Goal: Information Seeking & Learning: Find contact information

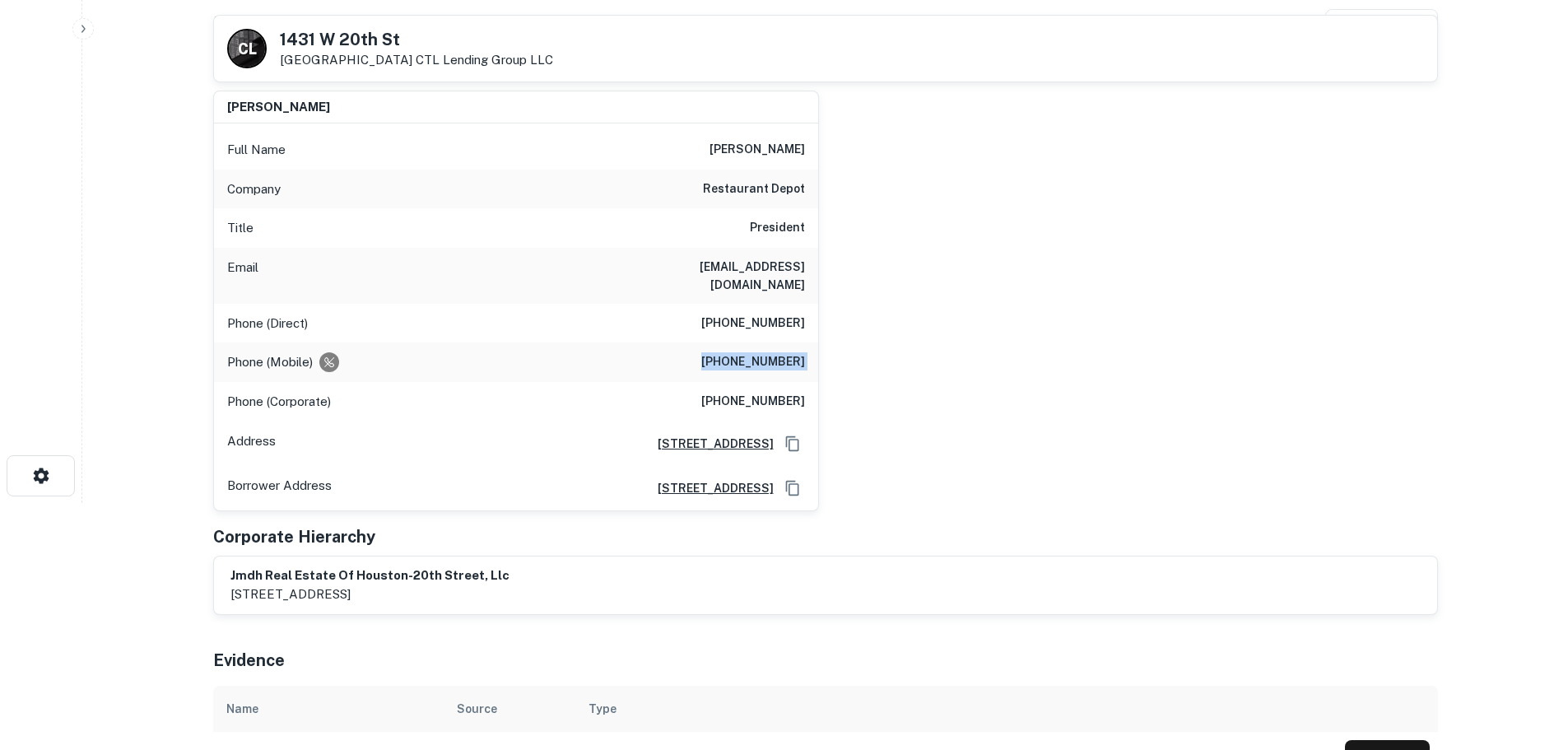
click at [756, 352] on h6 "[PHONE_NUMBER]" at bounding box center [752, 362] width 104 height 20
click at [756, 352] on h6 "(917) 709-3813" at bounding box center [752, 362] width 104 height 20
click at [746, 182] on h6 "restaurant depot" at bounding box center [753, 189] width 102 height 20
click at [746, 184] on h6 "restaurant depot" at bounding box center [753, 189] width 102 height 20
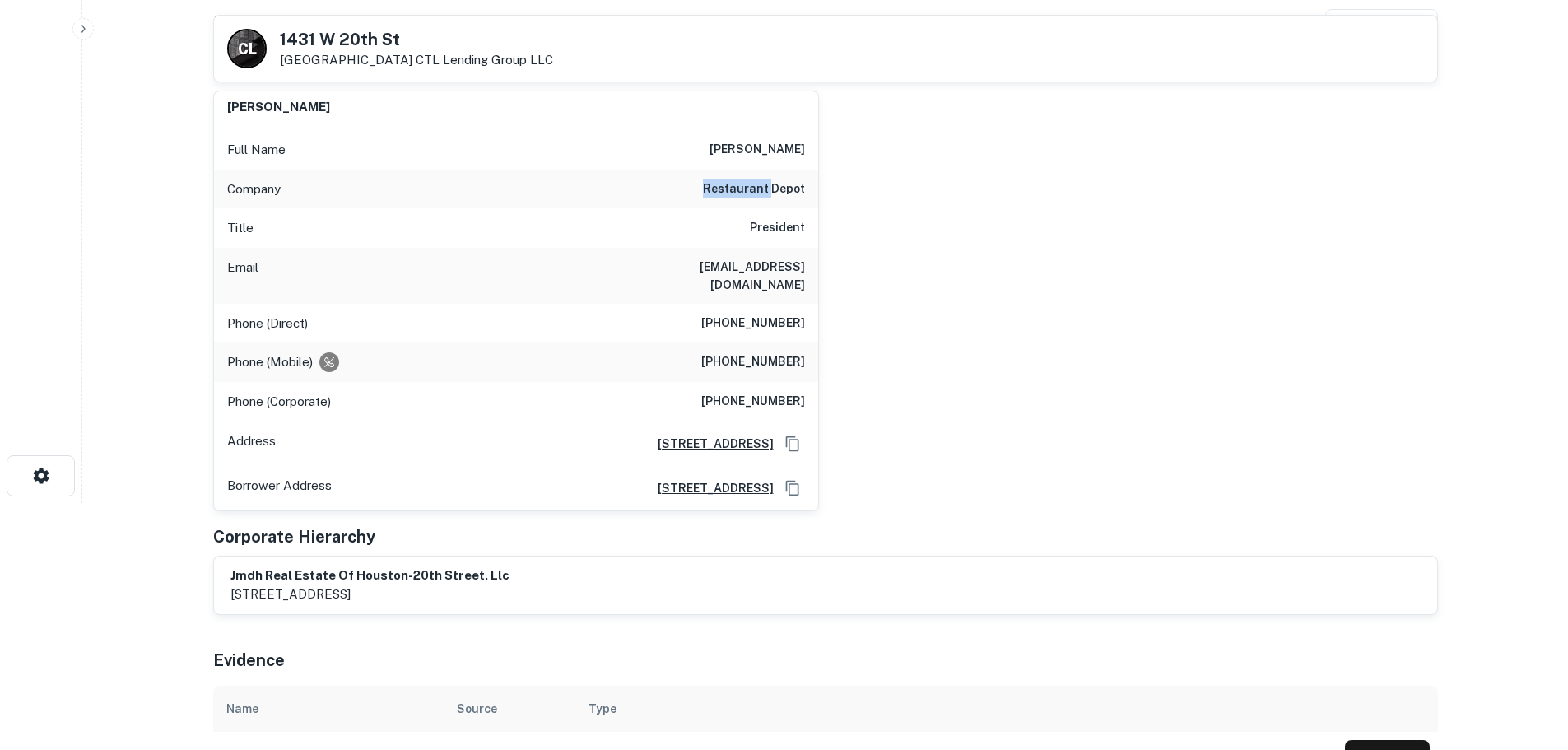
click at [746, 184] on h6 "restaurant depot" at bounding box center [753, 189] width 102 height 20
copy h6 "restaurant depot"
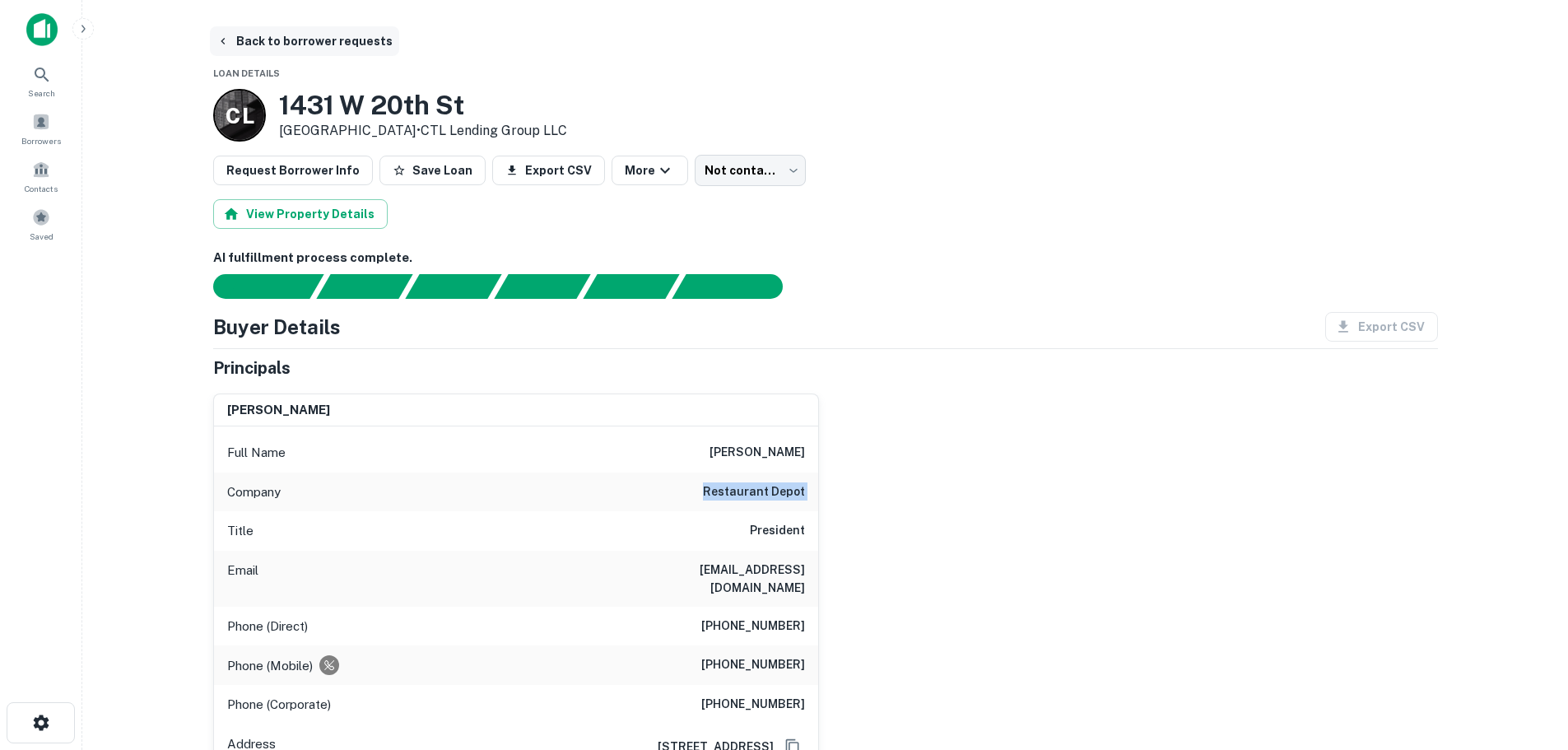
click at [316, 43] on button "Back to borrower requests" at bounding box center [304, 41] width 189 height 29
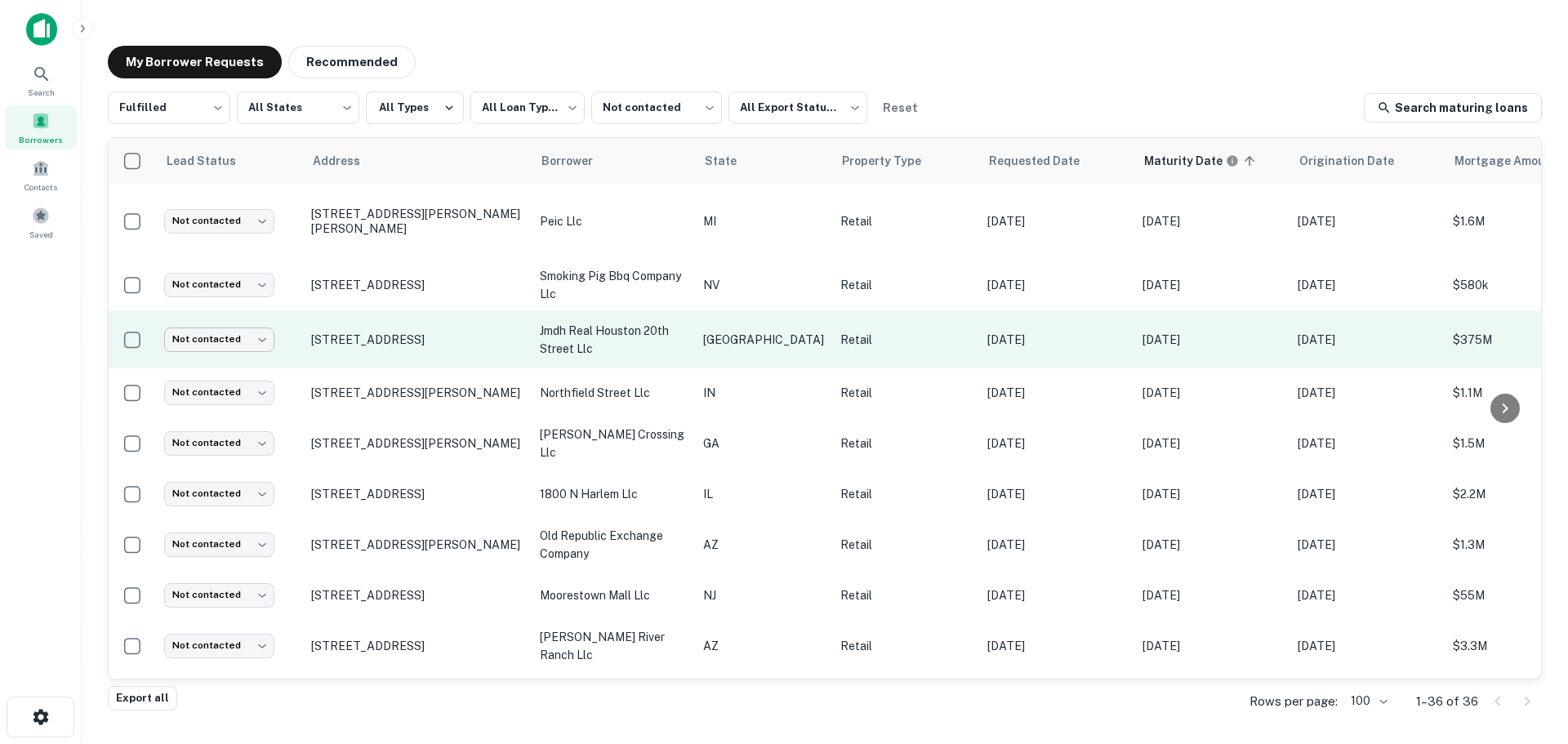
click at [220, 340] on body "**********" at bounding box center [784, 372] width 1568 height 744
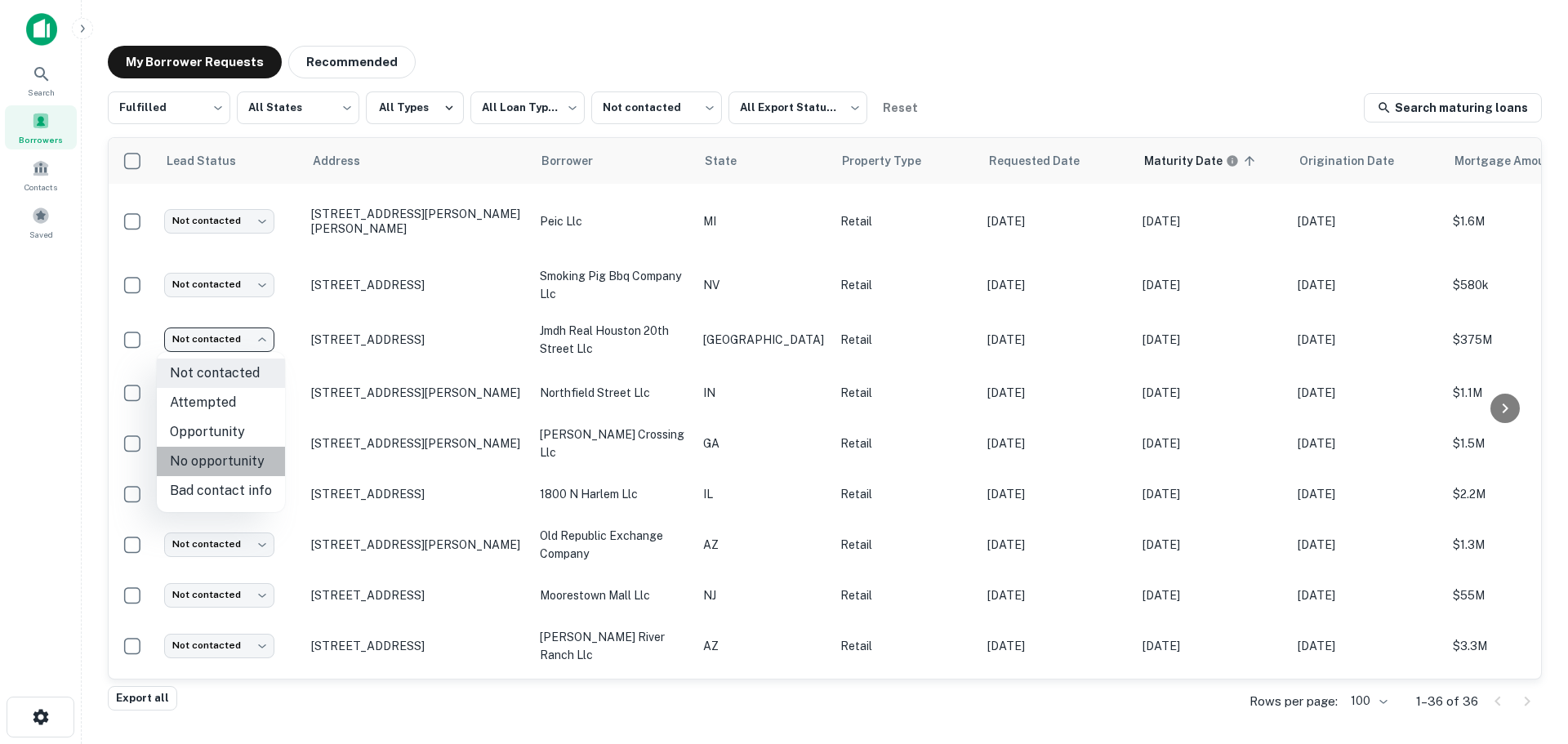
click at [235, 468] on li "No opportunity" at bounding box center [220, 461] width 128 height 29
type input "**********"
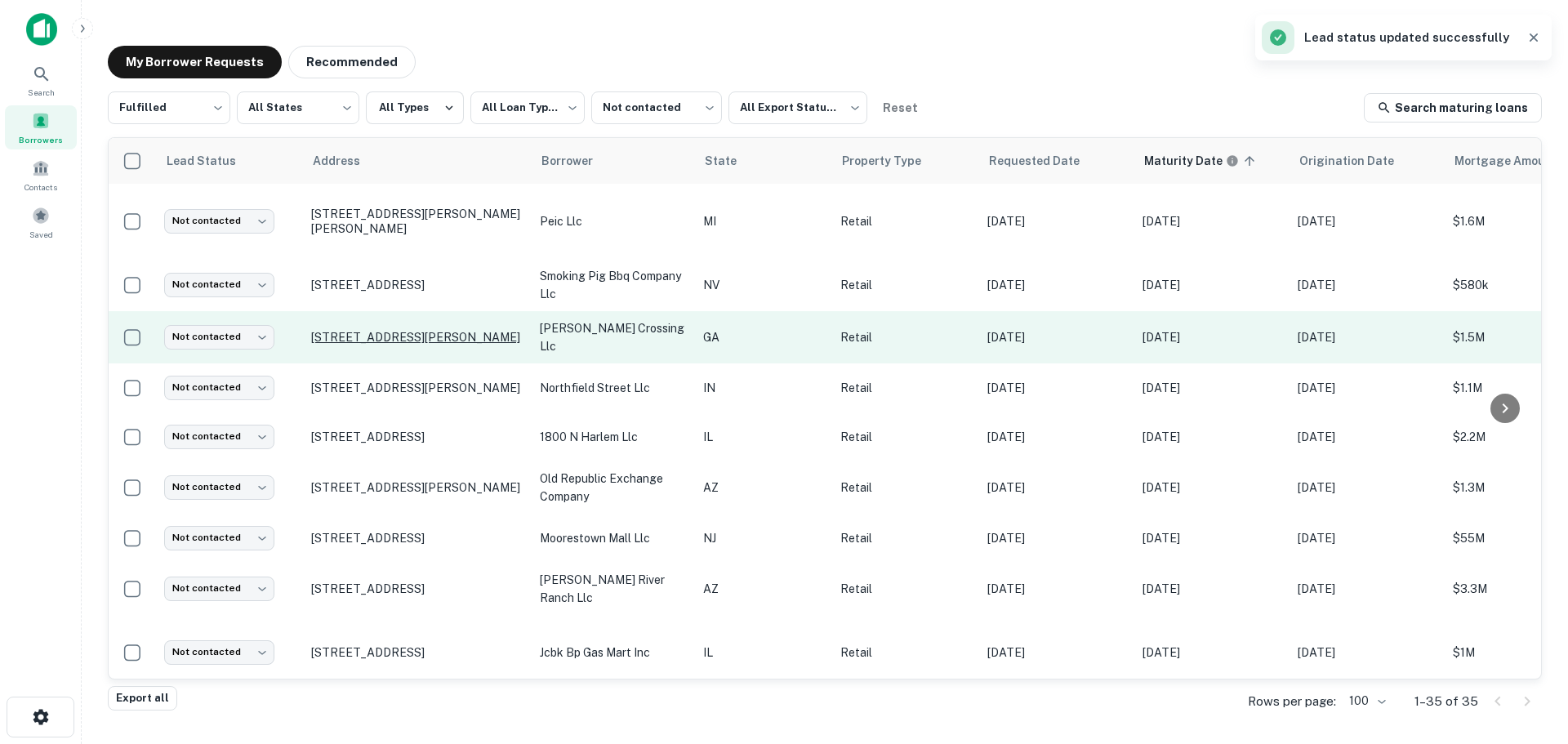
click at [360, 332] on p "2075 S Hairston Rd Decatur, GA 30035" at bounding box center [416, 337] width 212 height 15
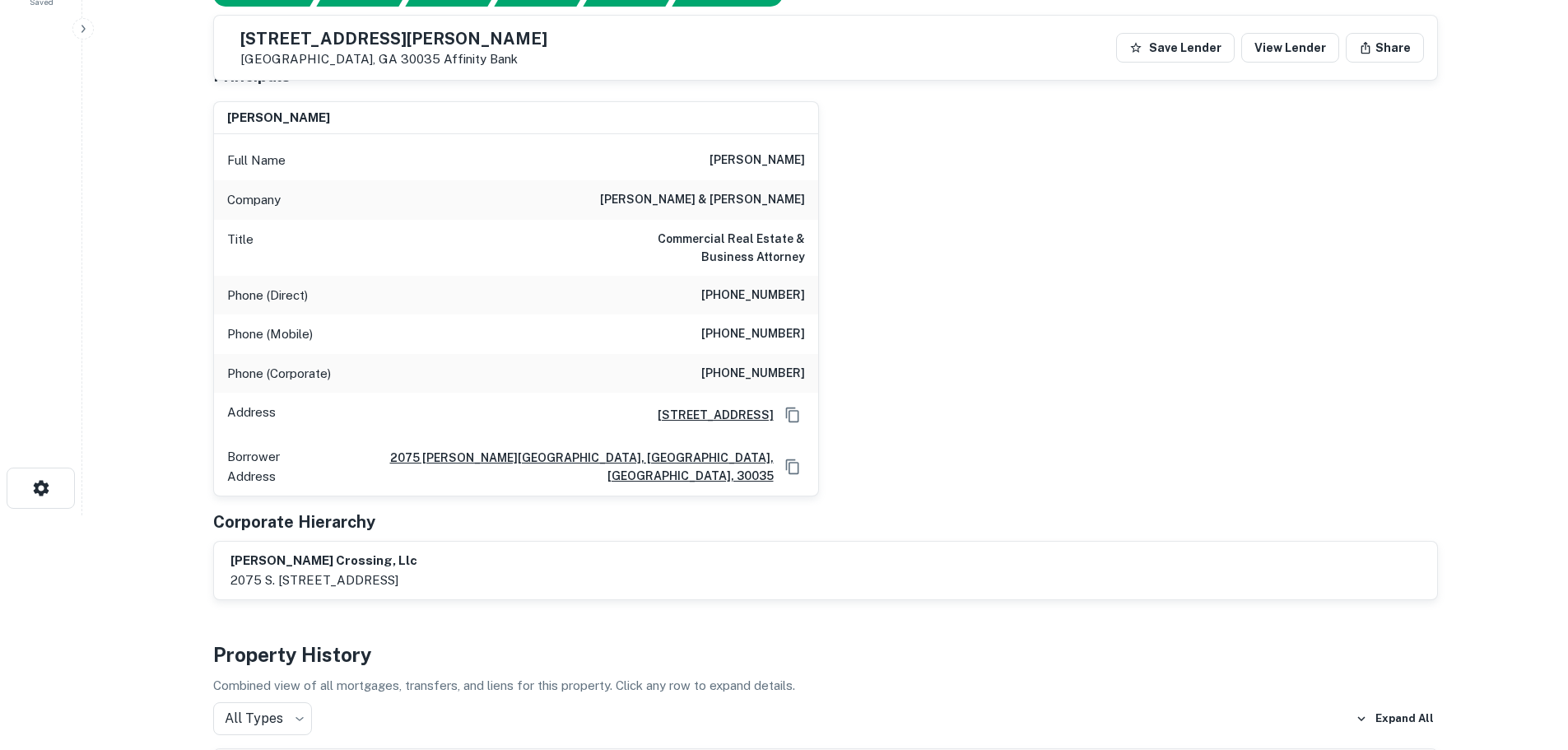
scroll to position [83, 0]
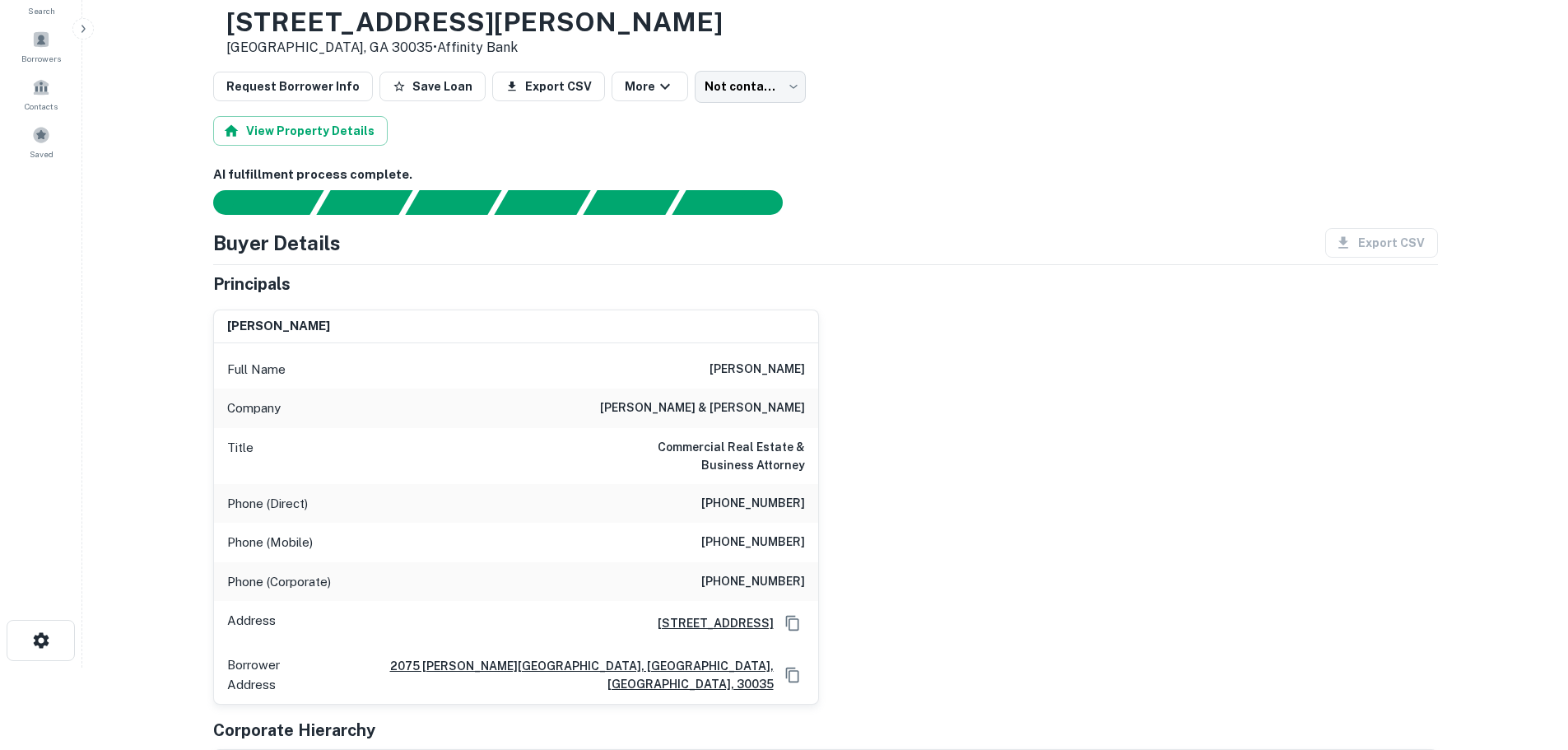
click at [457, 17] on h3 "2075 S HAIRSTON RD" at bounding box center [474, 22] width 497 height 31
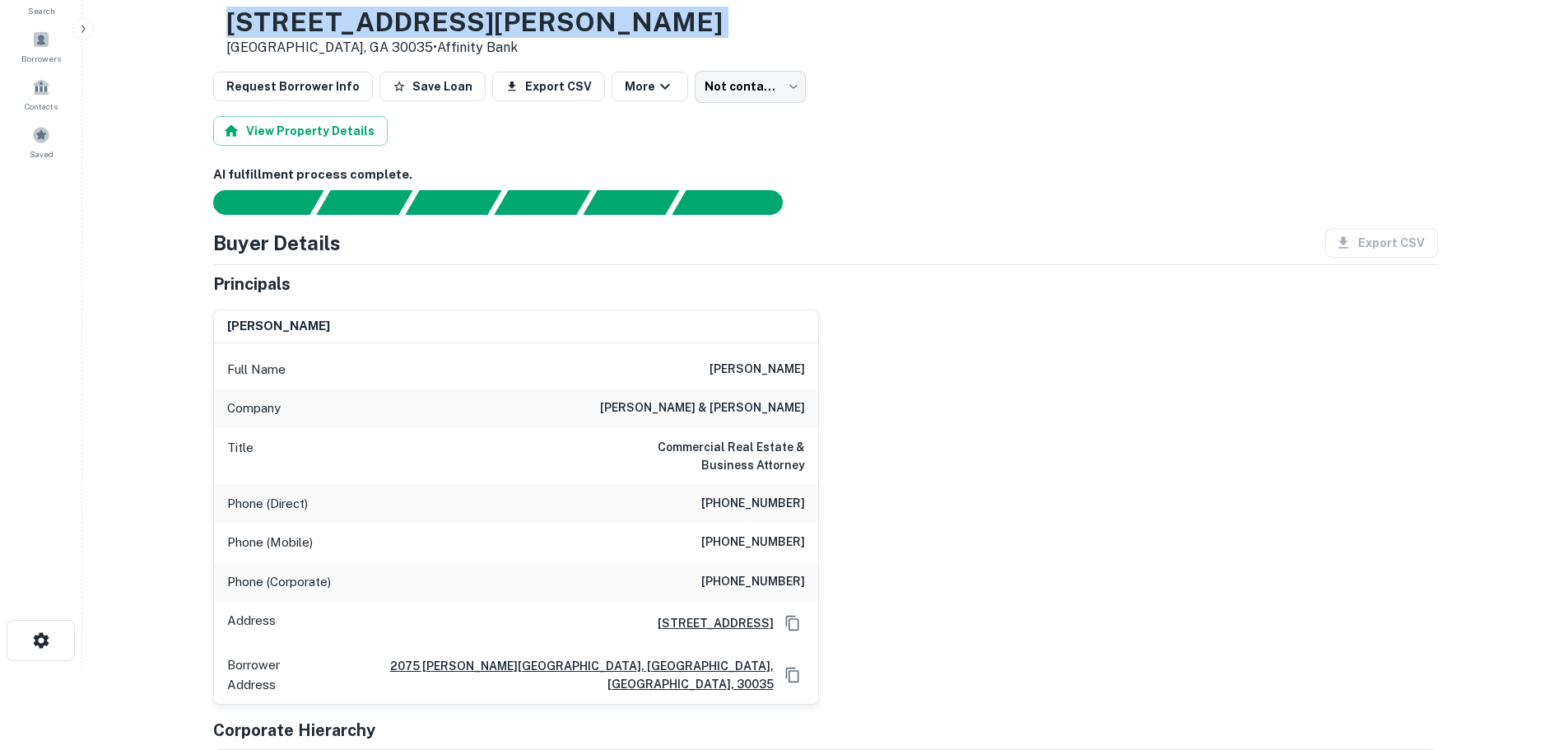
click at [457, 17] on h3 "2075 S HAIRSTON RD" at bounding box center [474, 22] width 497 height 31
copy h3 "2075 S HAIRSTON RD"
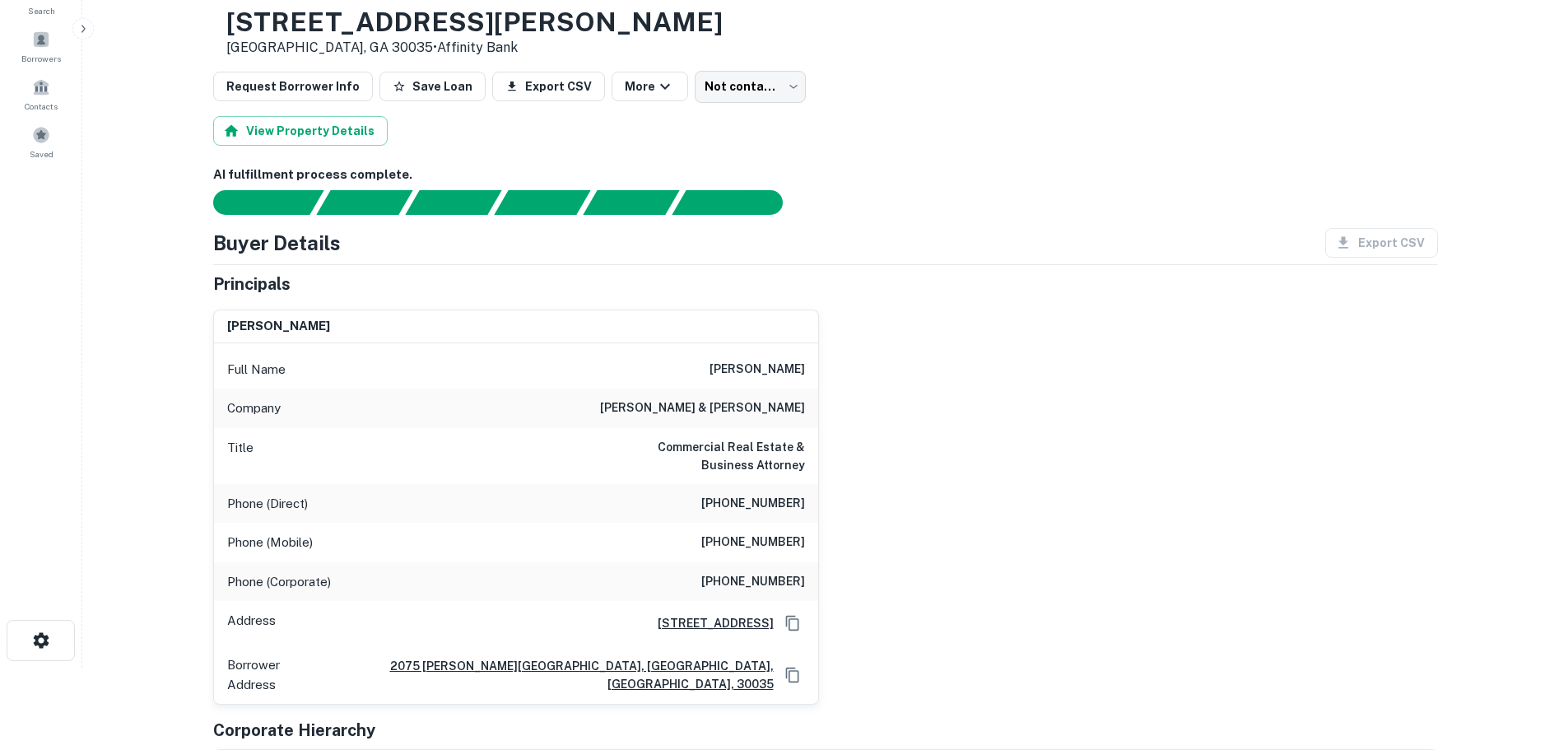
click at [767, 509] on h6 "(404) 705-6948" at bounding box center [752, 503] width 104 height 20
copy h6 "(404) 705-6948"
click at [782, 508] on h6 "(404) 705-6948" at bounding box center [752, 503] width 104 height 20
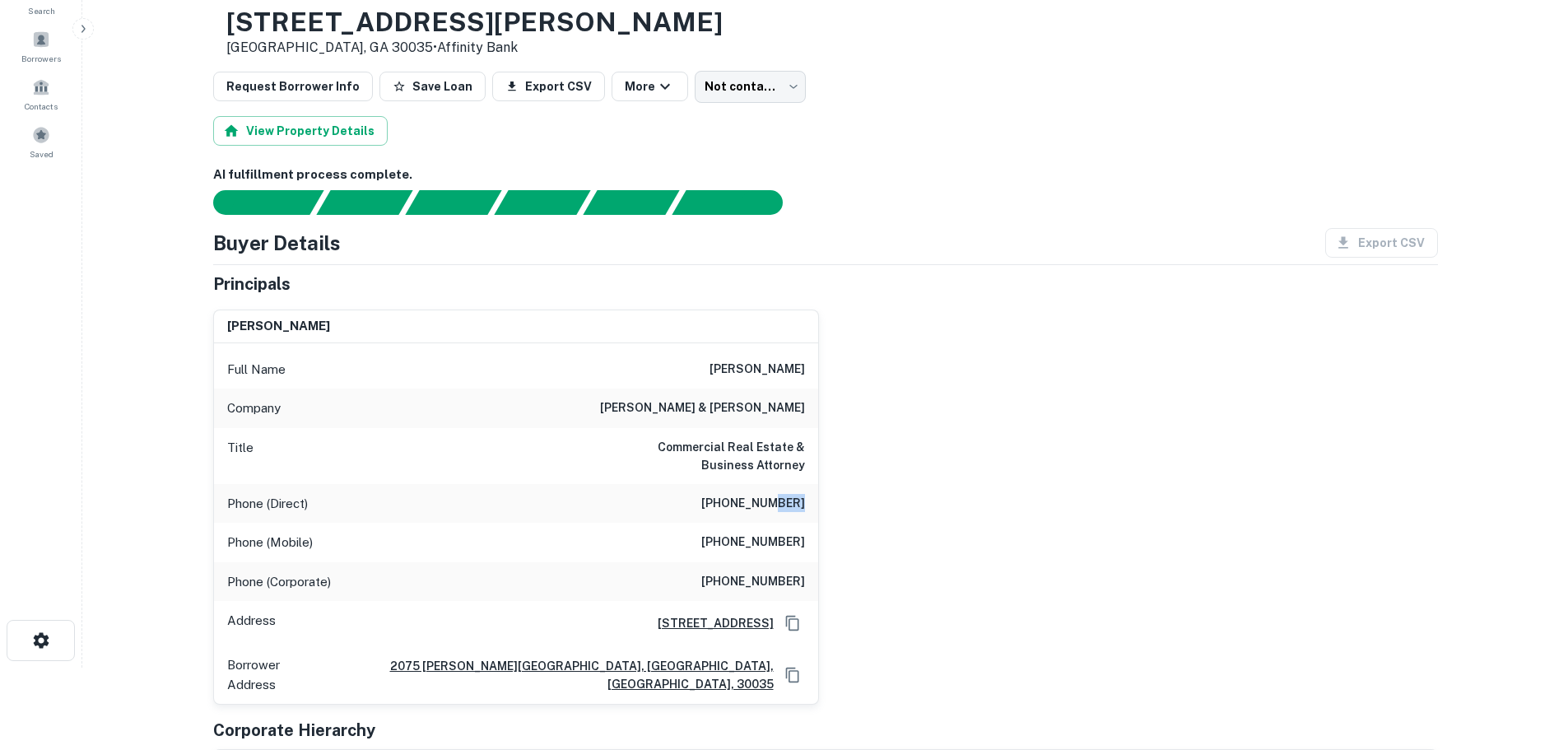
click at [782, 508] on h6 "(404) 705-6948" at bounding box center [752, 503] width 104 height 20
click at [754, 552] on h6 "(404) 917-3161" at bounding box center [752, 542] width 104 height 20
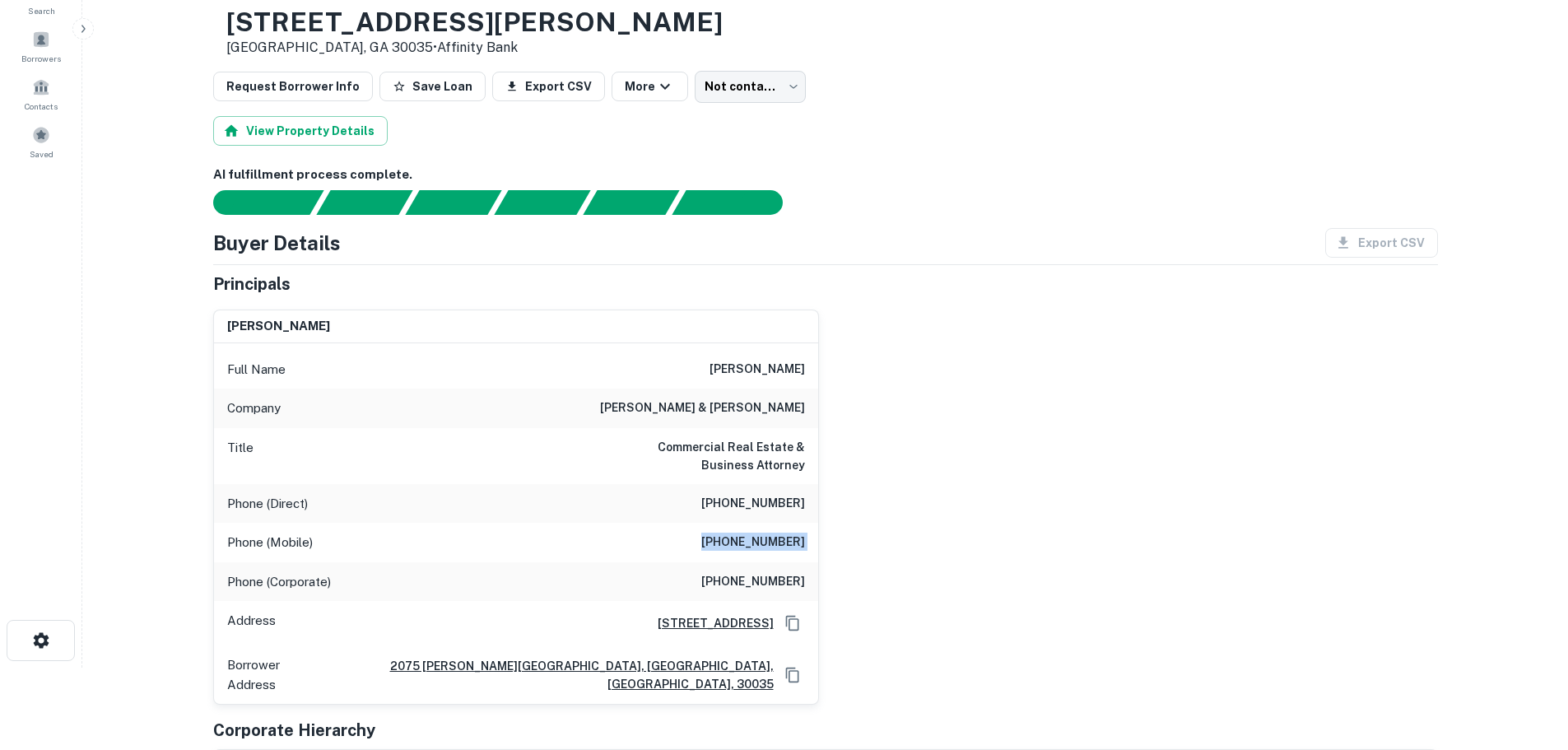
copy h6 "(404) 917-3161"
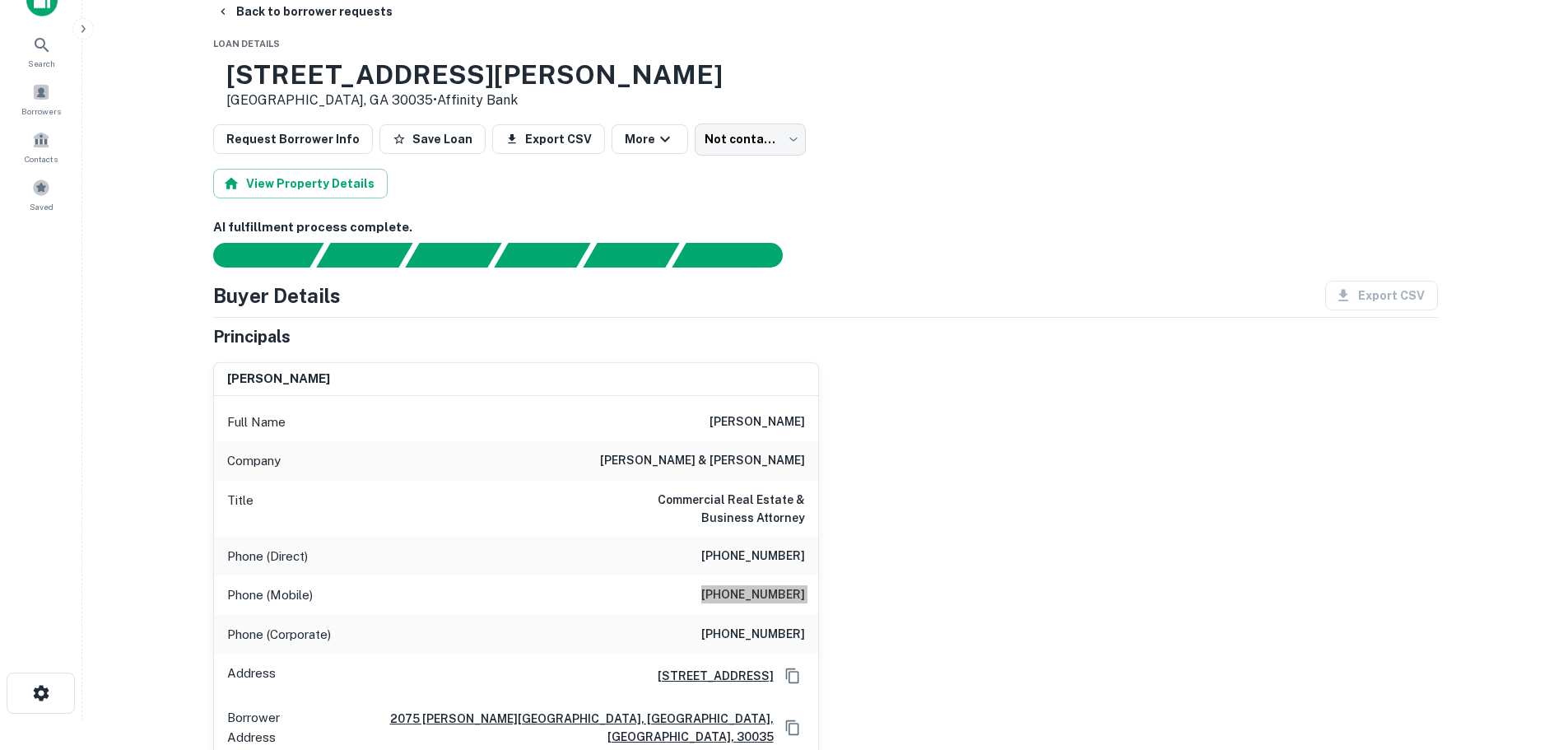
scroll to position [0, 0]
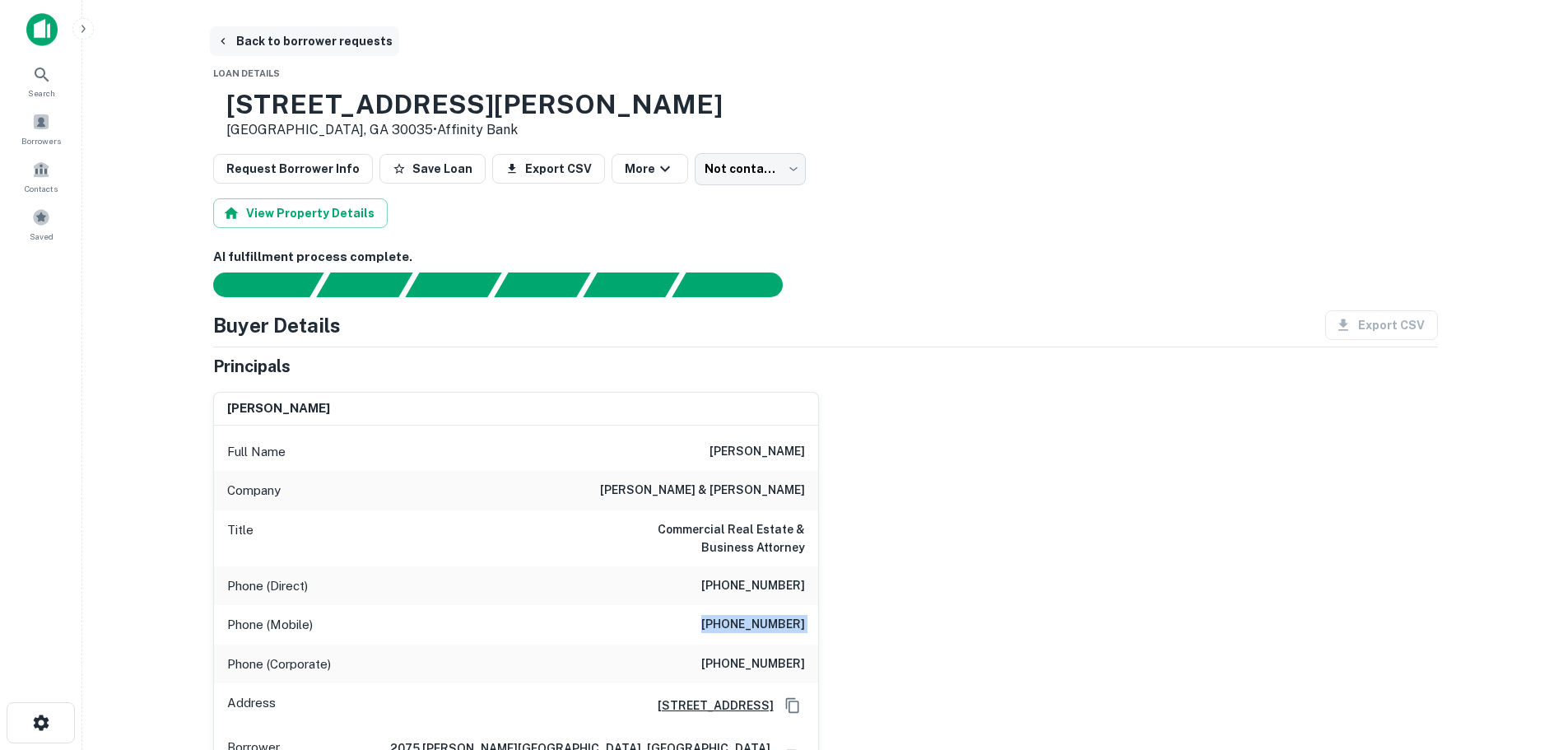
click at [338, 40] on button "Back to borrower requests" at bounding box center [304, 41] width 189 height 29
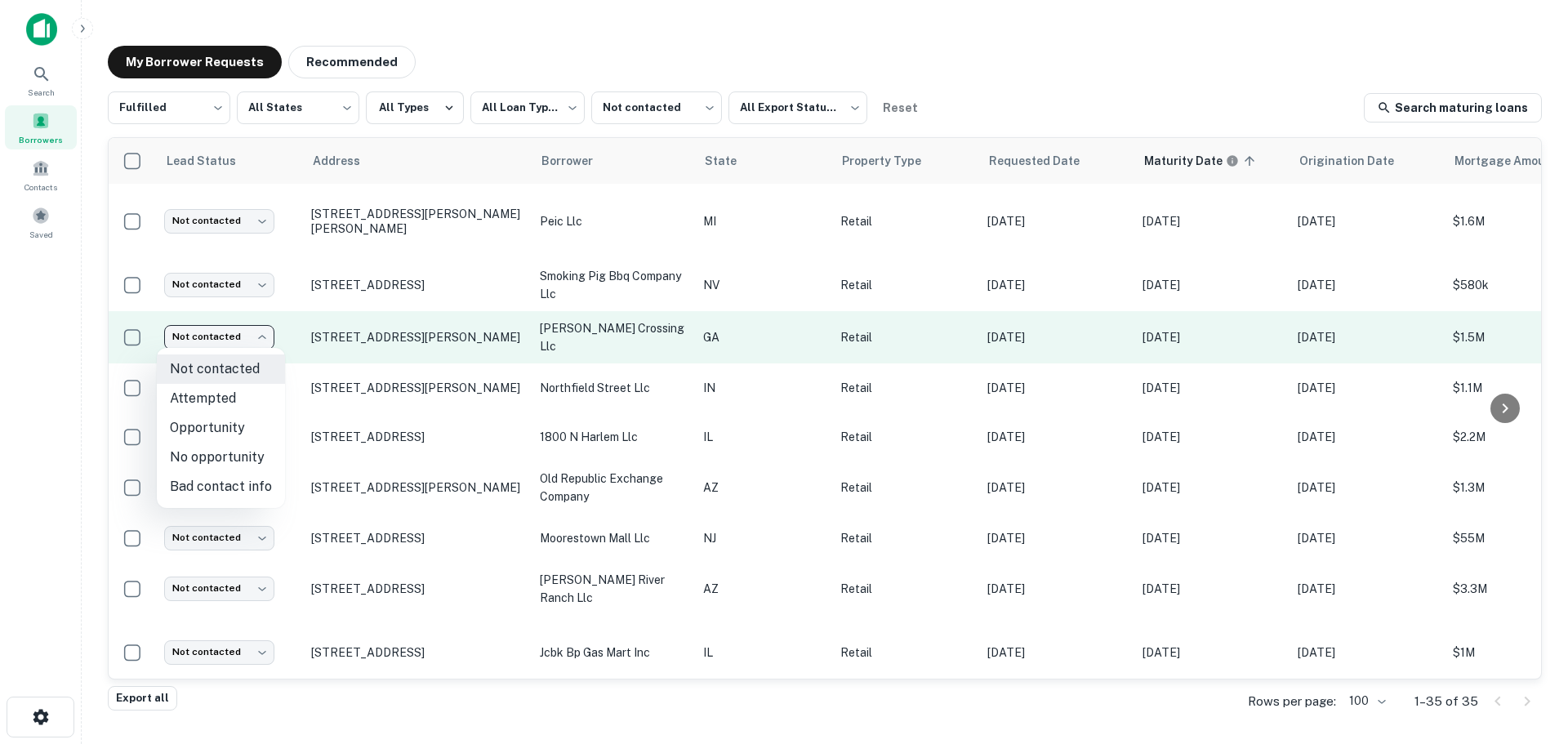
click at [230, 326] on body "**********" at bounding box center [784, 372] width 1568 height 744
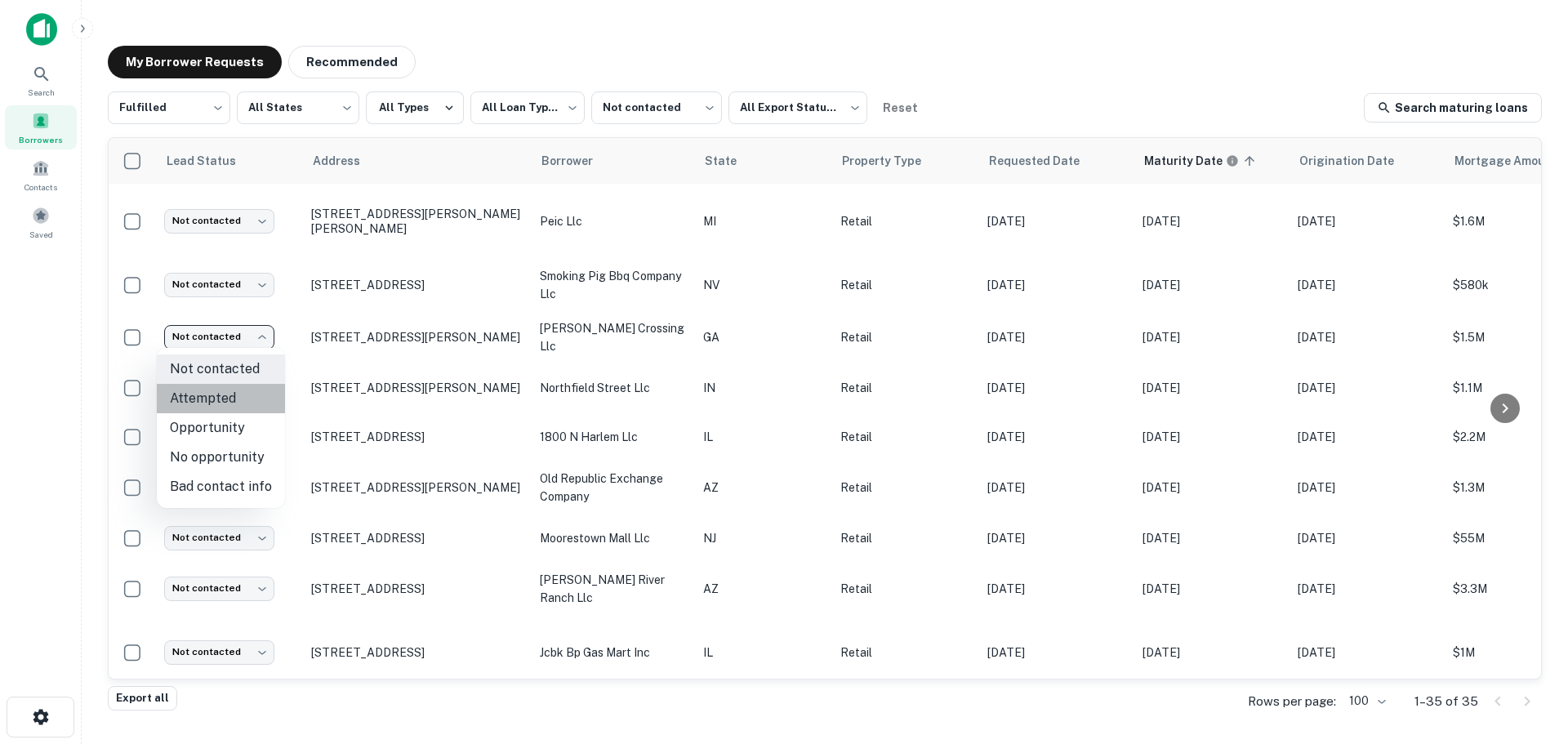
click at [252, 400] on li "Attempted" at bounding box center [220, 397] width 128 height 29
type input "*********"
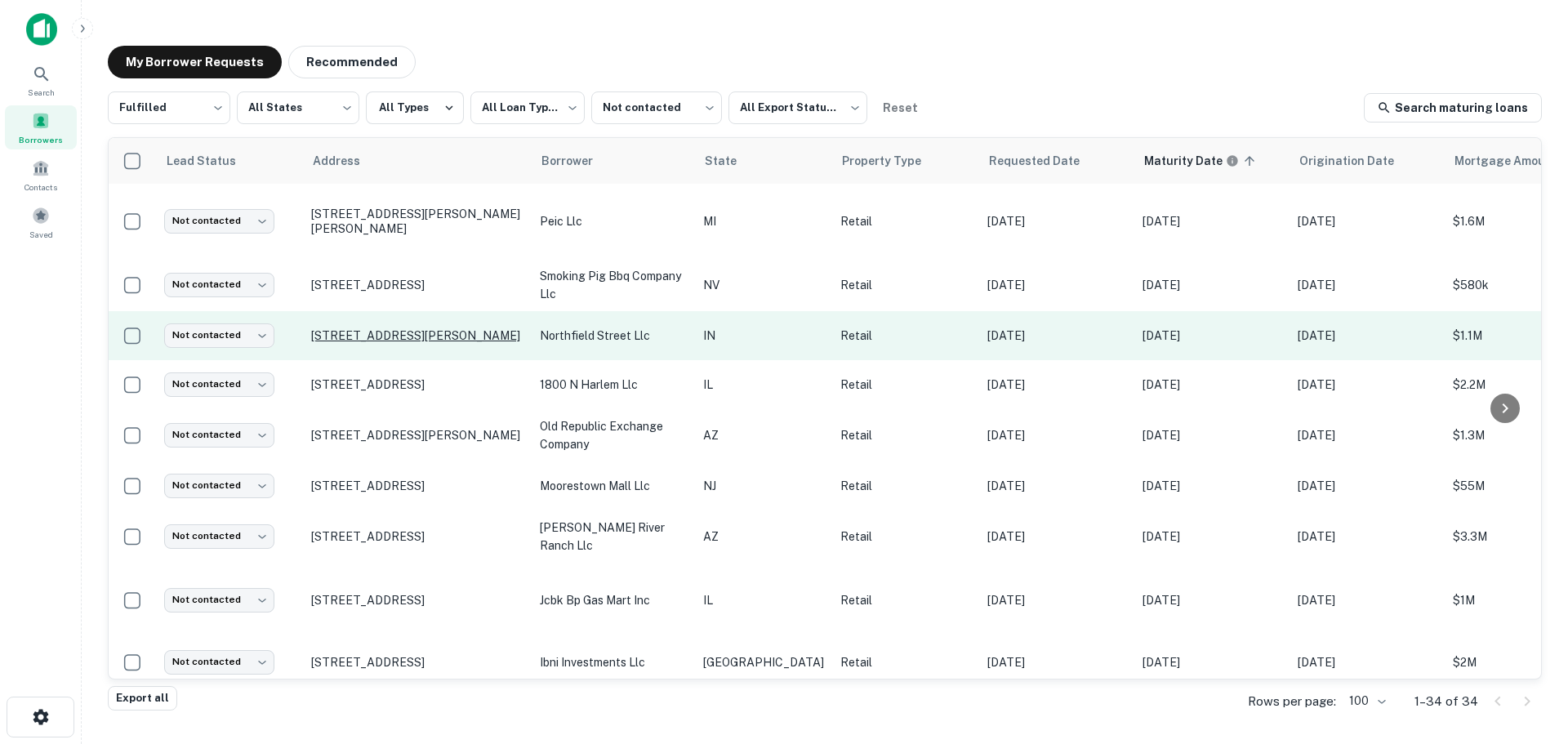
click at [374, 329] on p "480 E Northfield Dr Brownsburg, IN 46112" at bounding box center [416, 335] width 212 height 15
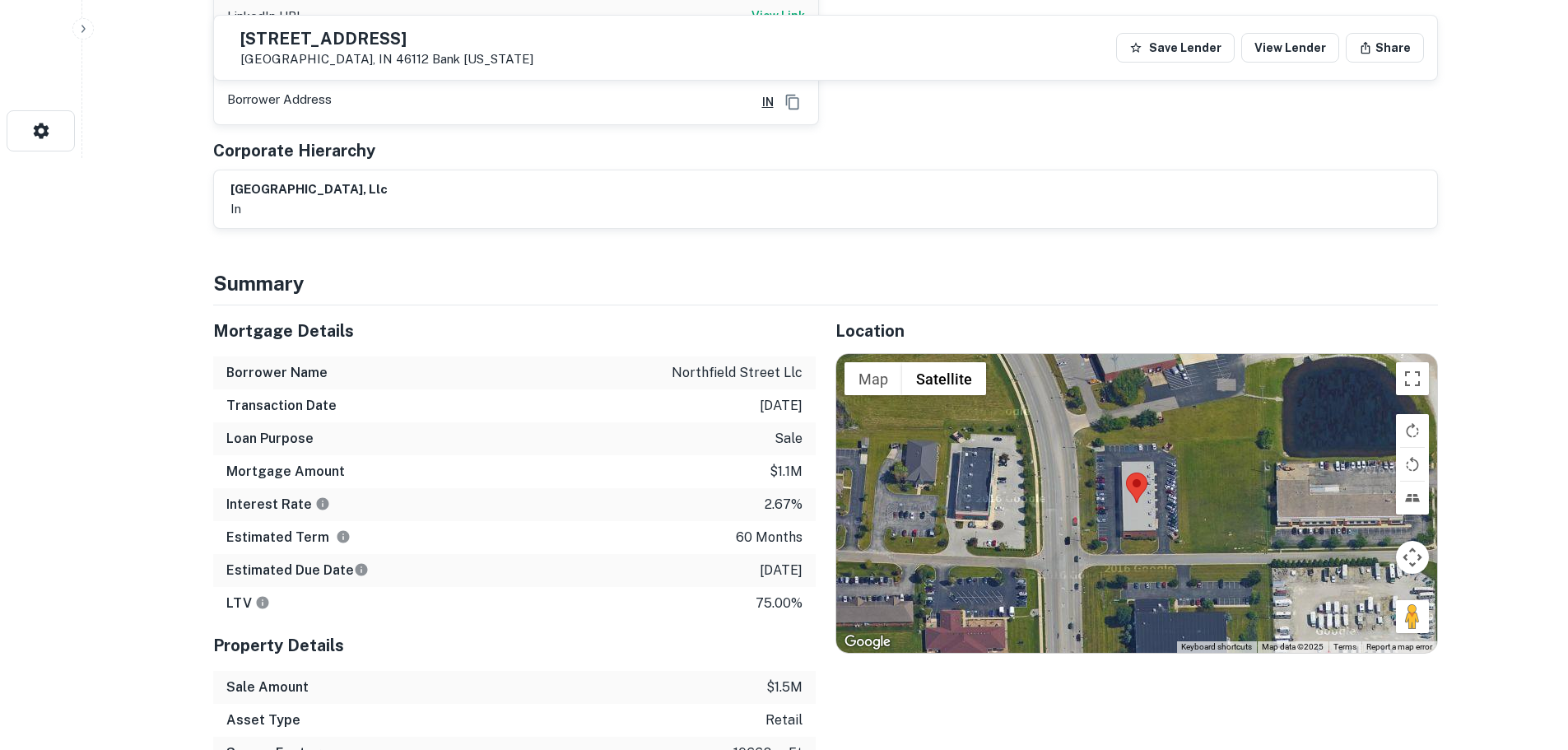
scroll to position [658, 0]
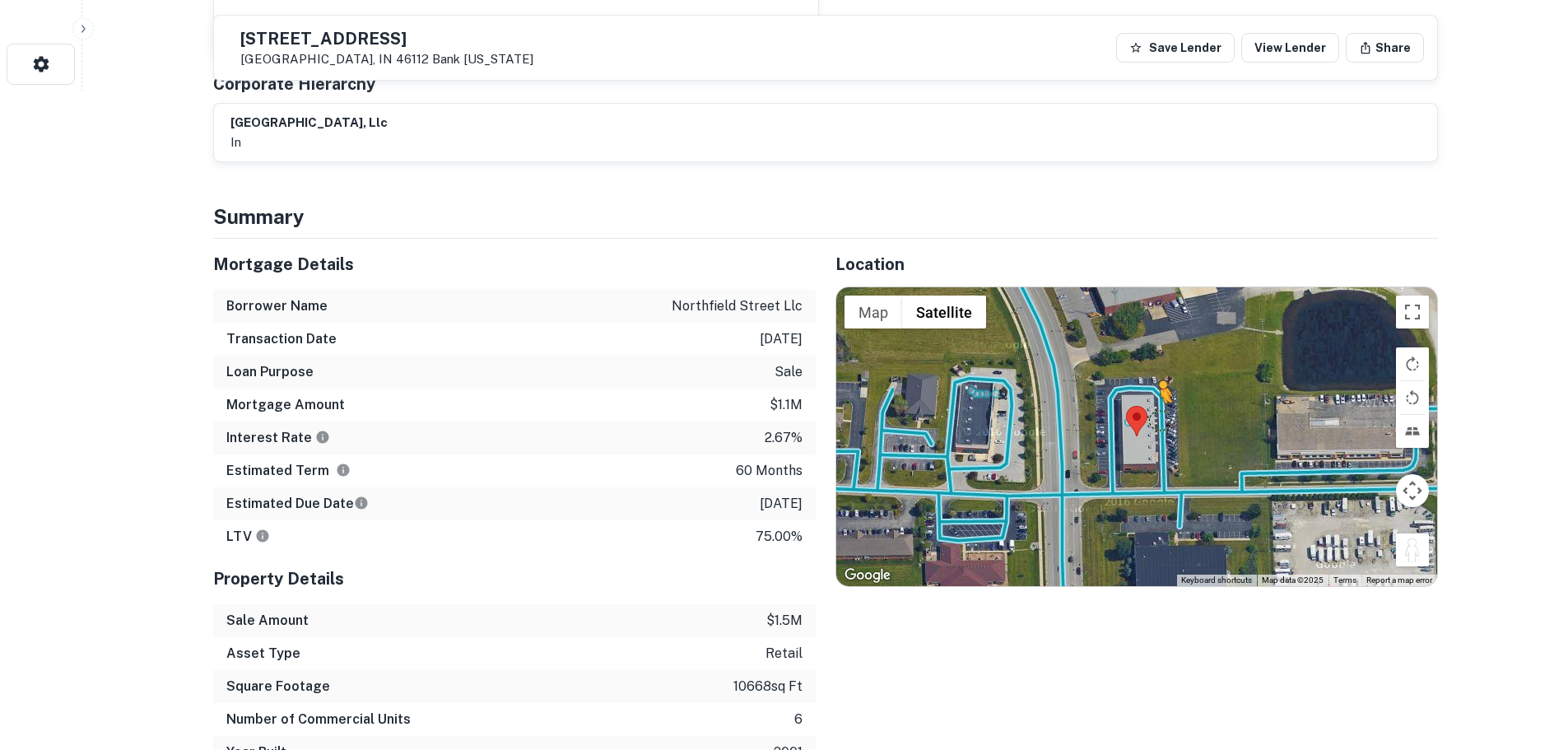
drag, startPoint x: 1413, startPoint y: 544, endPoint x: 1161, endPoint y: 404, distance: 288.3
click at [1161, 404] on div "To activate drag with keyboard, press Alt + Enter. Once in keyboard drag state,…" at bounding box center [1137, 436] width 601 height 298
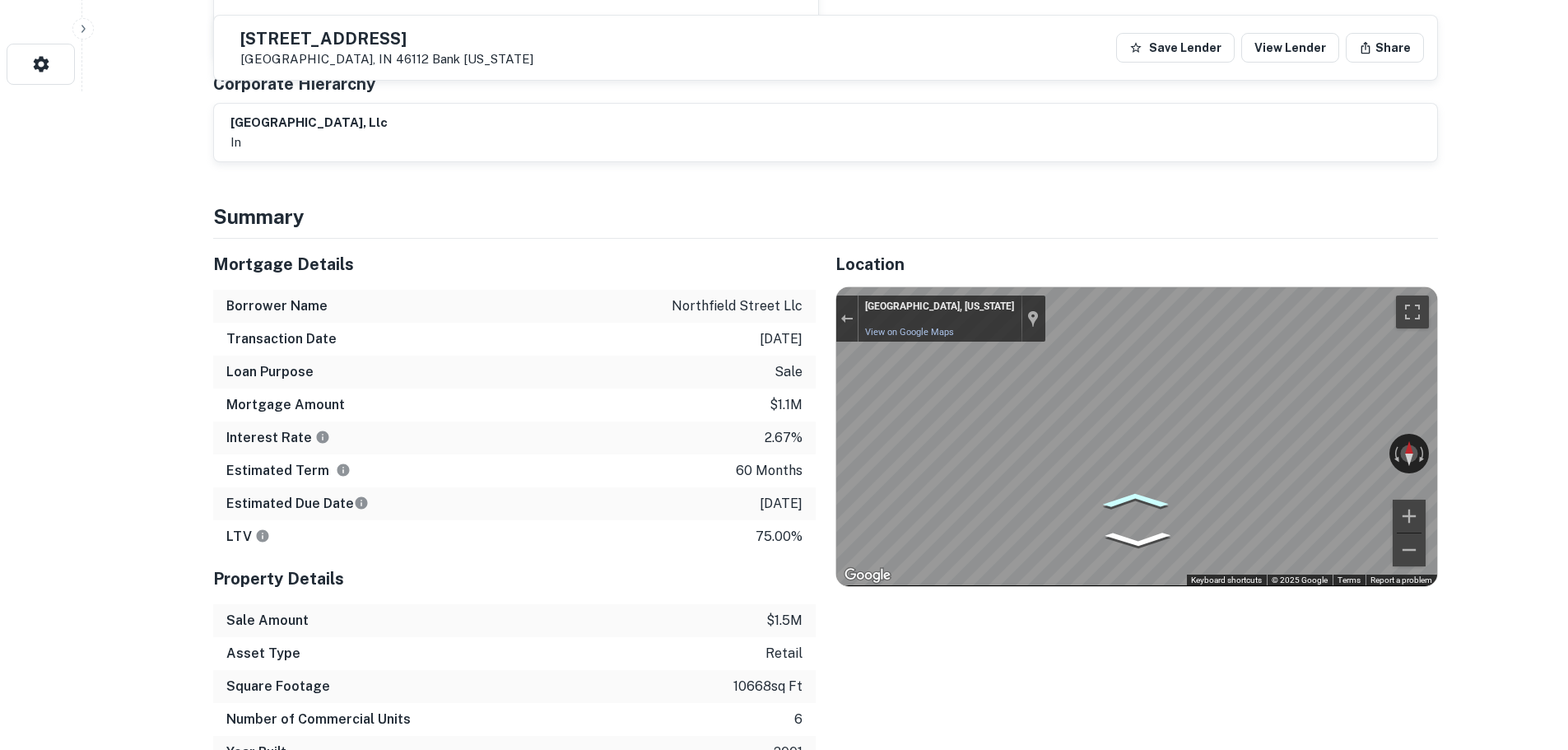
click at [1126, 488] on icon "Go North" at bounding box center [1135, 499] width 101 height 24
click at [1327, 440] on div "Rotate the view" at bounding box center [1334, 449] width 92 height 19
click at [830, 478] on div "Location ← Move left → Move right ↑ Move up ↓ Move down + Zoom in - Zoom out Ho…" at bounding box center [1126, 503] width 622 height 530
click at [756, 427] on div "Mortgage Details Borrower Name northfield street llc Transaction Date 1/31/2021…" at bounding box center [816, 503] width 1244 height 530
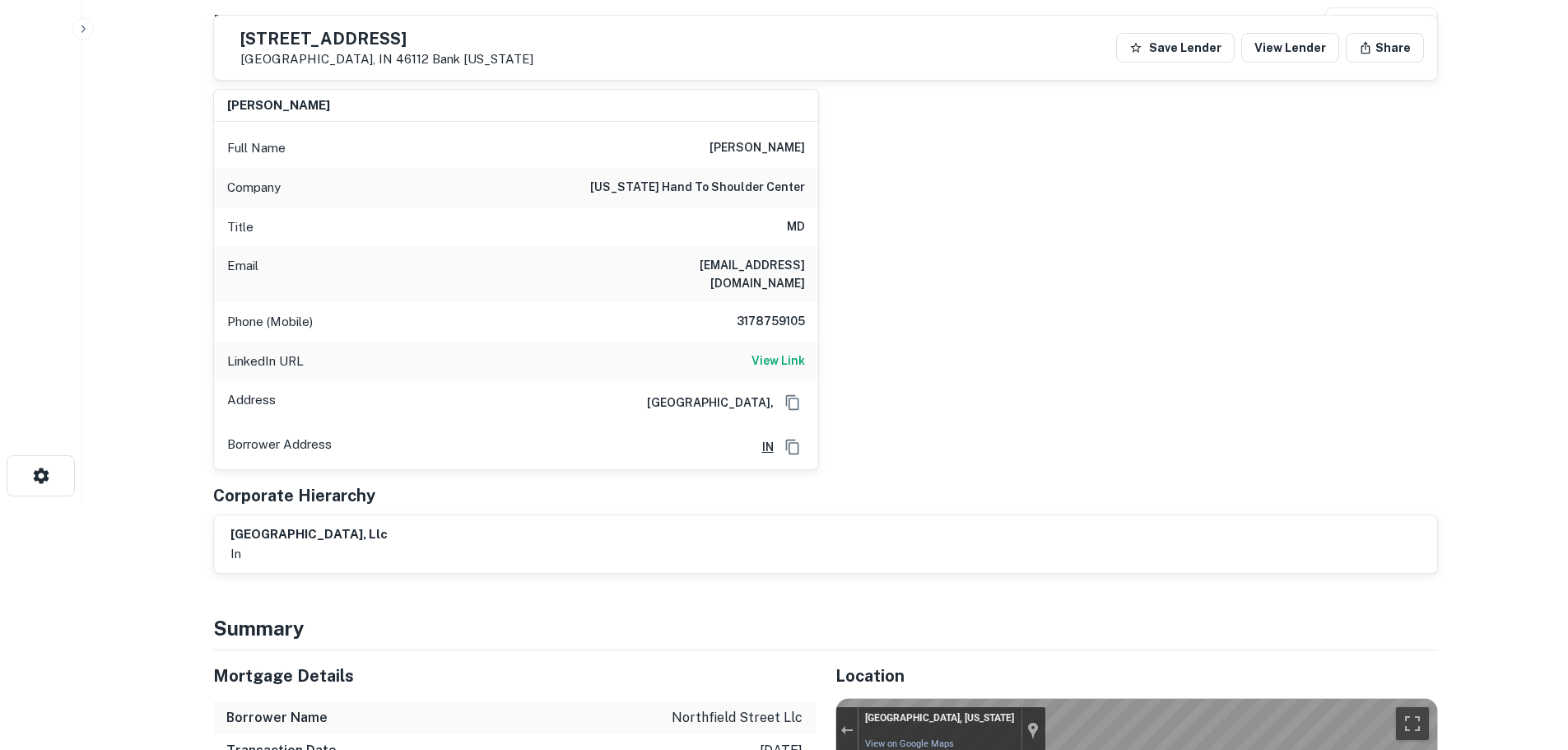
scroll to position [164, 0]
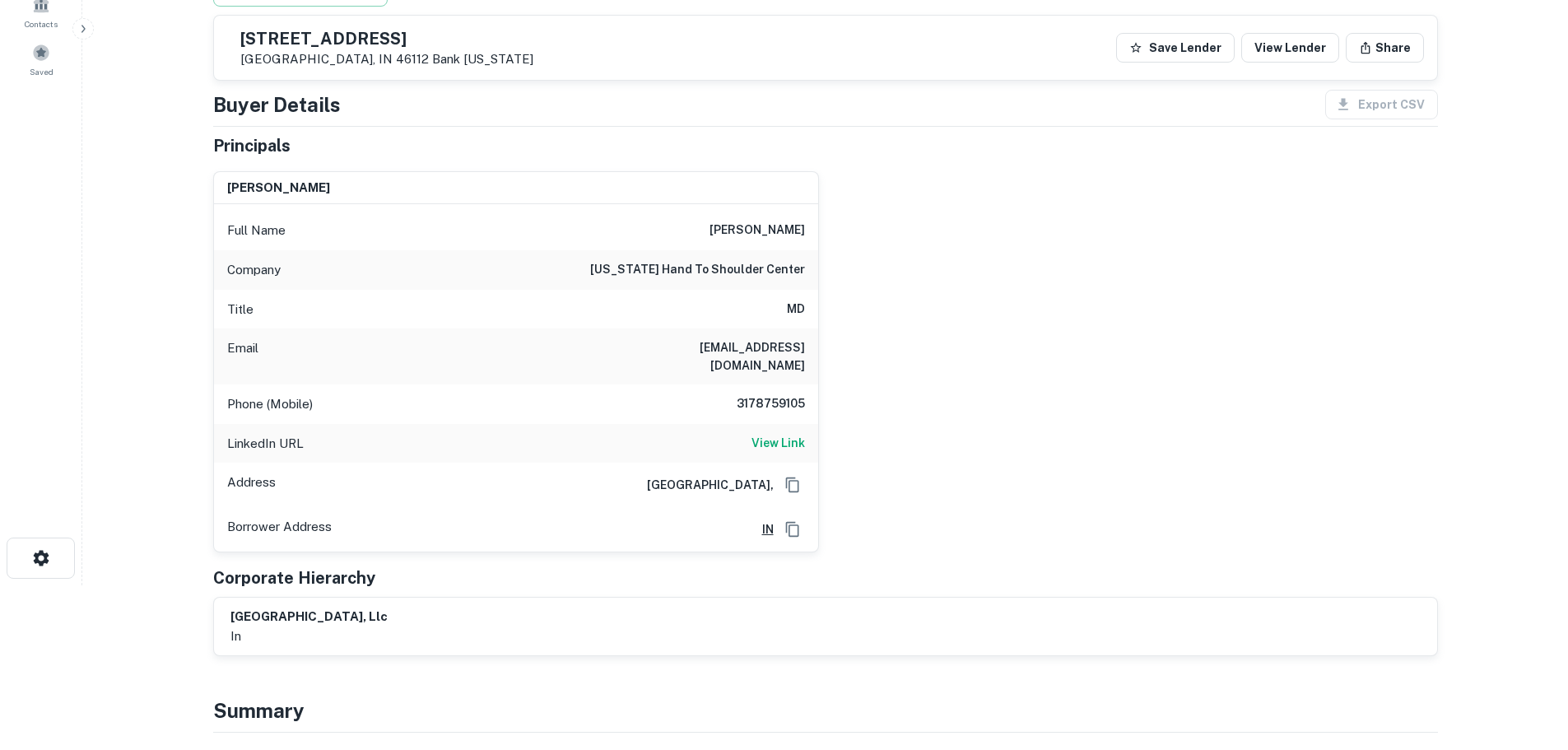
click at [750, 394] on h6 "3178759105" at bounding box center [756, 403] width 99 height 20
click at [778, 434] on h6 "View Link" at bounding box center [778, 442] width 53 height 18
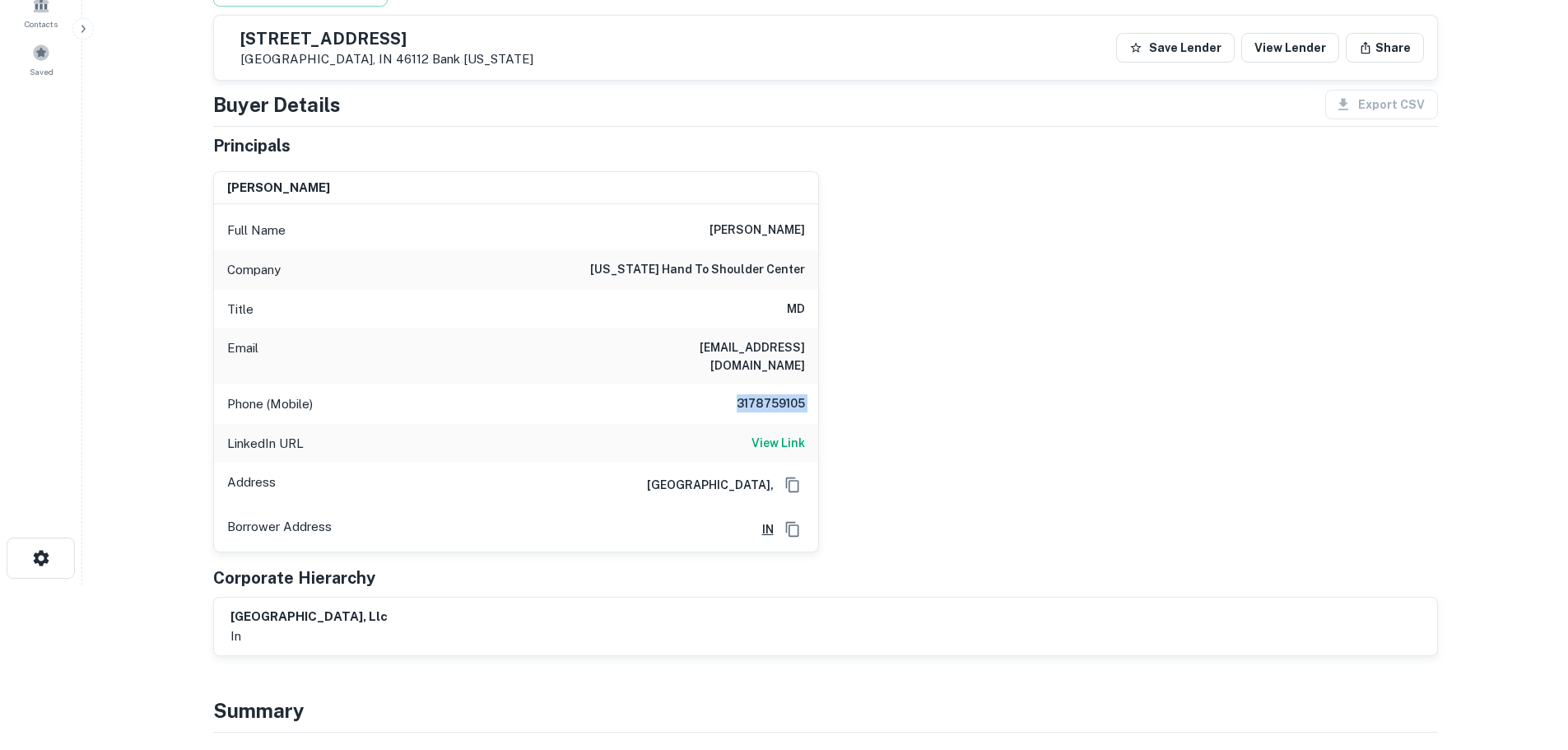
click at [779, 394] on h6 "3178759105" at bounding box center [756, 403] width 99 height 20
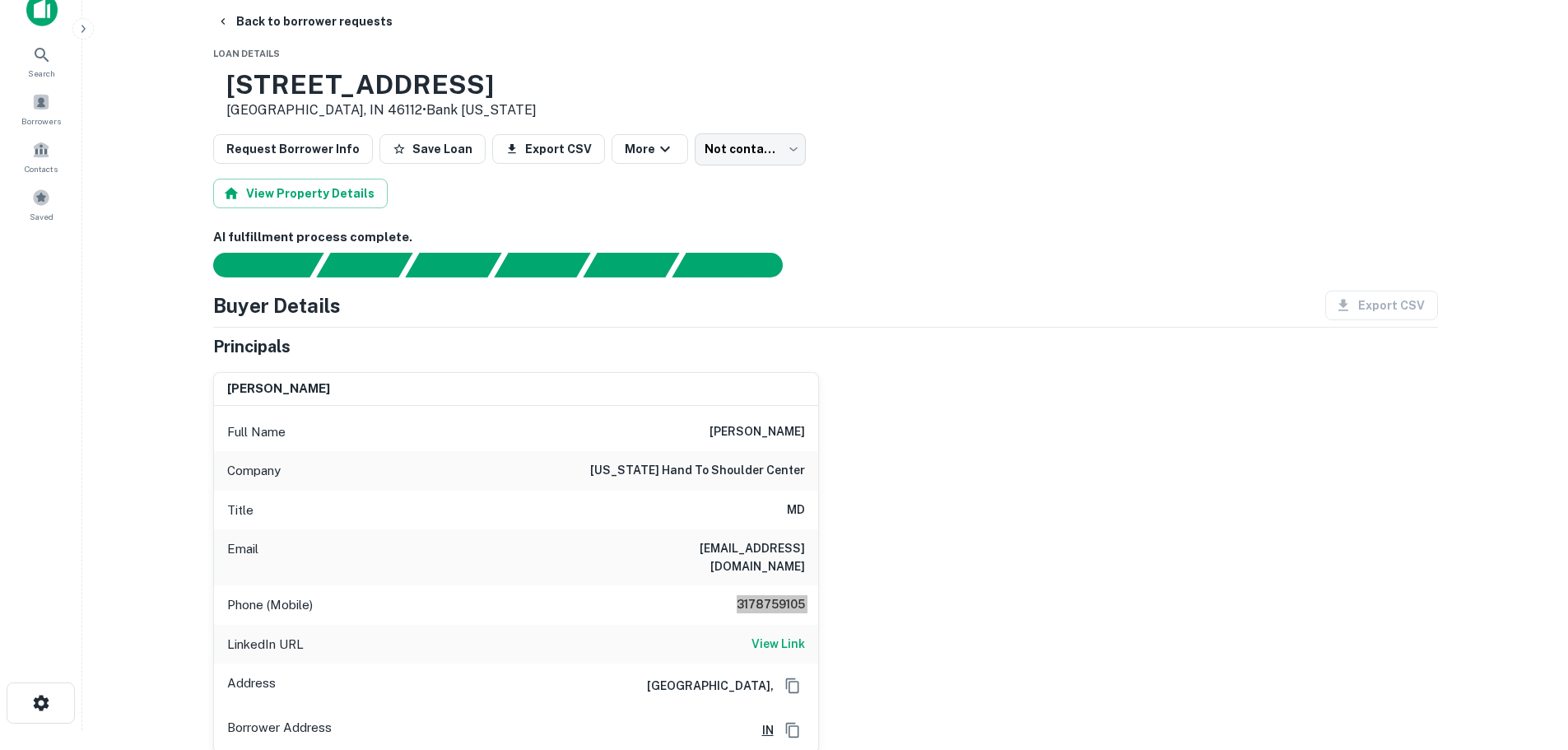
scroll to position [0, 0]
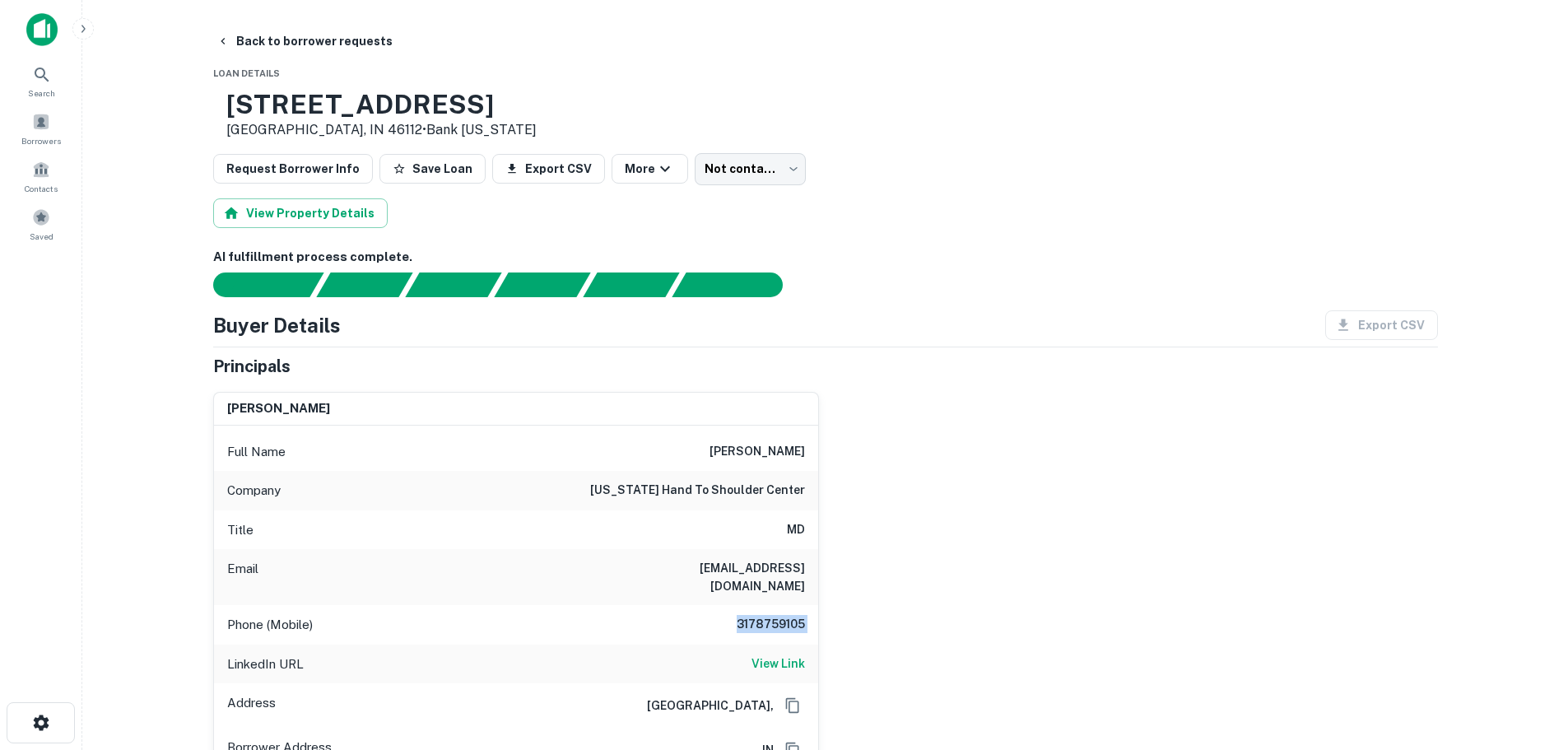
drag, startPoint x: 261, startPoint y: 43, endPoint x: 239, endPoint y: 111, distance: 71.5
click at [261, 43] on button "Back to borrower requests" at bounding box center [304, 41] width 189 height 29
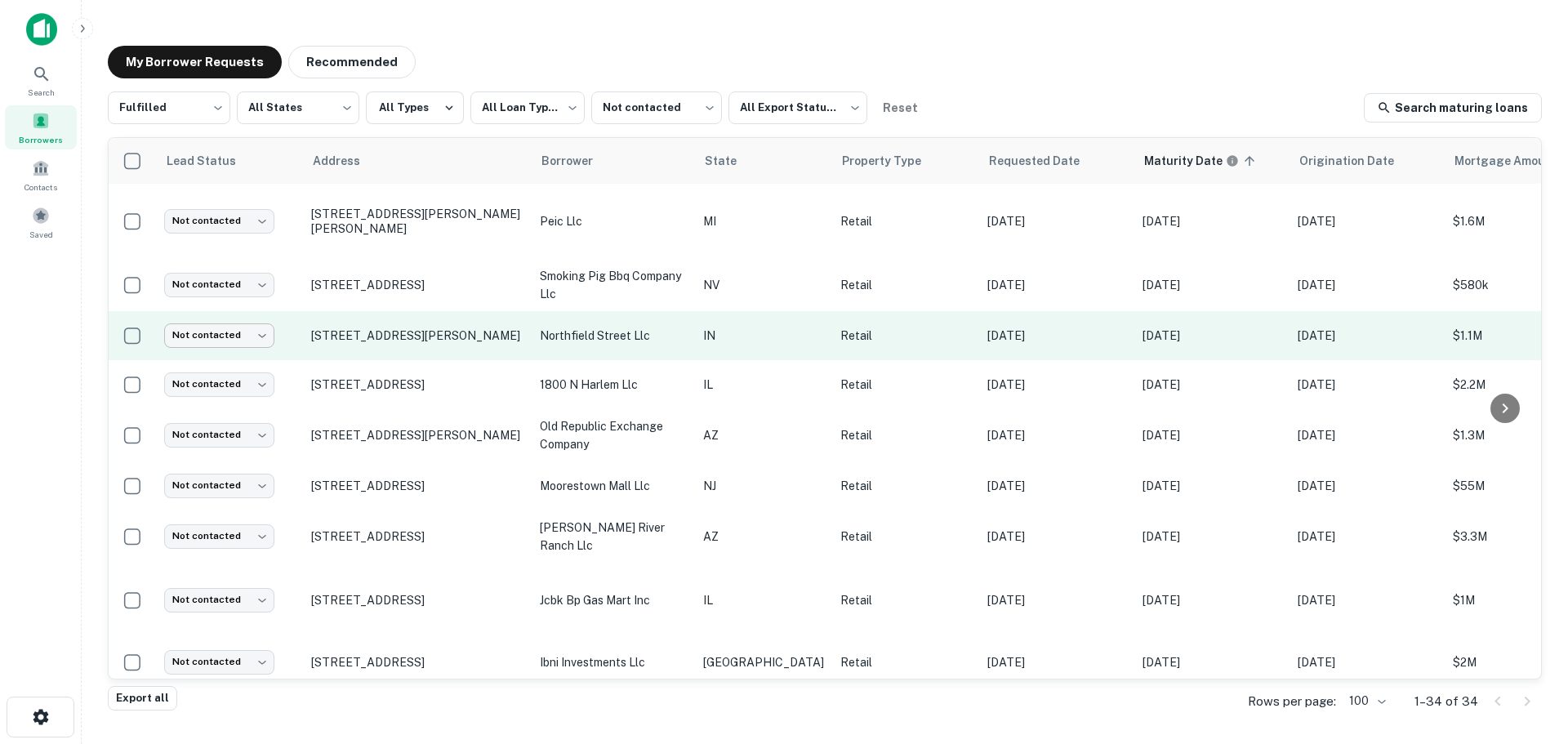
click at [234, 333] on body "**********" at bounding box center [784, 372] width 1568 height 744
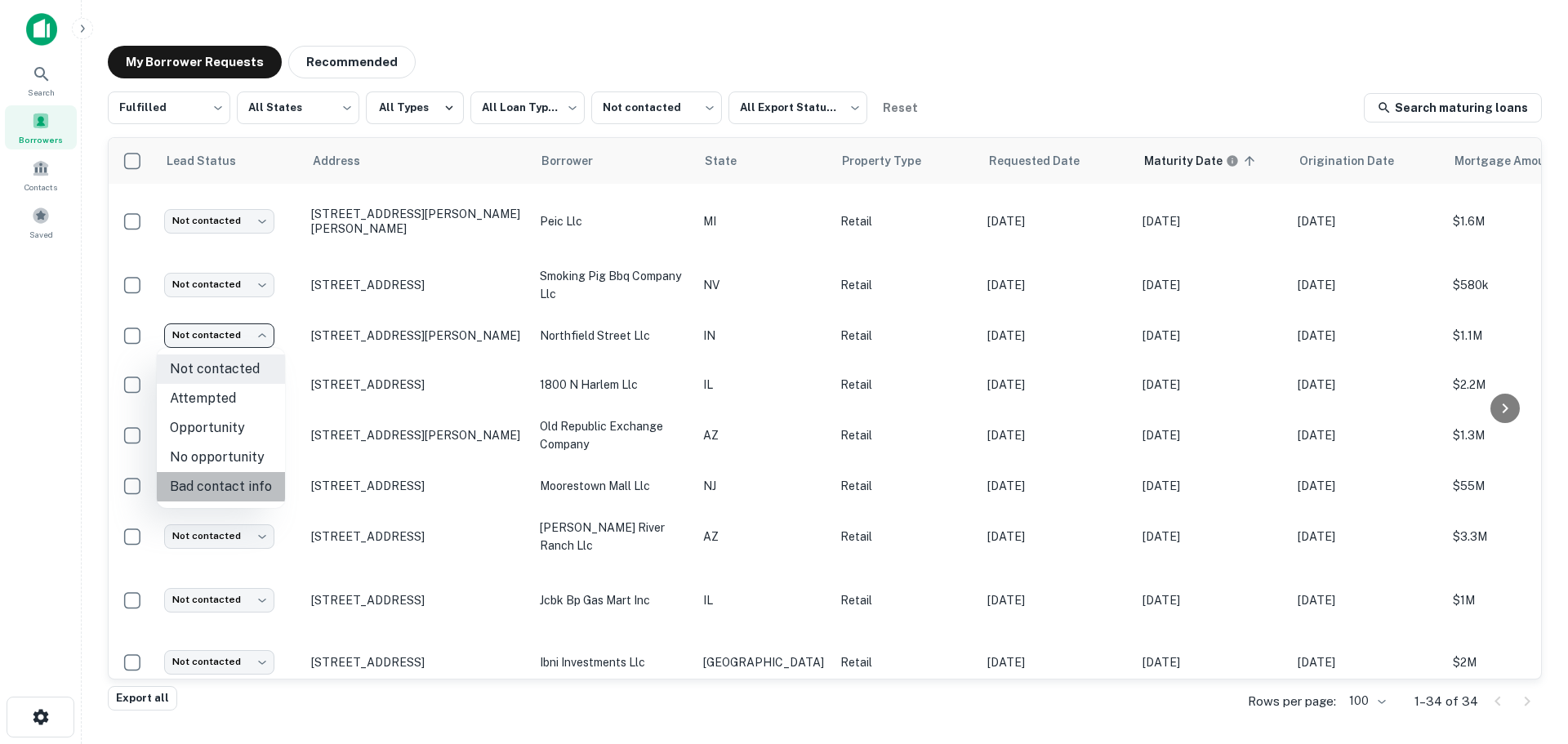
click at [235, 483] on li "Bad contact info" at bounding box center [220, 486] width 128 height 29
type input "**********"
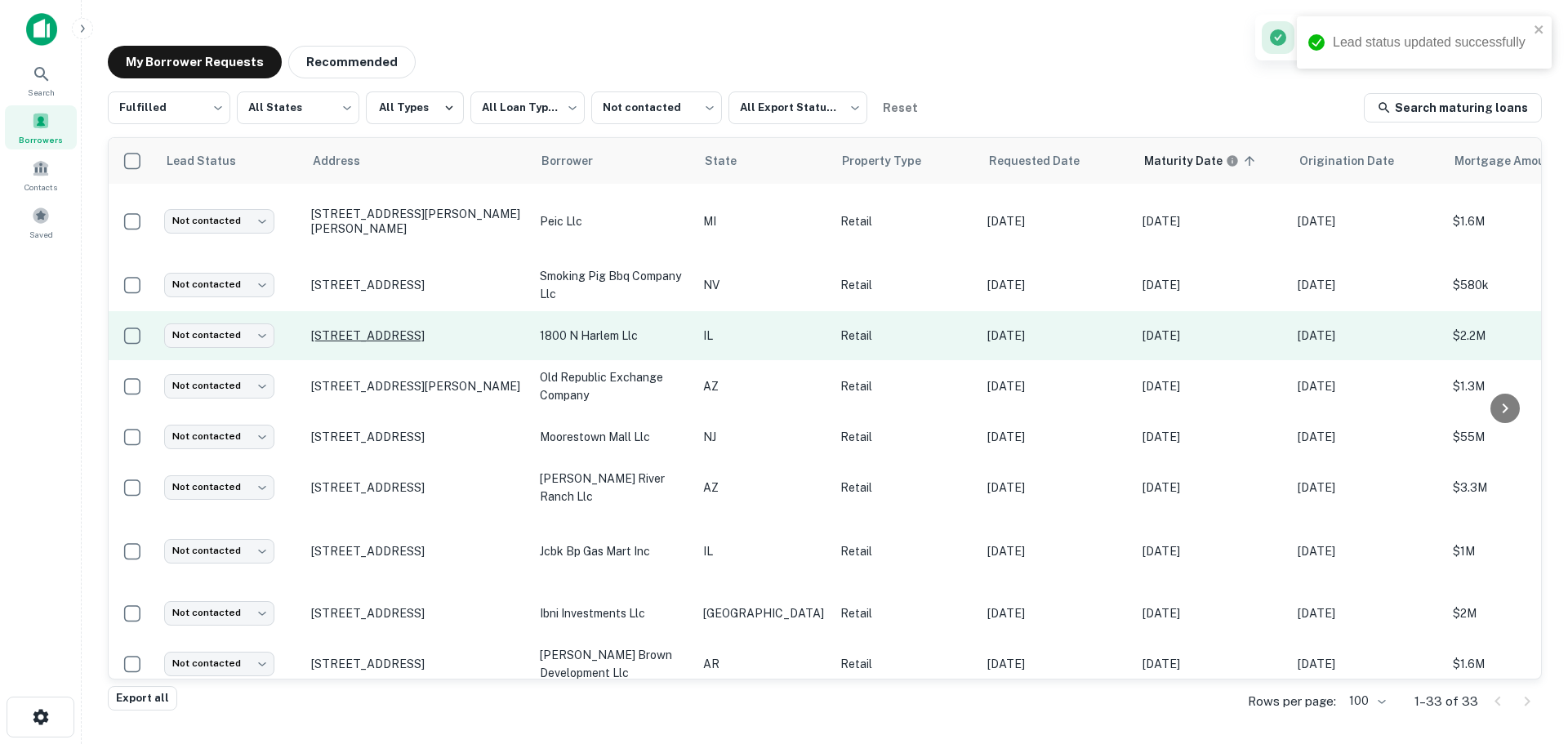
click at [391, 329] on p "[STREET_ADDRESS]" at bounding box center [416, 335] width 212 height 15
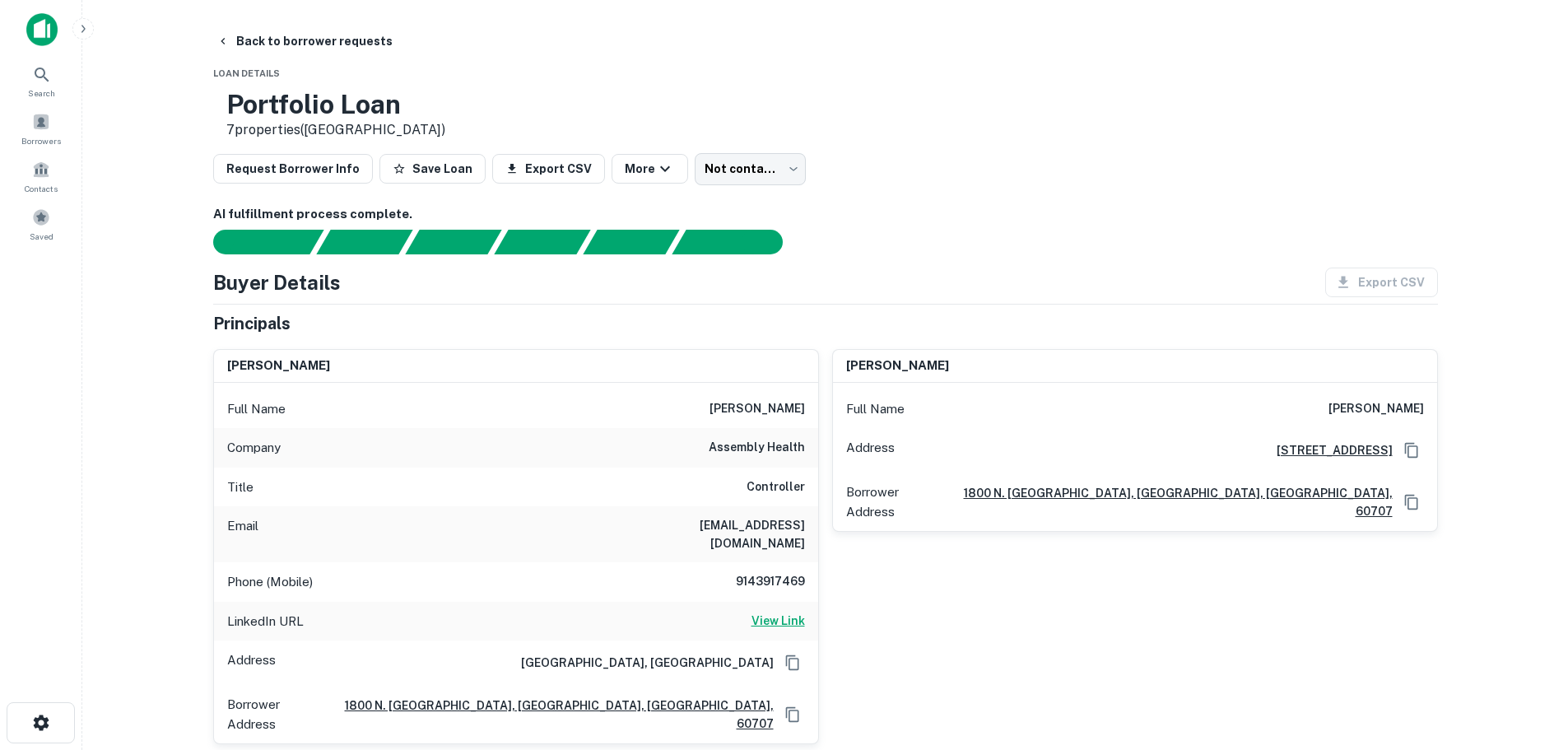
click at [768, 611] on h6 "View Link" at bounding box center [778, 620] width 53 height 18
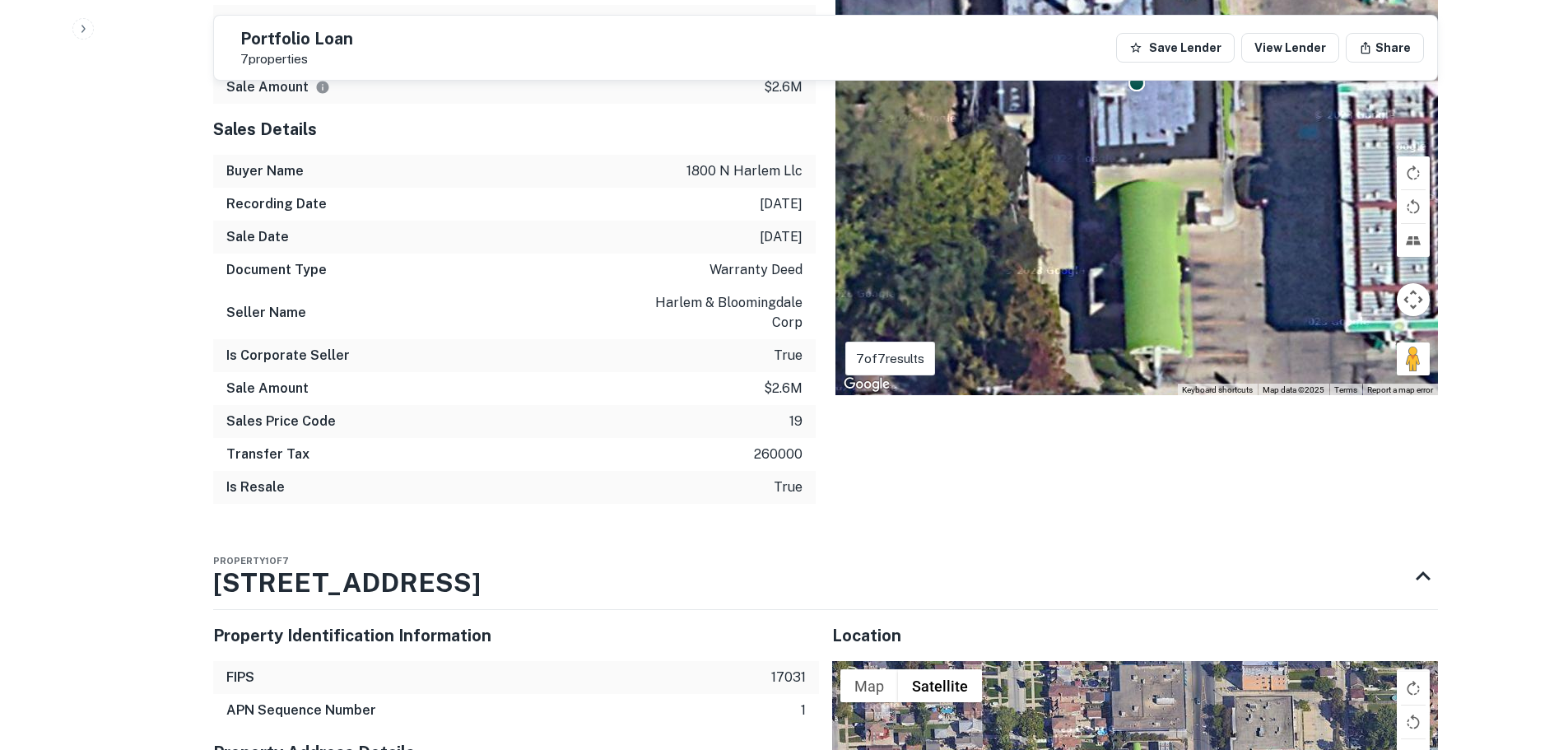
scroll to position [2468, 0]
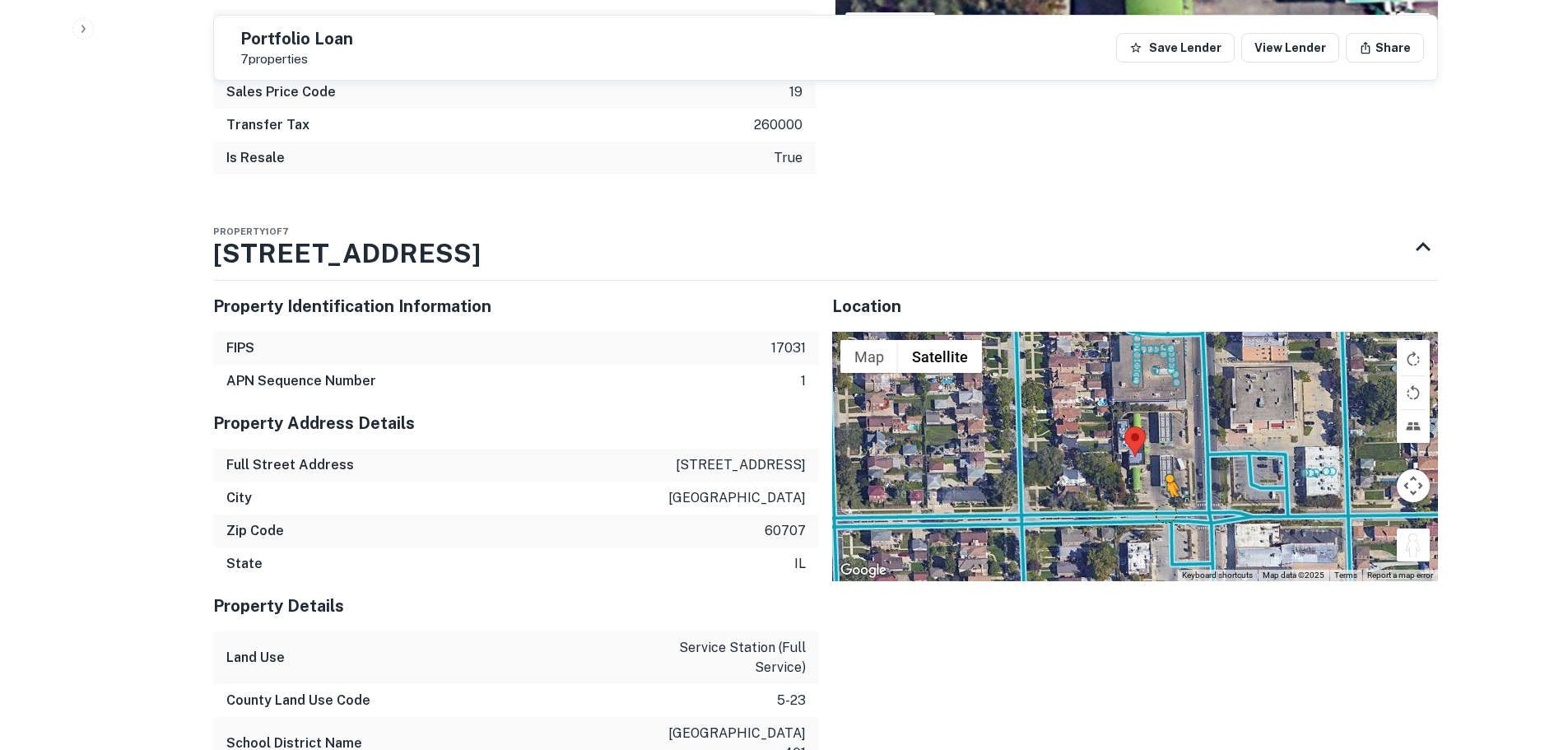
drag, startPoint x: 1410, startPoint y: 496, endPoint x: 1163, endPoint y: 448, distance: 251.6
click at [1163, 448] on div "To activate drag with keyboard, press Alt + Enter. Once in keyboard drag state,…" at bounding box center [1135, 456] width 606 height 249
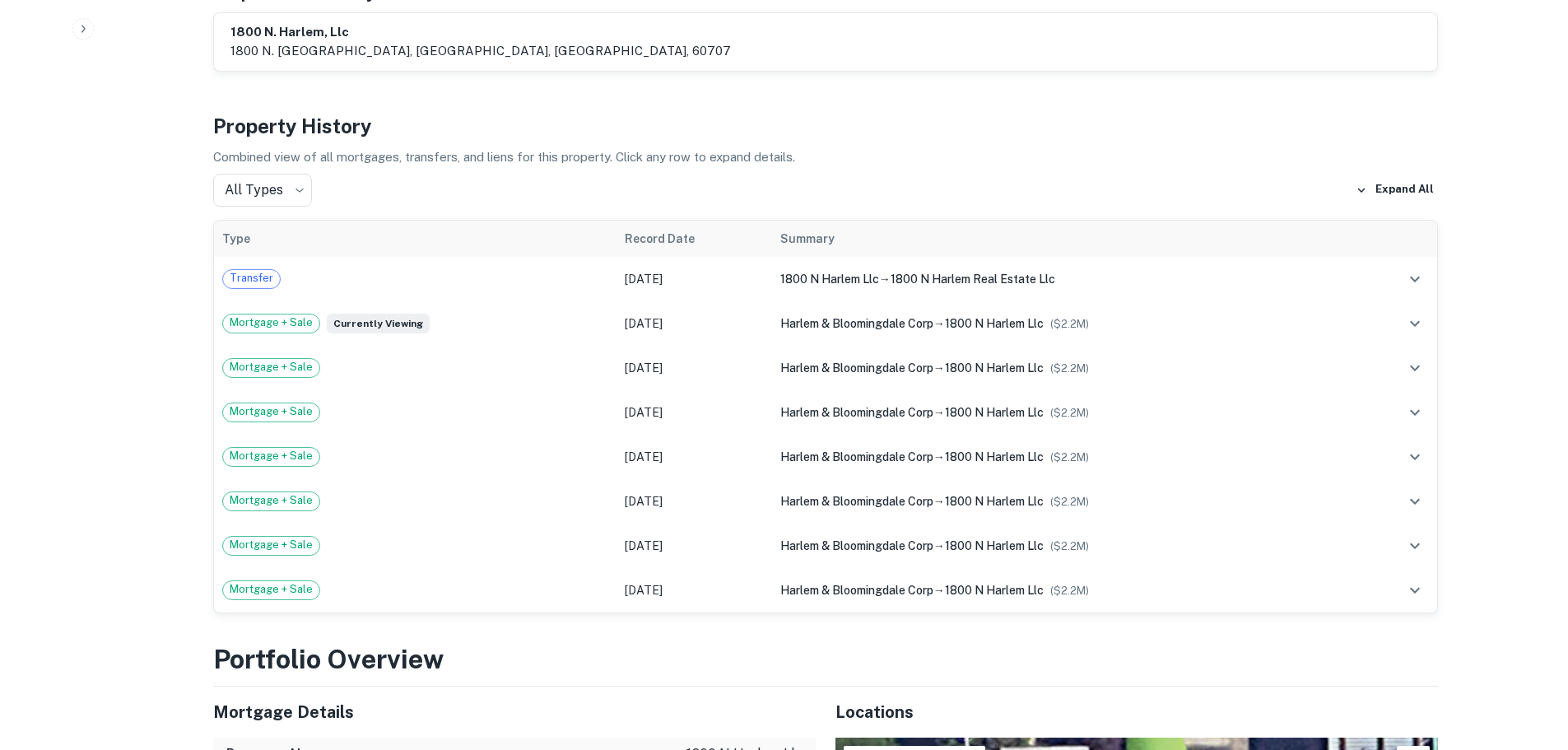
scroll to position [0, 0]
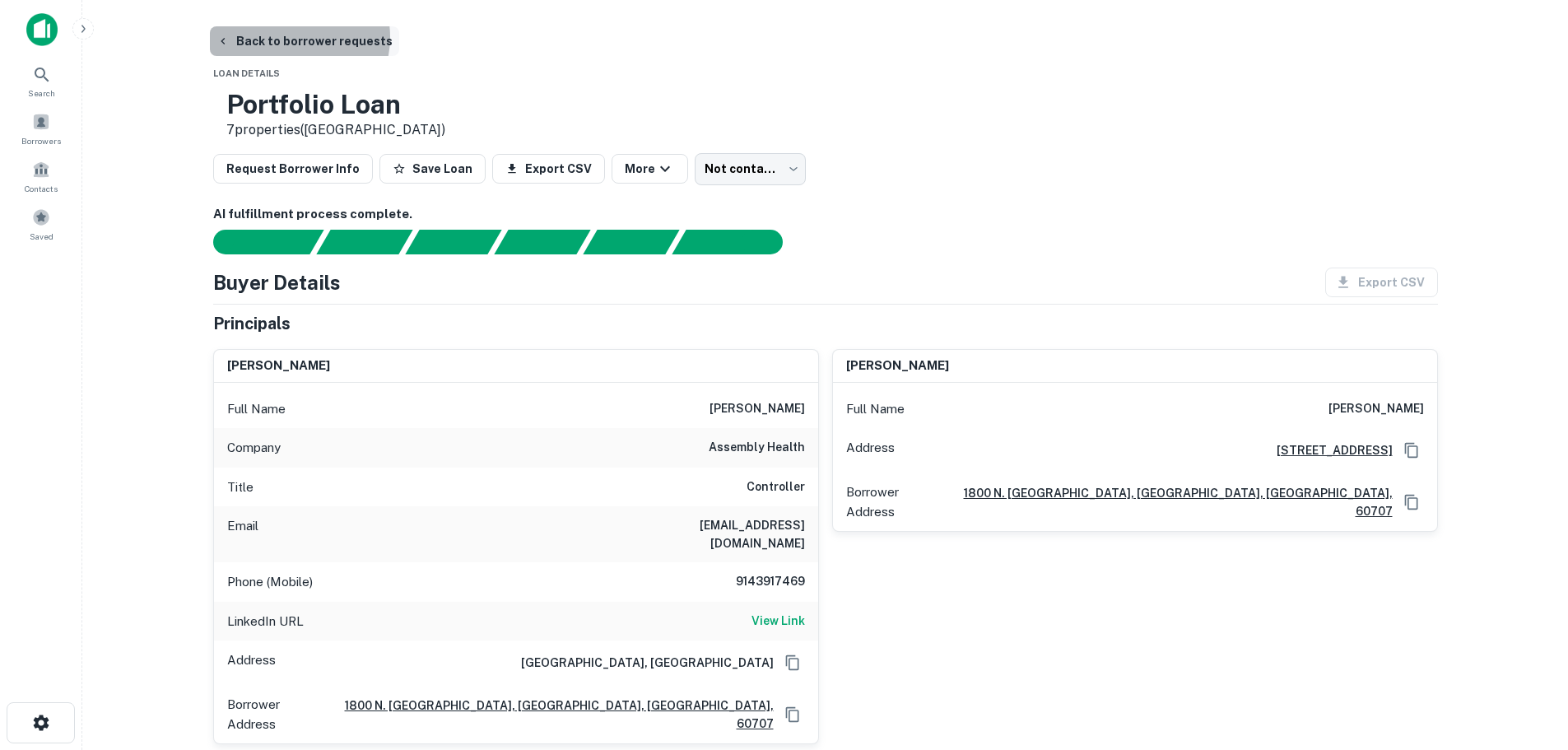
click at [289, 37] on button "Back to borrower requests" at bounding box center [304, 41] width 189 height 29
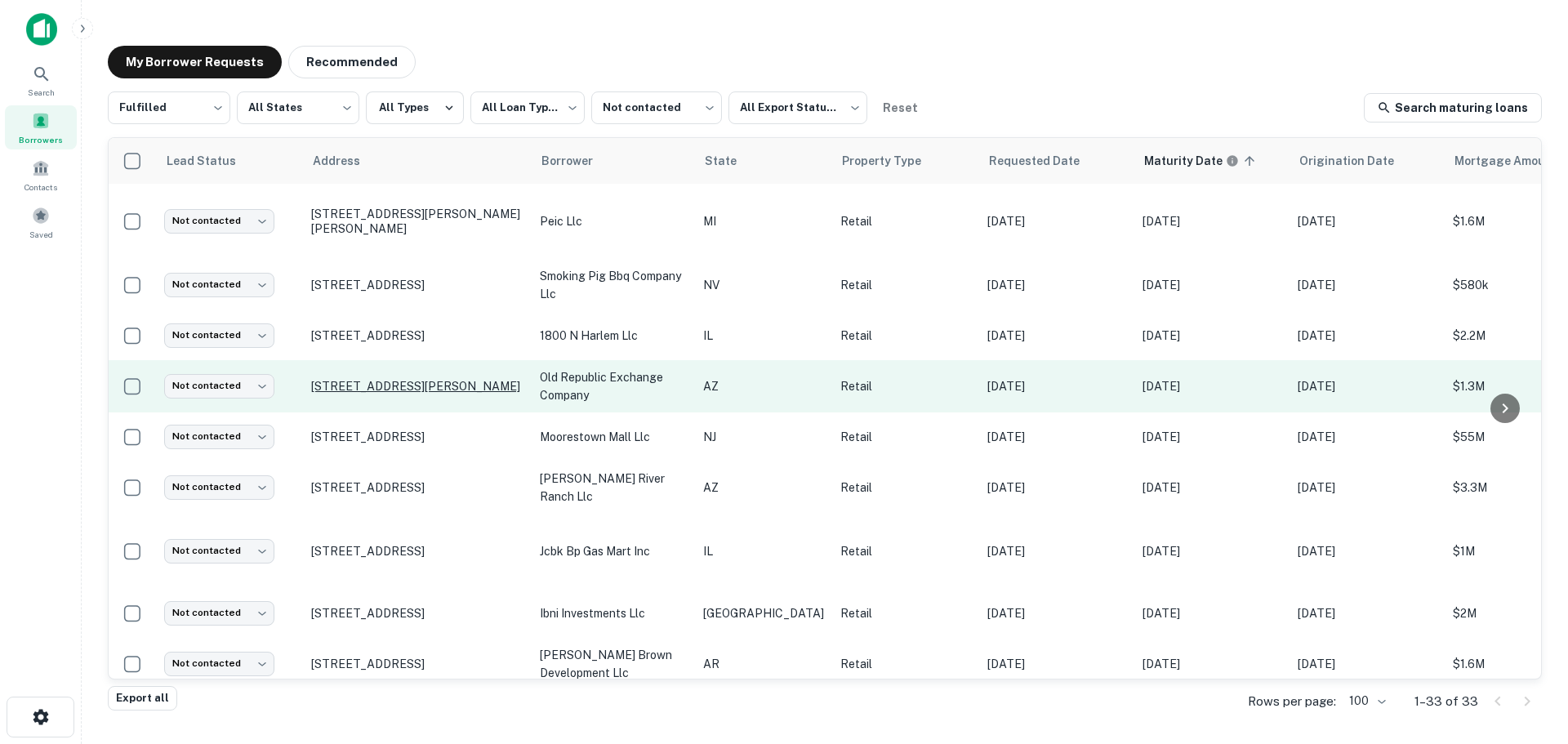
click at [343, 384] on p "811 Whipple St Prescott, AZ 86301" at bounding box center [416, 386] width 212 height 15
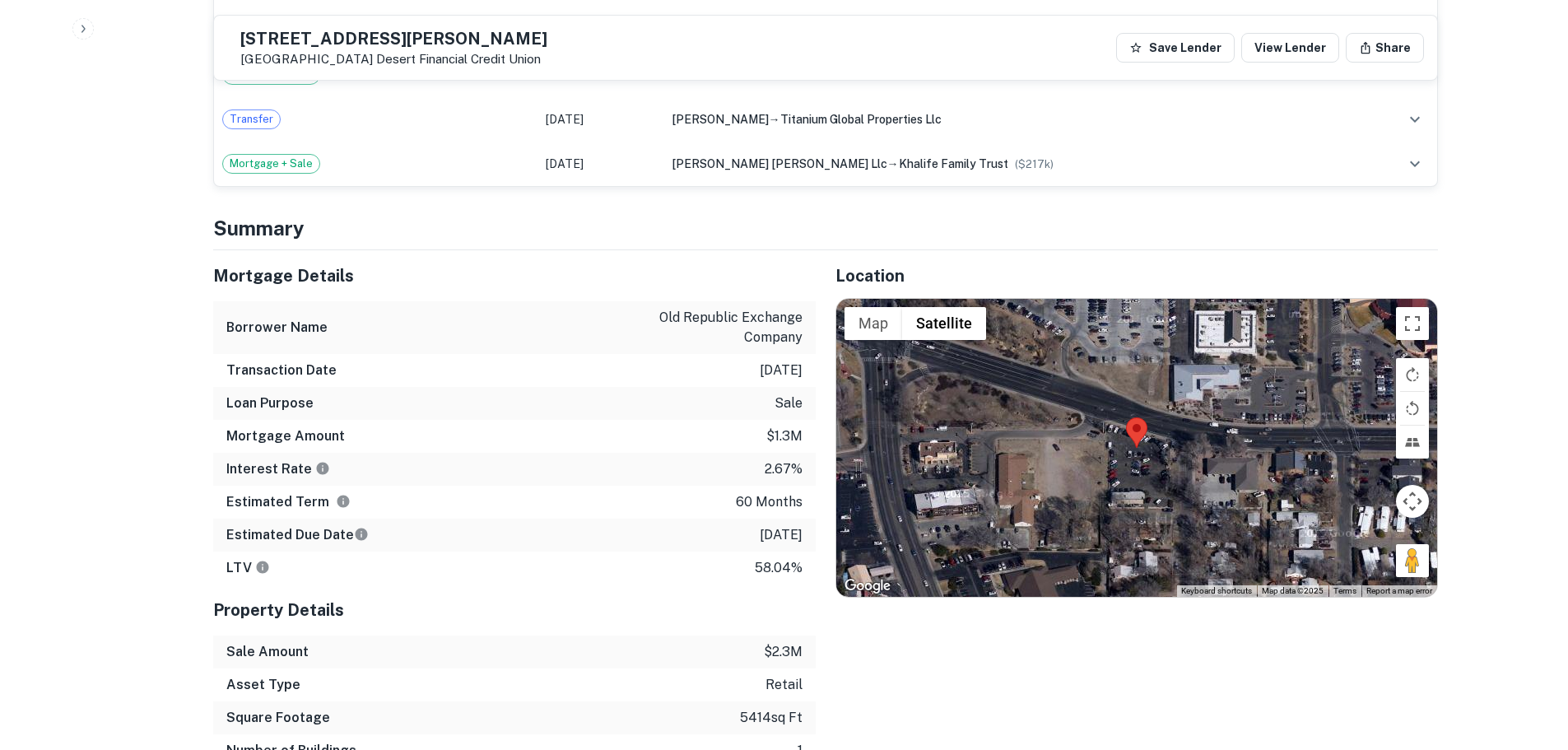
scroll to position [2386, 0]
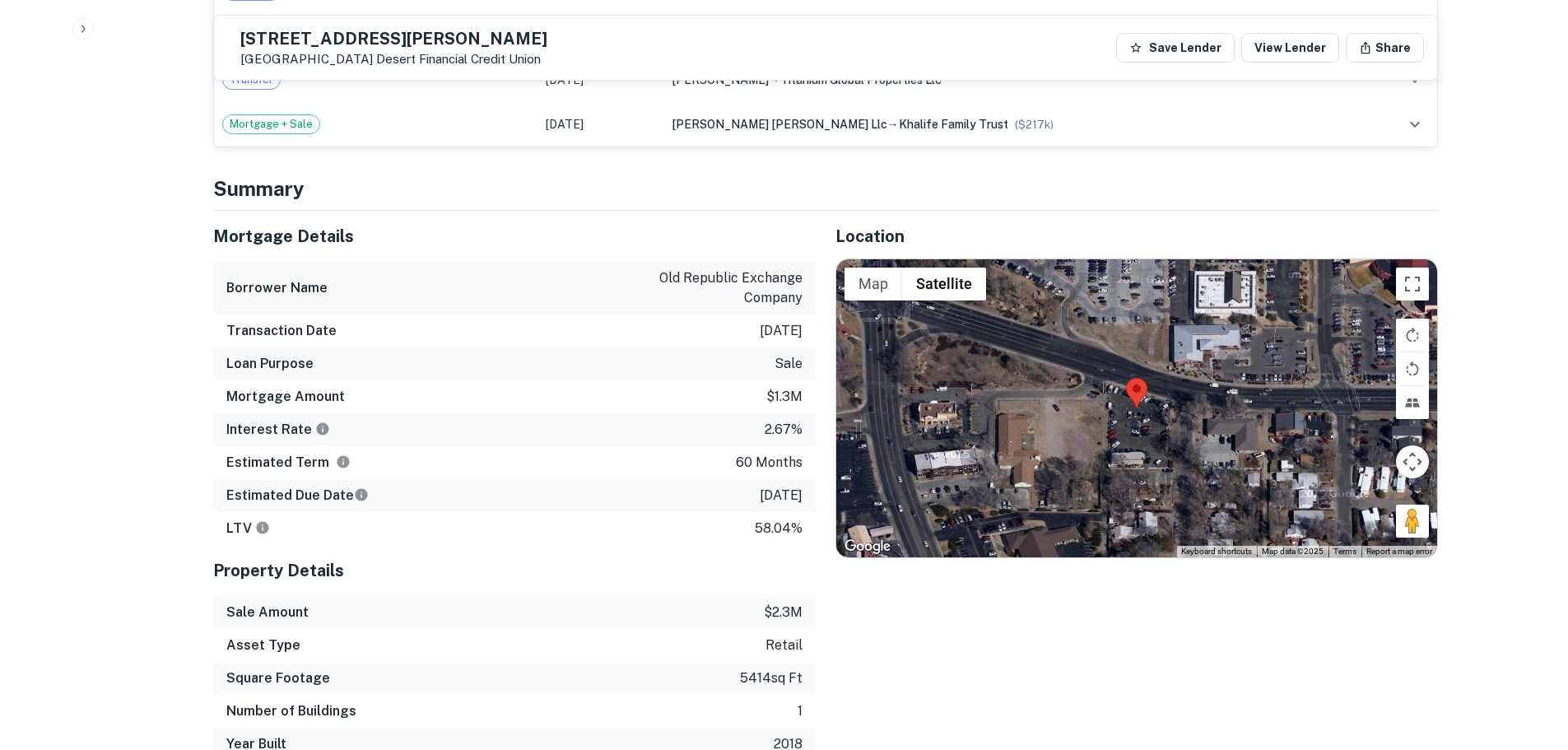
drag, startPoint x: 1412, startPoint y: 462, endPoint x: 1125, endPoint y: 349, distance: 308.4
click at [1125, 349] on div "Map Terrain Satellite Labels Keyboard shortcuts Map Data Map data ©2025 Map dat…" at bounding box center [1137, 408] width 601 height 298
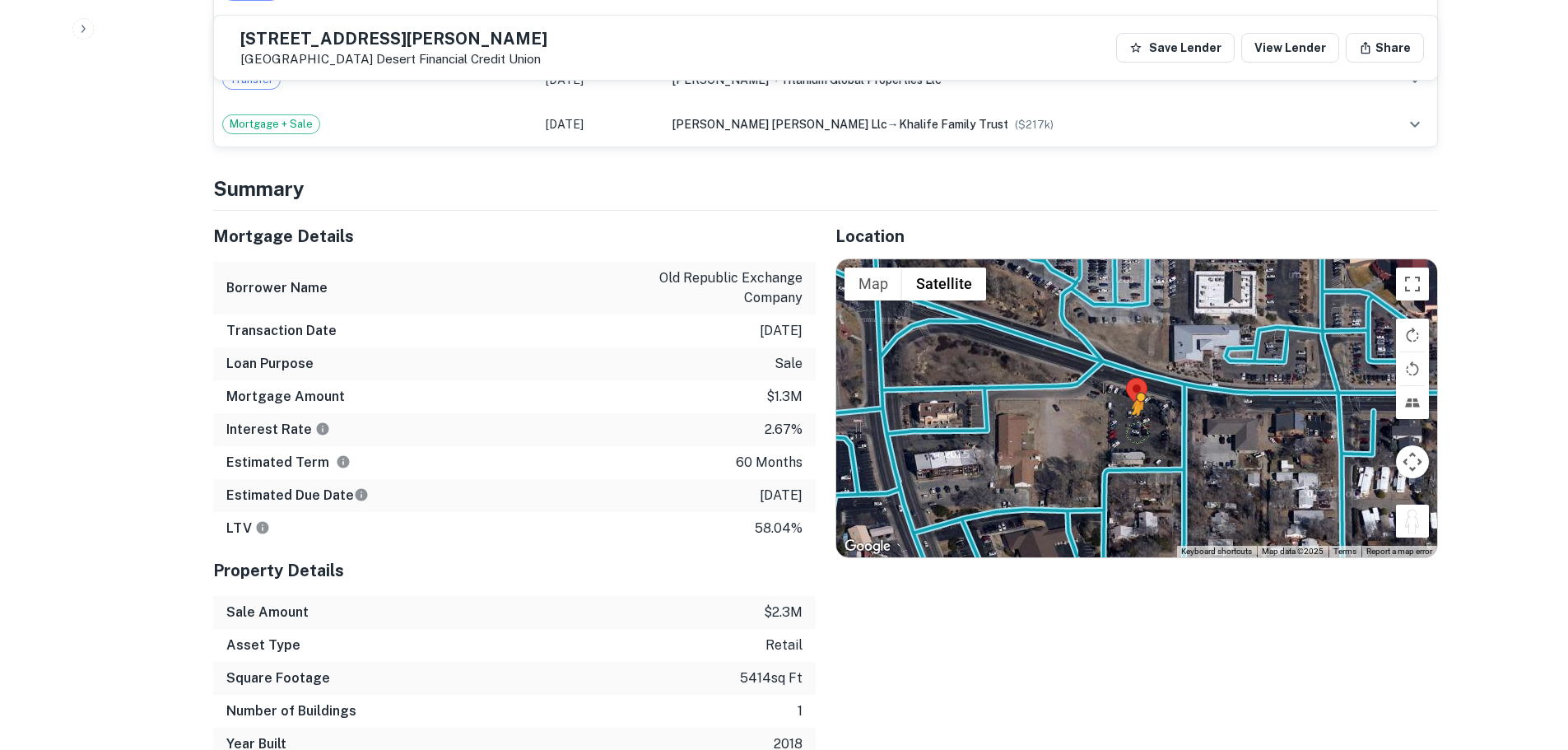
drag, startPoint x: 1417, startPoint y: 459, endPoint x: 1147, endPoint y: 361, distance: 287.2
click at [1147, 361] on div "To activate drag with keyboard, press Alt + Enter. Once in keyboard drag state,…" at bounding box center [1137, 408] width 601 height 298
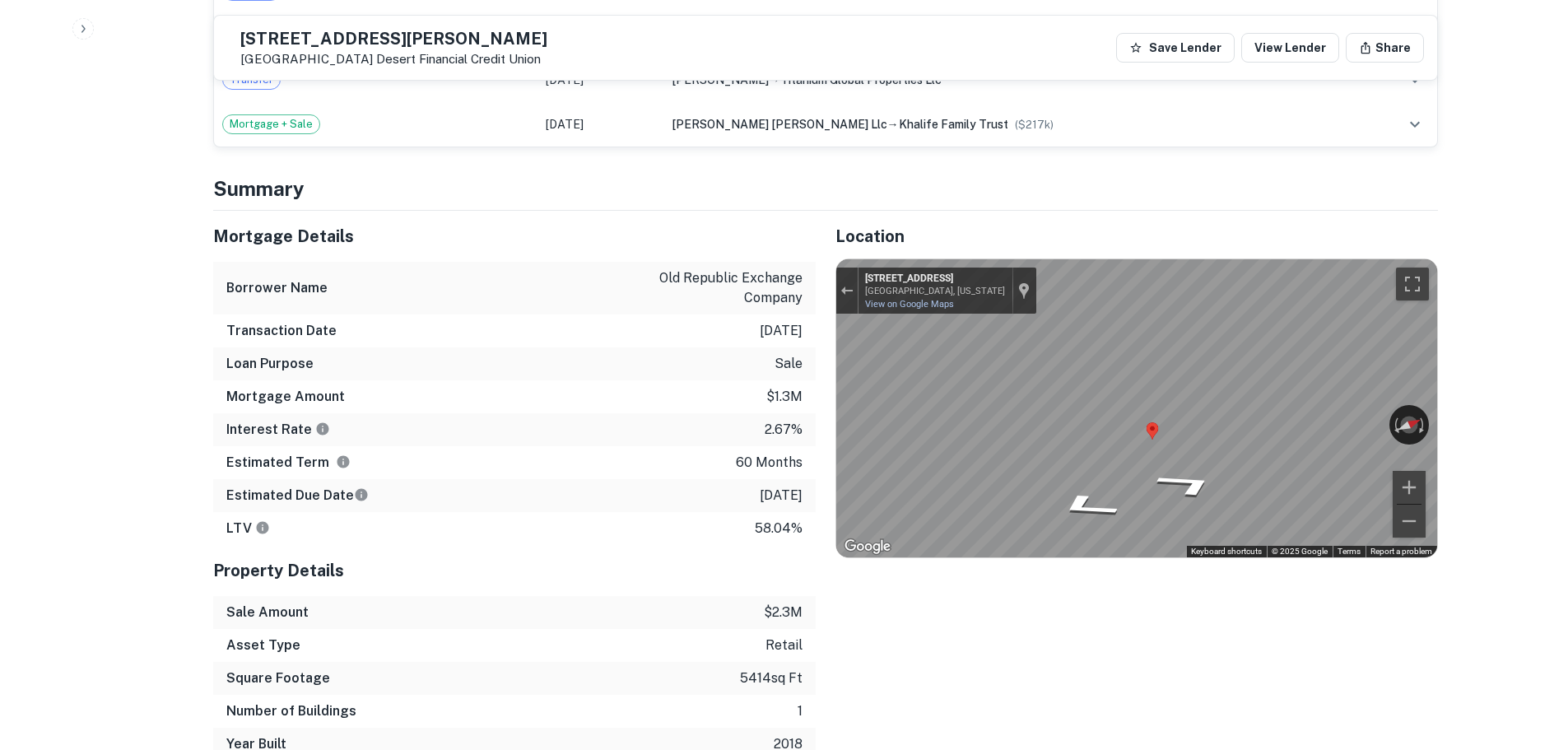
click at [1439, 334] on div "Back to borrower requests 811 Whipple St Prescott, AZ 86301 Desert Financial Cr…" at bounding box center [825, 94] width 1264 height 4908
click at [1395, 343] on div "← Move left → Move right ↑ Move up ↓ Move down + Zoom in - Zoom out 882 N Walnu…" at bounding box center [1137, 408] width 601 height 298
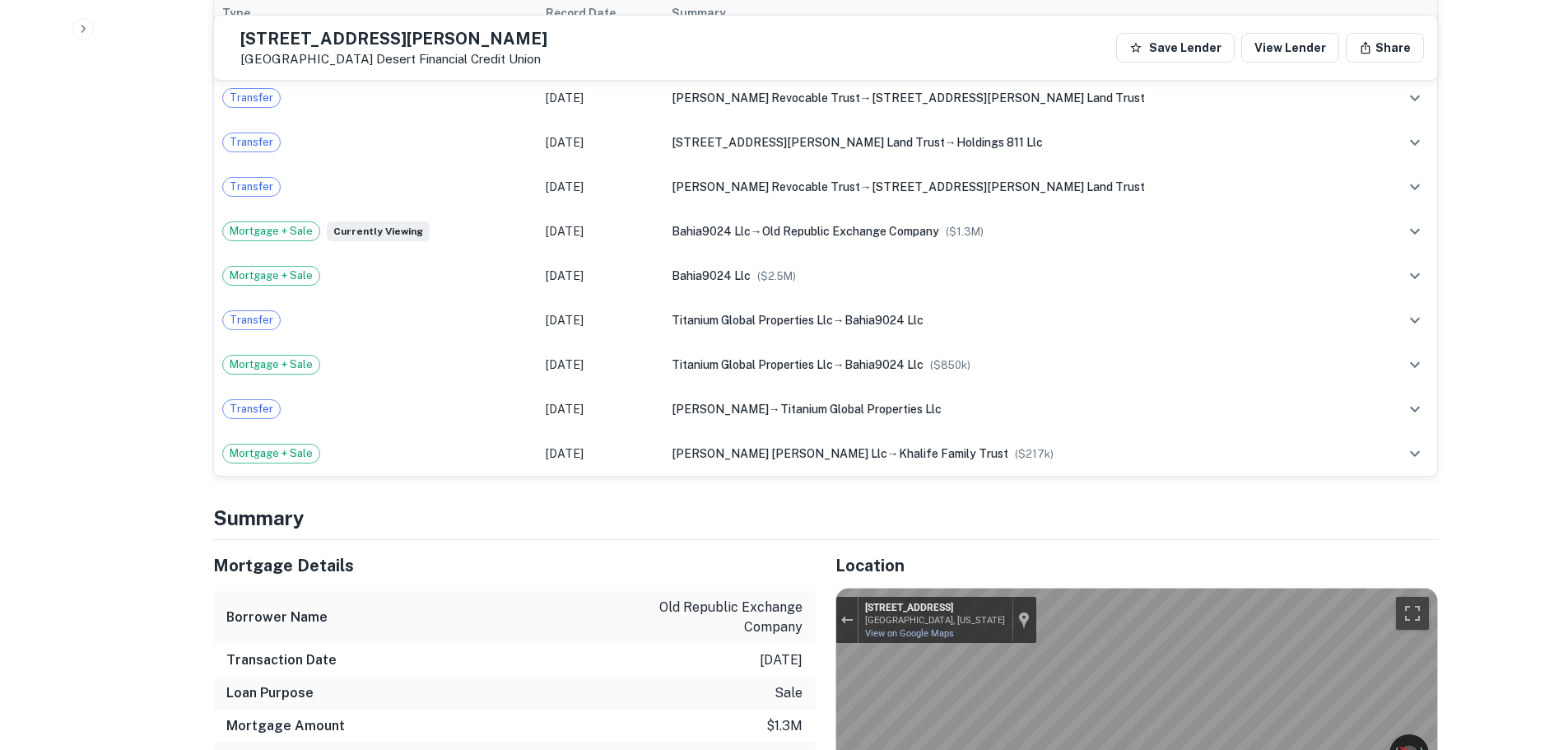
click at [378, 38] on h5 "811 Whipple St" at bounding box center [393, 38] width 307 height 16
copy h5 "811 Whipple St"
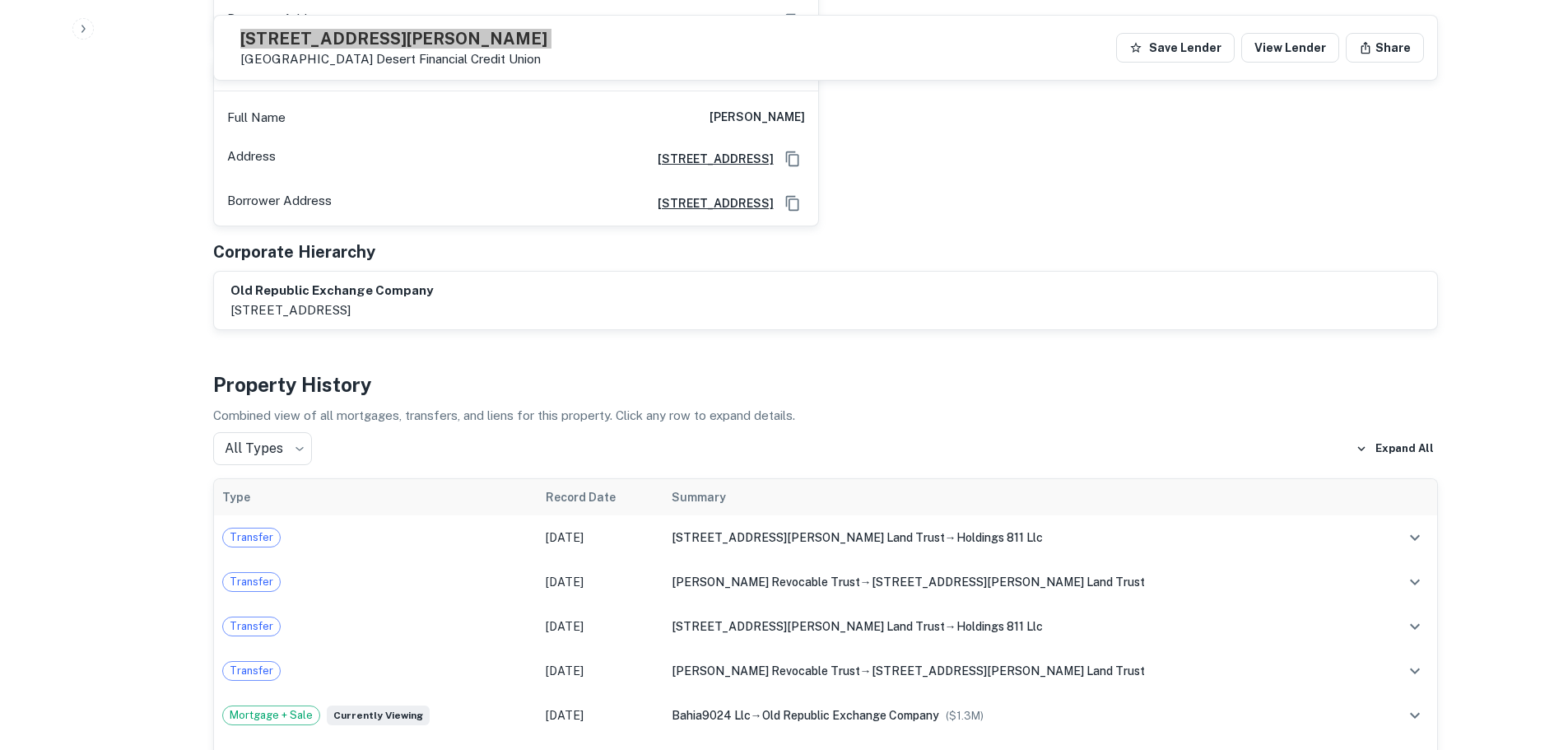
scroll to position [1564, 0]
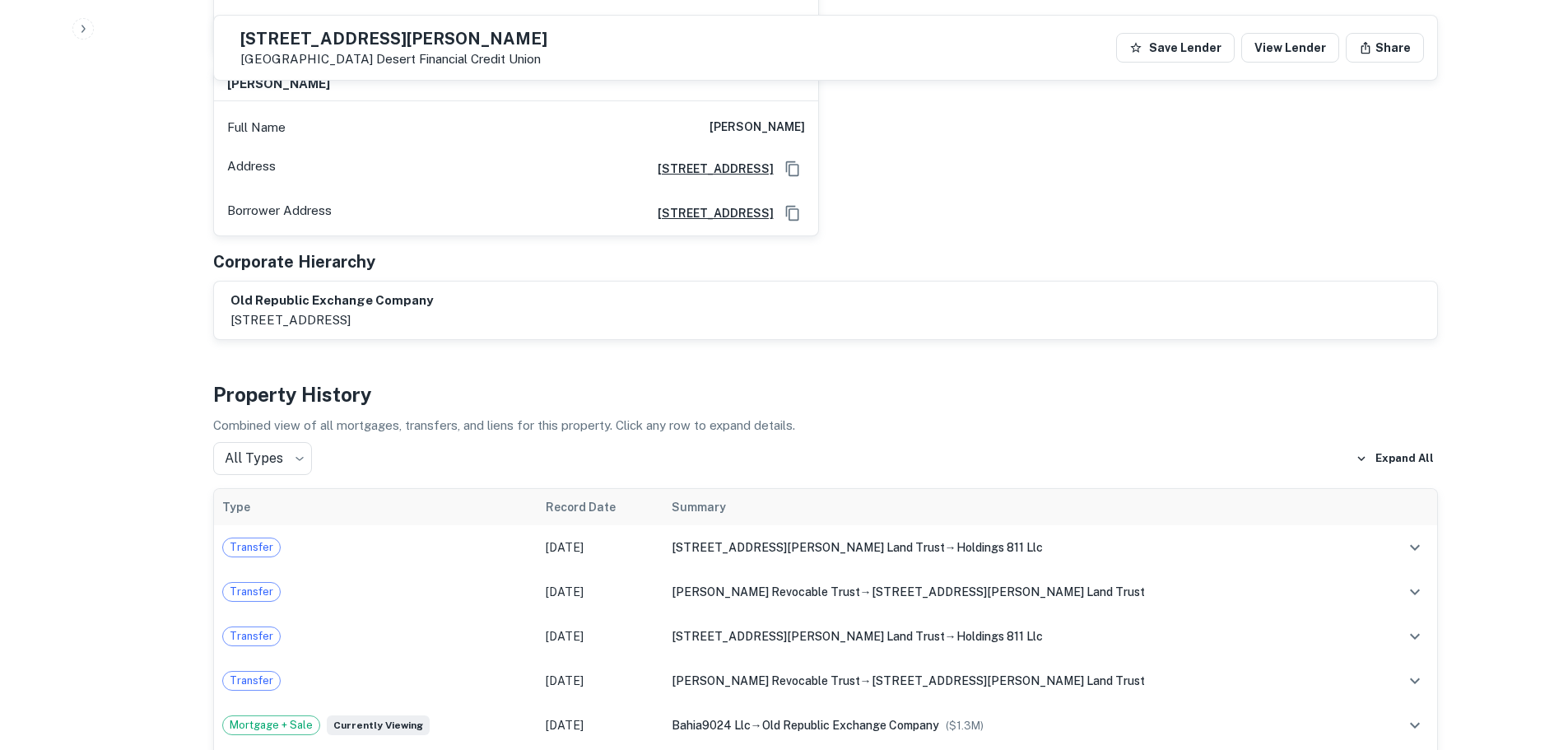
click at [329, 291] on h6 "old republic exchange company" at bounding box center [331, 301] width 202 height 19
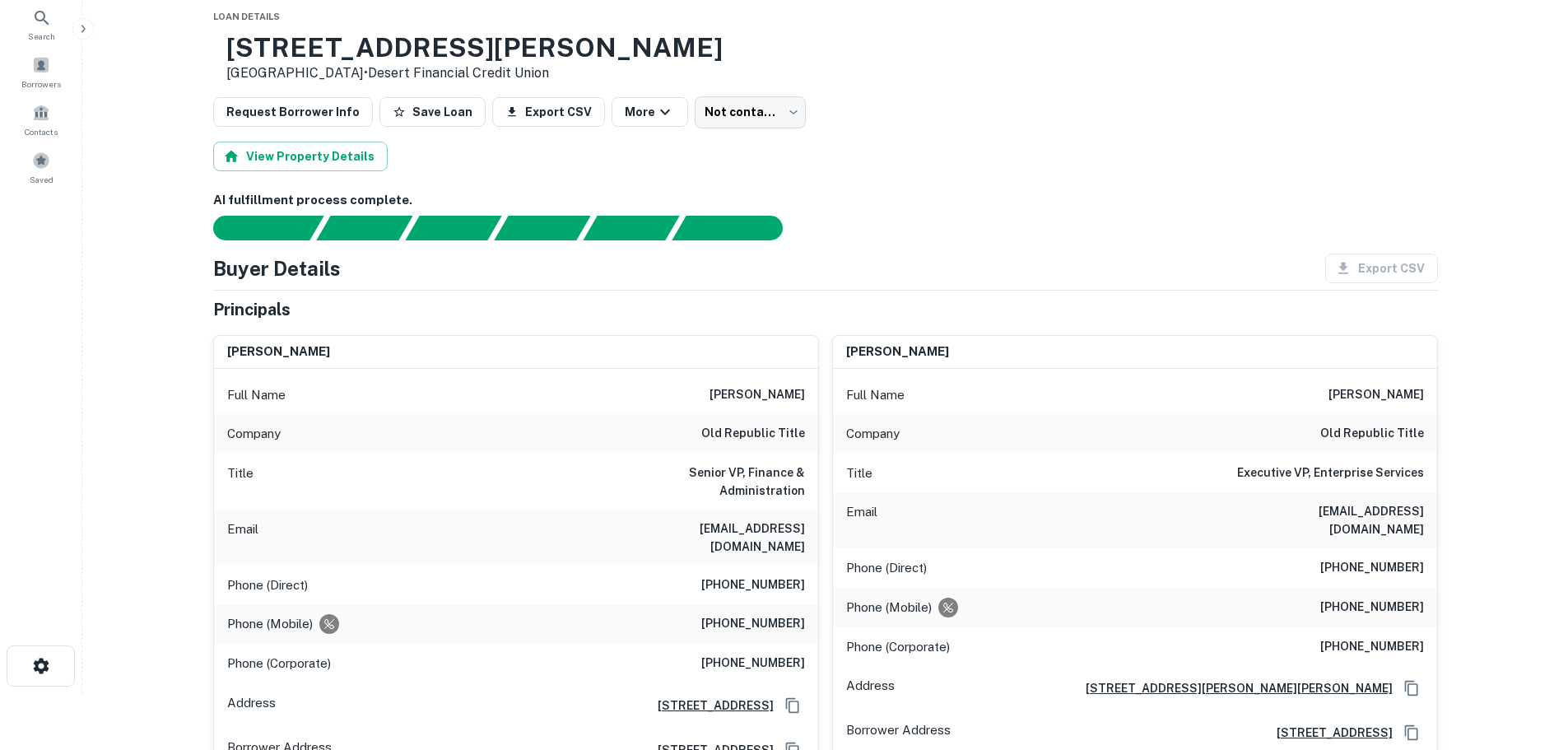
scroll to position [0, 0]
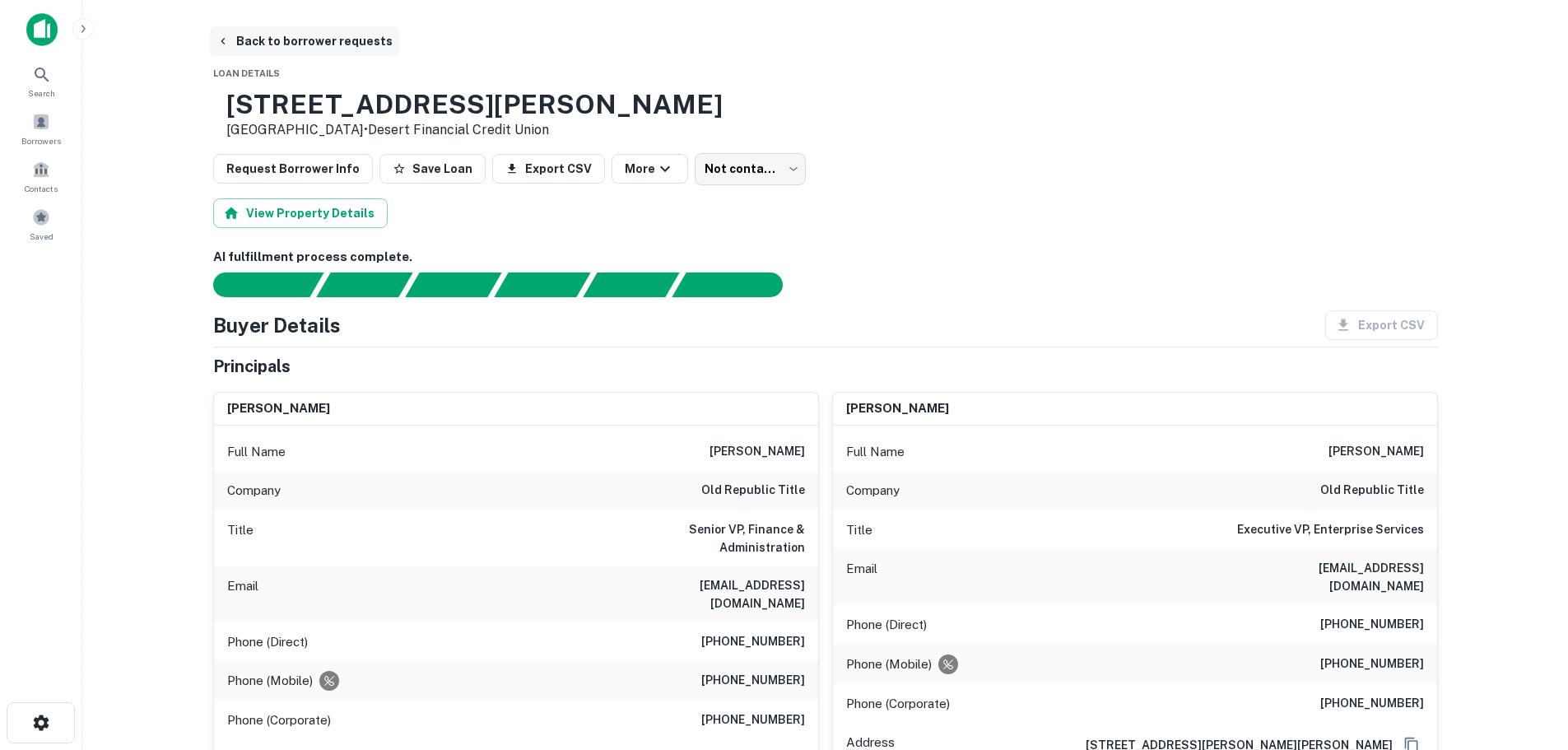
click at [279, 37] on button "Back to borrower requests" at bounding box center [304, 41] width 189 height 29
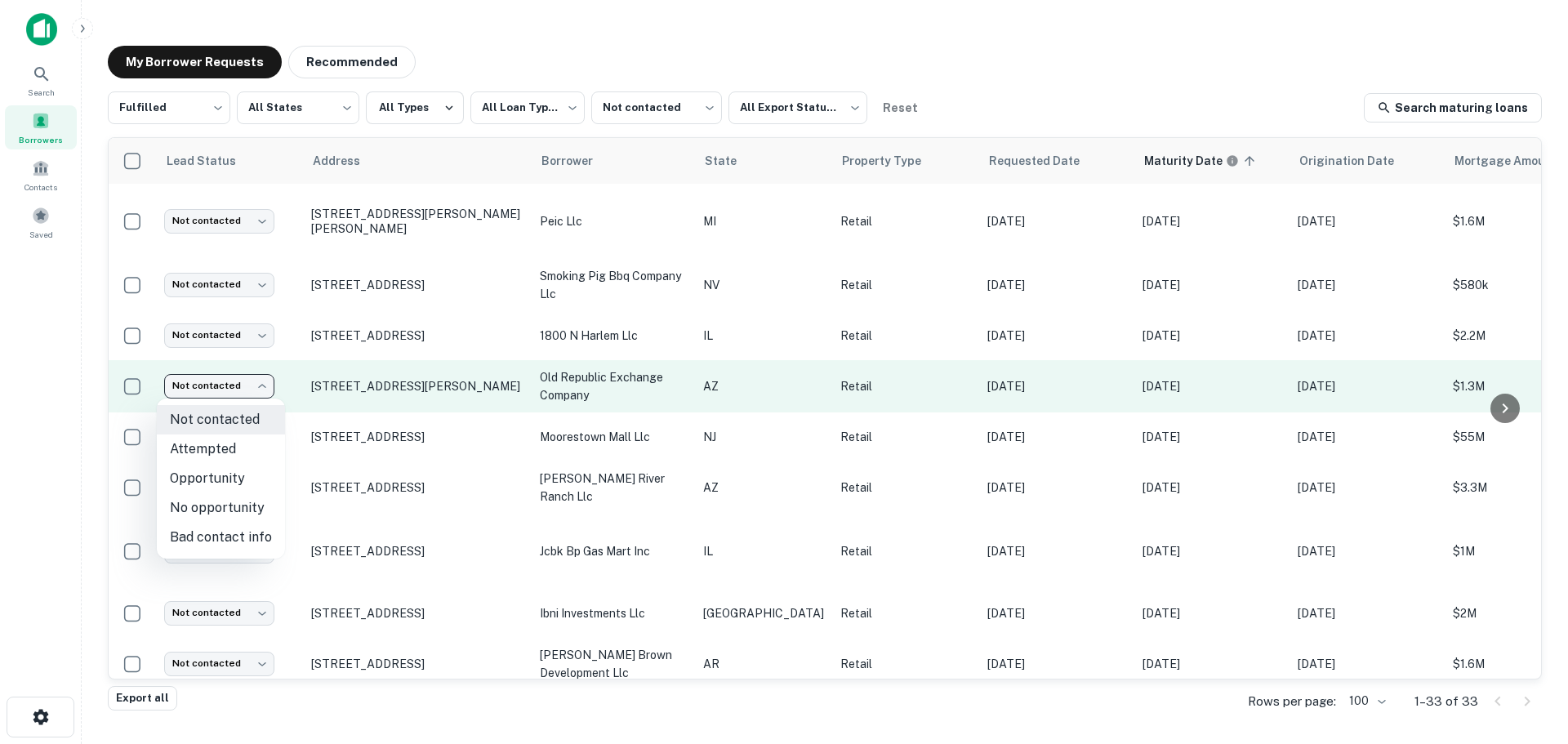
click at [231, 390] on body "**********" at bounding box center [784, 372] width 1568 height 744
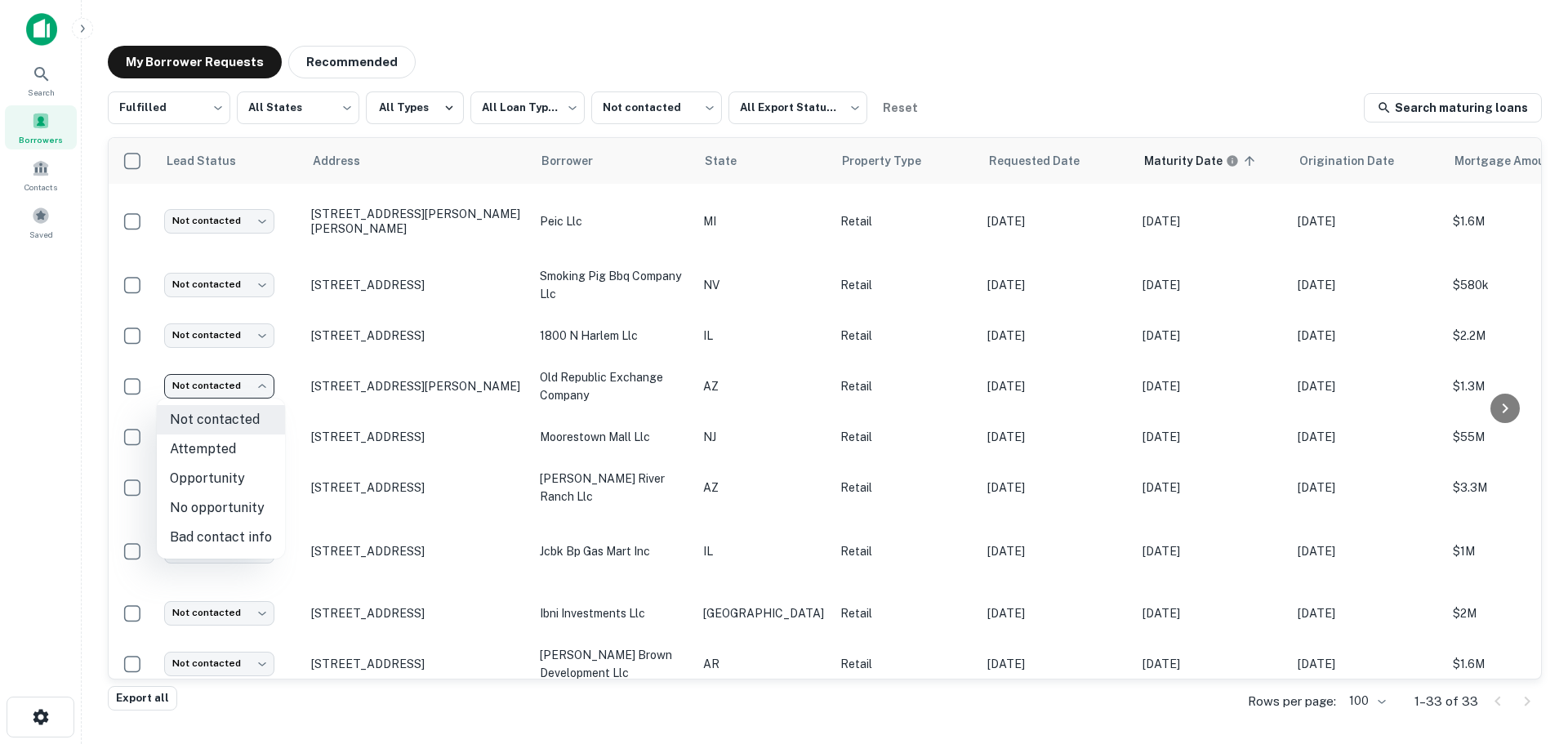
drag, startPoint x: 221, startPoint y: 511, endPoint x: 227, endPoint y: 499, distance: 13.4
click at [221, 506] on li "No opportunity" at bounding box center [220, 507] width 128 height 29
type input "**********"
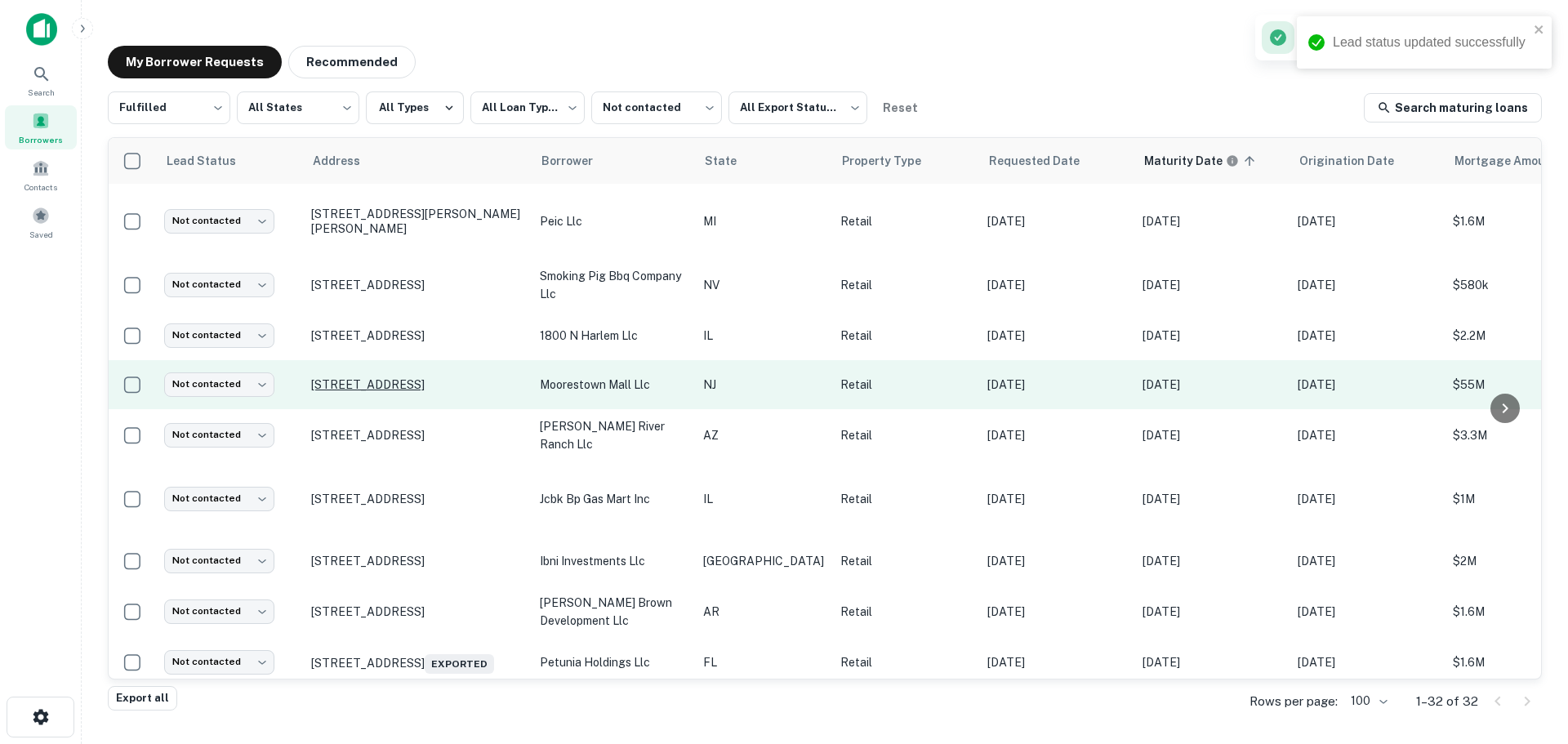
click at [408, 385] on p "400 W Route 38 Moorestown, NJ 08057" at bounding box center [416, 384] width 212 height 15
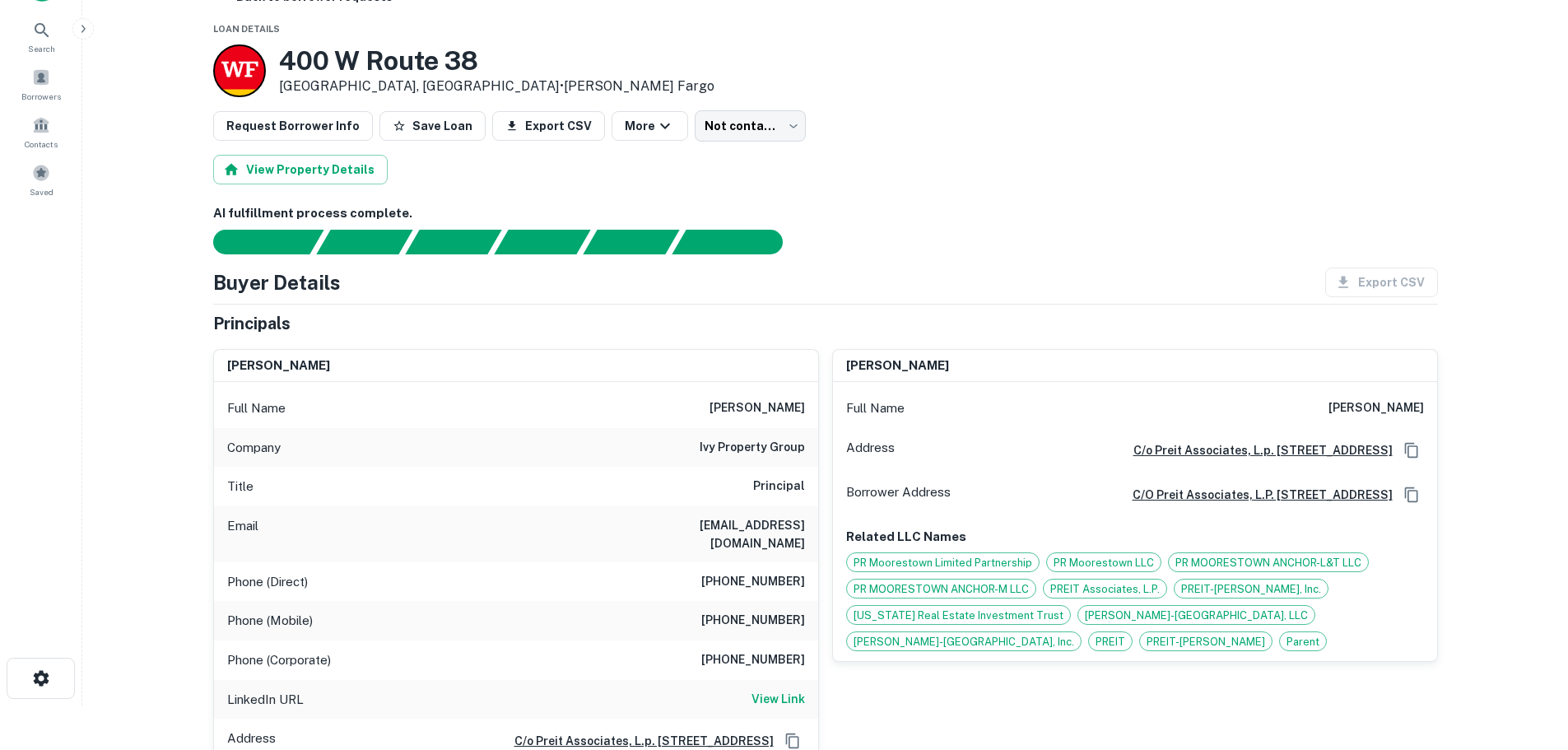
scroll to position [83, 0]
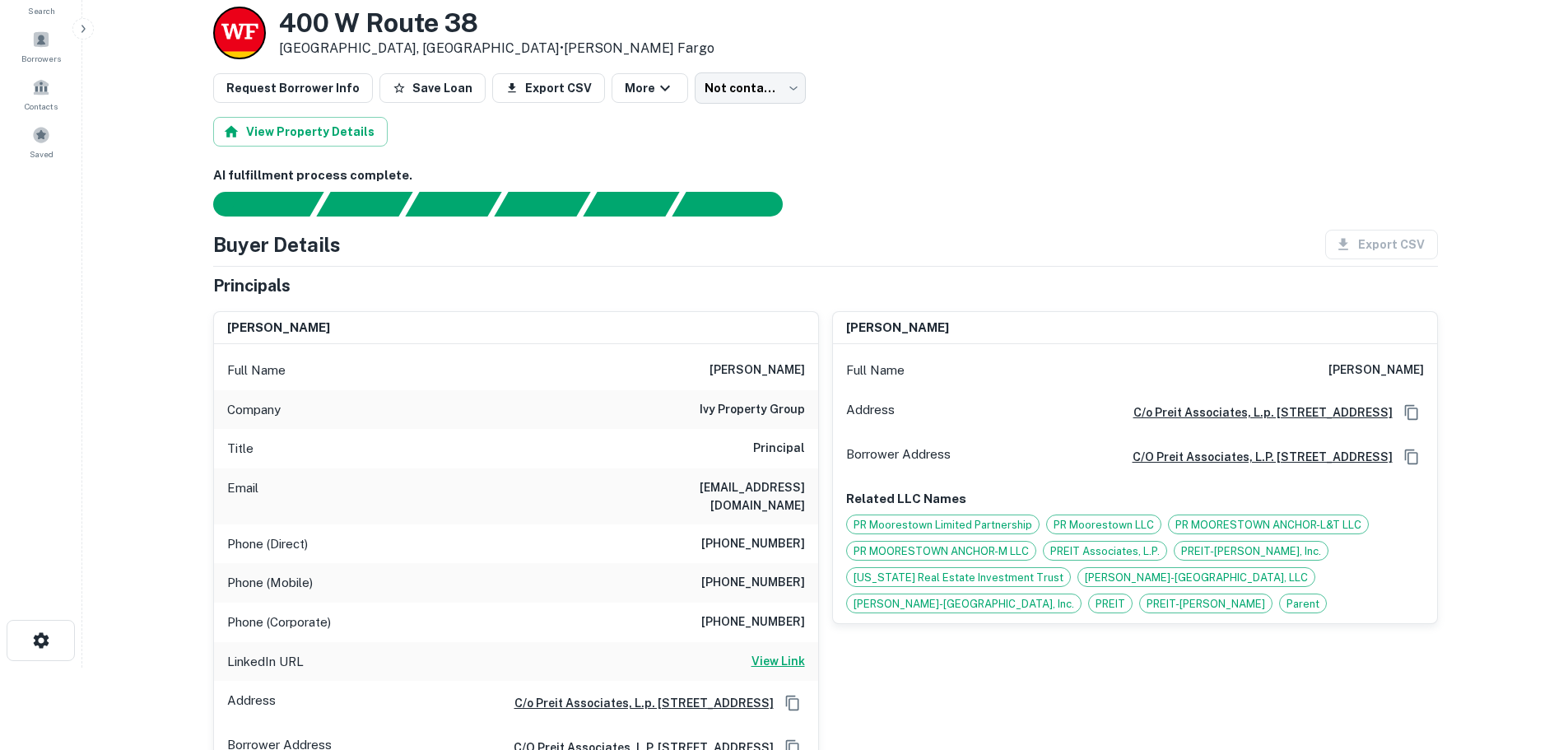
click at [753, 651] on h6 "View Link" at bounding box center [778, 660] width 53 height 18
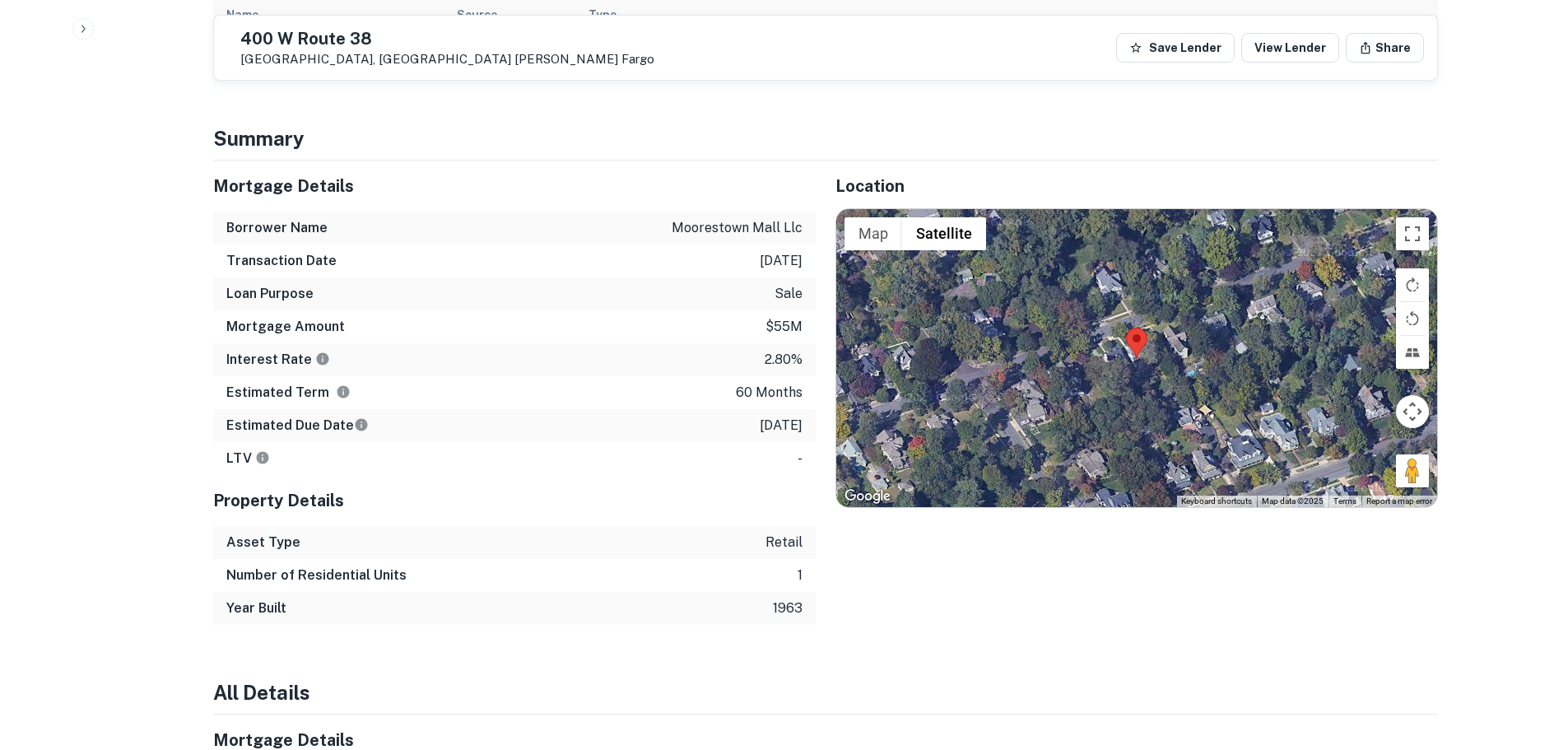
scroll to position [741, 0]
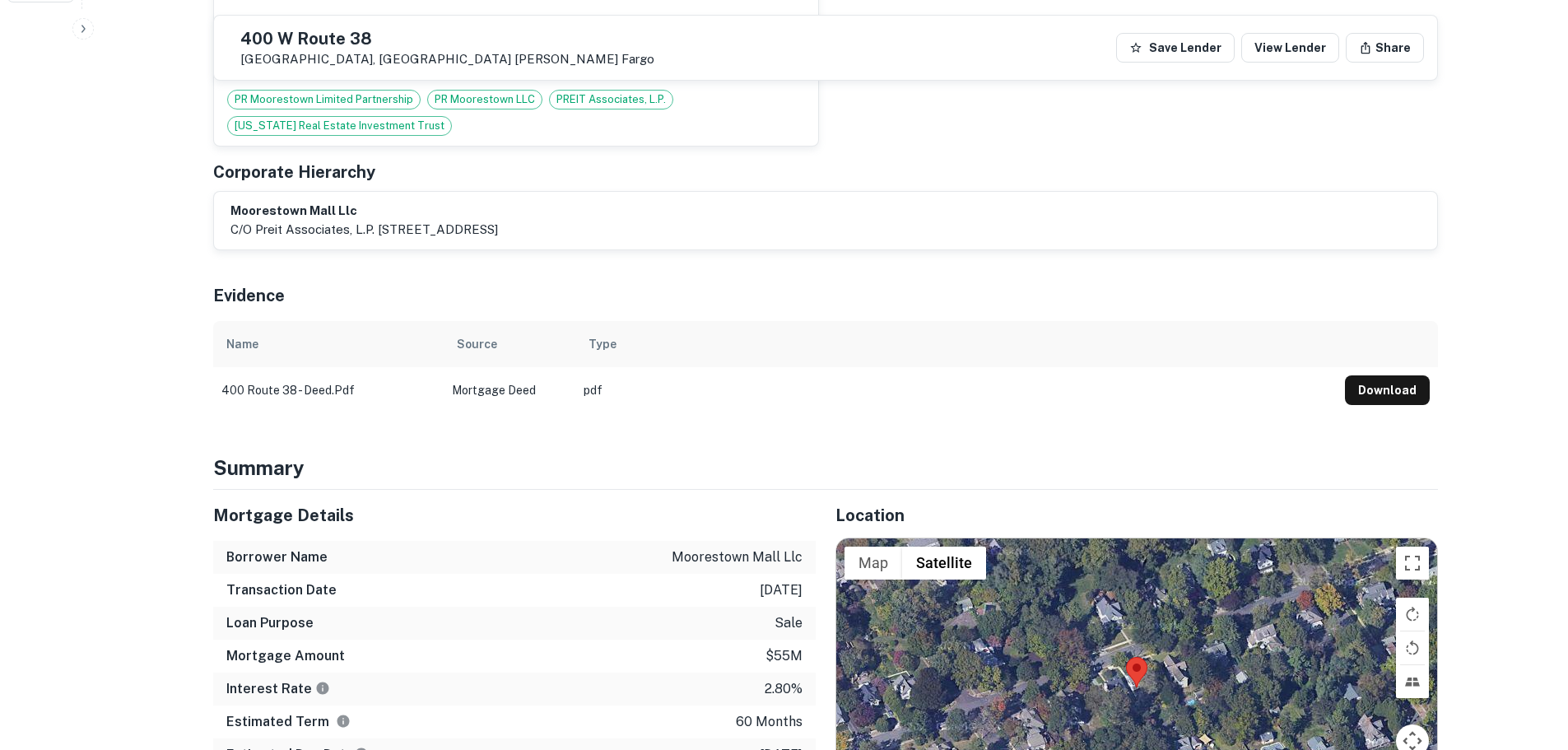
click at [359, 44] on h5 "400 W Route 38" at bounding box center [447, 38] width 414 height 16
copy h5 "400 W Route 38"
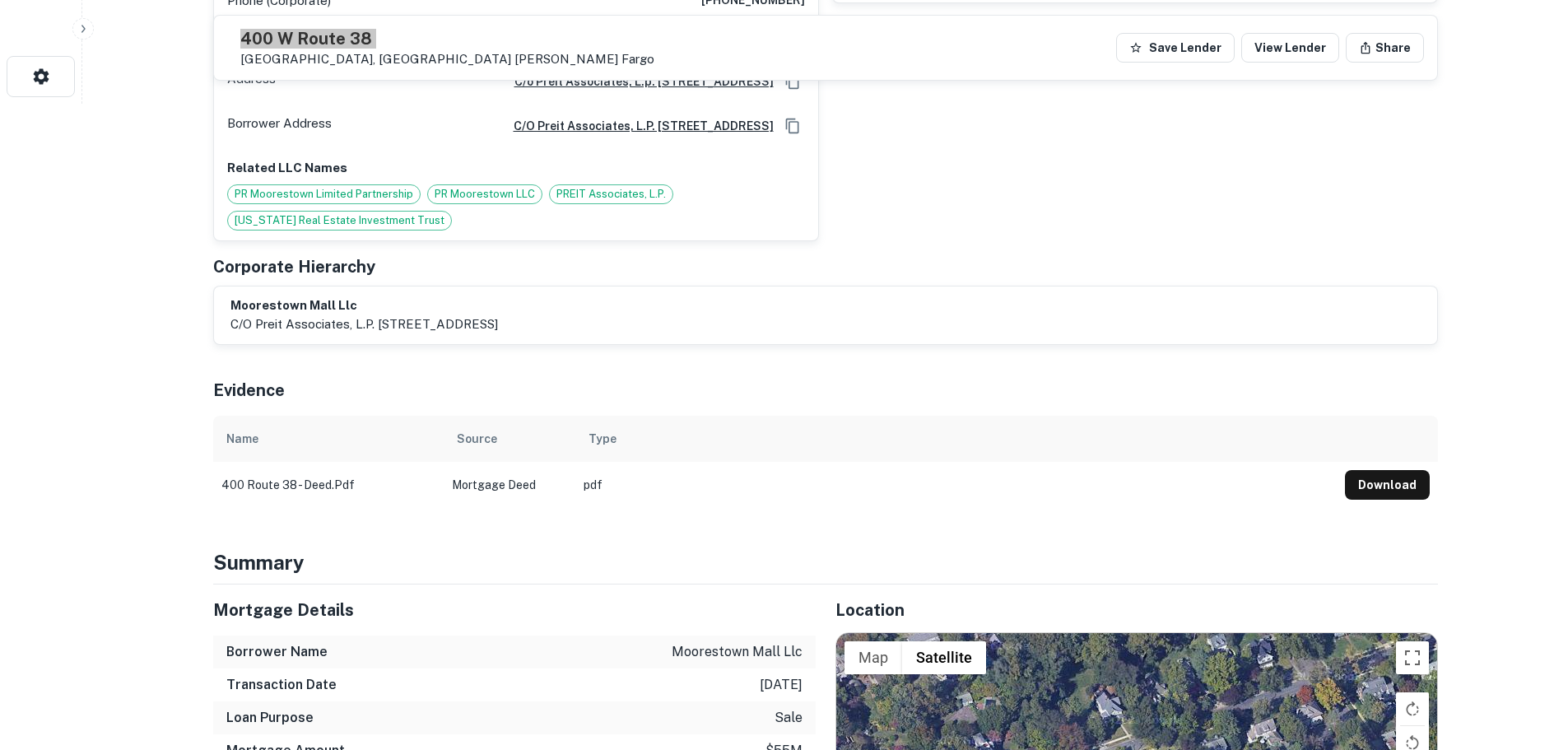
scroll to position [658, 0]
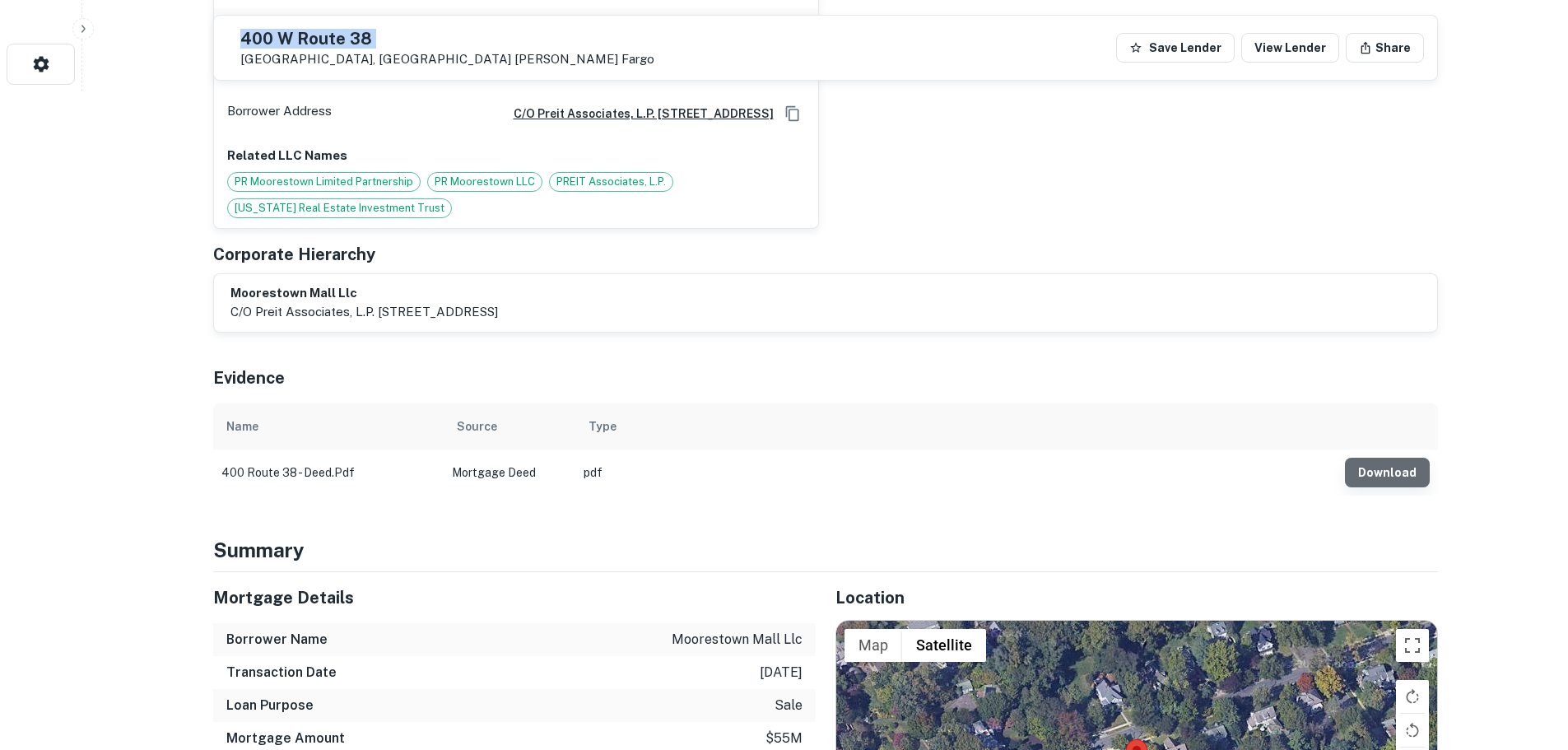
click at [1399, 463] on button "Download" at bounding box center [1387, 472] width 85 height 29
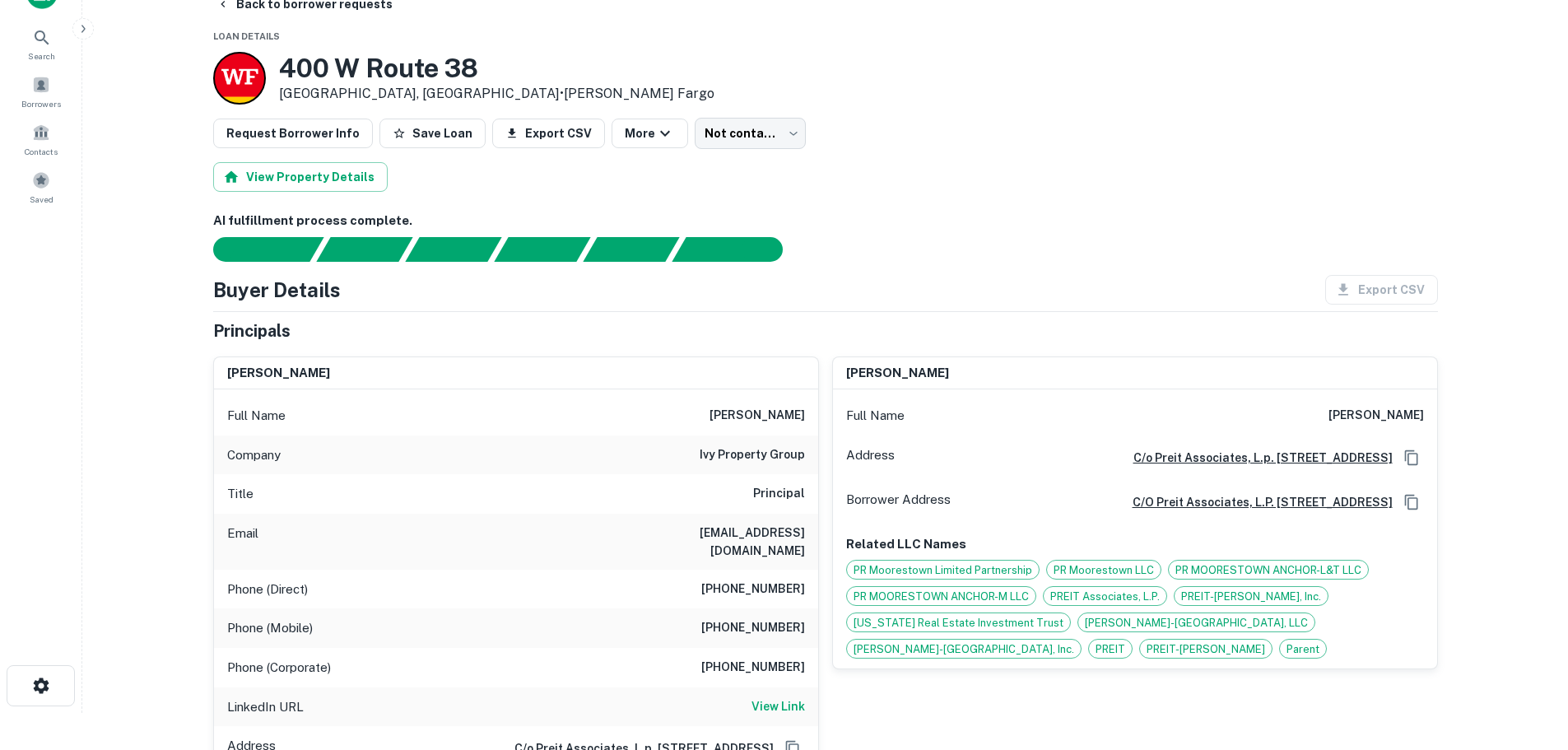
scroll to position [0, 0]
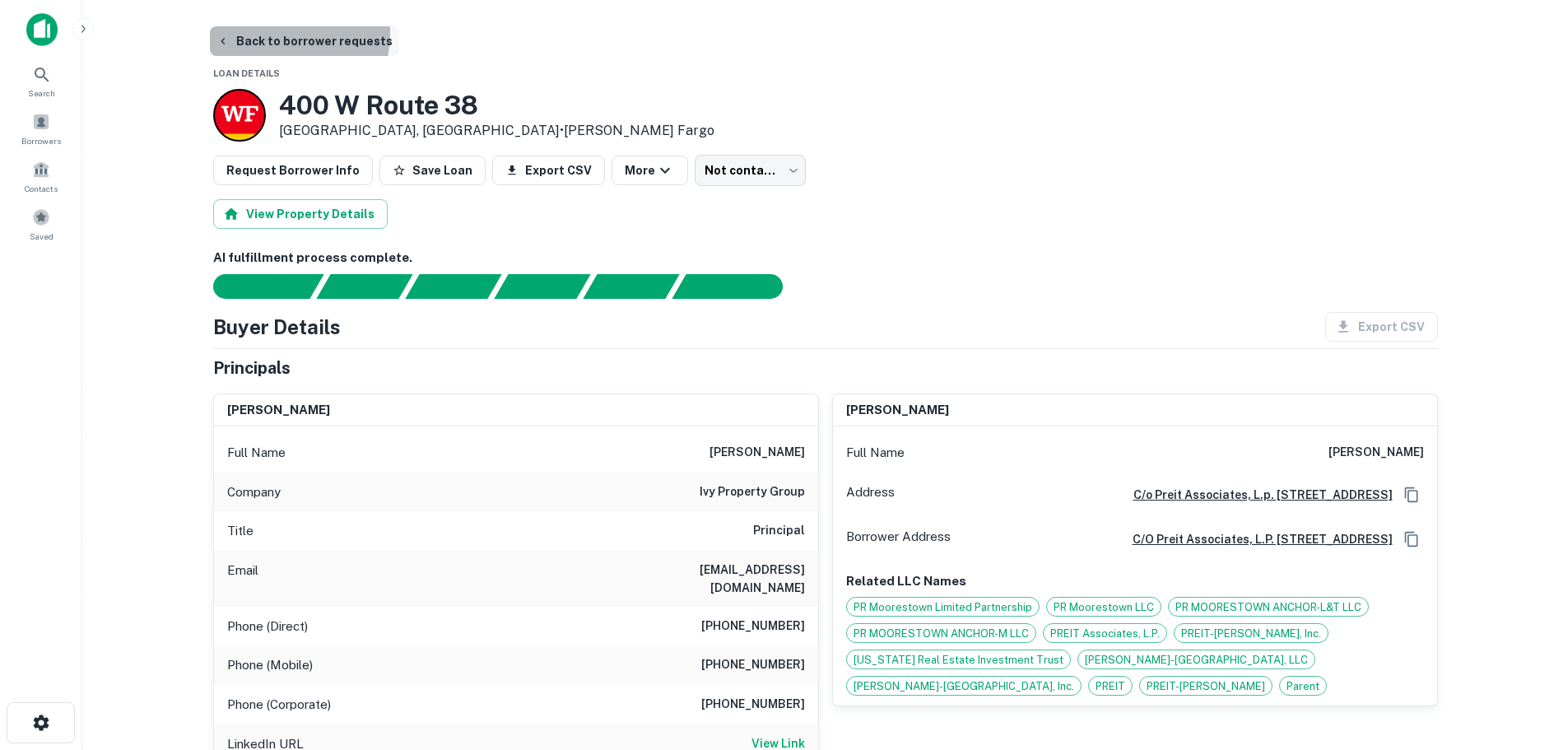
click at [278, 34] on button "Back to borrower requests" at bounding box center [304, 41] width 189 height 29
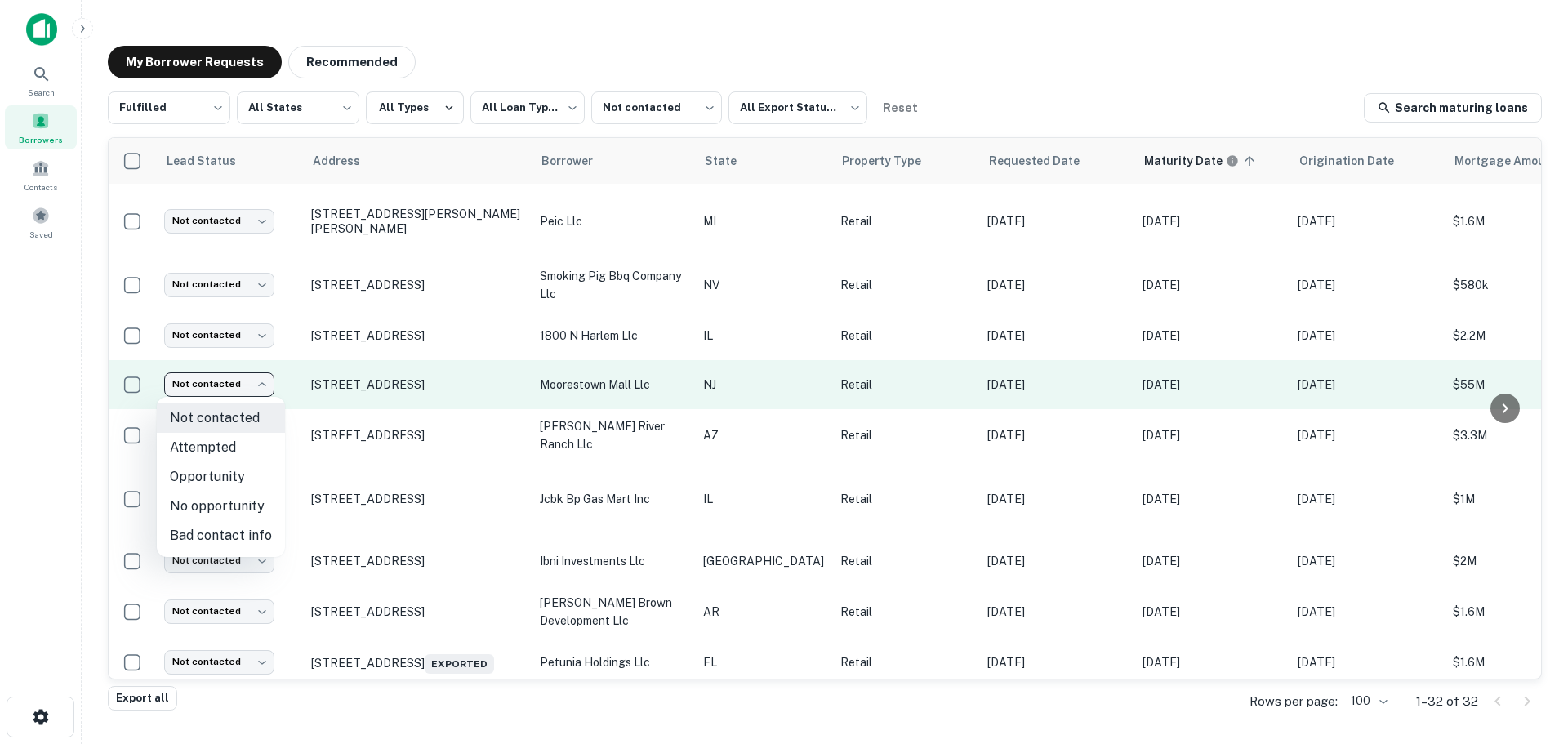
click at [252, 374] on body "**********" at bounding box center [784, 372] width 1568 height 744
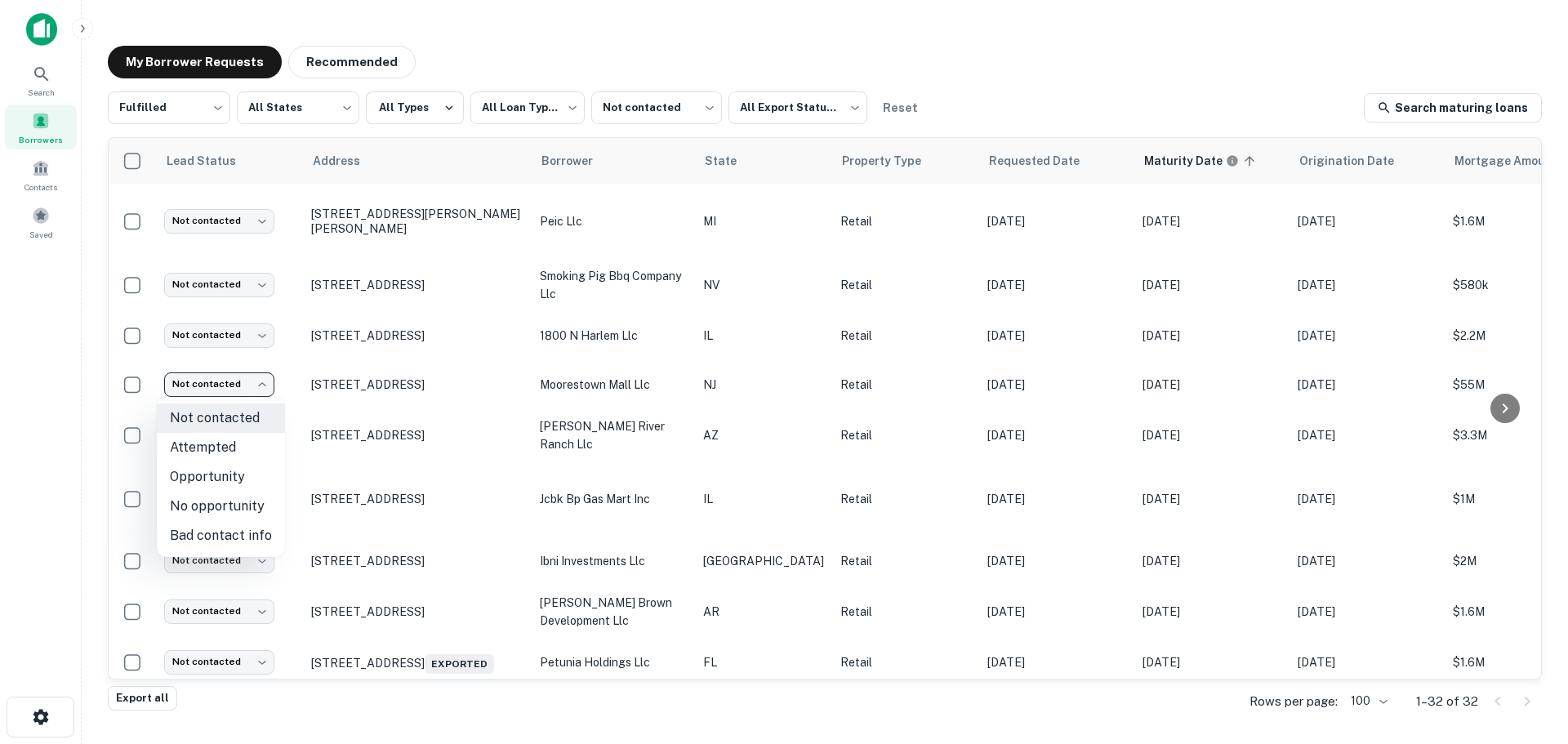
click at [250, 511] on li "No opportunity" at bounding box center [220, 506] width 128 height 29
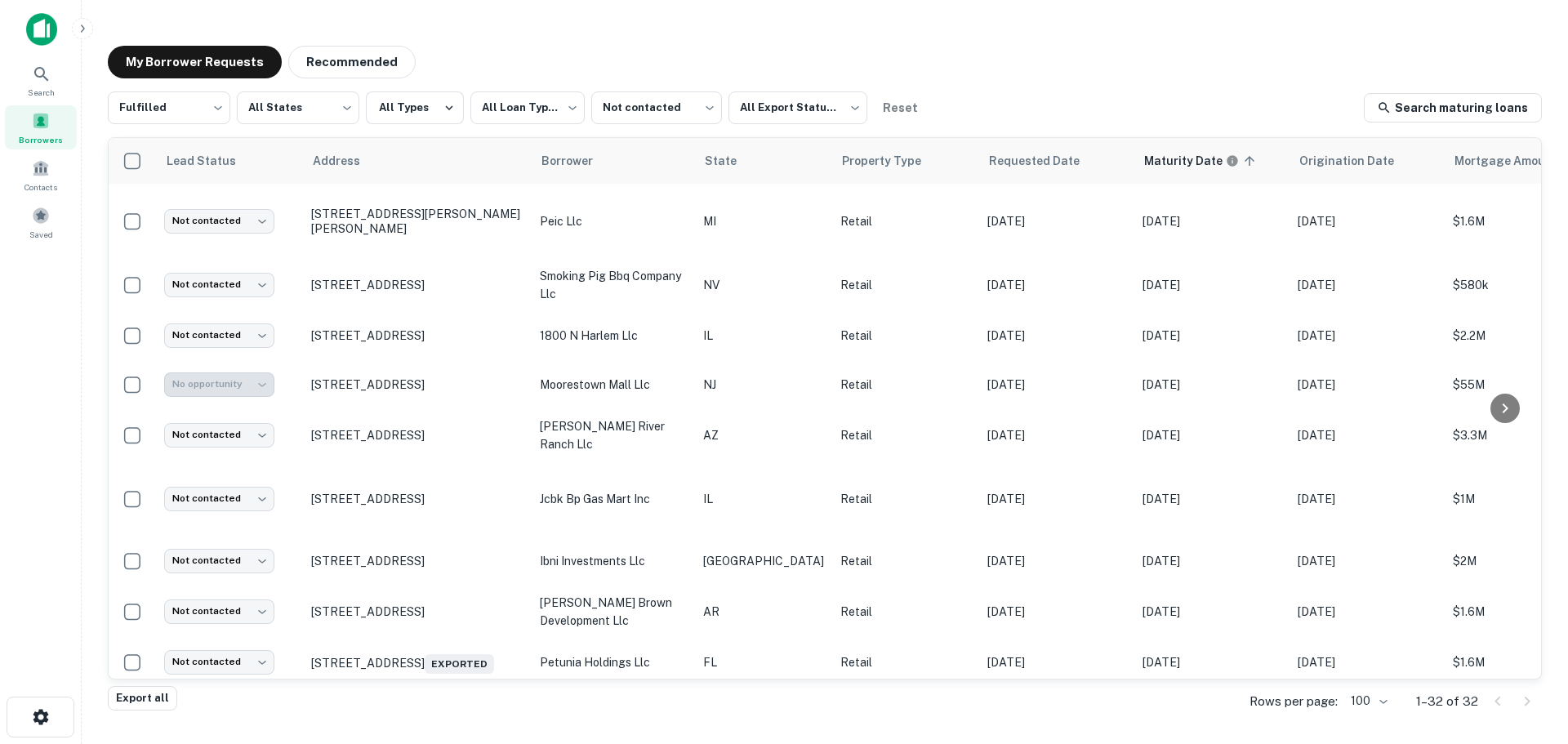
type input "**********"
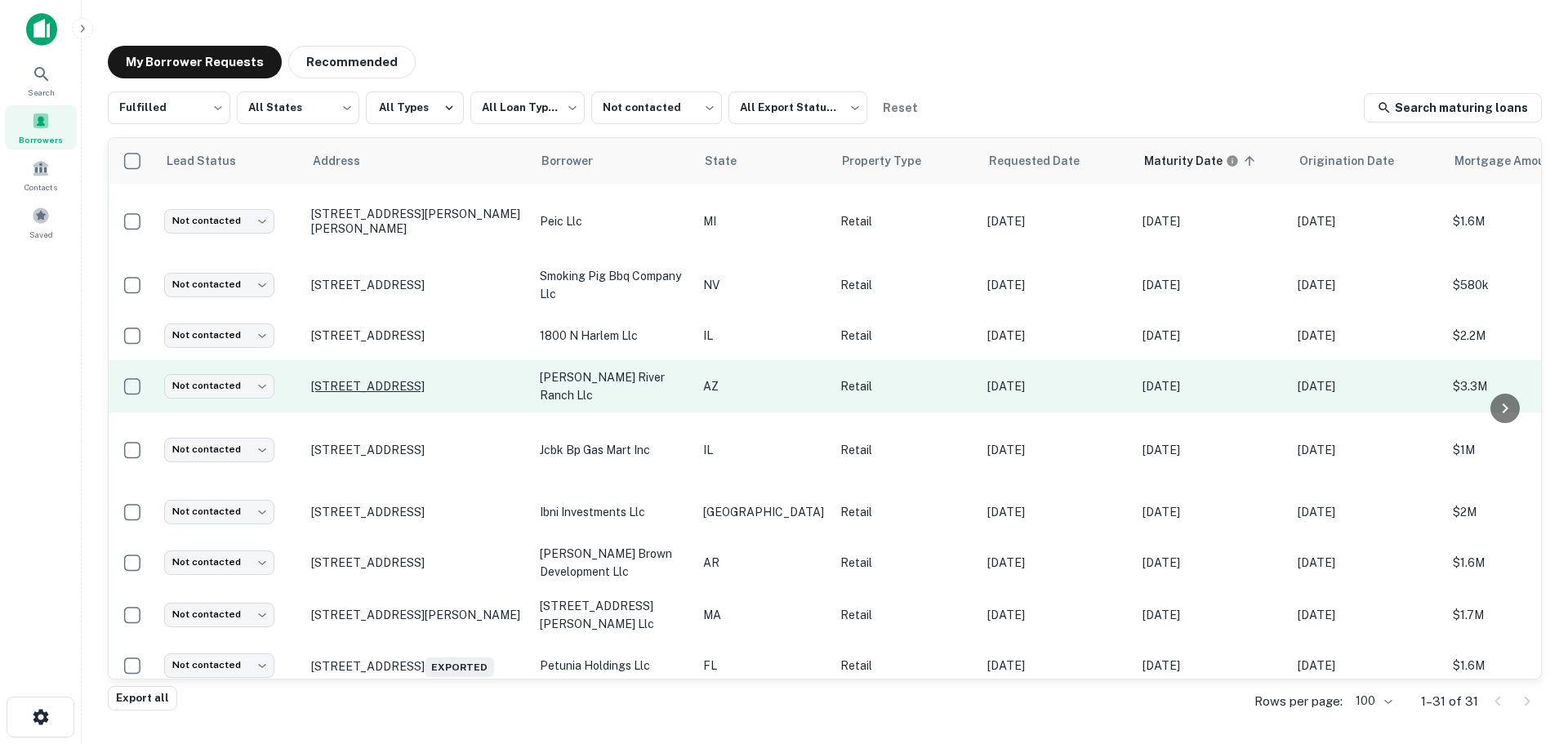
click at [339, 382] on p "4705 S Landing Way Tucson, AZ 85714" at bounding box center [416, 386] width 212 height 15
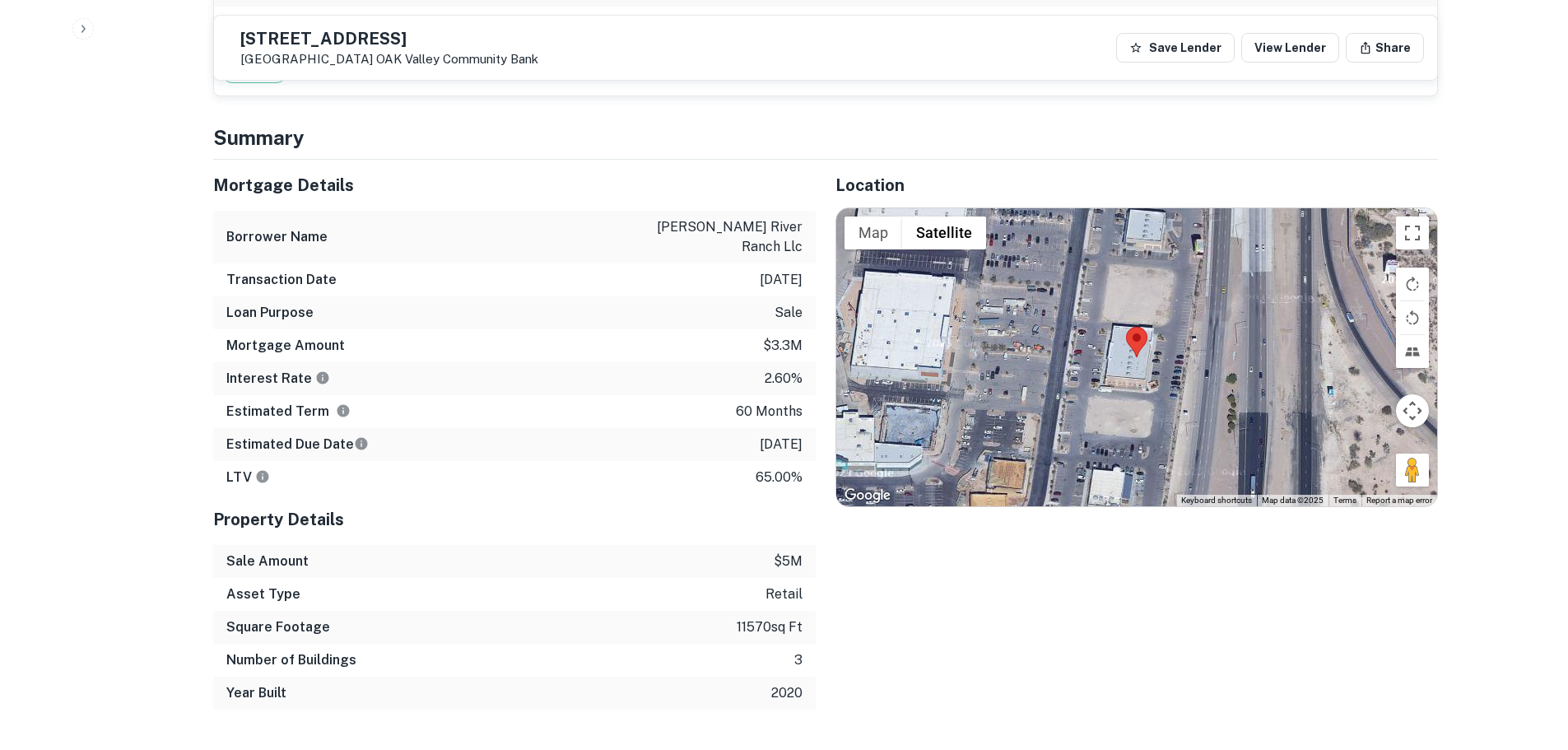
scroll to position [1317, 0]
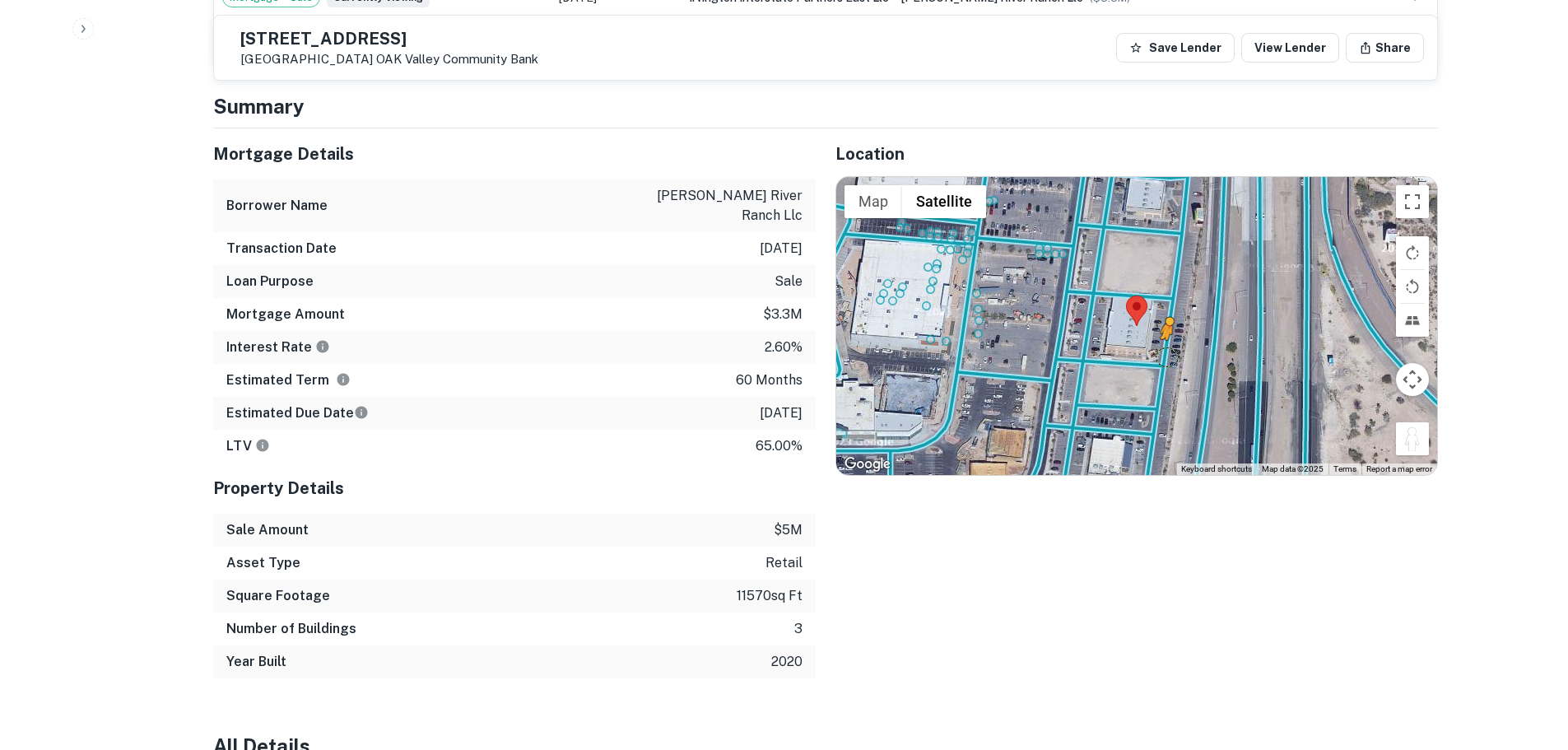
drag, startPoint x: 1407, startPoint y: 402, endPoint x: 1164, endPoint y: 318, distance: 257.1
click at [1164, 318] on div "To activate drag with keyboard, press Alt + Enter. Once in keyboard drag state,…" at bounding box center [1137, 326] width 601 height 298
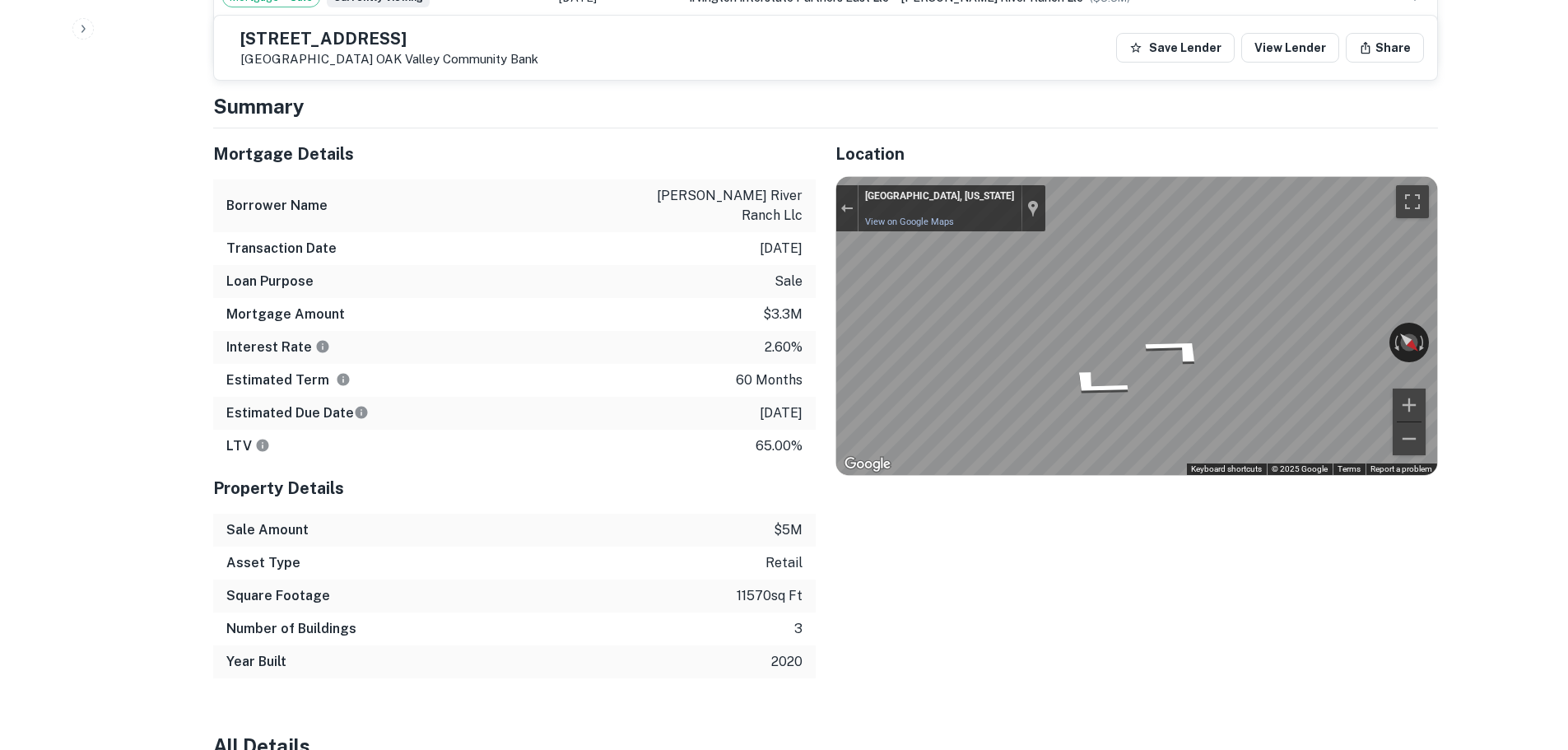
drag, startPoint x: 404, startPoint y: 34, endPoint x: 403, endPoint y: 46, distance: 12.0
click at [403, 46] on h5 "4705 S LANDING WAY" at bounding box center [389, 38] width 298 height 16
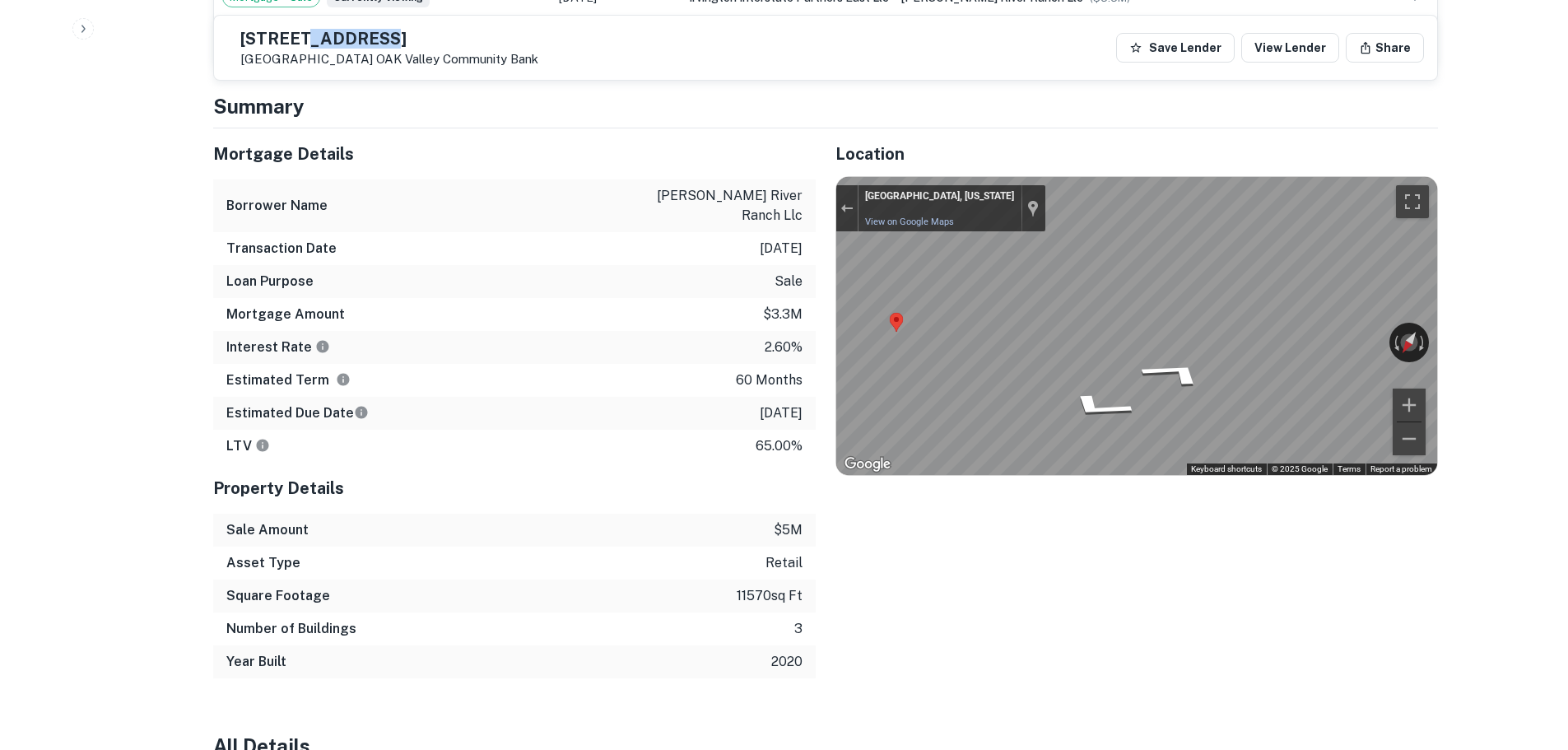
click at [403, 46] on h5 "4705 S LANDING WAY" at bounding box center [389, 38] width 298 height 16
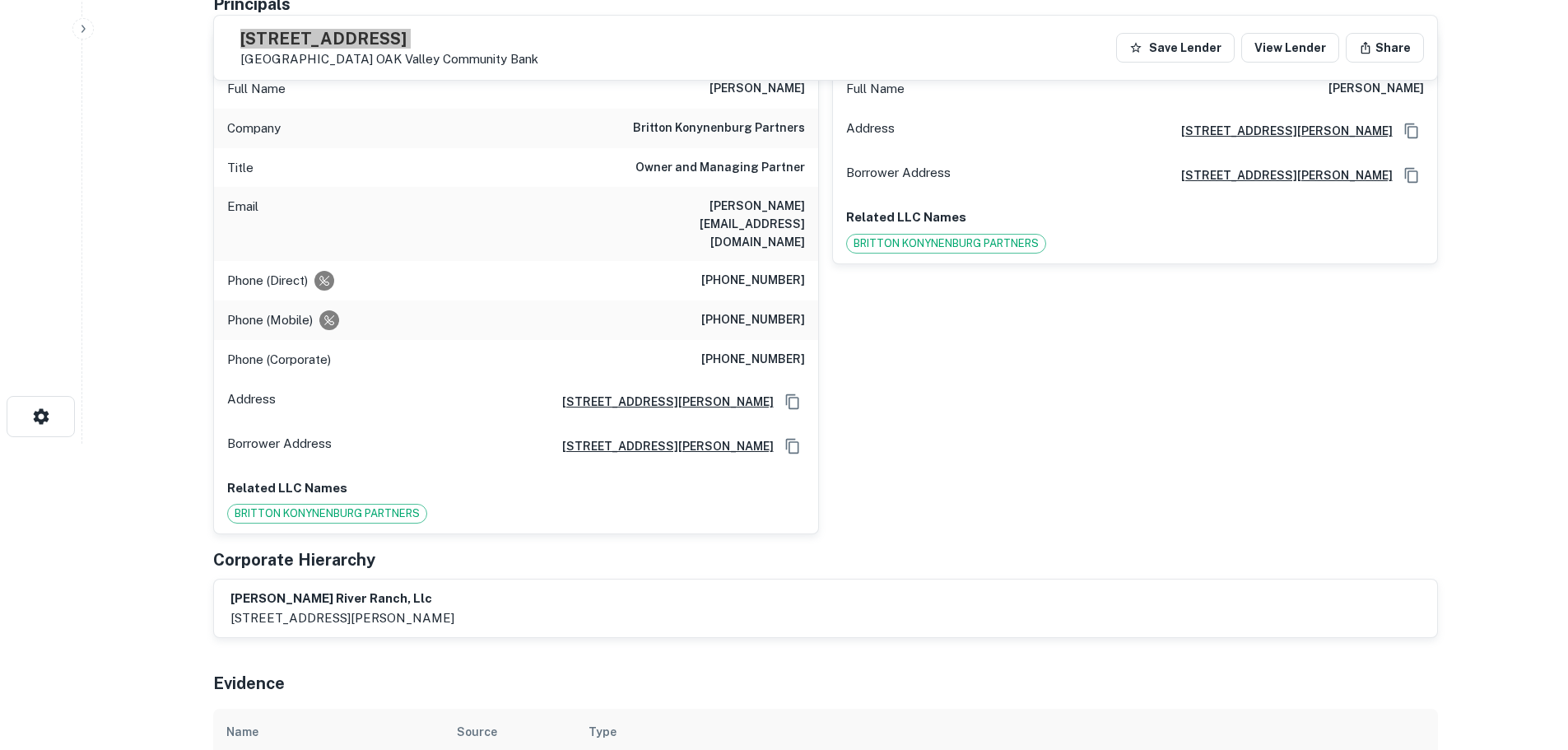
scroll to position [164, 0]
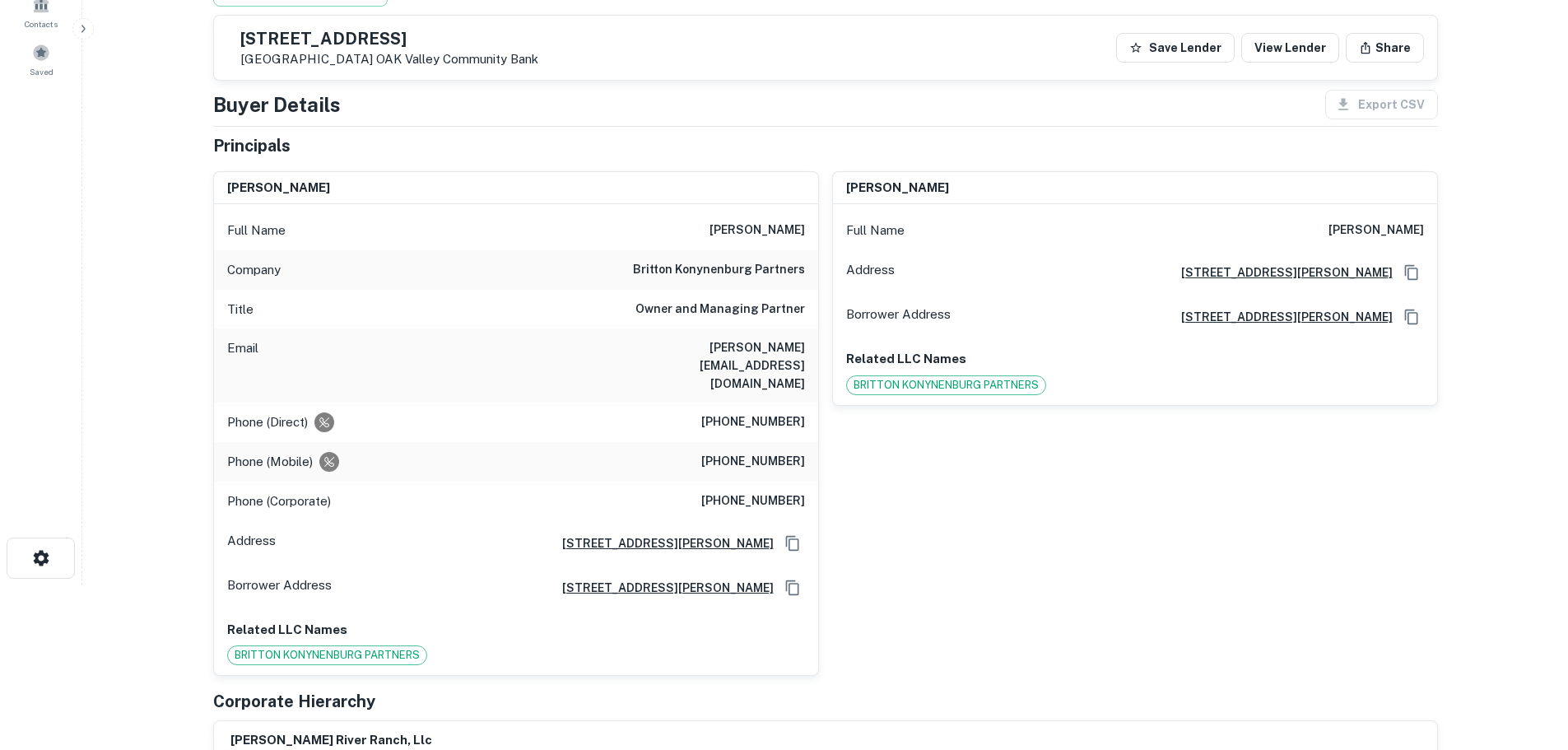
click at [763, 271] on h6 "britton konynenburg partners" at bounding box center [718, 270] width 172 height 20
copy h6 "britton konynenburg partners"
click at [787, 412] on h6 "(209) 545-0988" at bounding box center [752, 422] width 104 height 20
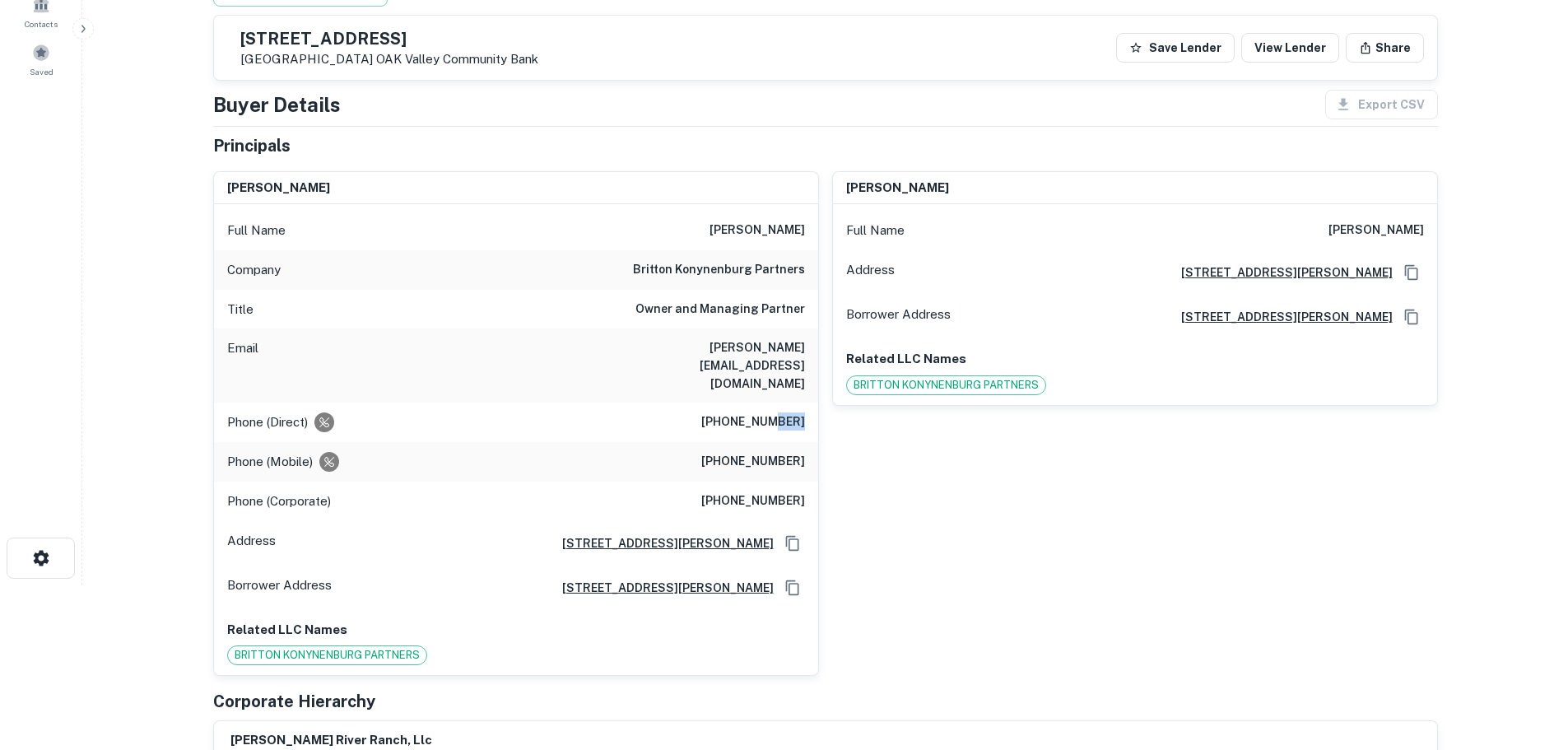
click at [787, 412] on h6 "(209) 545-0988" at bounding box center [752, 422] width 104 height 20
copy h6 "(209) 545-0988"
click at [761, 452] on h6 "(209) 505-2308" at bounding box center [752, 461] width 104 height 20
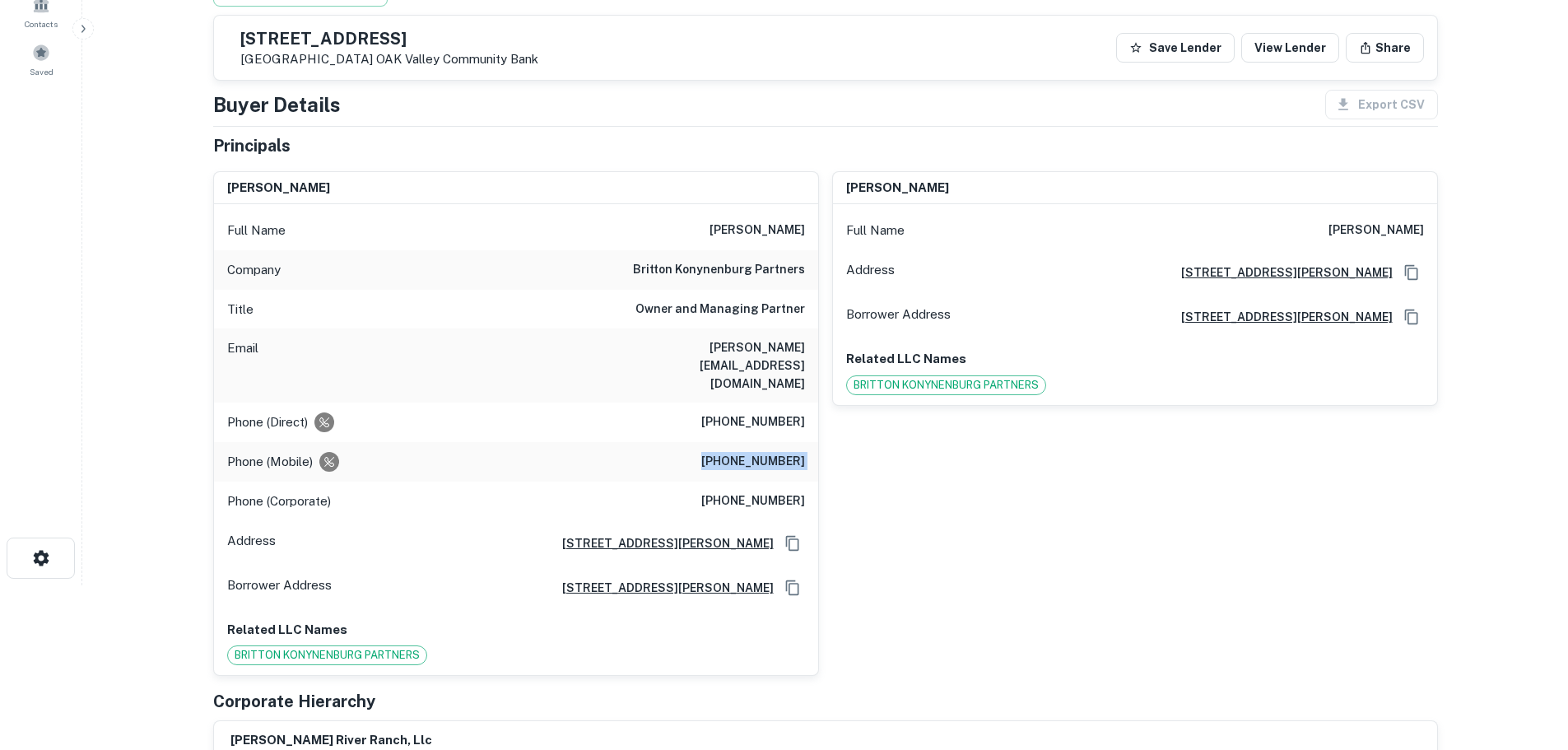
click at [761, 452] on h6 "(209) 505-2308" at bounding box center [752, 461] width 104 height 20
copy h6 "(209) 505-2308"
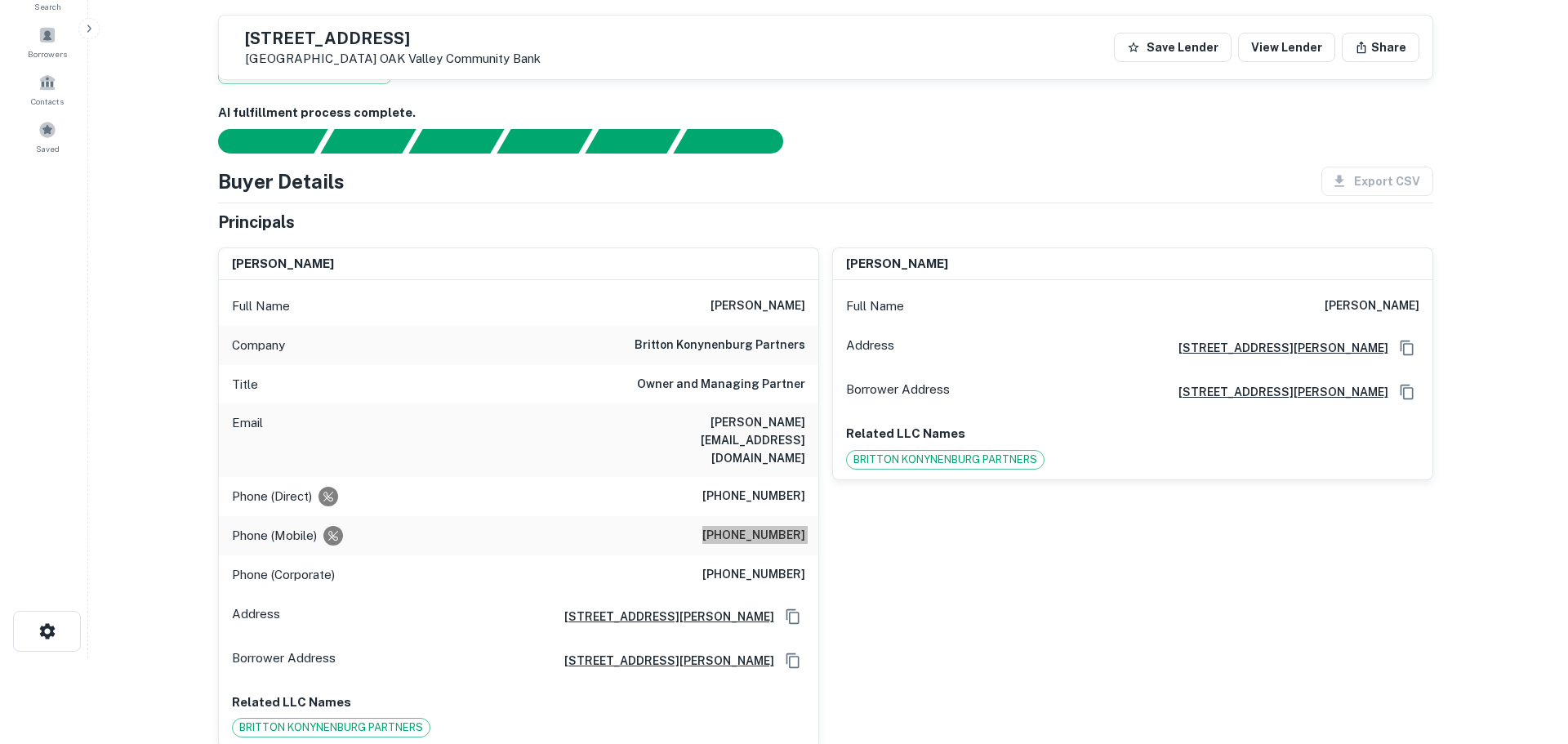
scroll to position [0, 0]
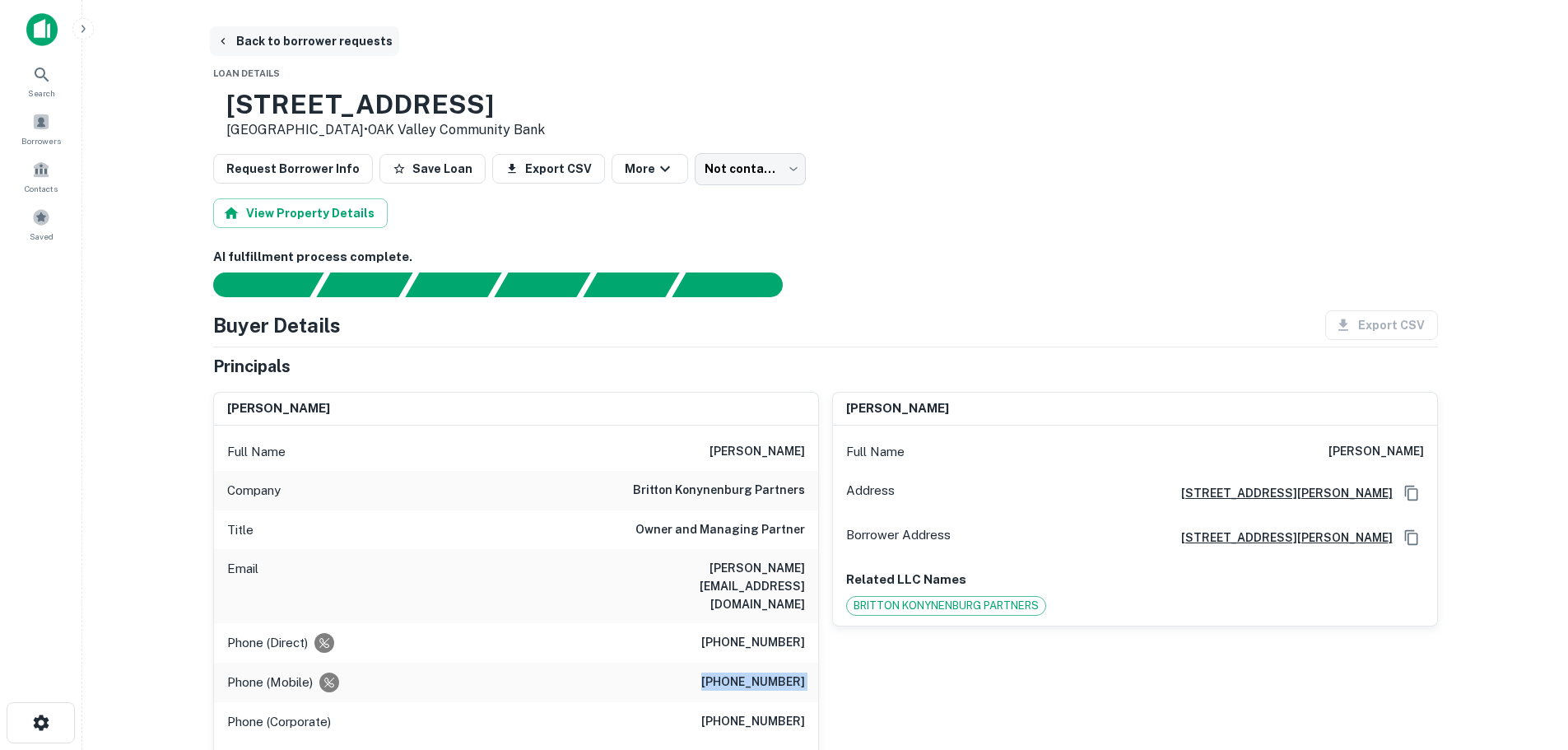
click at [287, 40] on button "Back to borrower requests" at bounding box center [304, 41] width 189 height 29
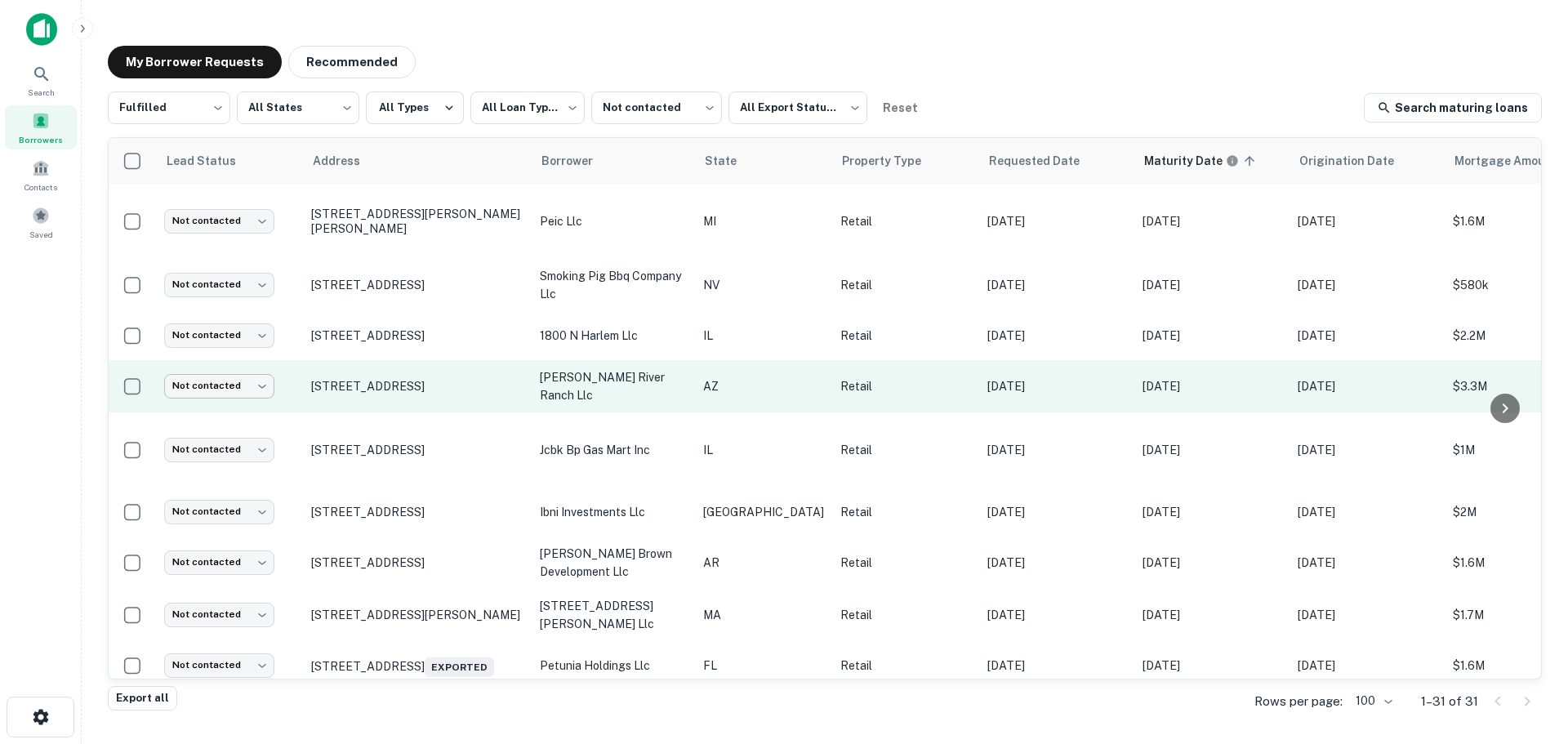
click at [224, 378] on body "**********" at bounding box center [784, 372] width 1568 height 744
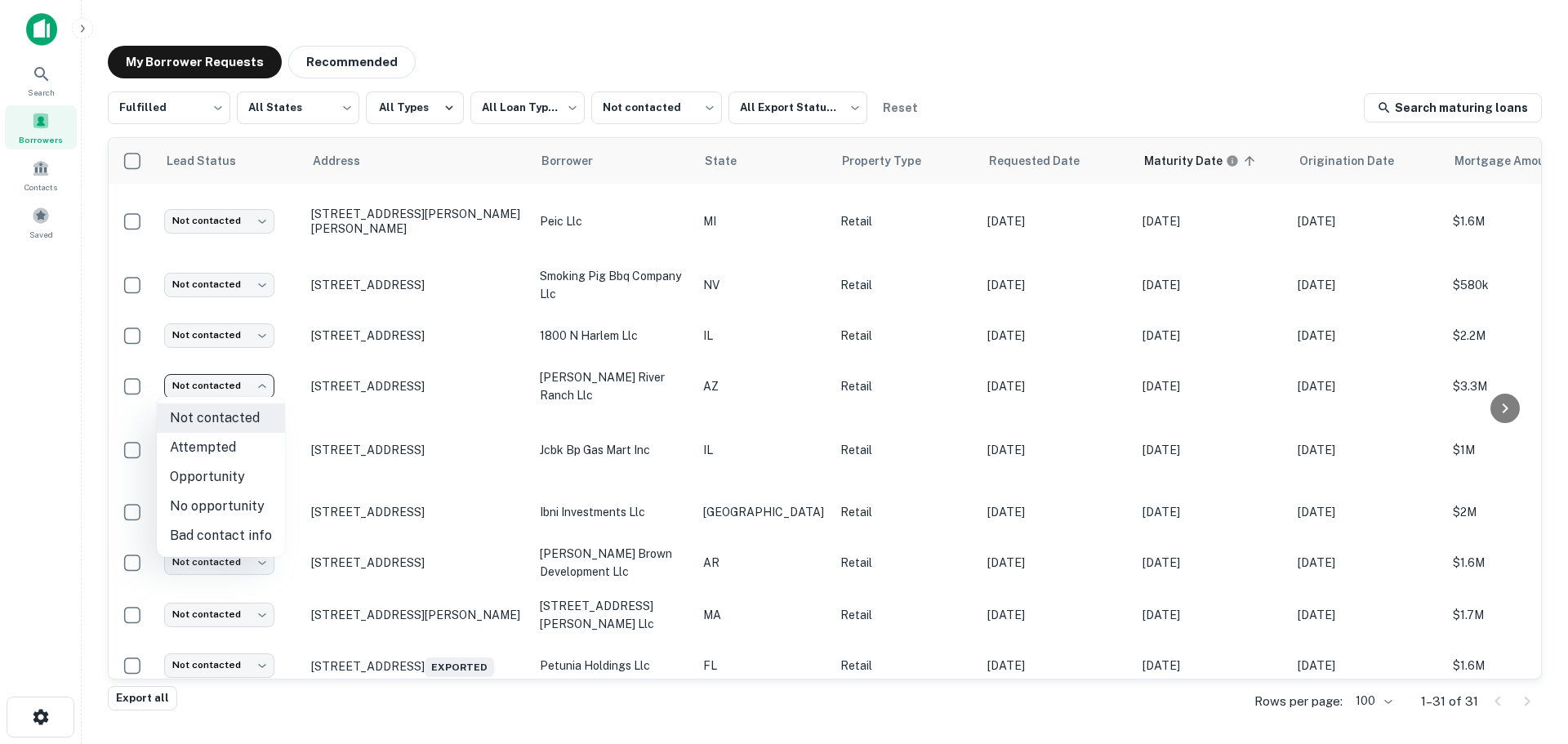
click at [239, 450] on li "Attempted" at bounding box center [220, 446] width 128 height 29
type input "*********"
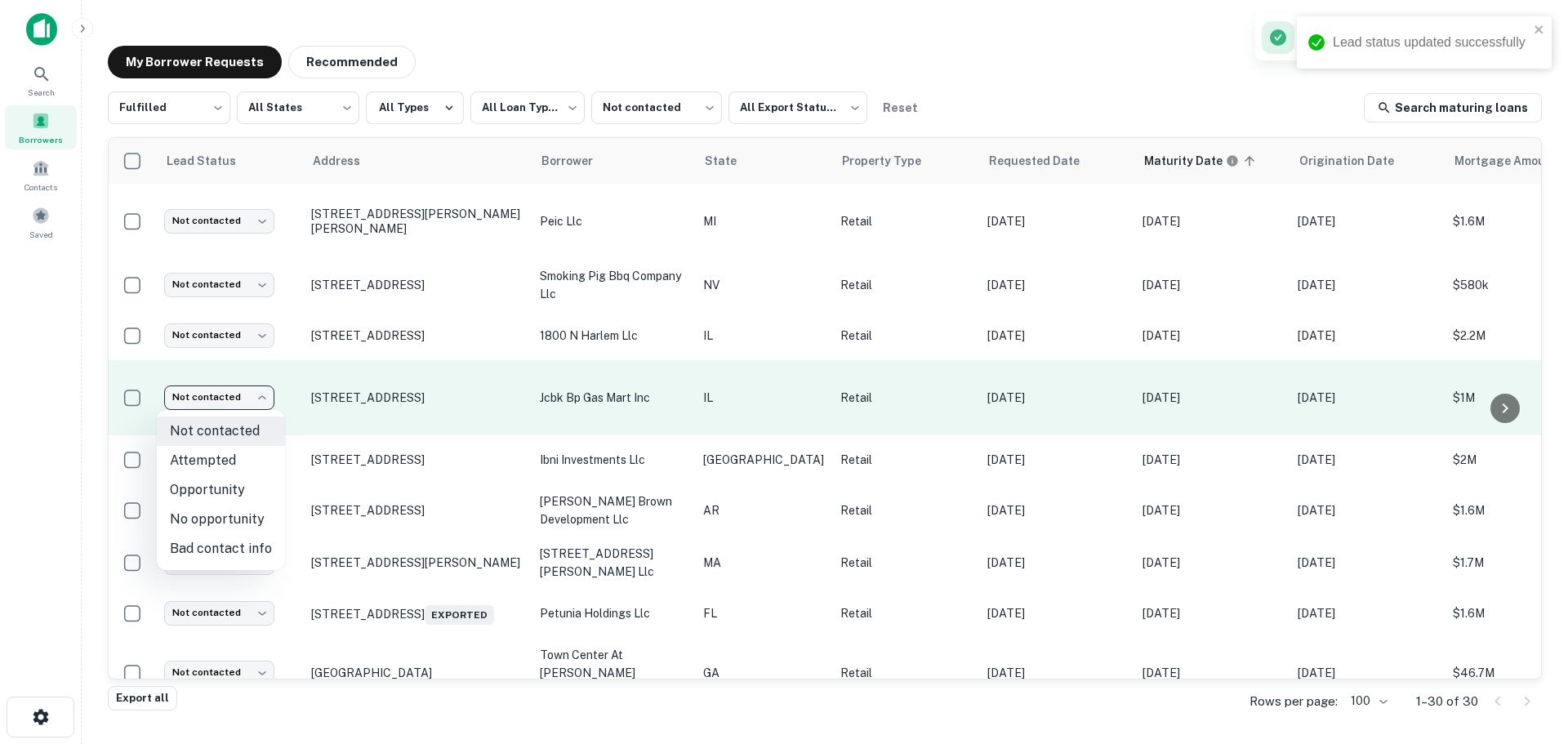
click at [252, 403] on body "**********" at bounding box center [784, 372] width 1568 height 744
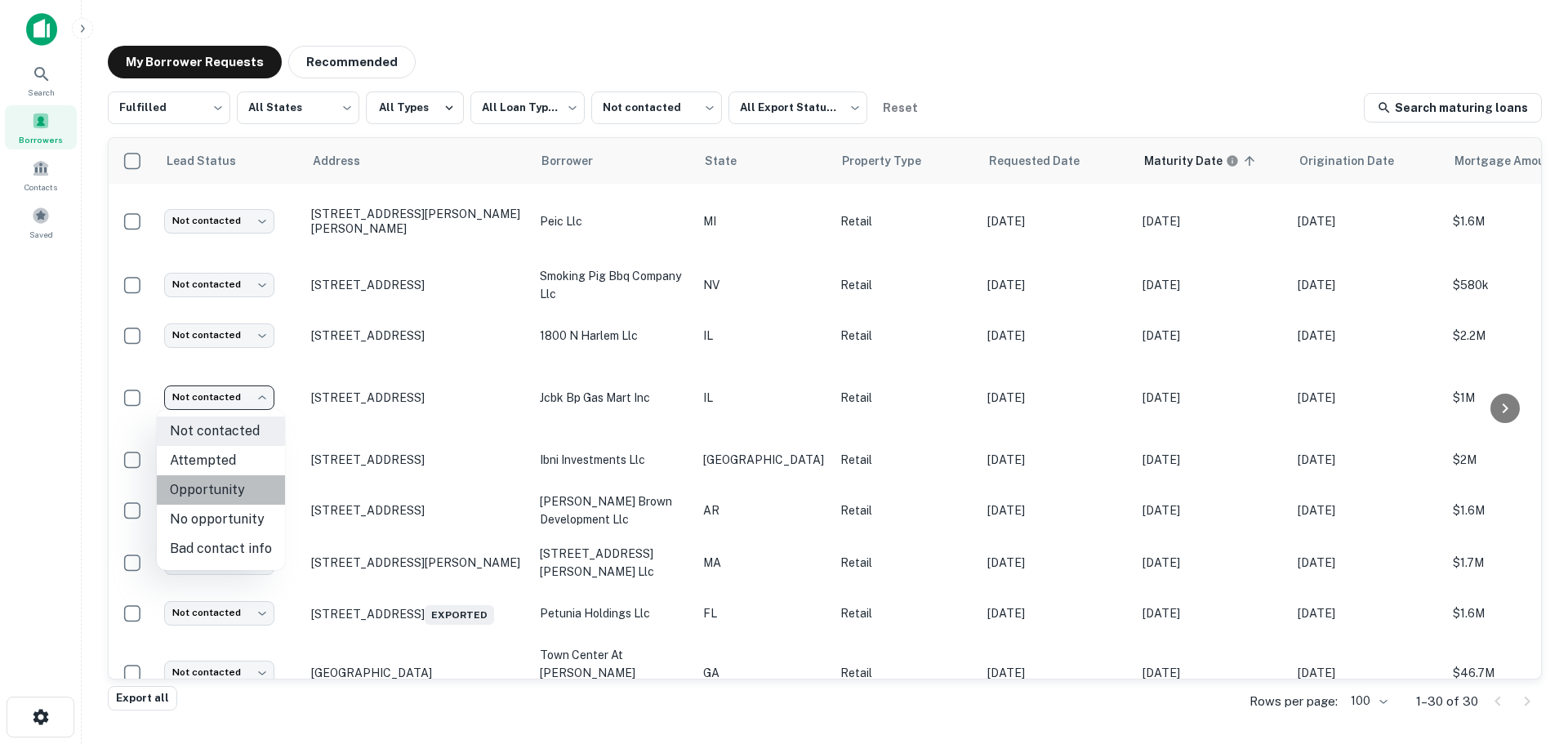
click at [243, 502] on li "Opportunity" at bounding box center [220, 489] width 128 height 29
type input "**********"
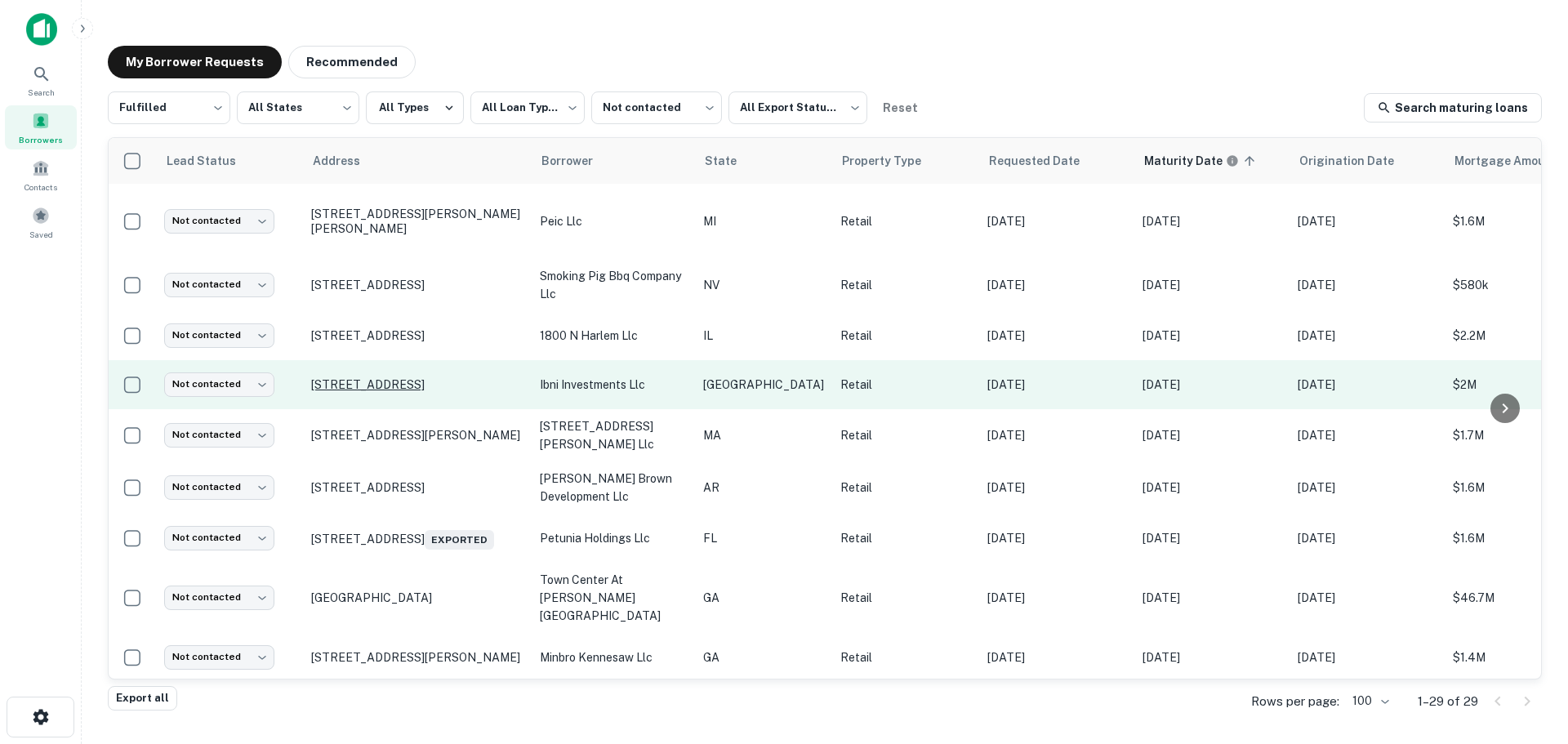
click at [440, 383] on p "4922 Highway 6 Houston, TX 77084" at bounding box center [416, 384] width 212 height 15
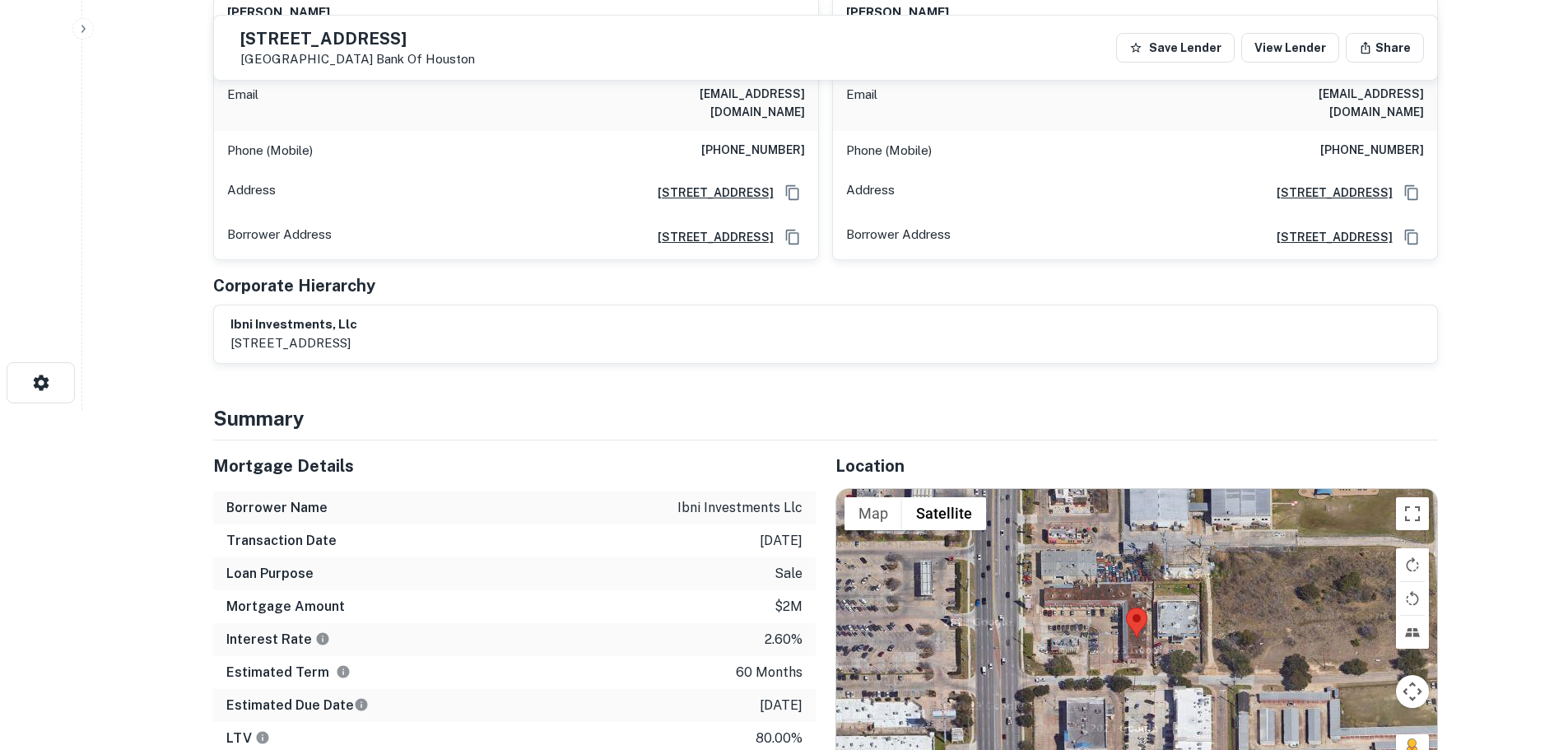
scroll to position [576, 0]
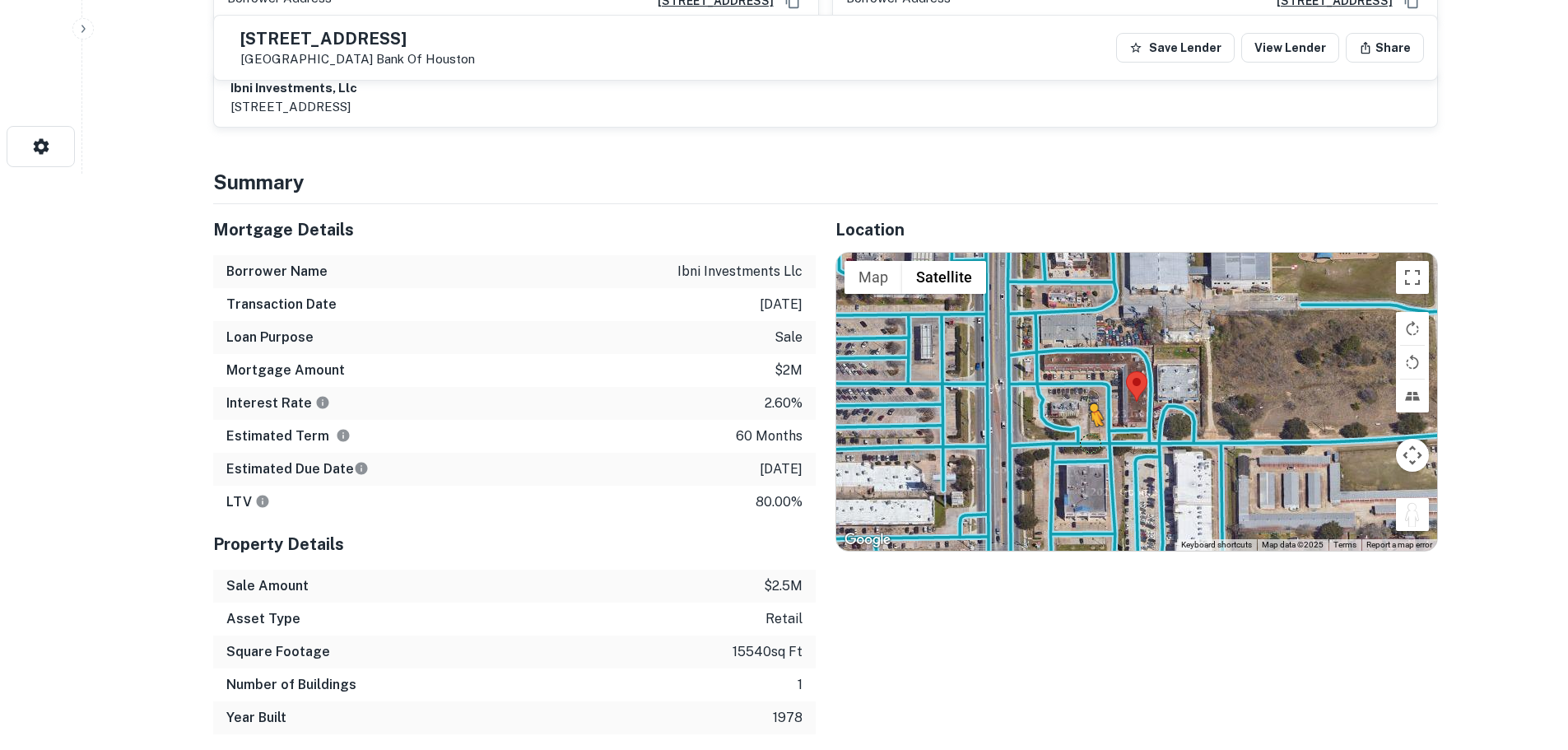
drag, startPoint x: 1419, startPoint y: 507, endPoint x: 1090, endPoint y: 426, distance: 338.8
click at [1090, 426] on div "To activate drag with keyboard, press Alt + Enter. Once in keyboard drag state,…" at bounding box center [1137, 402] width 601 height 298
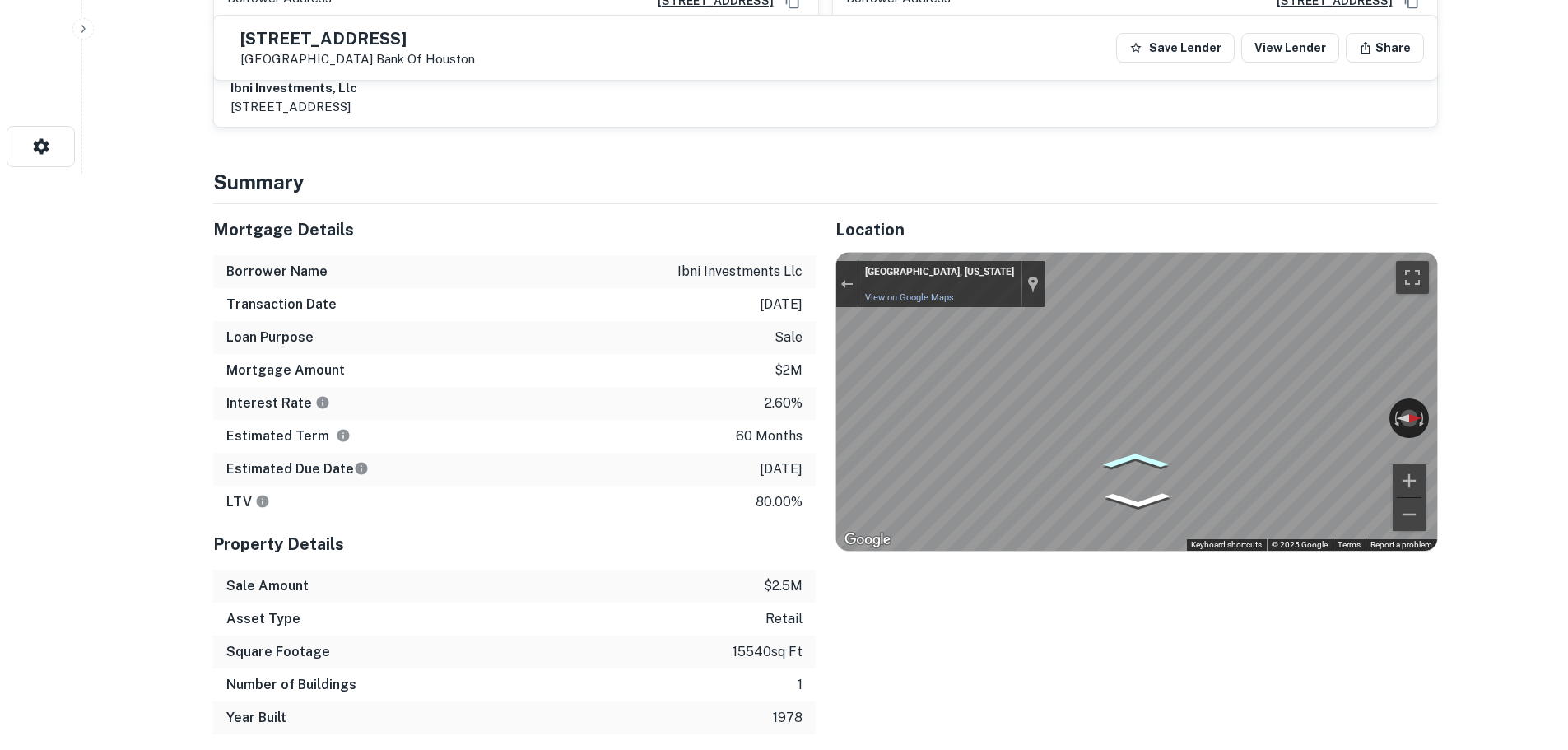
click at [1130, 447] on div "Map" at bounding box center [1137, 402] width 601 height 298
click at [1136, 472] on div "Map" at bounding box center [1137, 402] width 601 height 298
click at [1398, 466] on div "← Move left → Move right ↑ Move up ↓ Move down + Zoom in - Zoom out Houston, Te…" at bounding box center [1137, 402] width 601 height 298
click at [1399, 422] on div "← Move left → Move right ↑ Move up ↓ Move down + Zoom in - Zoom out Houston, Te…" at bounding box center [1137, 402] width 601 height 298
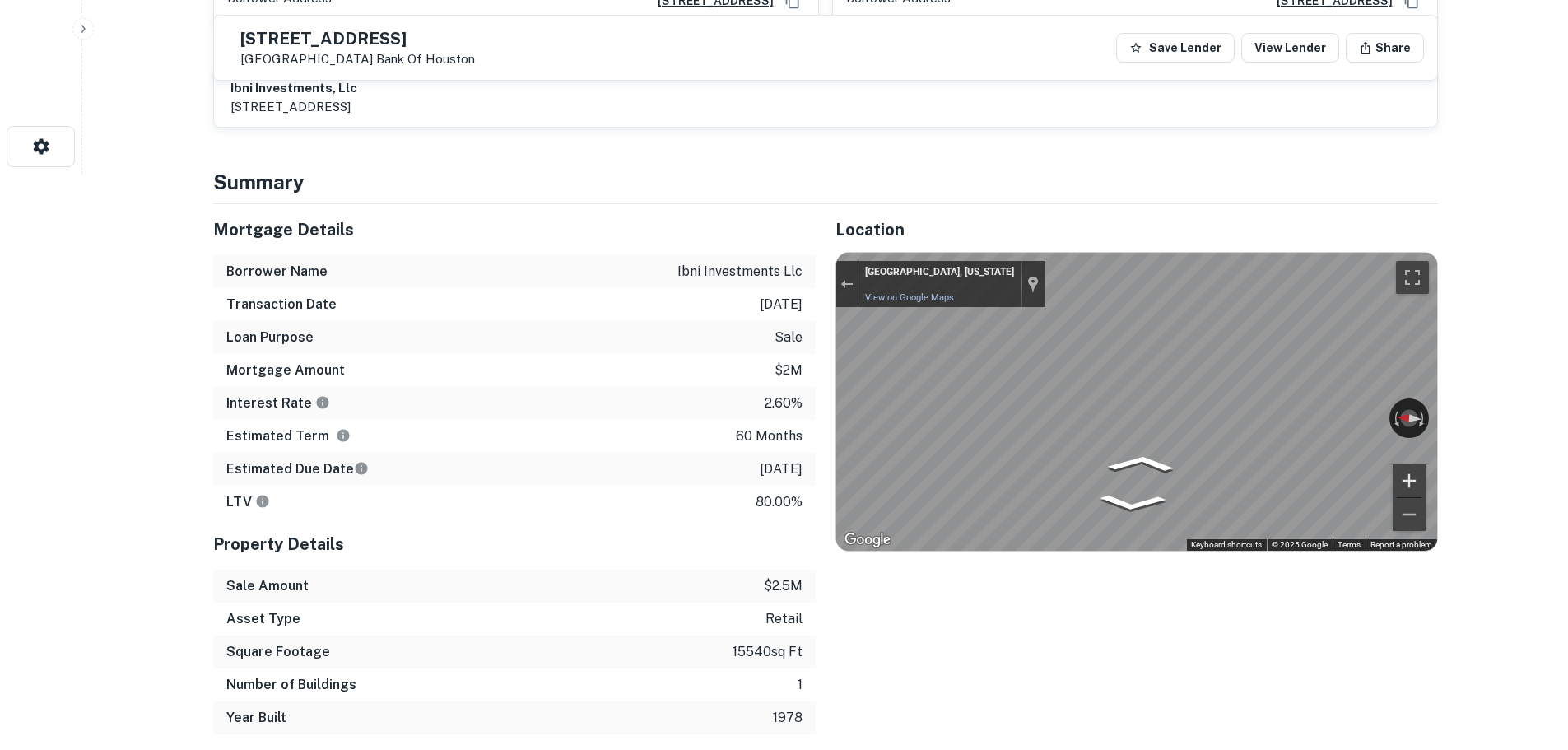
click at [1396, 467] on div "← Move left → Move right ↑ Move up ↓ Move down + Zoom in - Zoom out Houston, Te…" at bounding box center [1137, 402] width 601 height 298
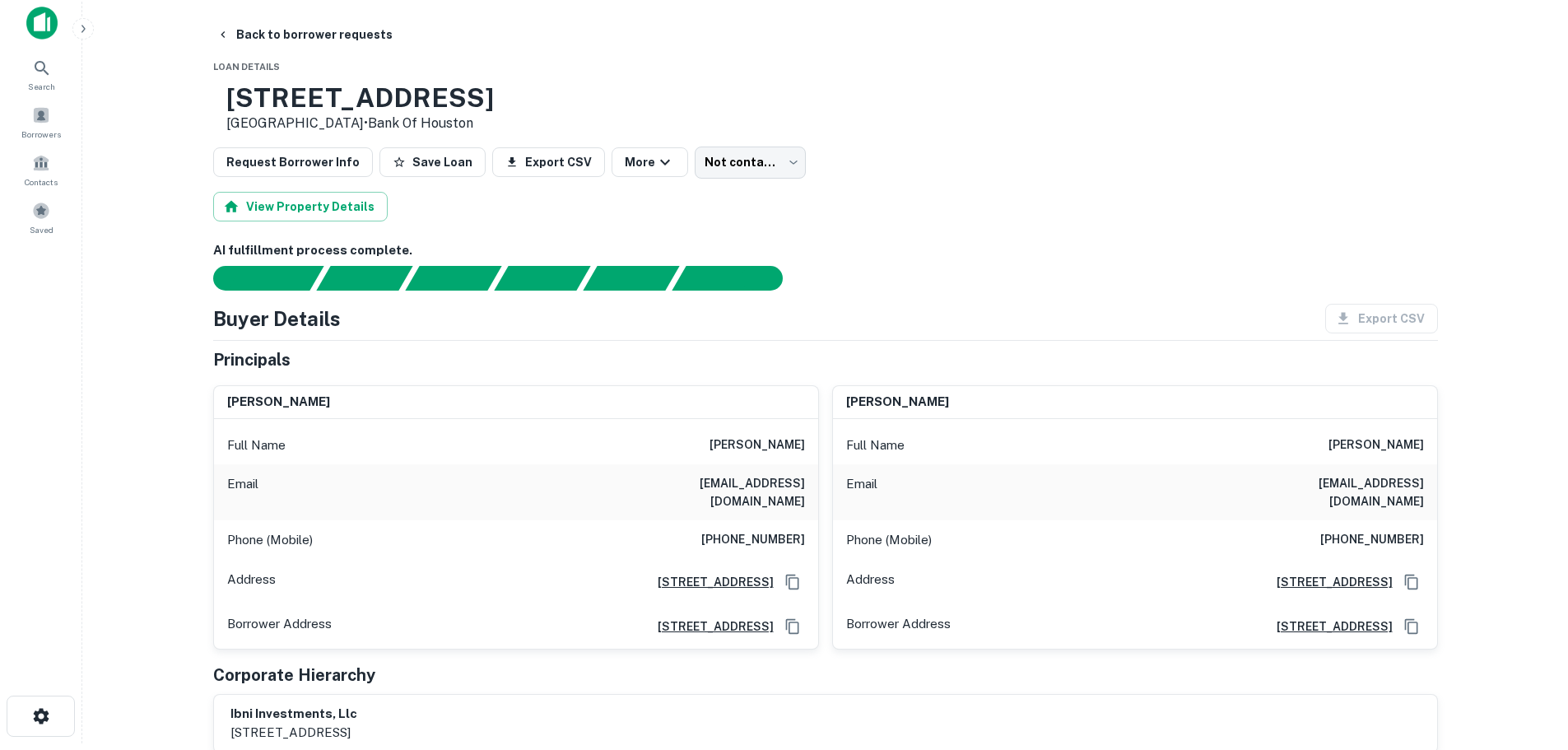
scroll to position [0, 0]
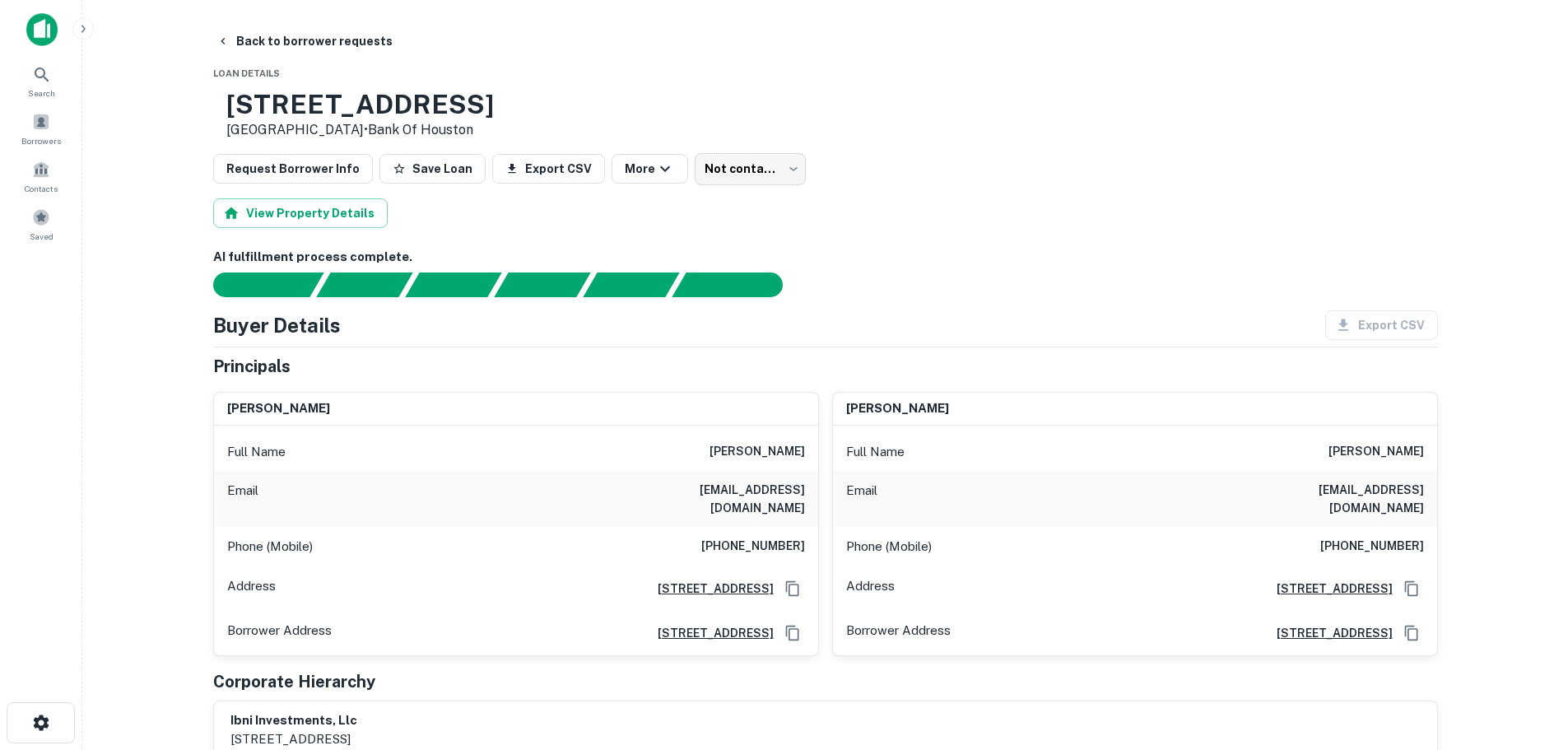
click at [777, 536] on h6 "(832) 876-0584" at bounding box center [752, 546] width 104 height 20
copy h6 "(832) 876-0584"
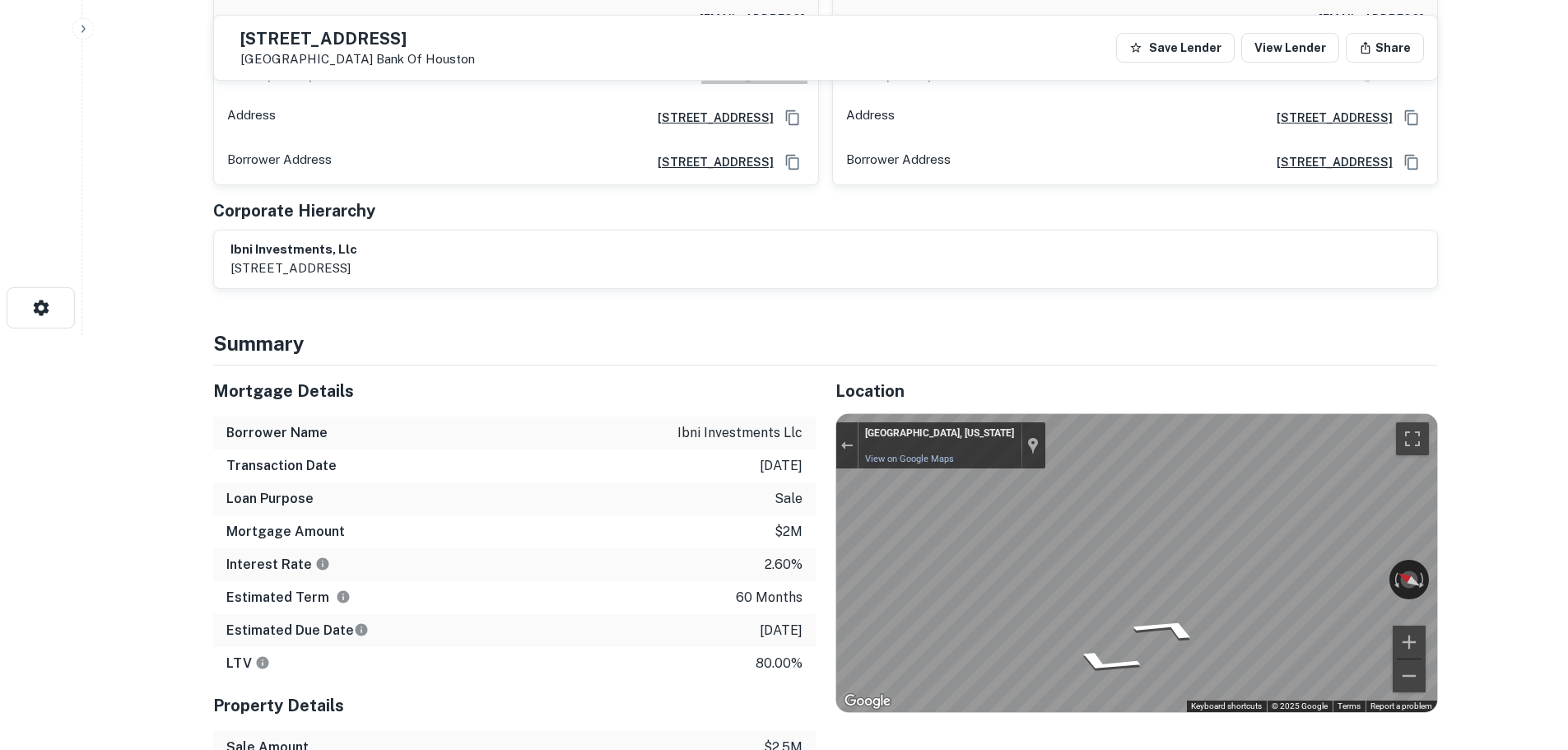
scroll to position [658, 0]
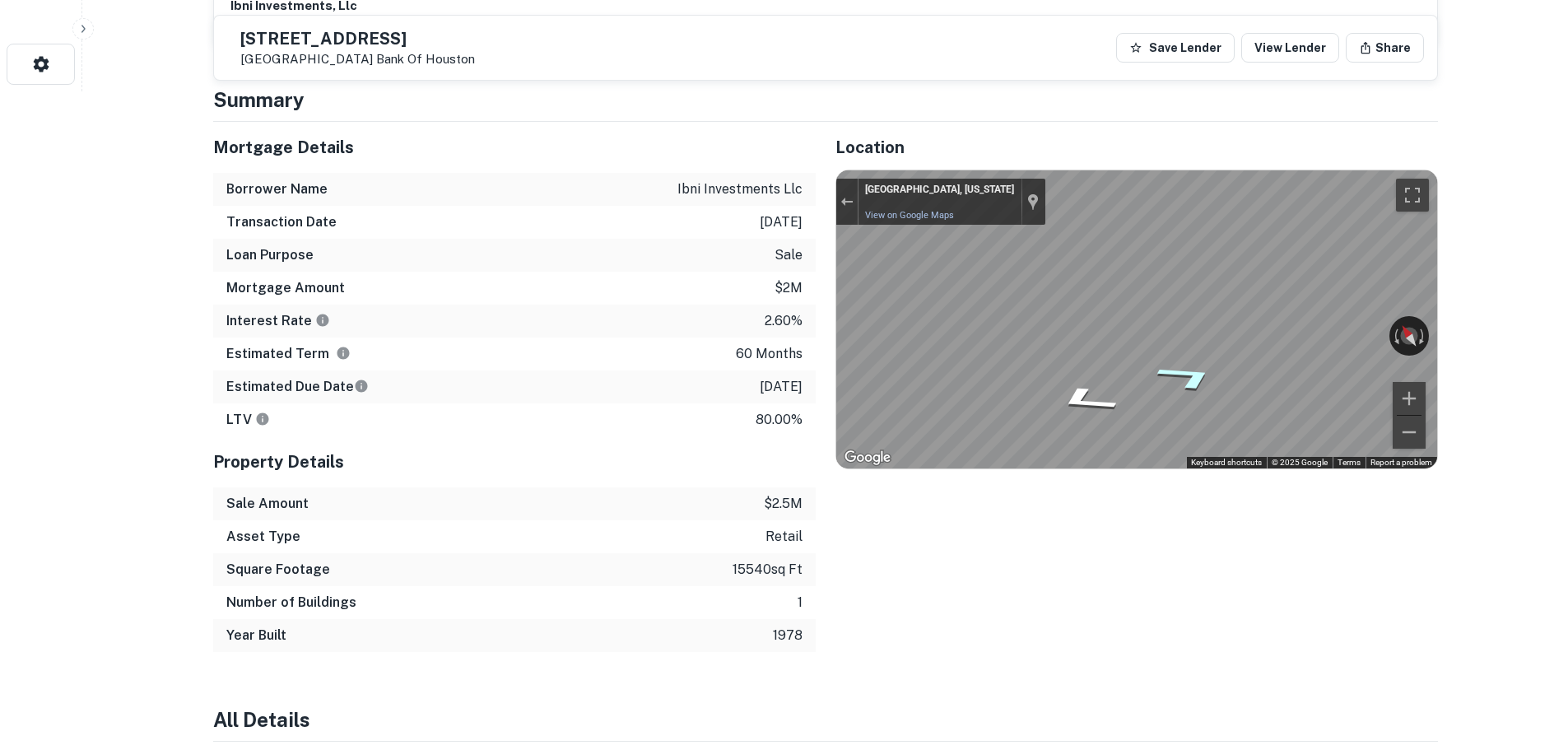
click at [1209, 364] on div "Map" at bounding box center [1137, 319] width 601 height 298
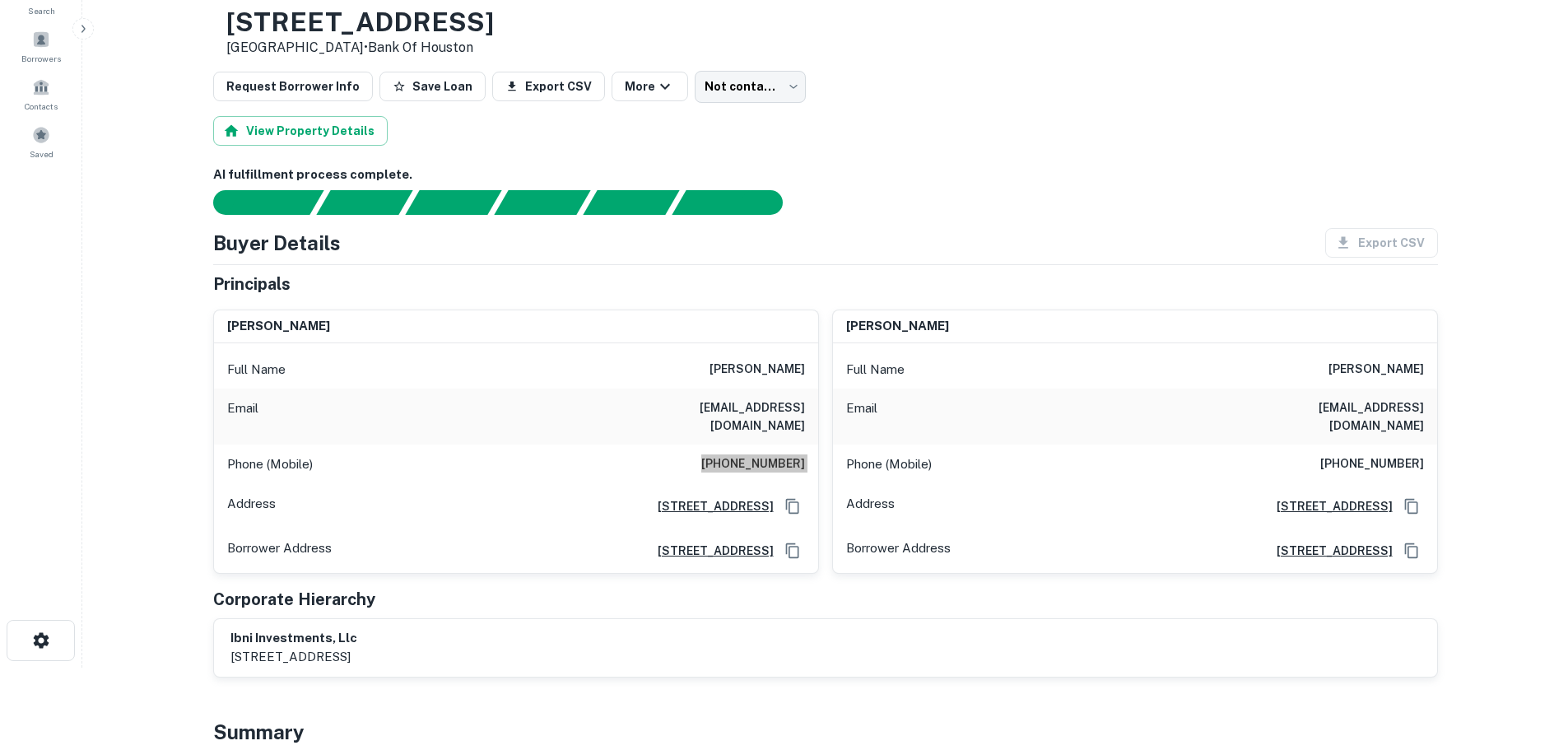
scroll to position [0, 0]
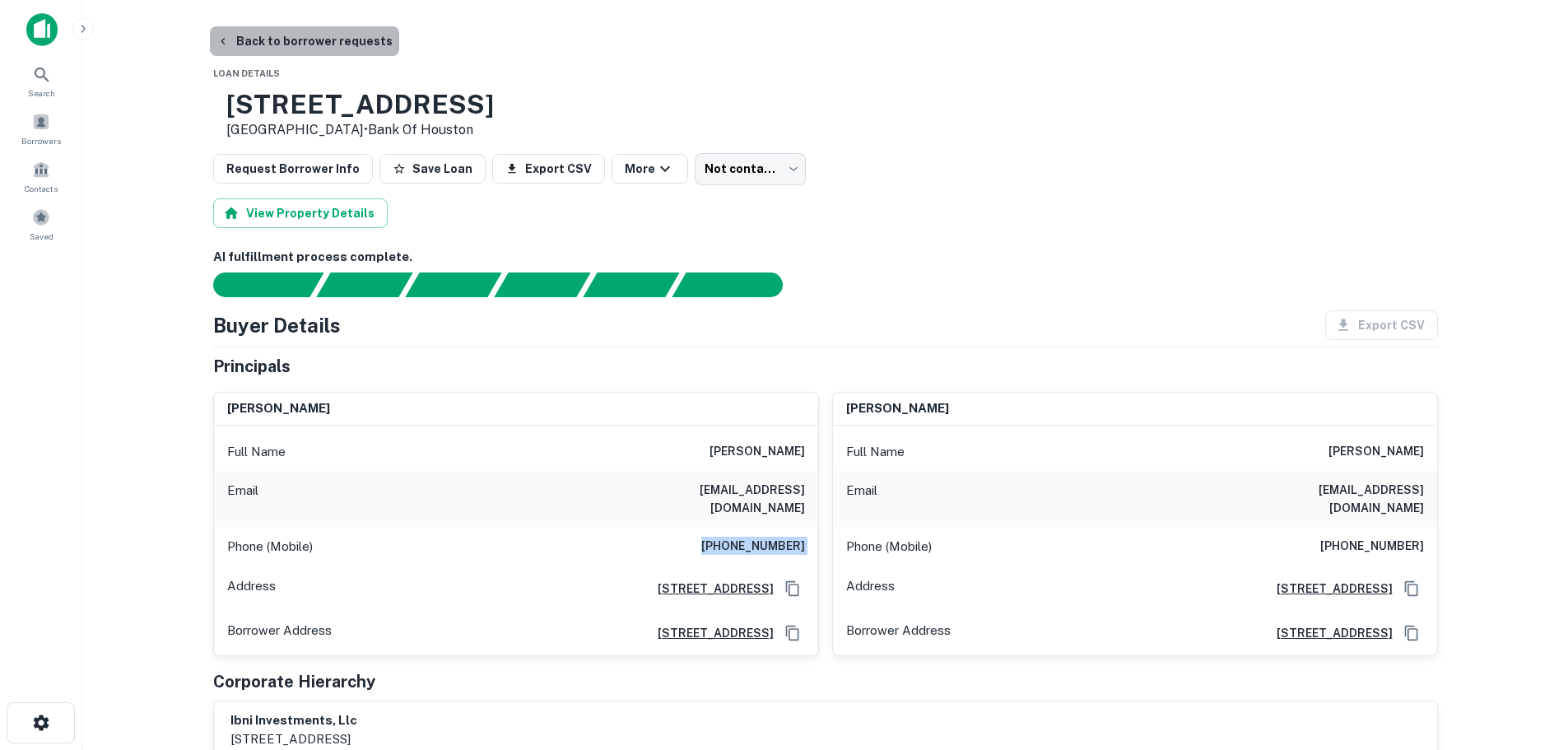
click at [317, 38] on button "Back to borrower requests" at bounding box center [304, 41] width 189 height 29
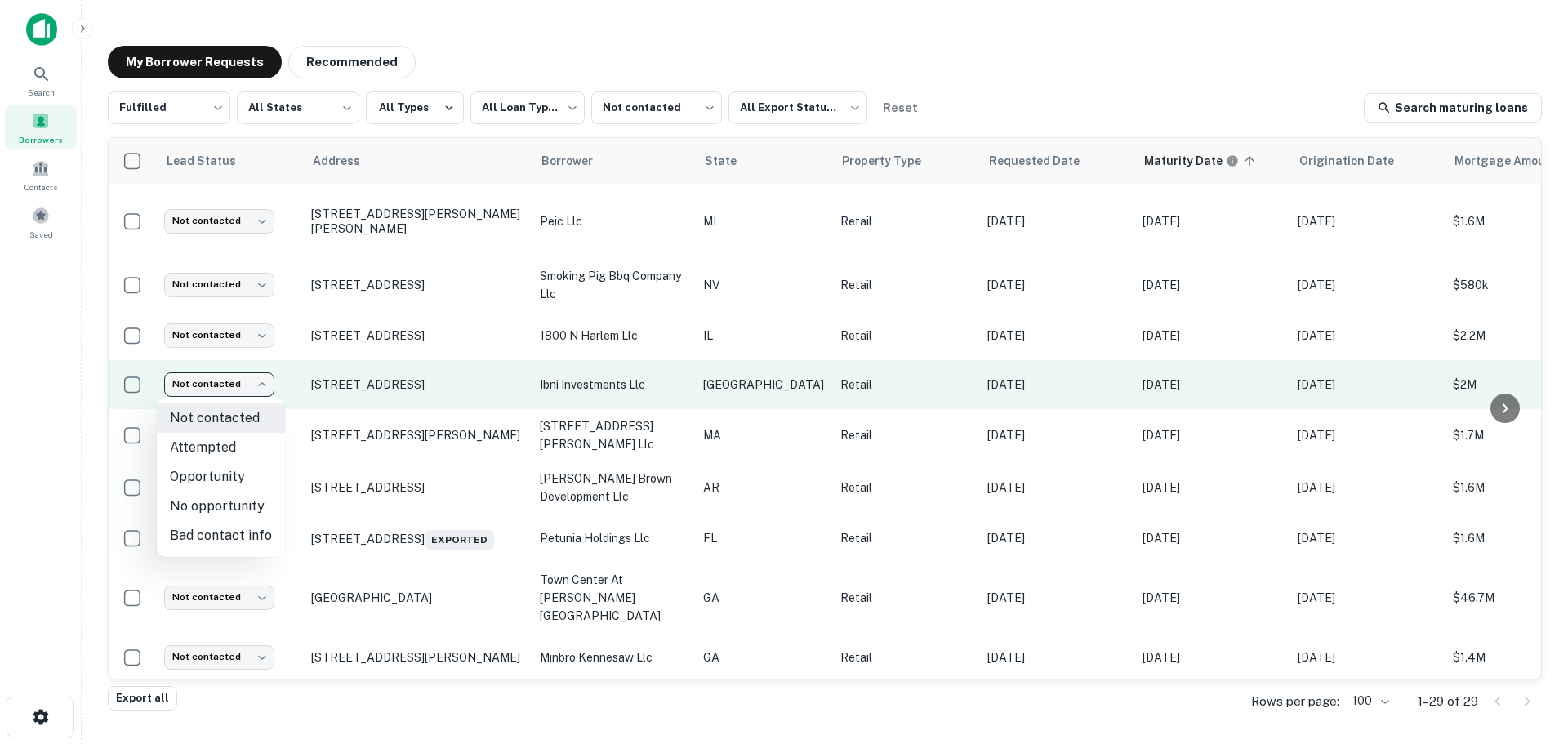
click at [234, 382] on body "**********" at bounding box center [784, 372] width 1568 height 744
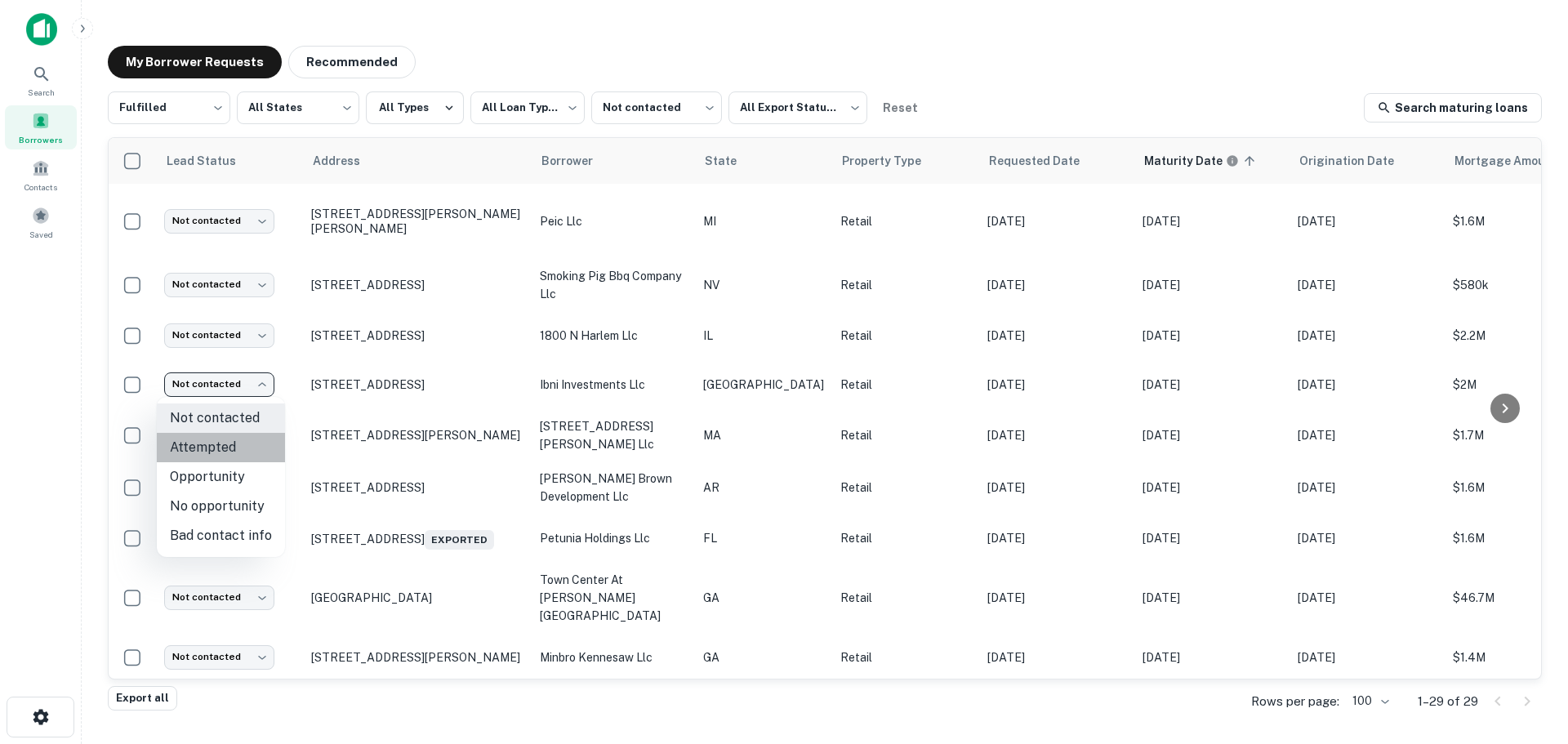
click at [240, 446] on li "Attempted" at bounding box center [220, 446] width 128 height 29
type input "*********"
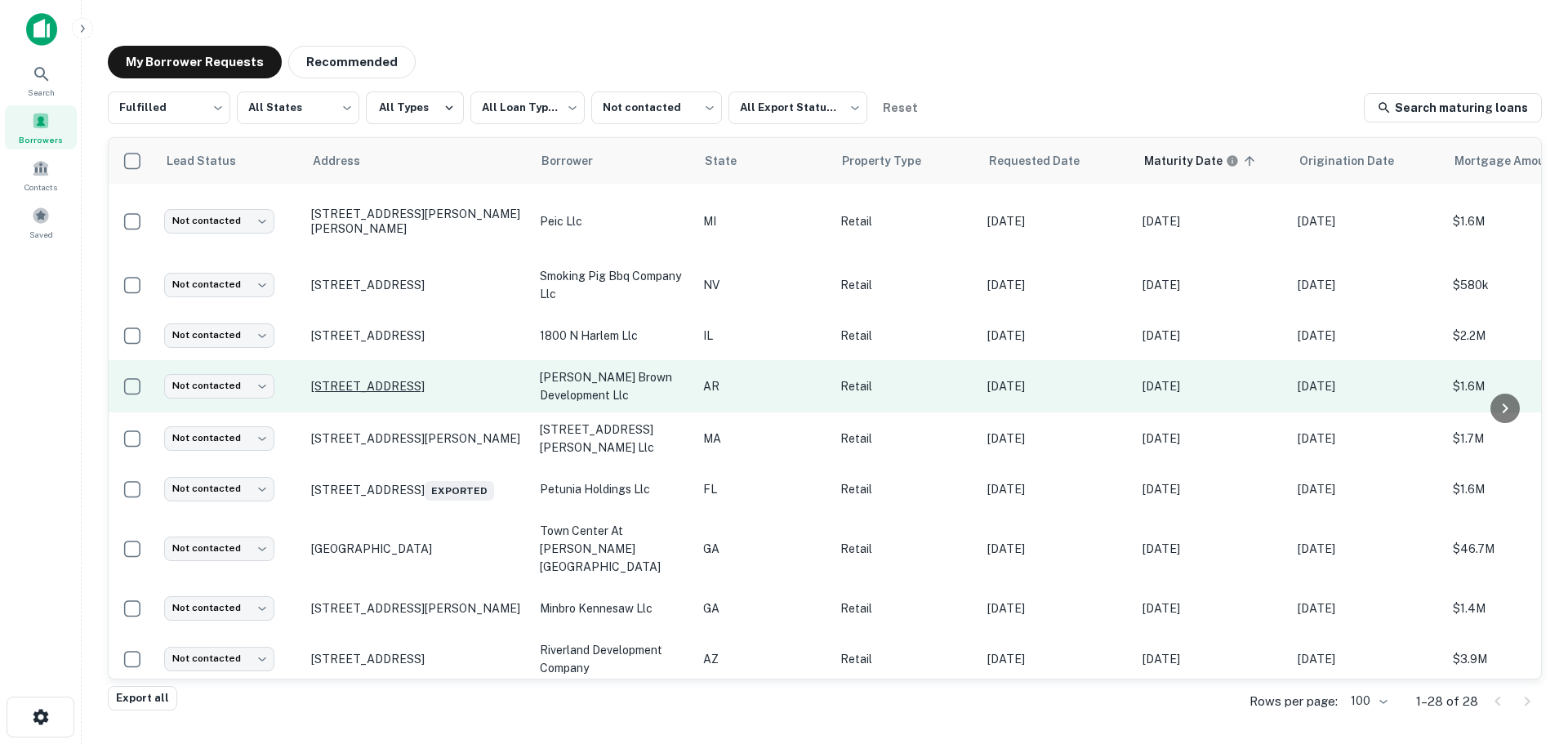
click at [358, 382] on p "3241 E Race Ave Searcy, AR 72143" at bounding box center [416, 386] width 212 height 15
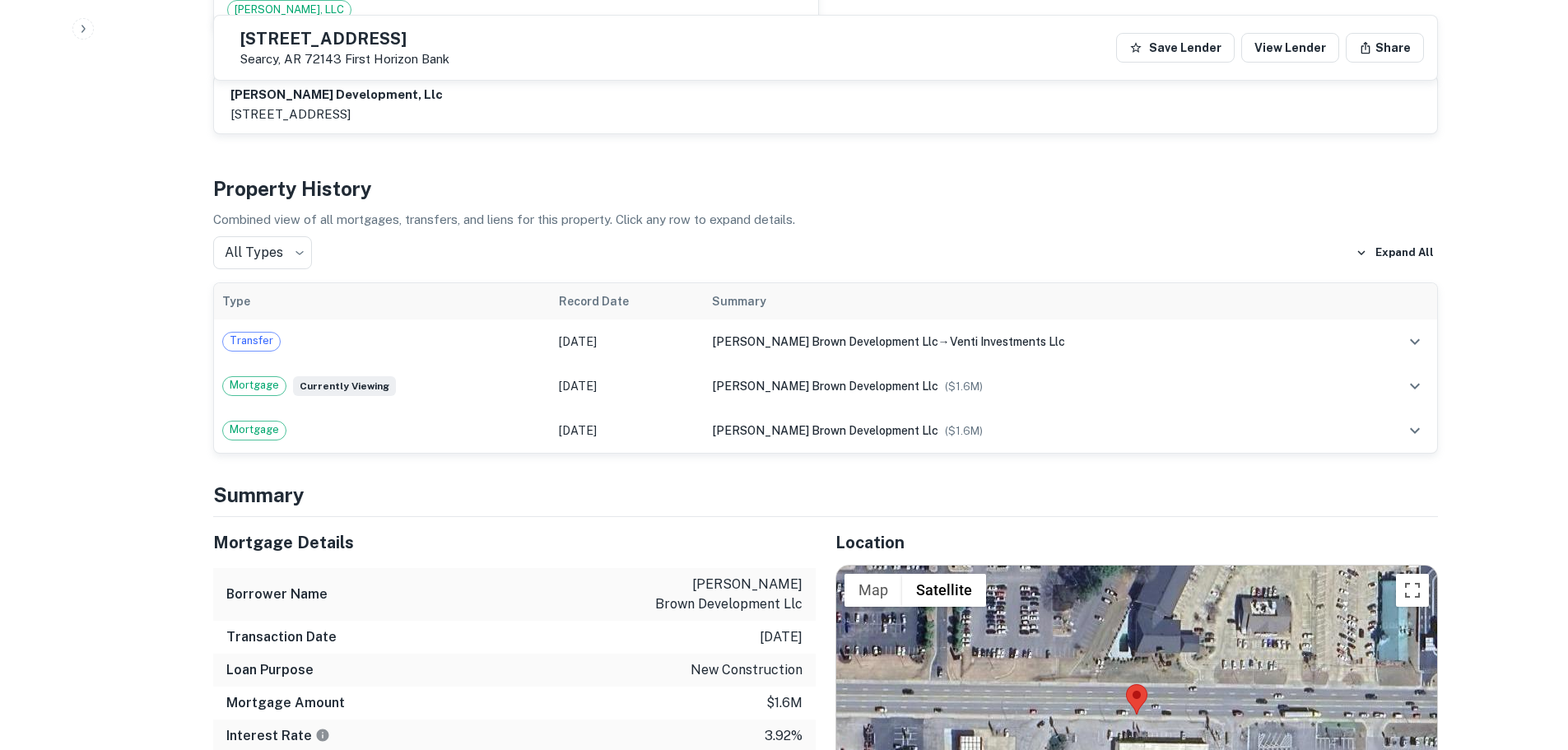
scroll to position [1398, 0]
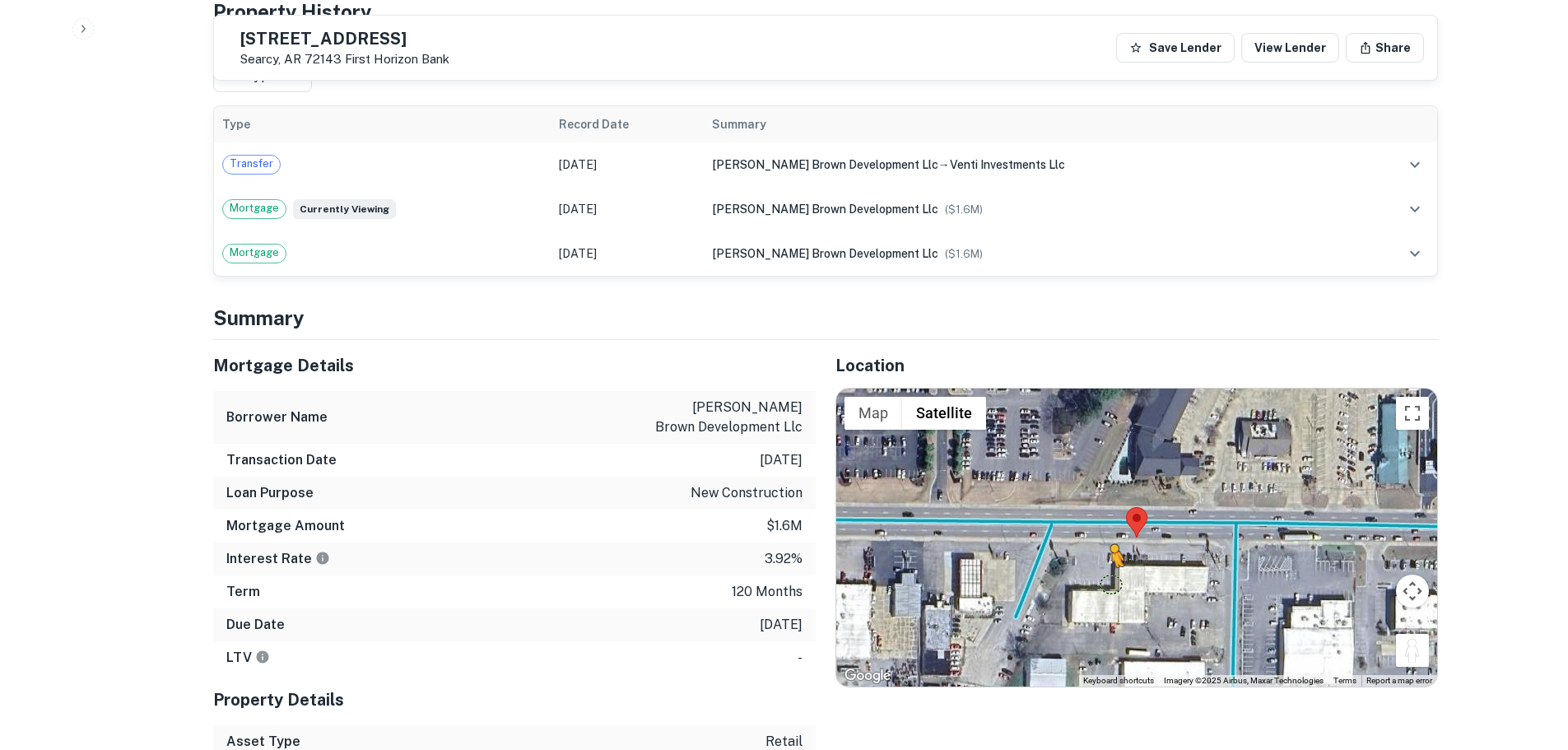
drag, startPoint x: 1408, startPoint y: 574, endPoint x: 1102, endPoint y: 509, distance: 312.8
click at [1102, 509] on div "To activate drag with keyboard, press Alt + Enter. Once in keyboard drag state,…" at bounding box center [1137, 537] width 601 height 298
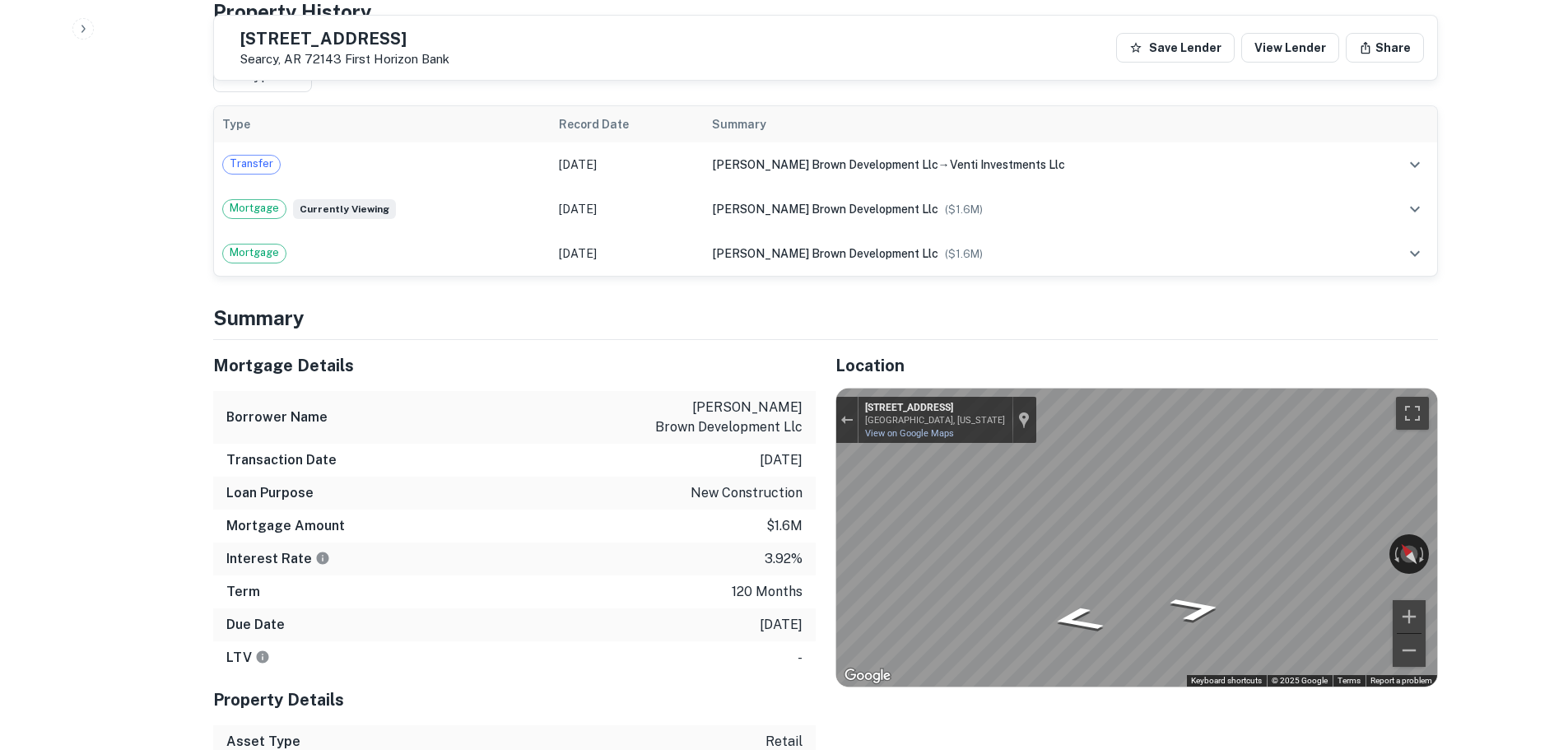
click at [686, 378] on div "Mortgage Details Borrower Name haag brown development llc Transaction Date 2/21…" at bounding box center [816, 582] width 1244 height 484
click at [340, 44] on h5 "3241 E Race Ave" at bounding box center [345, 38] width 209 height 16
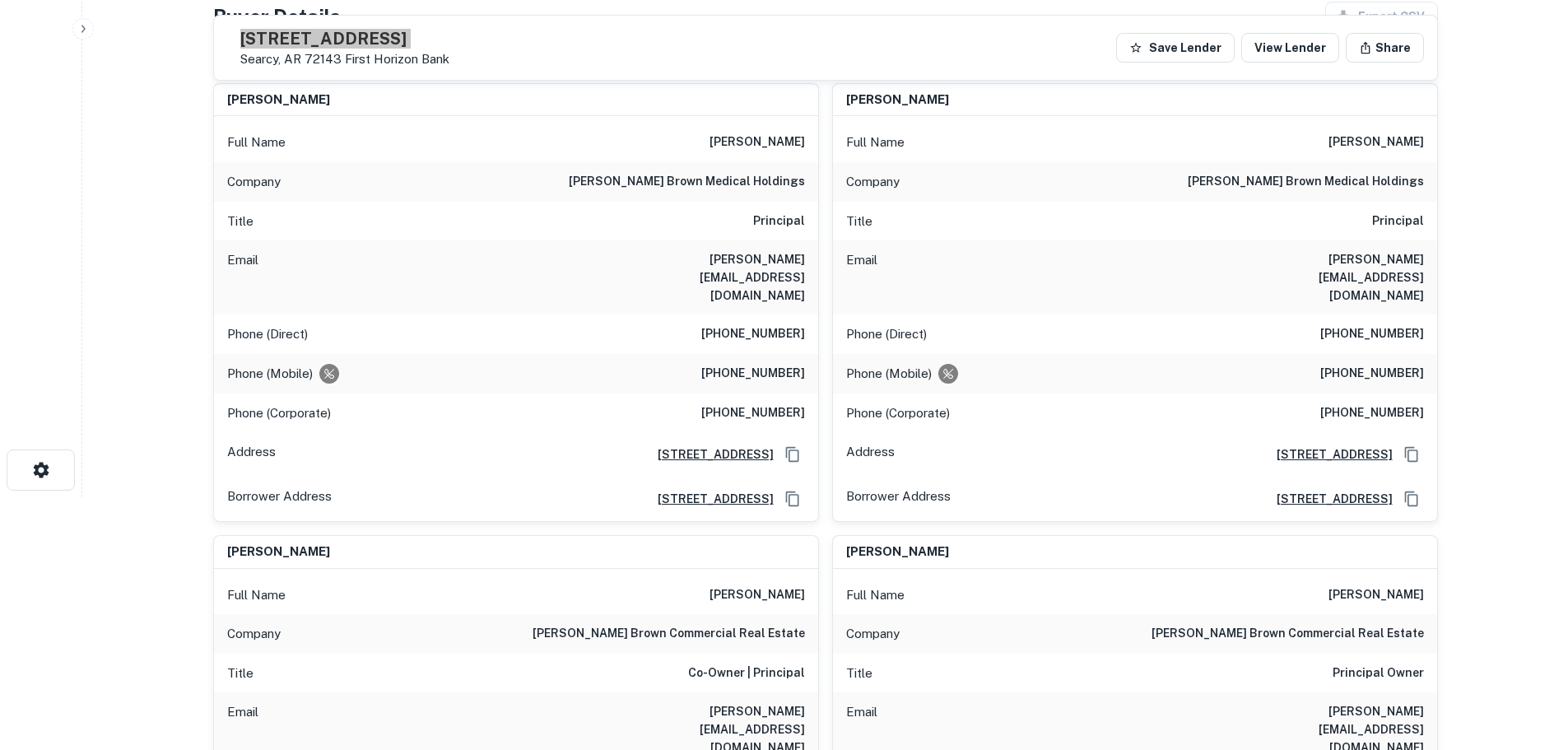
scroll to position [164, 0]
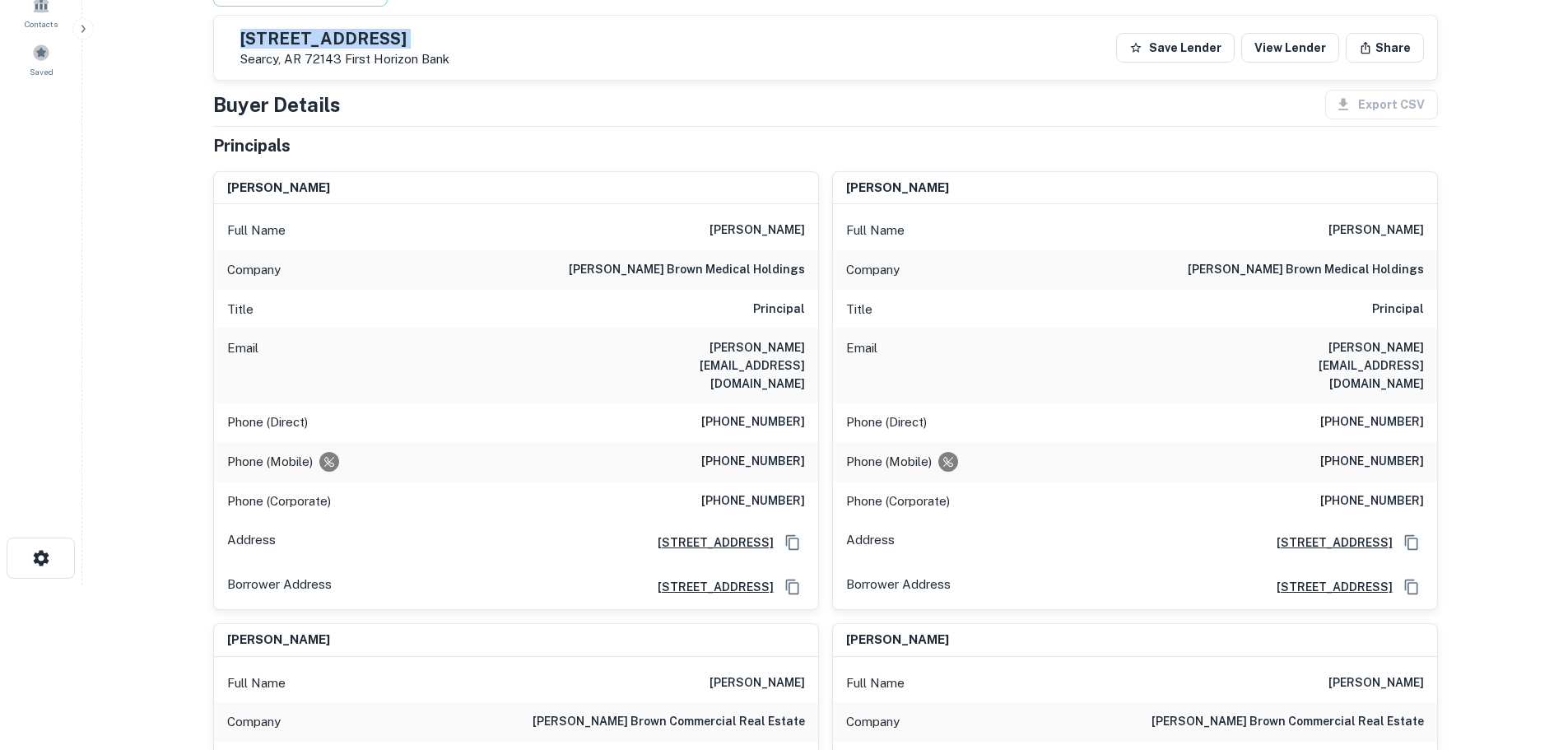
click at [762, 403] on div "Phone (Direct) (870) 336-4224" at bounding box center [516, 422] width 604 height 40
click at [763, 403] on div "Phone (Direct) (870) 336-4224" at bounding box center [516, 422] width 604 height 40
click at [708, 266] on h6 "haag brown medical holdings" at bounding box center [687, 270] width 236 height 20
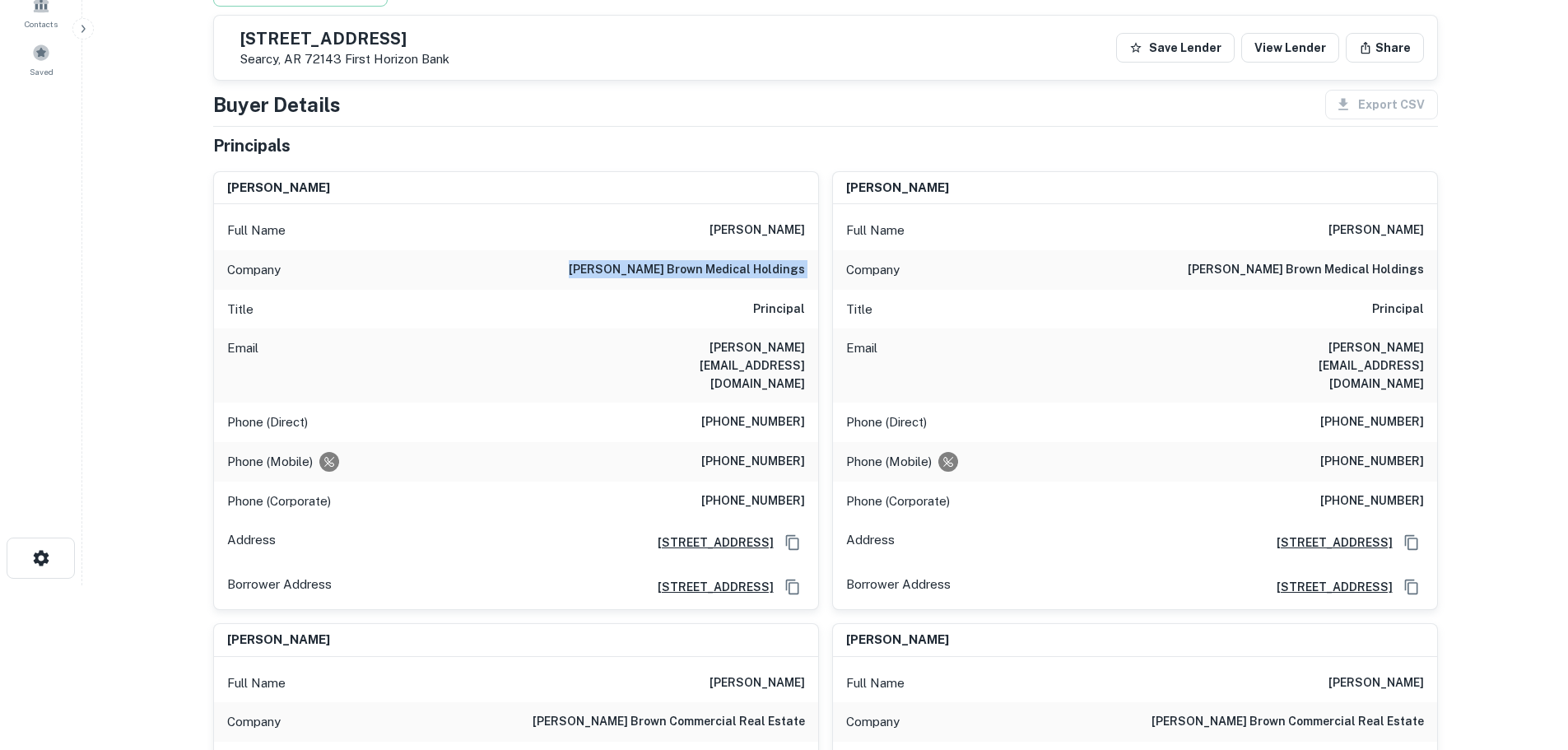
click at [710, 266] on h6 "haag brown medical holdings" at bounding box center [687, 270] width 236 height 20
click at [763, 403] on div "Phone (Direct) (870) 336-4224" at bounding box center [516, 422] width 604 height 40
click at [756, 403] on div "Phone (Direct) (870) 336-4224" at bounding box center [516, 422] width 604 height 40
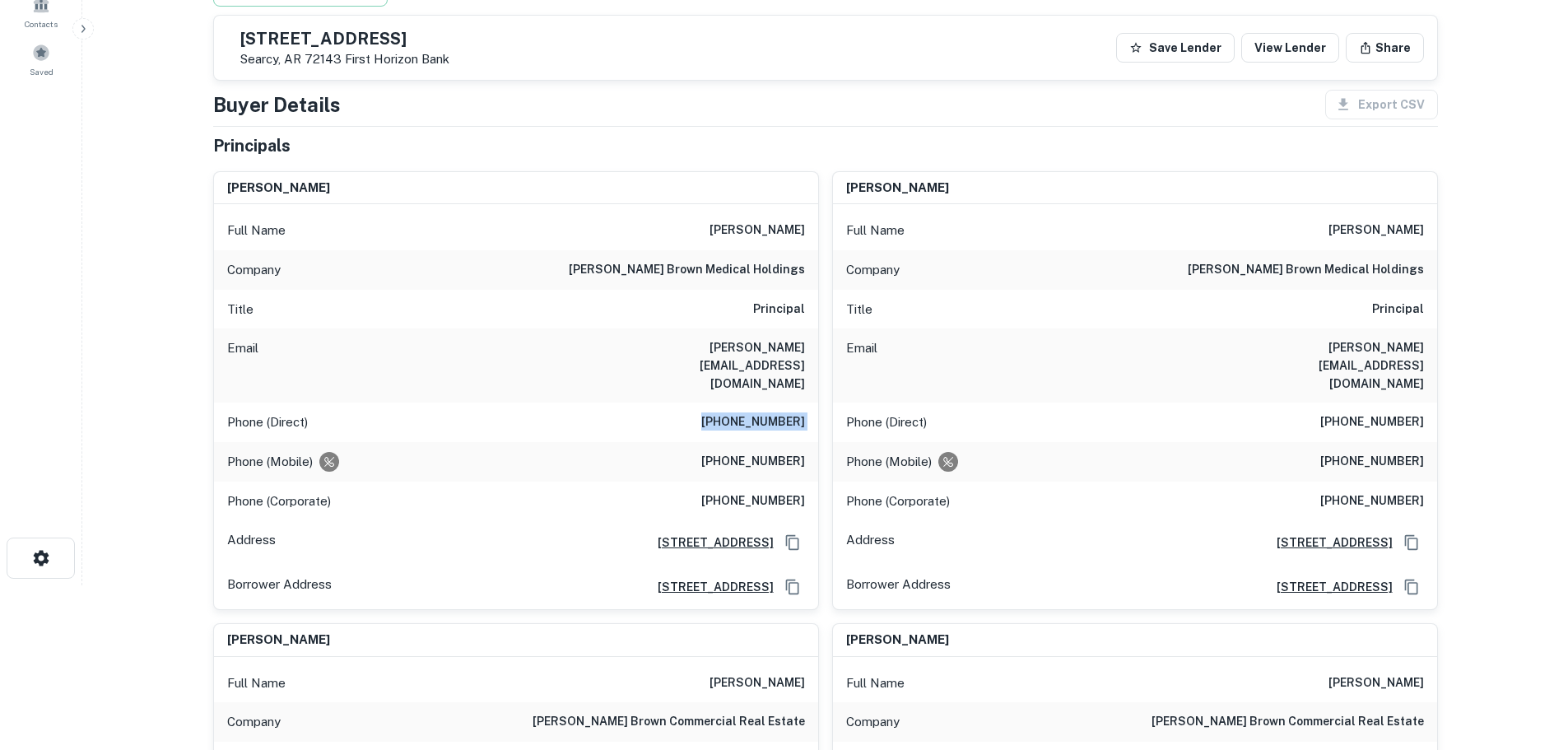
click at [750, 452] on h6 "(870) 219-9919" at bounding box center [752, 461] width 104 height 20
drag, startPoint x: 641, startPoint y: 266, endPoint x: 707, endPoint y: 269, distance: 66.1
click at [707, 269] on h6 "haag brown medical holdings" at bounding box center [687, 270] width 236 height 20
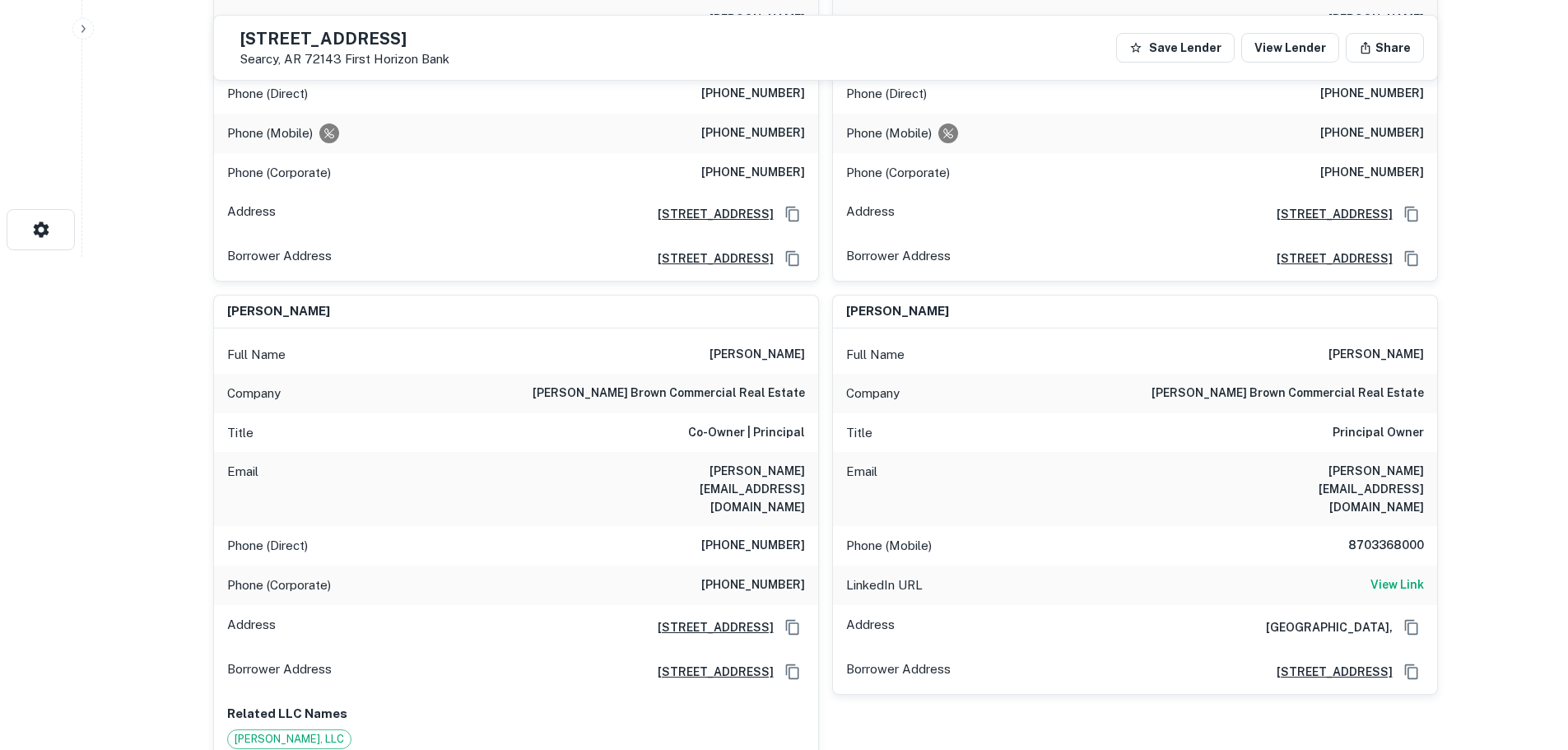
scroll to position [494, 0]
click at [1374, 525] on div "Phone (Mobile) 8703368000" at bounding box center [1135, 545] width 604 height 40
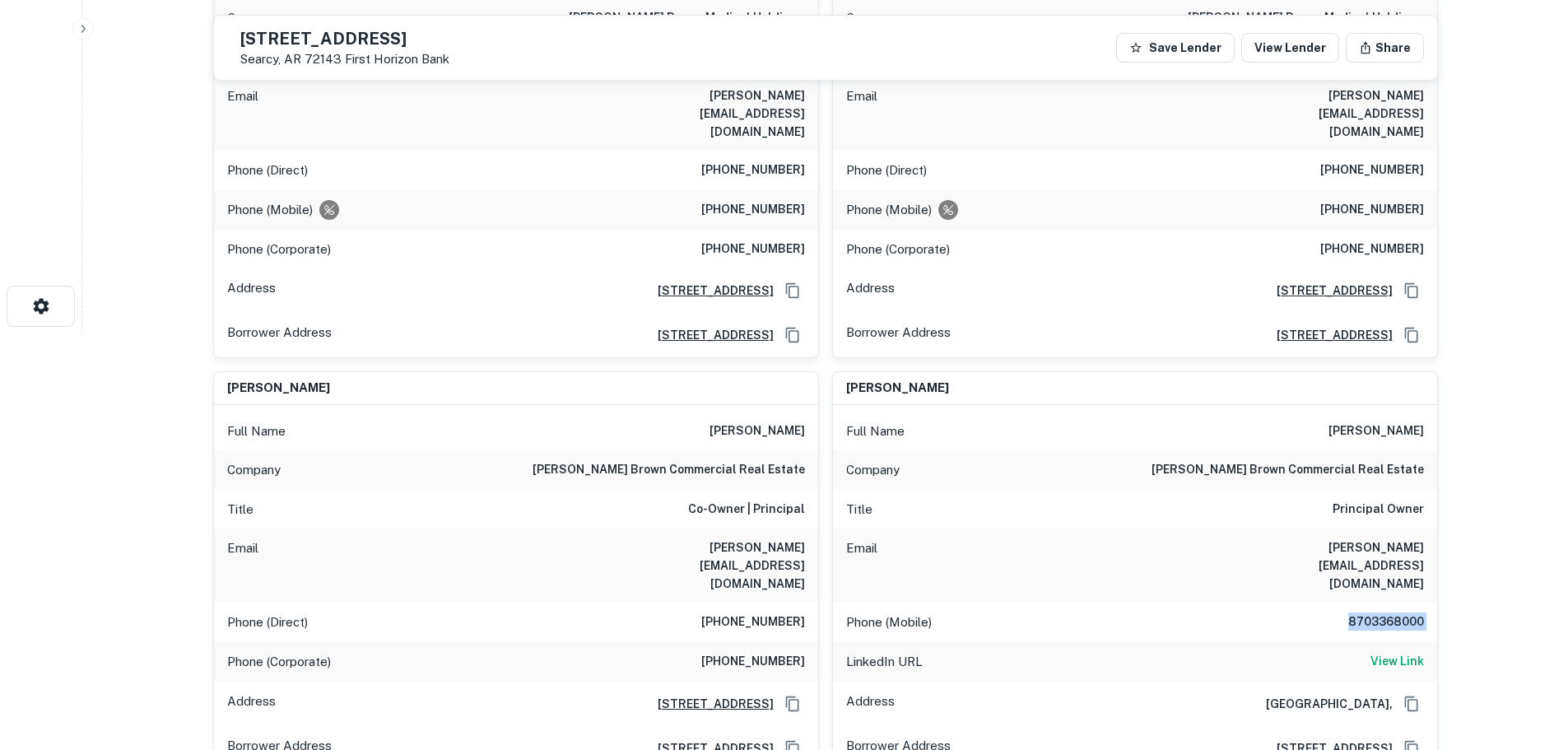
scroll to position [329, 0]
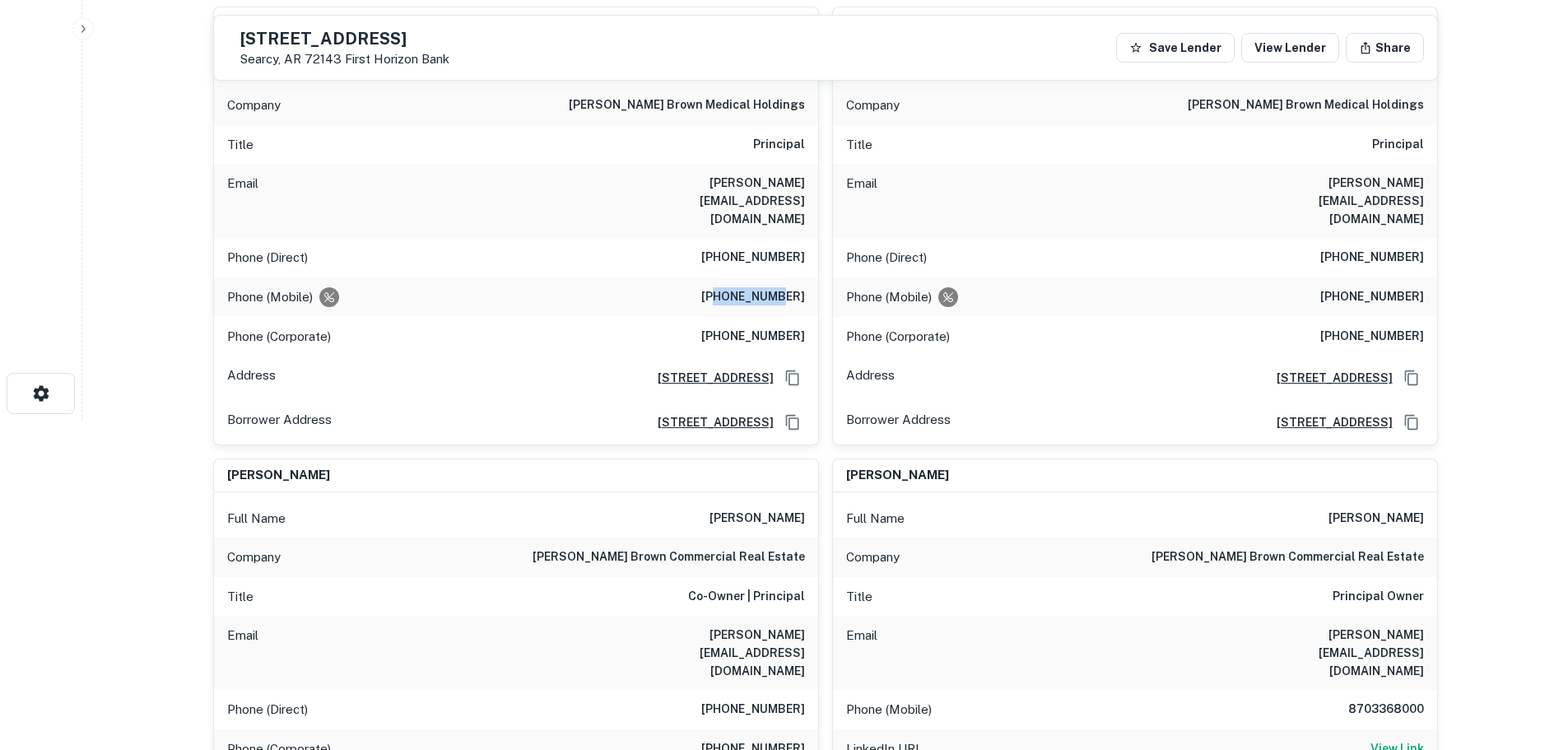
drag, startPoint x: 738, startPoint y: 262, endPoint x: 784, endPoint y: 270, distance: 46.7
click at [784, 287] on h6 "(870) 219-9919" at bounding box center [752, 296] width 104 height 20
click at [760, 689] on div "Phone (Direct) (870) 972-0525" at bounding box center [516, 709] width 604 height 40
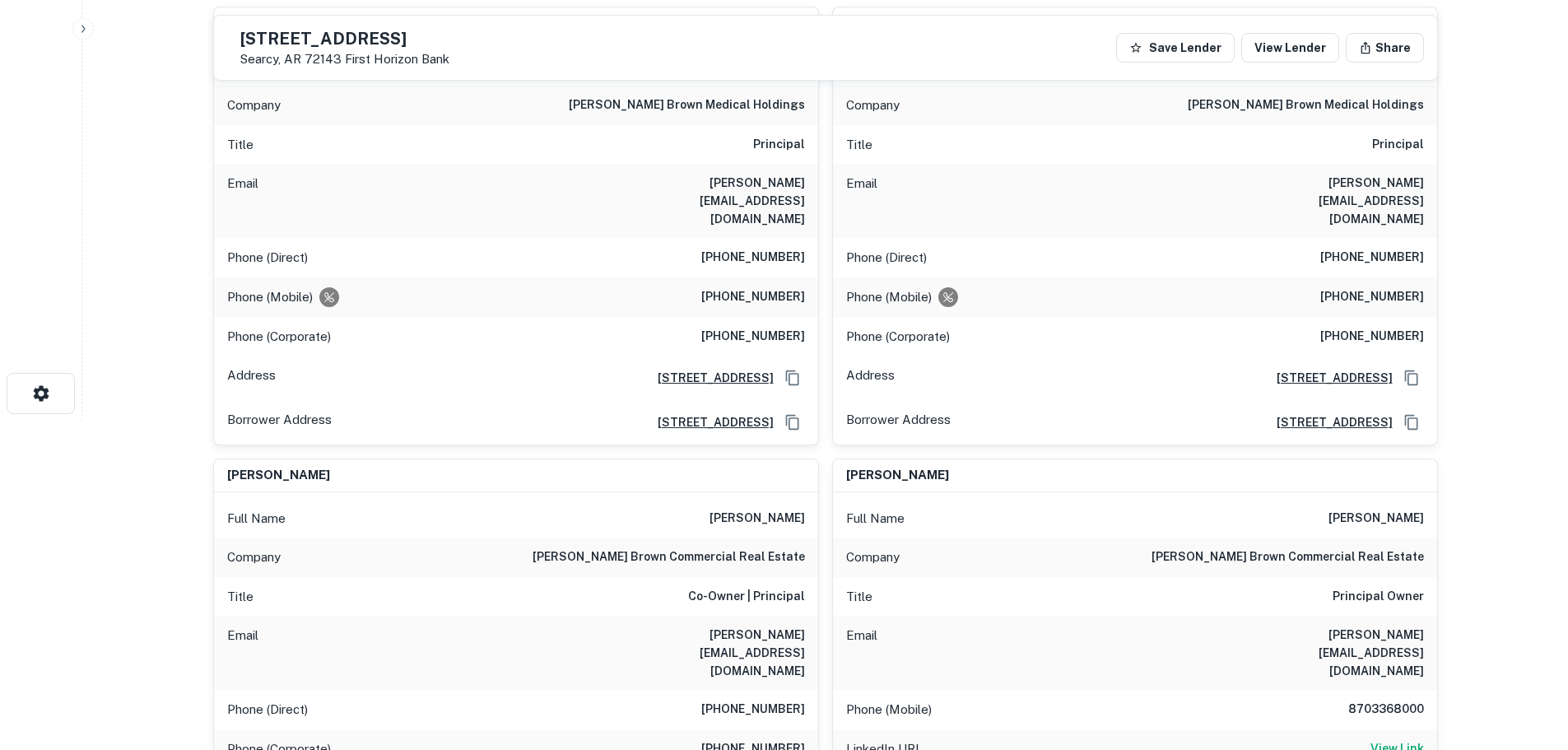
click at [752, 287] on h6 "(870) 219-9919" at bounding box center [752, 296] width 104 height 20
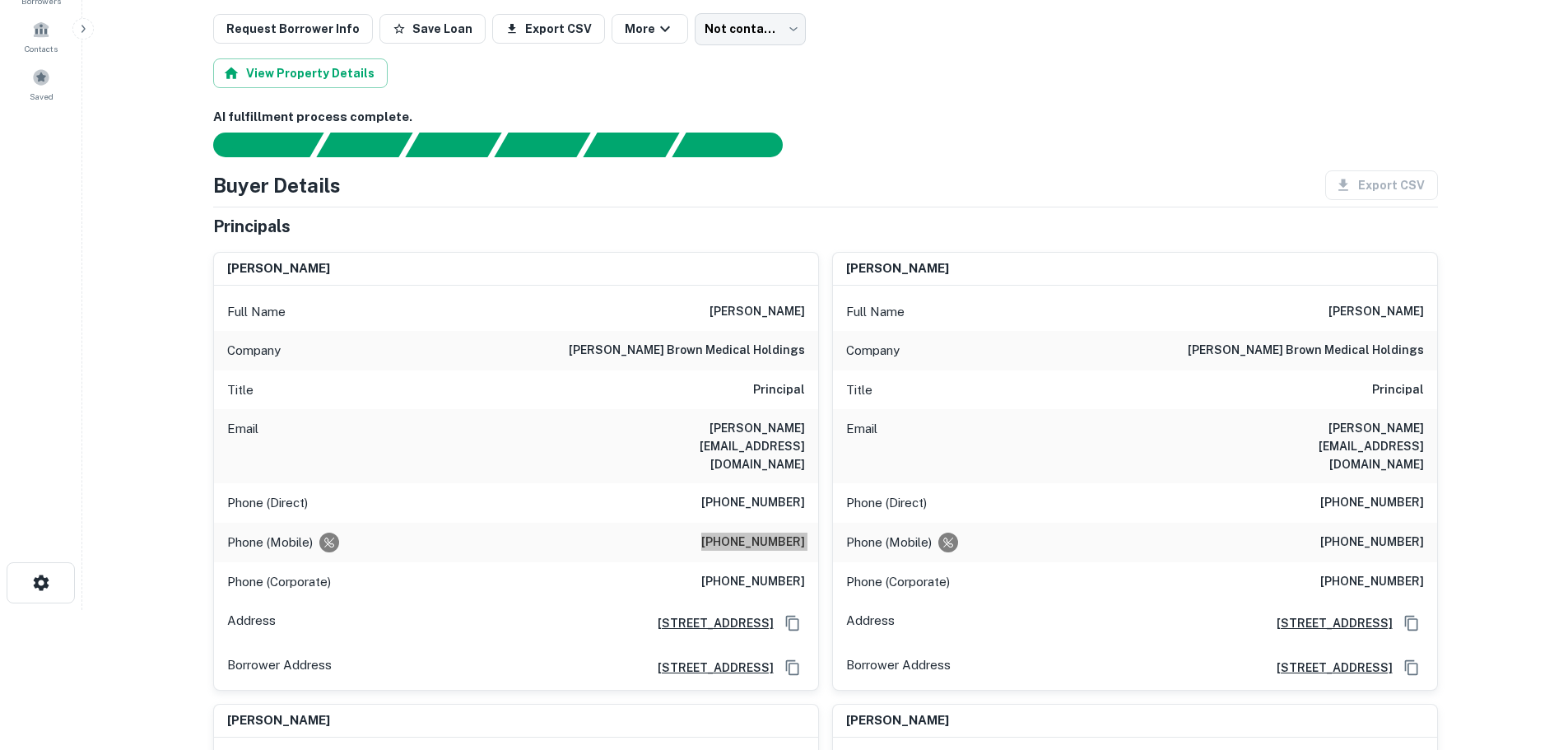
scroll to position [0, 0]
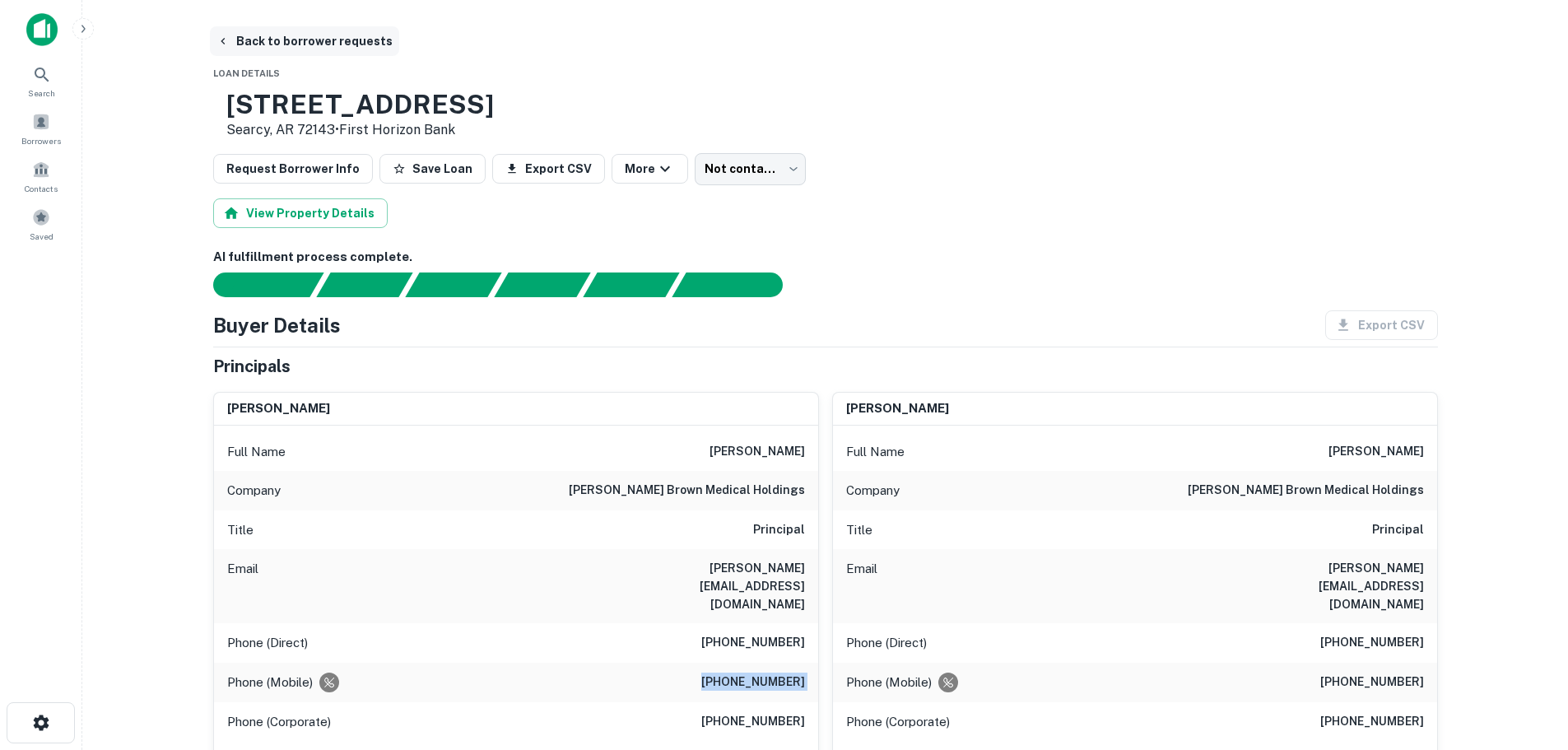
click at [307, 38] on button "Back to borrower requests" at bounding box center [304, 41] width 189 height 29
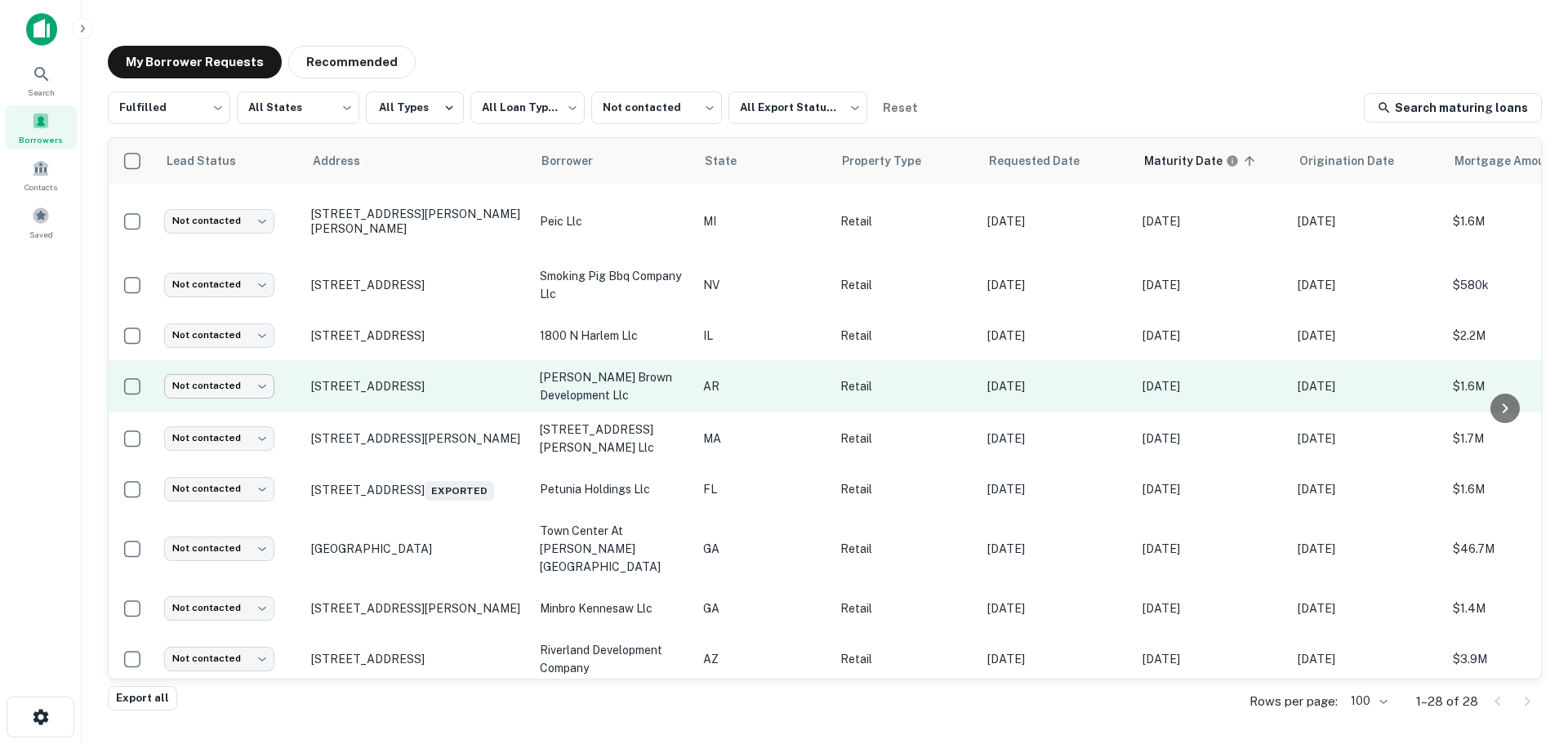
click at [208, 378] on body "**********" at bounding box center [784, 372] width 1568 height 744
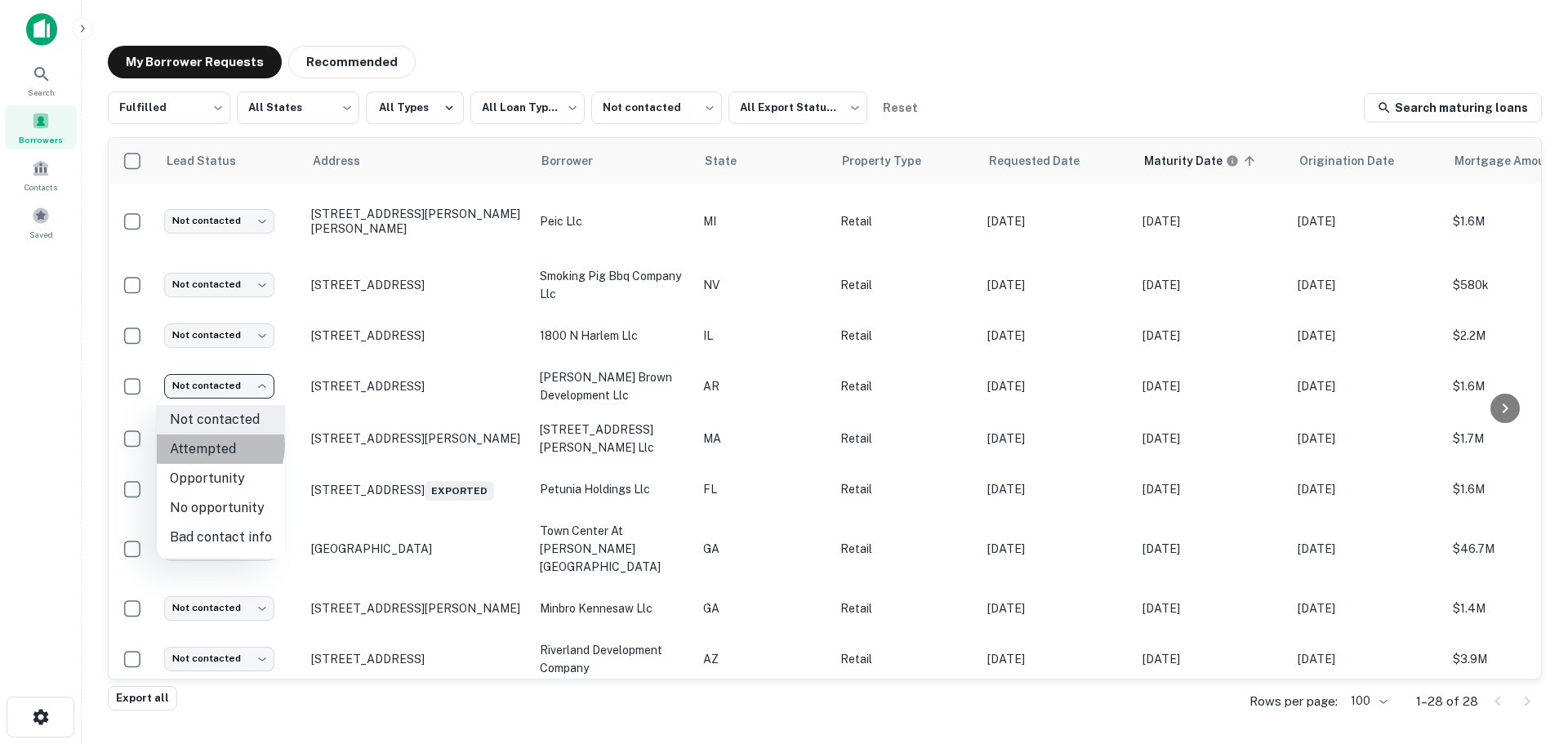
click at [212, 445] on li "Attempted" at bounding box center [220, 448] width 128 height 29
type input "*********"
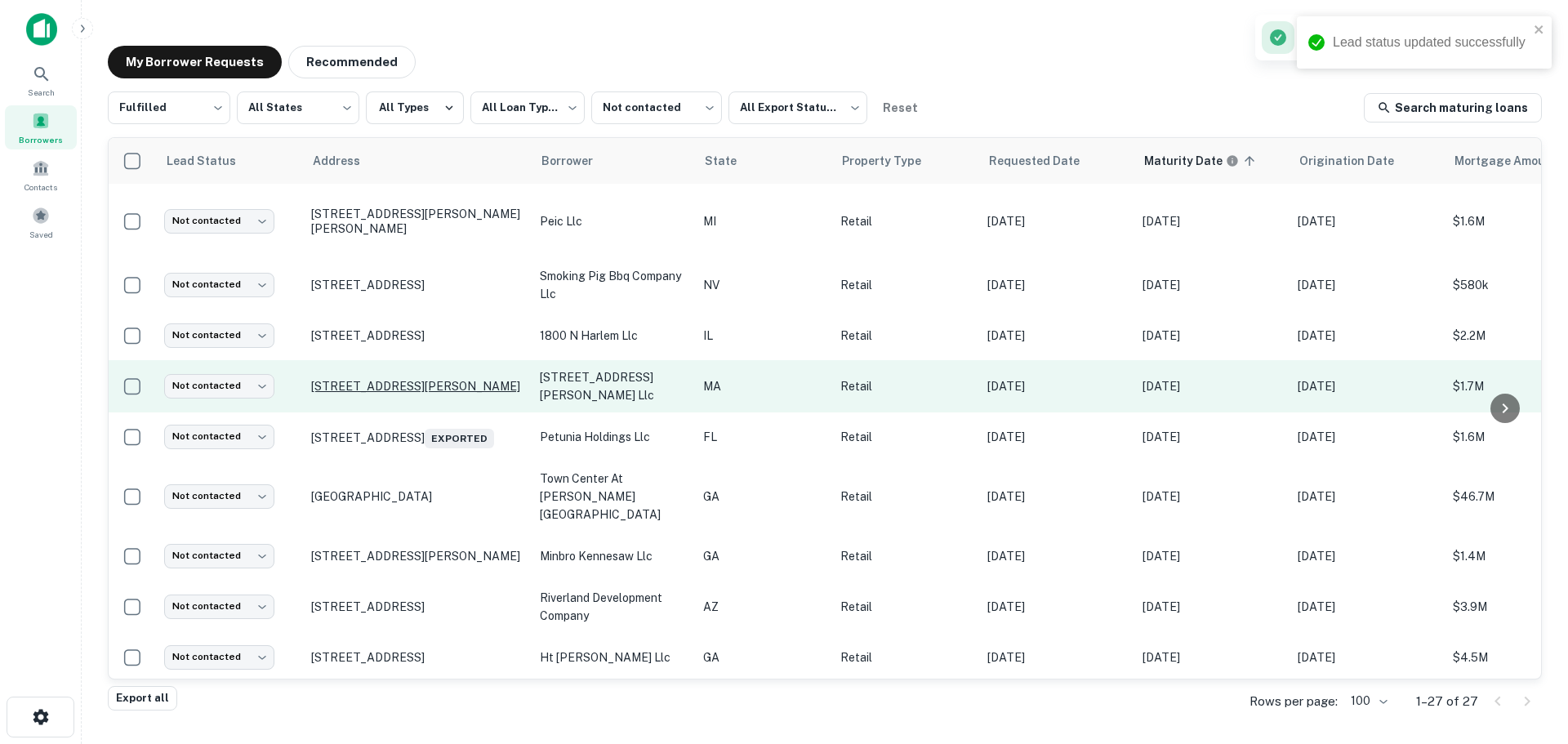
click at [474, 389] on p "32 Howland Rd Fairhaven, MA 02719" at bounding box center [416, 386] width 212 height 15
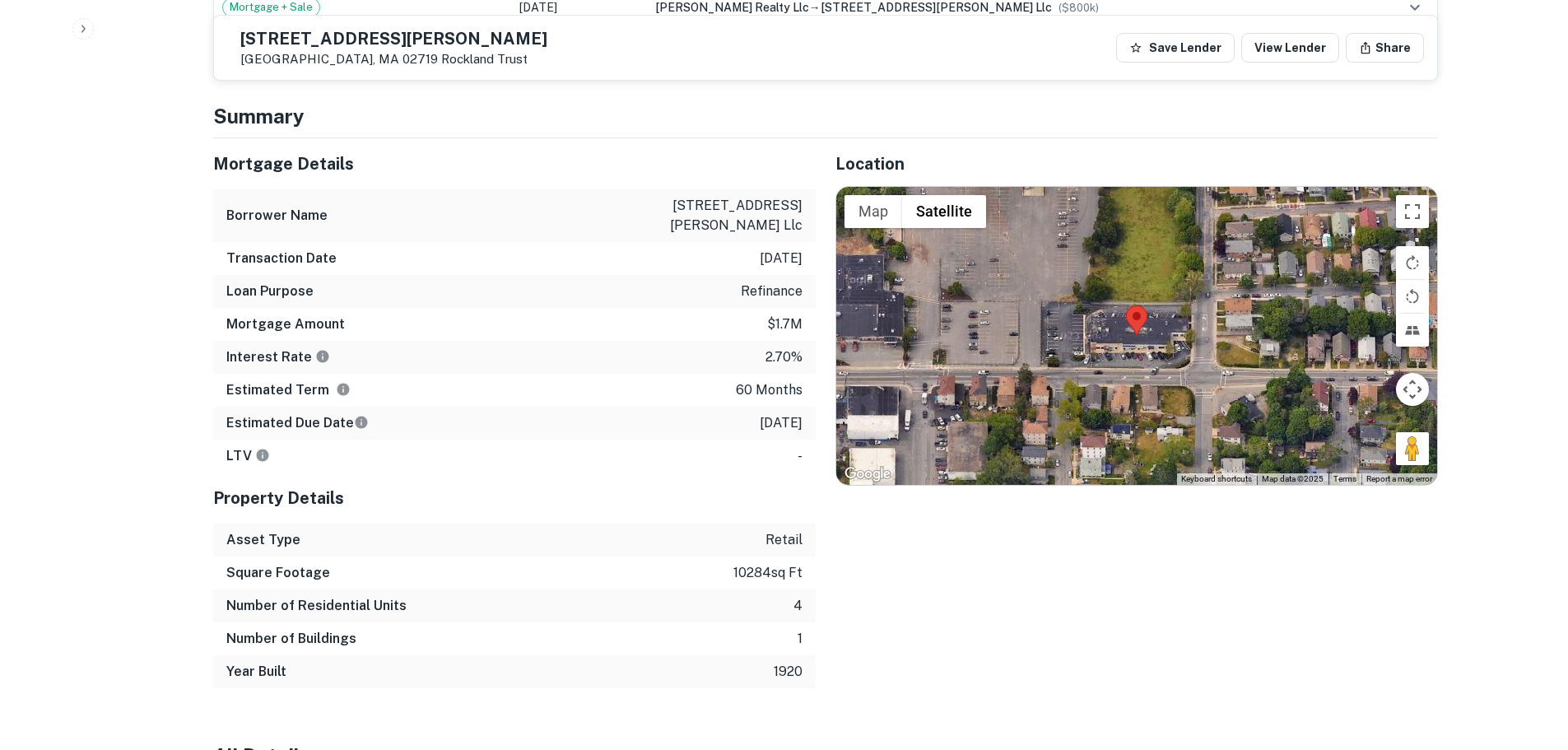
scroll to position [1070, 0]
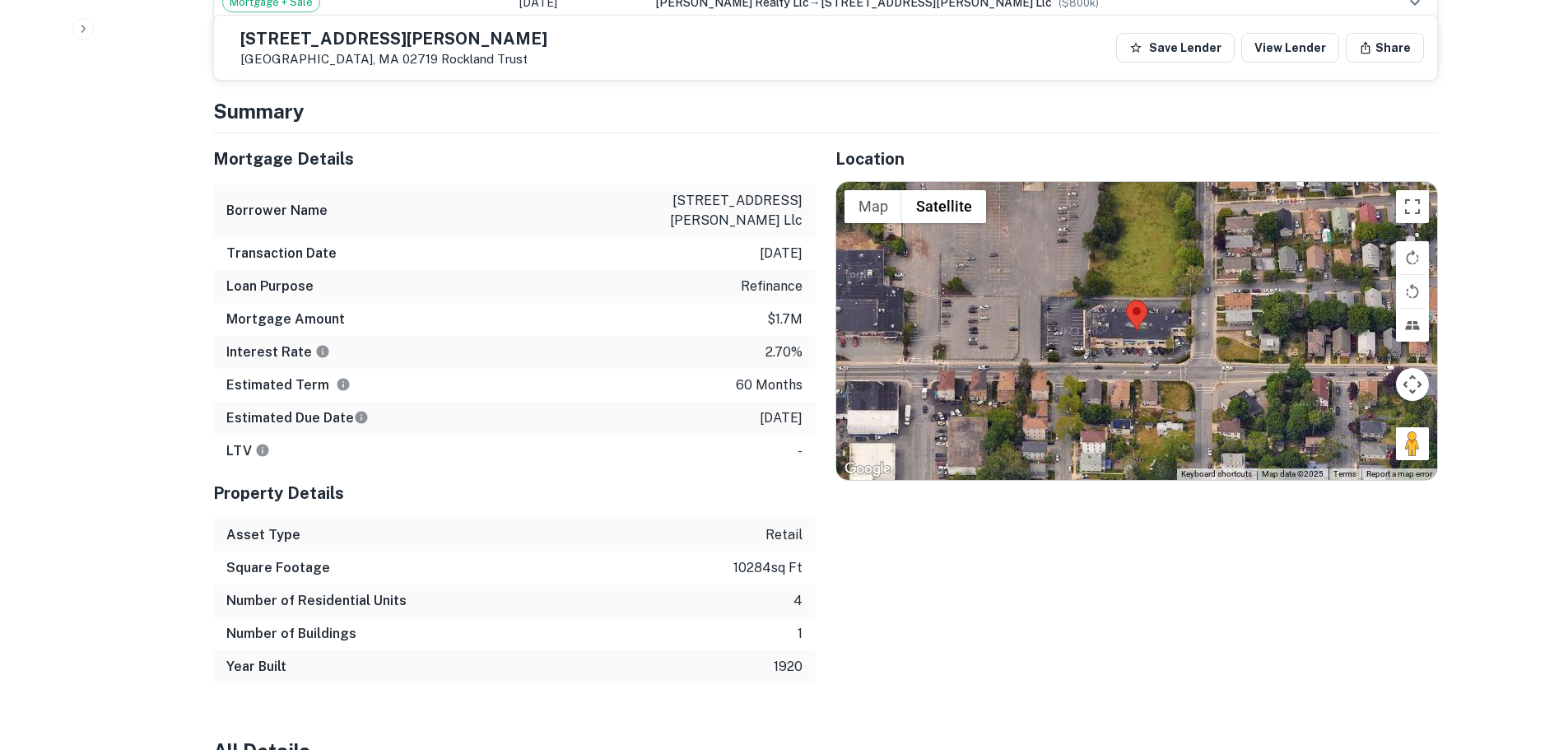
drag, startPoint x: 1415, startPoint y: 432, endPoint x: 1214, endPoint y: 369, distance: 210.6
click at [1214, 369] on div "Map Terrain Satellite Labels Keyboard shortcuts Map Data Map data ©2025 Map dat…" at bounding box center [1137, 331] width 601 height 298
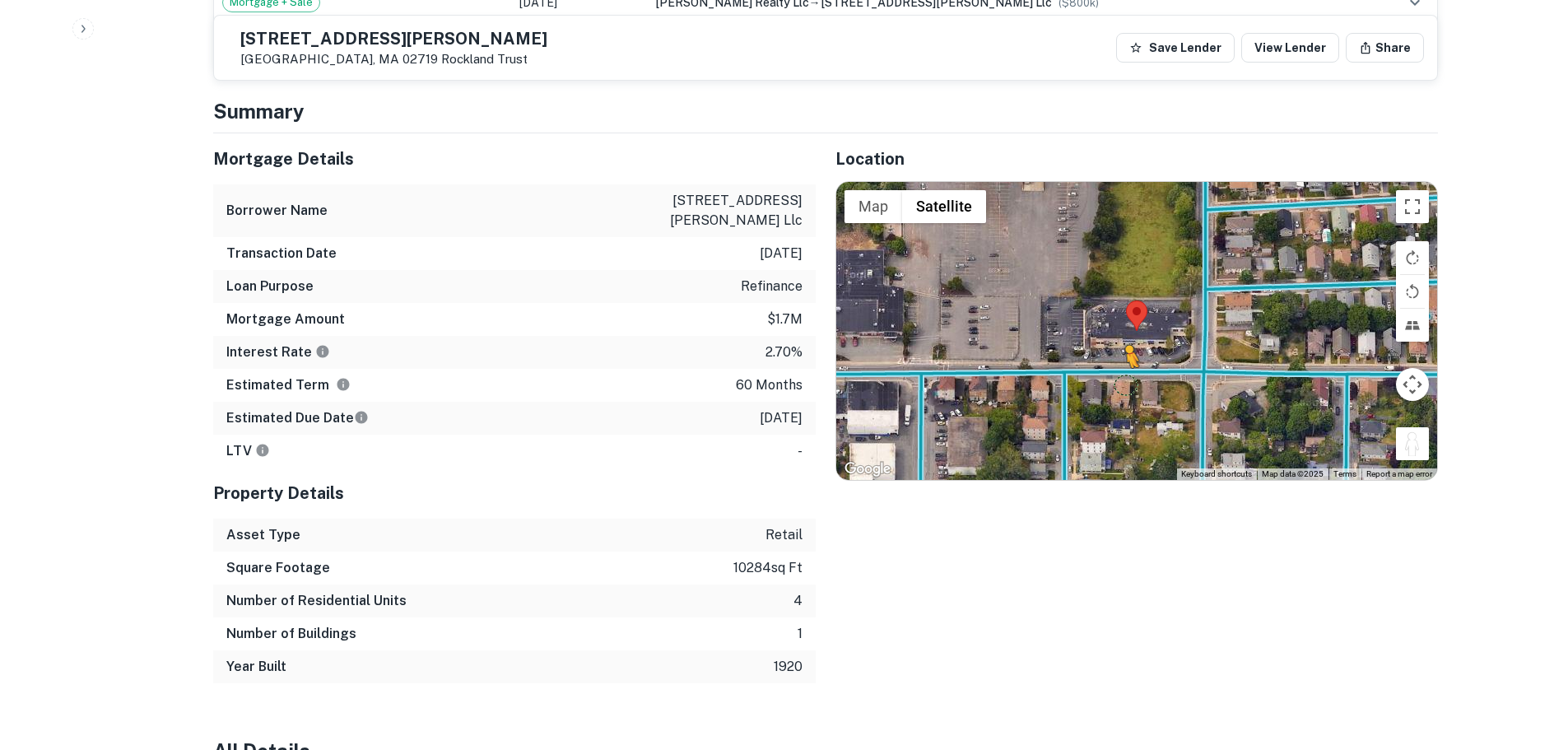
drag, startPoint x: 1414, startPoint y: 429, endPoint x: 1114, endPoint y: 367, distance: 306.3
click at [1114, 367] on div "To activate drag with keyboard, press Alt + Enter. Once in keyboard drag state,…" at bounding box center [1137, 331] width 601 height 298
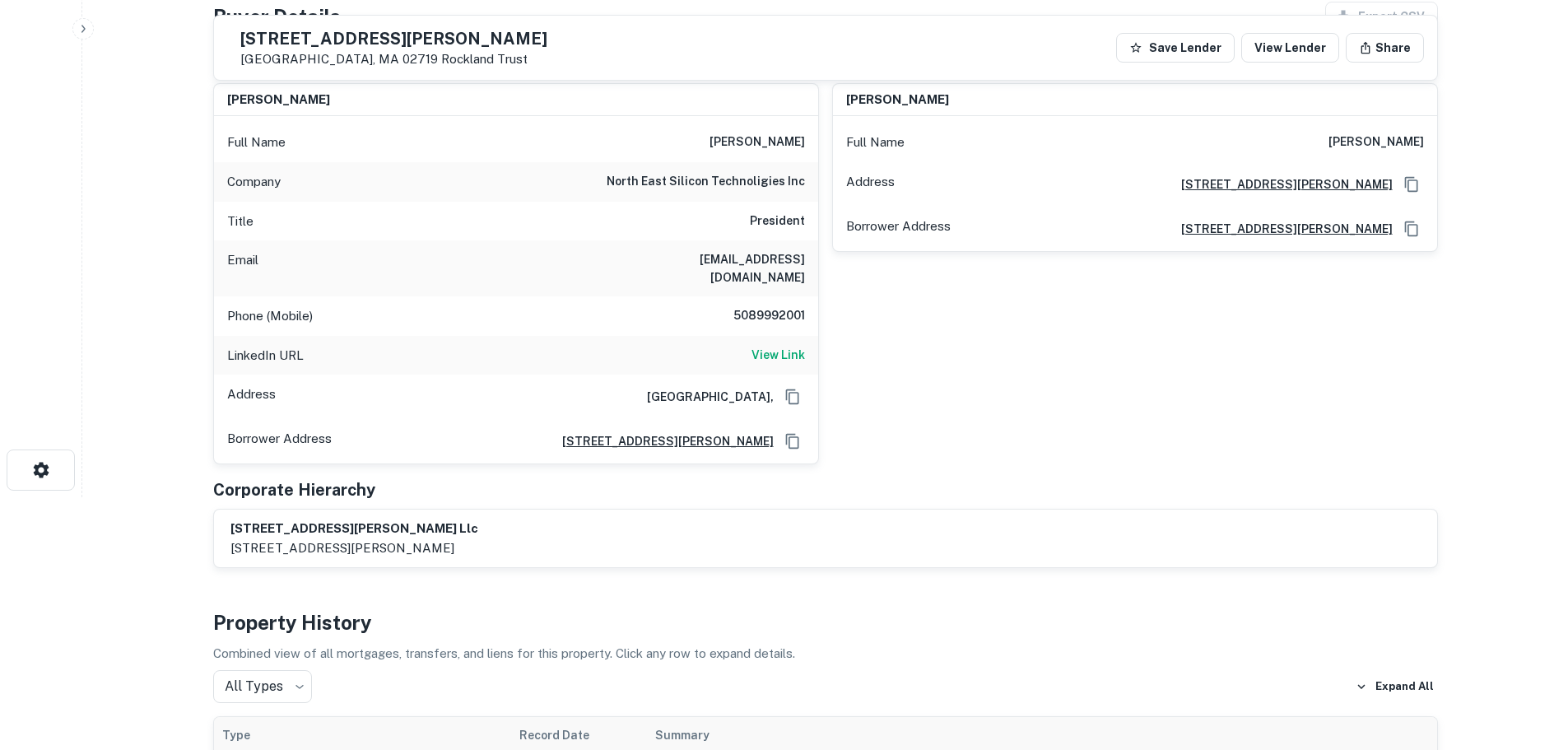
scroll to position [247, 0]
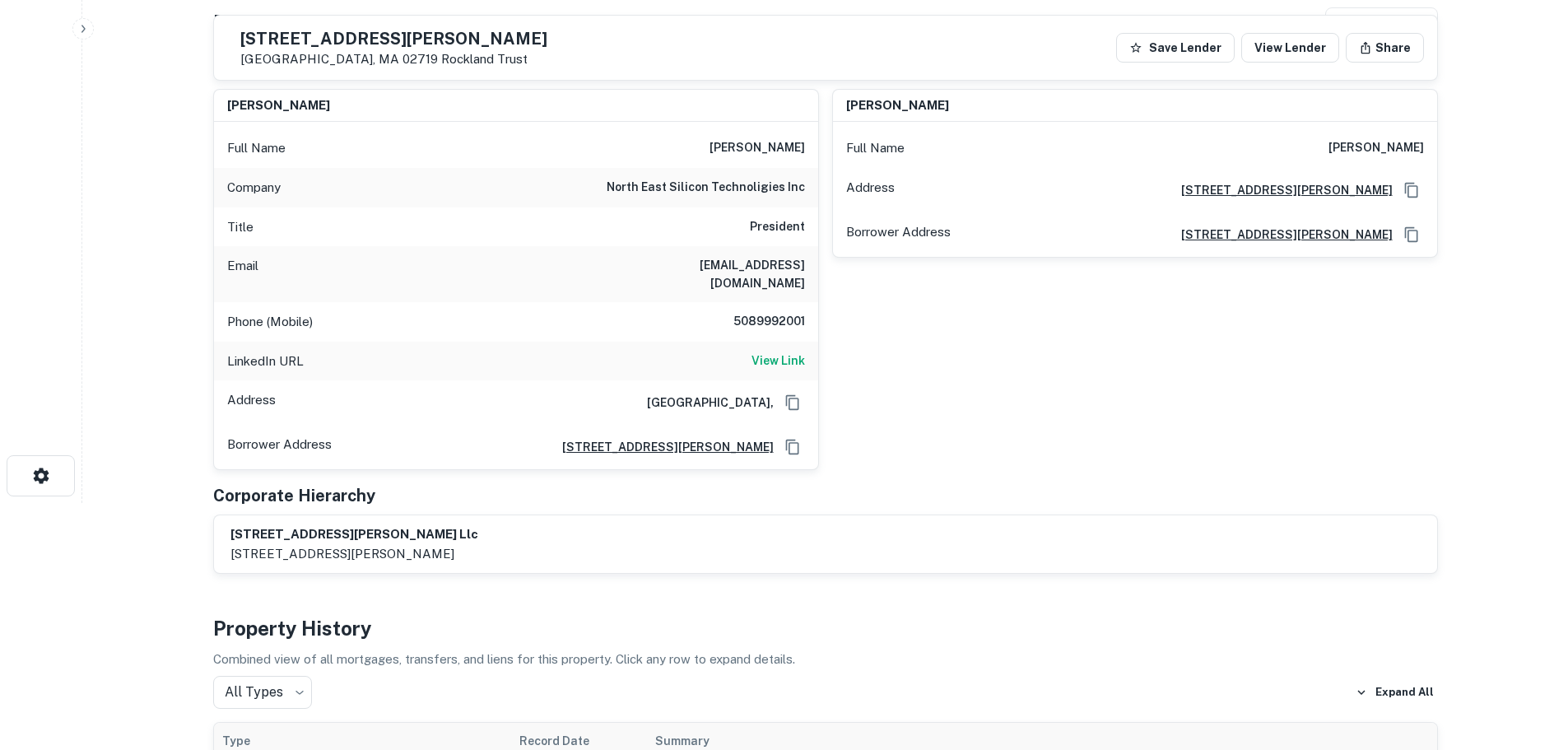
click at [780, 311] on h6 "5089992001" at bounding box center [756, 321] width 99 height 20
click at [773, 351] on h6 "View Link" at bounding box center [778, 360] width 53 height 18
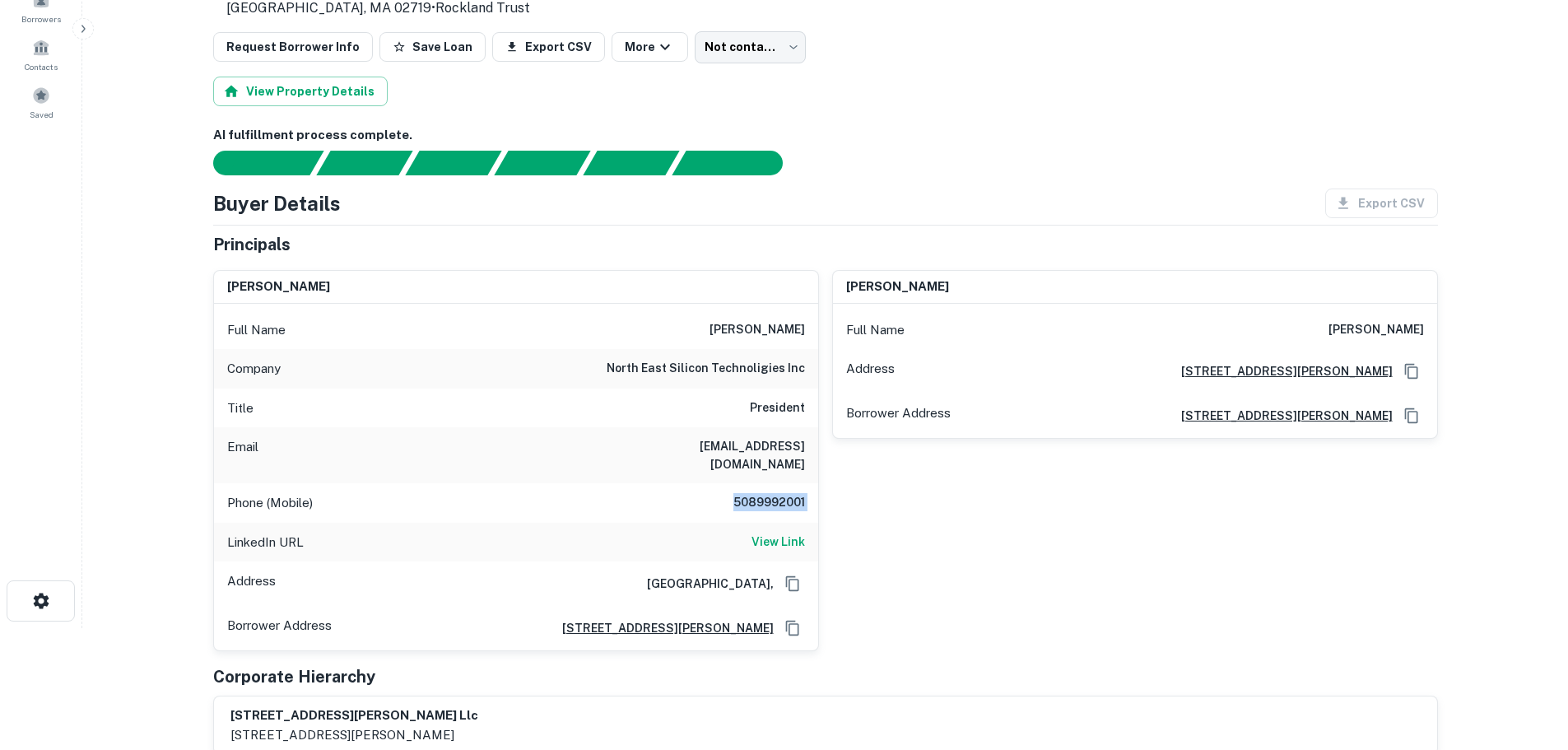
scroll to position [0, 0]
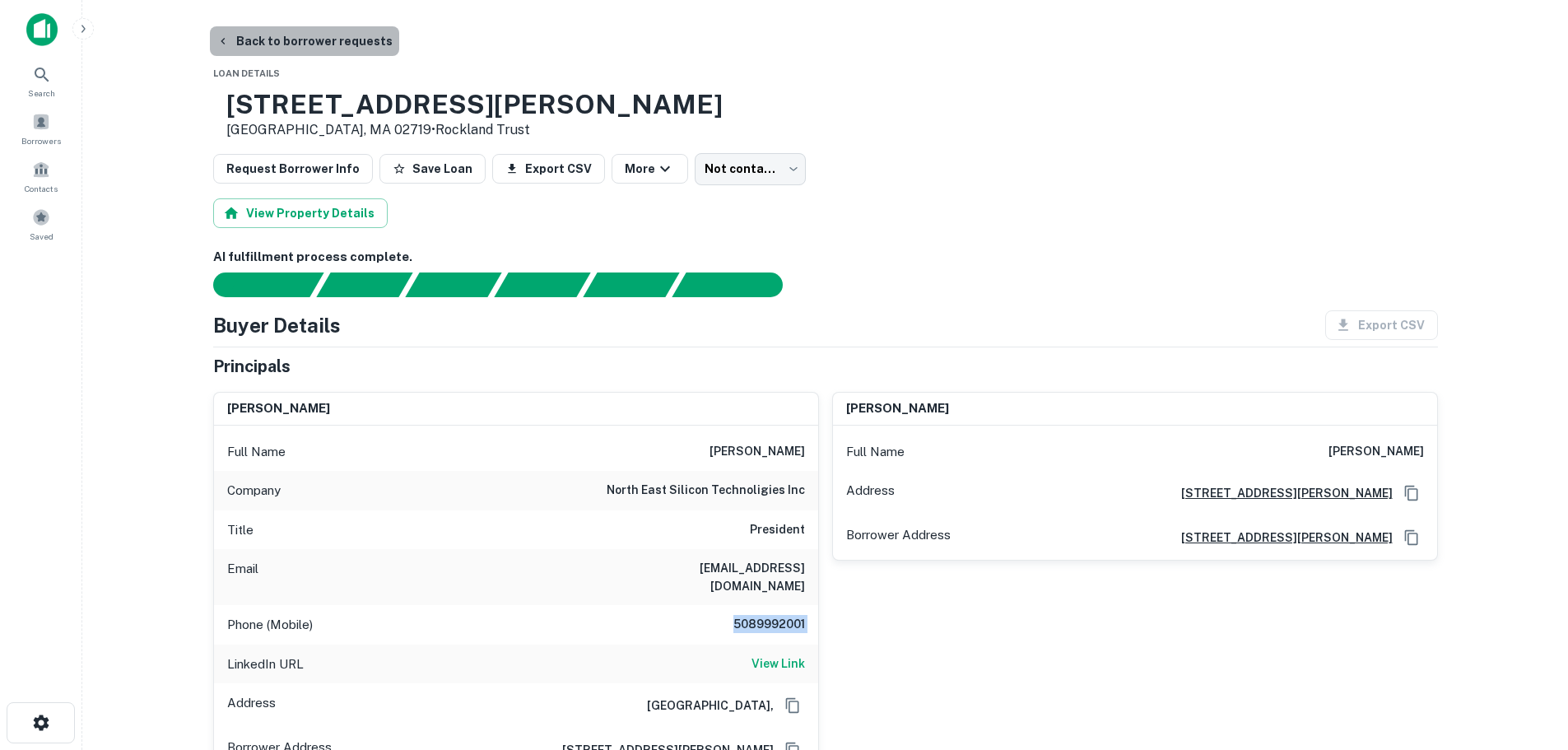
click at [361, 46] on button "Back to borrower requests" at bounding box center [304, 41] width 189 height 29
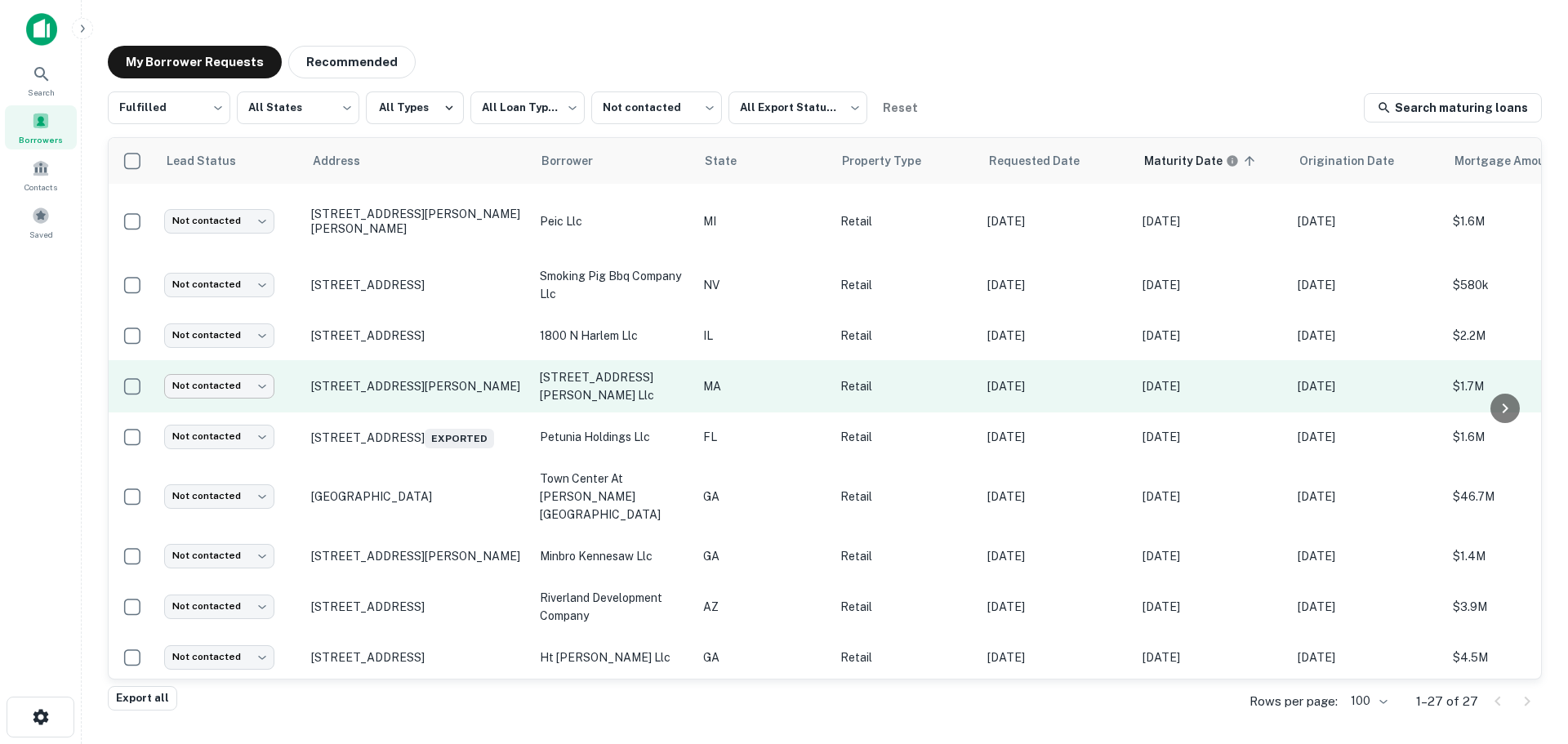
click at [233, 380] on body "**********" at bounding box center [784, 372] width 1568 height 744
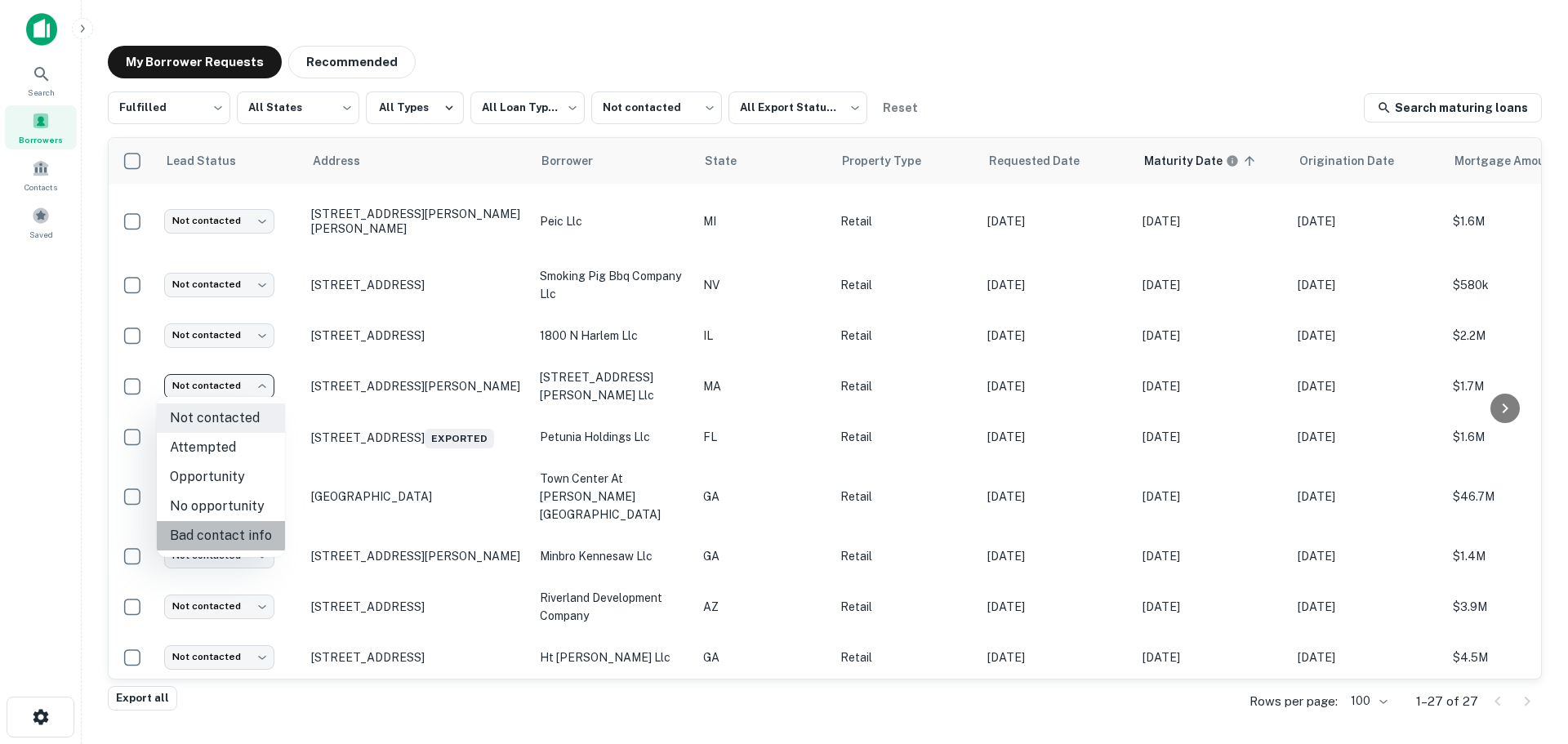
click at [252, 537] on li "Bad contact info" at bounding box center [220, 535] width 128 height 29
type input "**********"
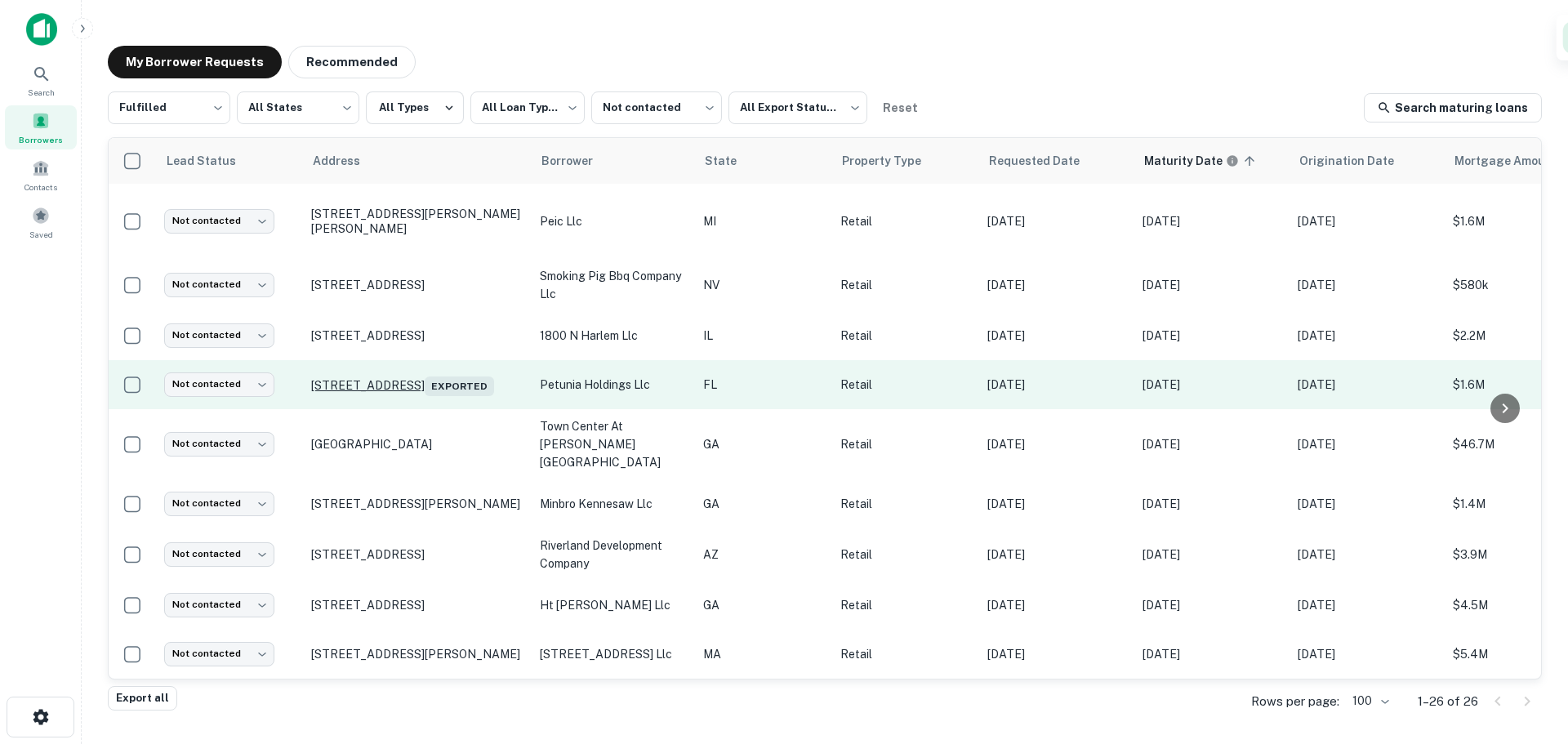
click at [410, 373] on p "111 W Melody Ln Casselberry, FL 32707 Exported" at bounding box center [416, 384] width 212 height 23
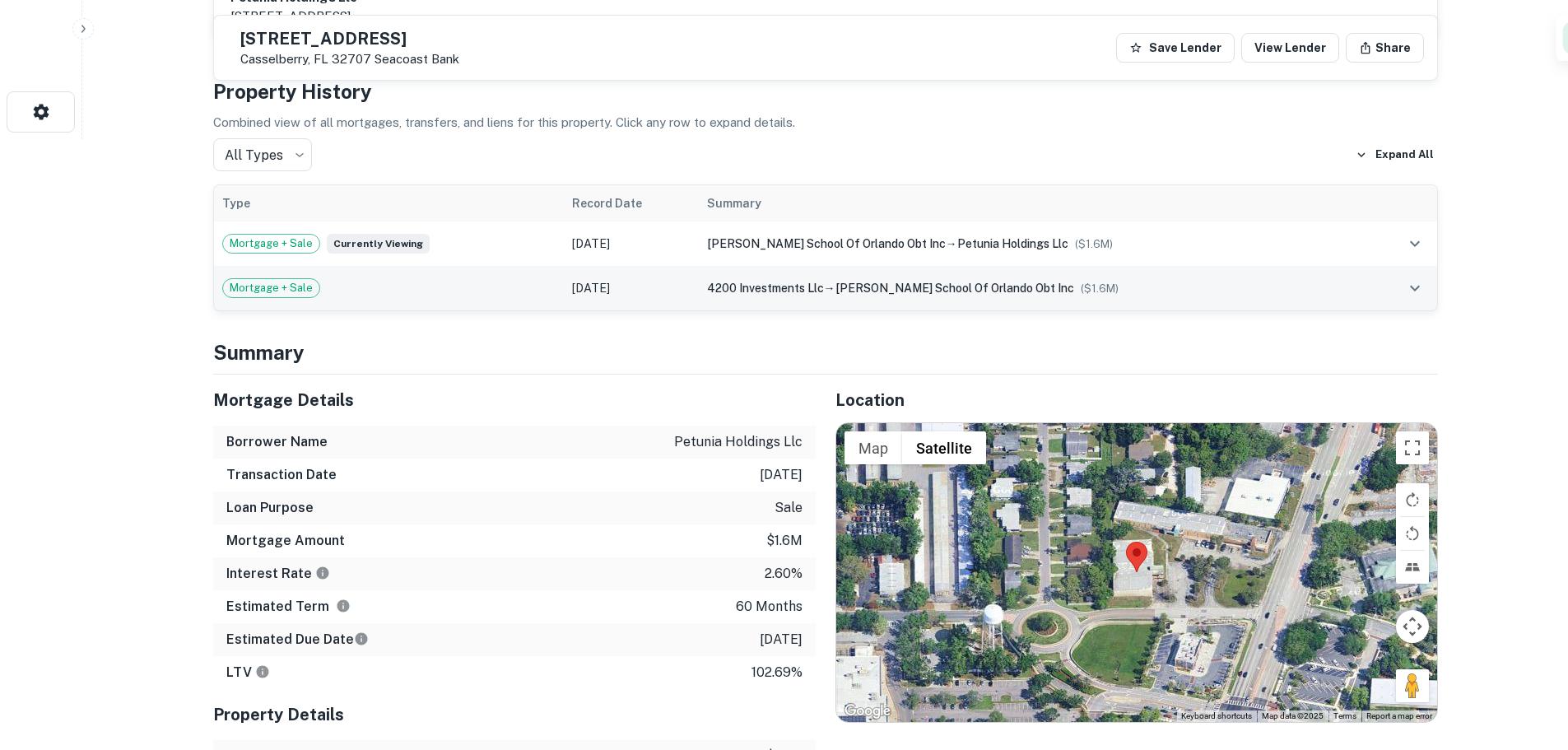
scroll to position [823, 0]
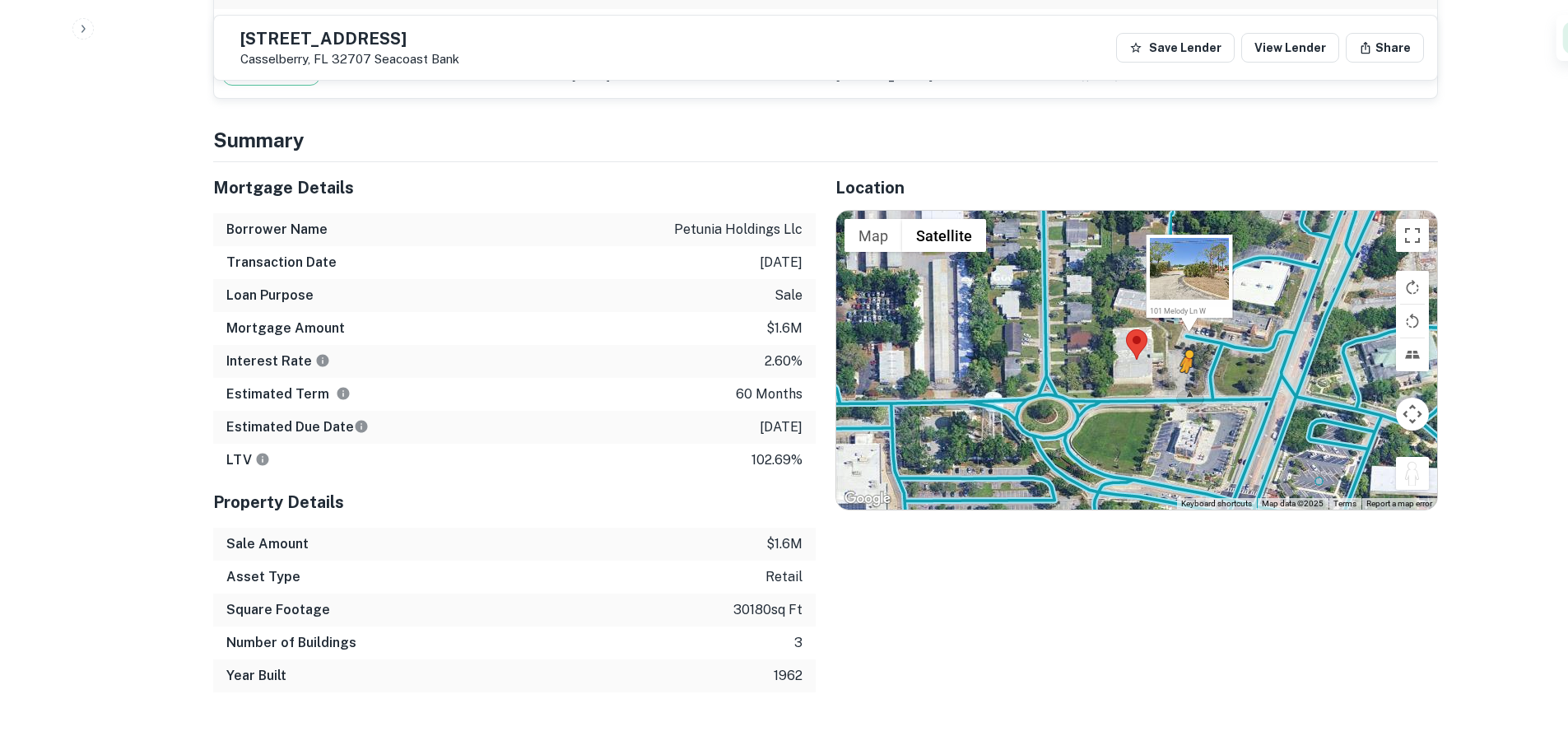
drag, startPoint x: 1417, startPoint y: 478, endPoint x: 1178, endPoint y: 387, distance: 255.7
click at [1178, 387] on div "To activate drag with keyboard, press Alt + Enter. Once in keyboard drag state,…" at bounding box center [1137, 360] width 601 height 298
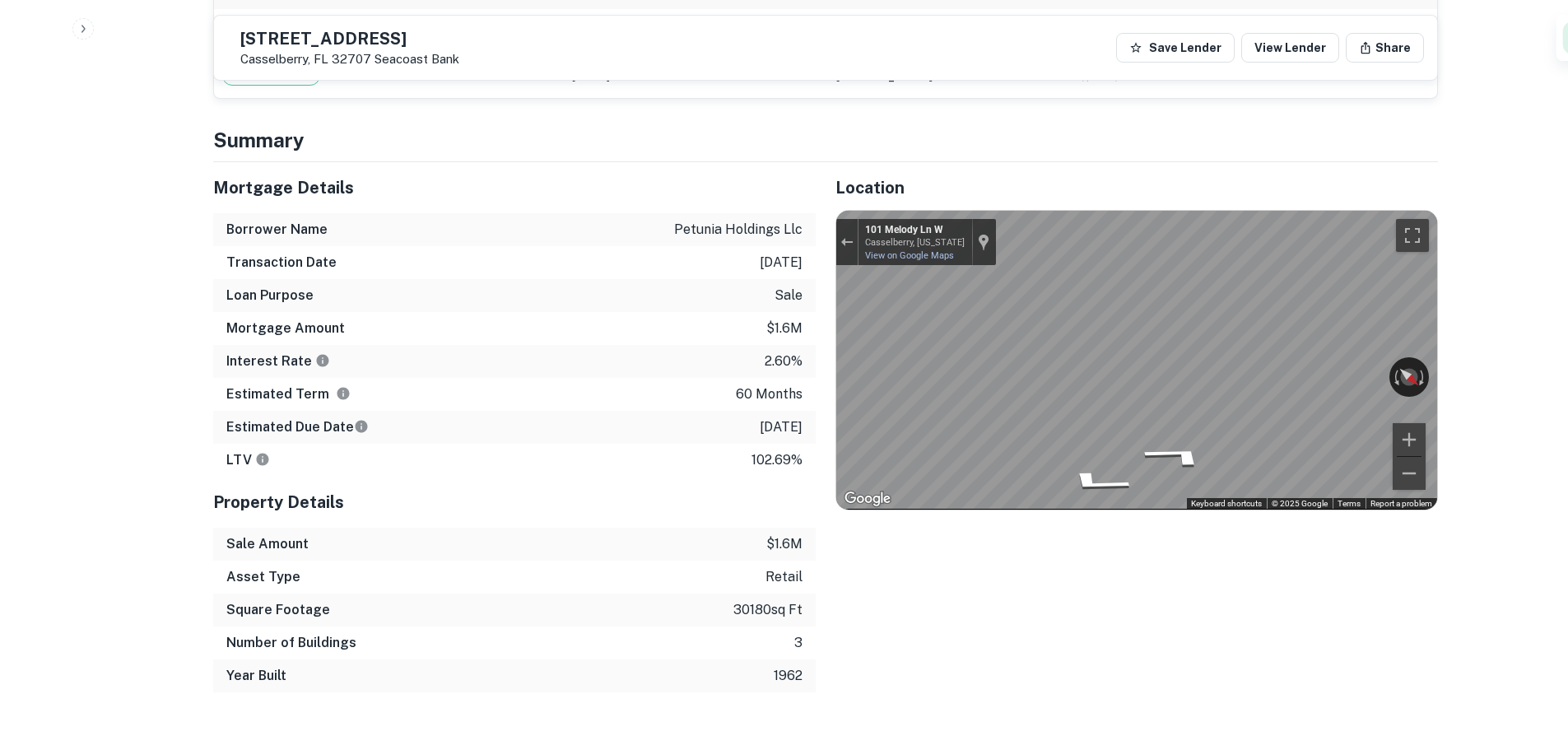
click at [354, 50] on div "111 W MELODY LN Casselberry, FL 32707 Seacoast Bank" at bounding box center [349, 48] width 219 height 36
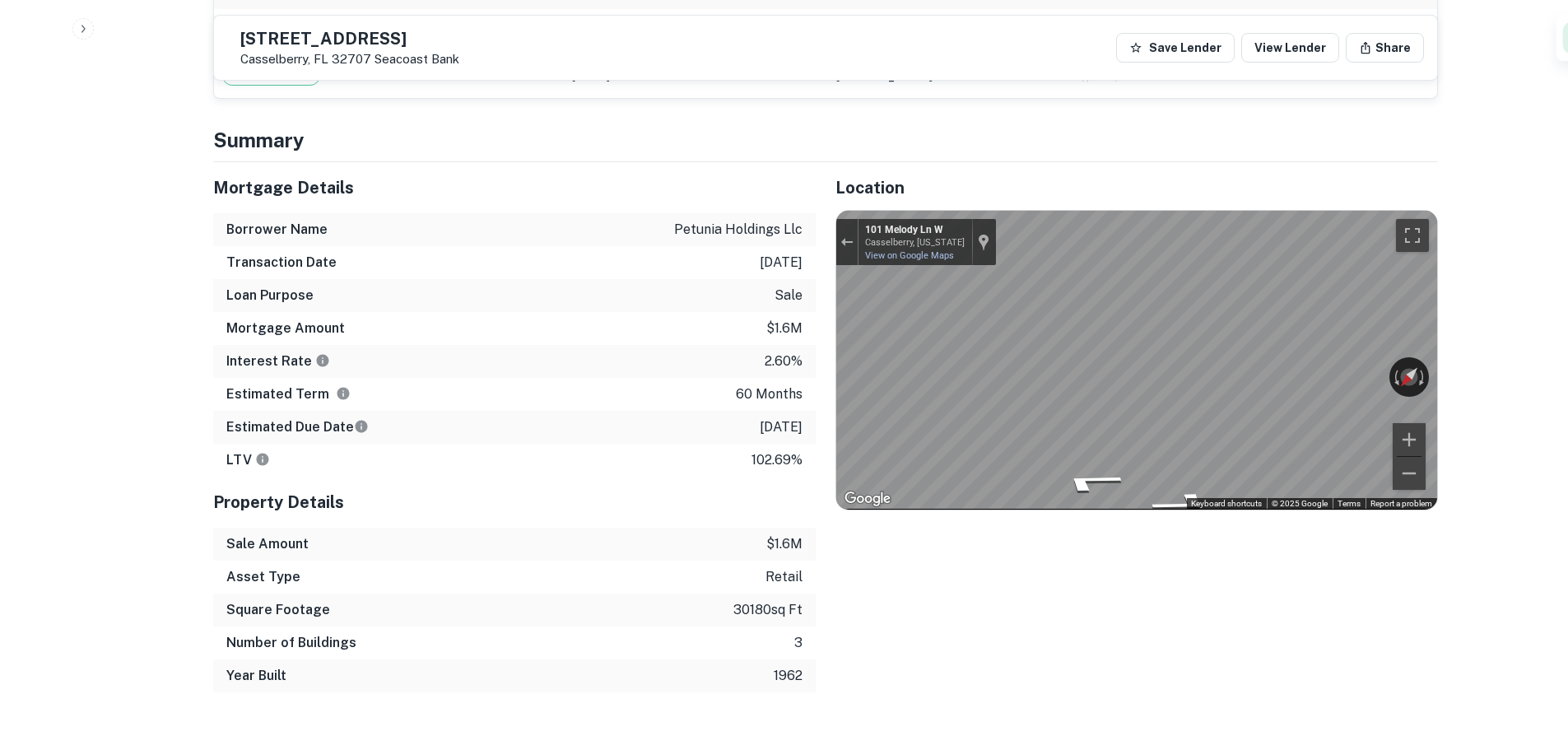
click at [360, 43] on h5 "111 W MELODY LN" at bounding box center [349, 38] width 219 height 16
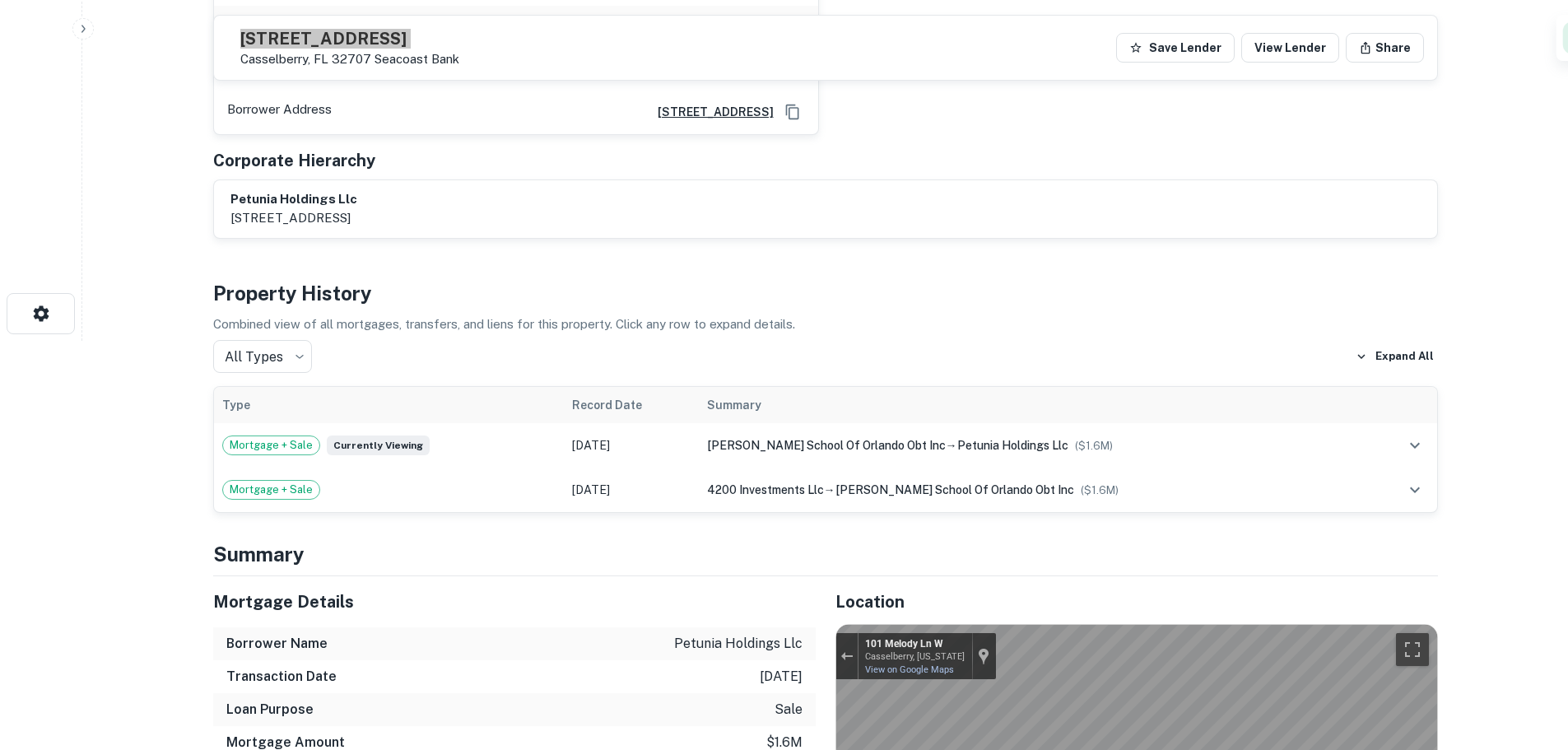
scroll to position [0, 0]
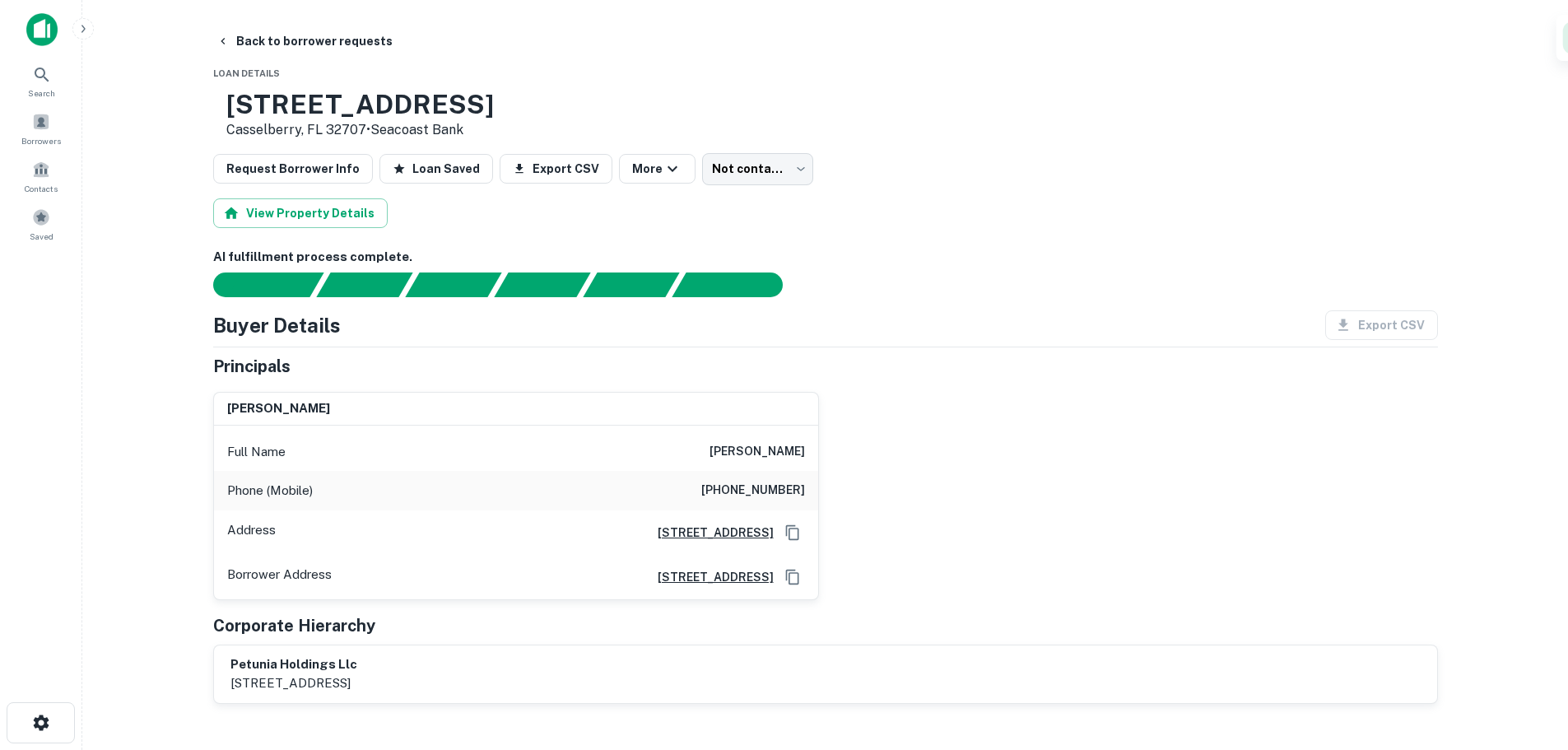
click at [734, 480] on div "Phone (Mobile) (908) 256-2727" at bounding box center [516, 491] width 604 height 40
drag, startPoint x: 307, startPoint y: 47, endPoint x: 304, endPoint y: 65, distance: 18.2
click at [307, 47] on button "Back to borrower requests" at bounding box center [304, 41] width 189 height 29
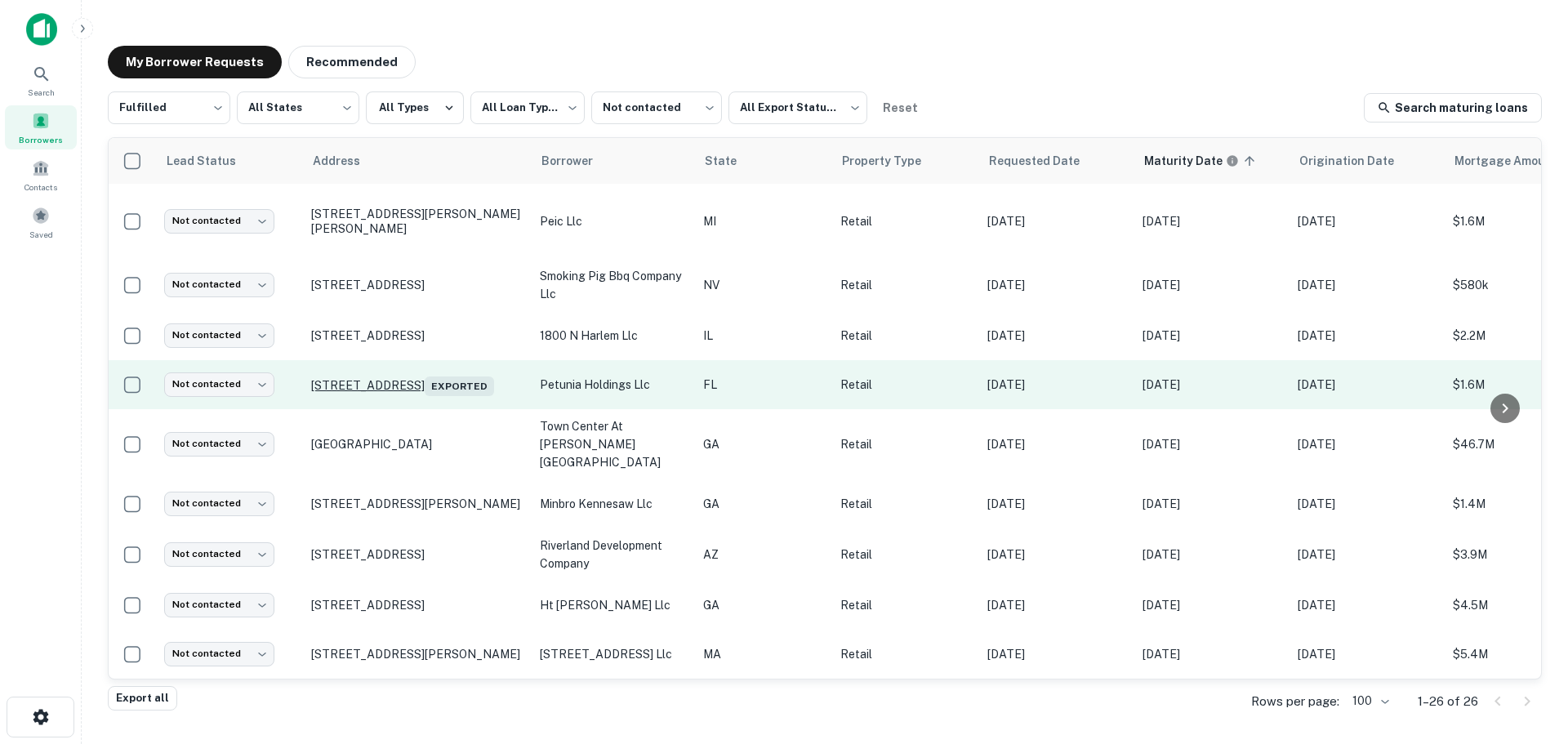
click at [440, 380] on p "111 W Melody Ln Casselberry, FL 32707 Exported" at bounding box center [416, 384] width 212 height 23
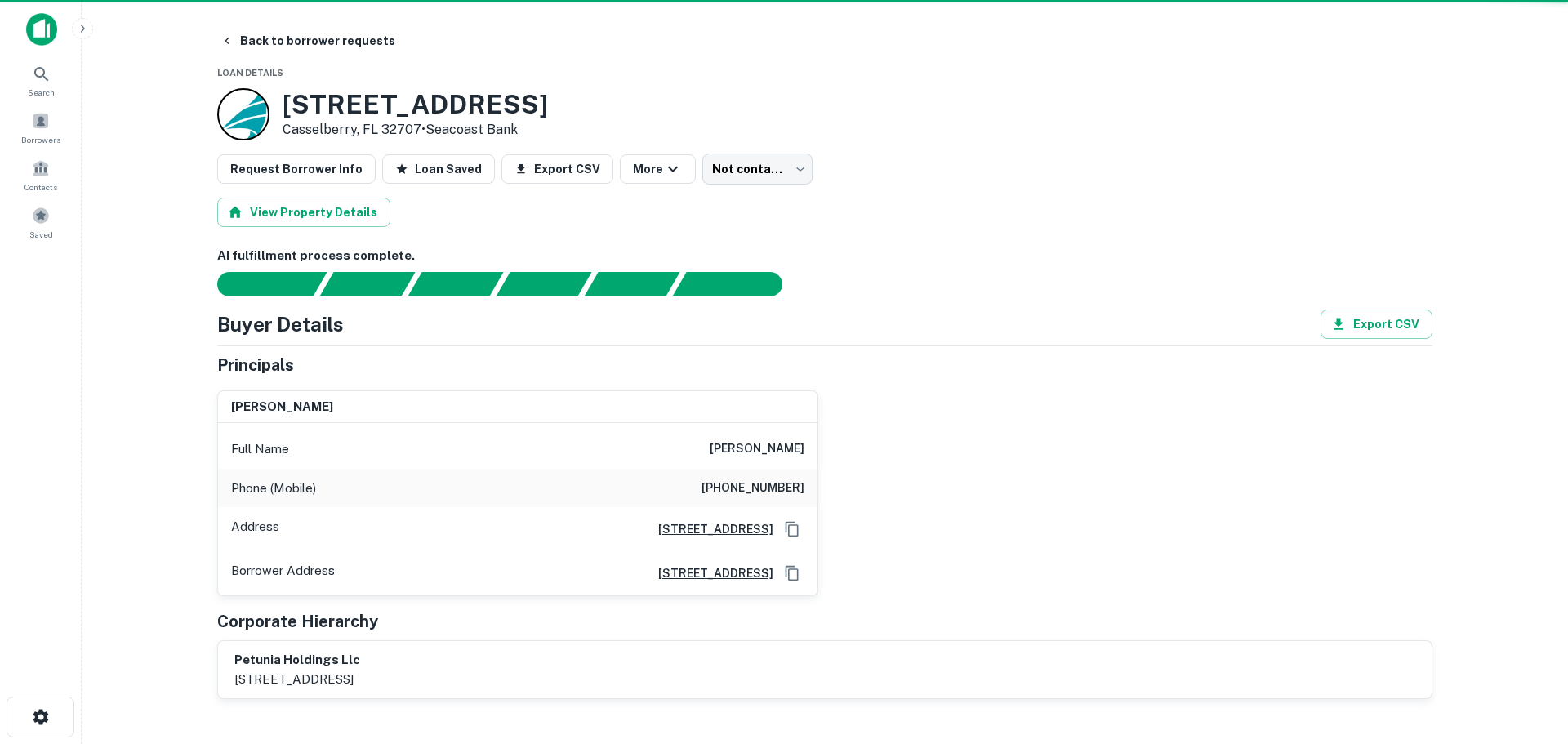
click at [447, 373] on div "Principals" at bounding box center [825, 364] width 1216 height 24
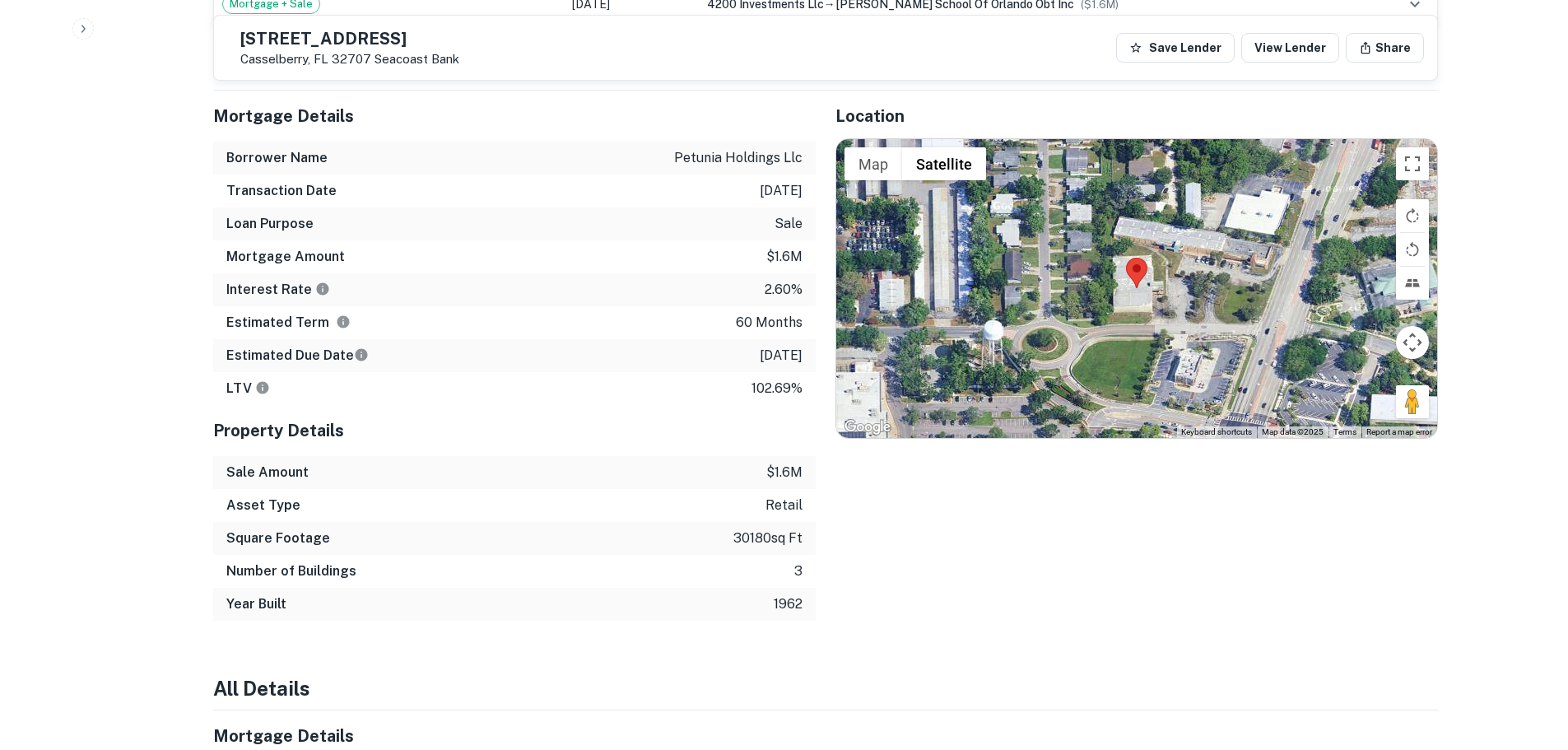
scroll to position [905, 0]
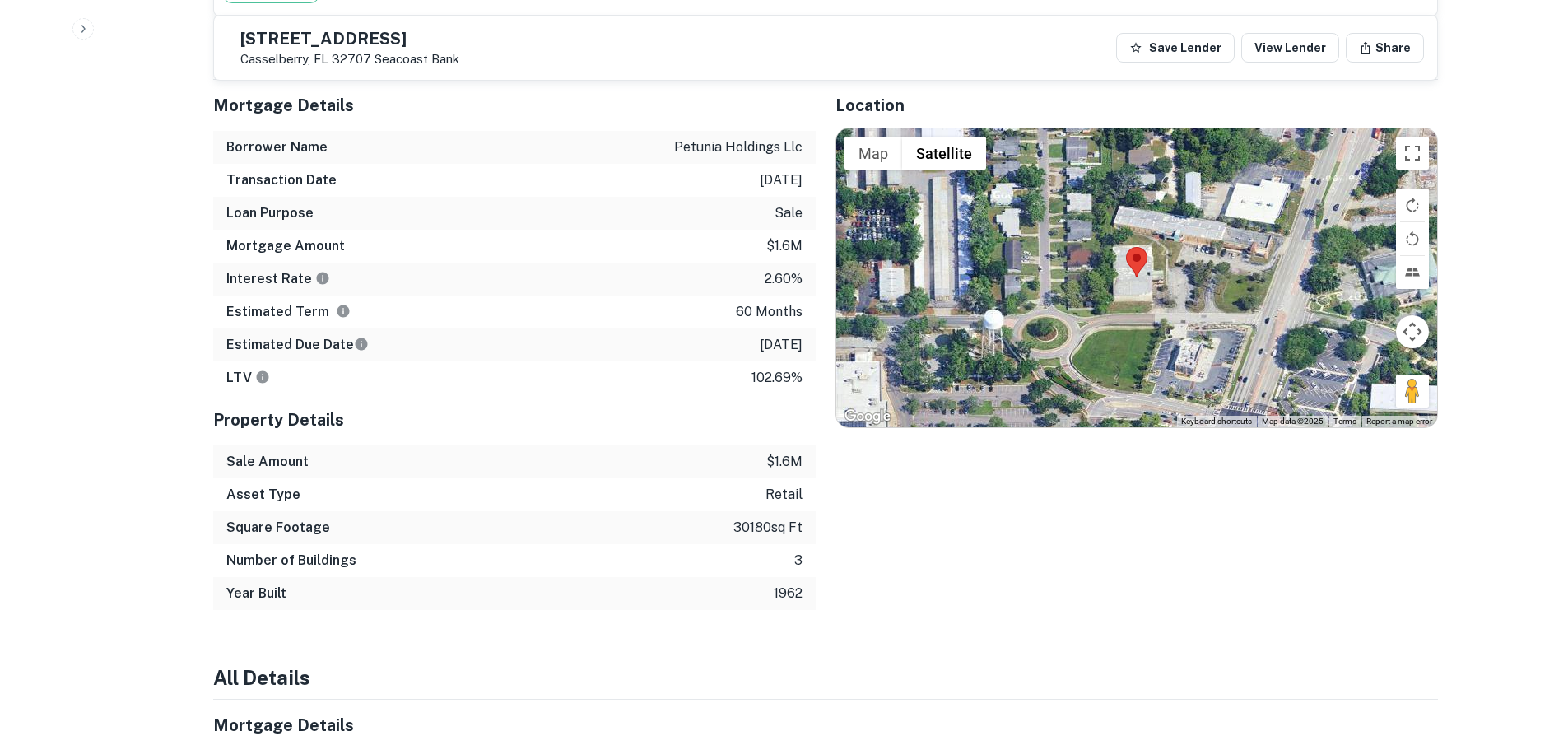
drag, startPoint x: 726, startPoint y: 343, endPoint x: 806, endPoint y: 348, distance: 80.2
click at [806, 348] on div "Estimated Due Date 2/11/2026" at bounding box center [514, 345] width 602 height 33
click at [777, 347] on p "2/11/2026" at bounding box center [781, 345] width 43 height 20
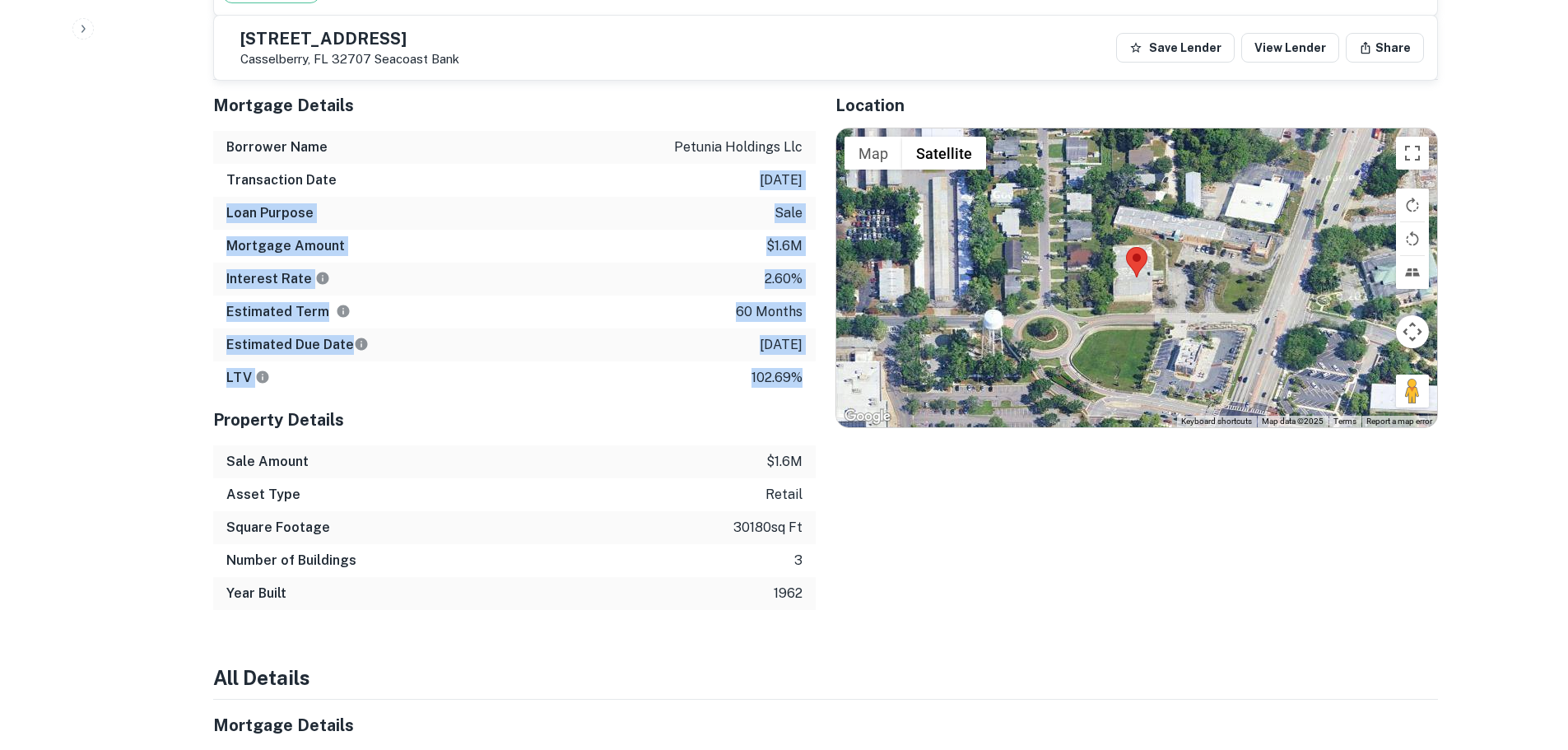
drag, startPoint x: 805, startPoint y: 380, endPoint x: 738, endPoint y: 178, distance: 212.8
click at [738, 178] on div "Mortgage Details Borrower Name petunia holdings llc Transaction Date 2/11/2021 …" at bounding box center [514, 236] width 602 height 314
click at [738, 178] on div "Transaction Date 2/11/2021" at bounding box center [514, 179] width 602 height 33
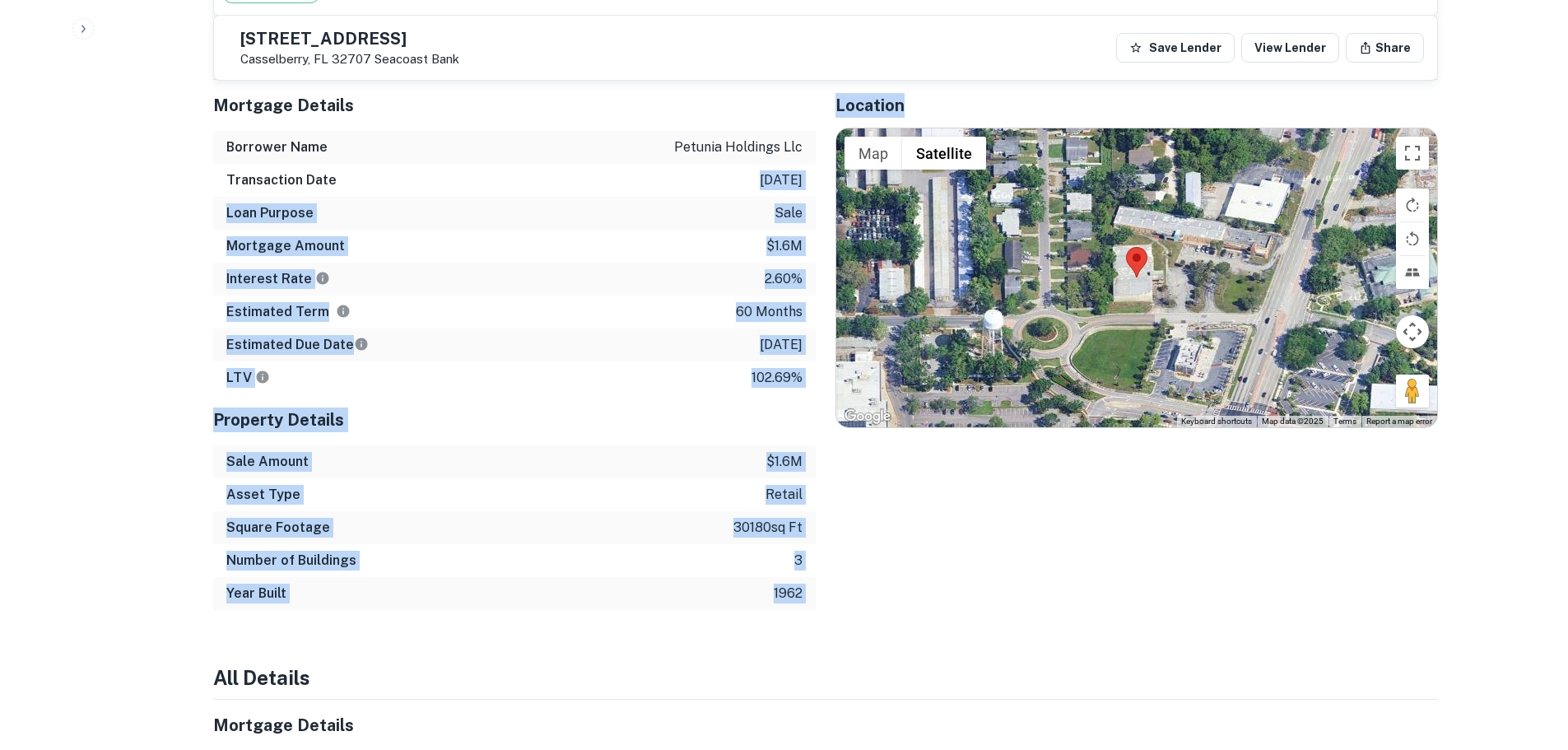
drag, startPoint x: 738, startPoint y: 178, endPoint x: 795, endPoint y: 384, distance: 213.7
click at [802, 392] on div "Mortgage Details Borrower Name petunia holdings llc Transaction Date 2/11/2021 …" at bounding box center [514, 236] width 602 height 314
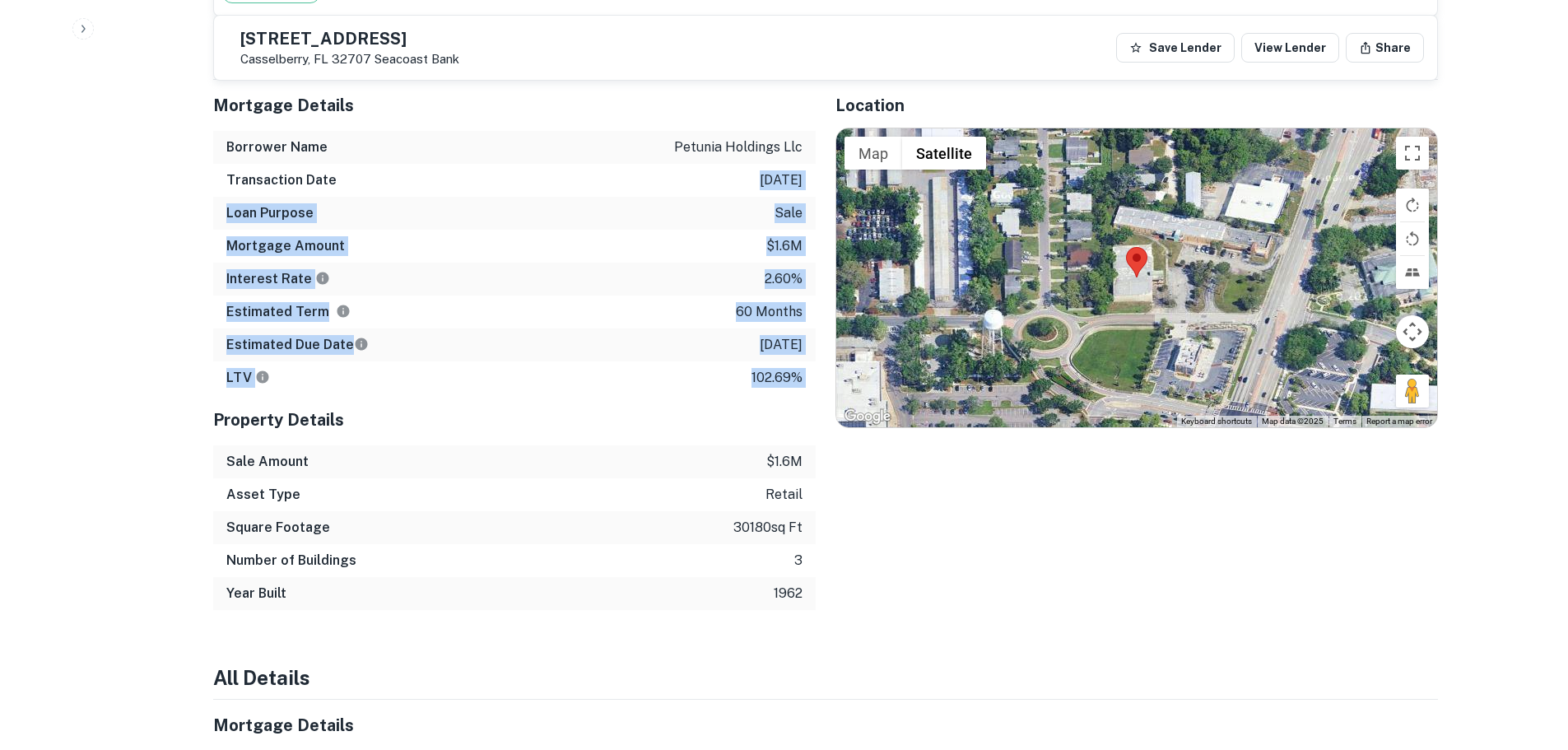
click at [794, 384] on p "102.69%" at bounding box center [777, 377] width 51 height 20
drag, startPoint x: 803, startPoint y: 379, endPoint x: 738, endPoint y: 183, distance: 206.5
click at [738, 183] on div "Mortgage Details Borrower Name petunia holdings llc Transaction Date 2/11/2021 …" at bounding box center [514, 236] width 602 height 314
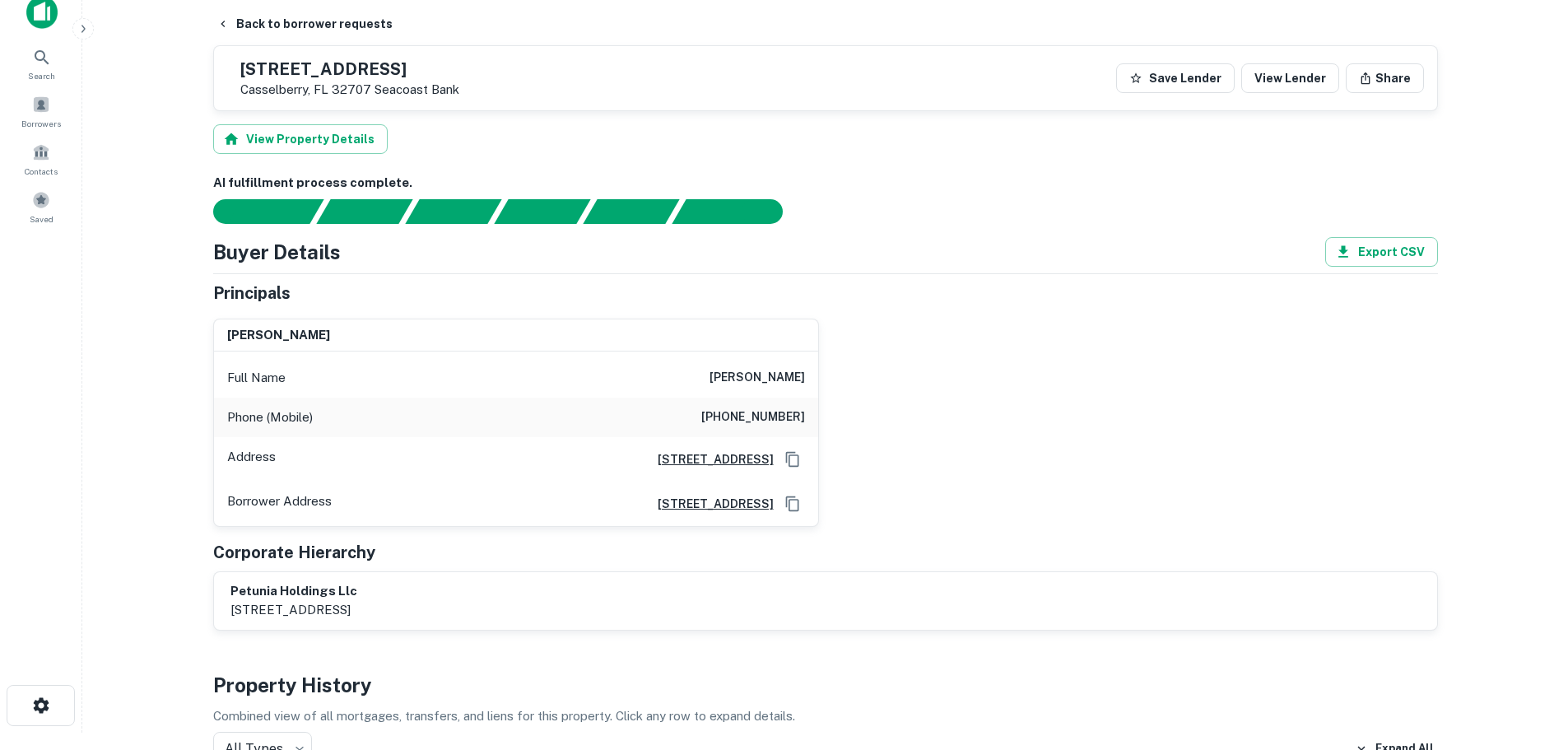
scroll to position [0, 0]
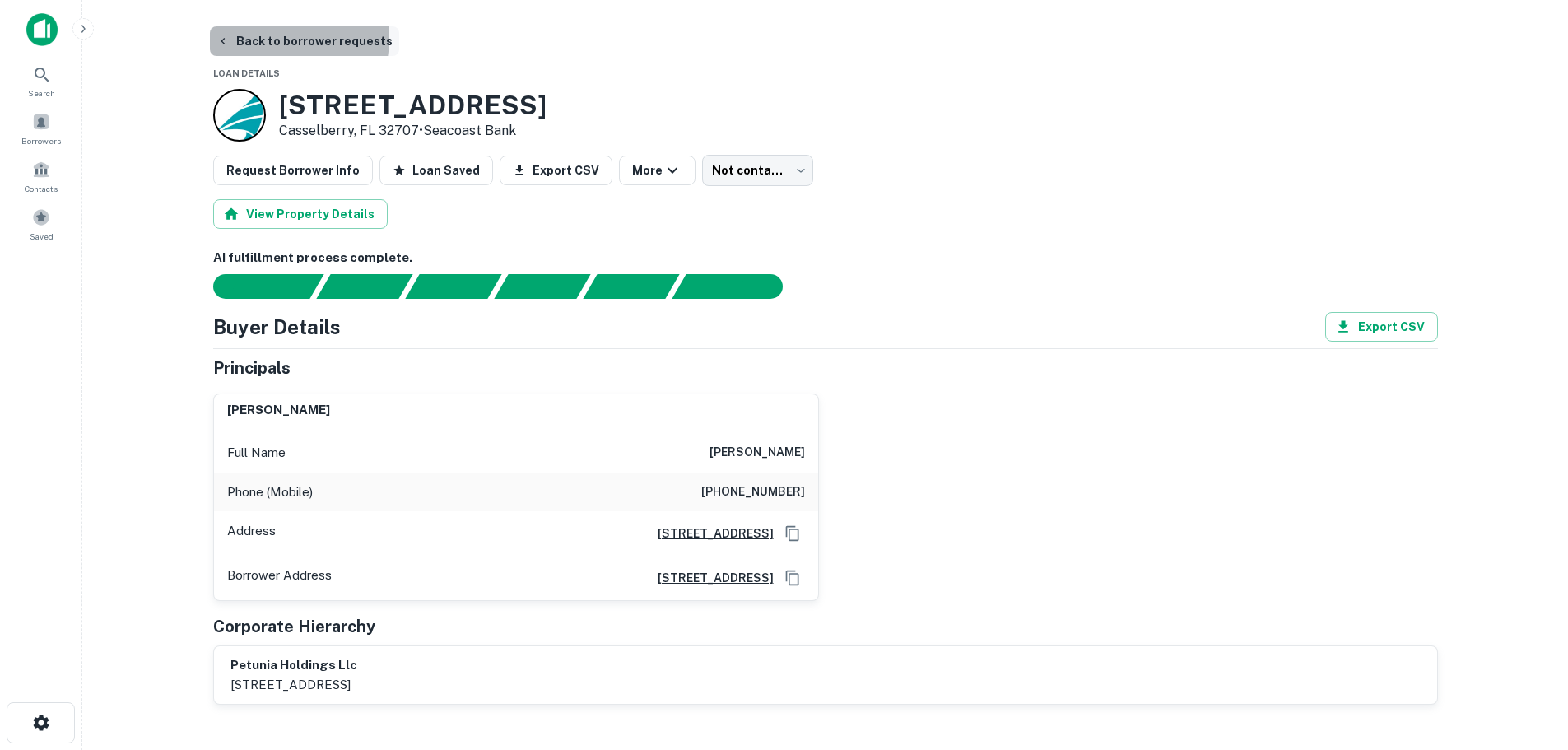
click at [284, 39] on button "Back to borrower requests" at bounding box center [304, 41] width 189 height 29
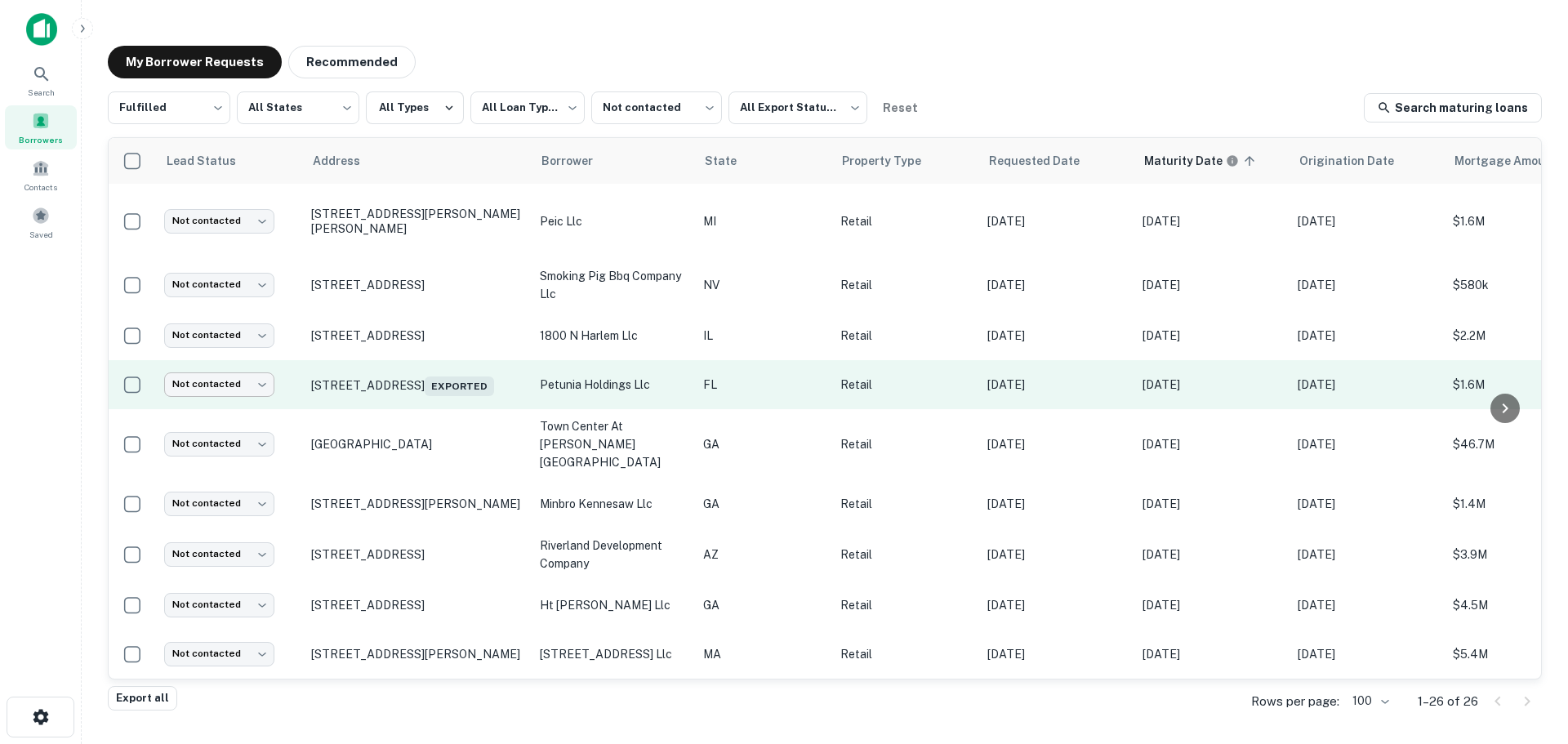
click at [229, 397] on body "**********" at bounding box center [784, 372] width 1568 height 744
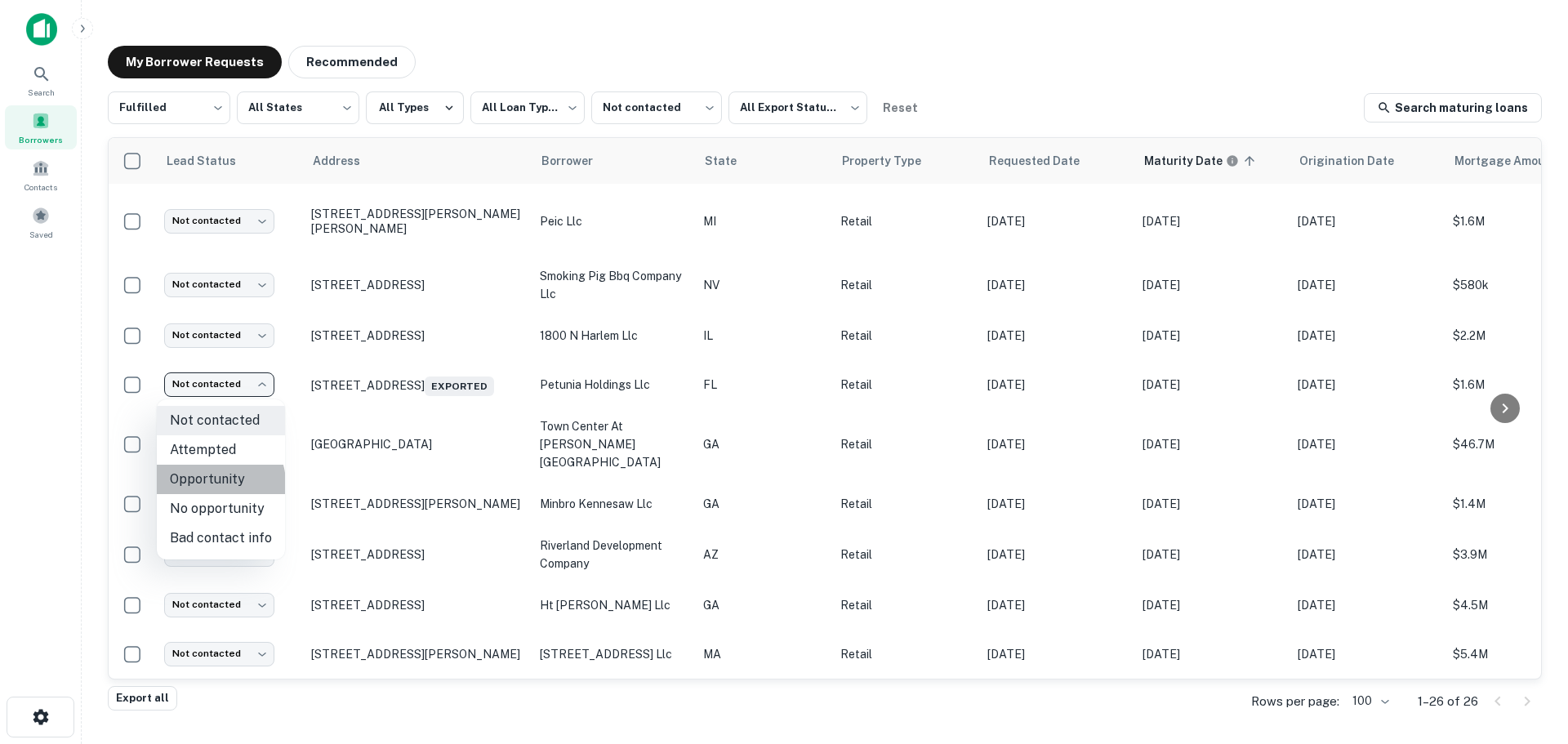
click at [218, 483] on li "Opportunity" at bounding box center [220, 478] width 128 height 29
type input "**********"
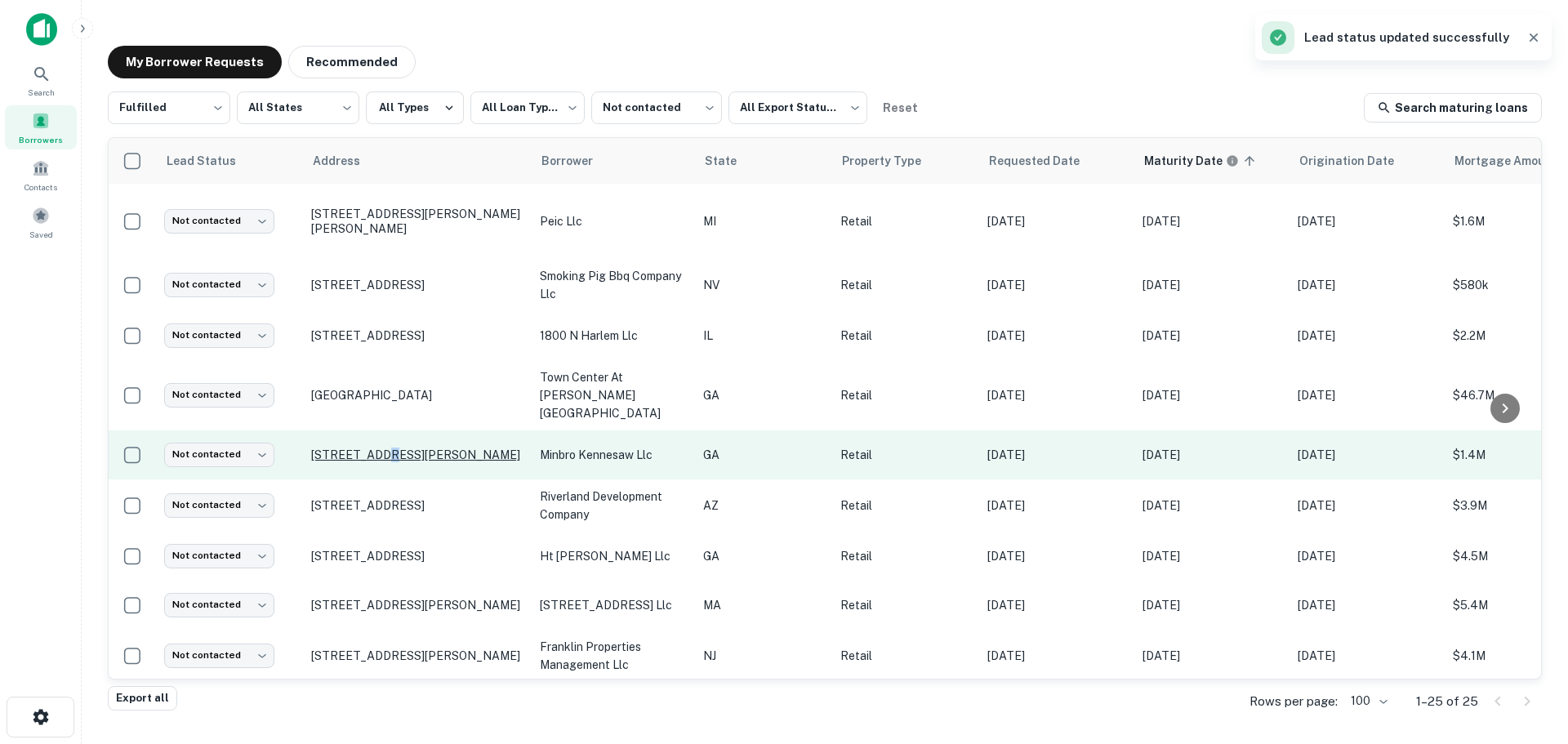
click at [382, 447] on p "2851 Cobb Pkwy Nw Kennesaw, GA 30152" at bounding box center [416, 455] width 212 height 15
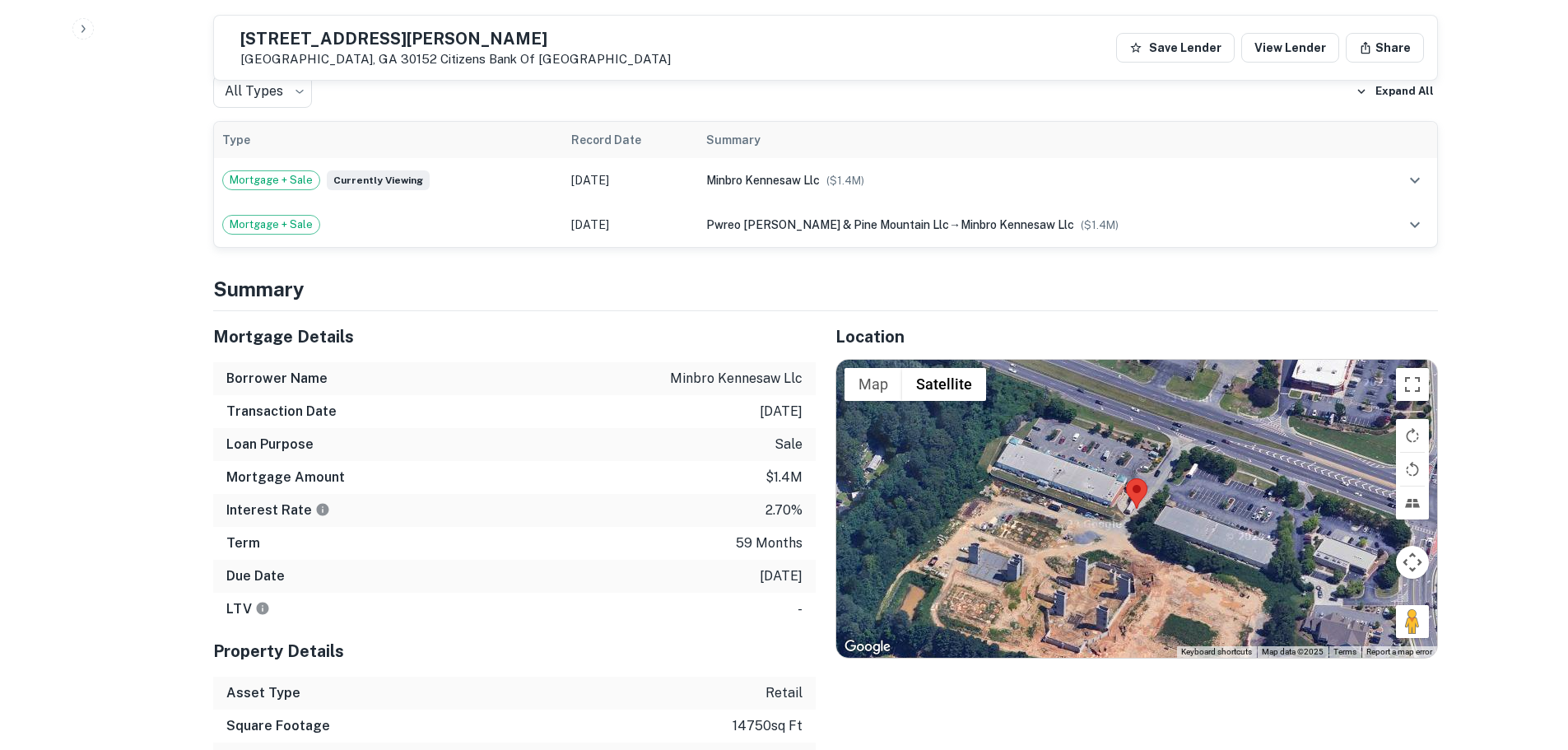
scroll to position [905, 0]
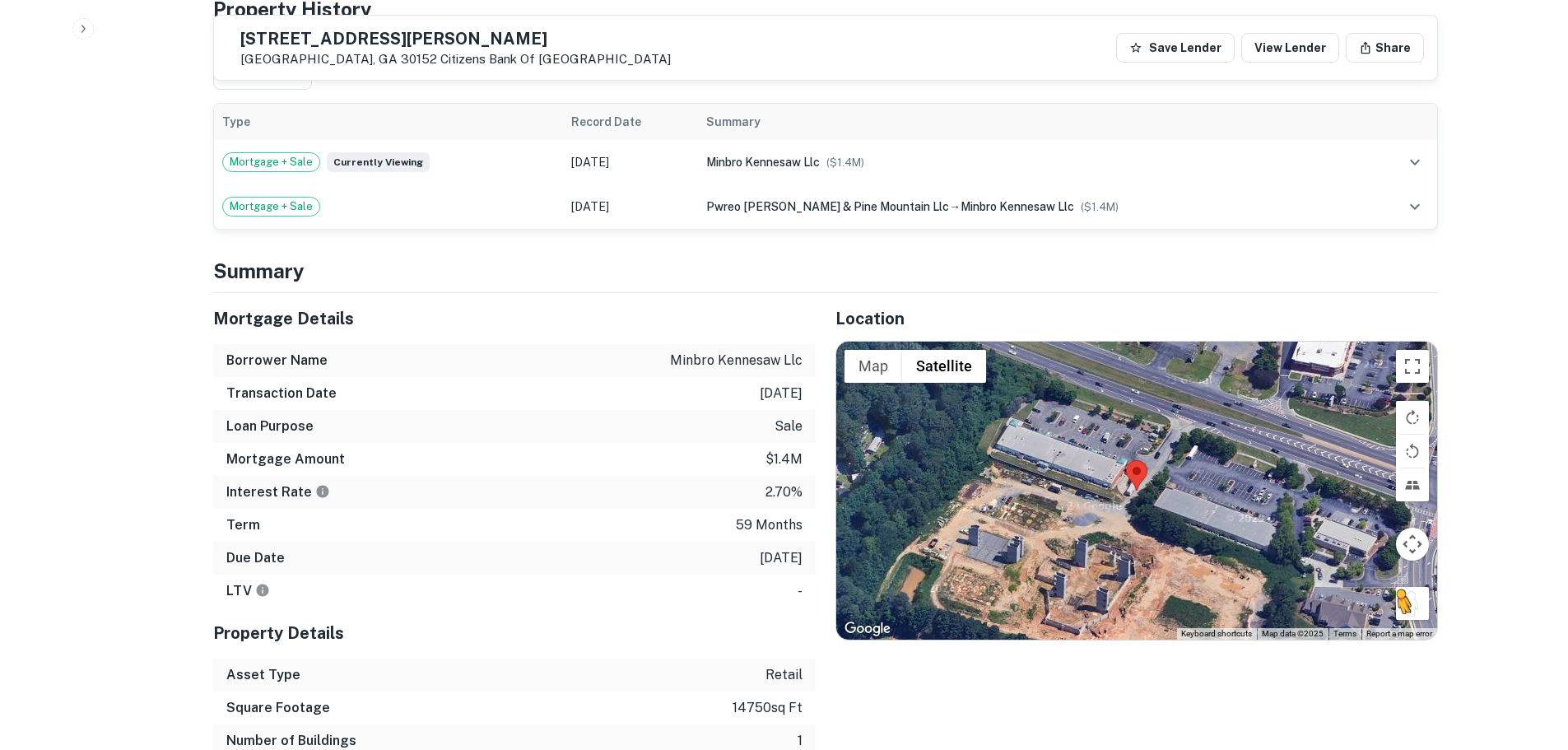
drag, startPoint x: 1410, startPoint y: 591, endPoint x: 1410, endPoint y: 582, distance: 9.0
click at [1410, 587] on button "Drag Pegman onto the map to open Street View" at bounding box center [1412, 603] width 33 height 33
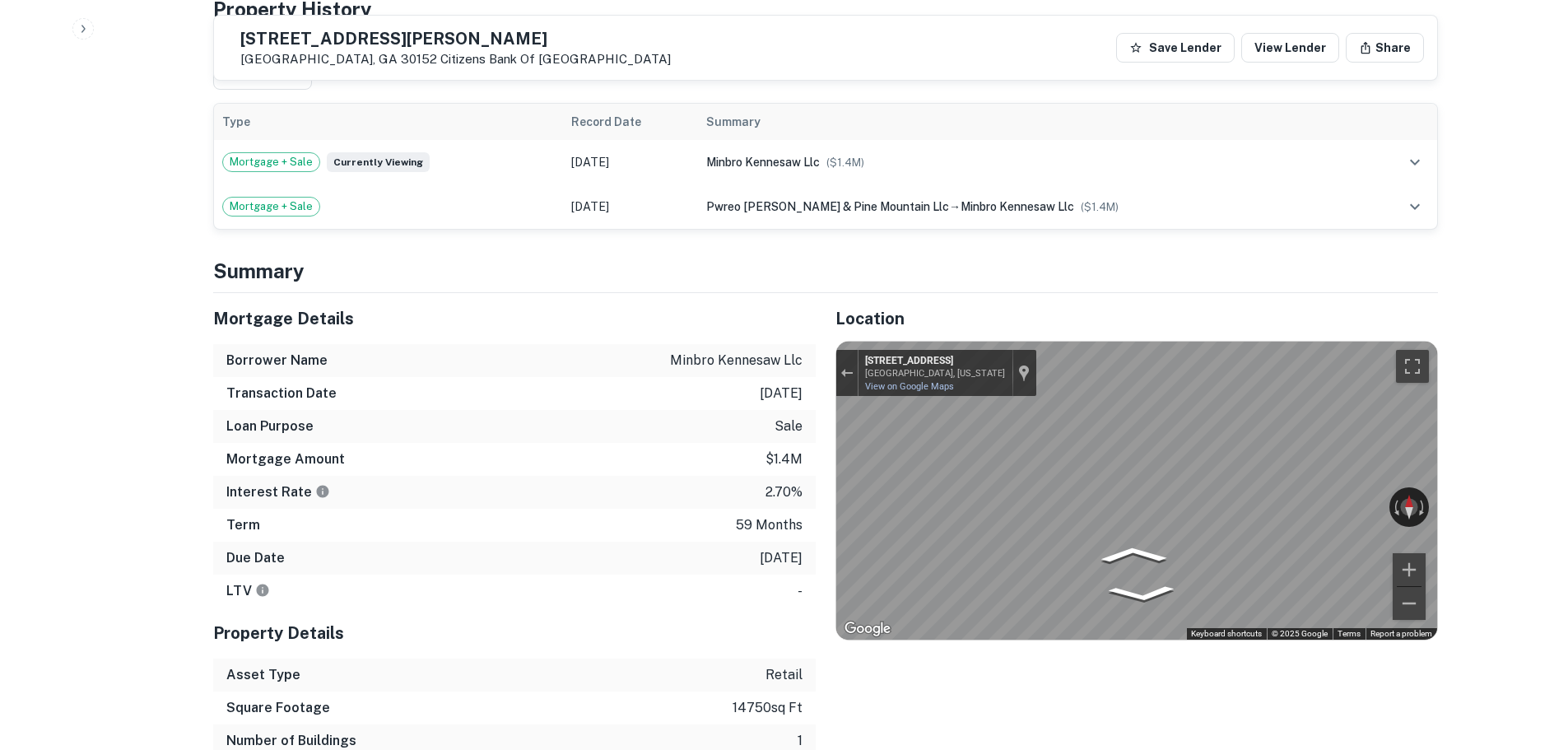
click at [373, 33] on h5 "2851 Cobb Pkwy NW" at bounding box center [455, 38] width 430 height 16
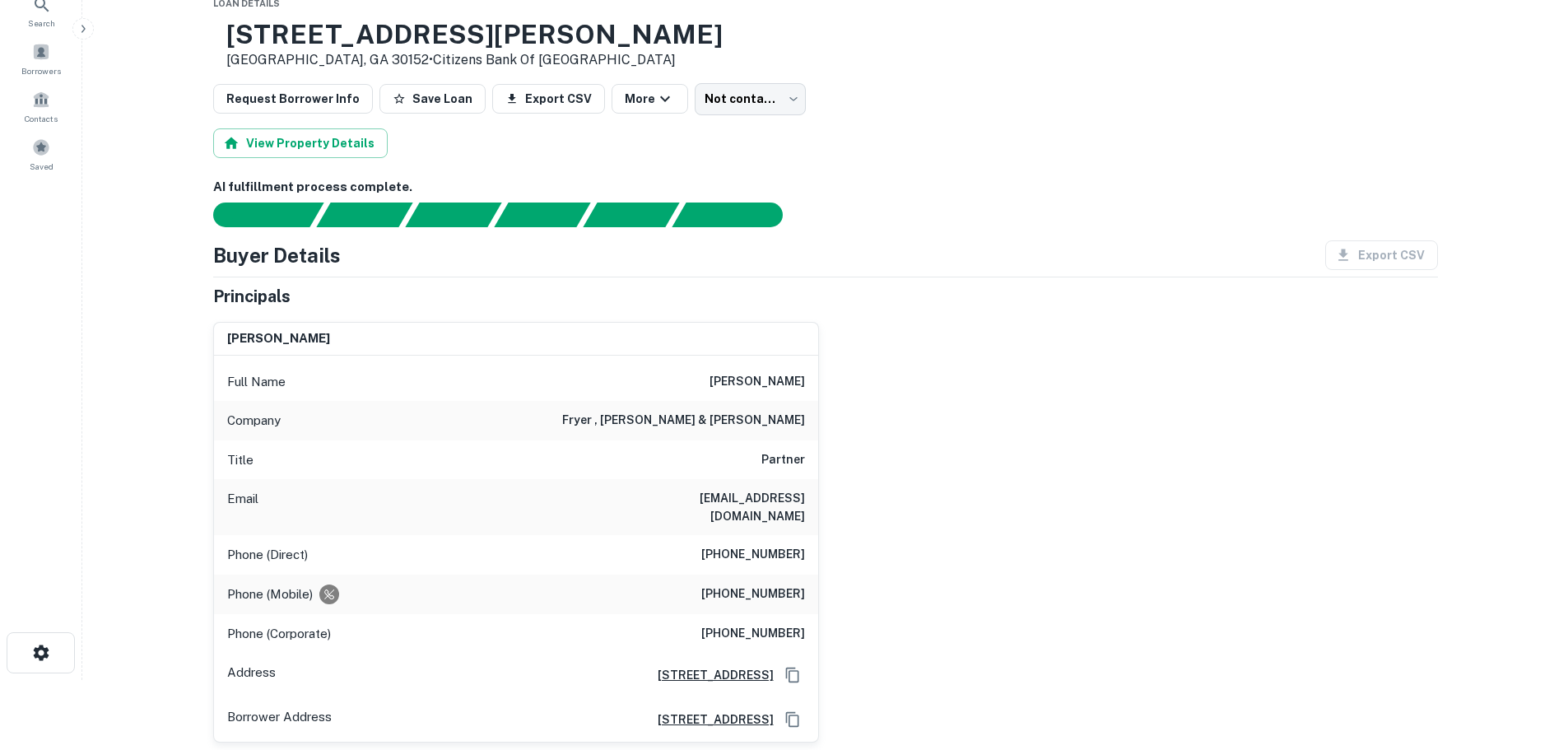
scroll to position [164, 0]
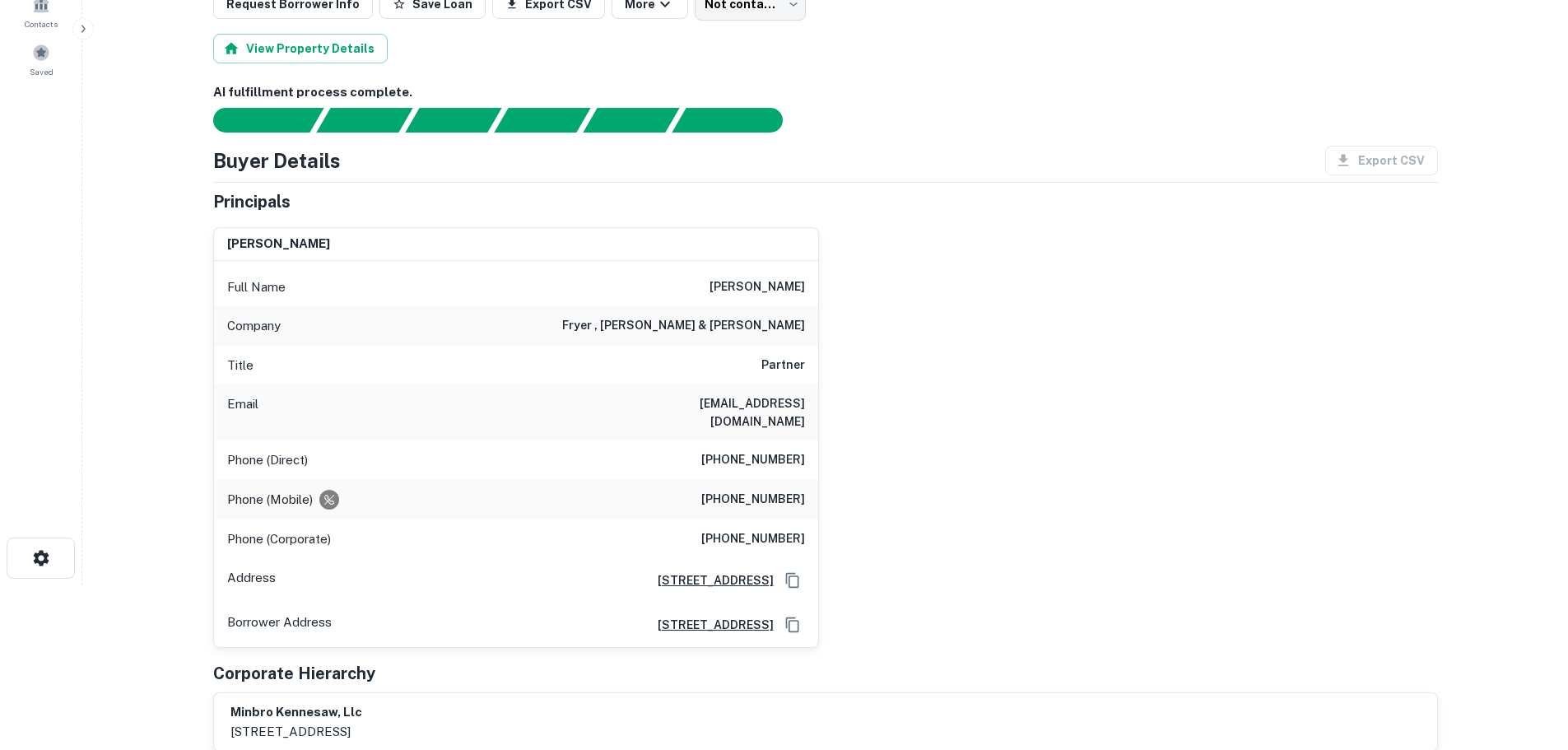
click at [765, 451] on h6 "(770) 817-6125" at bounding box center [752, 459] width 104 height 20
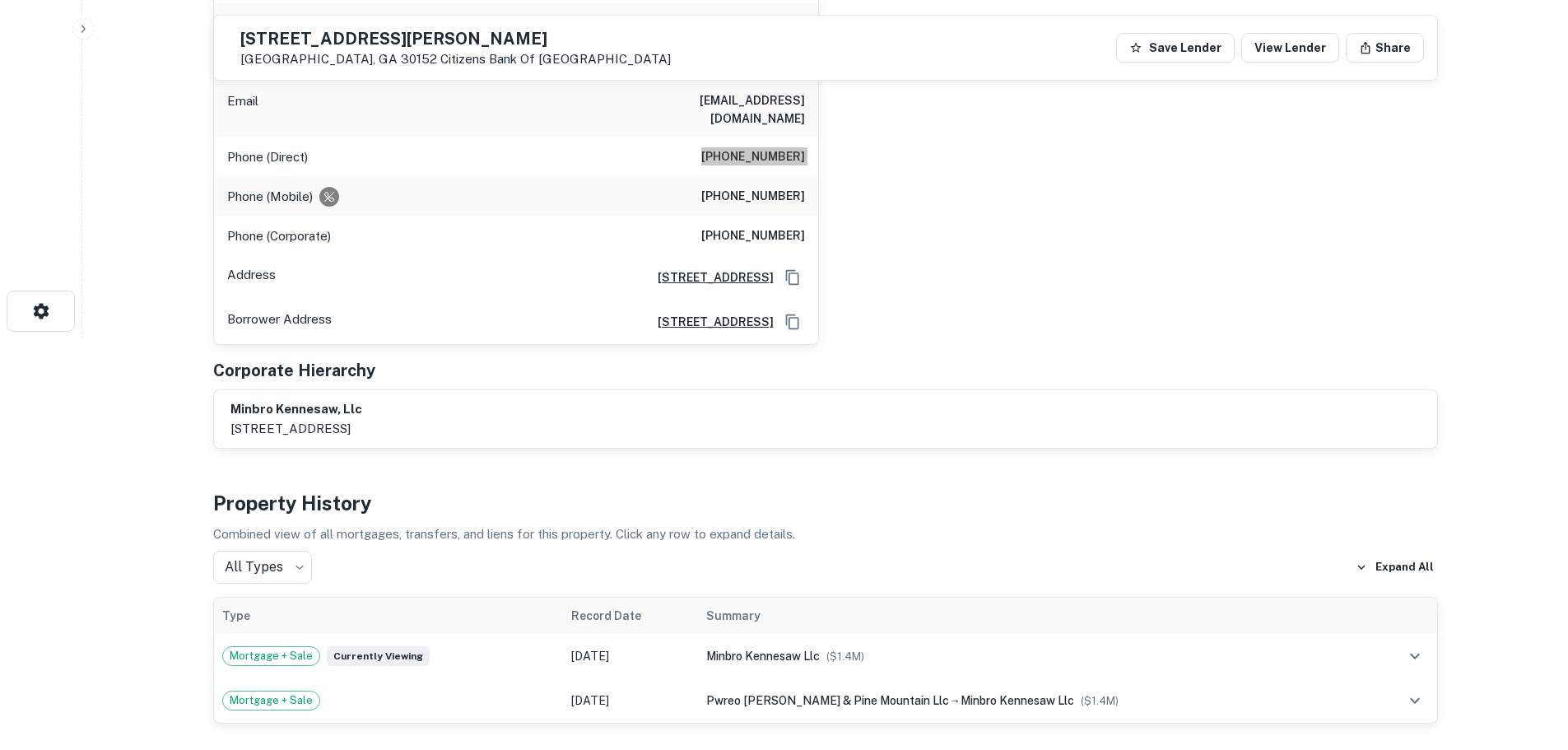
scroll to position [0, 0]
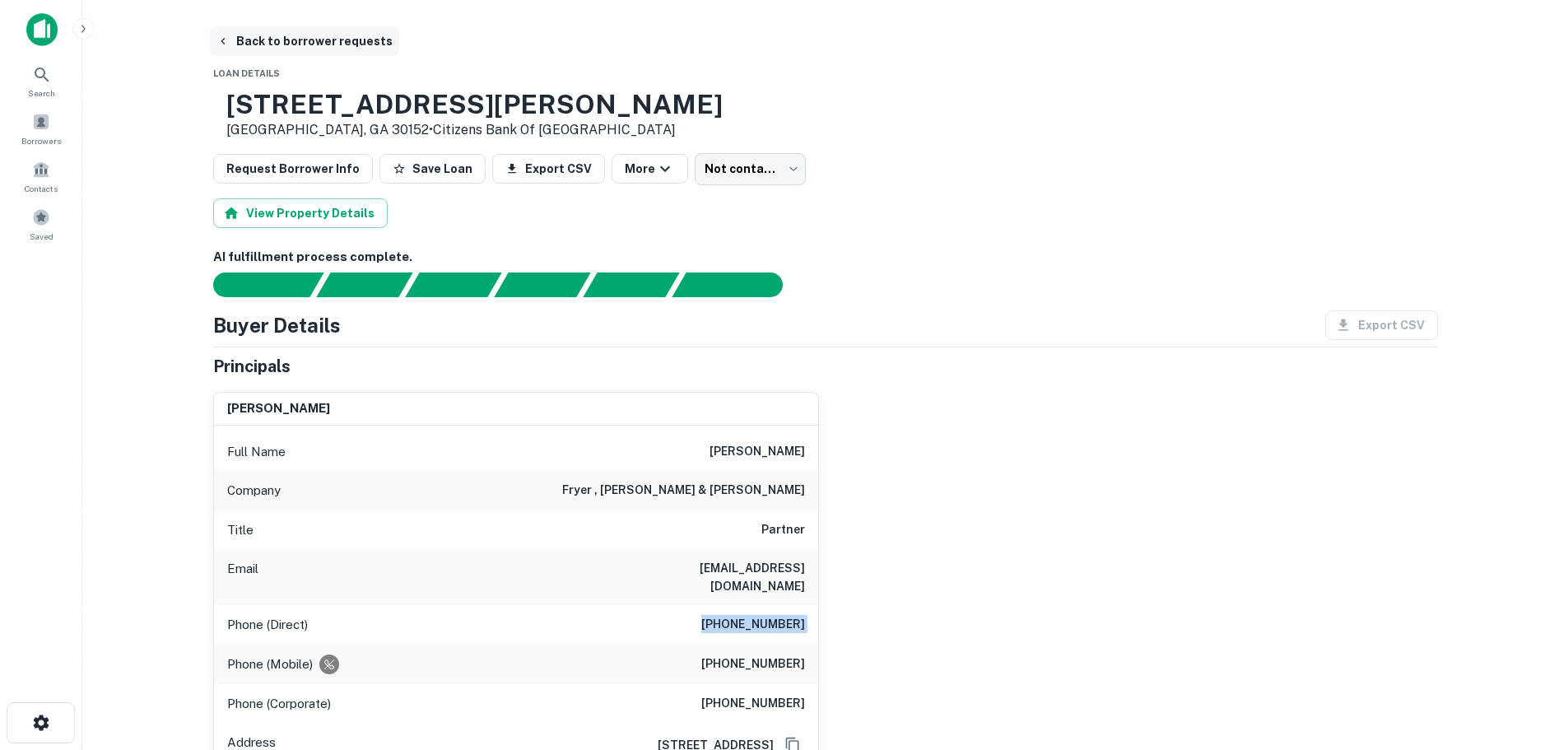
click at [311, 44] on button "Back to borrower requests" at bounding box center [304, 41] width 189 height 29
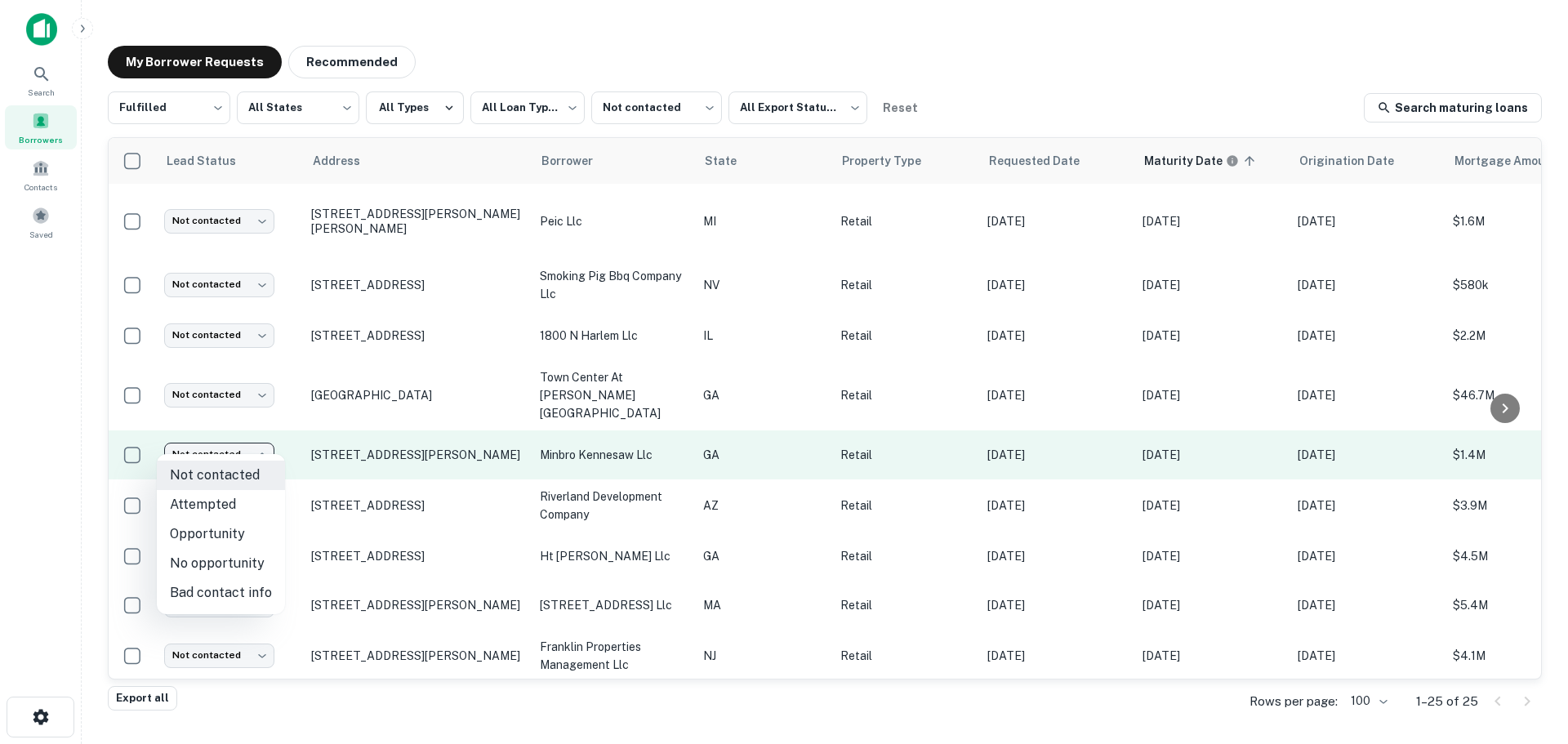
click at [223, 438] on body "**********" at bounding box center [784, 372] width 1568 height 744
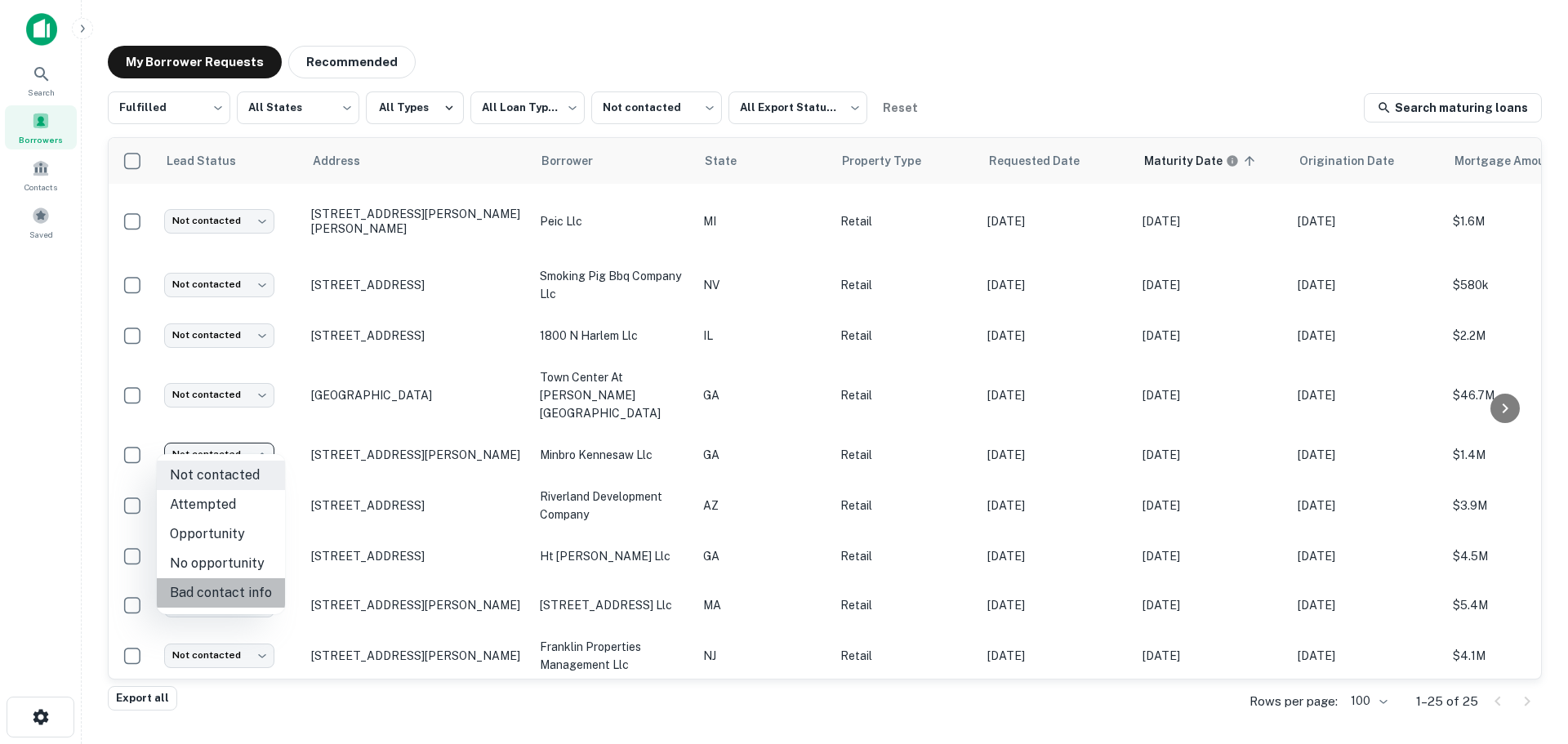
click at [254, 584] on li "Bad contact info" at bounding box center [220, 592] width 128 height 29
type input "**********"
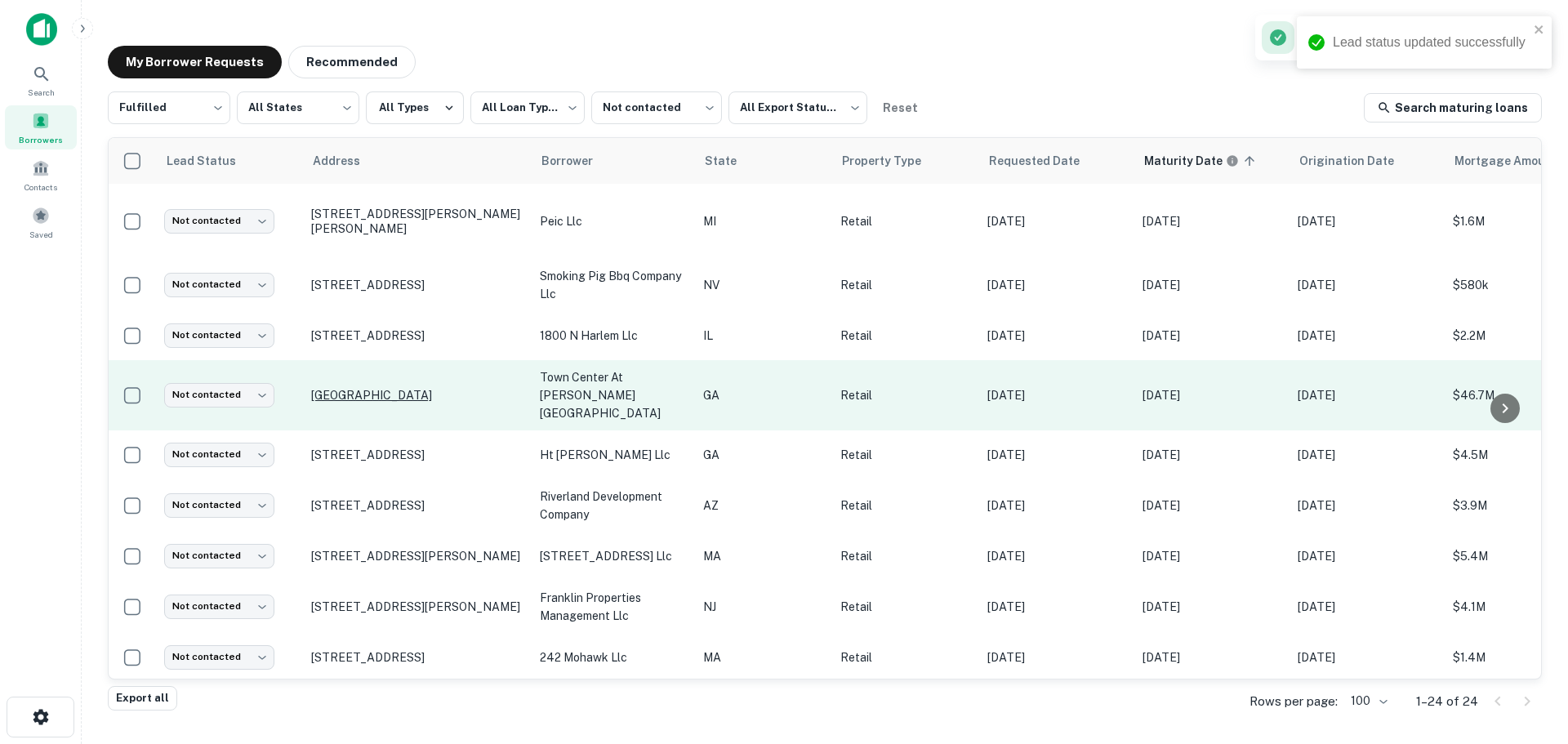
click at [371, 388] on p "[GEOGRAPHIC_DATA]" at bounding box center [416, 396] width 212 height 15
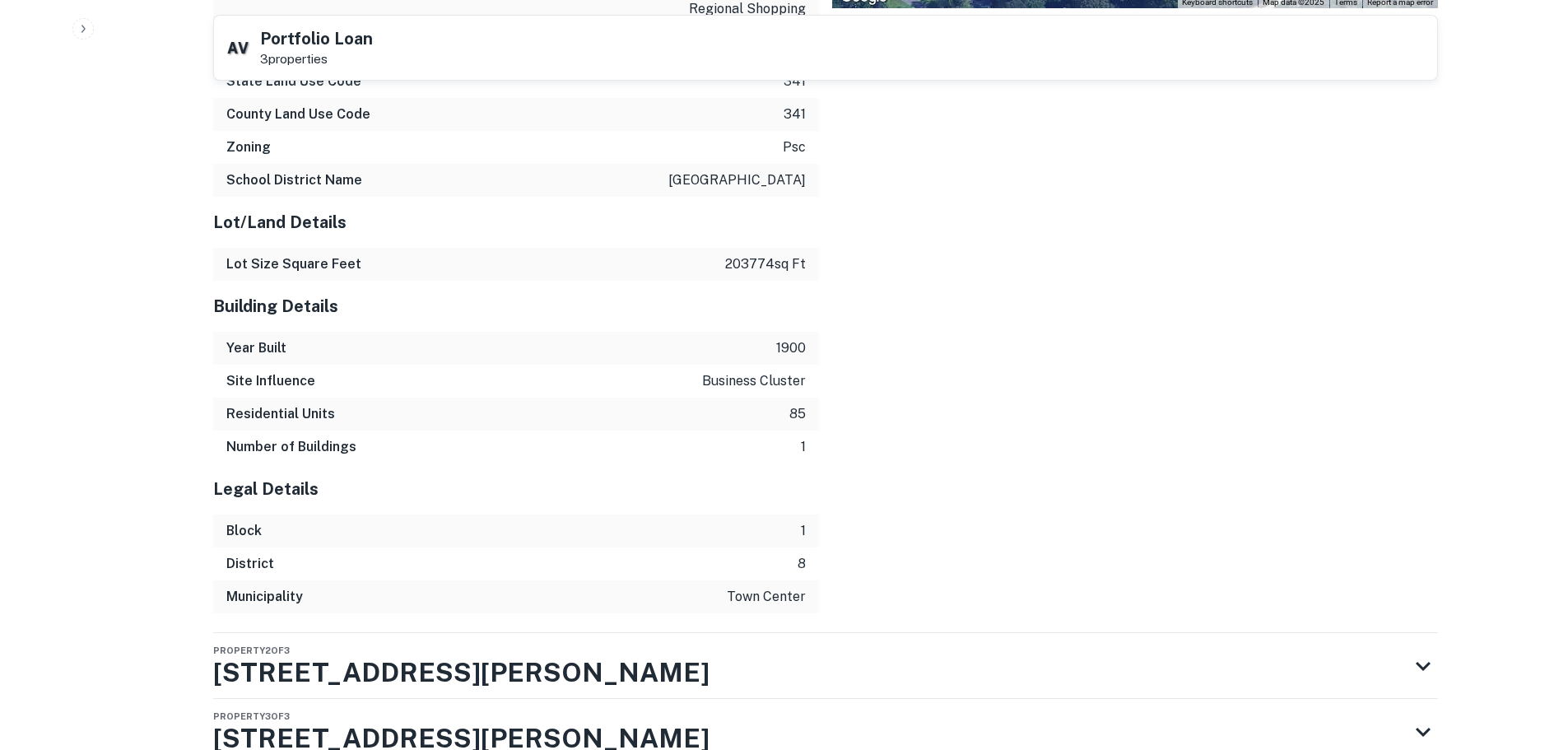
scroll to position [2791, 0]
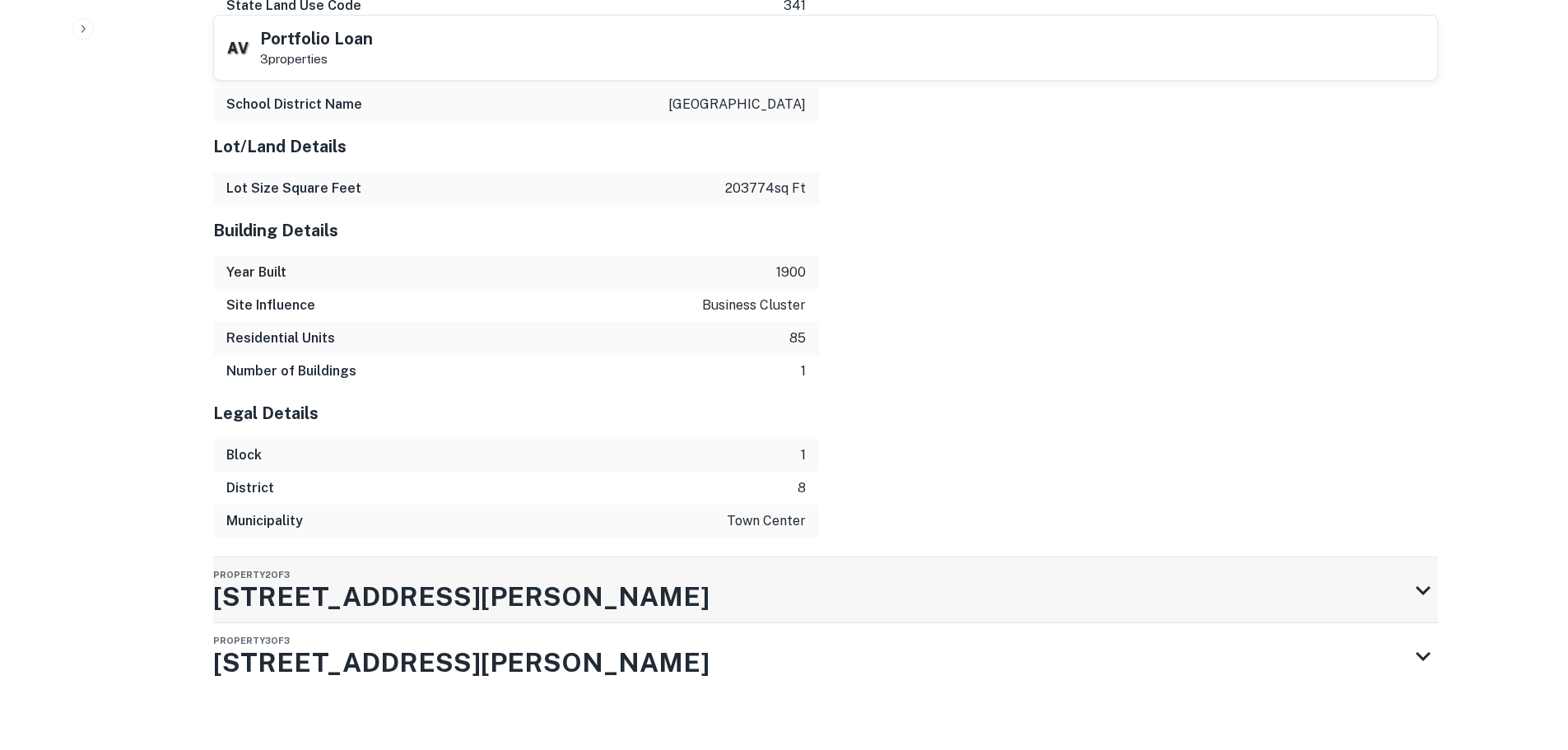
click at [685, 574] on div "Property 2 of 3 400 Ernest Barrett Pkwy NW" at bounding box center [810, 590] width 1195 height 66
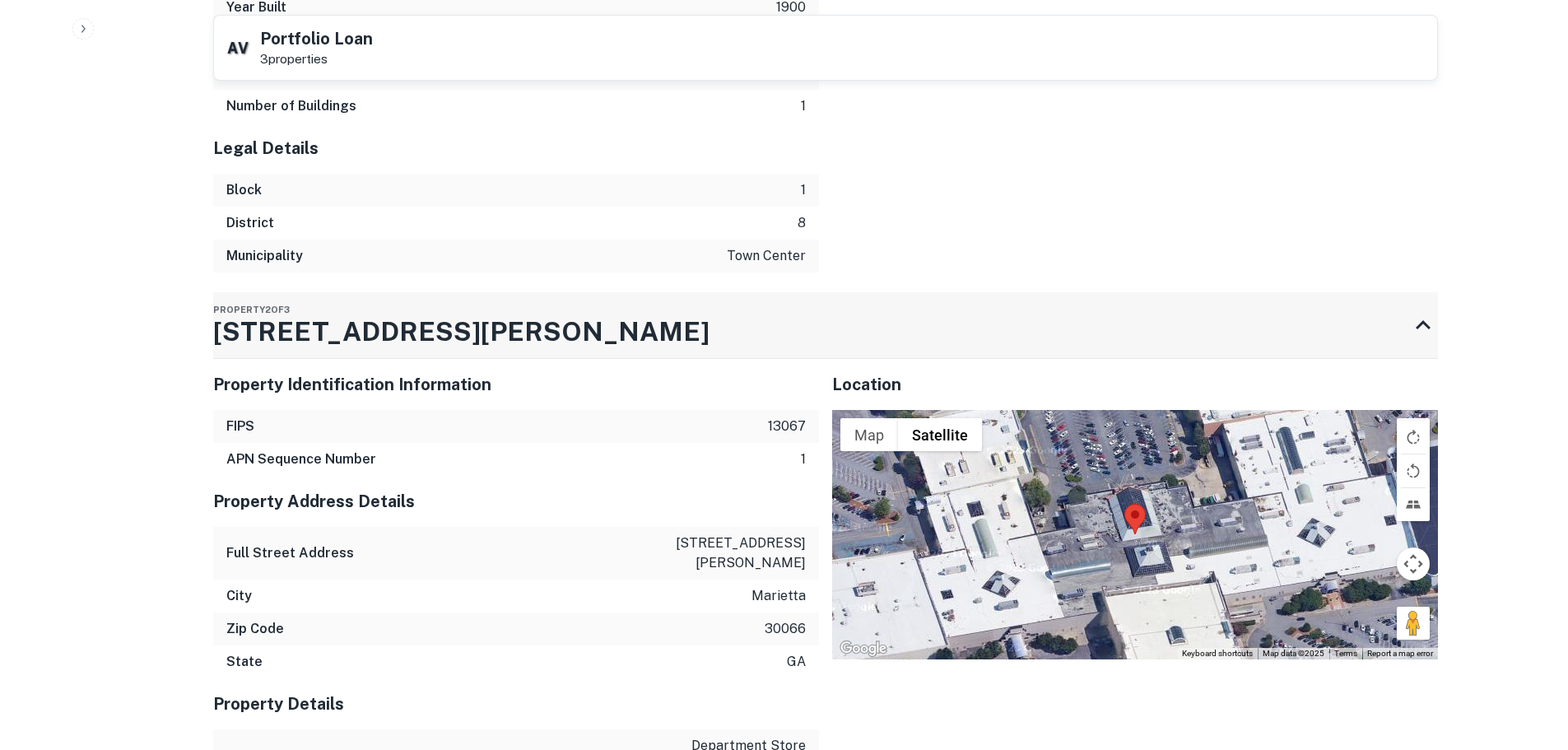
scroll to position [3084, 0]
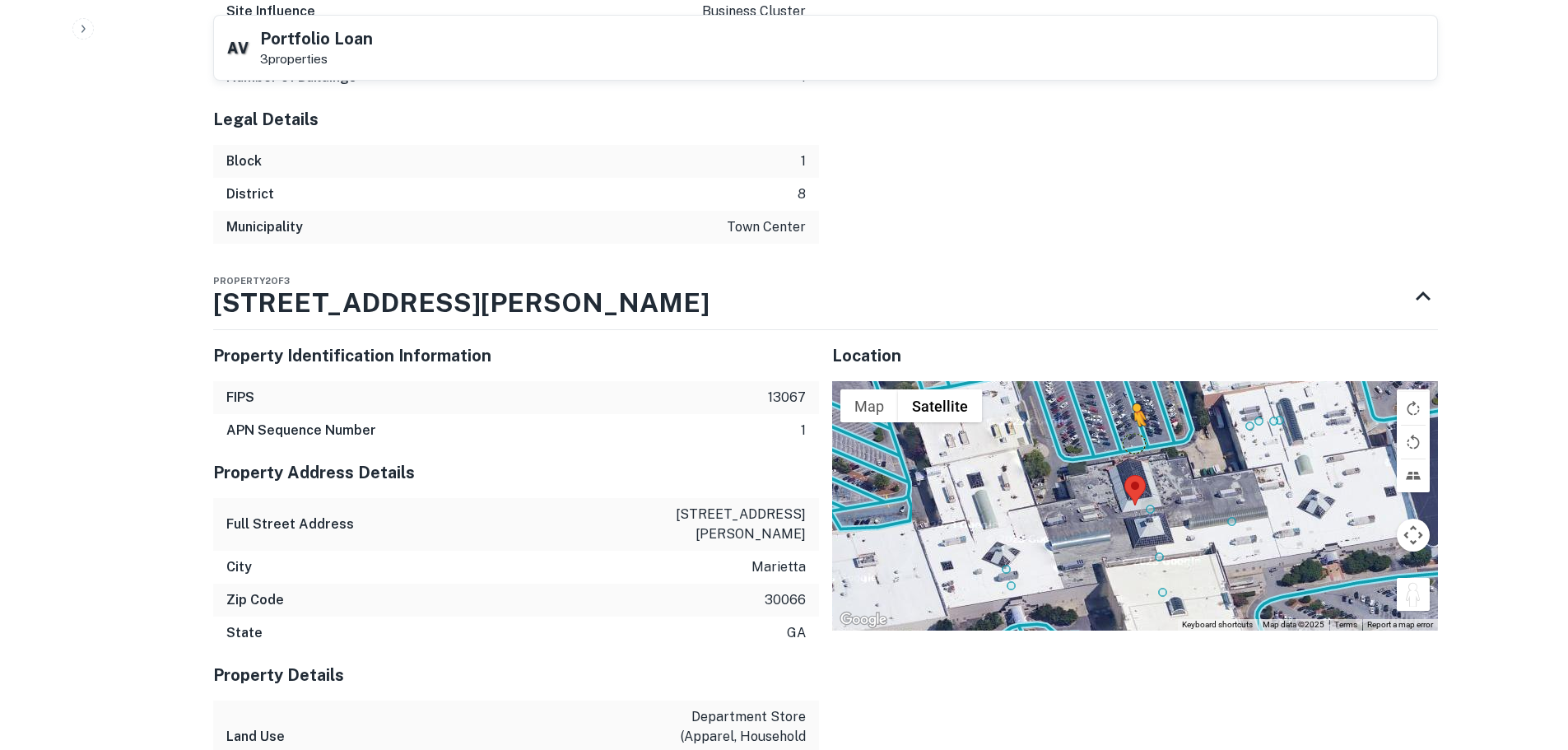
drag, startPoint x: 1427, startPoint y: 576, endPoint x: 1124, endPoint y: 419, distance: 341.3
click at [1124, 419] on div "To activate drag with keyboard, press Alt + Enter. Once in keyboard drag state,…" at bounding box center [1135, 505] width 606 height 249
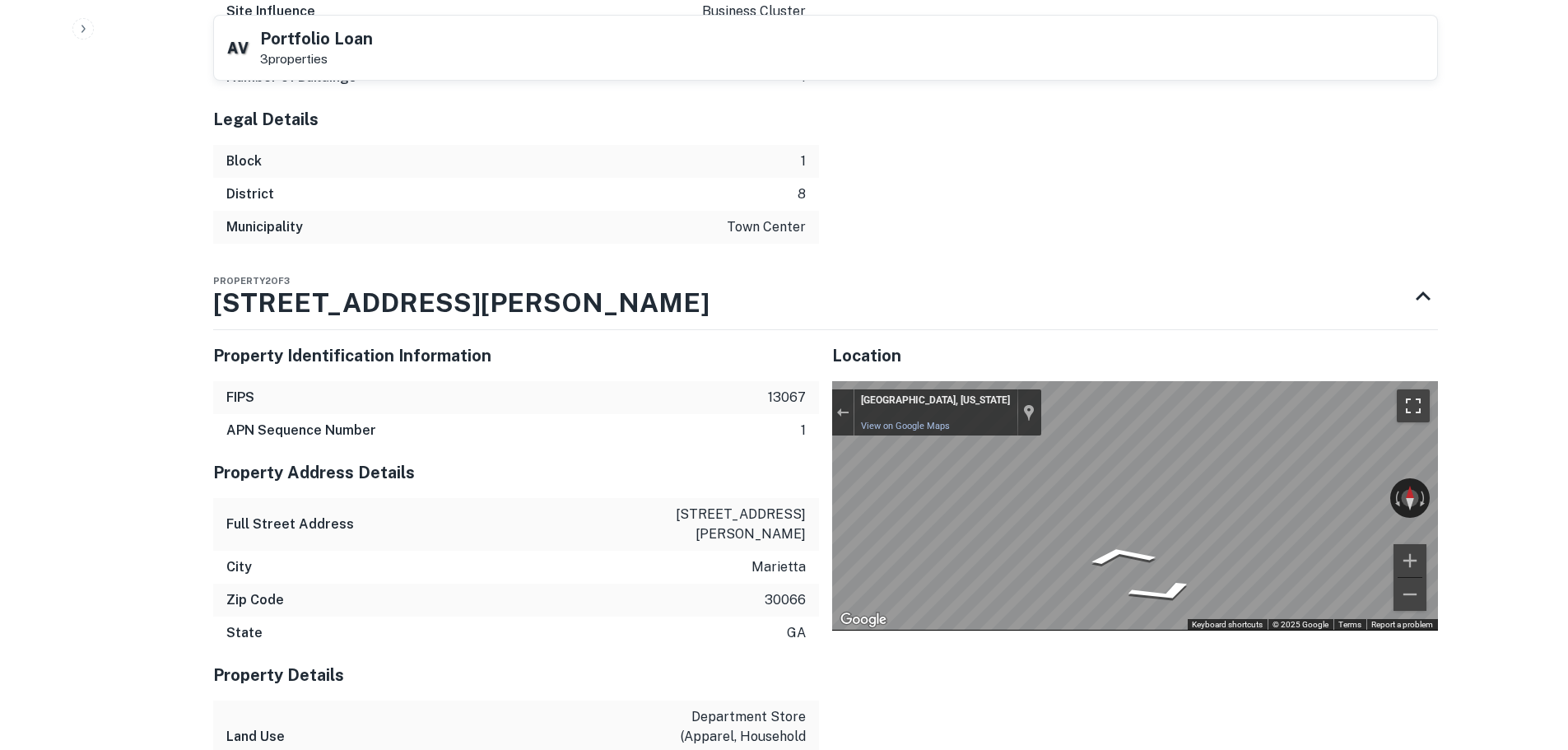
click at [1401, 399] on button "Toggle fullscreen view" at bounding box center [1413, 405] width 33 height 33
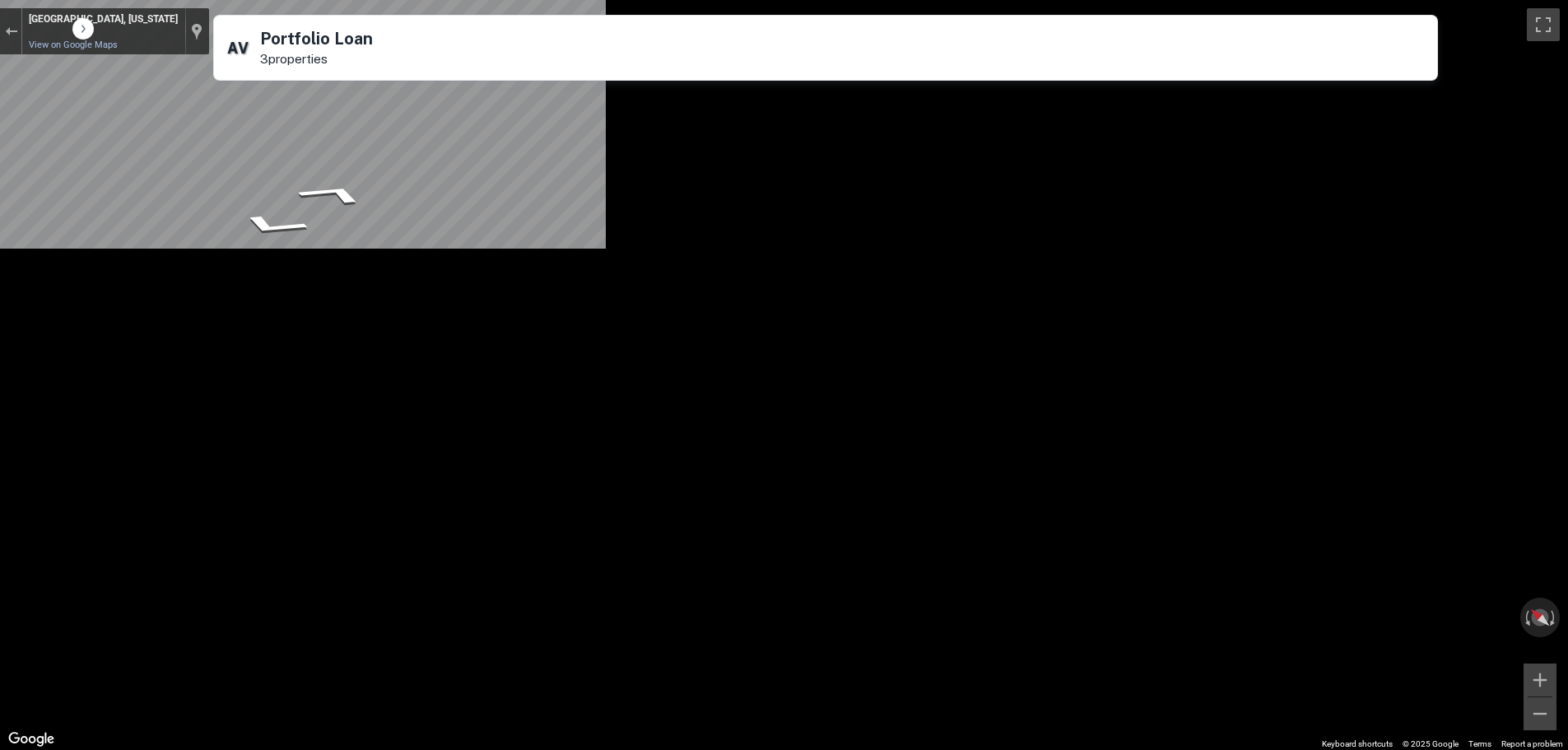
scroll to position [205, 0]
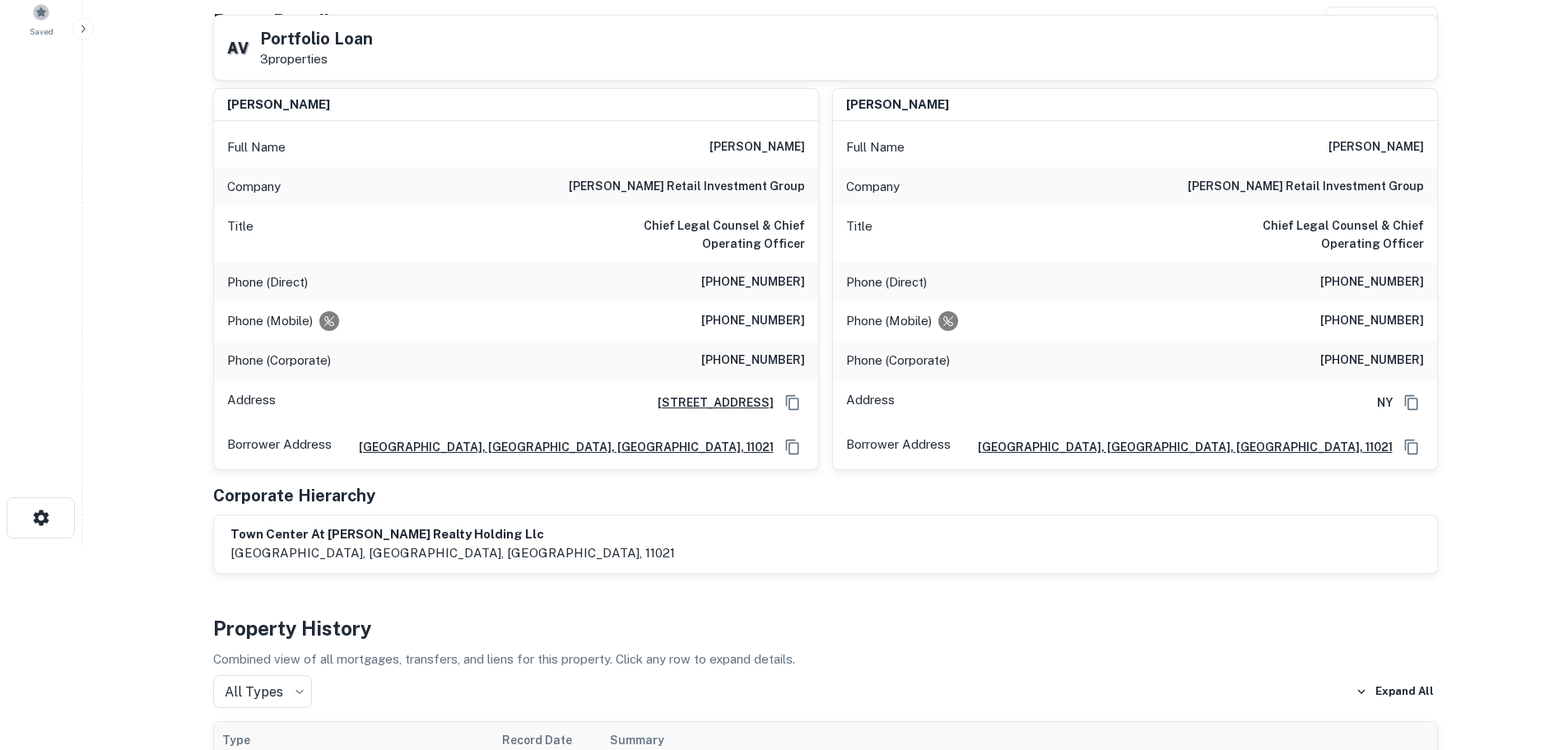
click at [774, 182] on h6 "[PERSON_NAME] retail investment group" at bounding box center [687, 186] width 236 height 20
click at [756, 178] on h6 "[PERSON_NAME] retail investment group" at bounding box center [687, 186] width 236 height 20
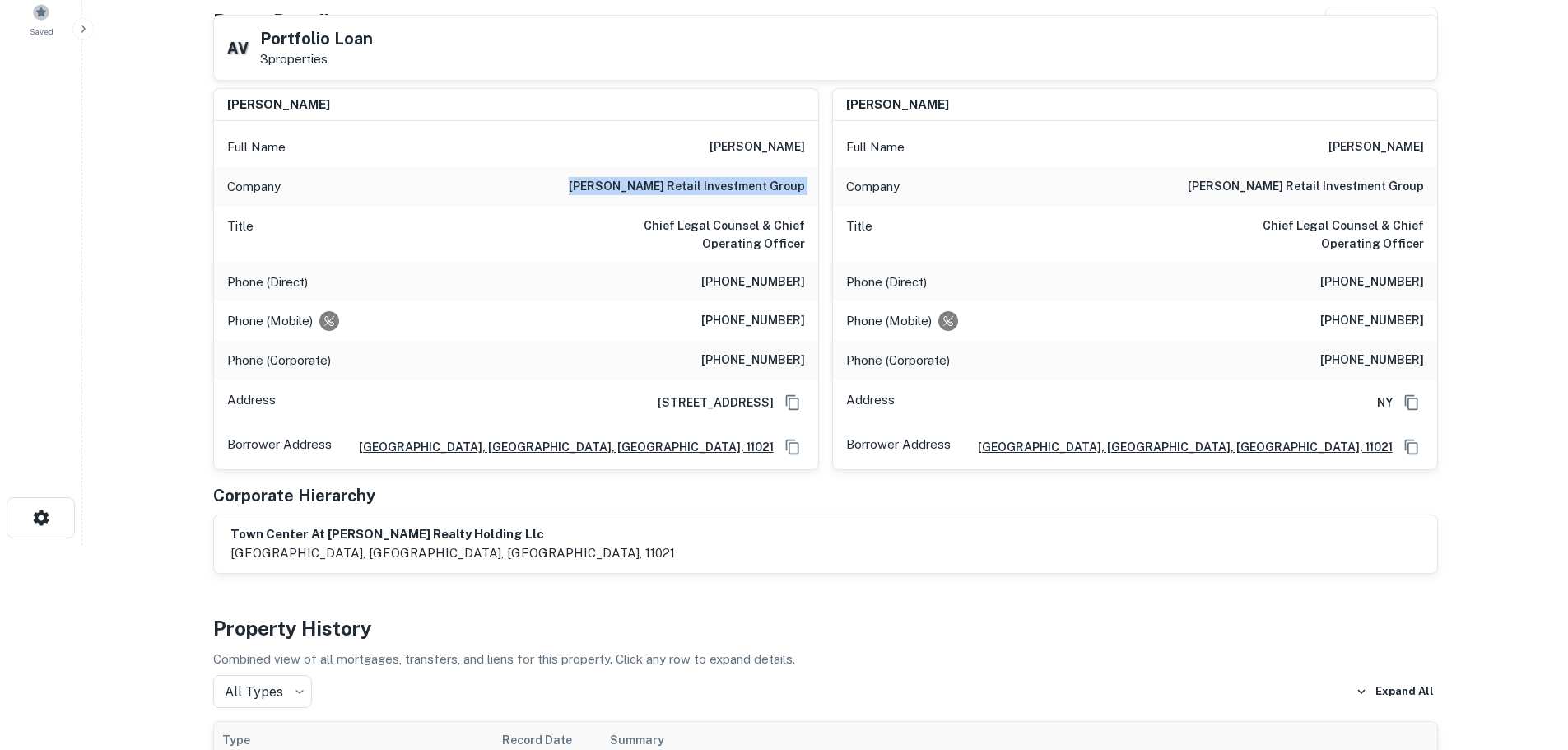
click at [756, 178] on h6 "[PERSON_NAME] retail investment group" at bounding box center [687, 186] width 236 height 20
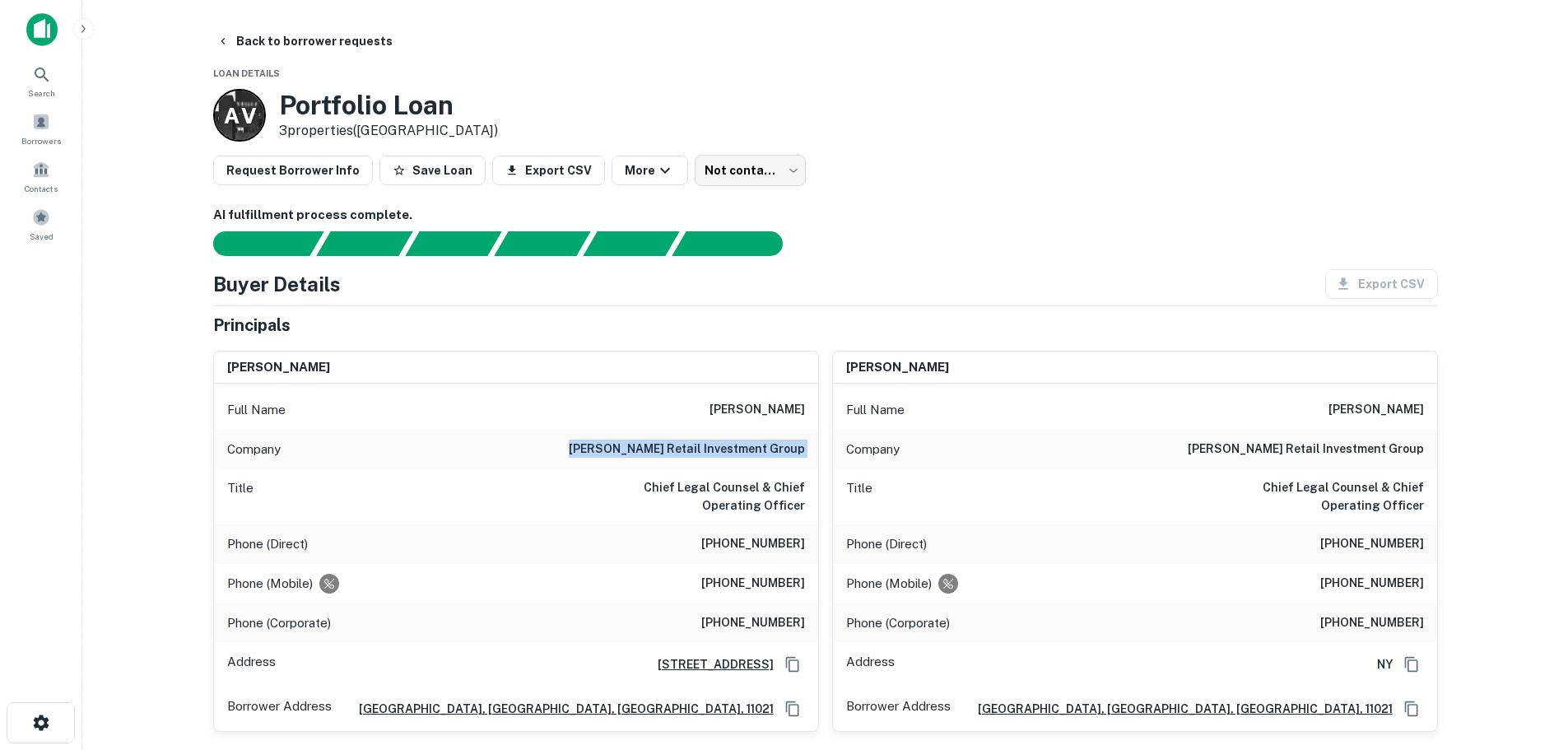
drag, startPoint x: 349, startPoint y: 46, endPoint x: 368, endPoint y: 64, distance: 26.2
click at [349, 46] on button "Back to borrower requests" at bounding box center [304, 41] width 189 height 29
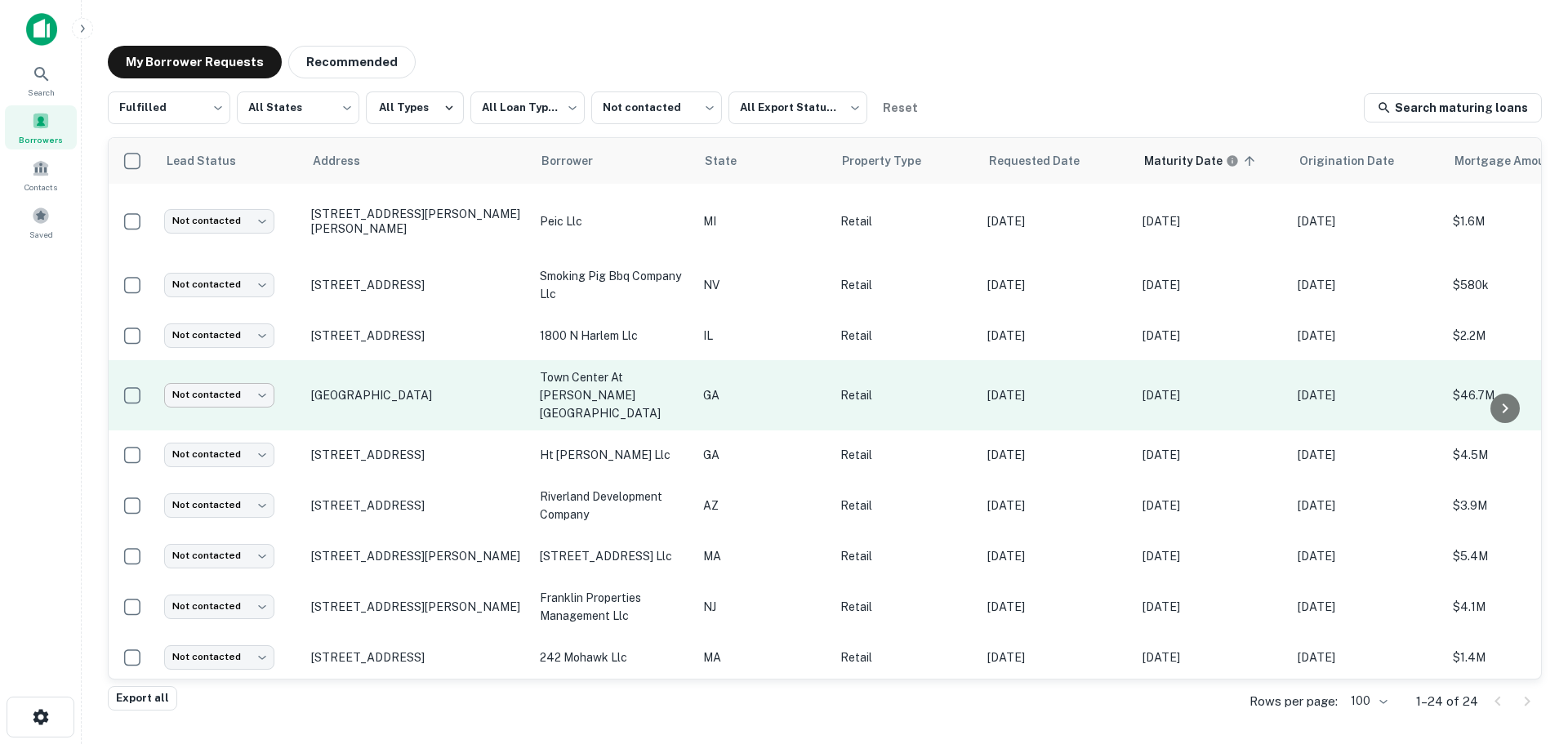
click at [238, 396] on body "**********" at bounding box center [784, 372] width 1568 height 744
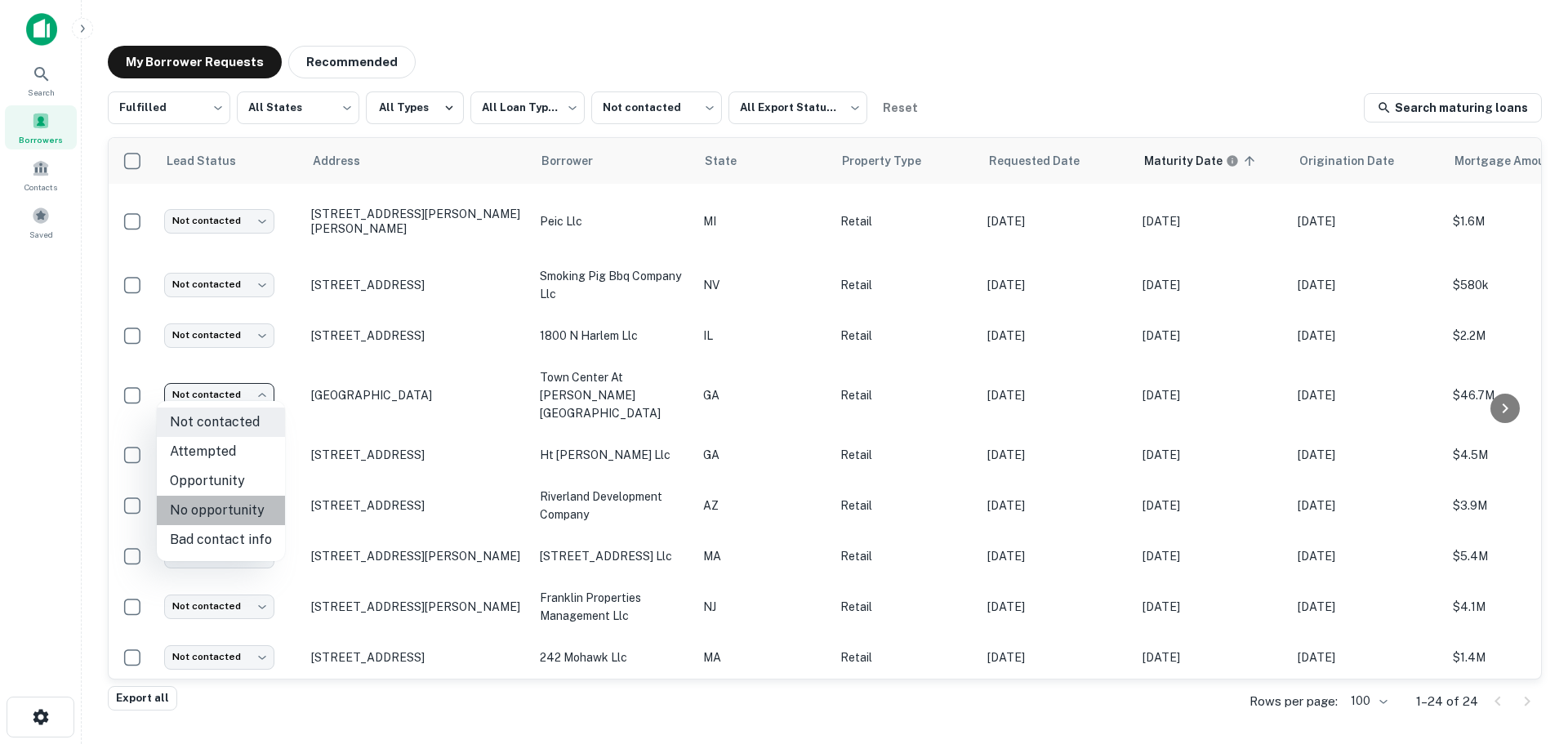
click at [237, 497] on li "No opportunity" at bounding box center [220, 509] width 128 height 29
type input "**********"
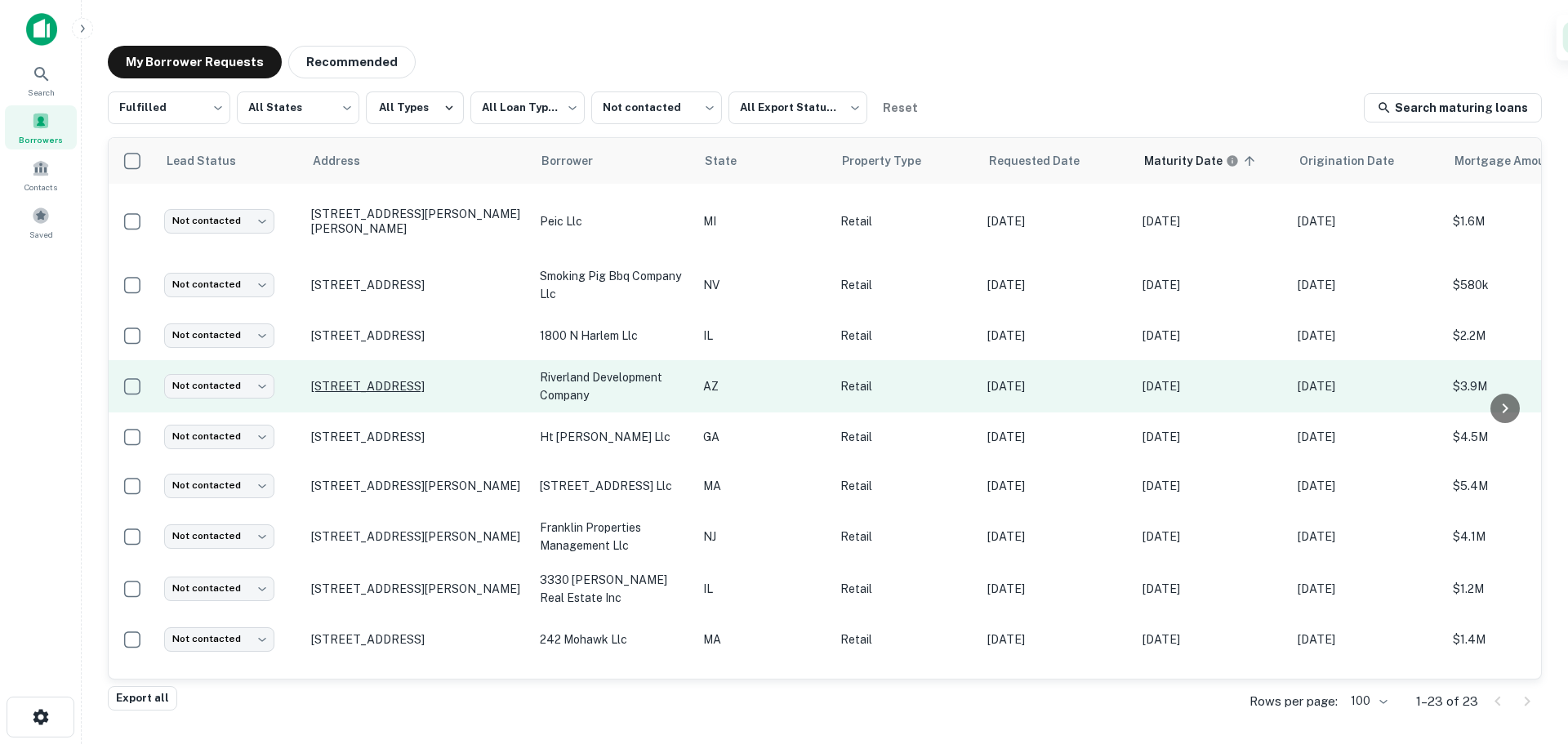
click at [436, 380] on p "[STREET_ADDRESS]" at bounding box center [416, 386] width 212 height 15
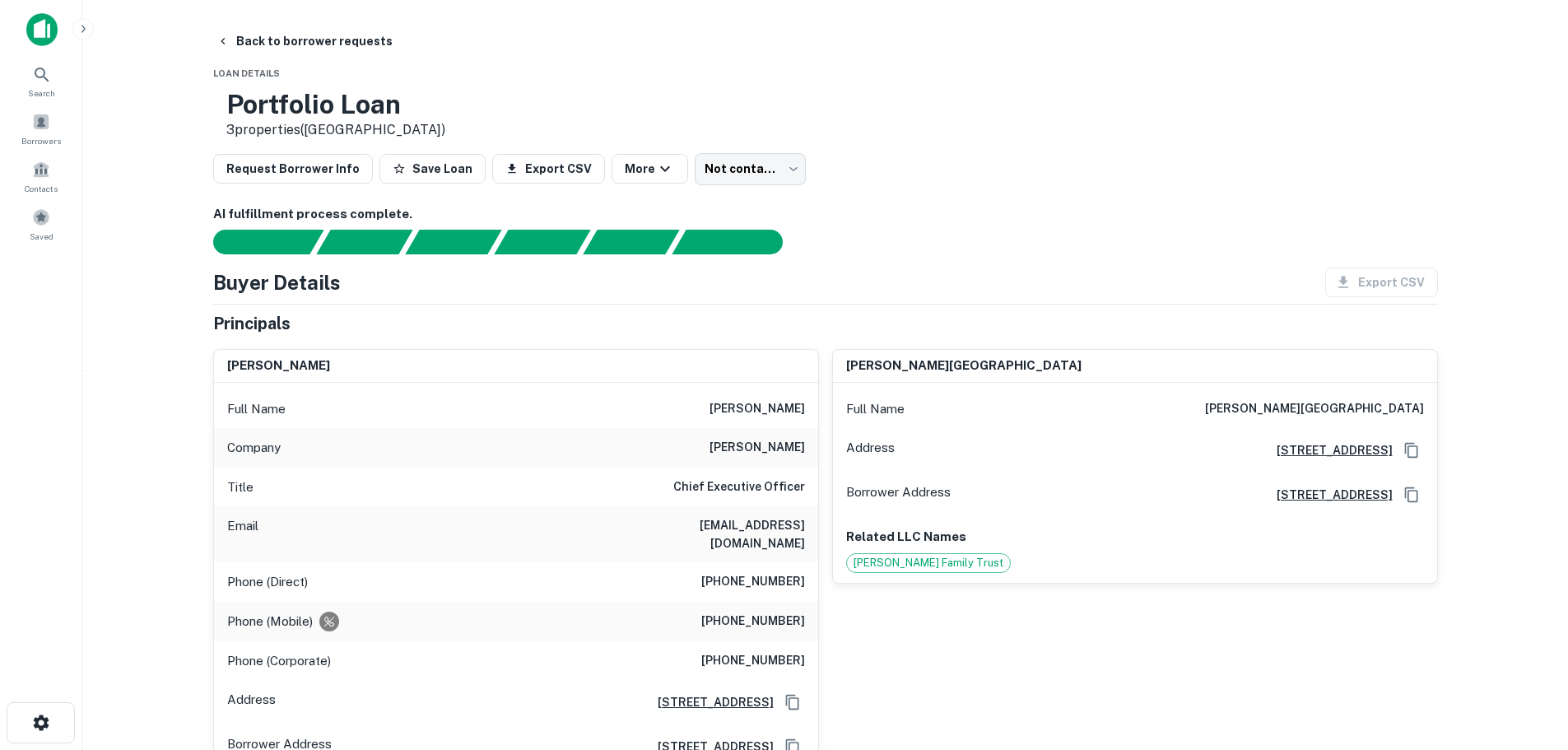
click at [759, 404] on h6 "[PERSON_NAME]" at bounding box center [757, 408] width 96 height 20
copy h6 "[PERSON_NAME]"
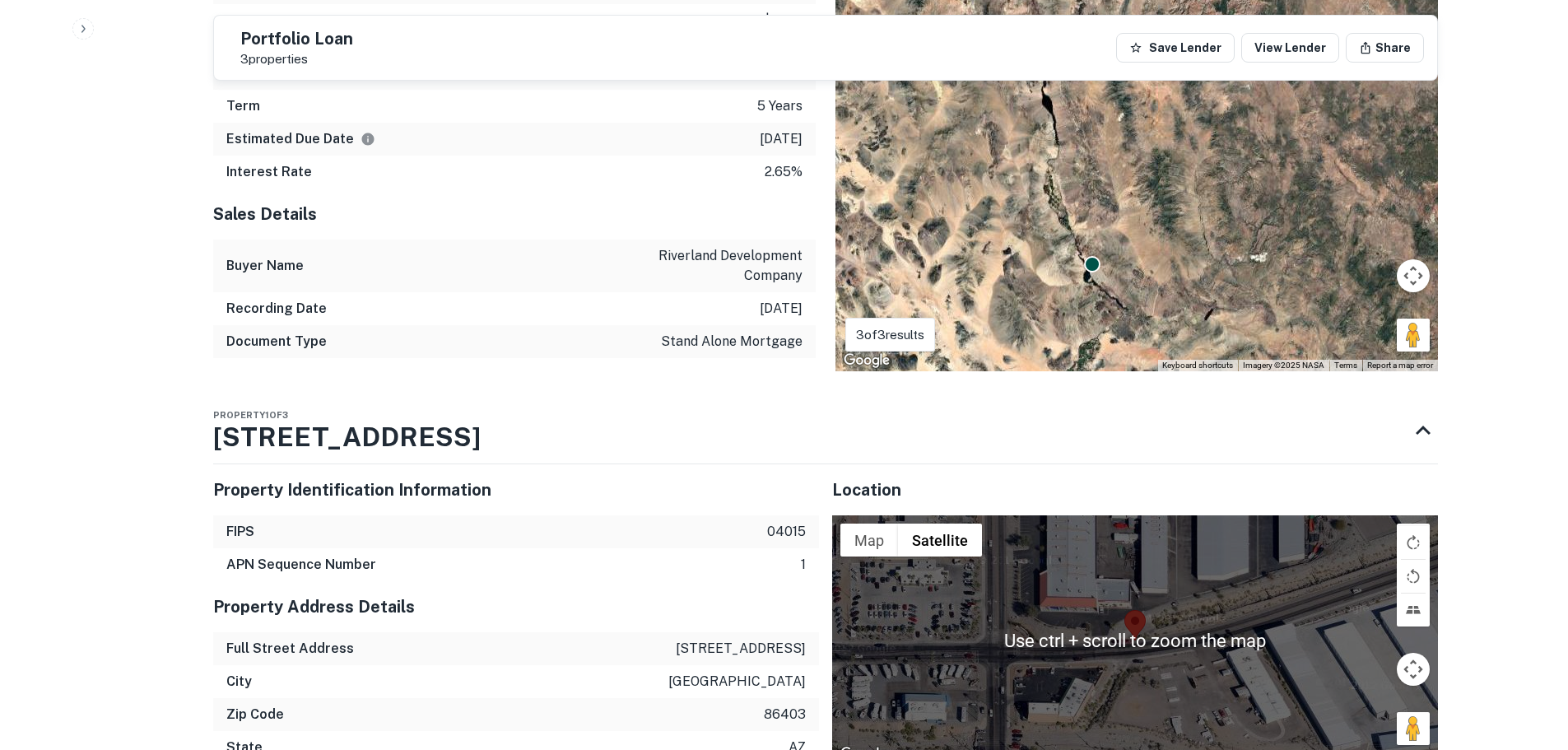
scroll to position [1367, 0]
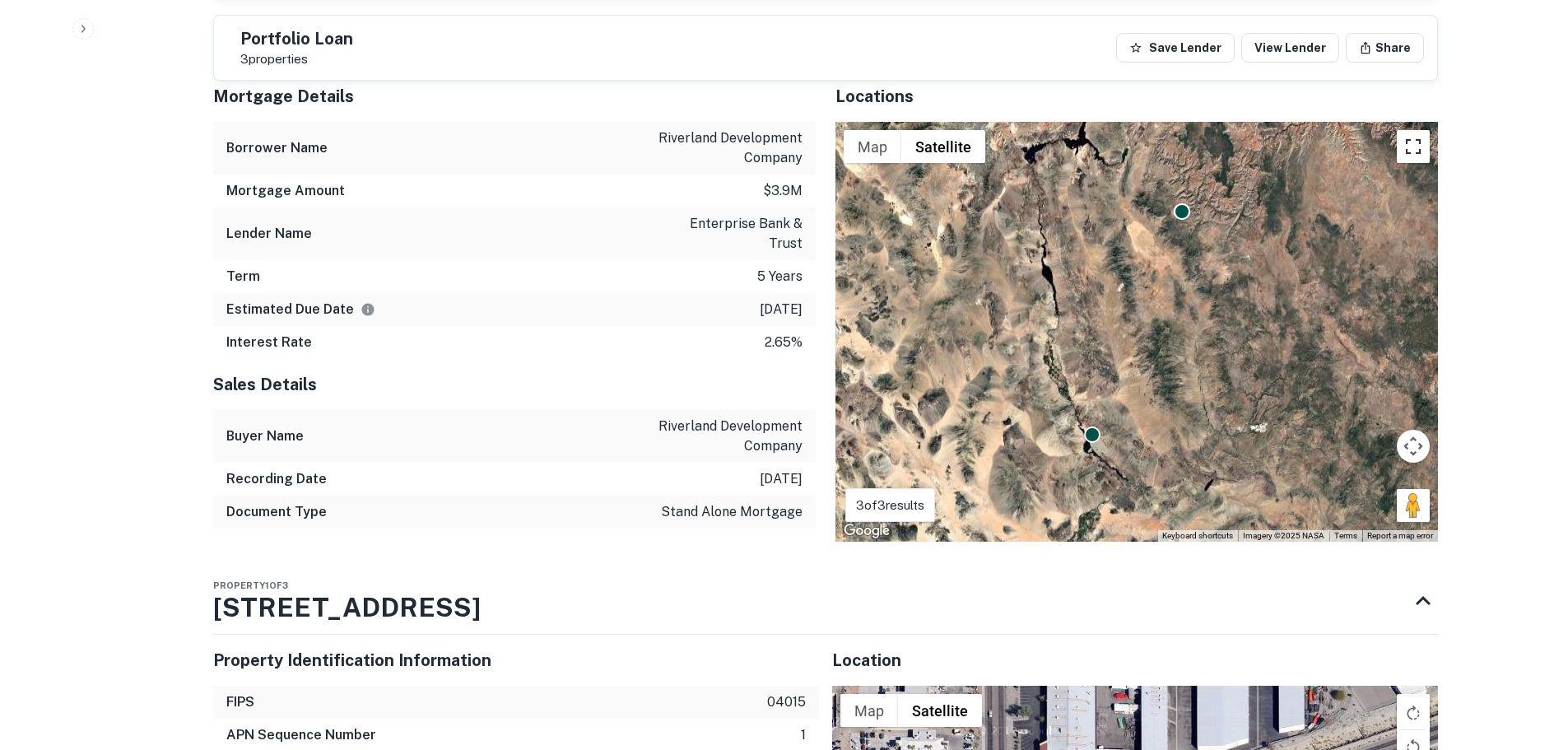
click at [1415, 133] on button "Toggle fullscreen view" at bounding box center [1413, 146] width 33 height 33
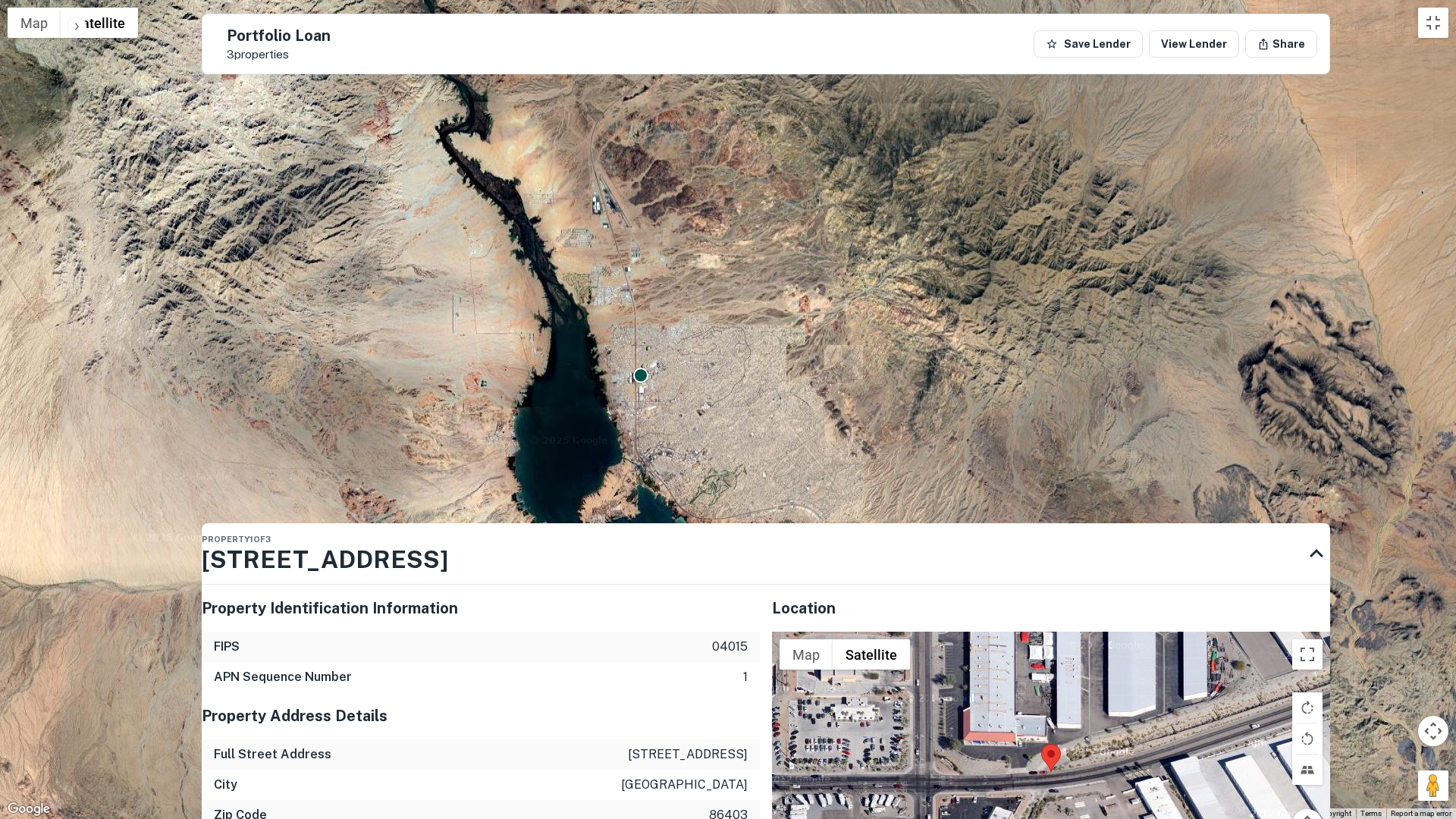
drag, startPoint x: 676, startPoint y: 401, endPoint x: 675, endPoint y: 522, distance: 121.0
click at [675, 522] on div "To activate drag with keyboard, press Alt + Enter. Once in keyboard drag state,…" at bounding box center [728, 410] width 1456 height 819
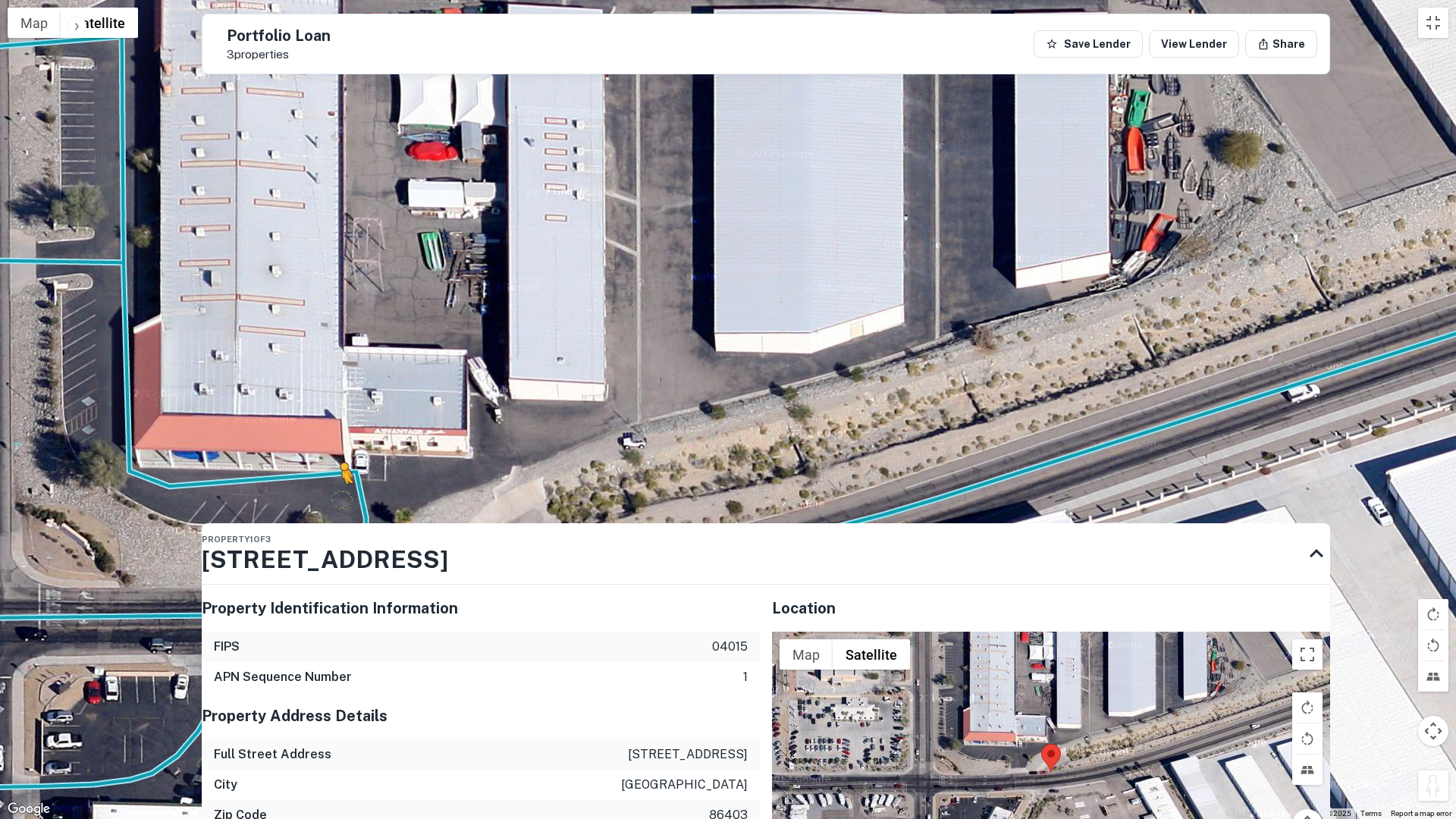
drag, startPoint x: 1432, startPoint y: 788, endPoint x: 343, endPoint y: 500, distance: 1126.4
click at [343, 500] on div "To activate drag with keyboard, press Alt + Enter. Once in keyboard drag state,…" at bounding box center [728, 410] width 1456 height 819
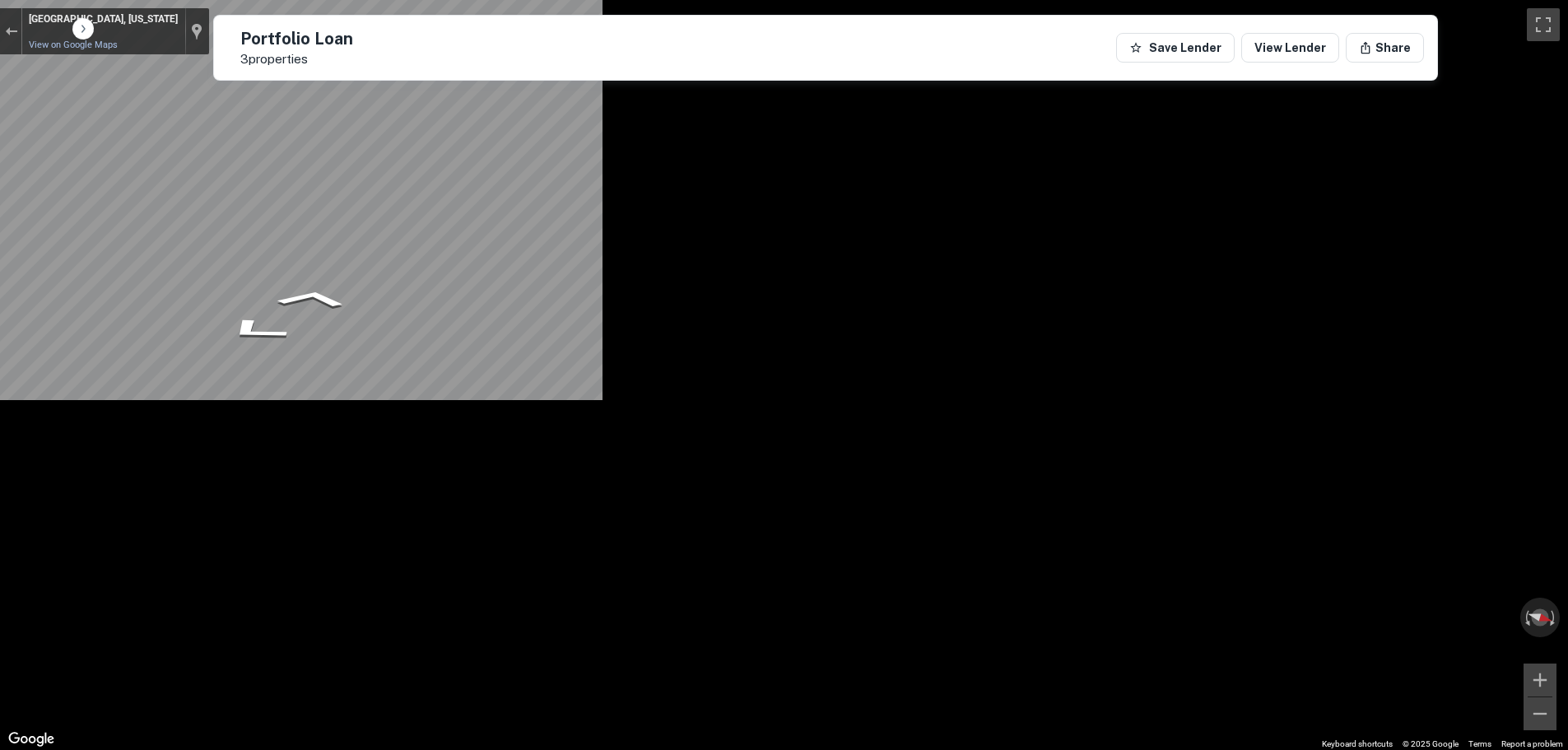
scroll to position [133, 0]
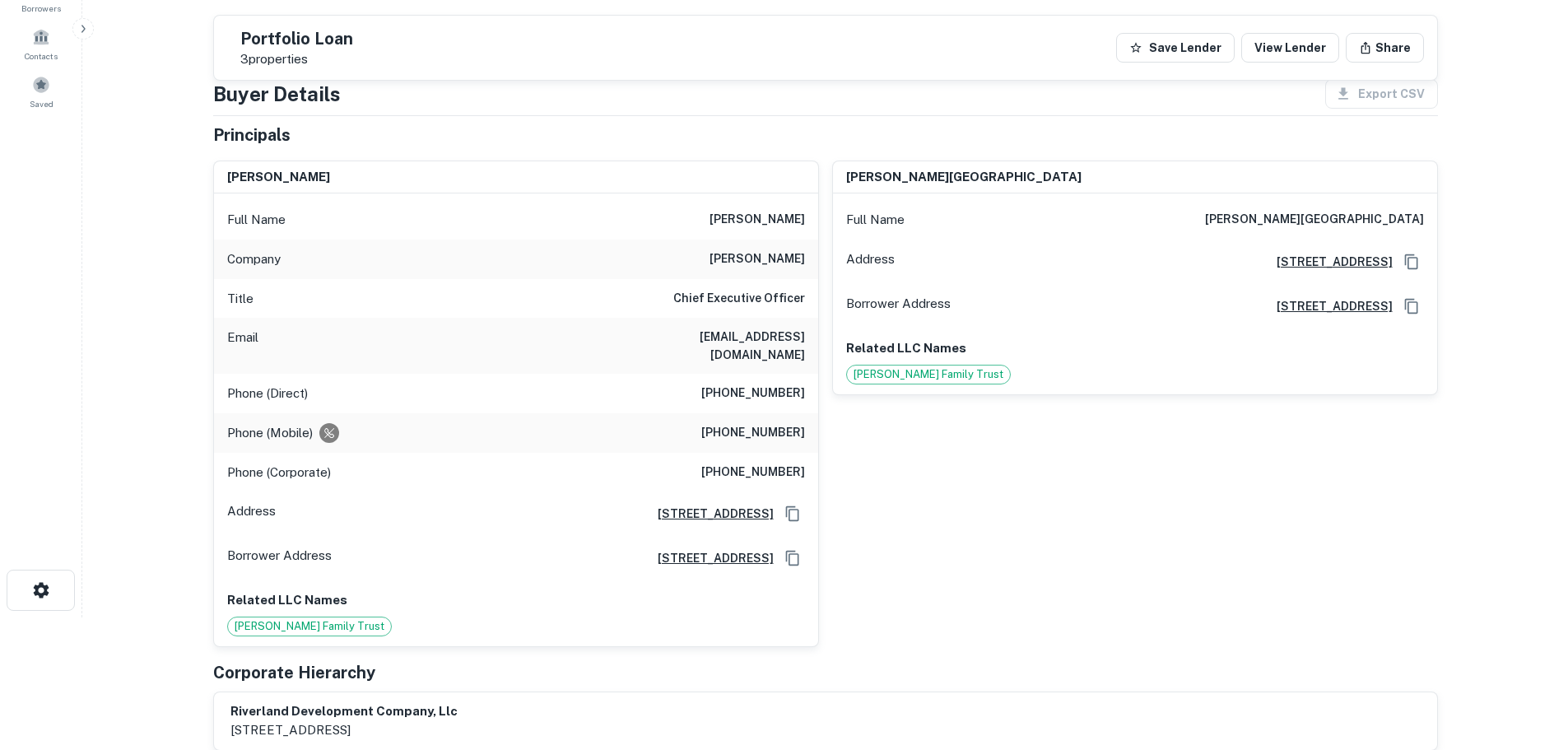
click at [763, 384] on h6 "[PHONE_NUMBER]" at bounding box center [752, 393] width 104 height 20
copy h6 "[PHONE_NUMBER]"
click at [728, 425] on h6 "[PHONE_NUMBER]" at bounding box center [752, 432] width 104 height 20
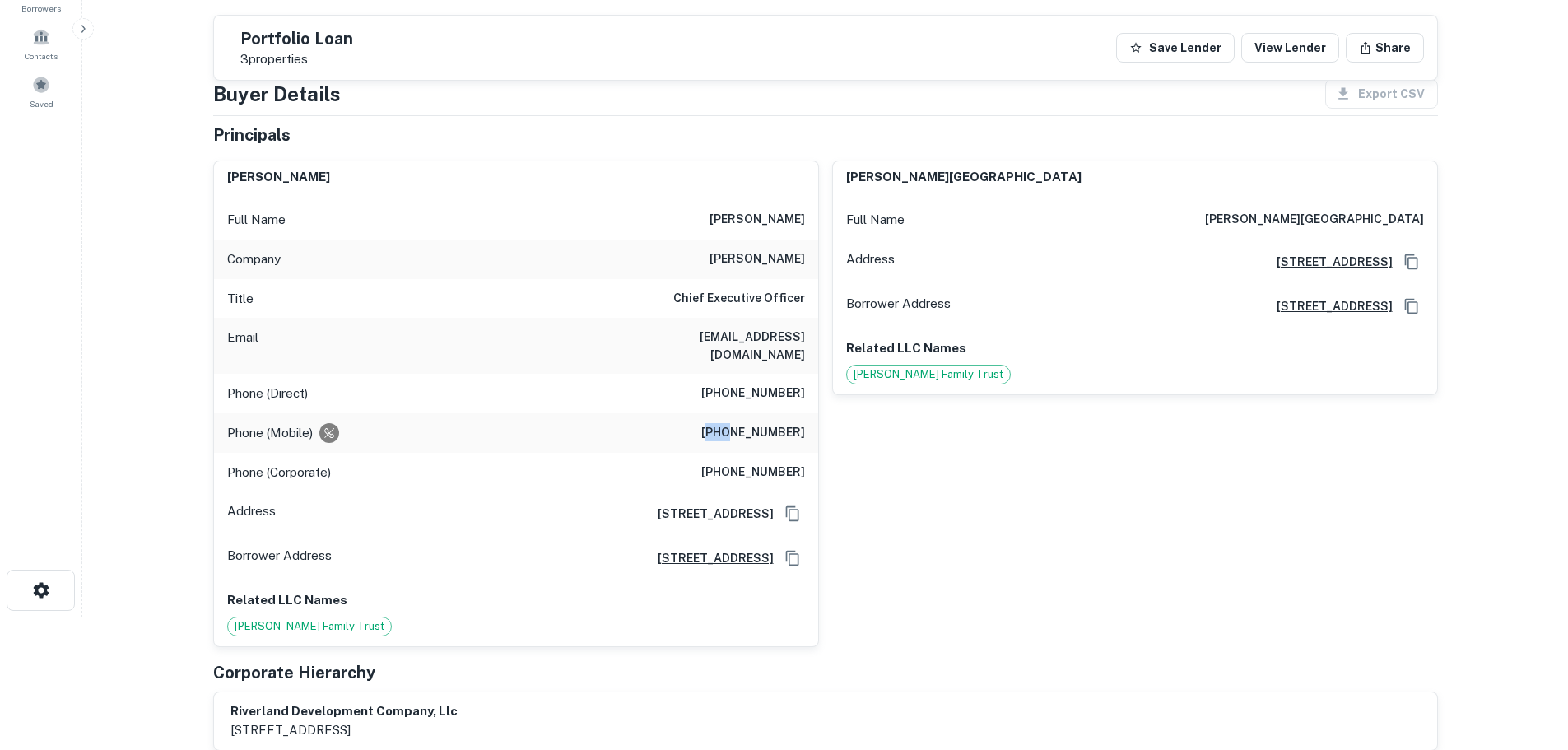
click at [728, 425] on h6 "[PHONE_NUMBER]" at bounding box center [752, 432] width 104 height 20
copy h6 "[PHONE_NUMBER]"
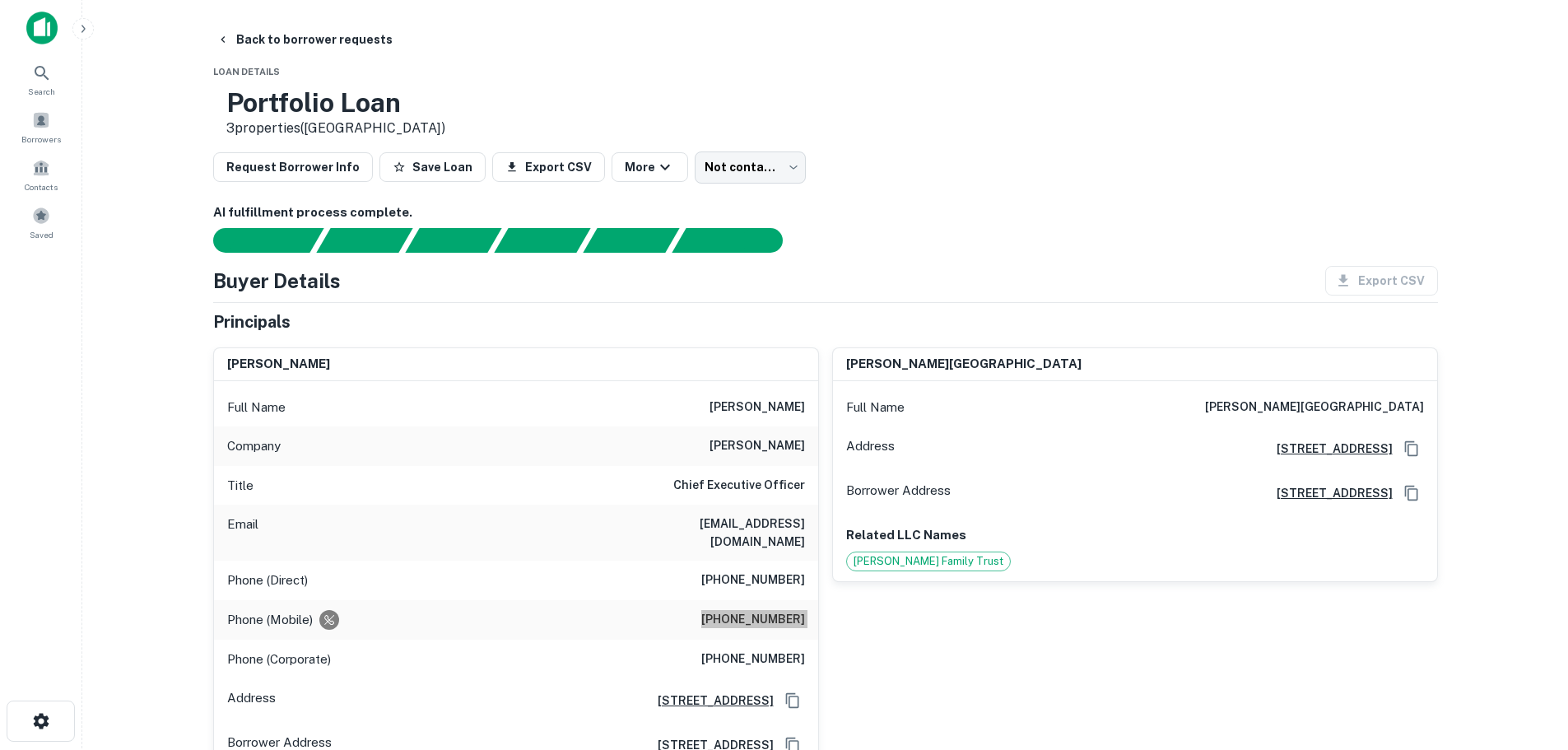
scroll to position [0, 0]
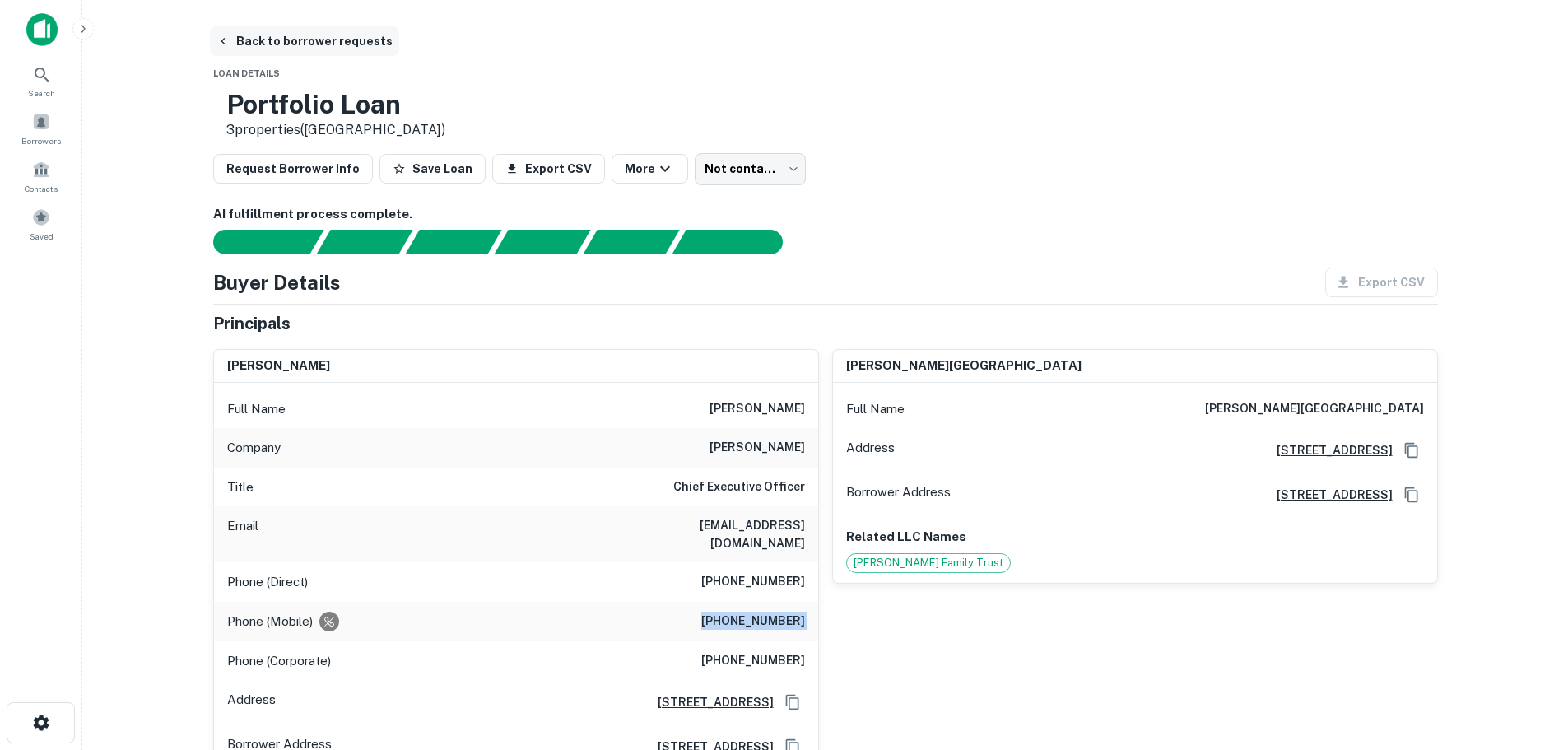
click at [353, 34] on button "Back to borrower requests" at bounding box center [304, 41] width 189 height 29
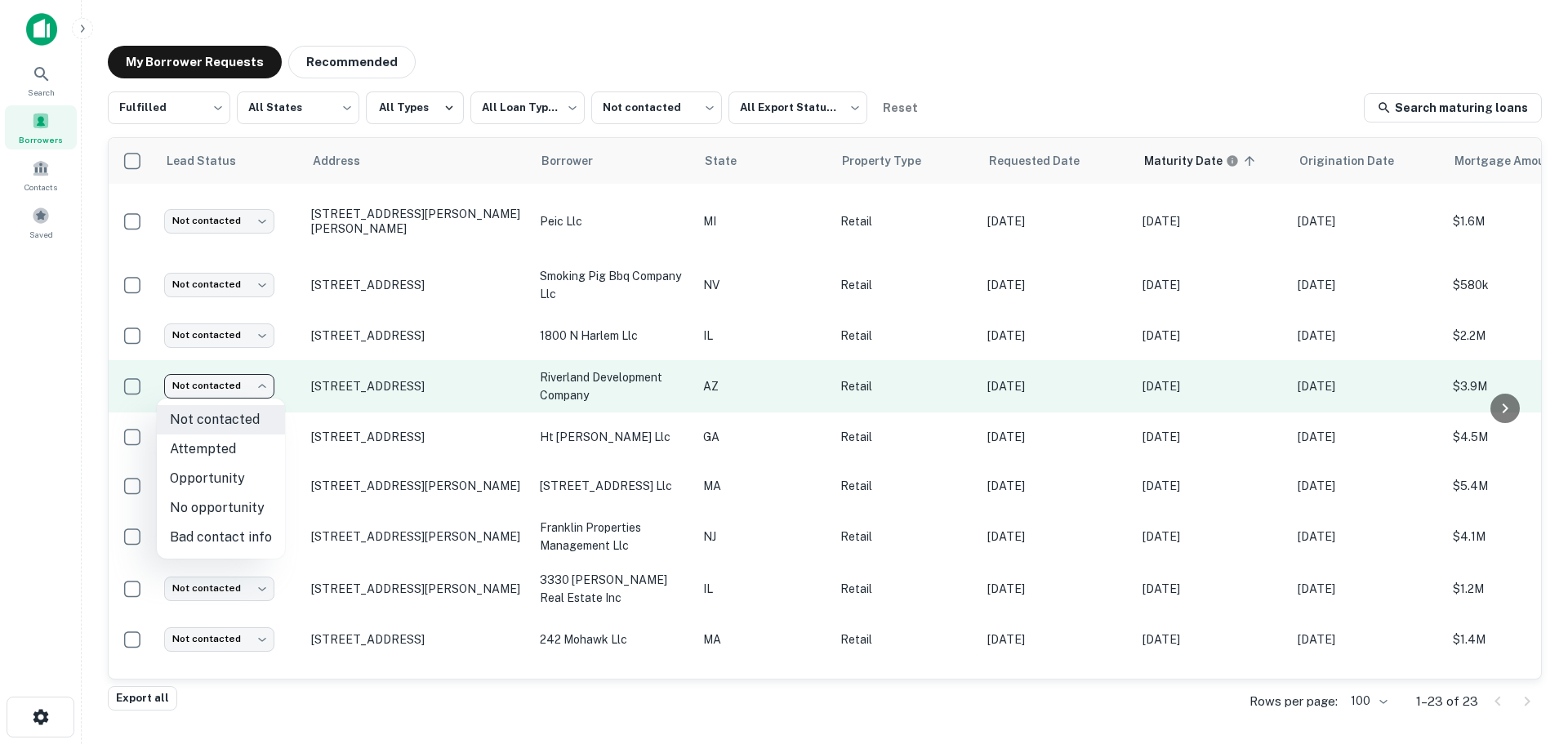
click at [189, 388] on body "**********" at bounding box center [784, 372] width 1568 height 744
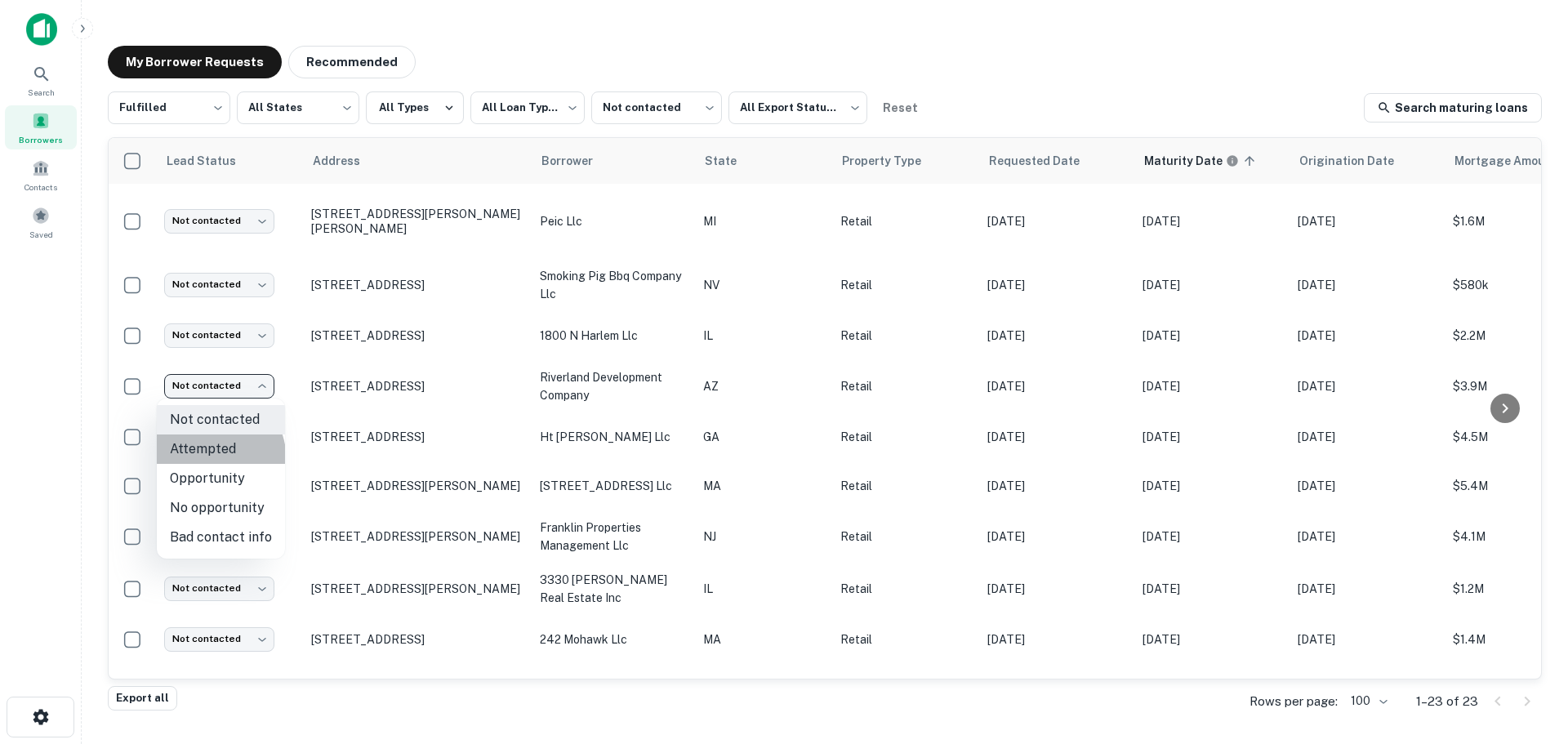
click at [199, 461] on li "Attempted" at bounding box center [220, 448] width 128 height 29
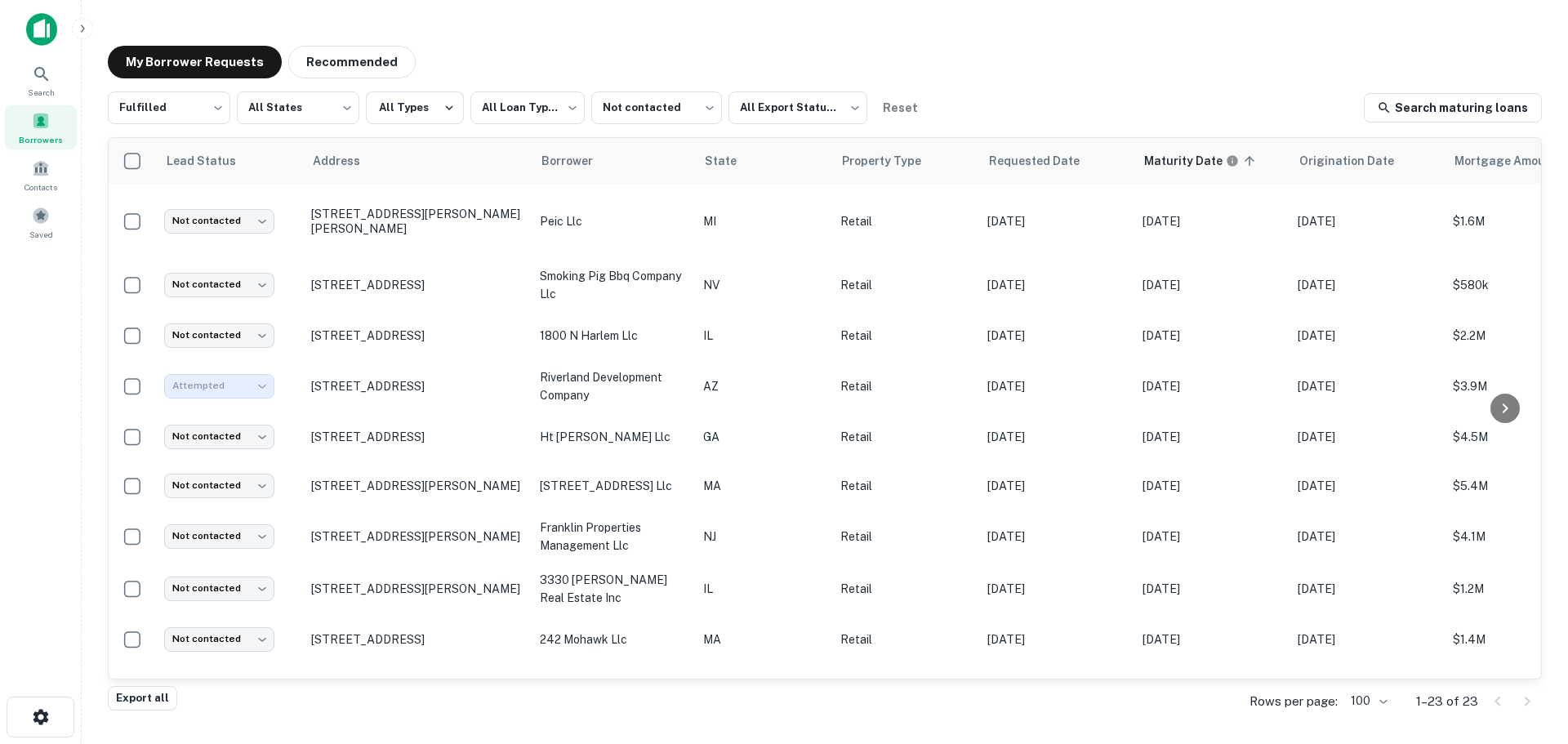
type input "*********"
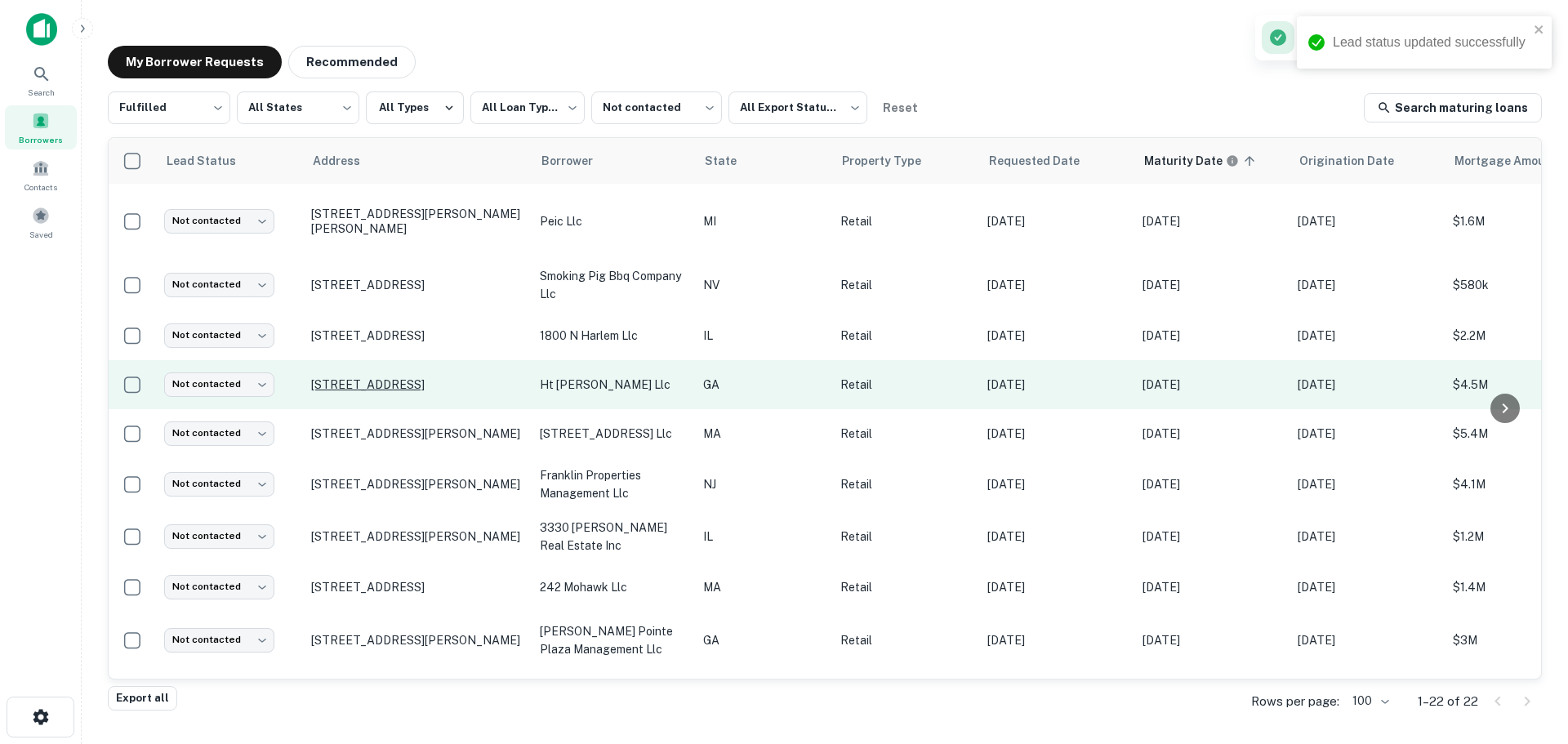
click at [398, 382] on p "[STREET_ADDRESS]" at bounding box center [416, 384] width 212 height 15
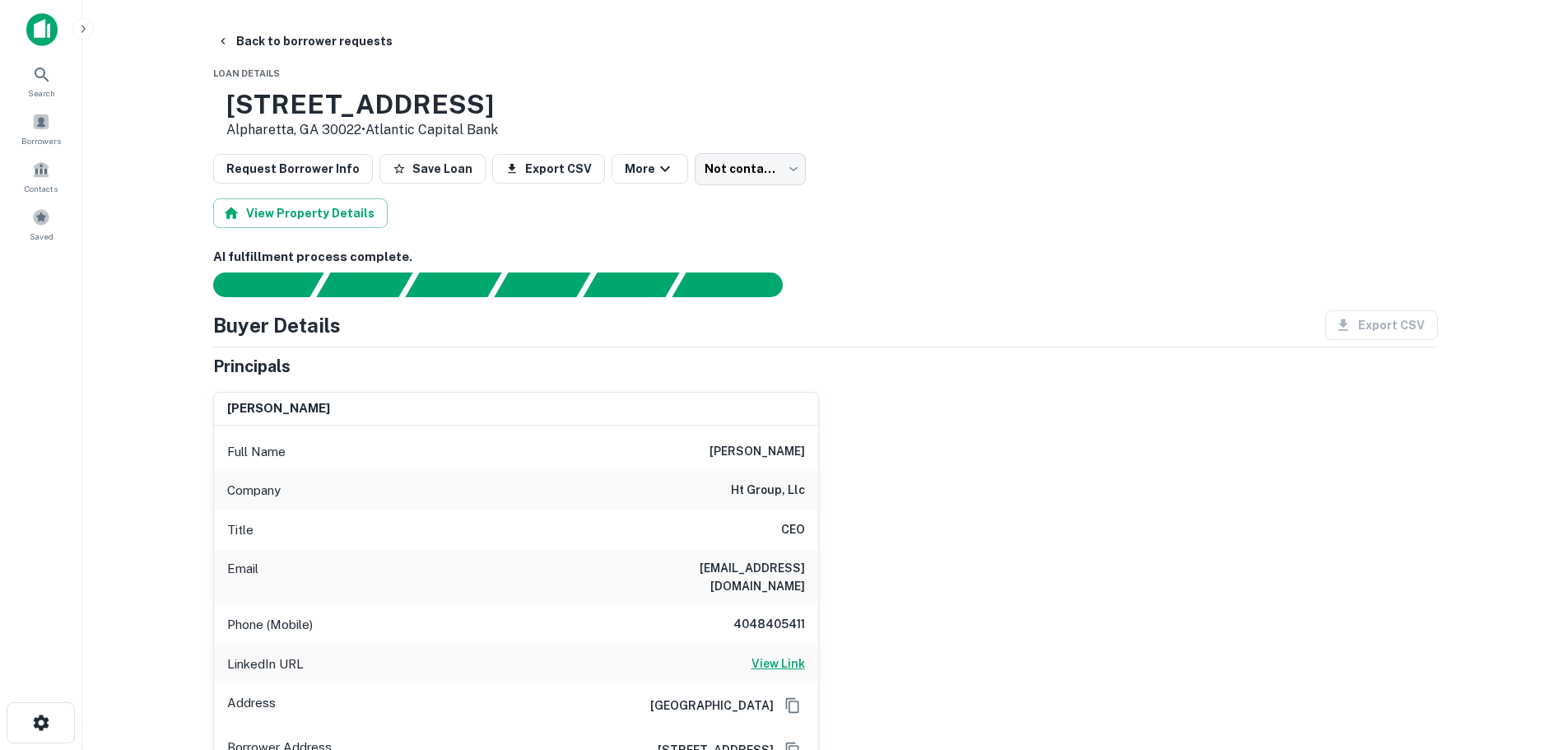
click at [786, 654] on h6 "View Link" at bounding box center [778, 663] width 53 height 18
click at [777, 654] on h6 "View Link" at bounding box center [778, 663] width 53 height 18
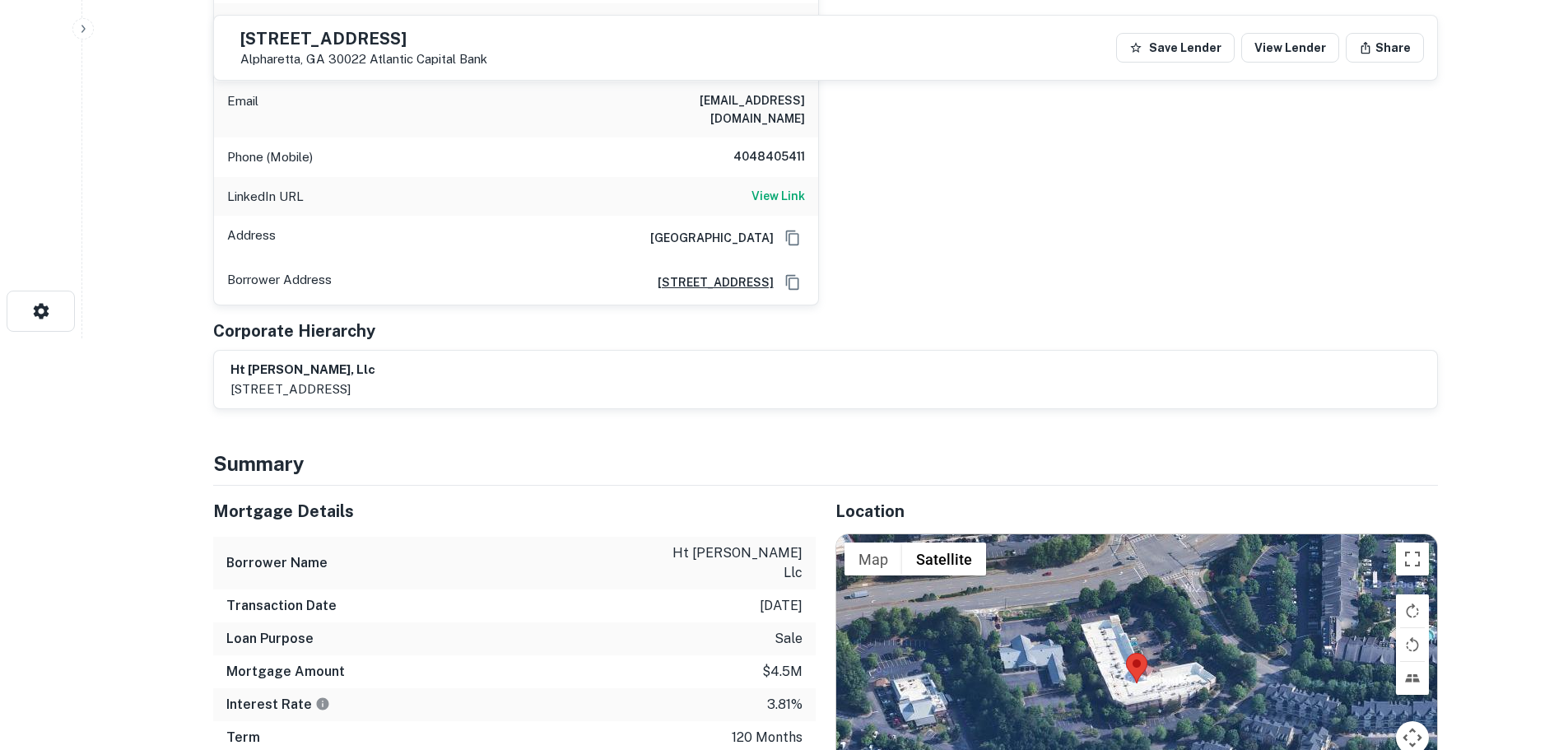
scroll to position [741, 0]
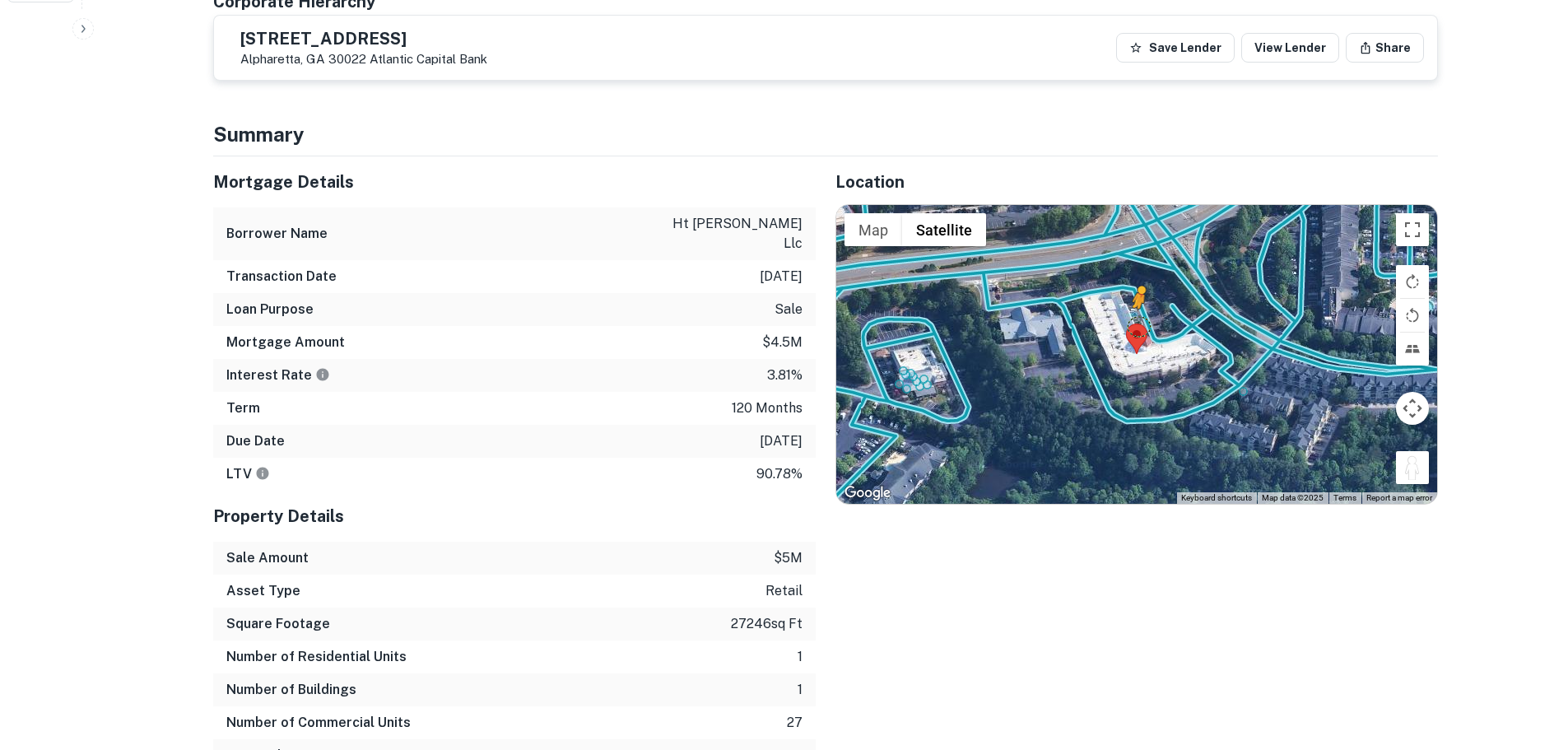
drag, startPoint x: 1418, startPoint y: 453, endPoint x: 1139, endPoint y: 322, distance: 308.2
click at [1139, 322] on div "To activate drag with keyboard, press Alt + Enter. Once in keyboard drag state,…" at bounding box center [1137, 354] width 601 height 298
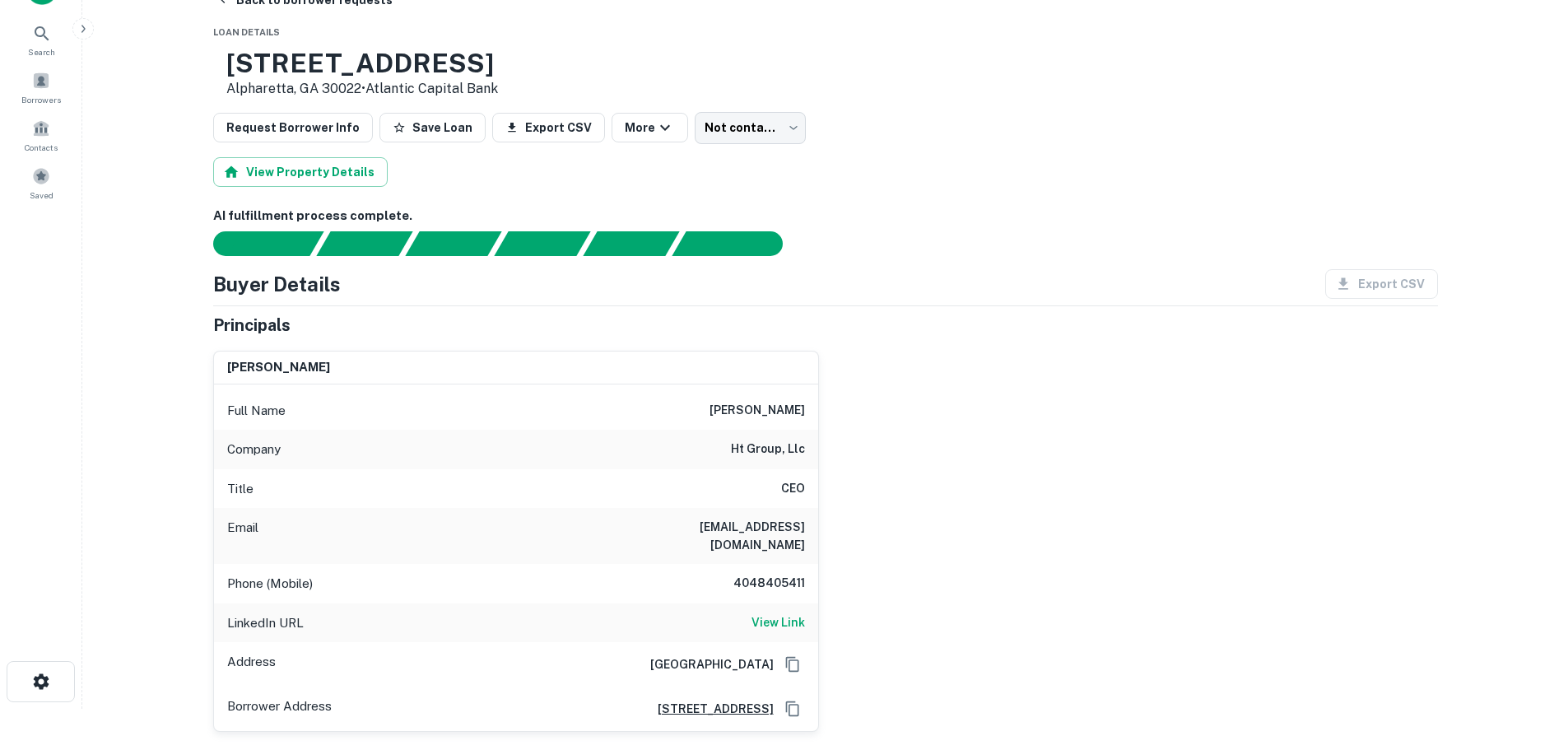
scroll to position [0, 0]
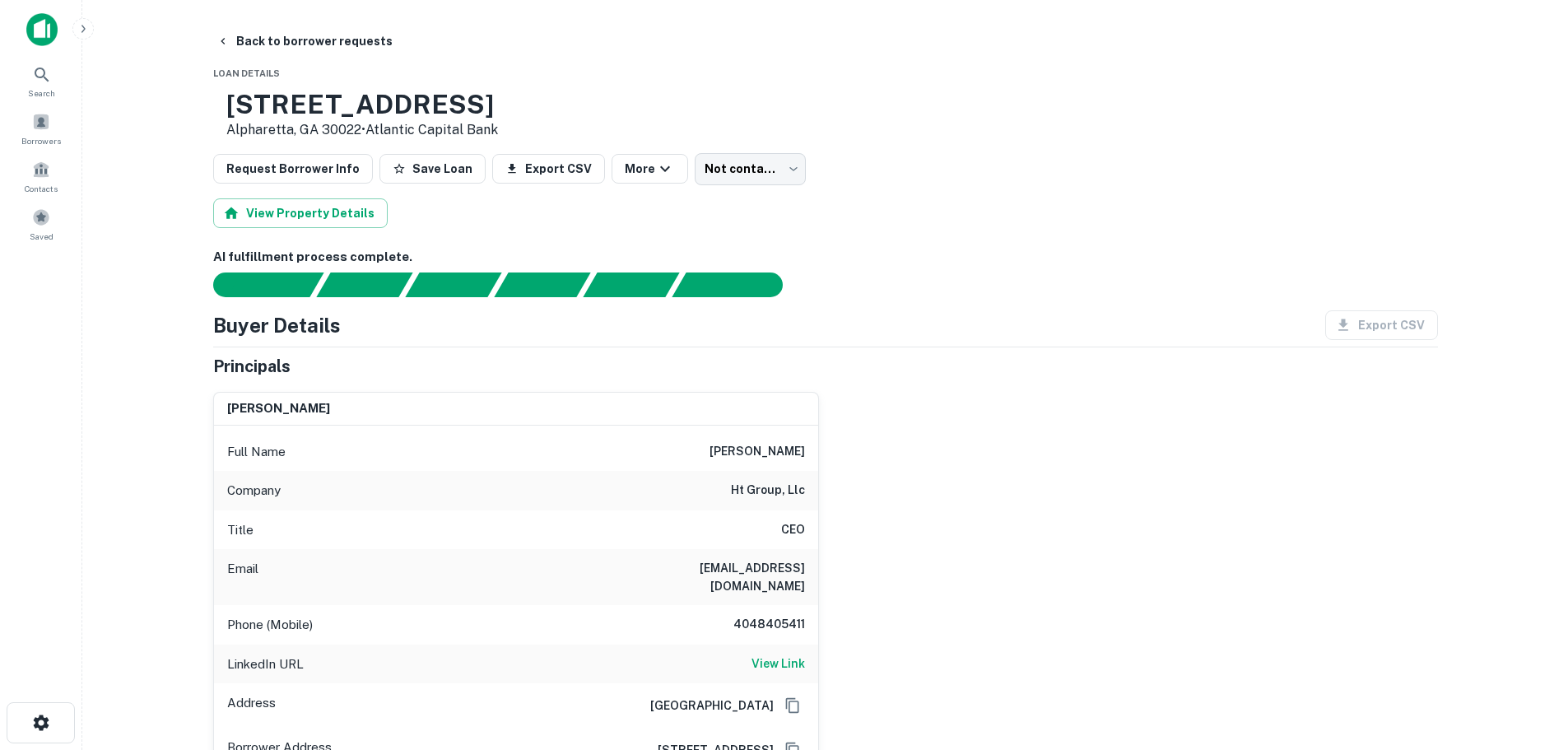
click at [785, 605] on div "Phone (Mobile) [PHONE_NUMBER]" at bounding box center [516, 625] width 604 height 40
copy h6 "4048405411"
drag, startPoint x: 336, startPoint y: 37, endPoint x: 349, endPoint y: 105, distance: 69.2
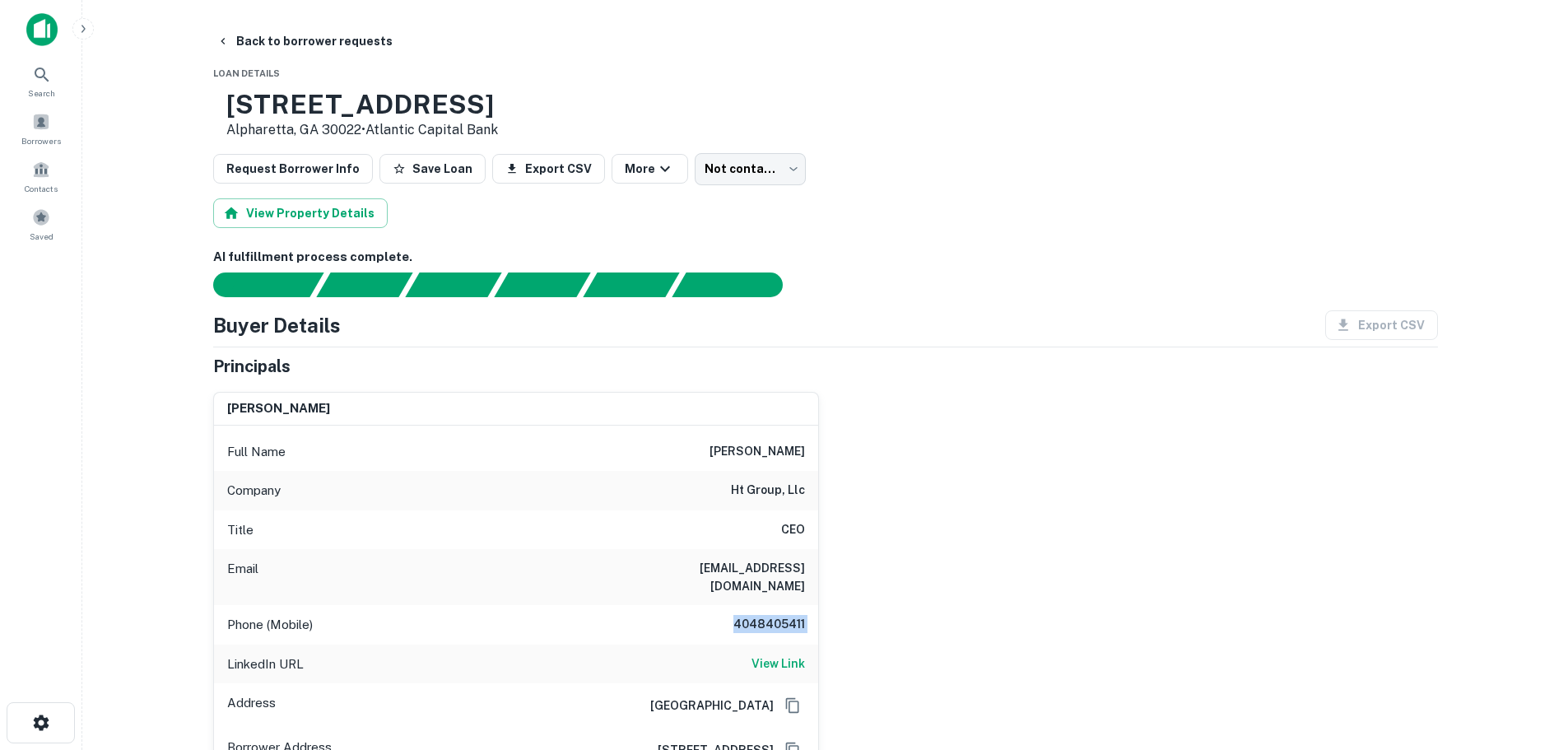
click at [336, 37] on button "Back to borrower requests" at bounding box center [304, 41] width 189 height 29
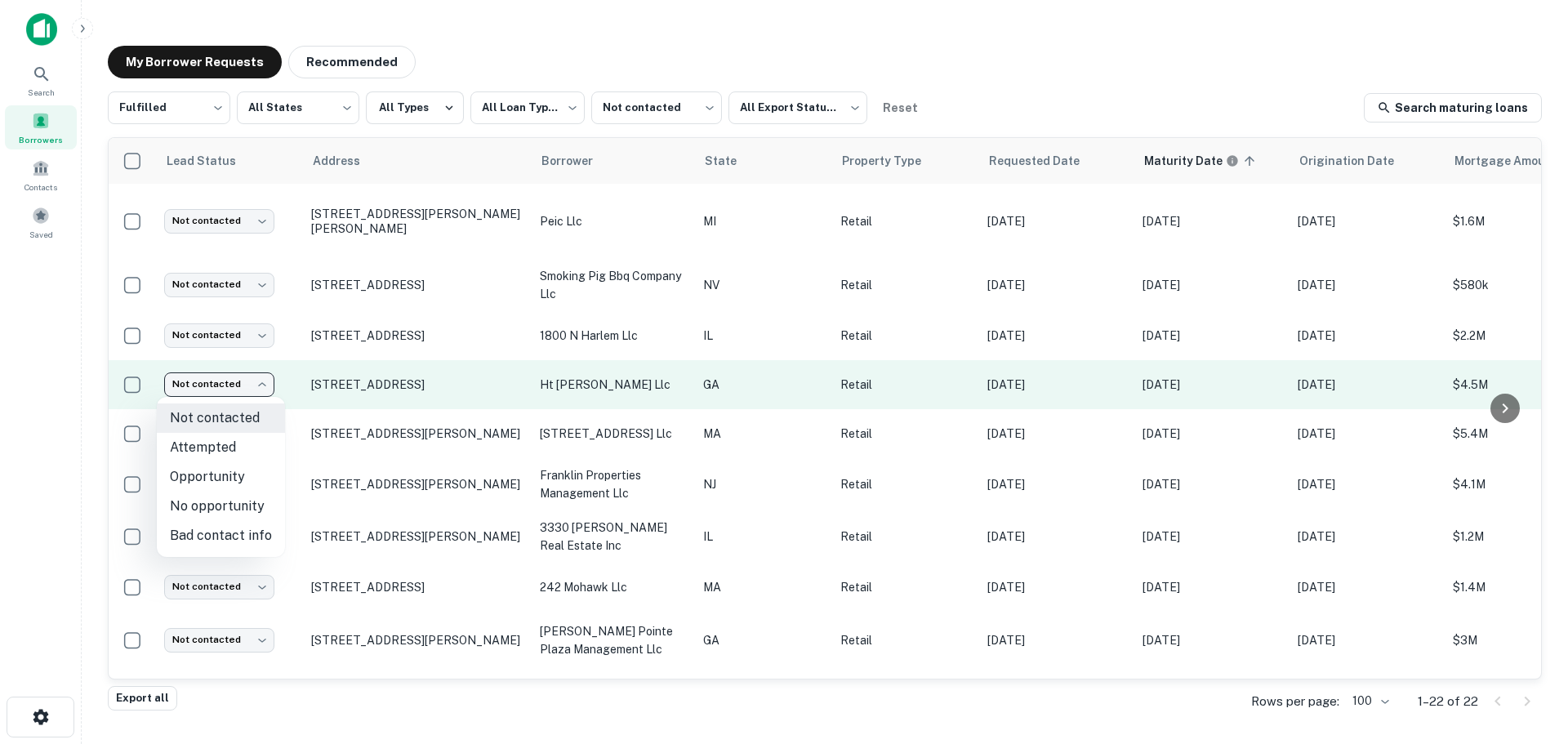
click at [227, 389] on body "**********" at bounding box center [784, 372] width 1568 height 744
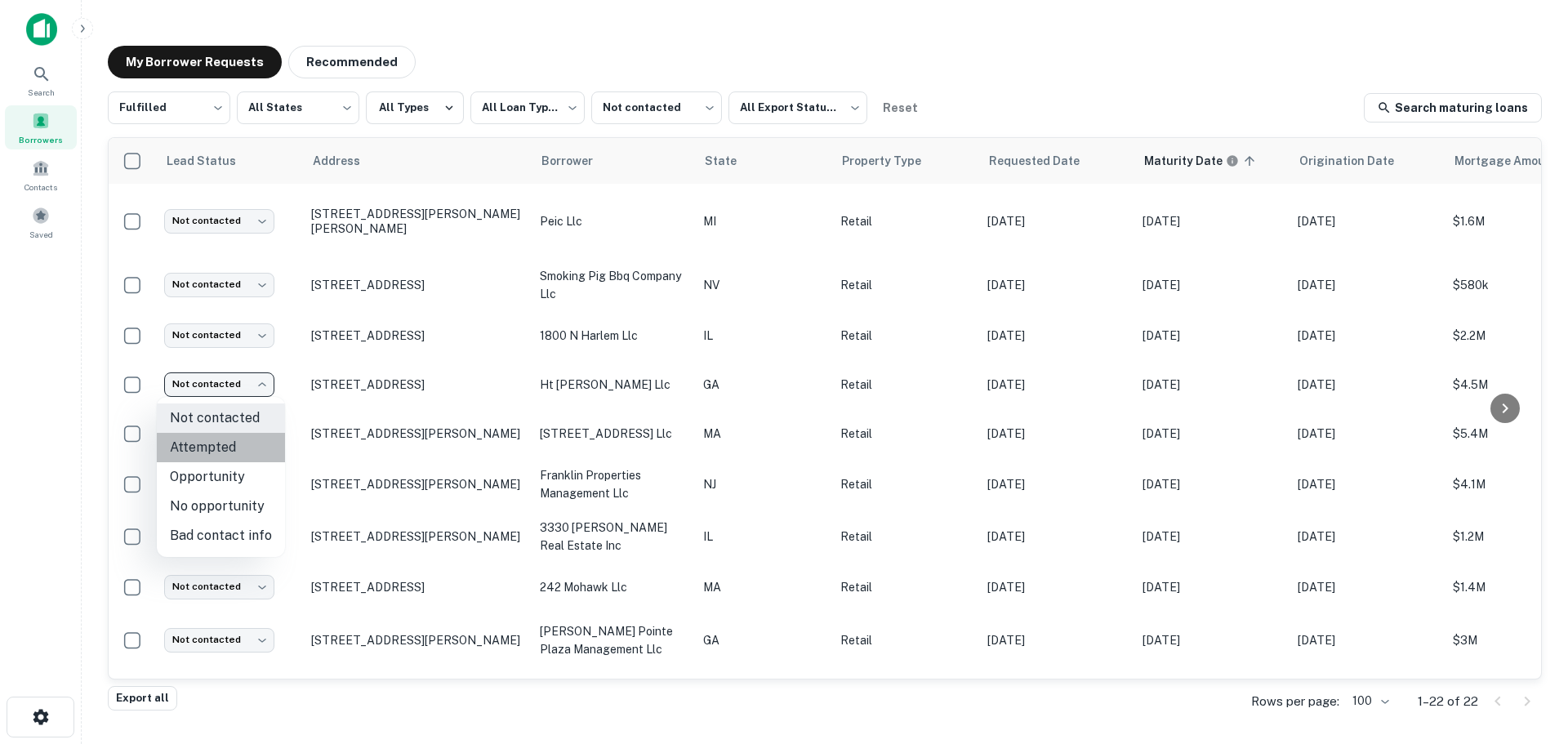
click at [226, 454] on li "Attempted" at bounding box center [220, 446] width 128 height 29
type input "*********"
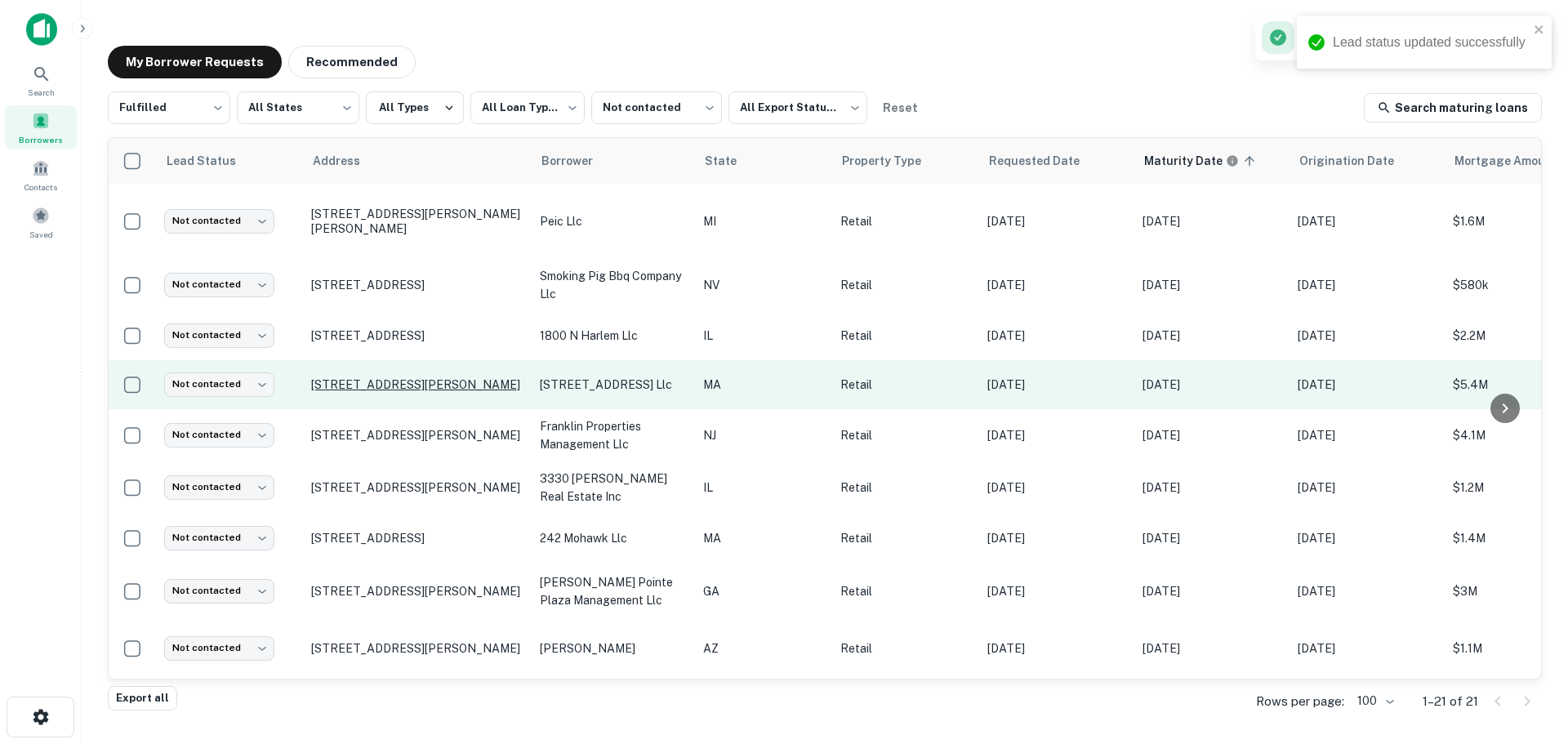
click at [367, 383] on p "[STREET_ADDRESS][PERSON_NAME]" at bounding box center [416, 384] width 212 height 15
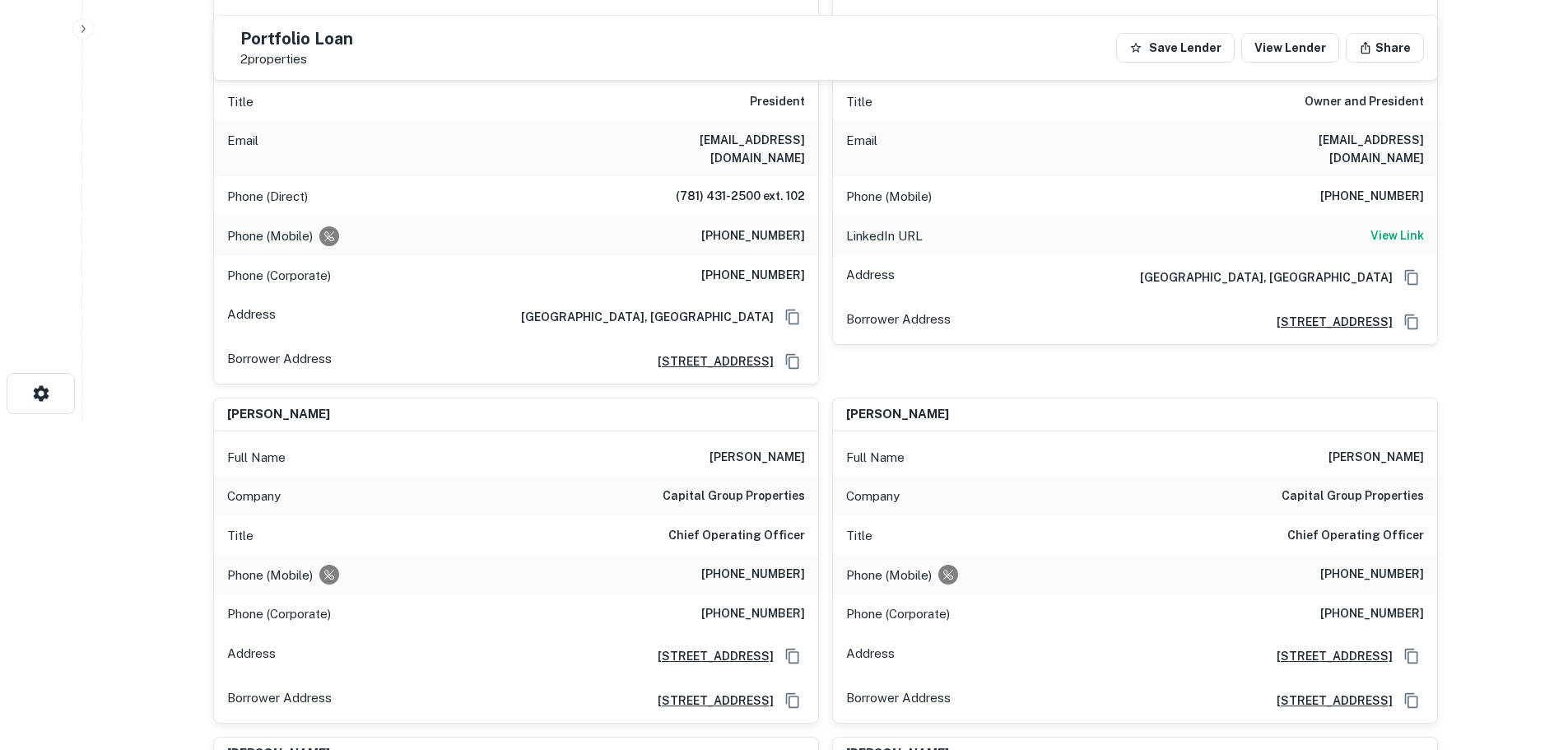
scroll to position [247, 0]
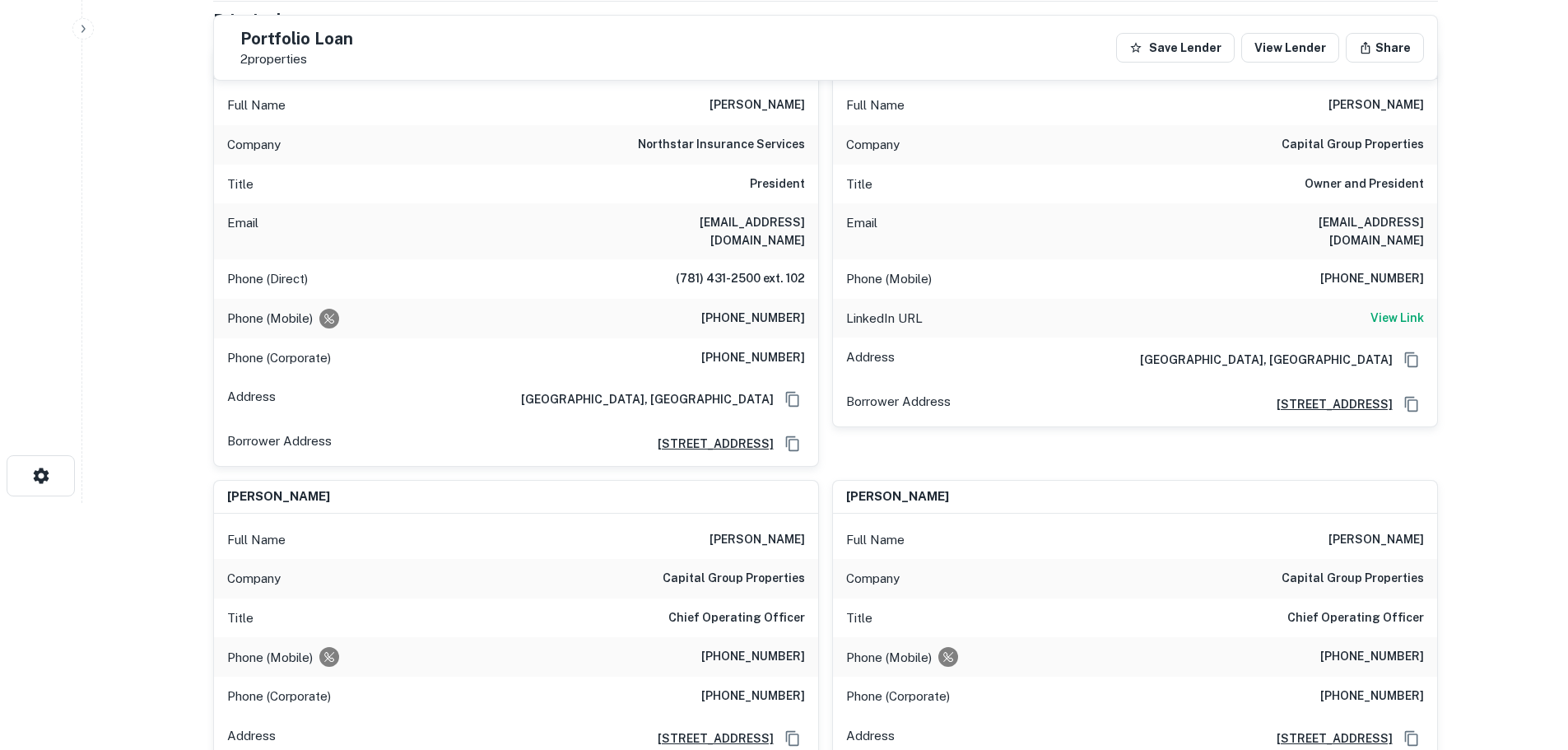
click at [1370, 299] on div "LinkedIn URL View Link" at bounding box center [1135, 319] width 604 height 40
click at [1395, 309] on h6 "View Link" at bounding box center [1397, 317] width 53 height 18
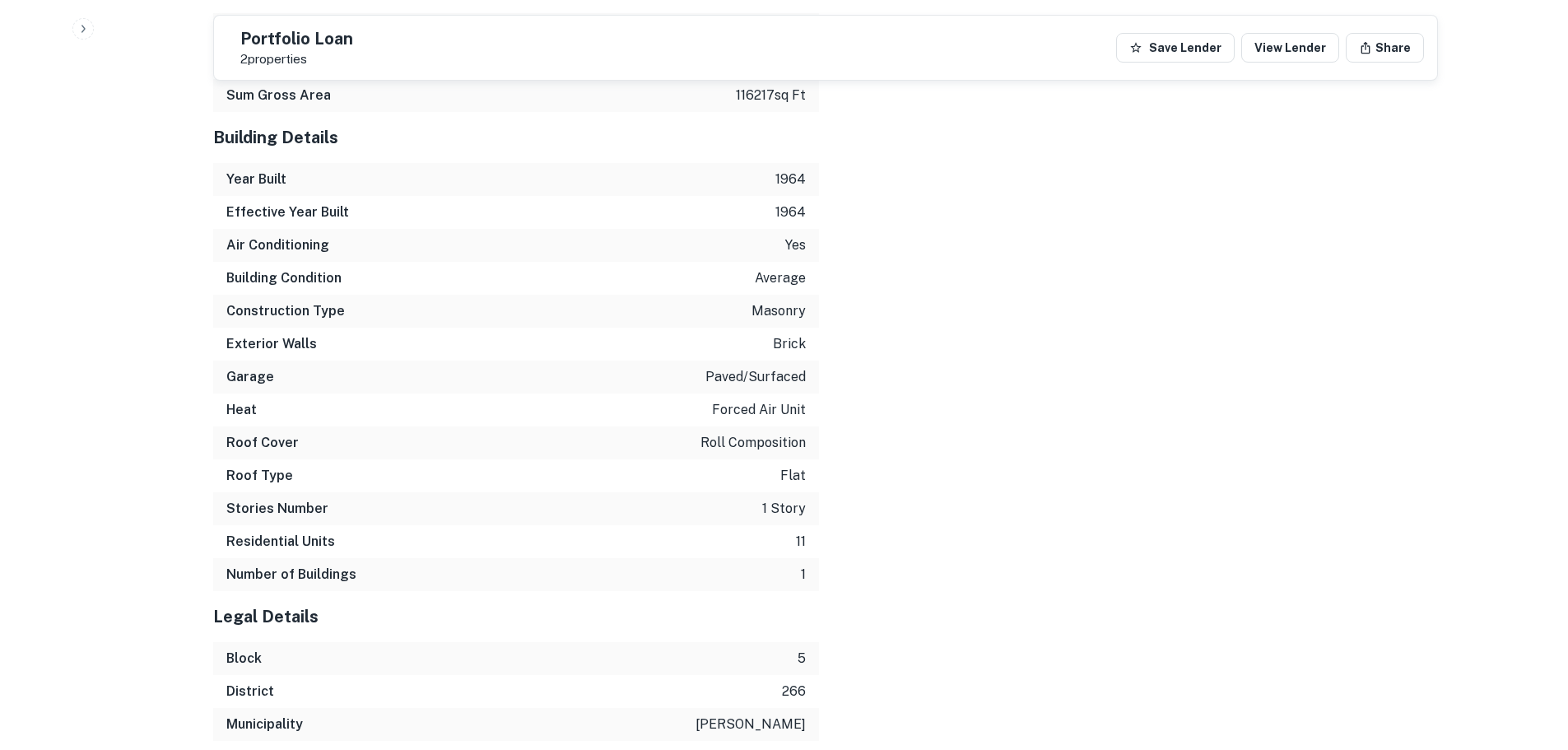
scroll to position [3346, 0]
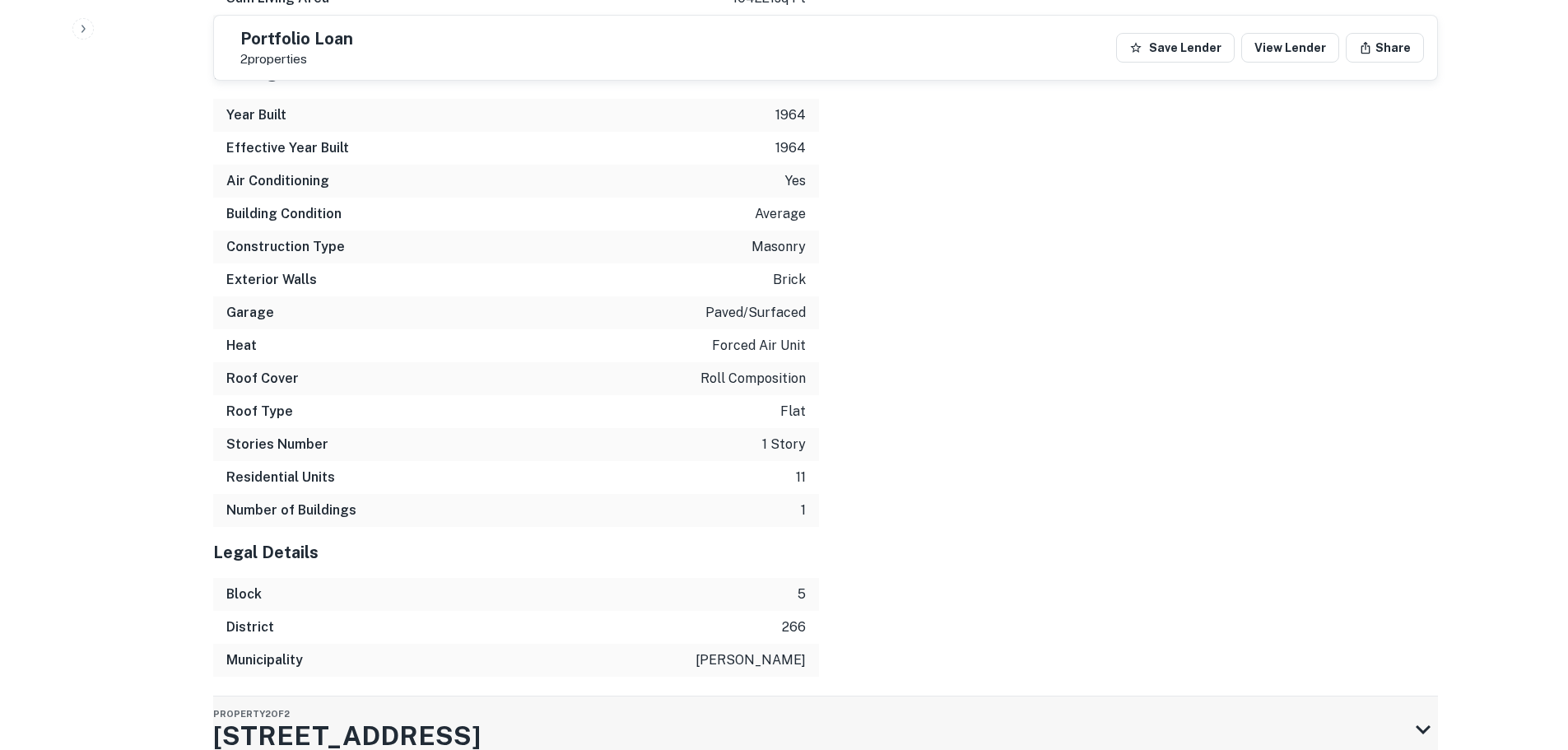
click at [576, 696] on div "Property 2 of 2 3 Gavins Pond Rd" at bounding box center [810, 728] width 1195 height 66
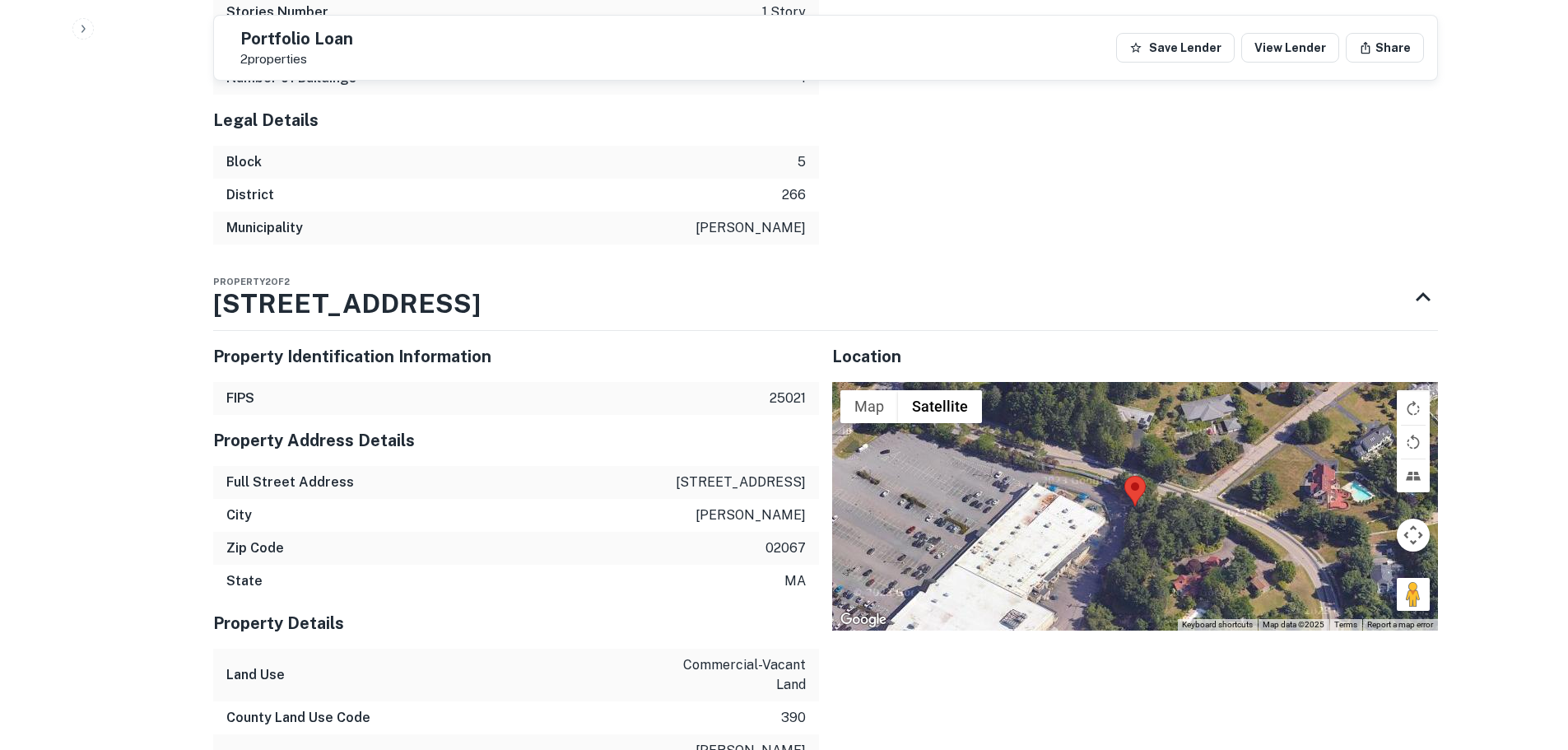
scroll to position [3886, 0]
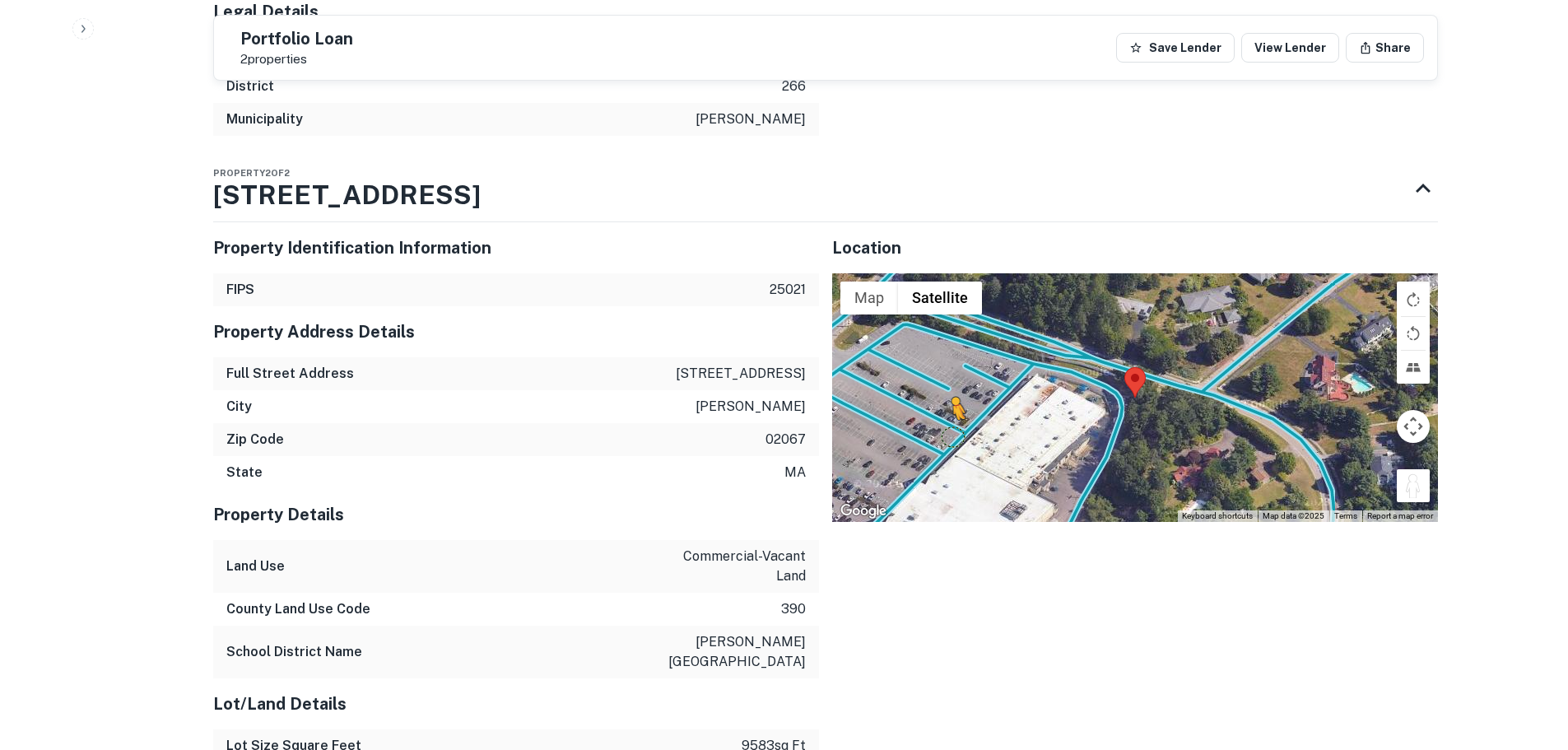
drag, startPoint x: 1427, startPoint y: 392, endPoint x: 938, endPoint y: 342, distance: 491.5
click at [938, 342] on div "To activate drag with keyboard, press Alt + Enter. Once in keyboard drag state,…" at bounding box center [1135, 398] width 606 height 249
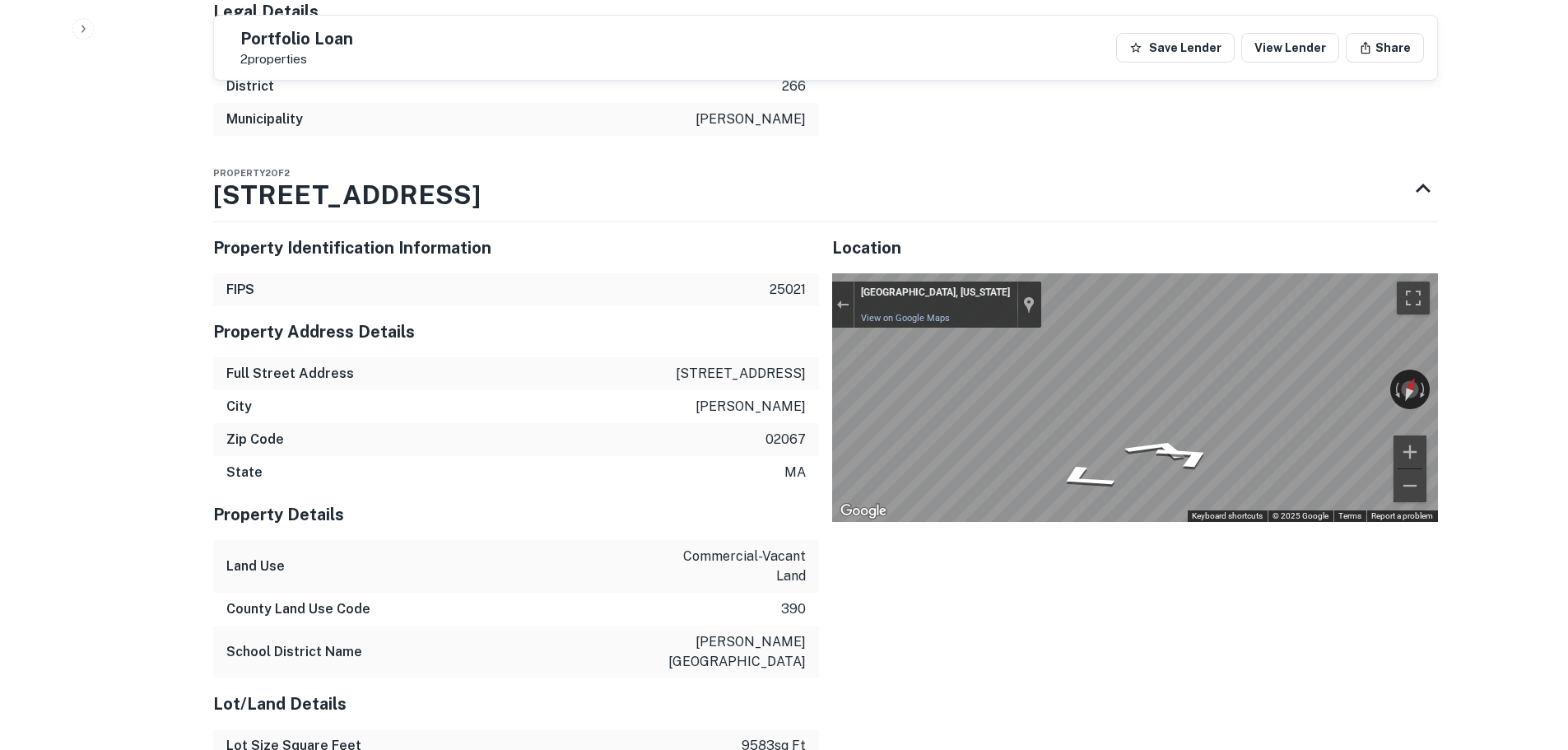
click at [1140, 360] on div "Map" at bounding box center [1135, 398] width 606 height 249
click at [1408, 281] on button "Toggle fullscreen view" at bounding box center [1413, 297] width 33 height 33
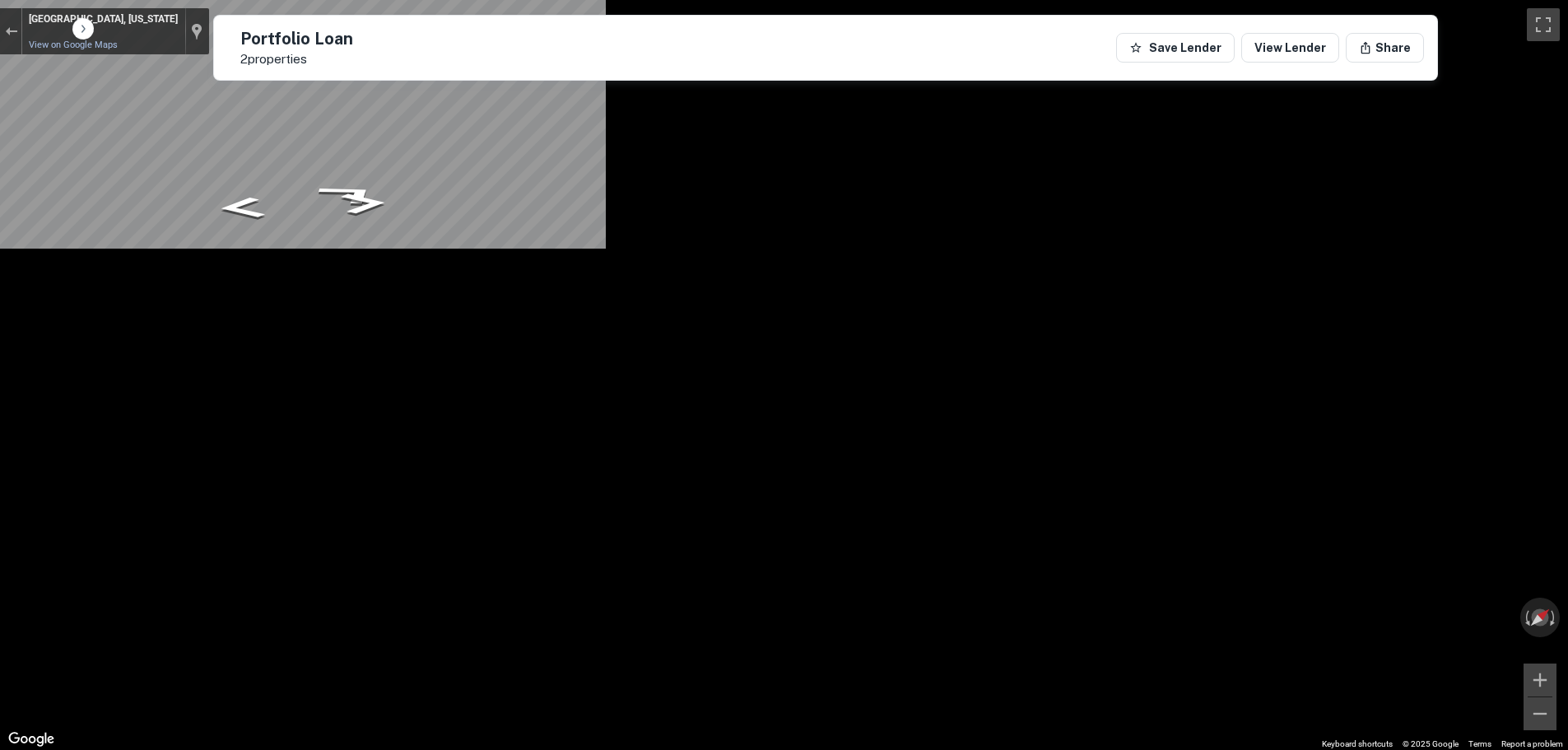
scroll to position [411, 0]
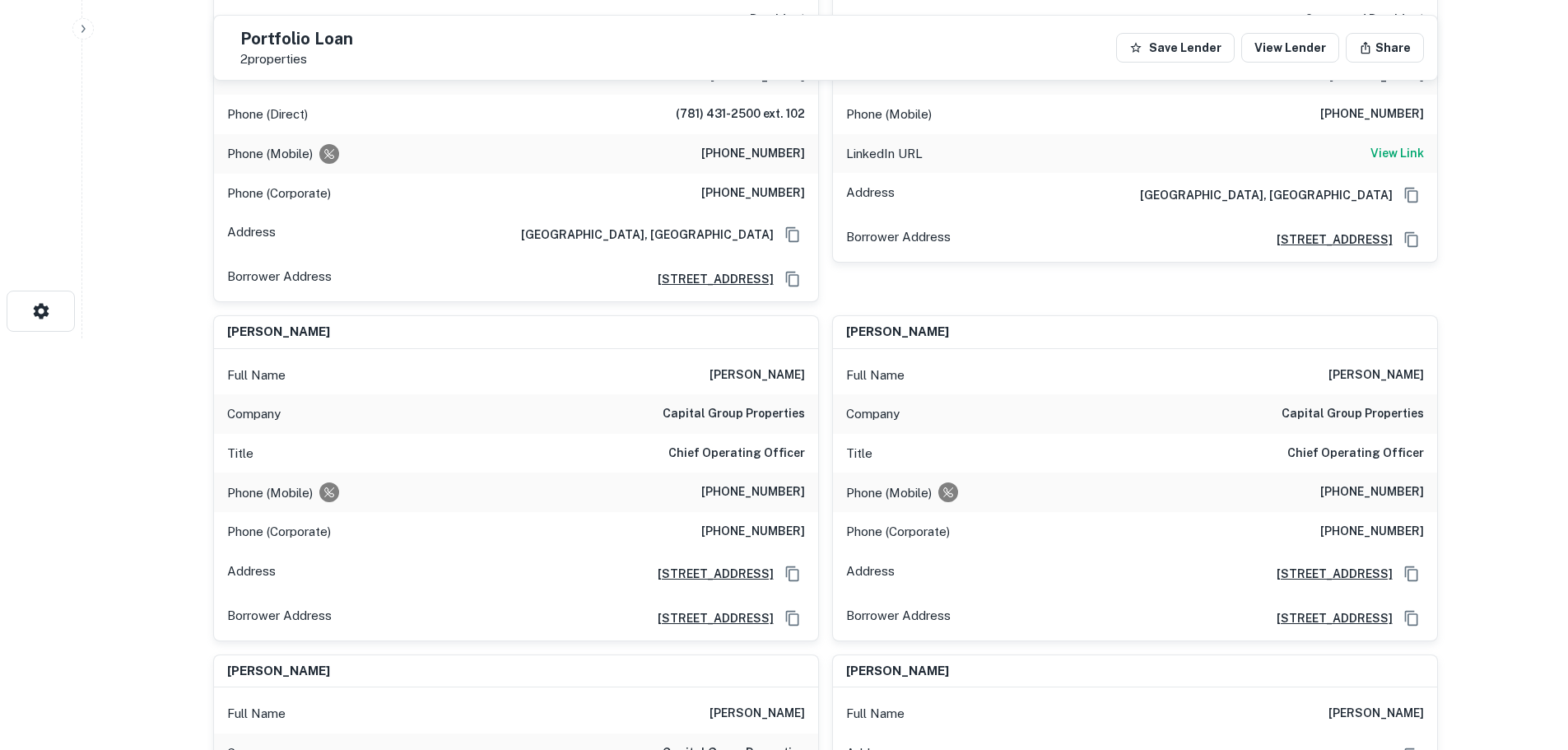
click at [757, 482] on h6 "[PHONE_NUMBER]" at bounding box center [752, 492] width 104 height 20
click at [756, 472] on div "Phone (Mobile) [PHONE_NUMBER]" at bounding box center [516, 492] width 604 height 40
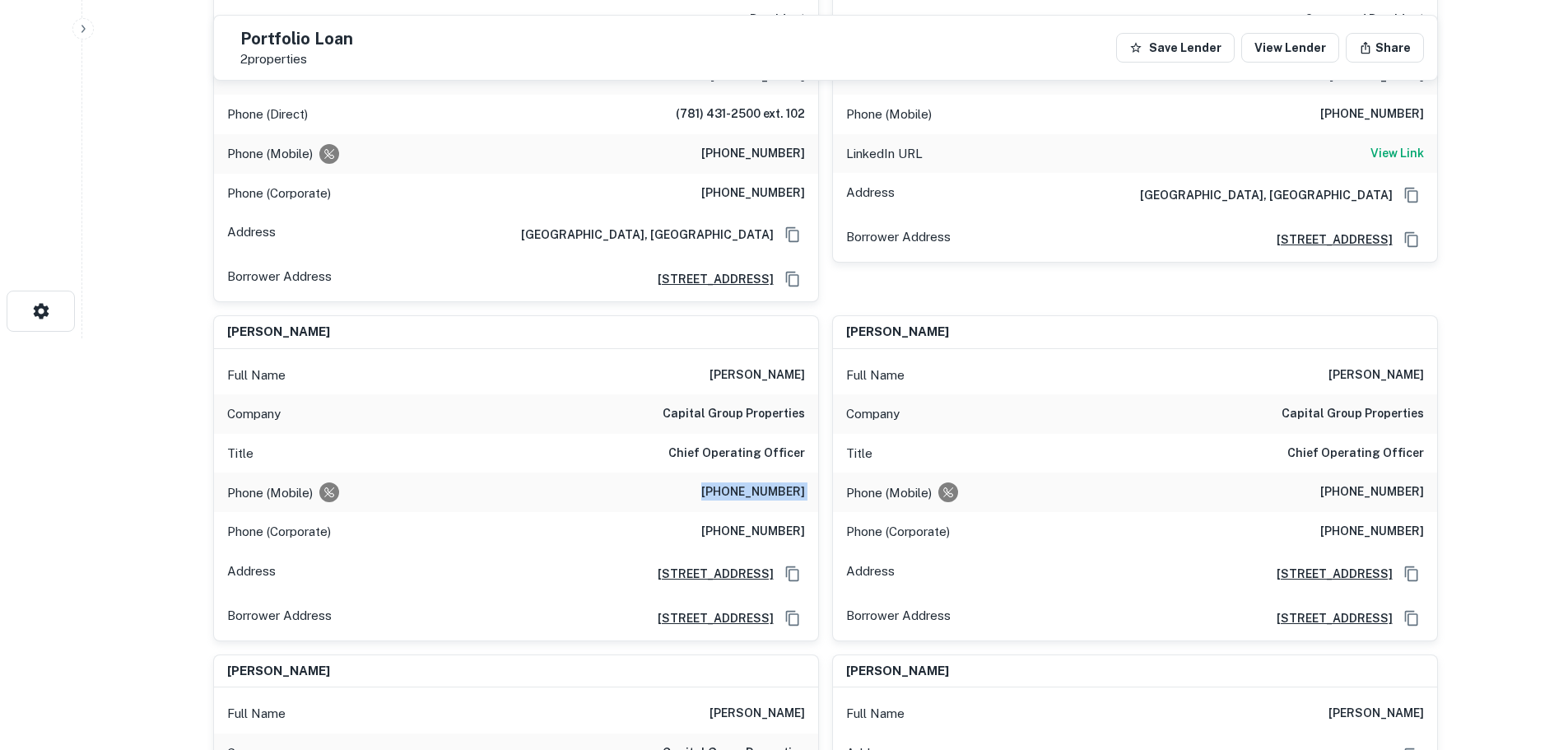
click at [756, 472] on div "Phone (Mobile) [PHONE_NUMBER]" at bounding box center [516, 492] width 604 height 40
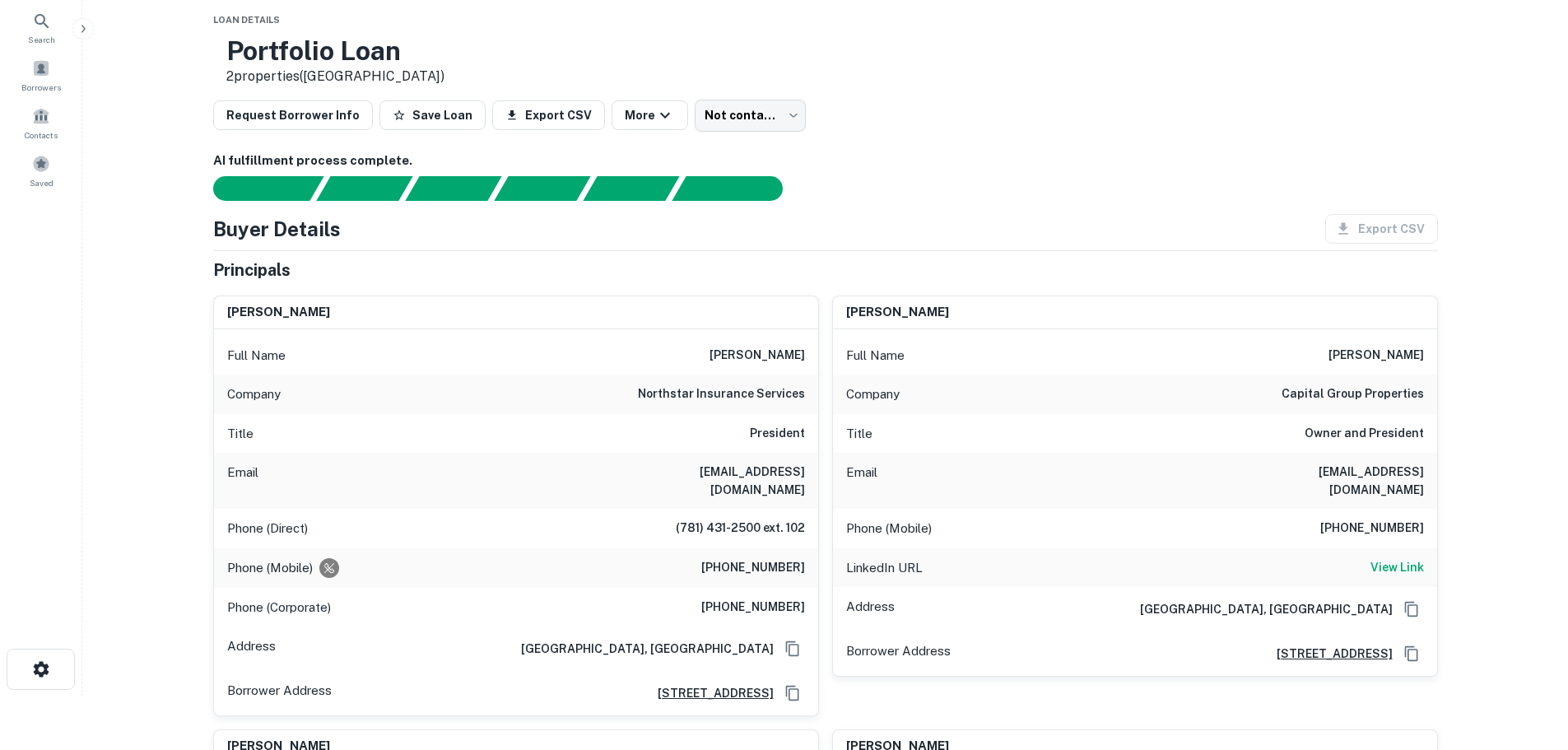
scroll to position [0, 0]
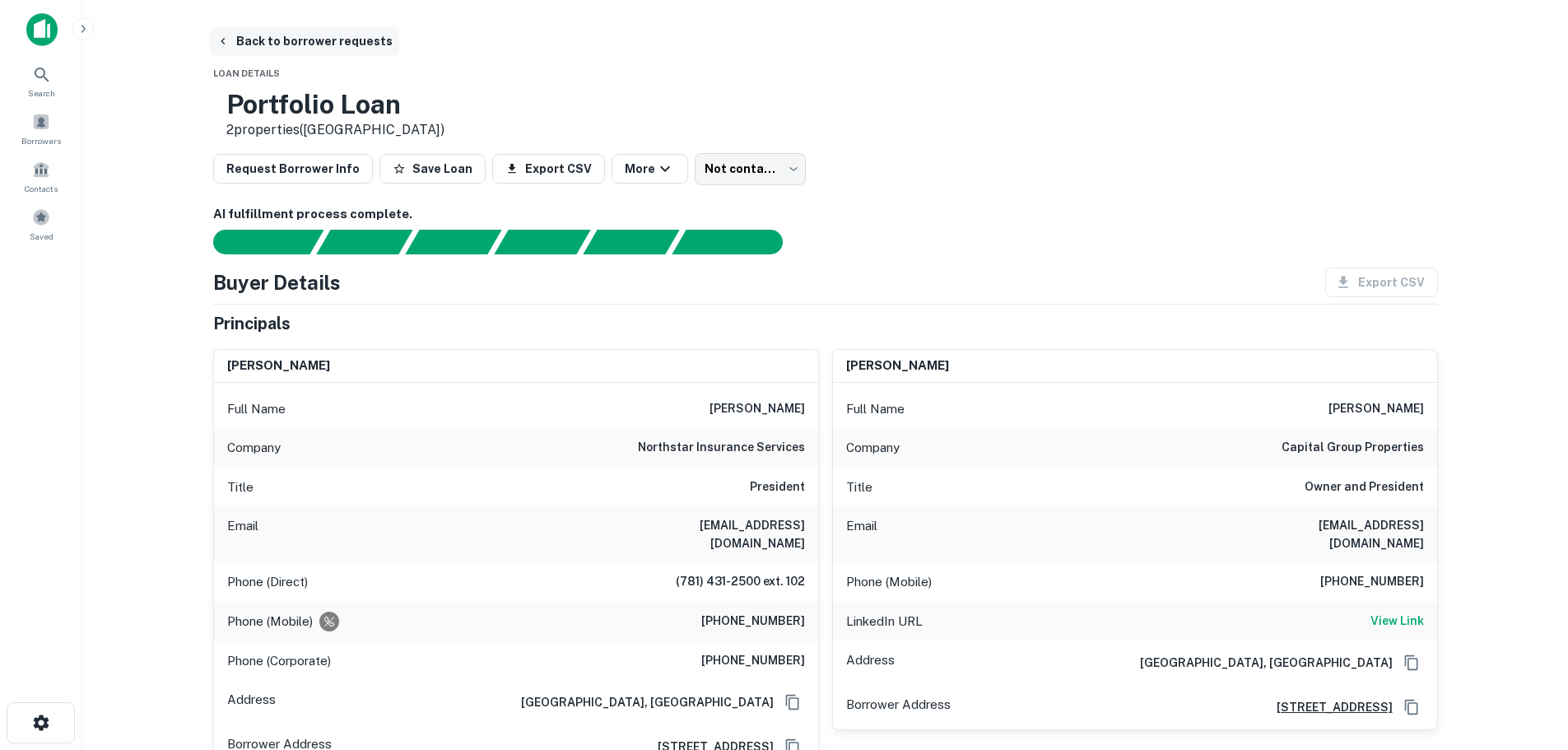
click at [346, 46] on button "Back to borrower requests" at bounding box center [304, 41] width 189 height 29
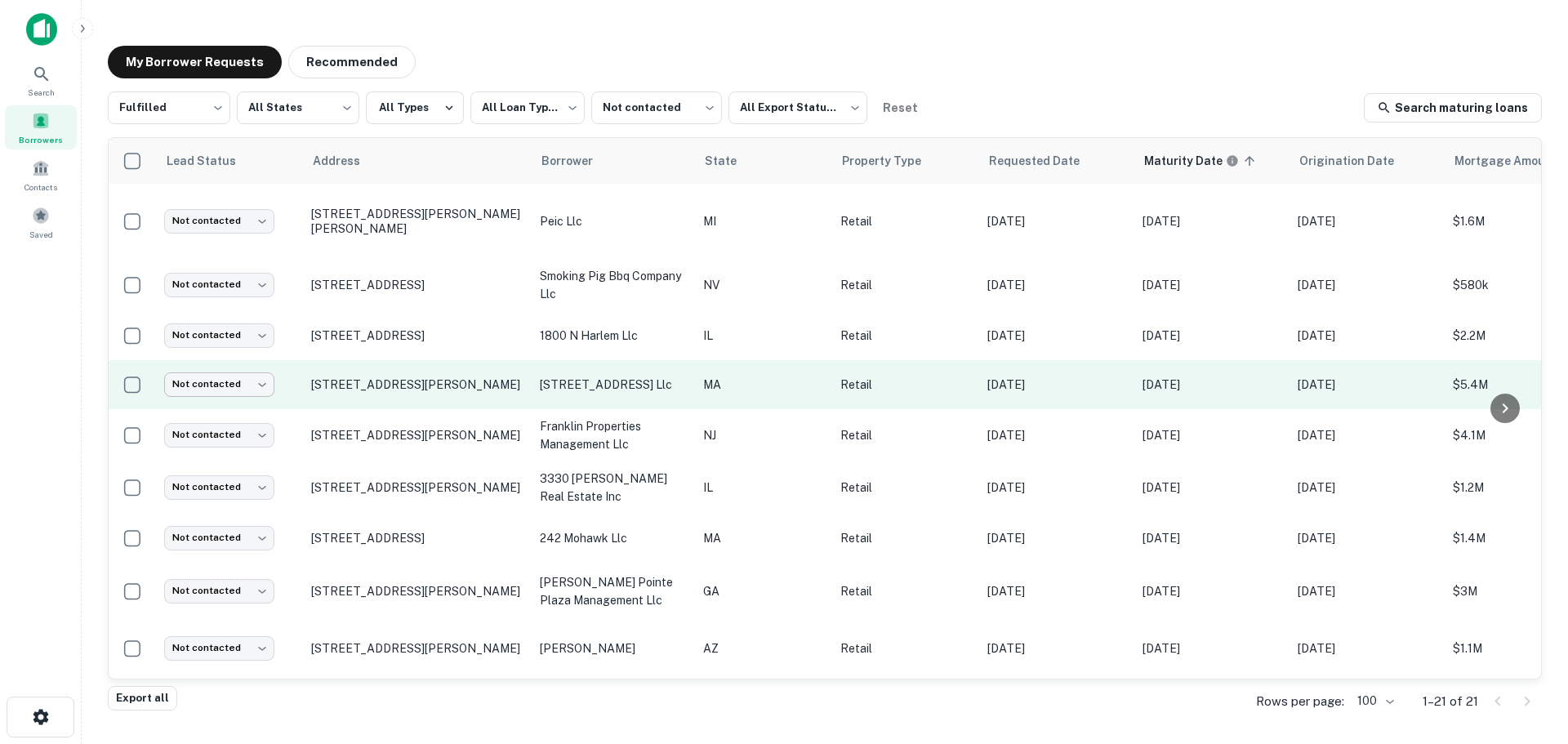
click at [220, 386] on body "**********" at bounding box center [784, 372] width 1568 height 744
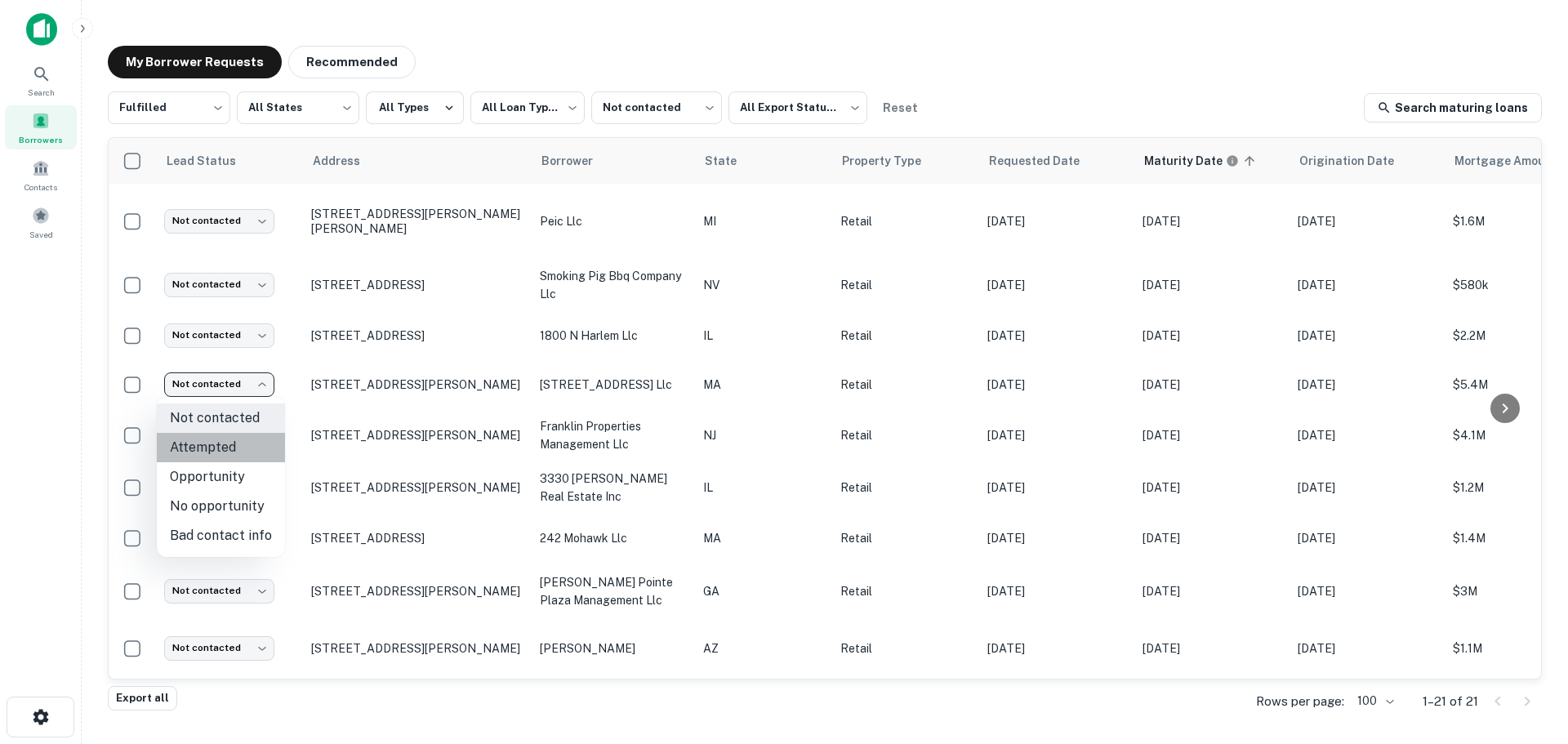
click at [223, 443] on li "Attempted" at bounding box center [220, 446] width 128 height 29
type input "*********"
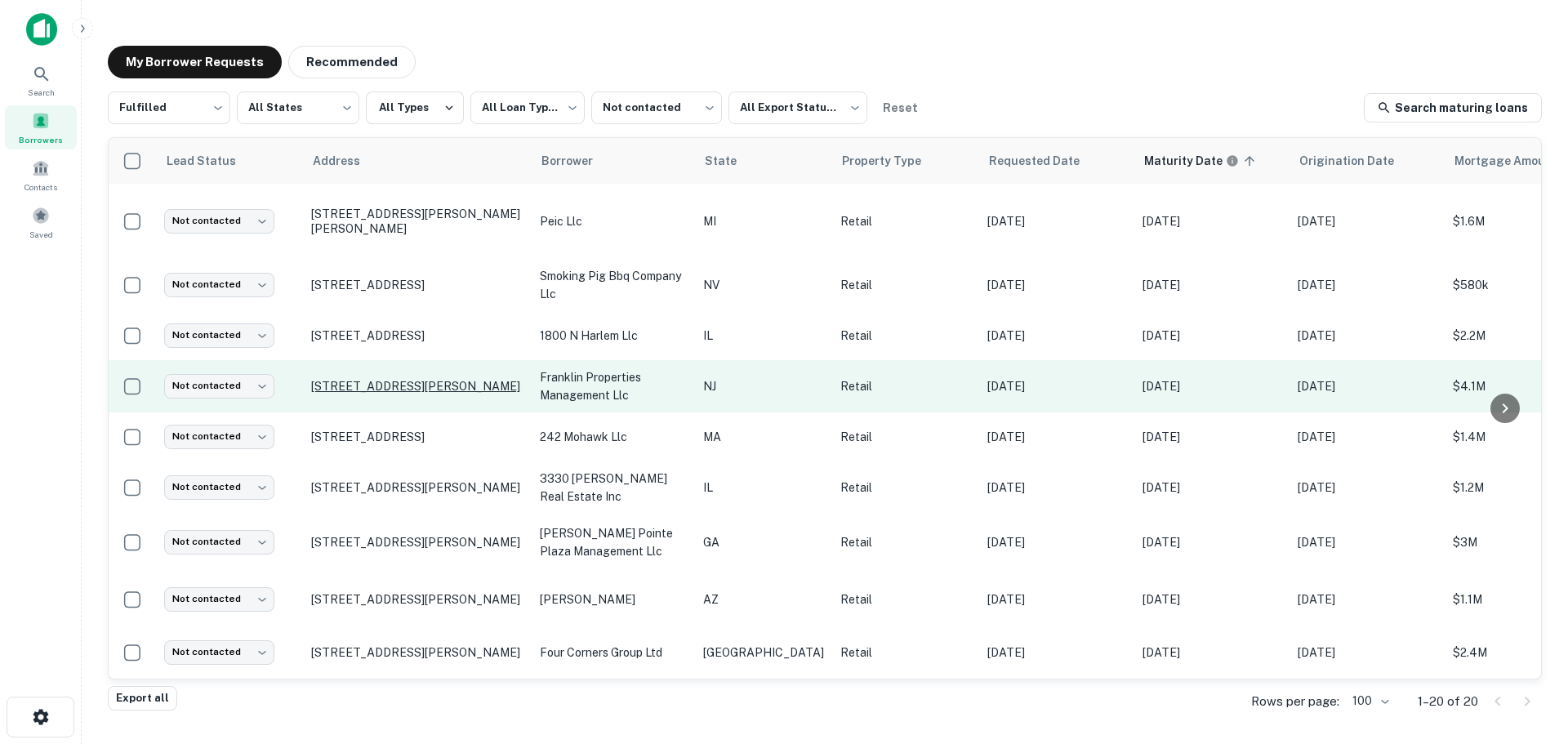
click at [351, 380] on p "[STREET_ADDRESS][PERSON_NAME]" at bounding box center [416, 386] width 212 height 15
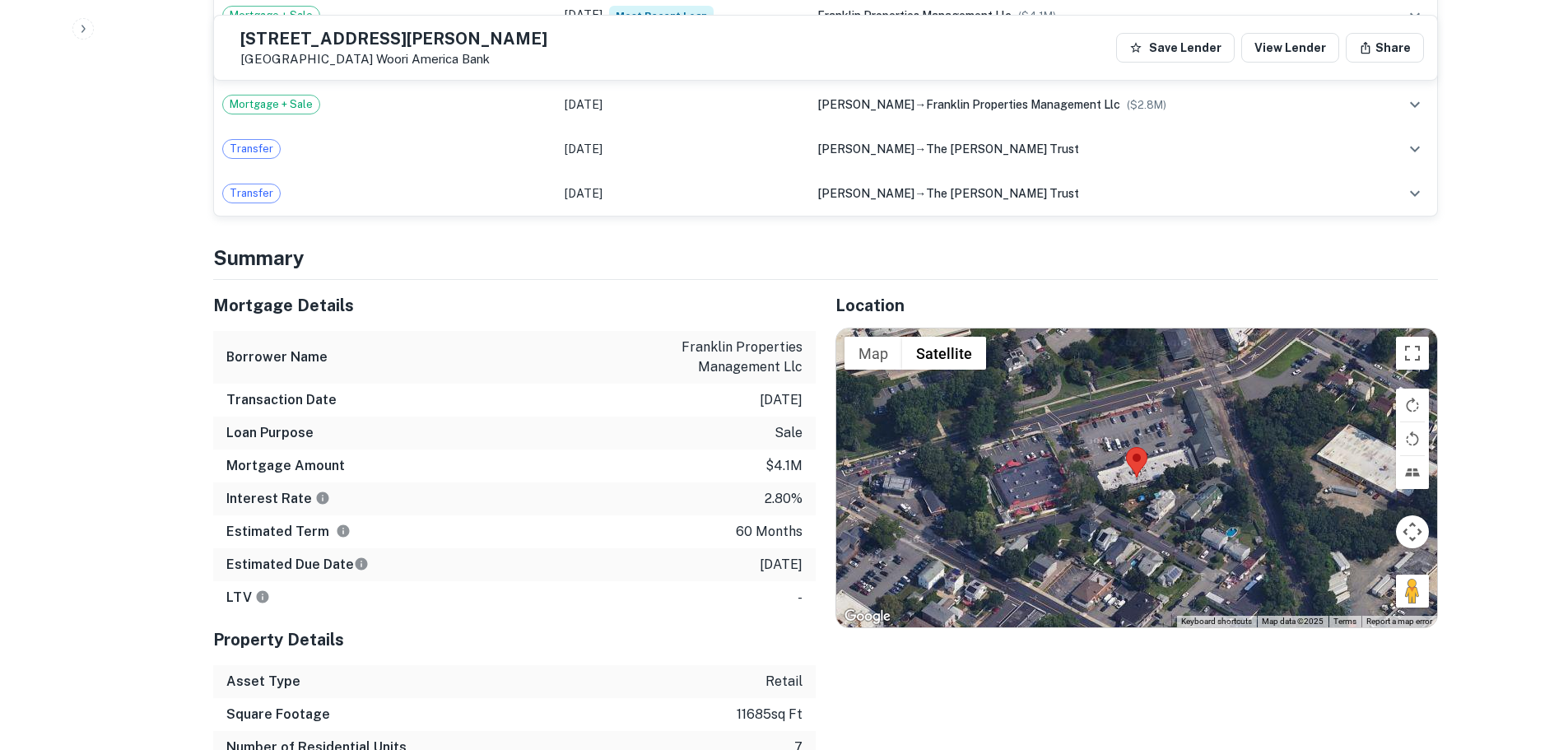
scroll to position [1234, 0]
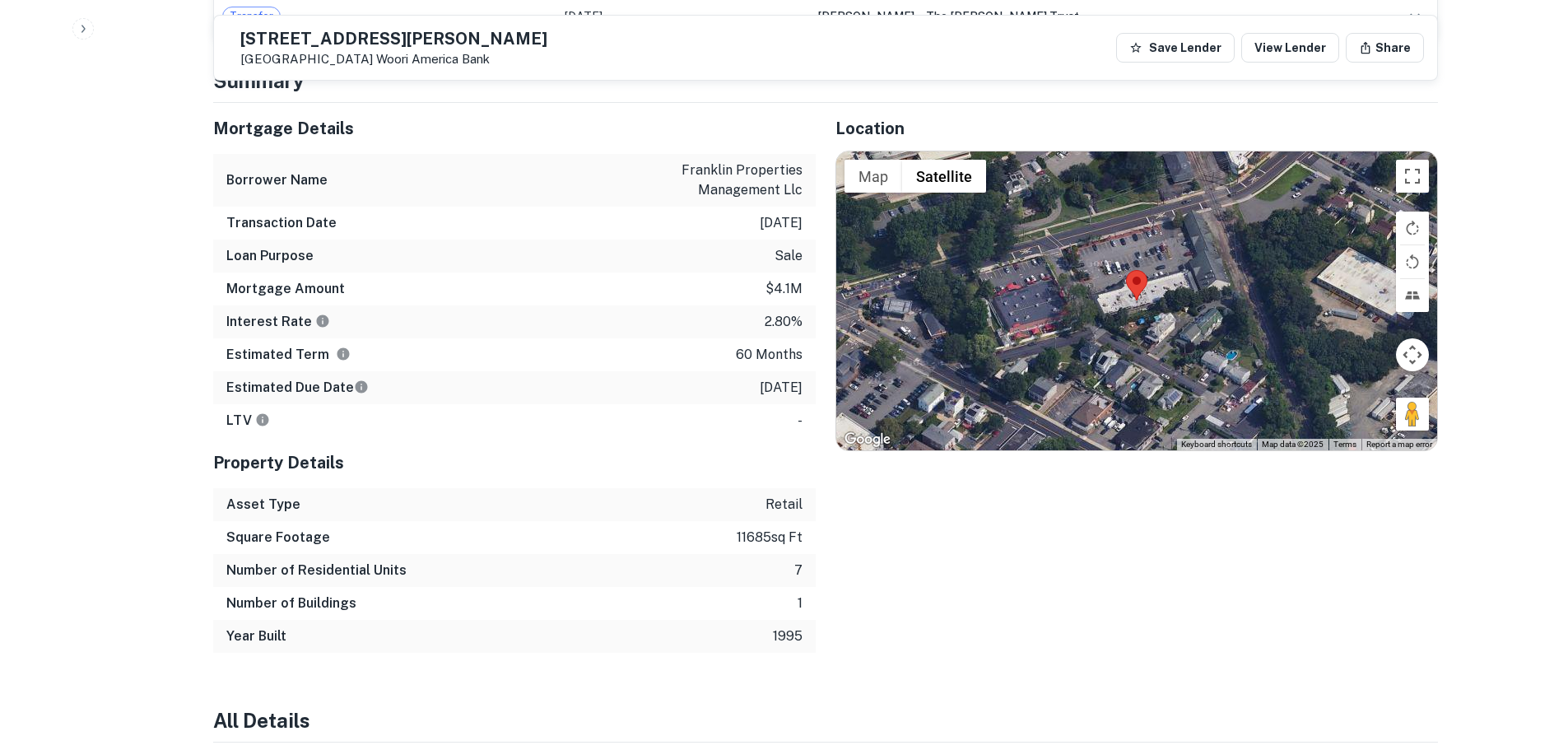
drag, startPoint x: 1424, startPoint y: 400, endPoint x: 1151, endPoint y: 274, distance: 300.7
click at [1151, 274] on div "Map Terrain Satellite Labels Keyboard shortcuts Map Data Map data ©2025 Map dat…" at bounding box center [1137, 300] width 601 height 298
drag, startPoint x: 1410, startPoint y: 408, endPoint x: 1148, endPoint y: 273, distance: 294.7
click at [1148, 273] on div "To activate drag with keyboard, press Alt + Enter. Once in keyboard drag state,…" at bounding box center [1137, 300] width 601 height 298
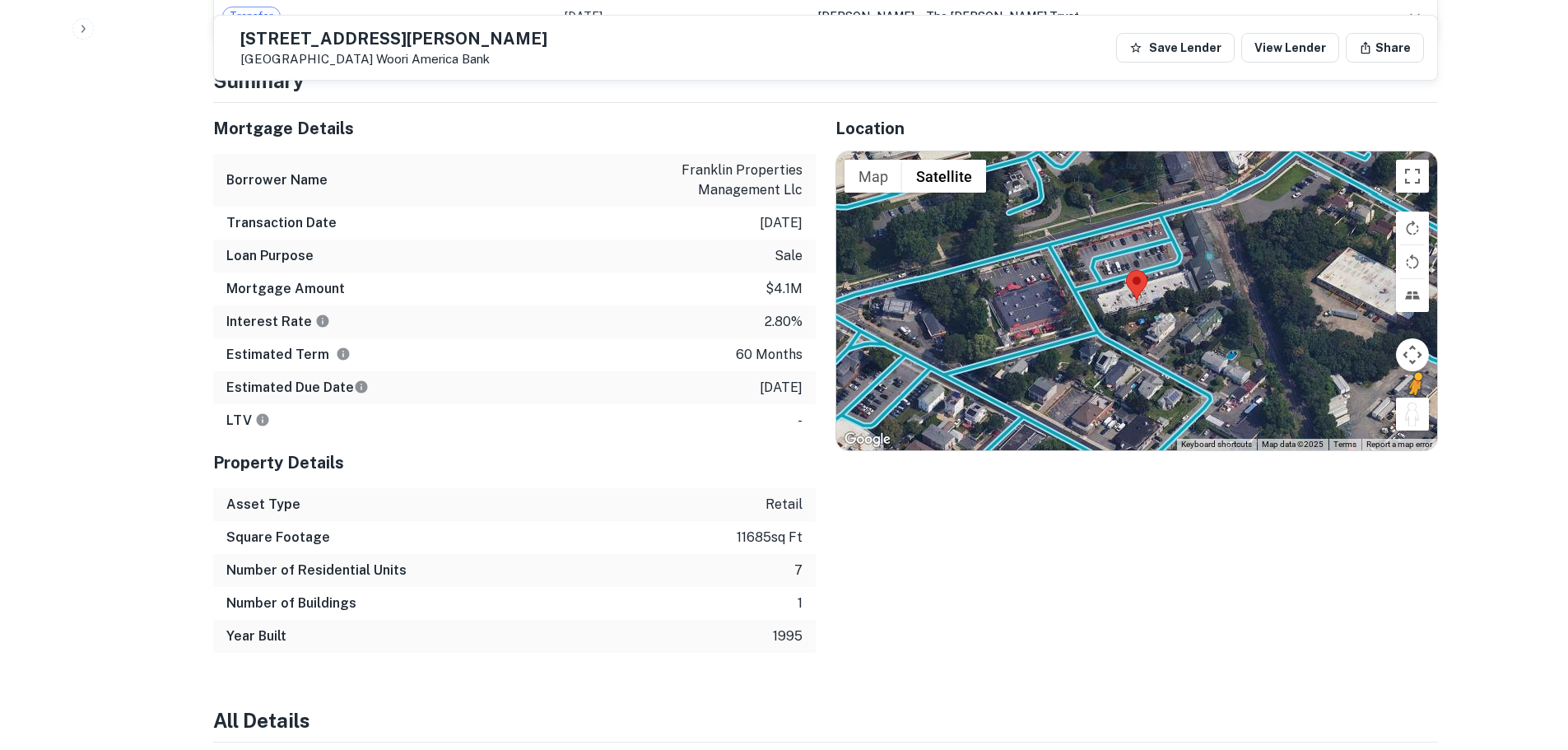
drag, startPoint x: 1415, startPoint y: 397, endPoint x: 1089, endPoint y: 234, distance: 364.5
click at [1073, 234] on div "To activate drag with keyboard, press Alt + Enter. Once in keyboard drag state,…" at bounding box center [1137, 300] width 601 height 298
click at [1421, 398] on button "Drag Pegman onto the map to open Street View" at bounding box center [1412, 414] width 33 height 33
click at [1419, 398] on button "Drag Pegman onto the map to open Street View" at bounding box center [1412, 414] width 33 height 33
drag, startPoint x: 1403, startPoint y: 366, endPoint x: 1310, endPoint y: 348, distance: 94.7
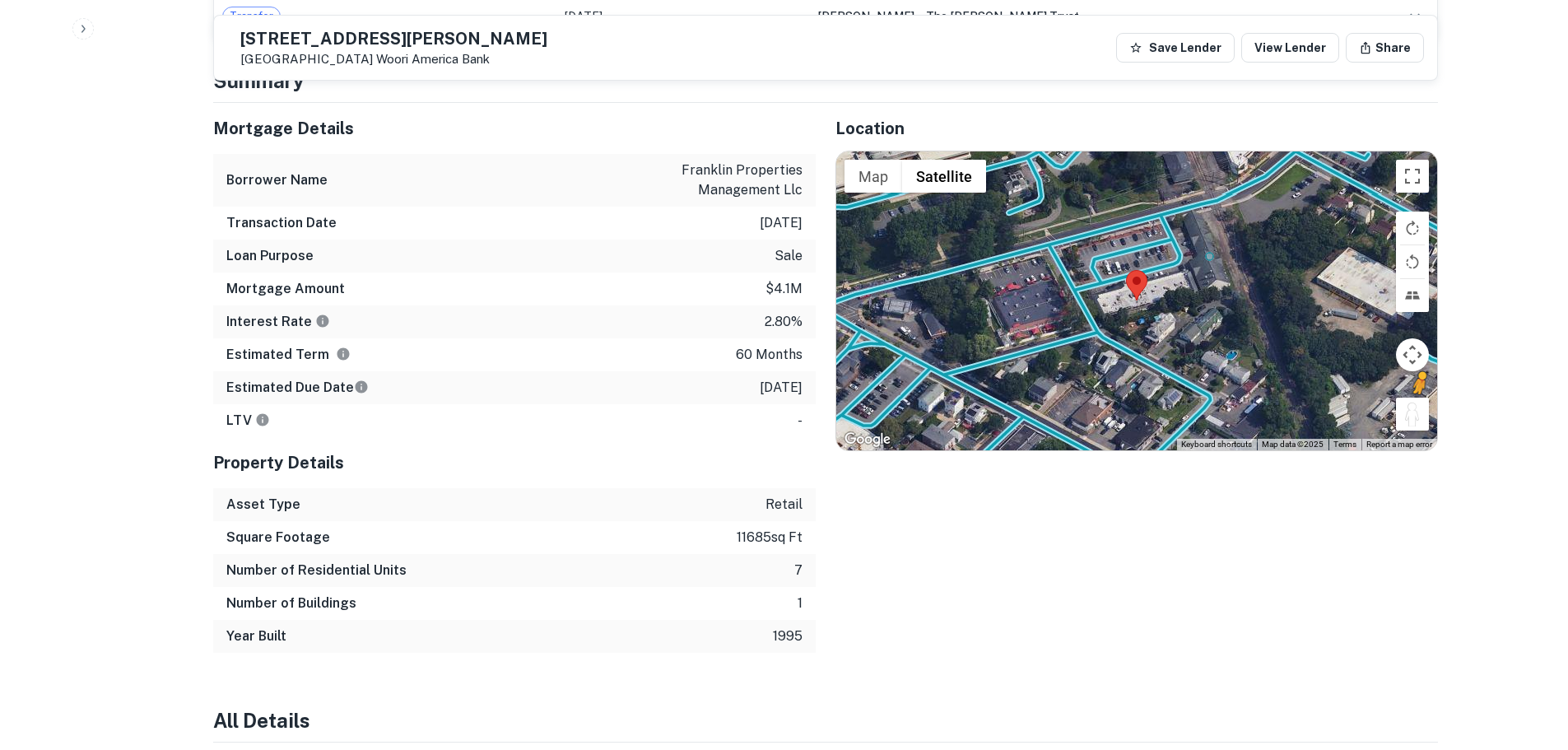
click at [1310, 348] on div "To activate drag with keyboard, press Alt + Enter. Once in keyboard drag state,…" at bounding box center [1137, 300] width 601 height 298
click at [1414, 161] on button "Toggle fullscreen view" at bounding box center [1412, 176] width 33 height 33
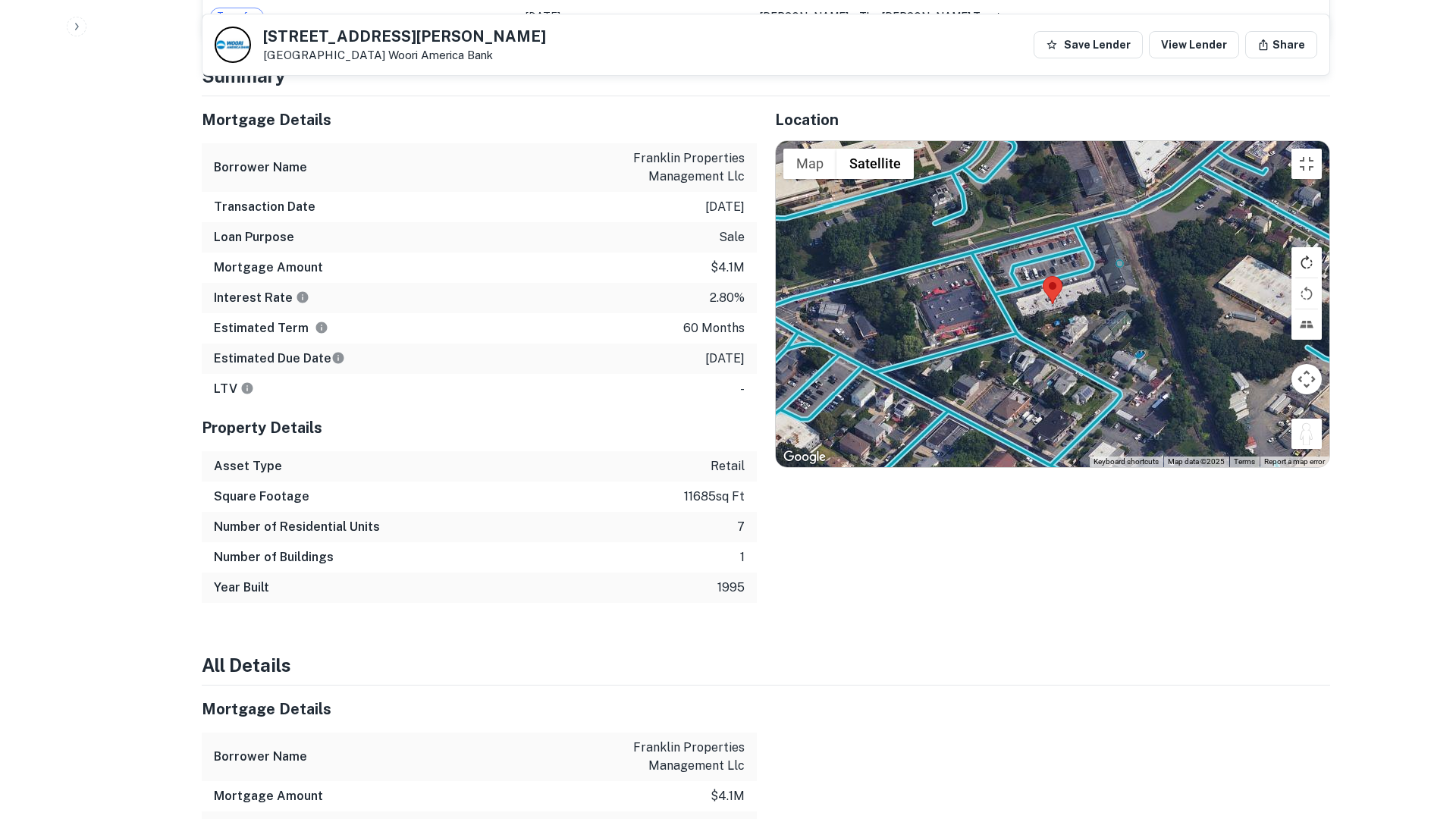
click at [1322, 277] on button "Rotate map clockwise" at bounding box center [1306, 262] width 31 height 31
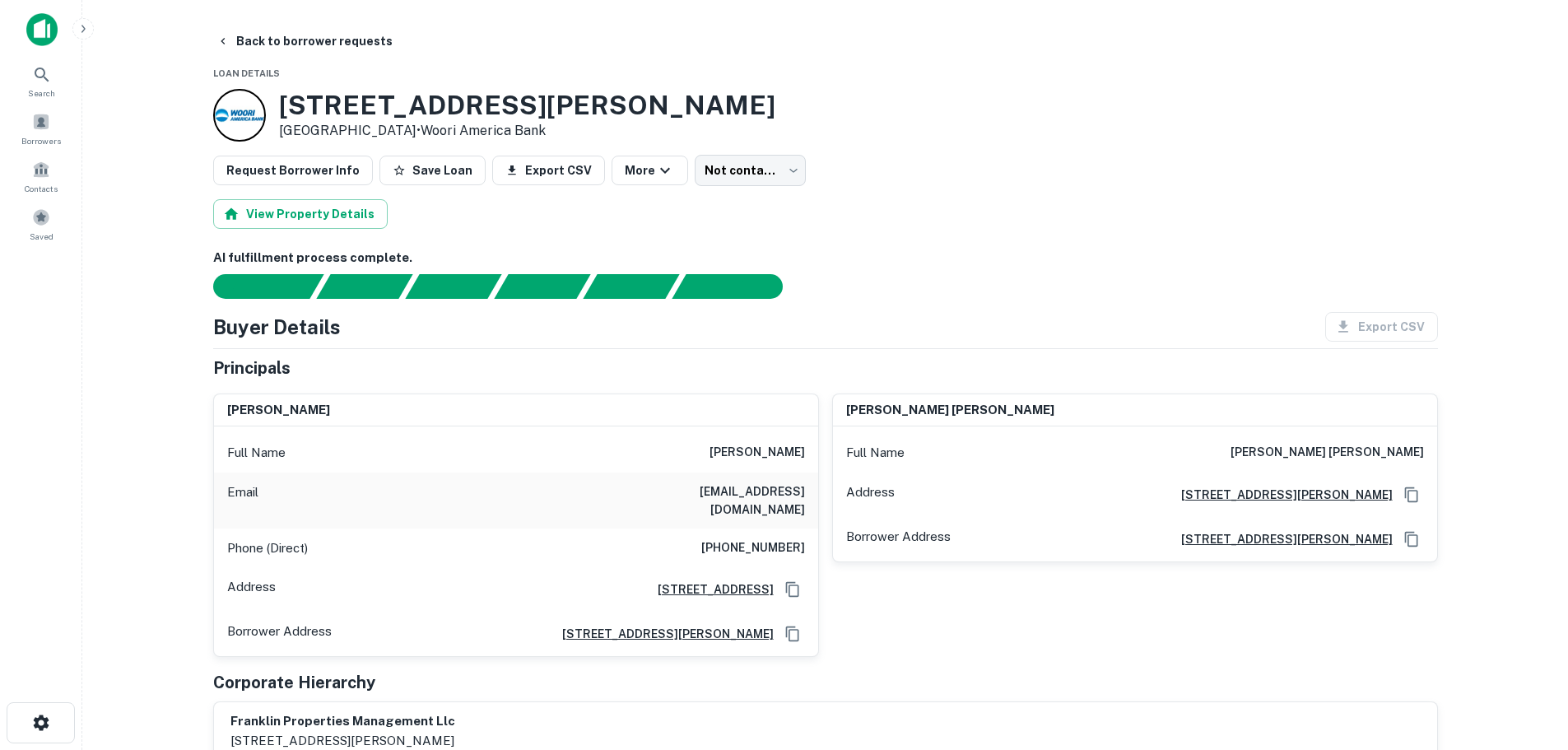
click at [343, 25] on main "Back to borrower requests Loan Details 859 Clifton Ave Clifton, NJ 07013 • Woor…" at bounding box center [825, 375] width 1485 height 750
click at [425, 103] on h3 "[STREET_ADDRESS][PERSON_NAME]" at bounding box center [527, 104] width 497 height 31
click at [427, 103] on h3 "[STREET_ADDRESS][PERSON_NAME]" at bounding box center [527, 104] width 497 height 31
click at [428, 103] on h3 "[STREET_ADDRESS][PERSON_NAME]" at bounding box center [527, 104] width 497 height 31
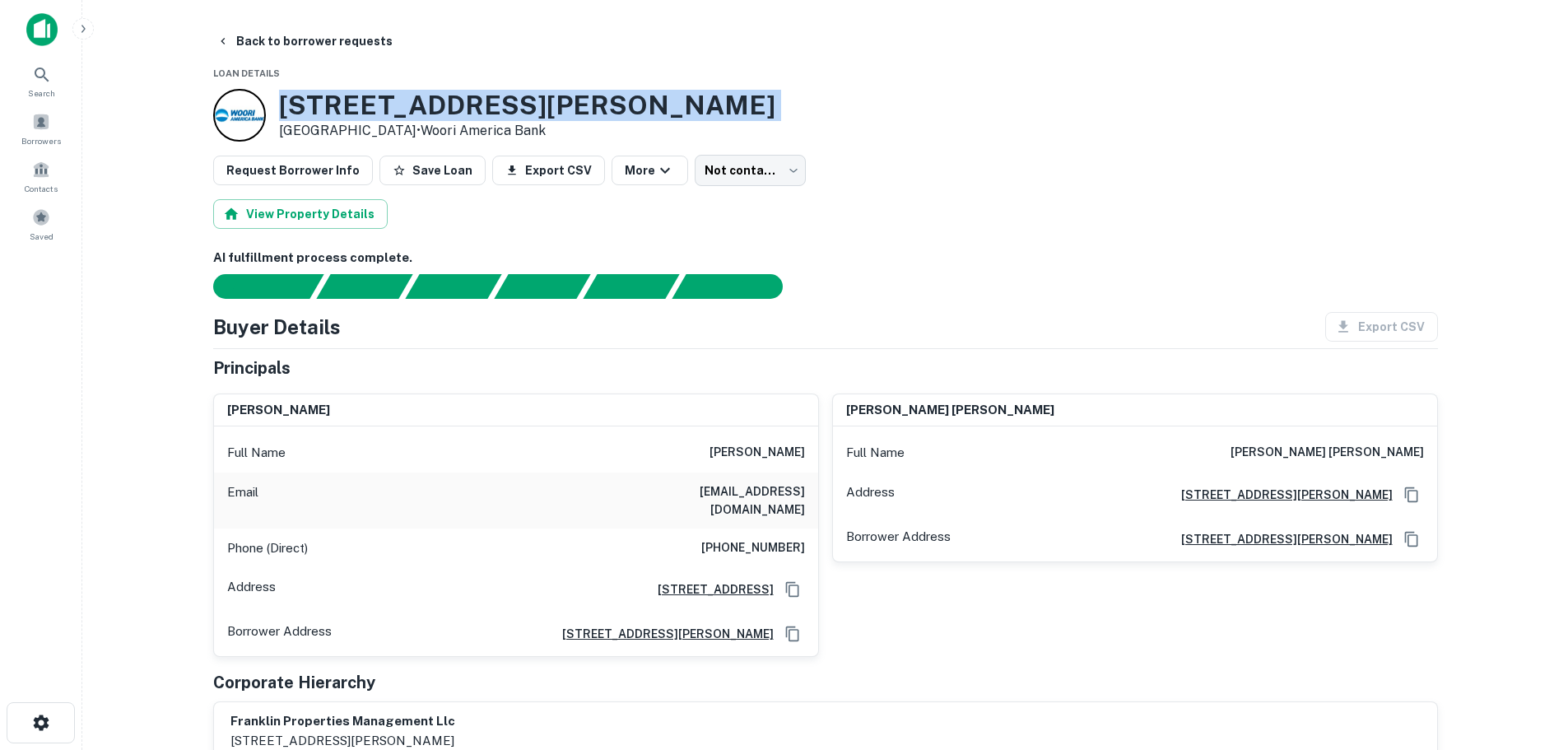
copy h3 "[STREET_ADDRESS][PERSON_NAME]"
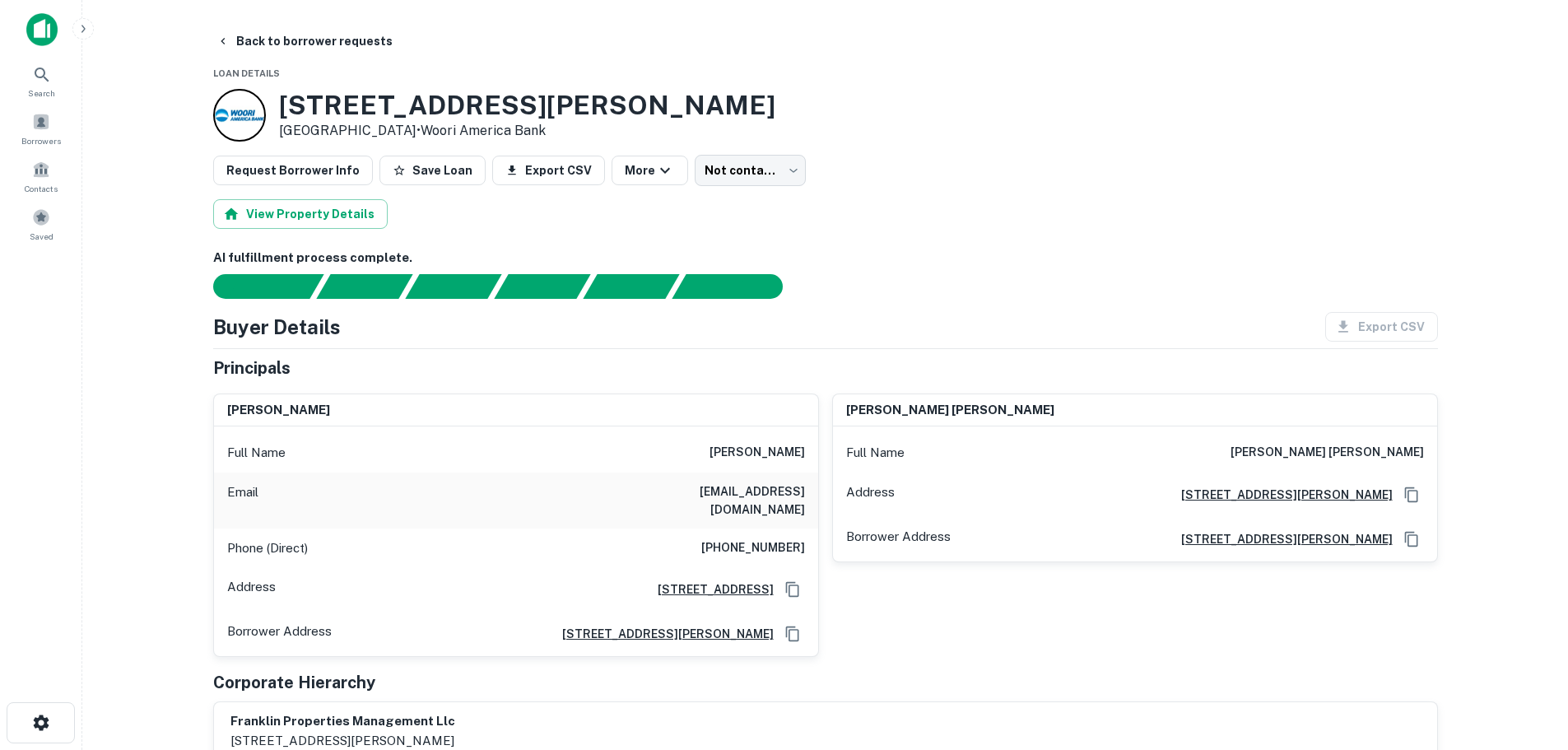
click at [760, 449] on h6 "[PERSON_NAME]" at bounding box center [757, 452] width 96 height 20
copy h6 "kyong"
click at [751, 538] on h6 "[PHONE_NUMBER]" at bounding box center [752, 548] width 104 height 20
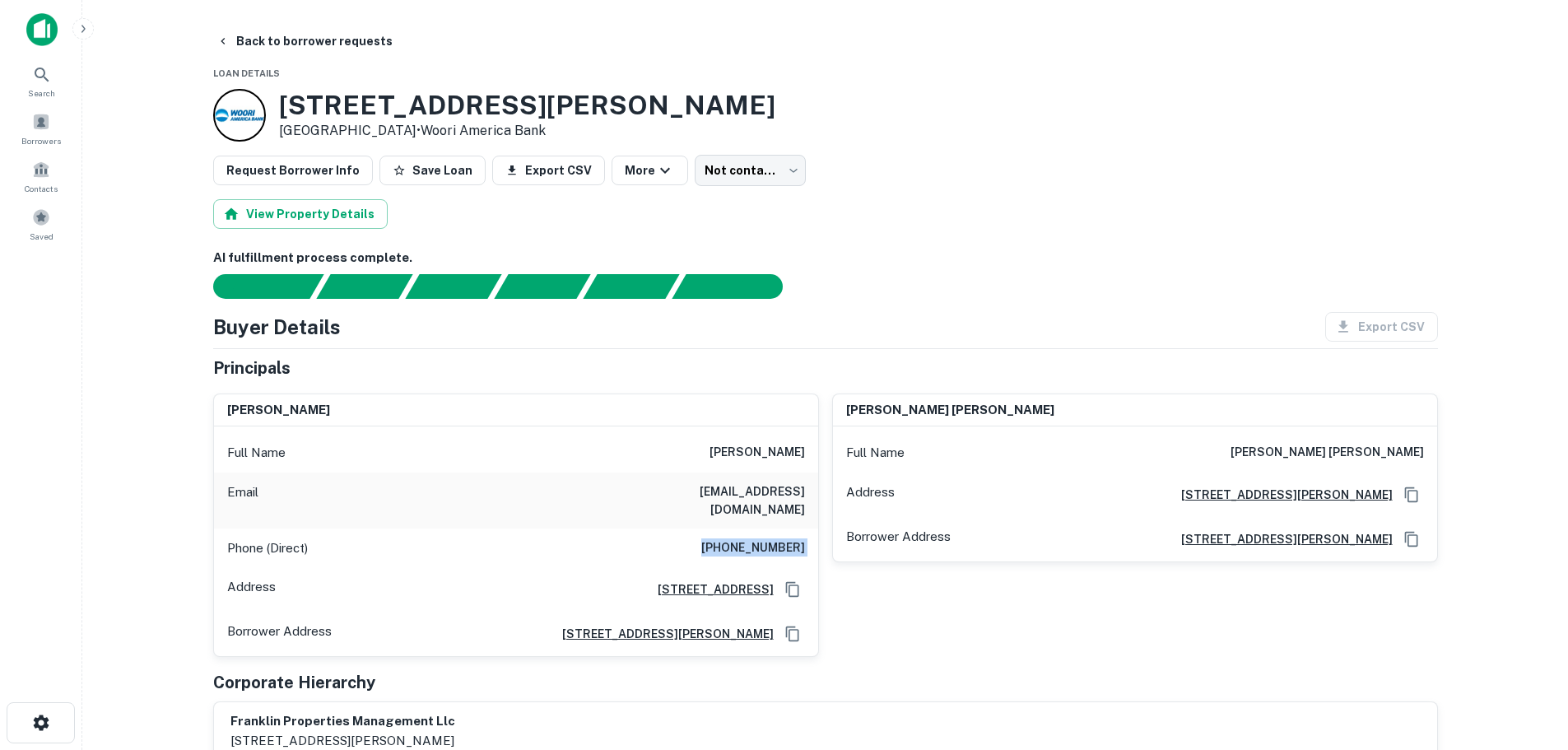
click at [751, 538] on h6 "[PHONE_NUMBER]" at bounding box center [752, 548] width 104 height 20
copy h6 "[PHONE_NUMBER]"
click at [290, 47] on button "Back to borrower requests" at bounding box center [304, 41] width 189 height 29
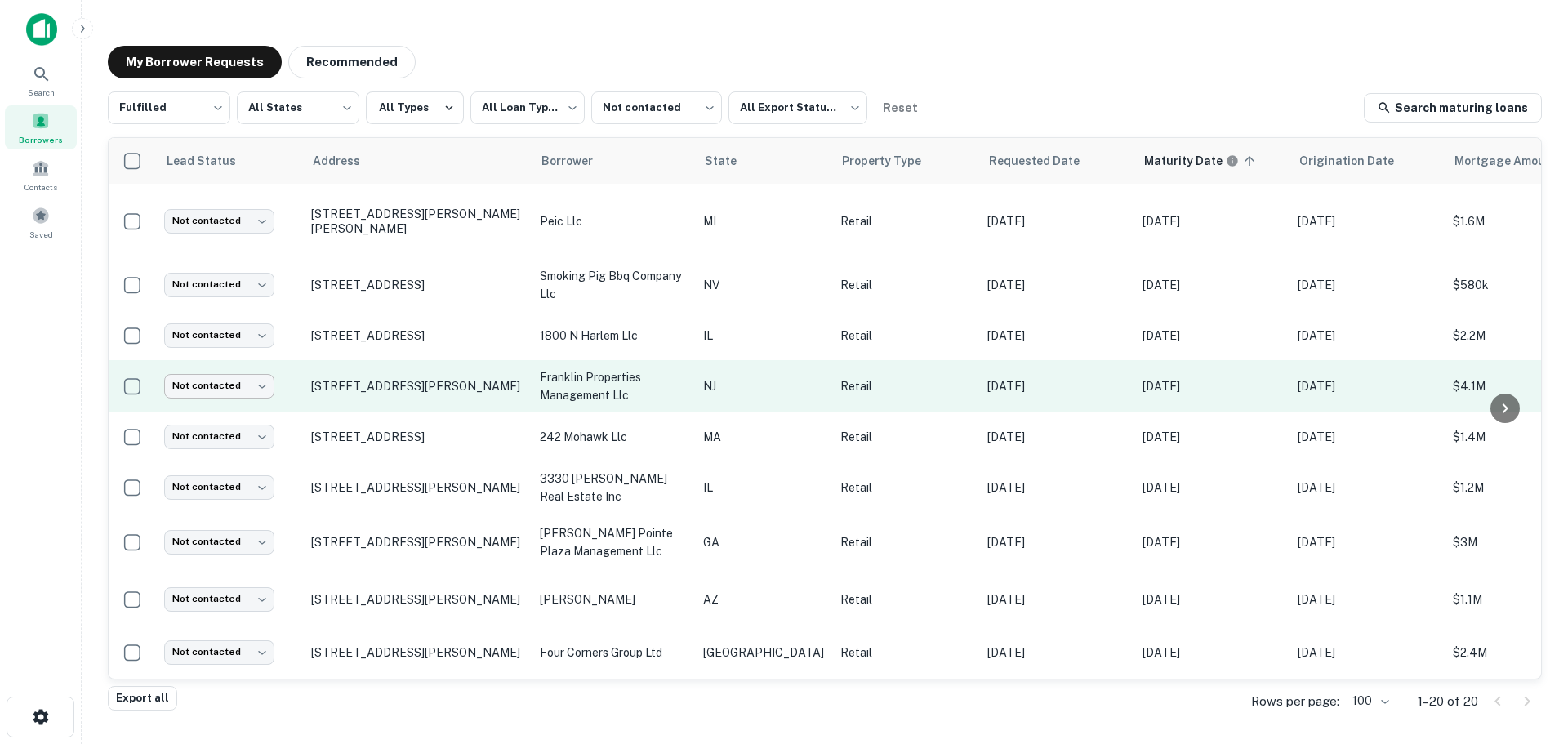
click at [257, 385] on body "**********" at bounding box center [784, 372] width 1568 height 744
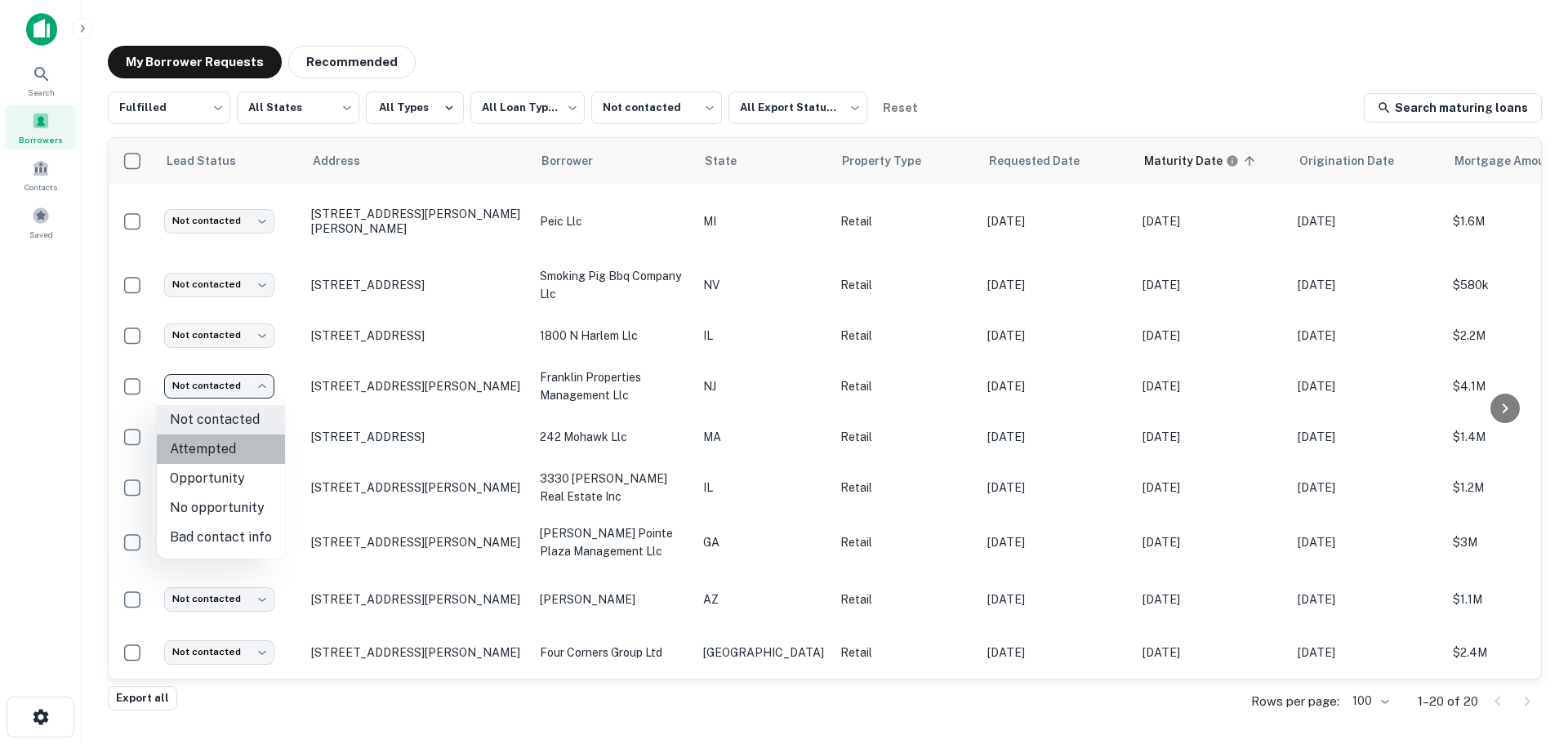
click at [248, 458] on li "Attempted" at bounding box center [220, 448] width 128 height 29
type input "*********"
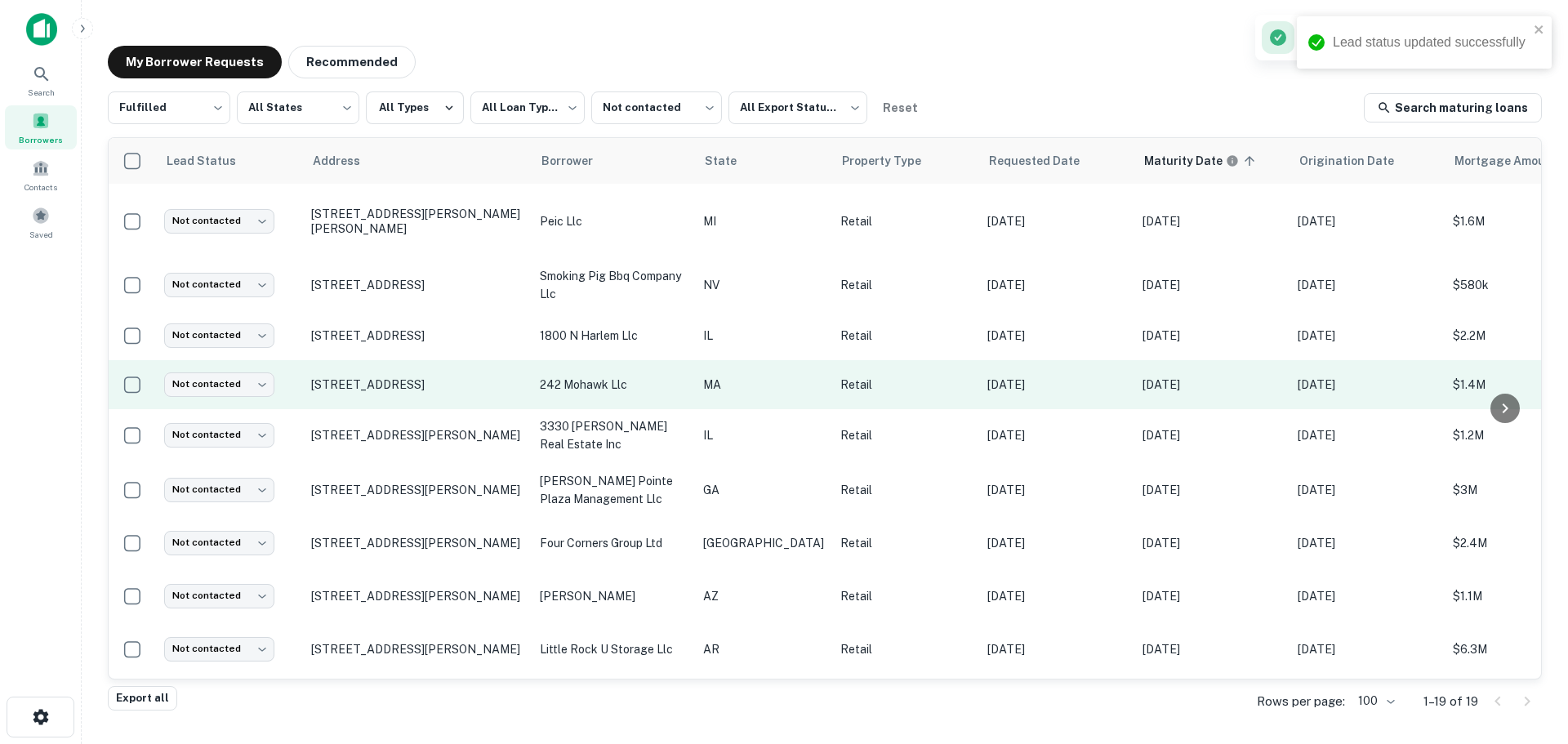
click at [447, 374] on td "[STREET_ADDRESS]" at bounding box center [417, 384] width 229 height 49
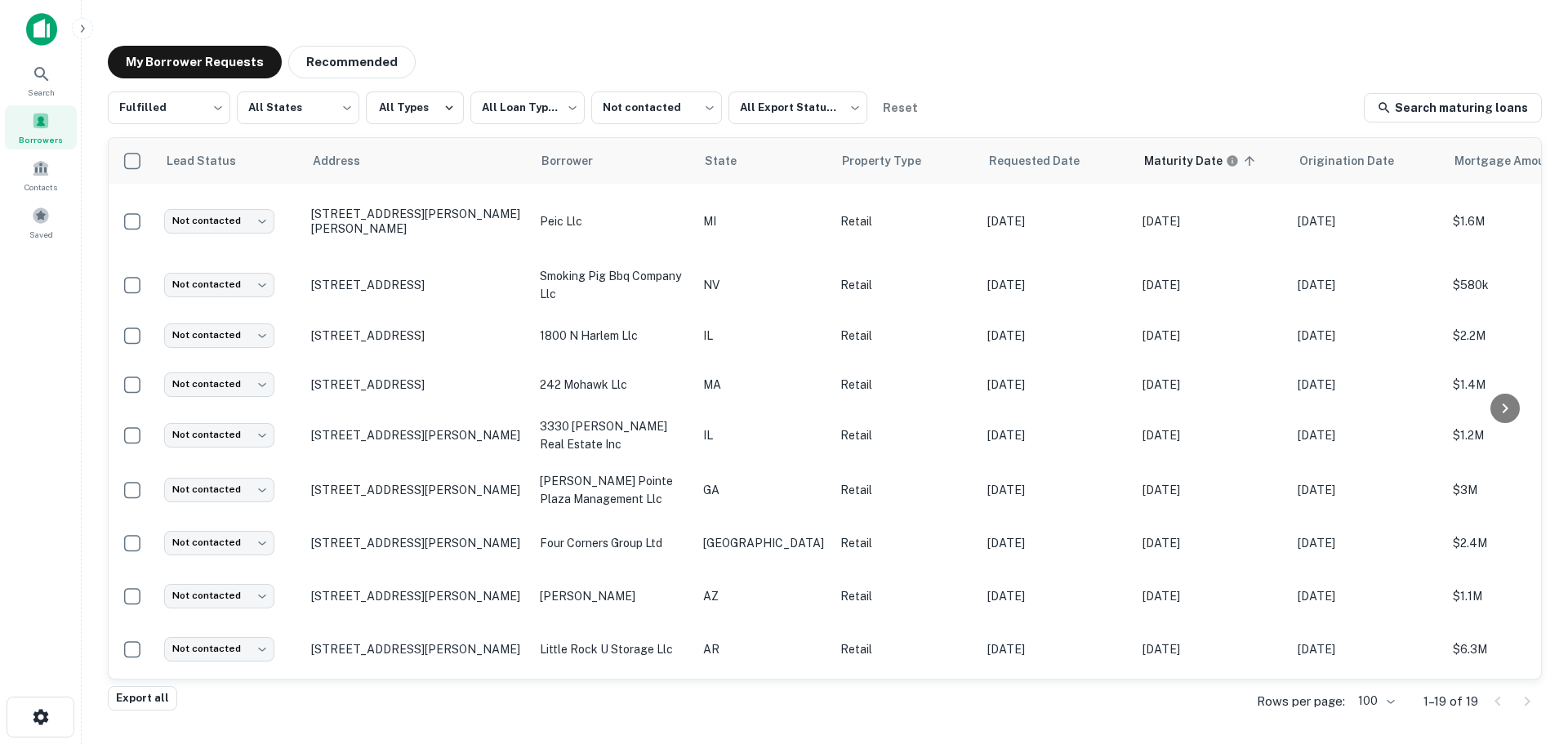
click at [76, 756] on div at bounding box center [784, 756] width 1568 height 0
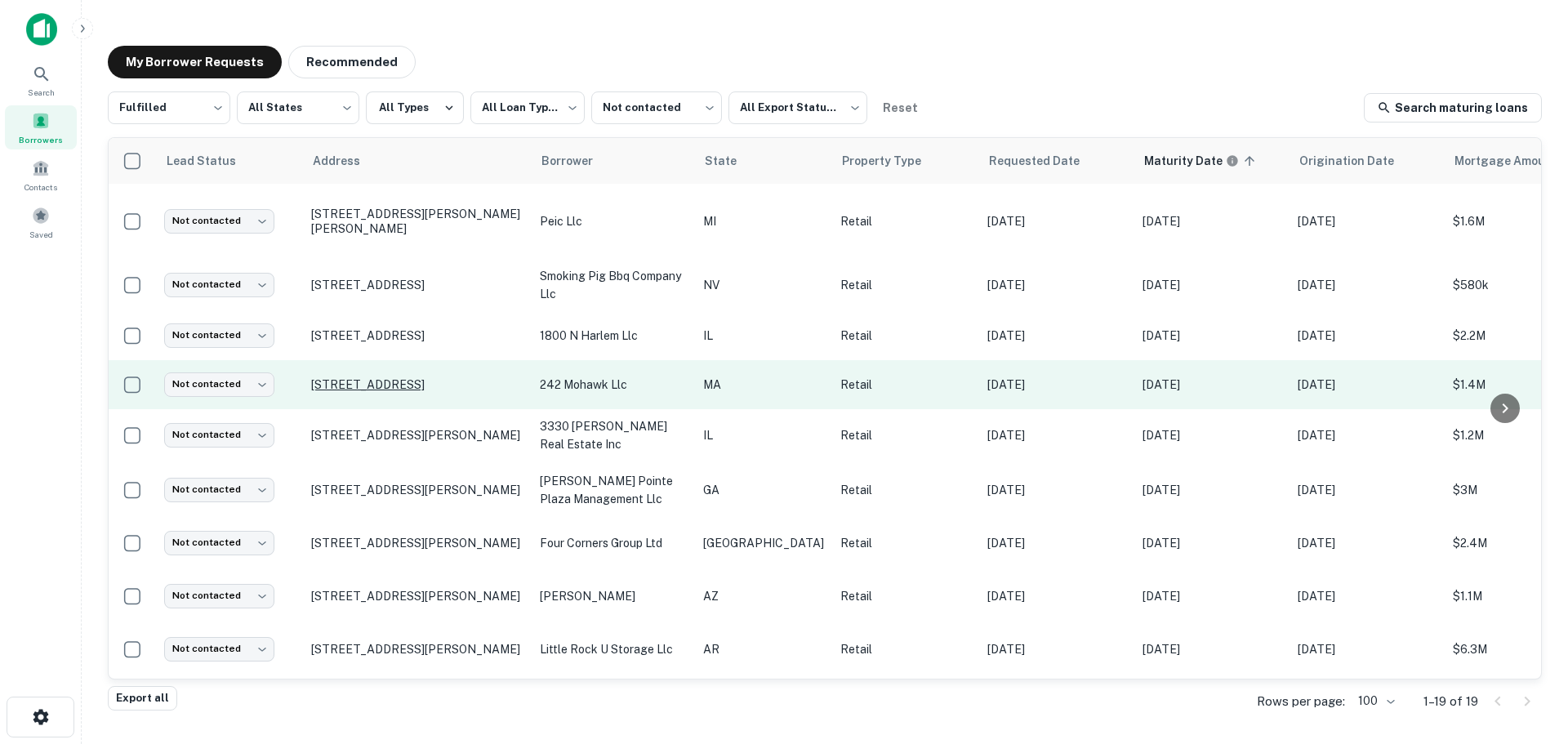
click at [452, 378] on p "[STREET_ADDRESS]" at bounding box center [416, 384] width 212 height 15
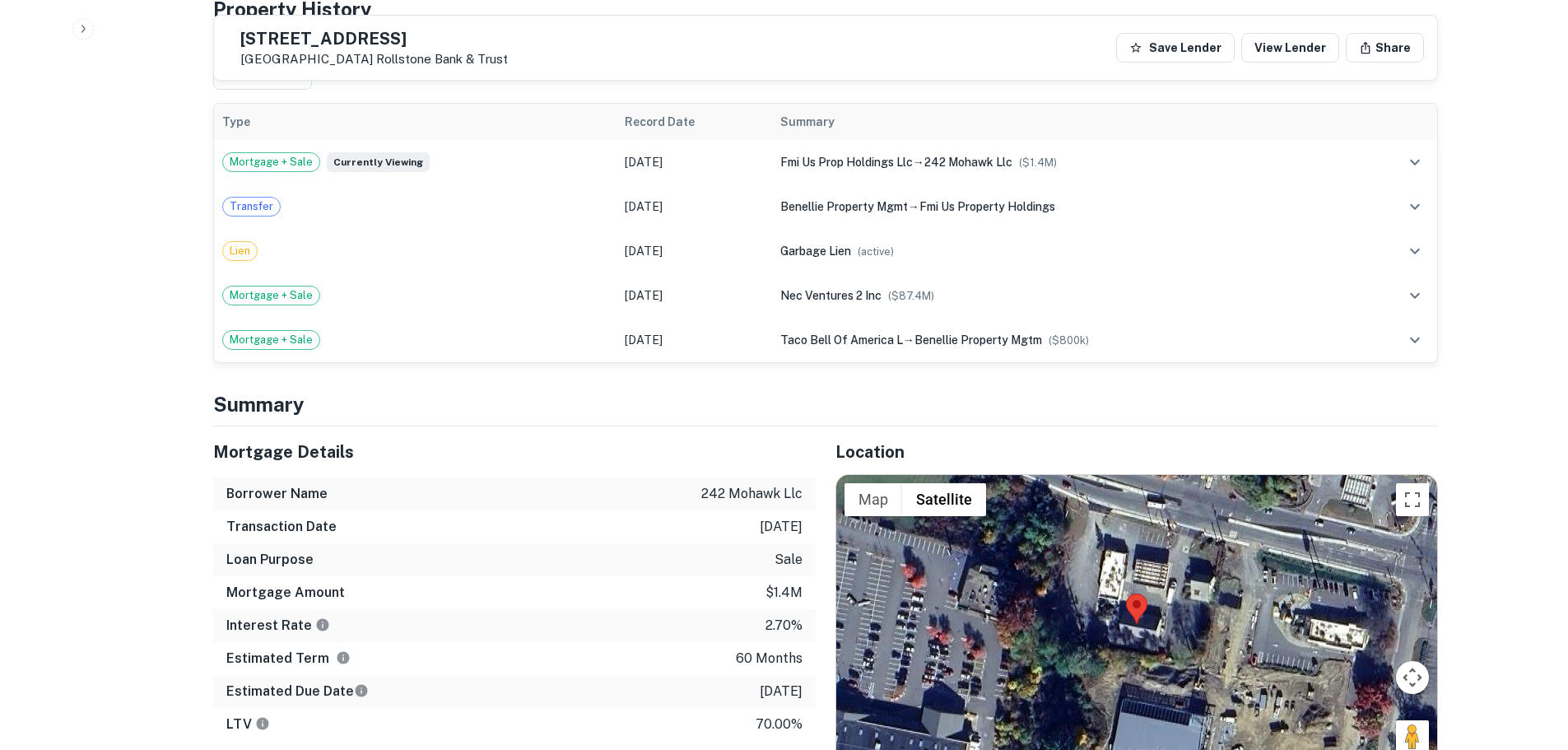
scroll to position [1234, 0]
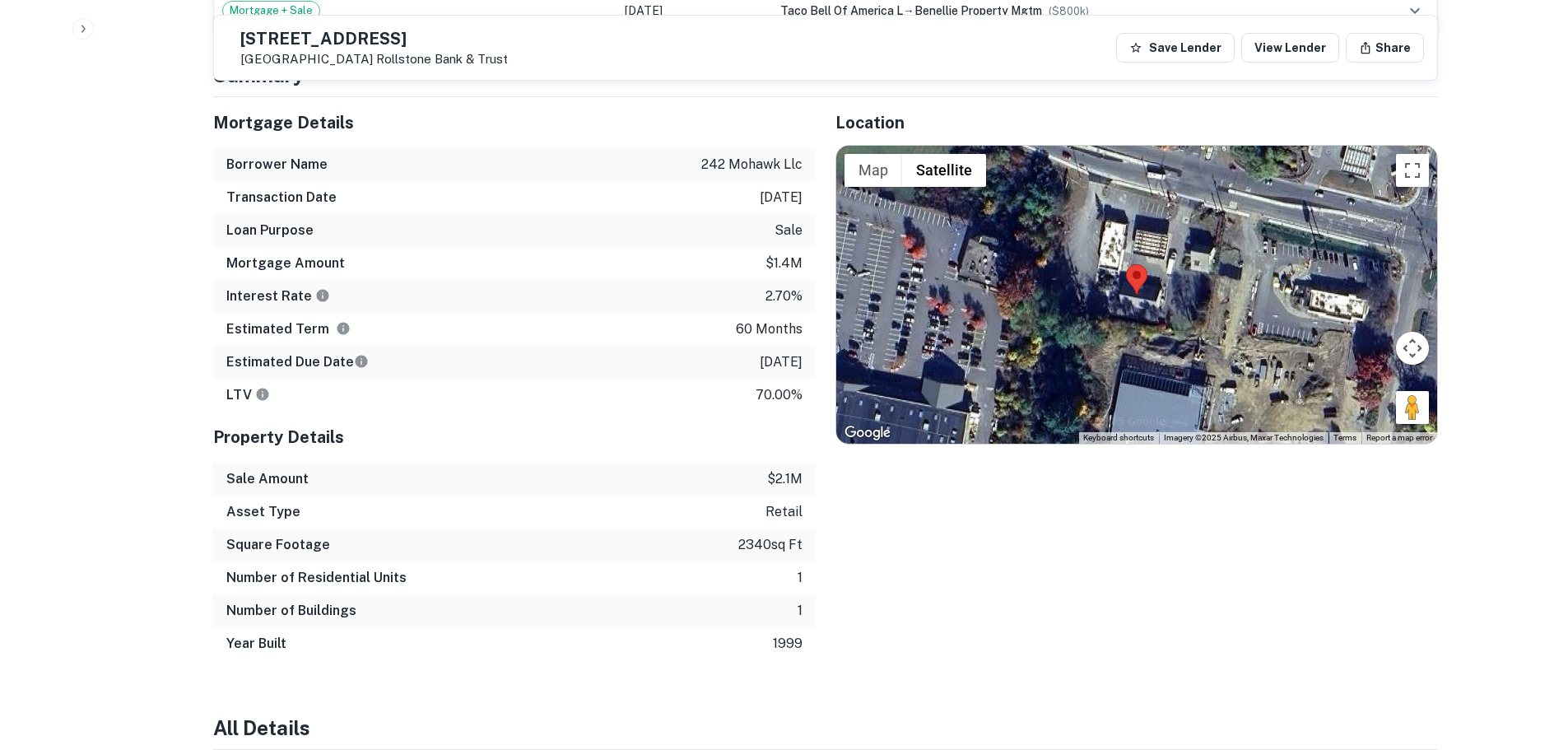
drag, startPoint x: 1407, startPoint y: 395, endPoint x: 1161, endPoint y: 301, distance: 263.3
click at [1161, 301] on div "Map Terrain Satellite Labels Keyboard shortcuts Map Data Imagery ©2025 Airbus, …" at bounding box center [1137, 294] width 601 height 298
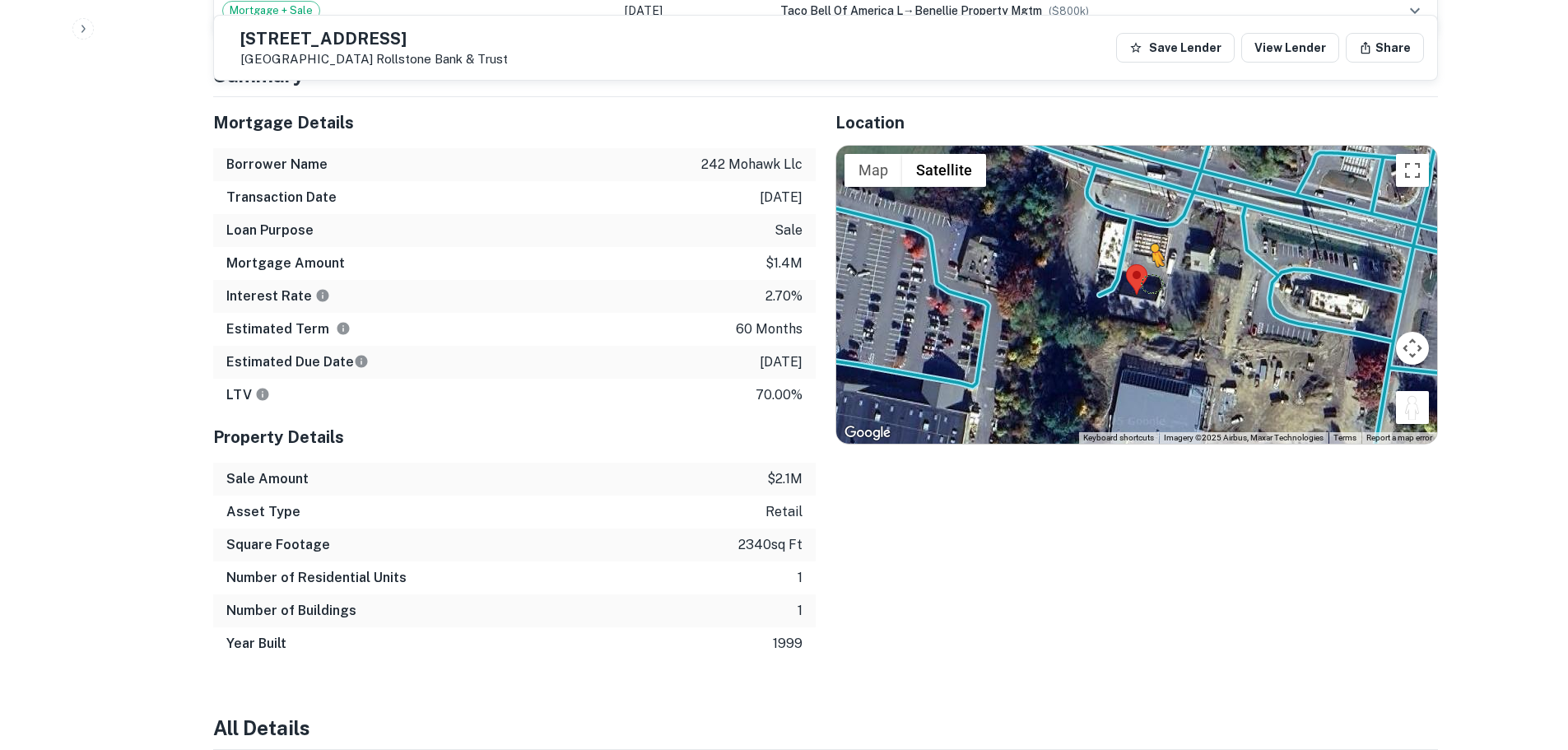
drag, startPoint x: 1427, startPoint y: 400, endPoint x: 1151, endPoint y: 265, distance: 307.2
click at [1151, 265] on div "To activate drag with keyboard, press Alt + Enter. Once in keyboard drag state,…" at bounding box center [1137, 294] width 601 height 298
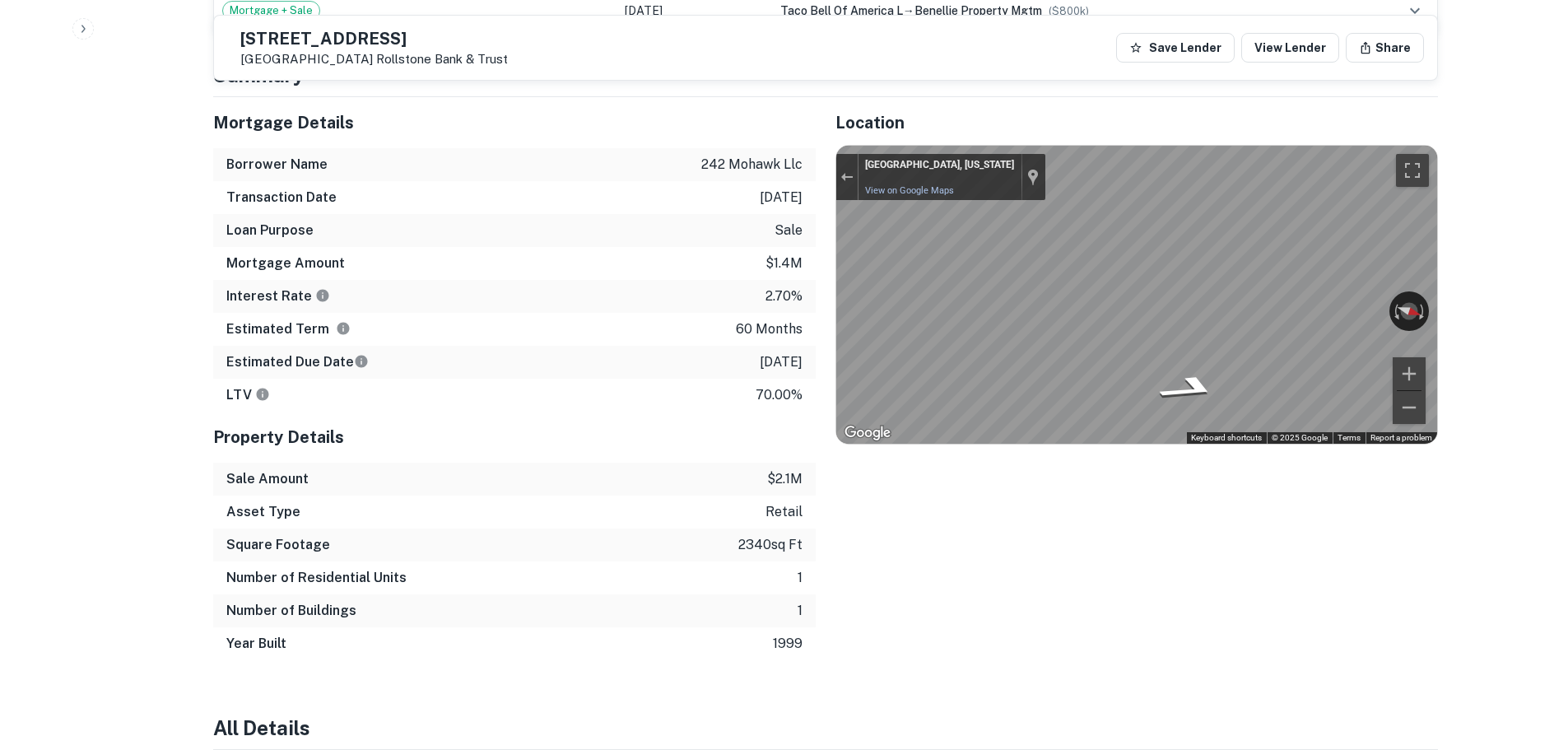
click at [392, 35] on h5 "242 Mohawk Trl" at bounding box center [374, 38] width 268 height 16
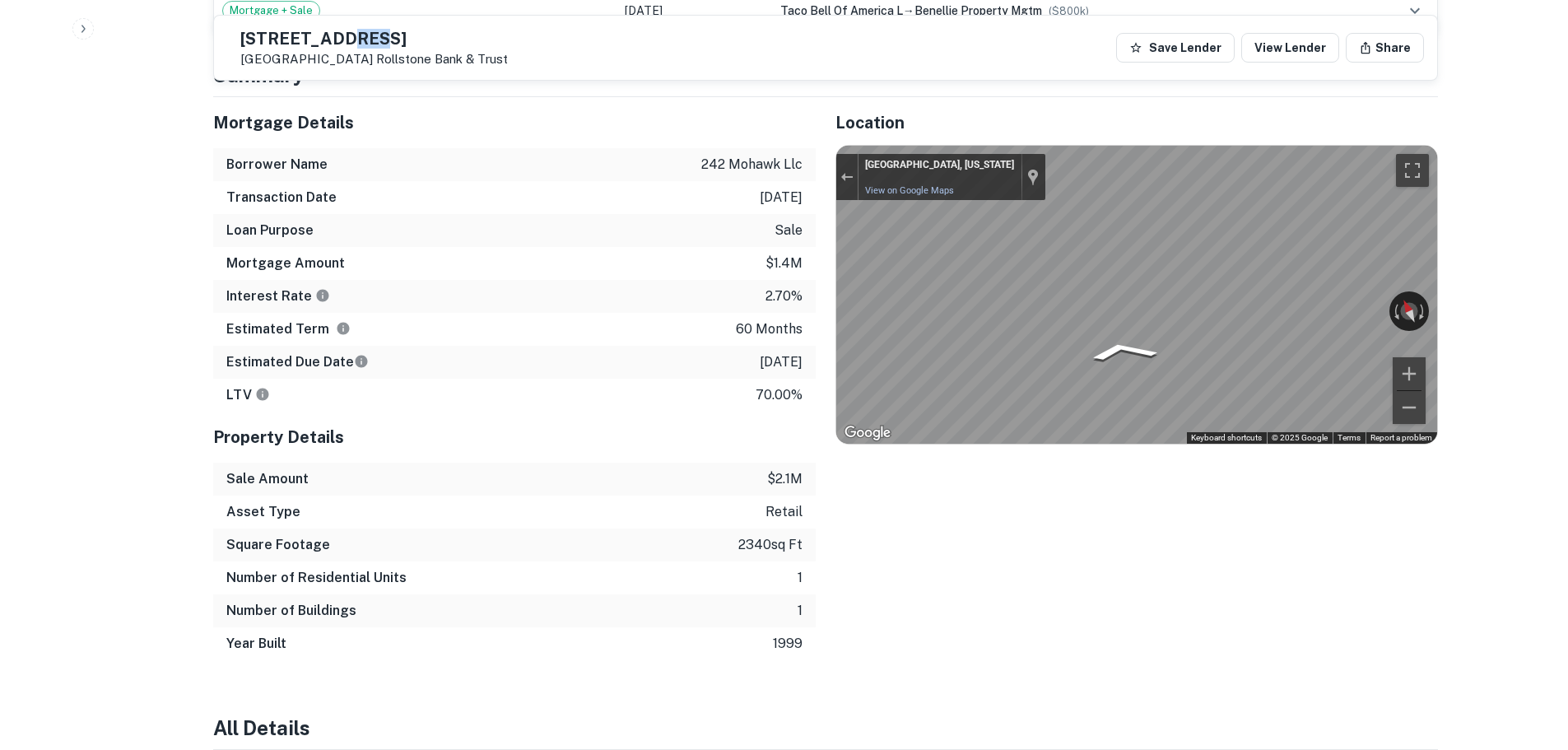
click at [392, 35] on h5 "242 Mohawk Trl" at bounding box center [374, 38] width 268 height 16
copy h5 "242 Mohawk Trl"
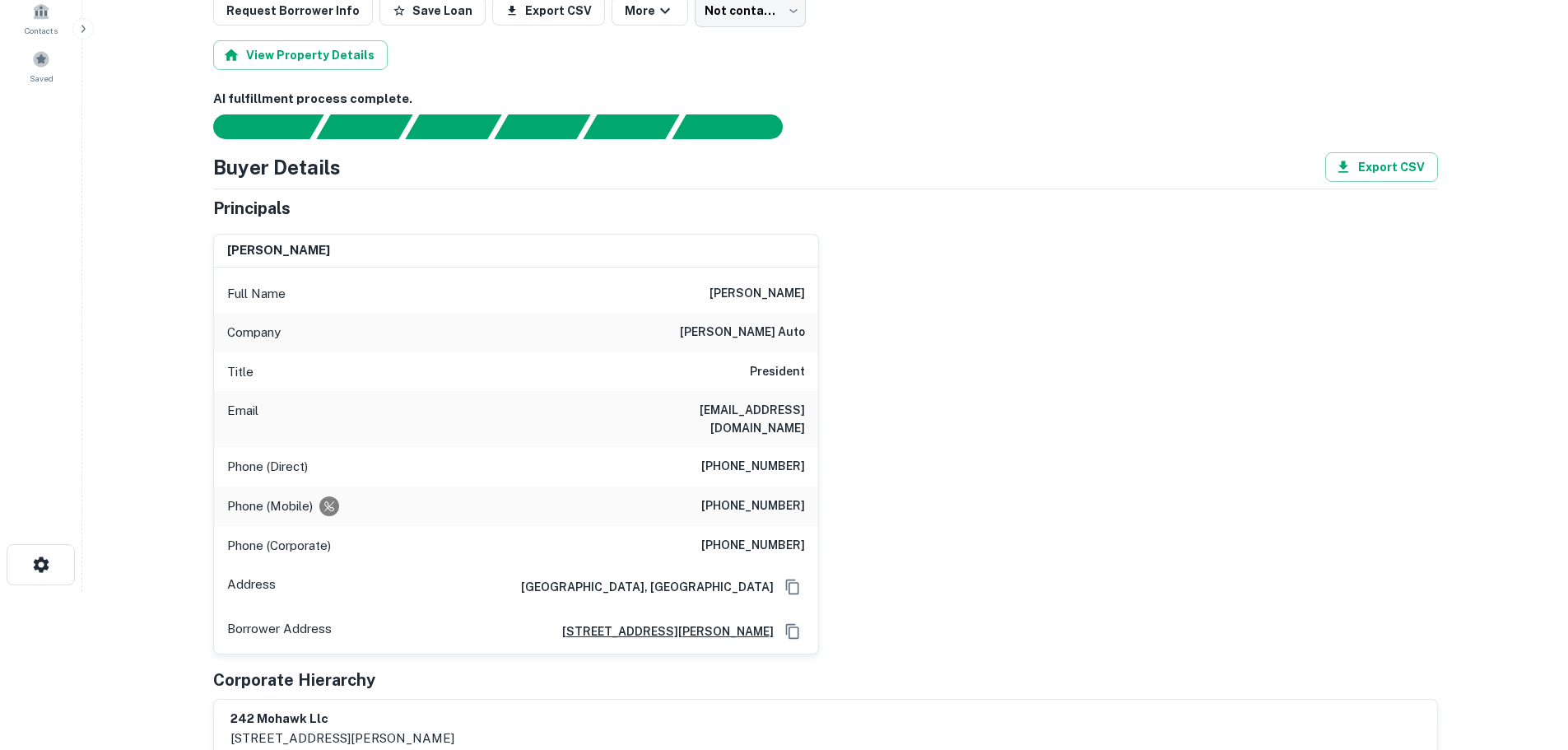
scroll to position [164, 0]
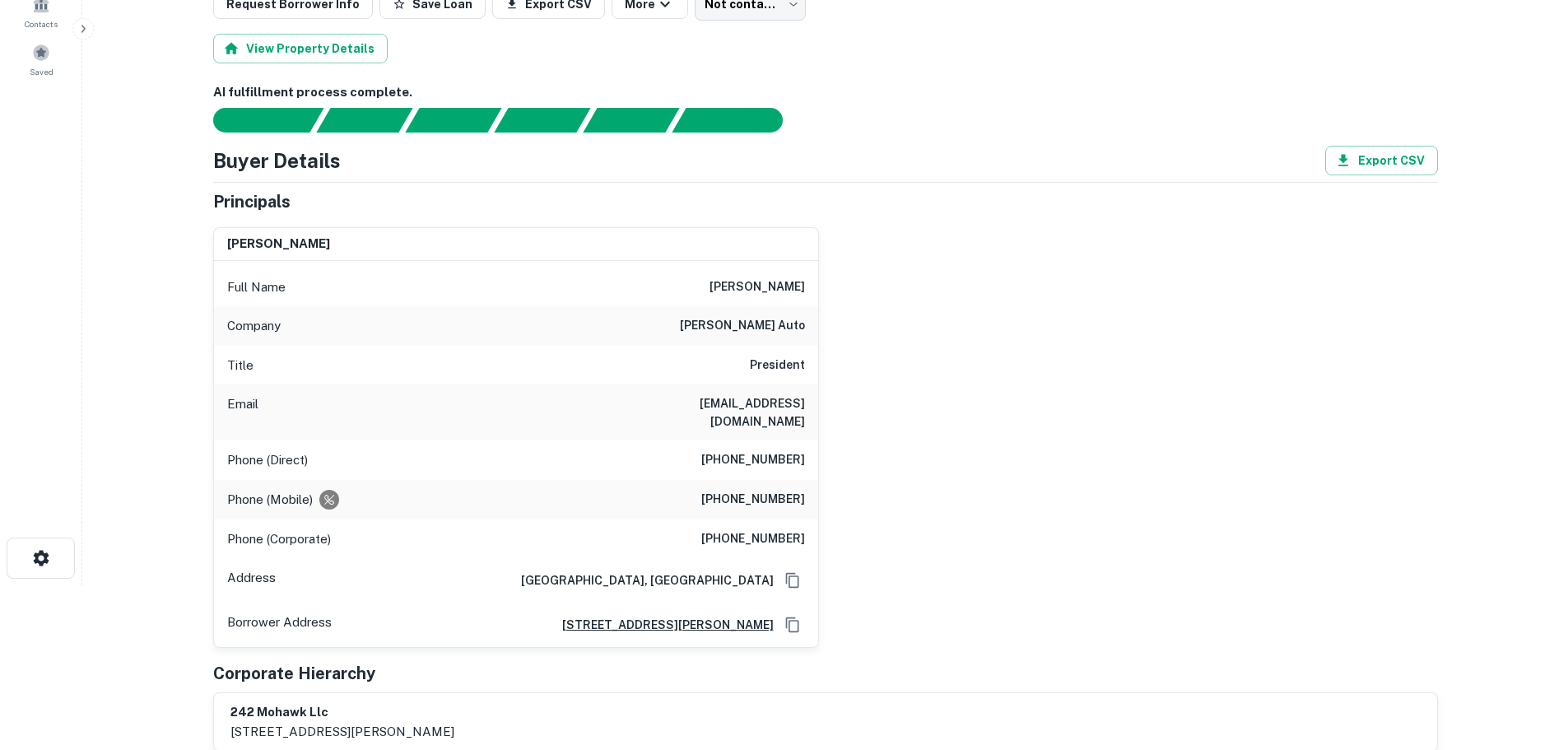
click at [781, 333] on h6 "karp auto" at bounding box center [743, 326] width 125 height 20
copy h6 "karp auto"
click at [746, 452] on h6 "(516) 764-4242" at bounding box center [752, 459] width 104 height 20
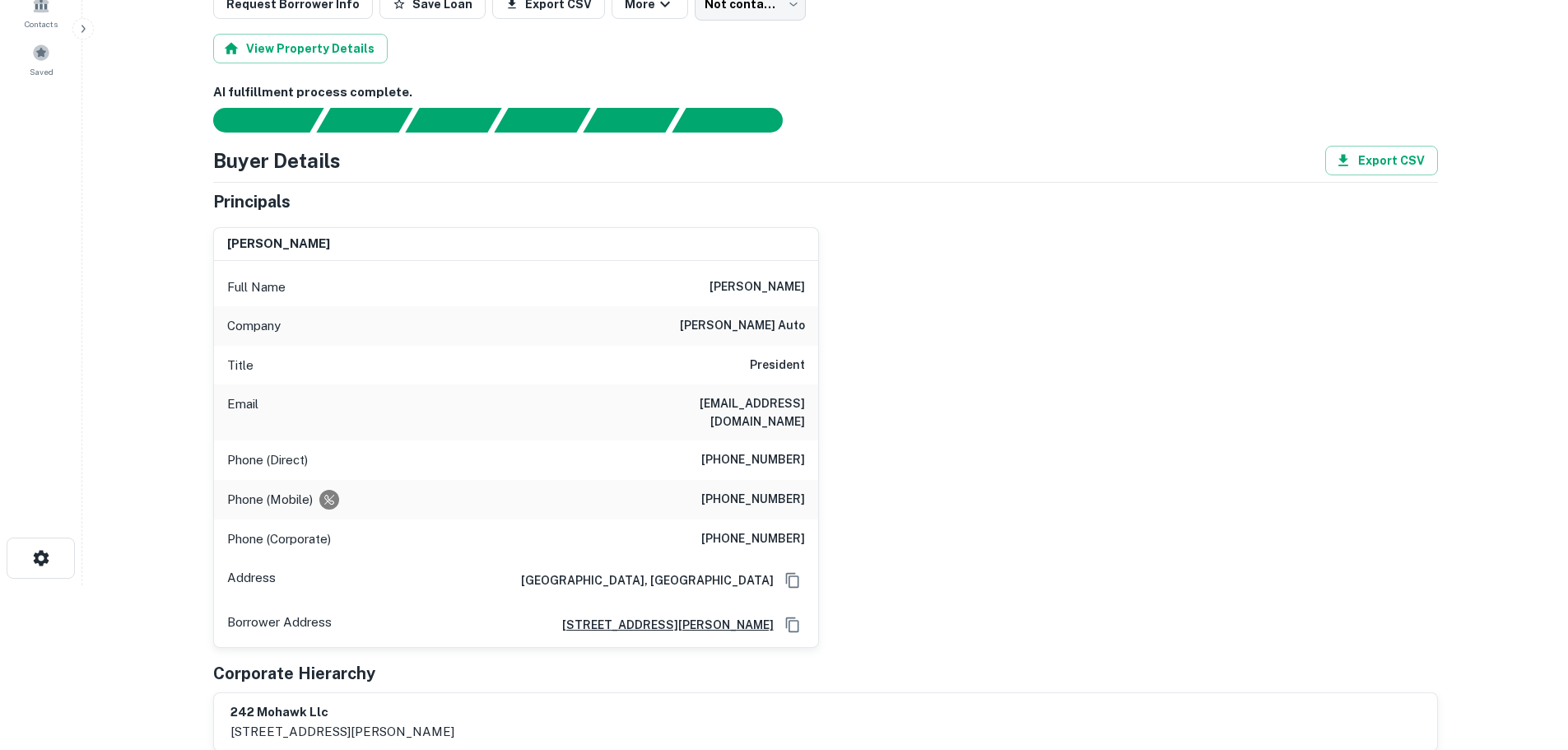
click at [751, 450] on h6 "(516) 764-4242" at bounding box center [752, 459] width 104 height 20
click at [758, 450] on h6 "(516) 764-4242" at bounding box center [752, 459] width 104 height 20
click at [759, 450] on h6 "(516) 764-4242" at bounding box center [752, 459] width 104 height 20
copy h6 "764"
click at [752, 441] on div "Phone (Direct) (516) 764-4242" at bounding box center [516, 460] width 604 height 40
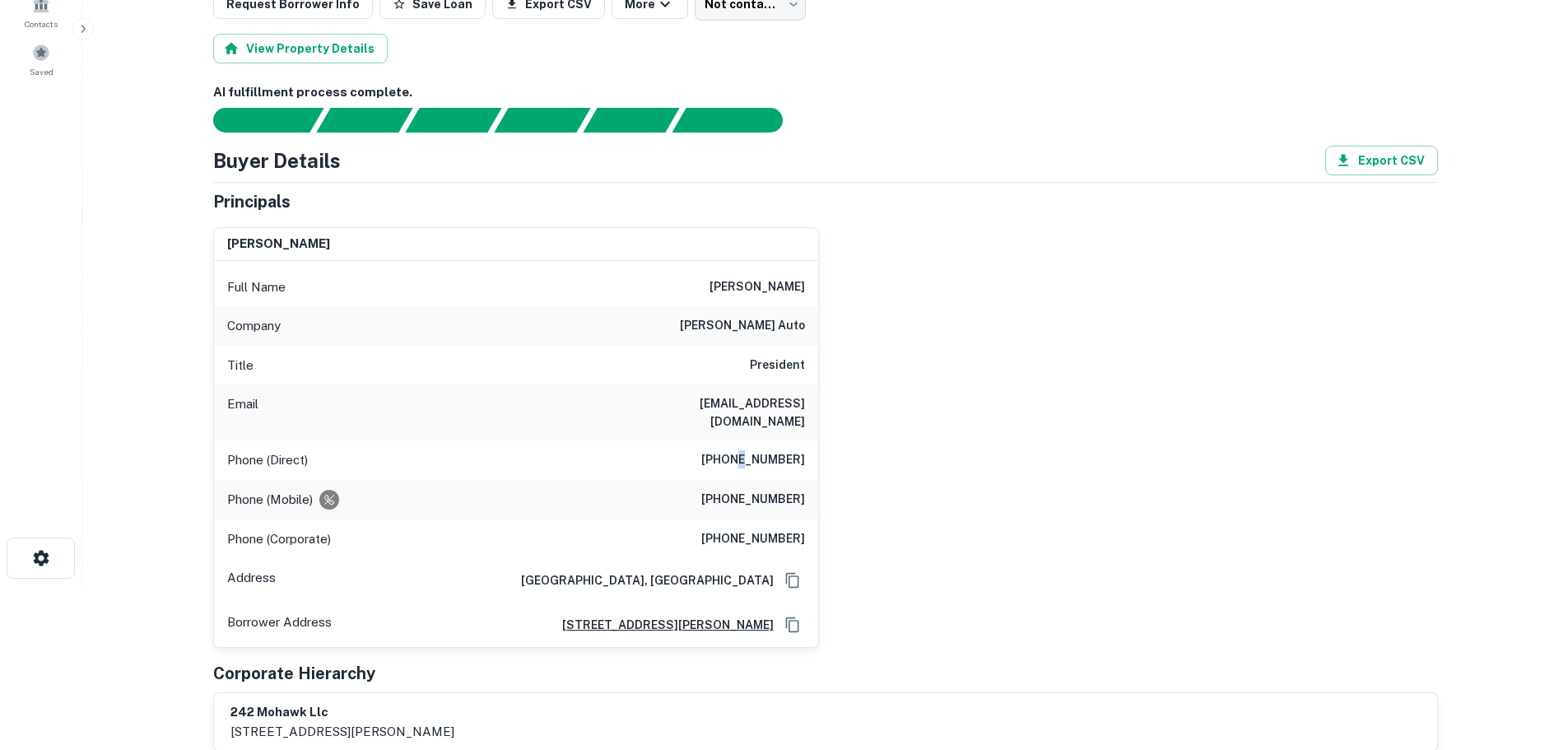
click at [752, 441] on div "Phone (Direct) (516) 764-4242" at bounding box center [516, 460] width 604 height 40
click at [794, 490] on h6 "(516) 445-3424" at bounding box center [752, 499] width 104 height 20
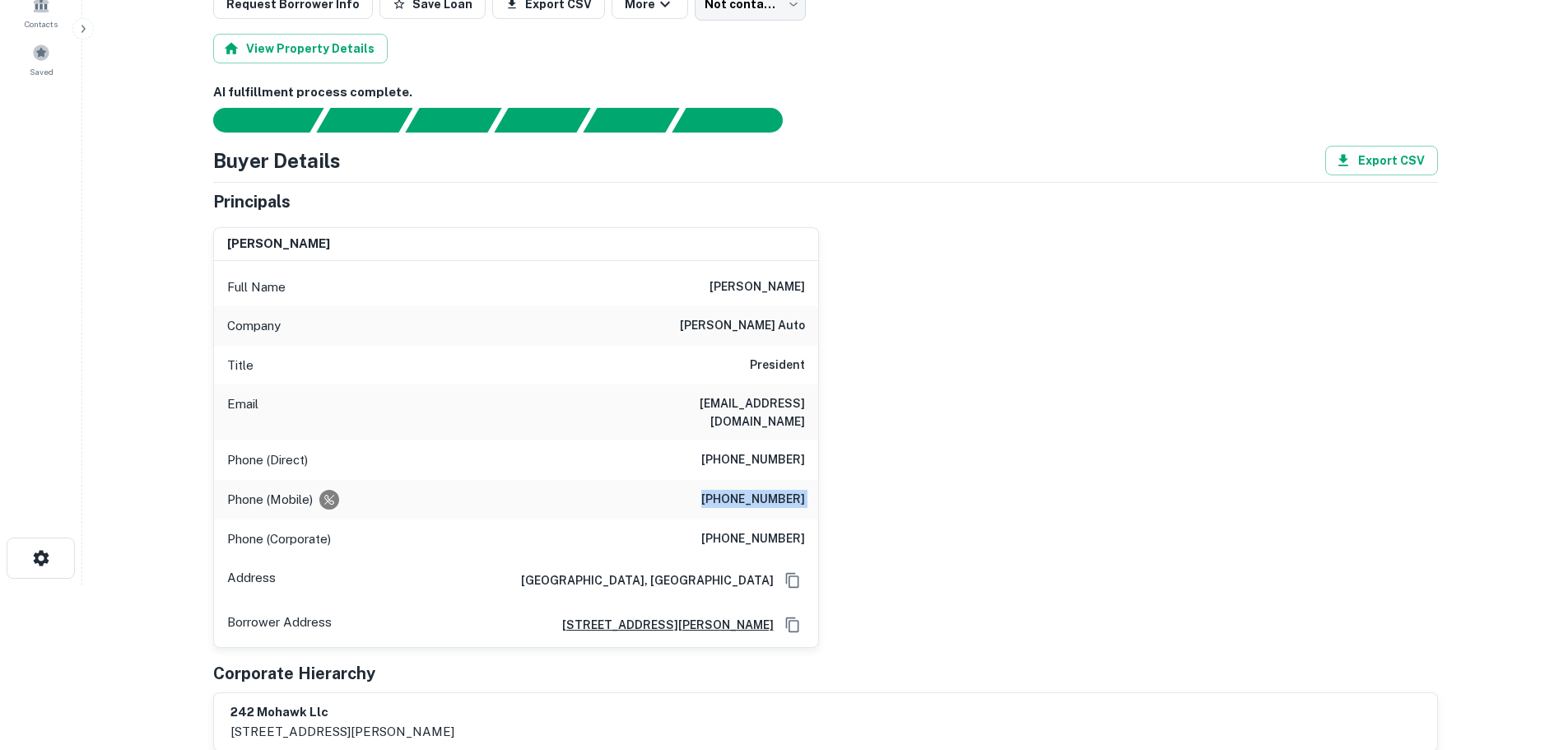
click at [794, 490] on h6 "(516) 445-3424" at bounding box center [752, 499] width 104 height 20
copy h6 "(516) 445-3424"
click at [775, 490] on h6 "(516) 445-3424" at bounding box center [752, 499] width 104 height 20
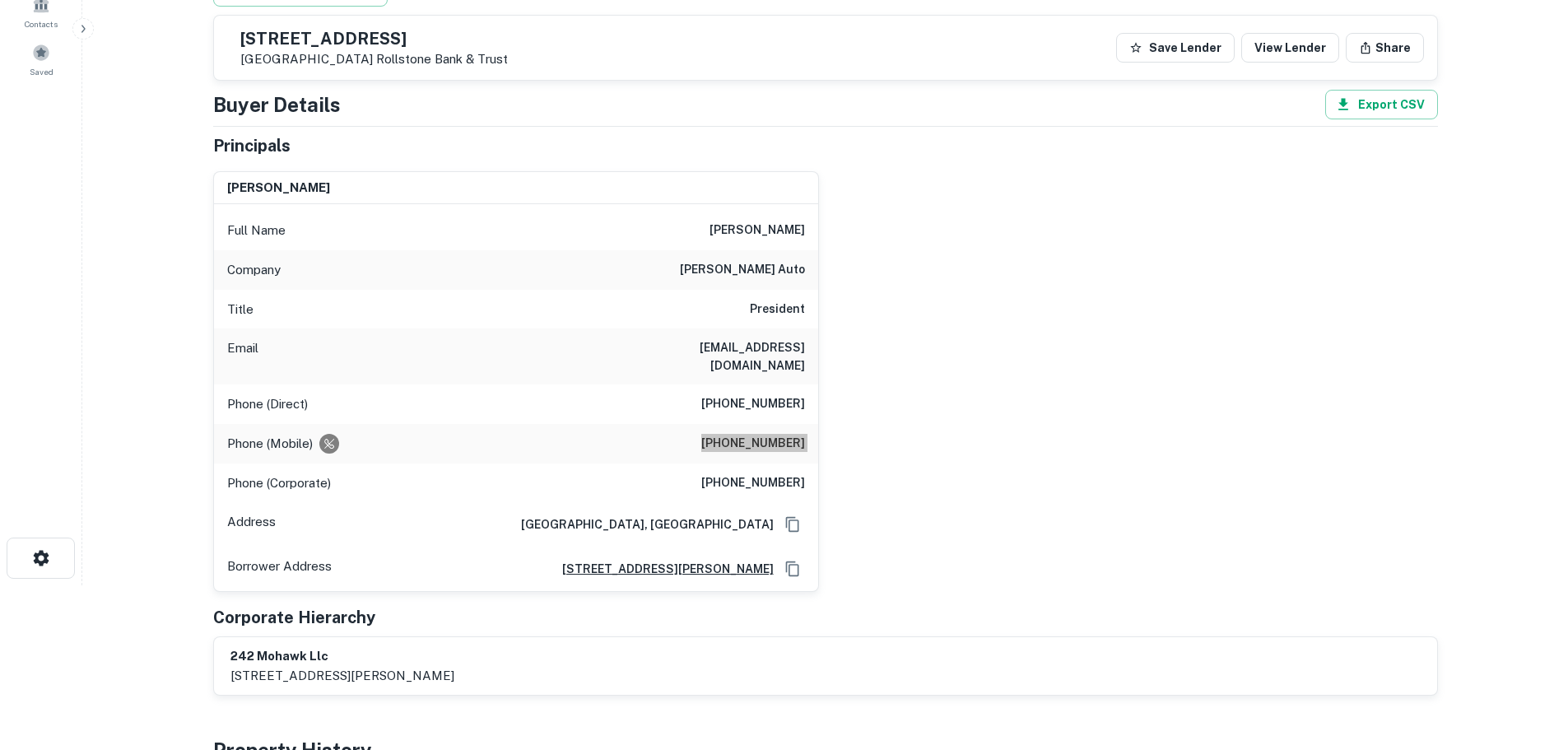
scroll to position [0, 0]
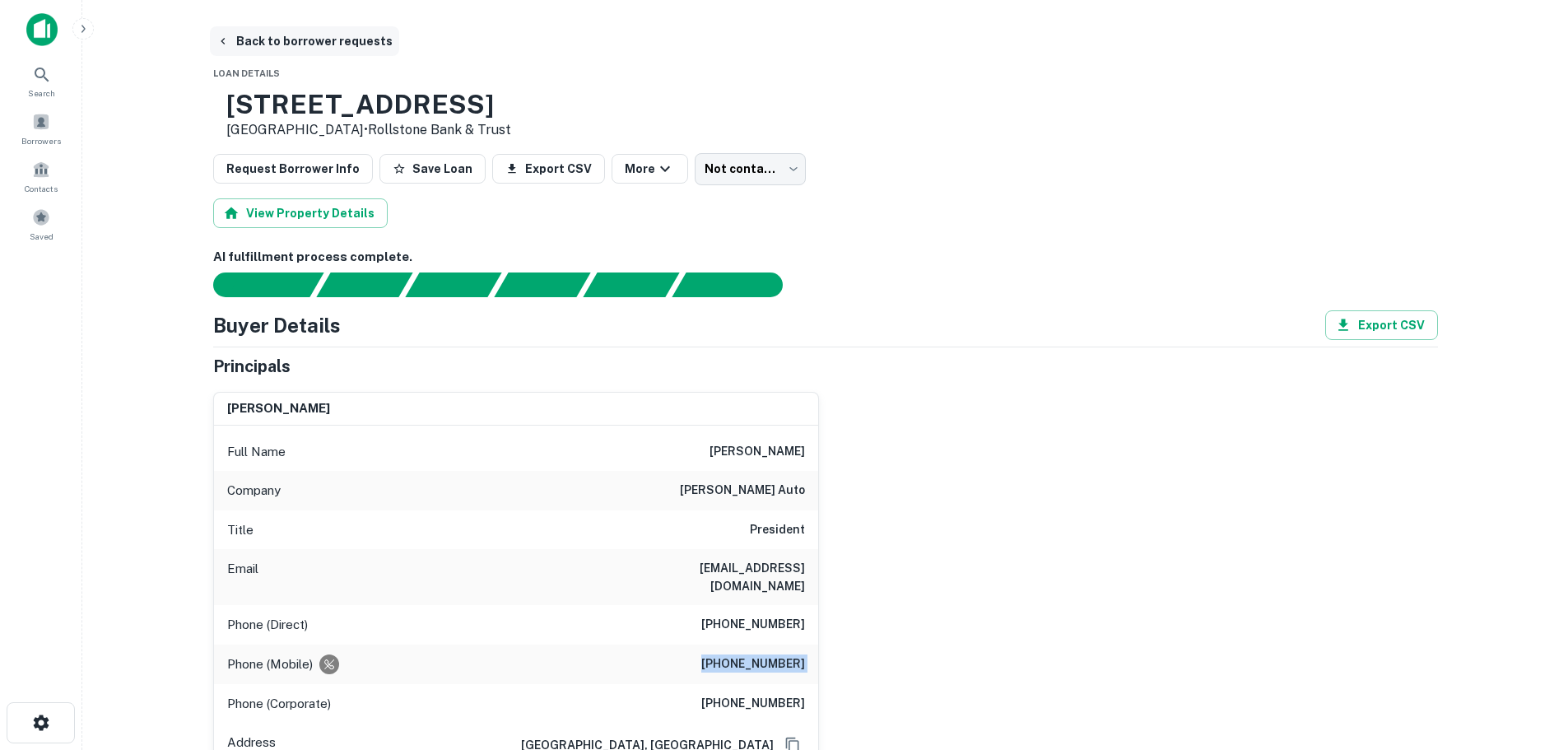
click at [290, 44] on button "Back to borrower requests" at bounding box center [304, 41] width 189 height 29
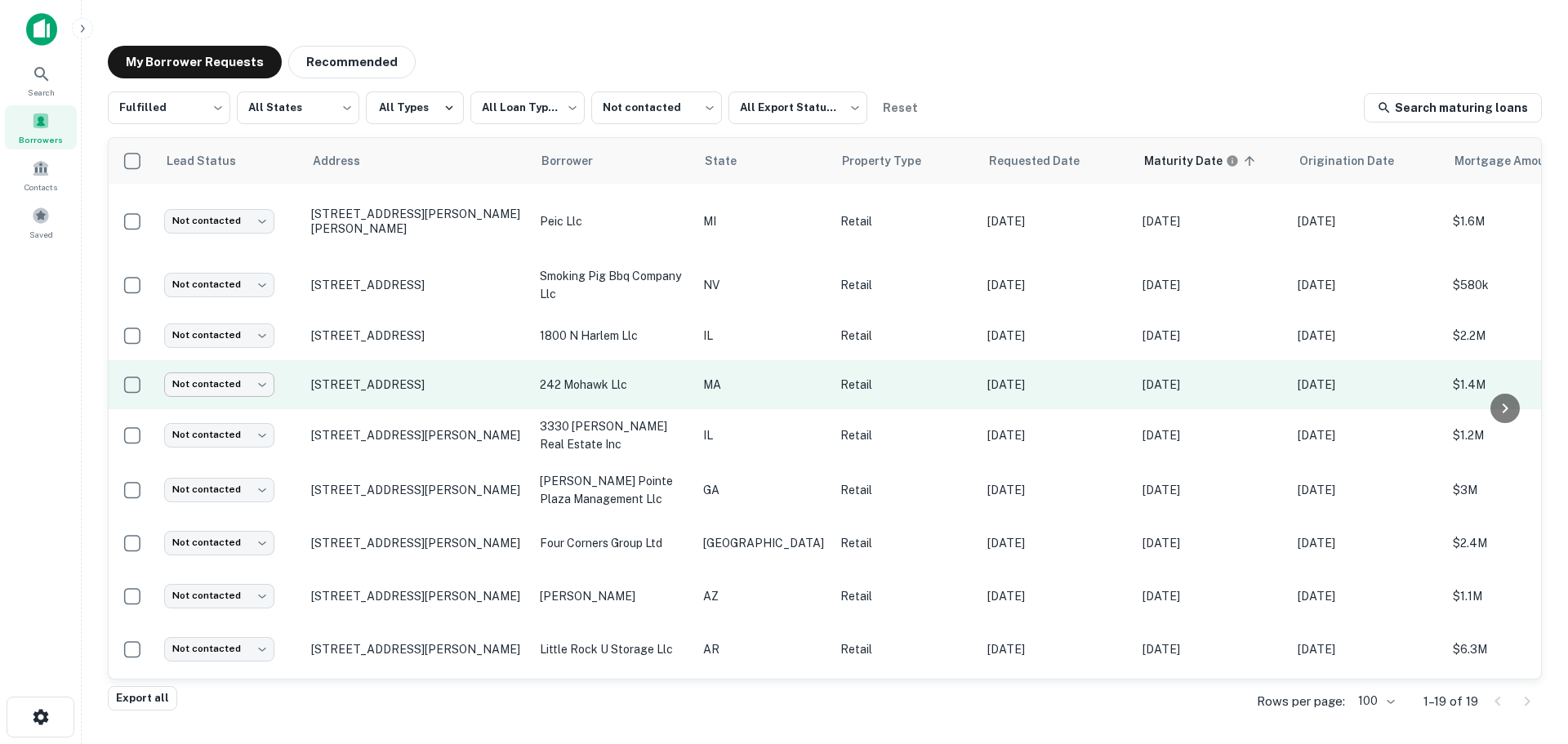
click at [231, 392] on body "**********" at bounding box center [784, 372] width 1568 height 744
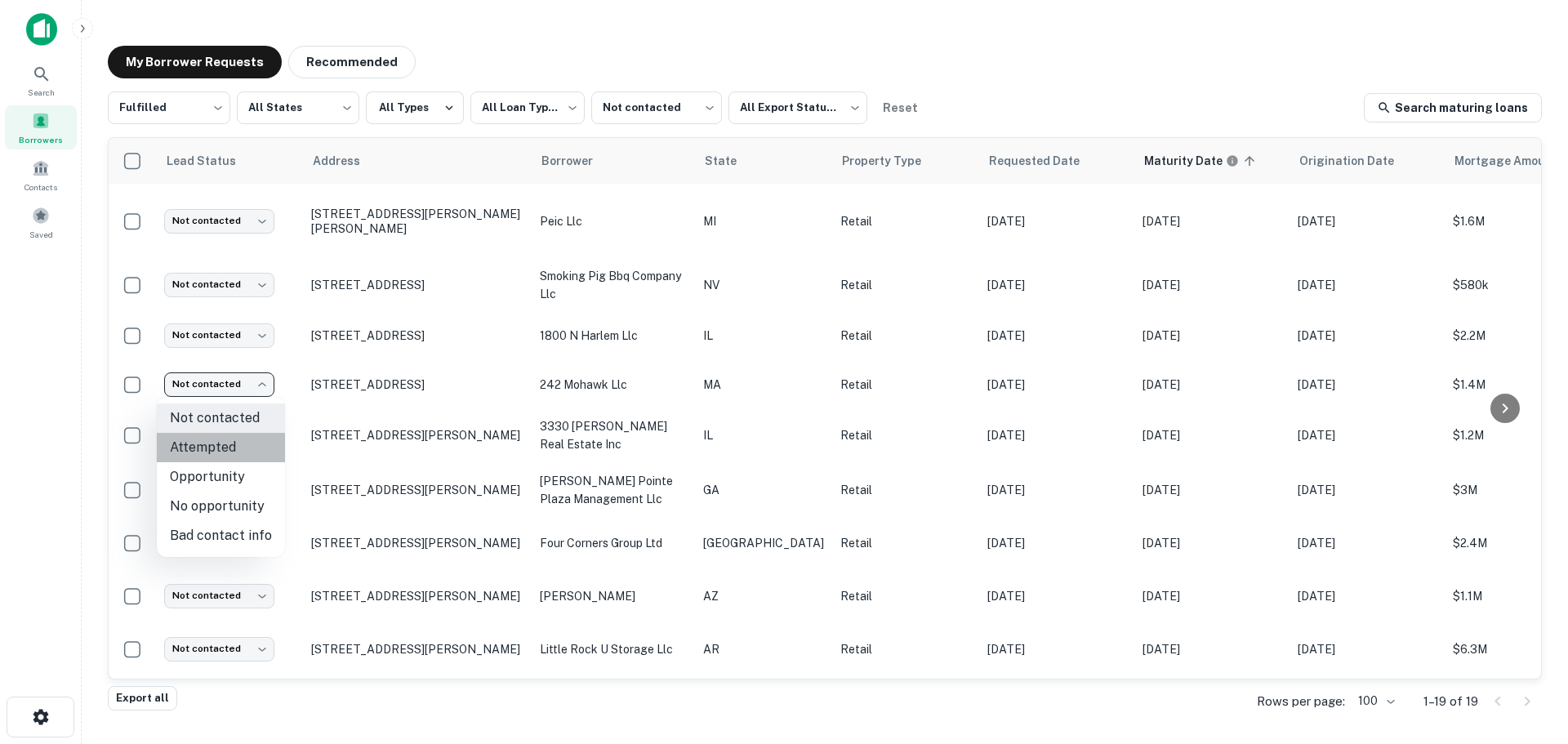
click at [231, 458] on li "Attempted" at bounding box center [220, 446] width 128 height 29
type input "*********"
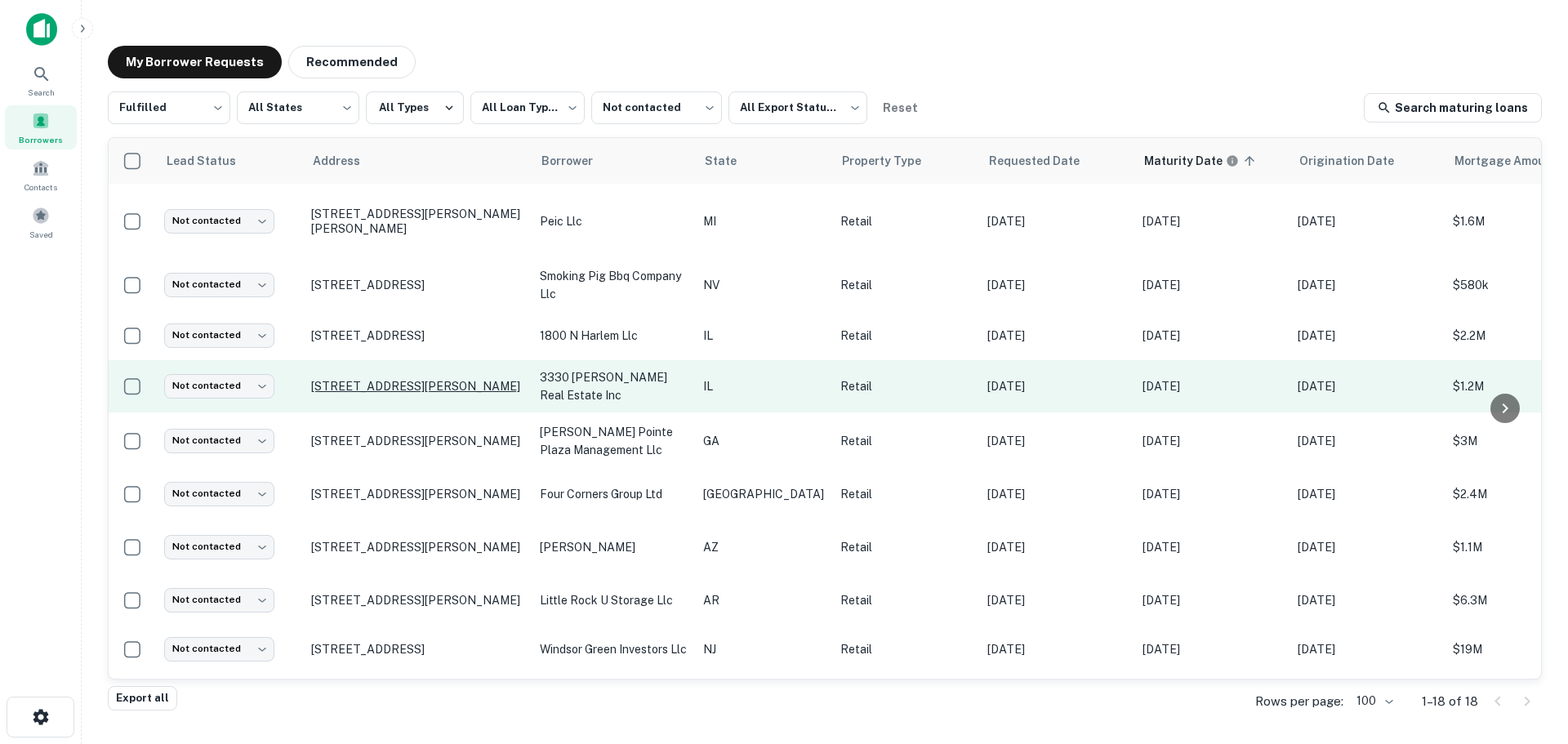
click at [469, 382] on p "[STREET_ADDRESS][PERSON_NAME]" at bounding box center [416, 386] width 212 height 15
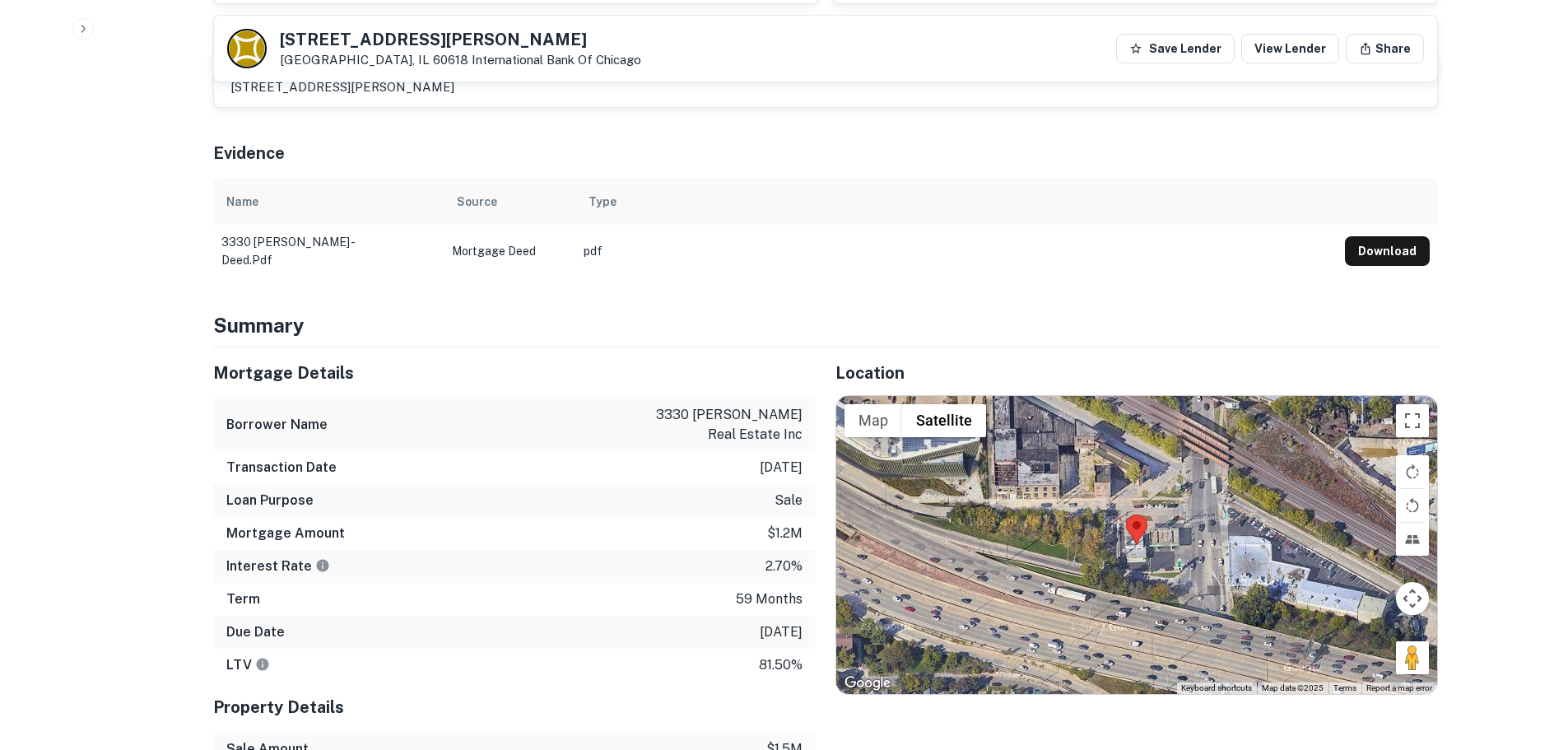
scroll to position [987, 0]
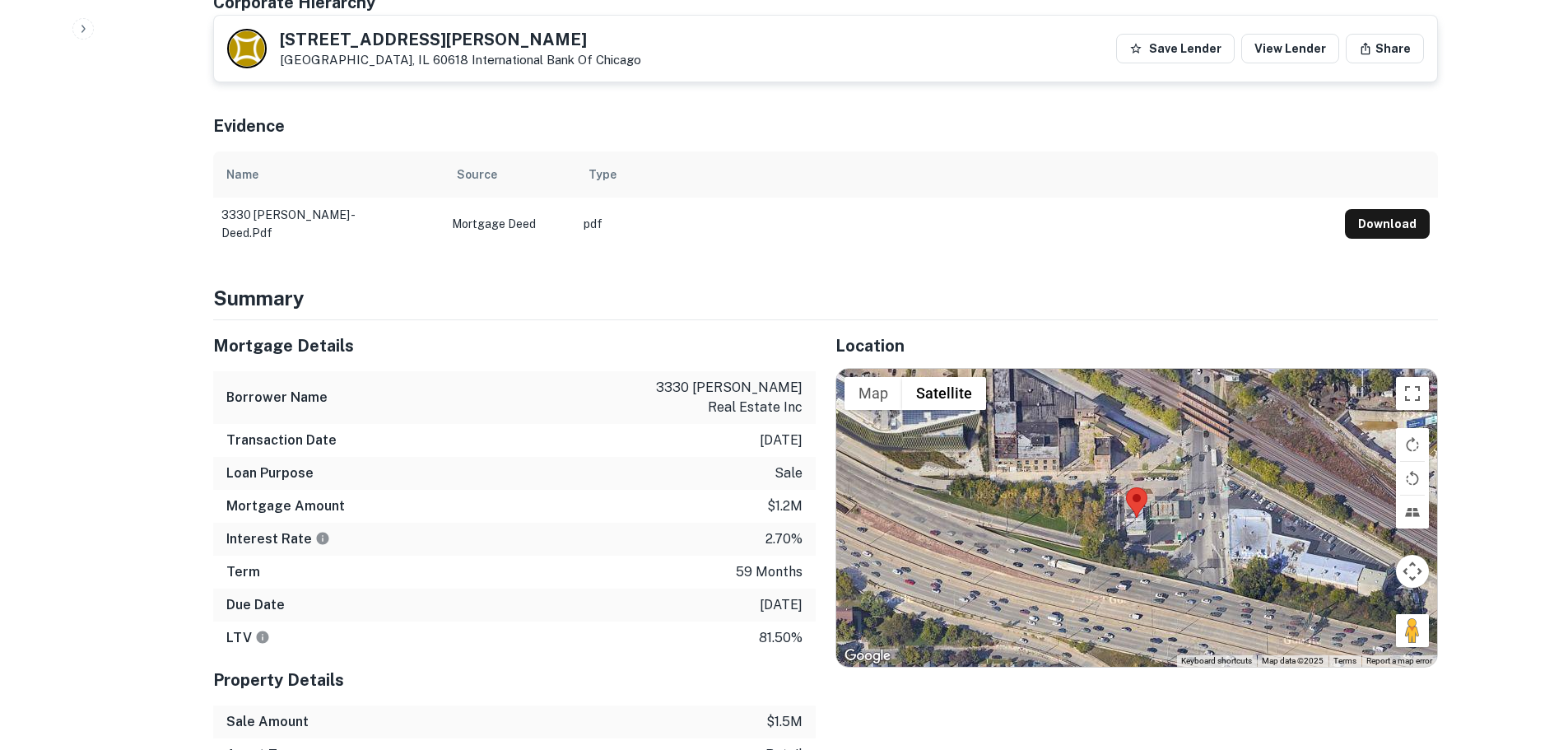
drag, startPoint x: 1401, startPoint y: 606, endPoint x: 1145, endPoint y: 508, distance: 274.1
click at [1145, 508] on div "Map Terrain Satellite Labels Keyboard shortcuts Map Data Map data ©2025 Map dat…" at bounding box center [1137, 517] width 601 height 298
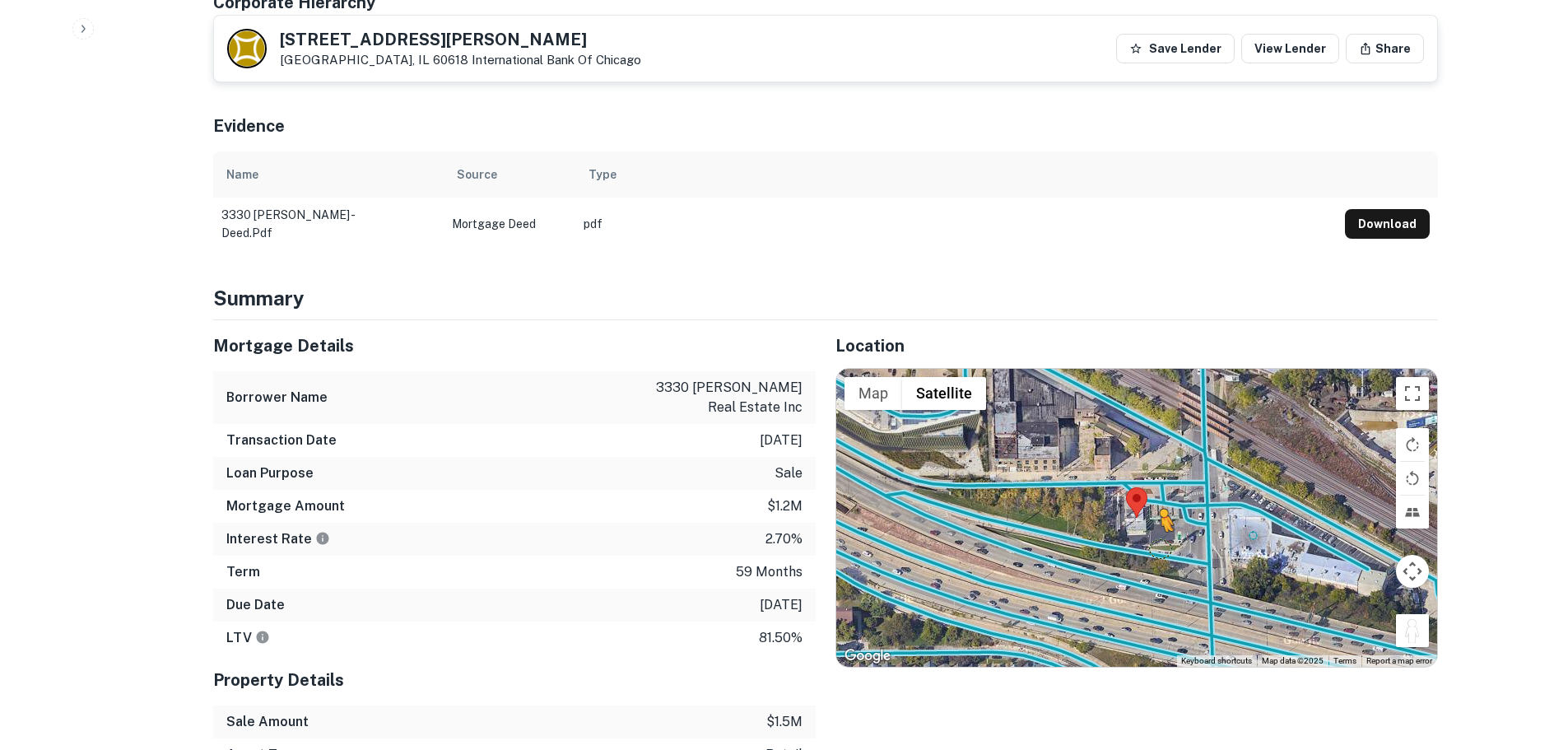
drag, startPoint x: 1415, startPoint y: 607, endPoint x: 1149, endPoint y: 509, distance: 283.5
click at [1149, 509] on div "To activate drag with keyboard, press Alt + Enter. Once in keyboard drag state,…" at bounding box center [1137, 517] width 601 height 298
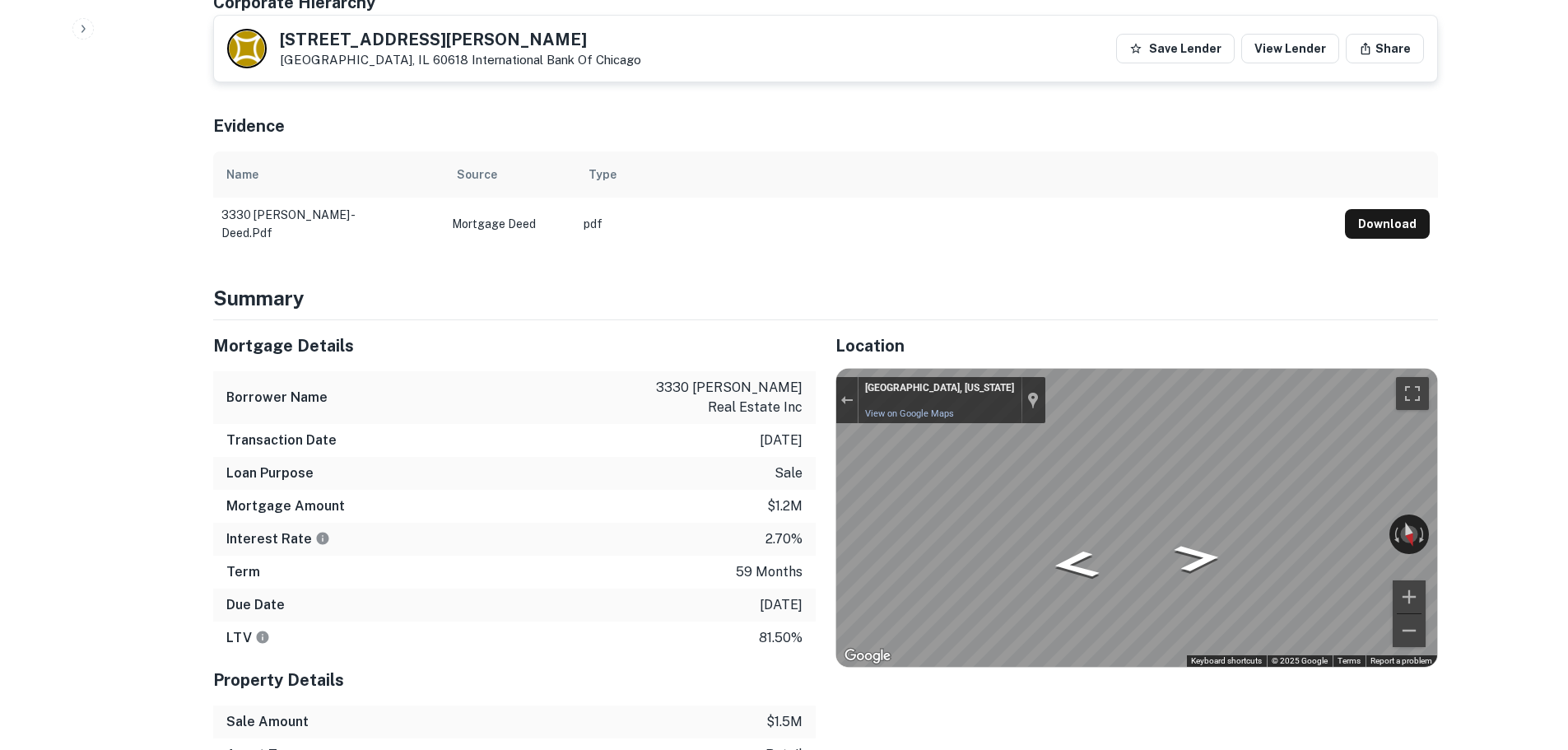
click at [1206, 533] on div "Map" at bounding box center [1137, 517] width 601 height 298
click at [1165, 547] on icon "Go East" at bounding box center [1183, 568] width 121 height 43
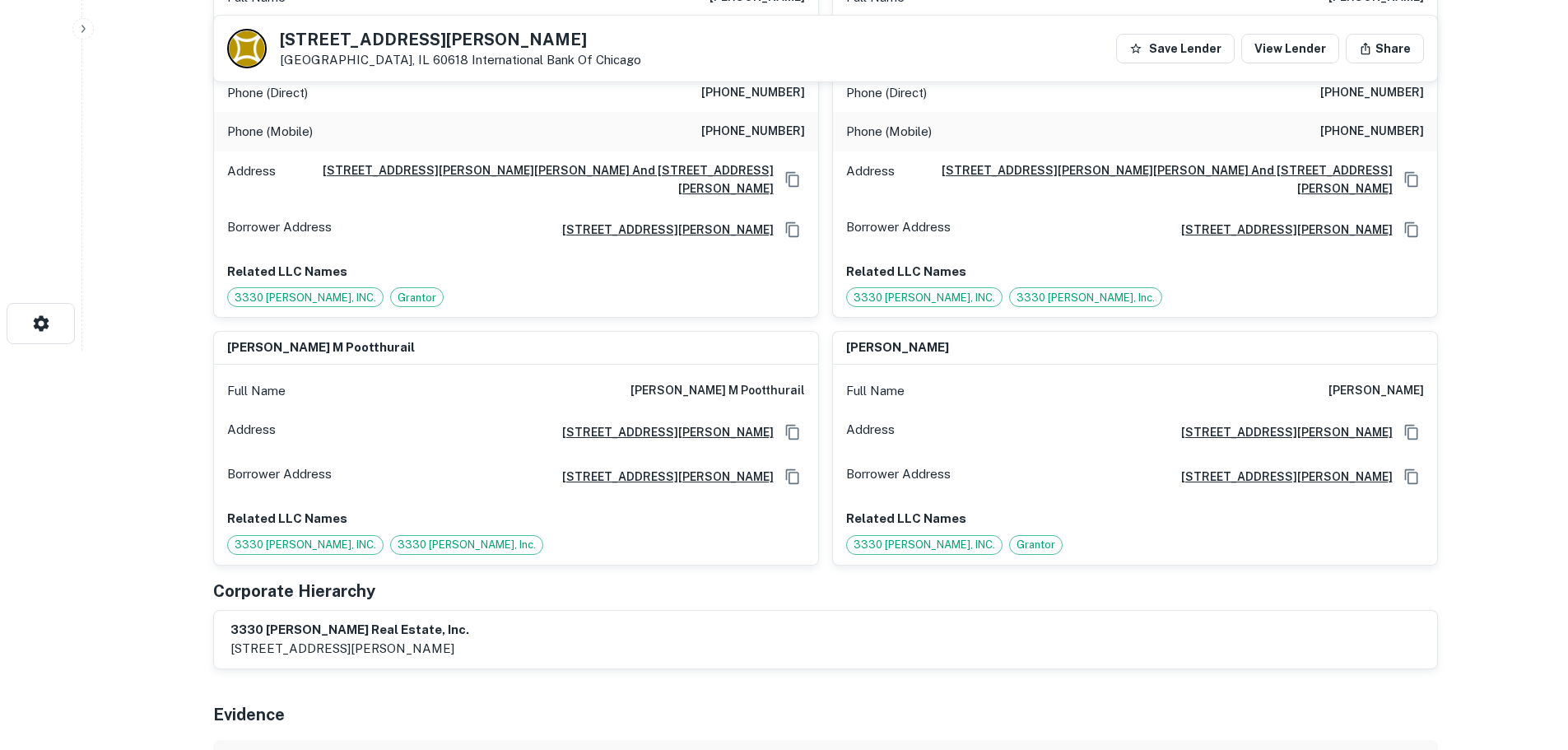
scroll to position [247, 0]
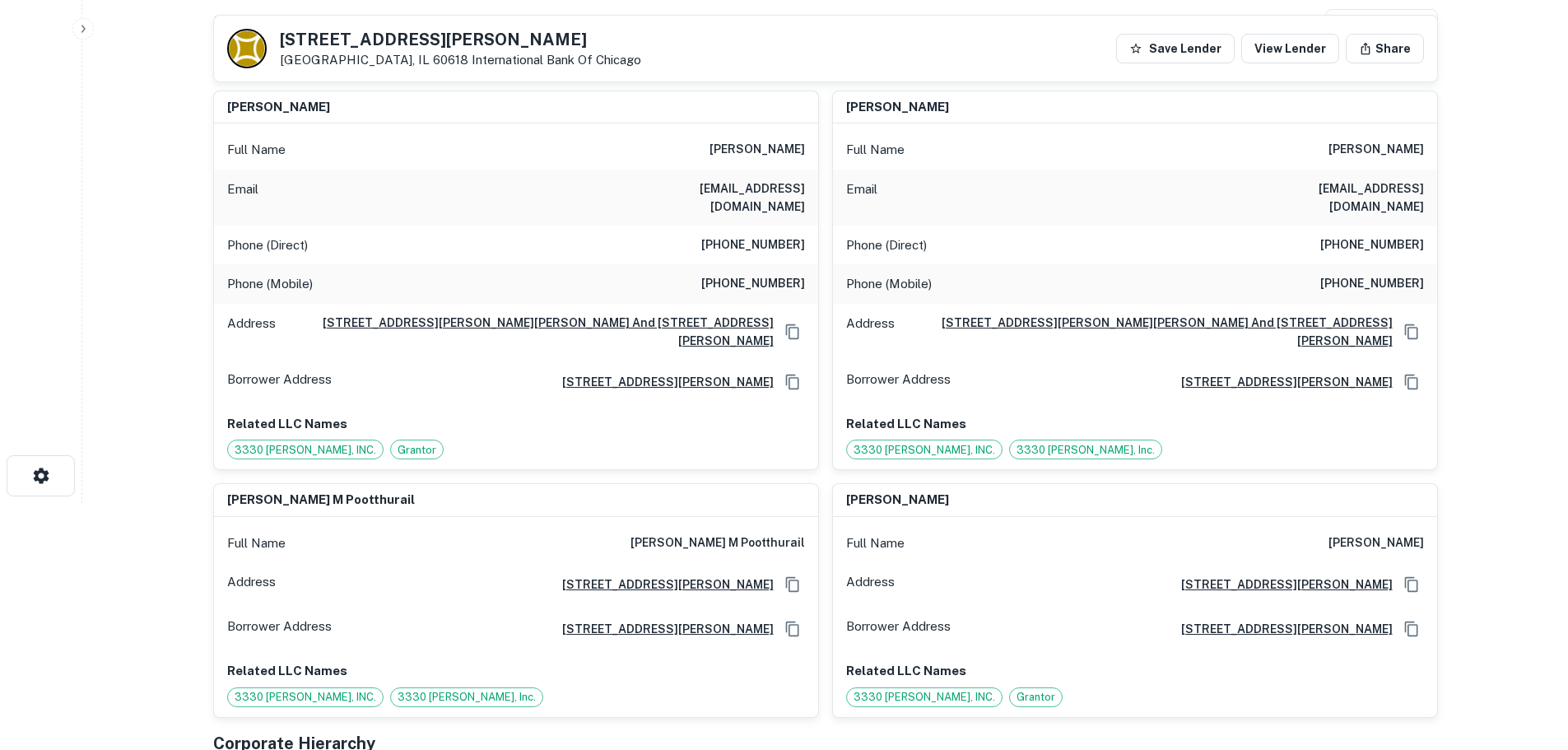
click at [718, 235] on h6 "(610) 269-6570" at bounding box center [752, 245] width 104 height 20
copy h6 "(610) 269-6570"
click at [762, 274] on h6 "(847) 409-0344" at bounding box center [752, 284] width 104 height 20
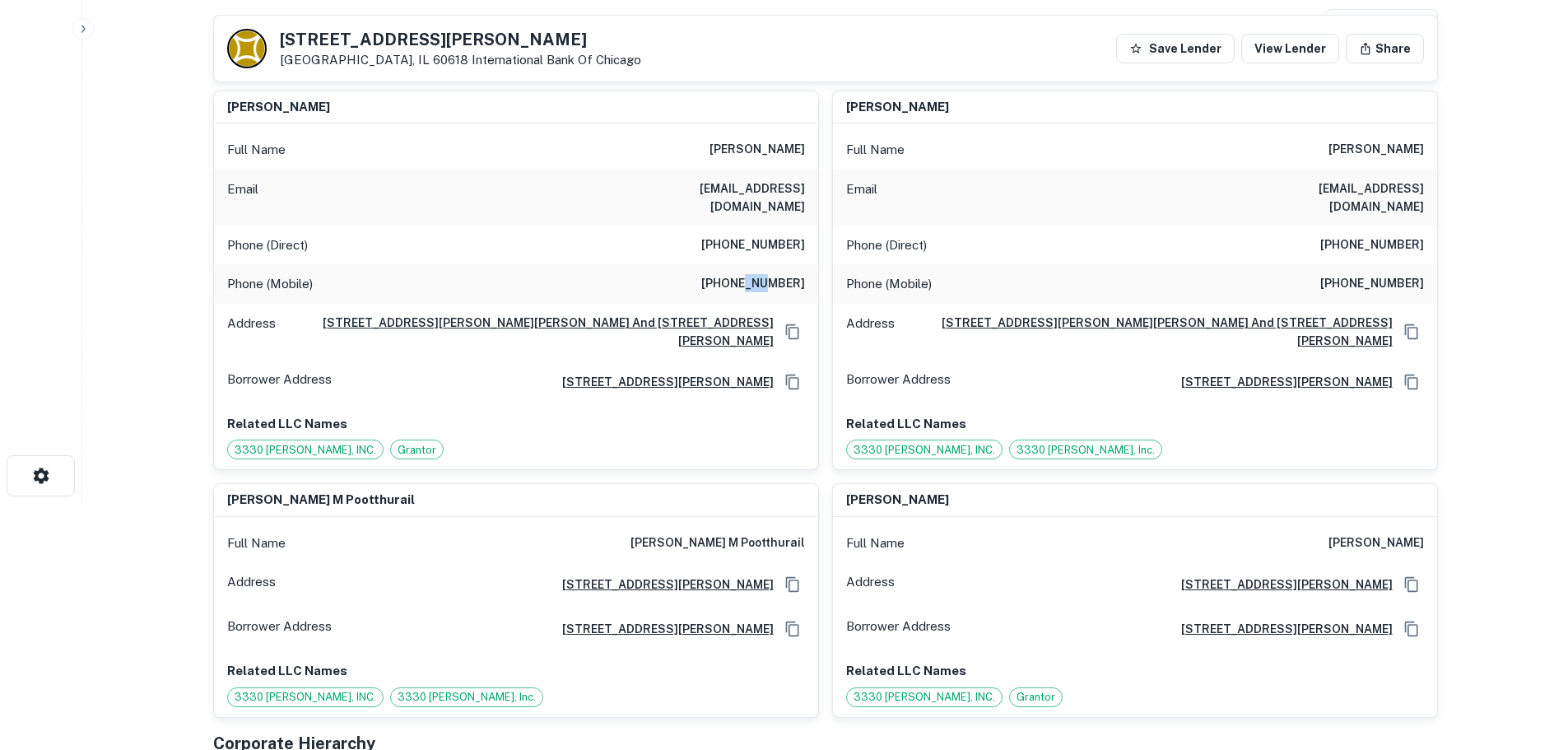
click at [762, 274] on h6 "(847) 409-0344" at bounding box center [752, 284] width 104 height 20
copy h6 "(847) 409-0344"
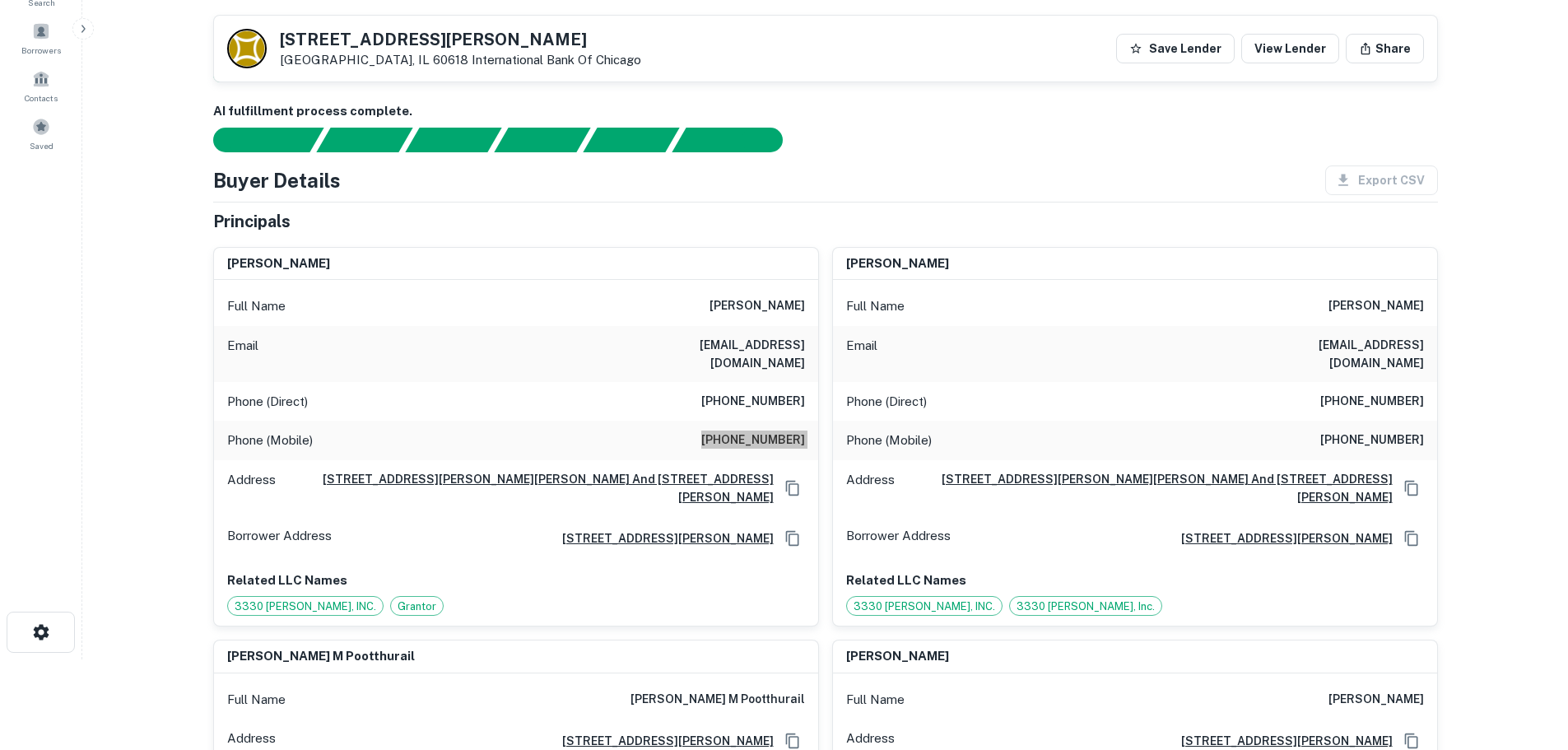
scroll to position [0, 0]
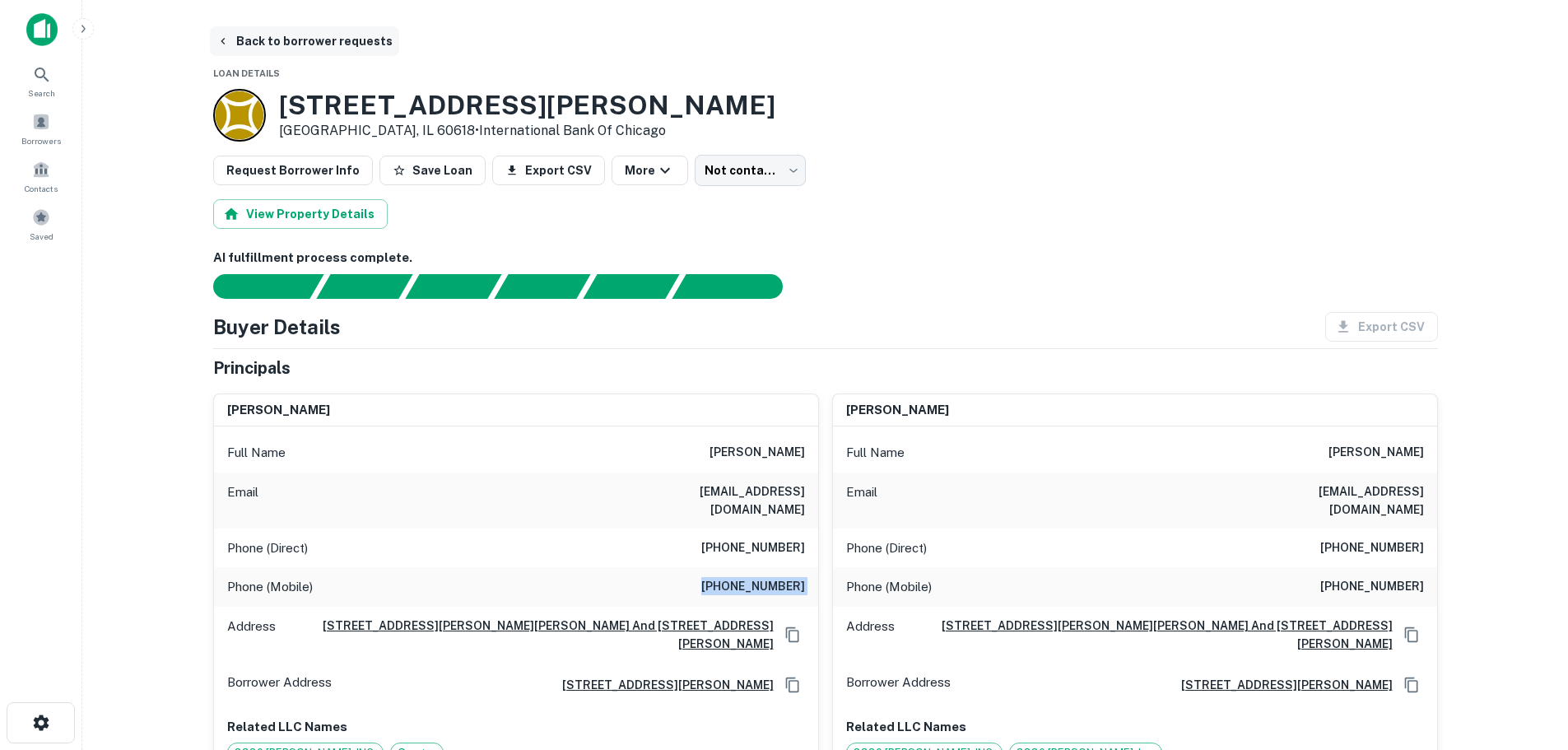
drag, startPoint x: 363, startPoint y: 49, endPoint x: 375, endPoint y: 50, distance: 12.0
click at [363, 49] on button "Back to borrower requests" at bounding box center [304, 41] width 189 height 29
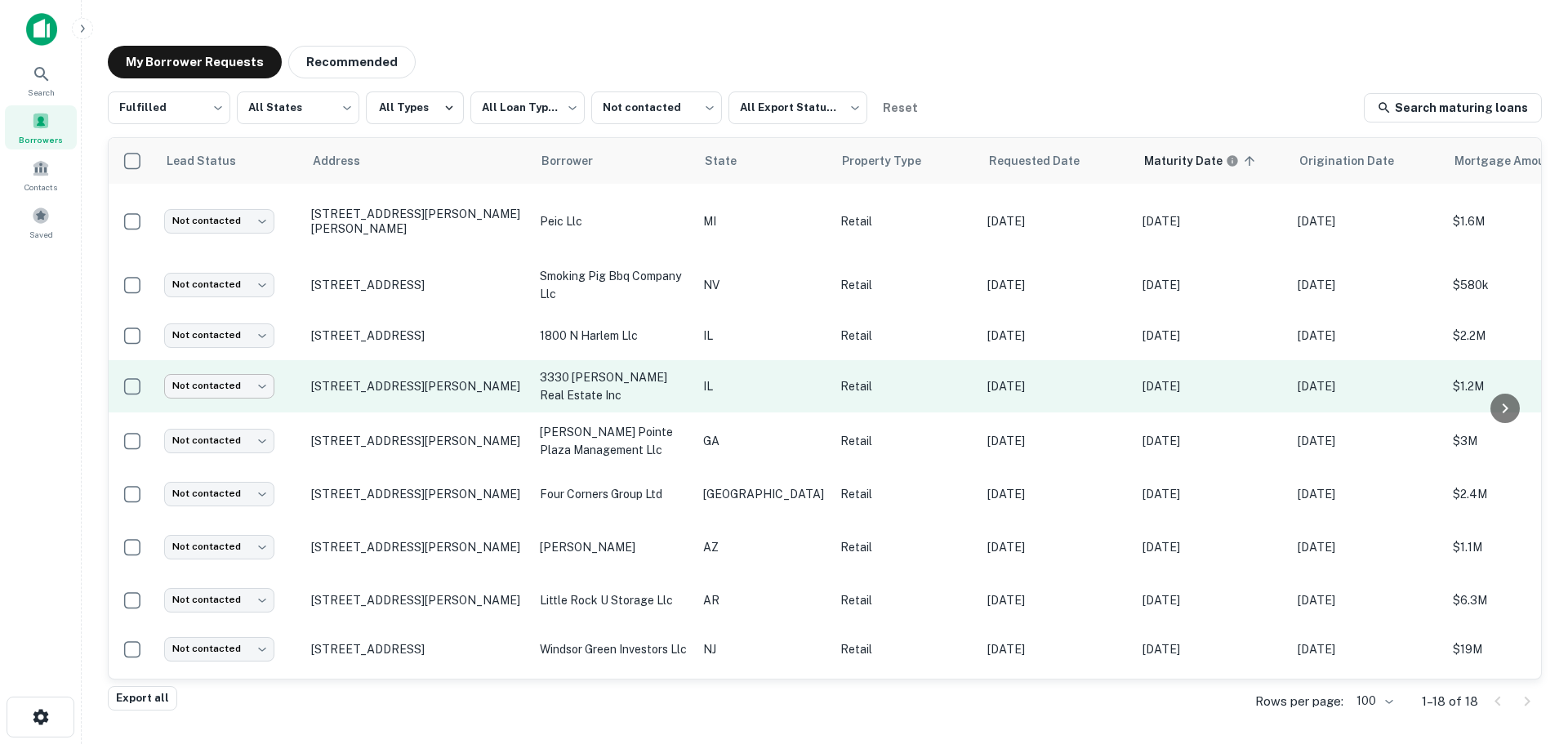
click at [242, 382] on body "**********" at bounding box center [784, 372] width 1568 height 744
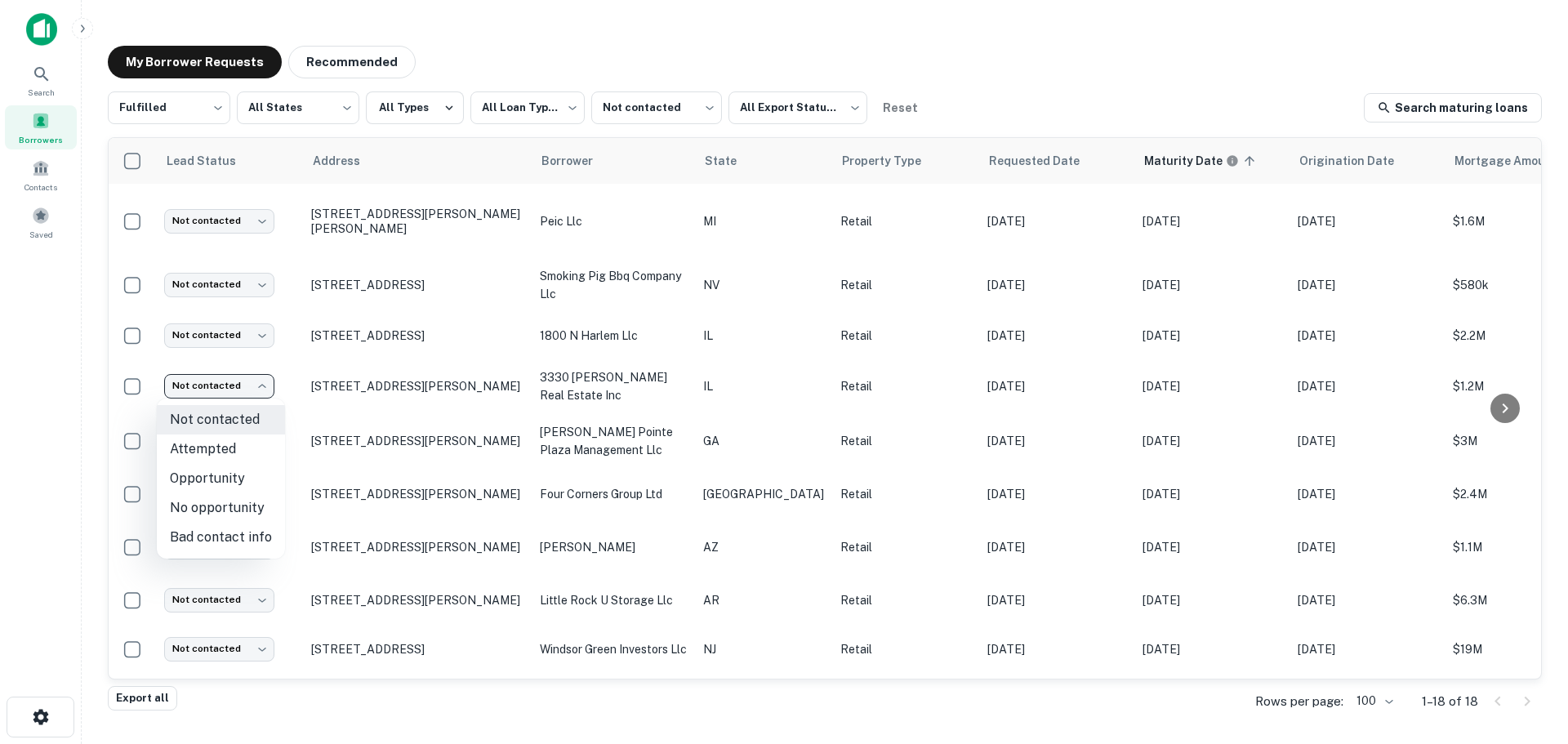
click at [239, 456] on li "Attempted" at bounding box center [220, 448] width 128 height 29
type input "*********"
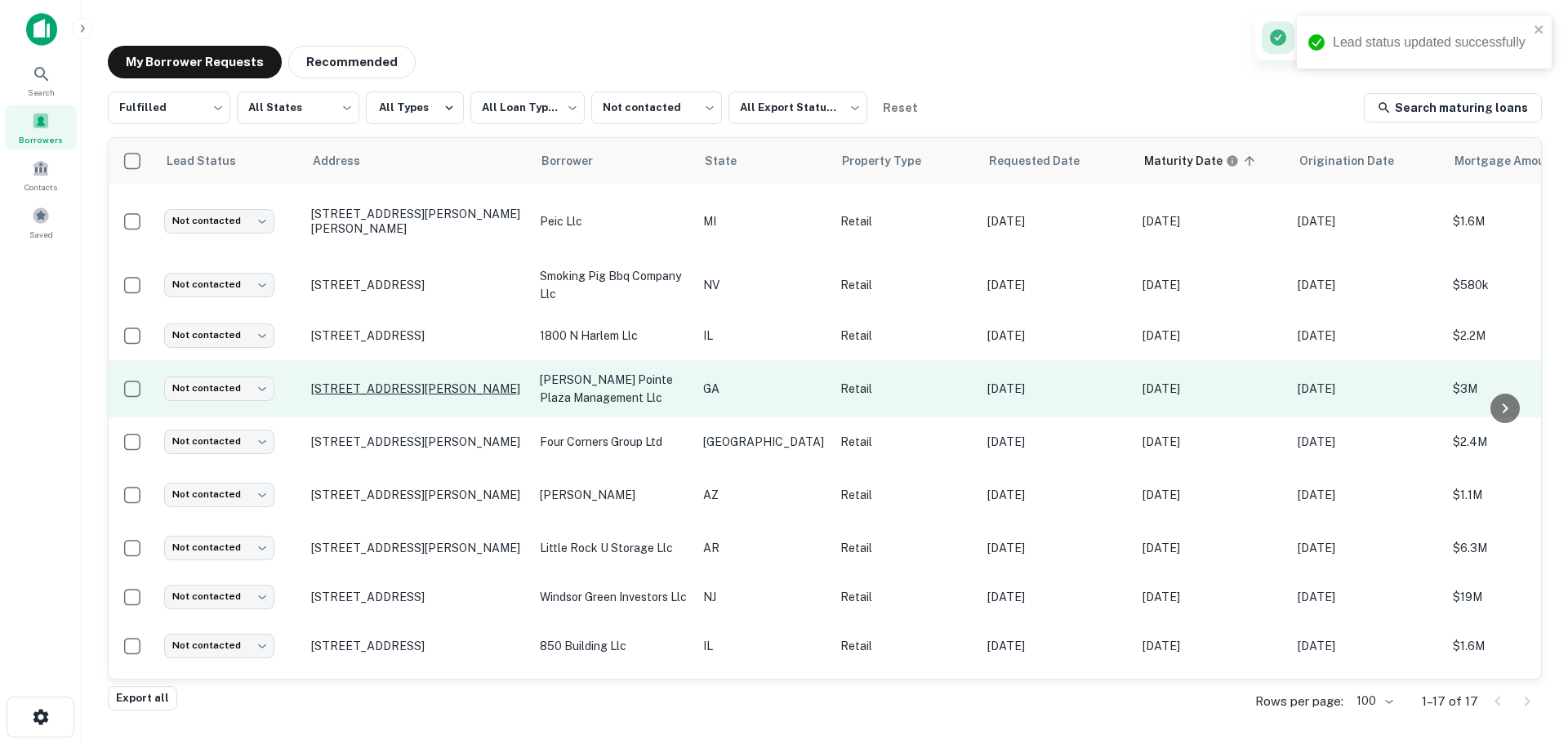
click at [474, 386] on p "[STREET_ADDRESS][PERSON_NAME]" at bounding box center [416, 389] width 212 height 15
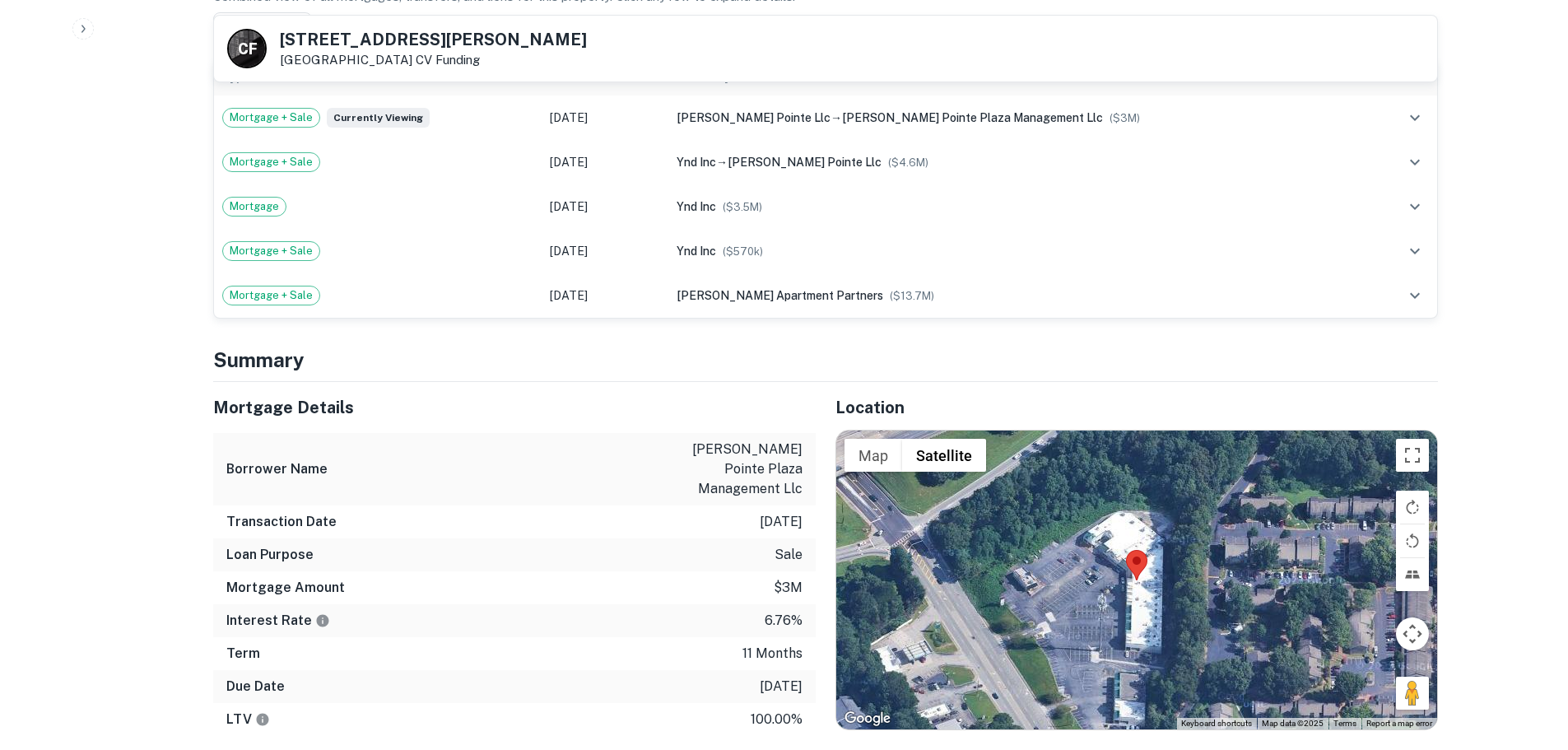
scroll to position [987, 0]
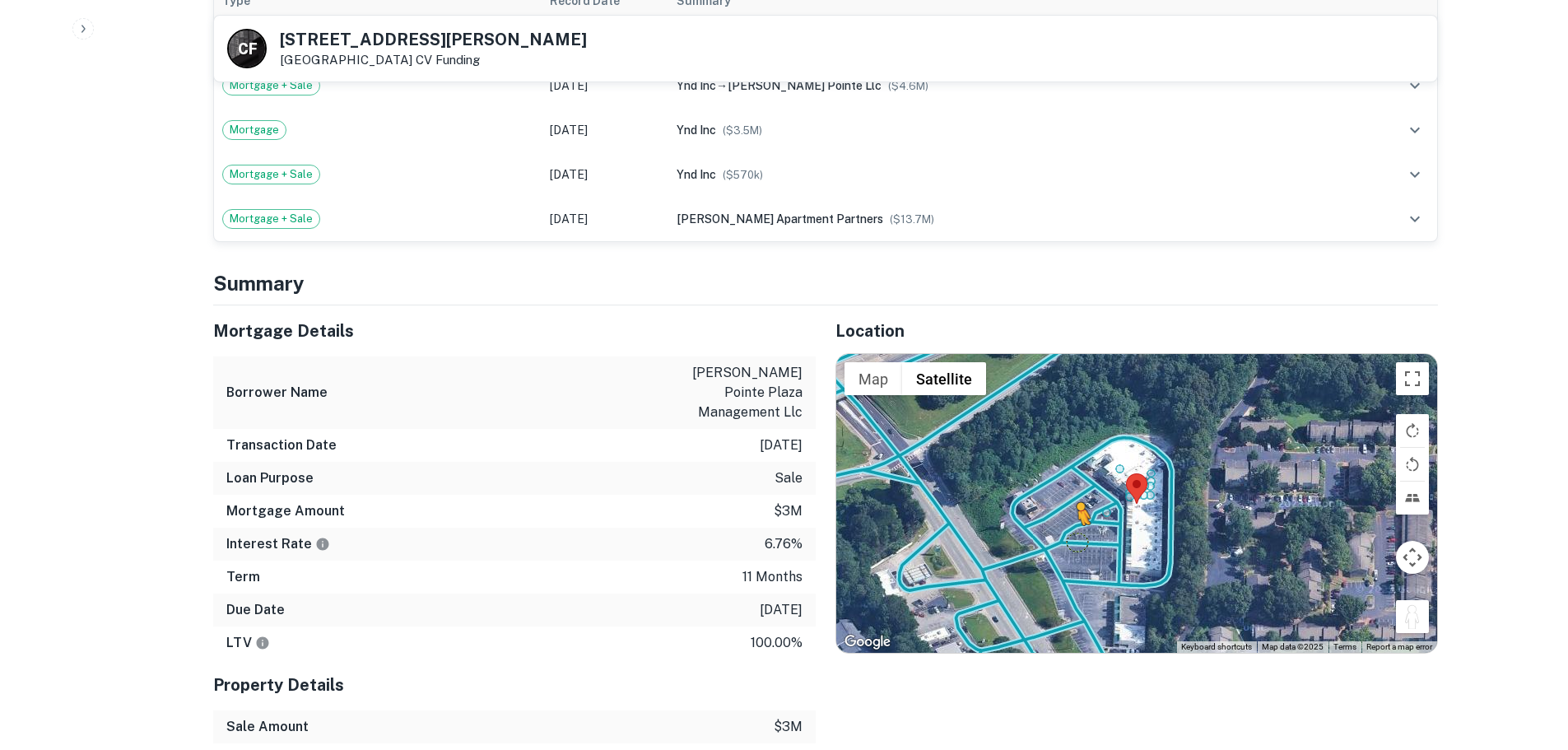
drag, startPoint x: 1408, startPoint y: 588, endPoint x: 1067, endPoint y: 529, distance: 346.1
click at [1067, 529] on div "To activate drag with keyboard, press Alt + Enter. Once in keyboard drag state,…" at bounding box center [1137, 503] width 601 height 298
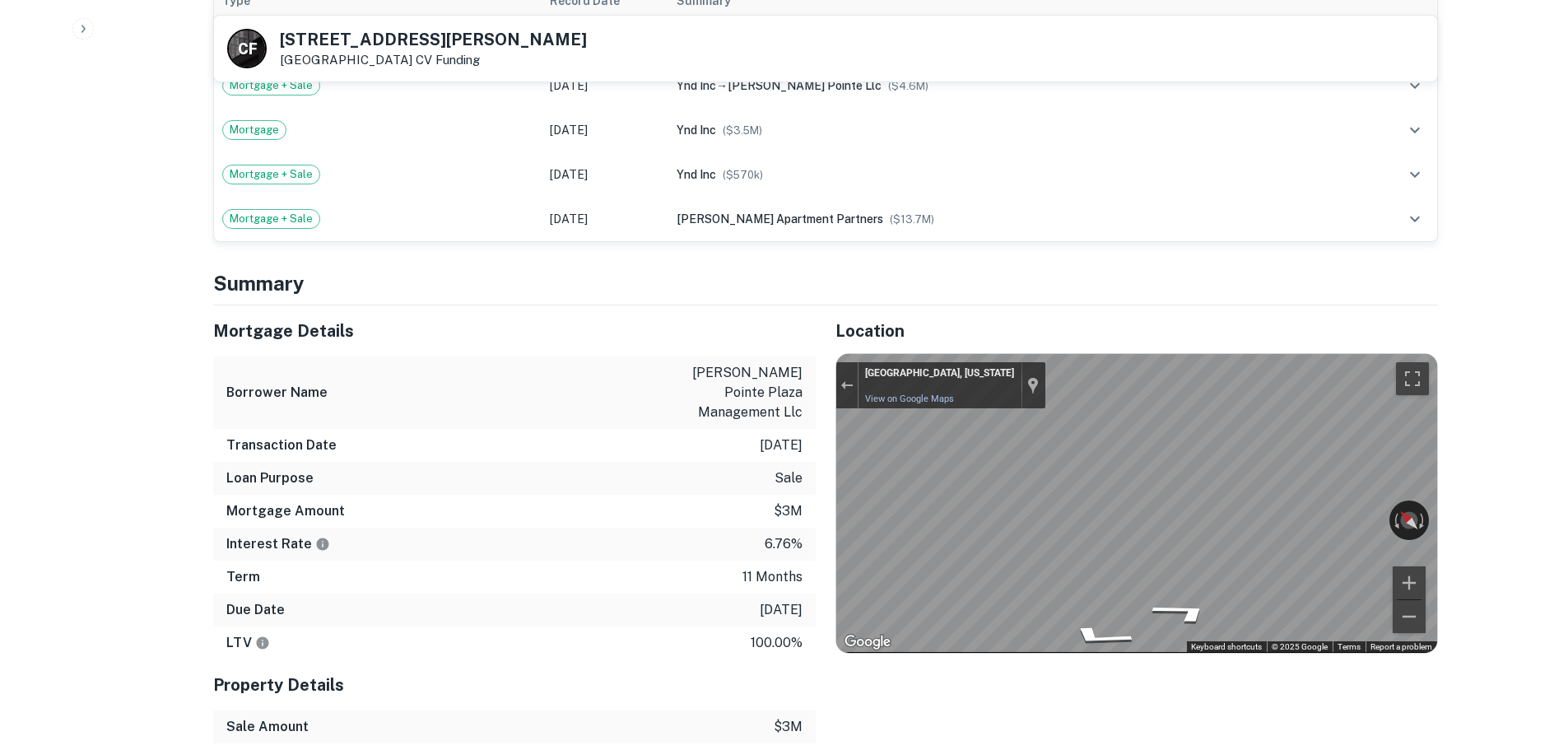
click at [805, 449] on div "Mortgage Details Borrower Name brockett pointe plaza management llc Transaction…" at bounding box center [816, 623] width 1244 height 635
click at [1127, 487] on div "← Move left → Move right ↑ Move up ↓ Move down + Zoom in - Zoom out Clarkston, …" at bounding box center [1137, 503] width 601 height 298
drag, startPoint x: 1291, startPoint y: 489, endPoint x: 1402, endPoint y: 516, distance: 114.2
click at [1402, 516] on div "← Move left → Move right ↑ Move up ↓ Move down + Zoom in - Zoom out Clarkston, …" at bounding box center [1137, 503] width 601 height 298
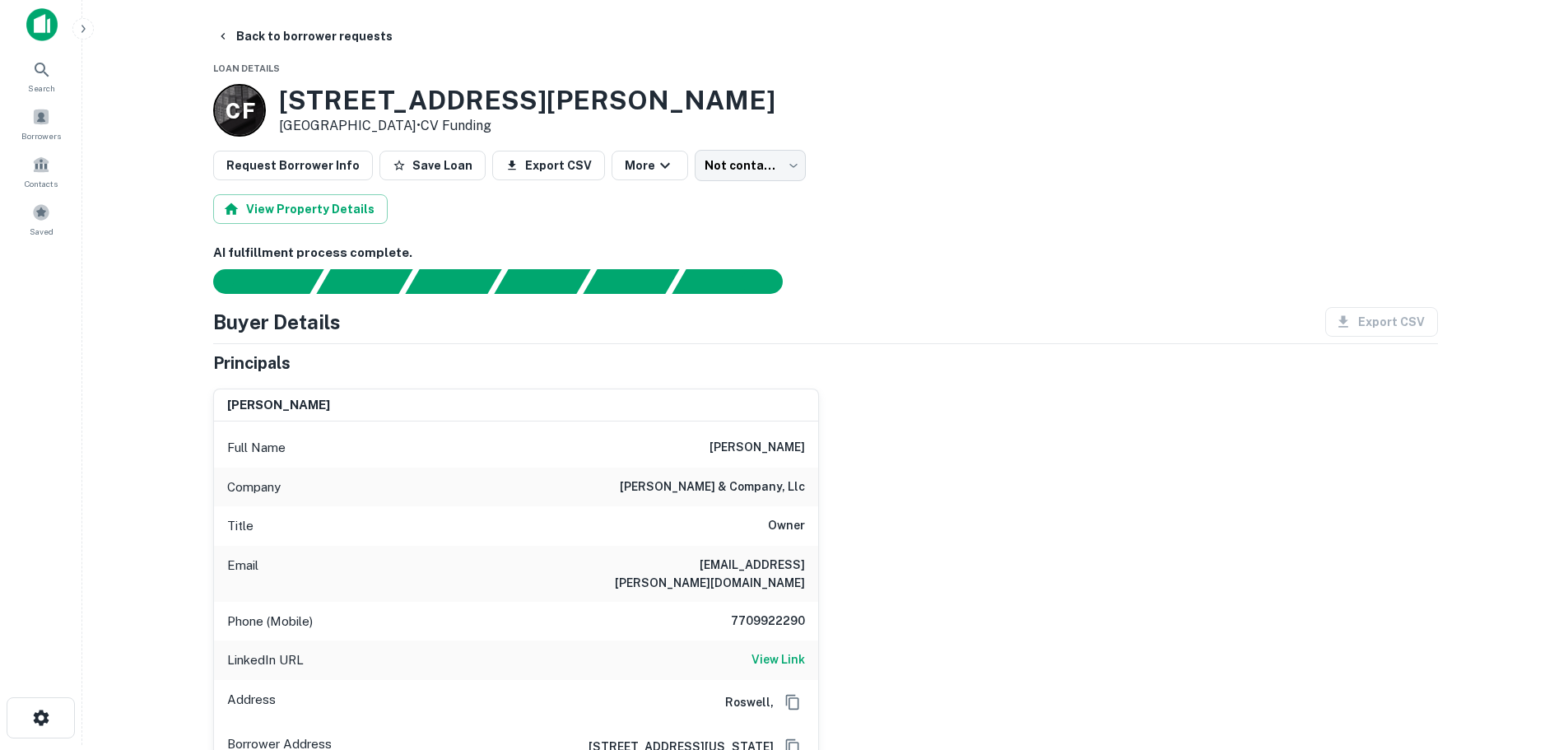
scroll to position [0, 0]
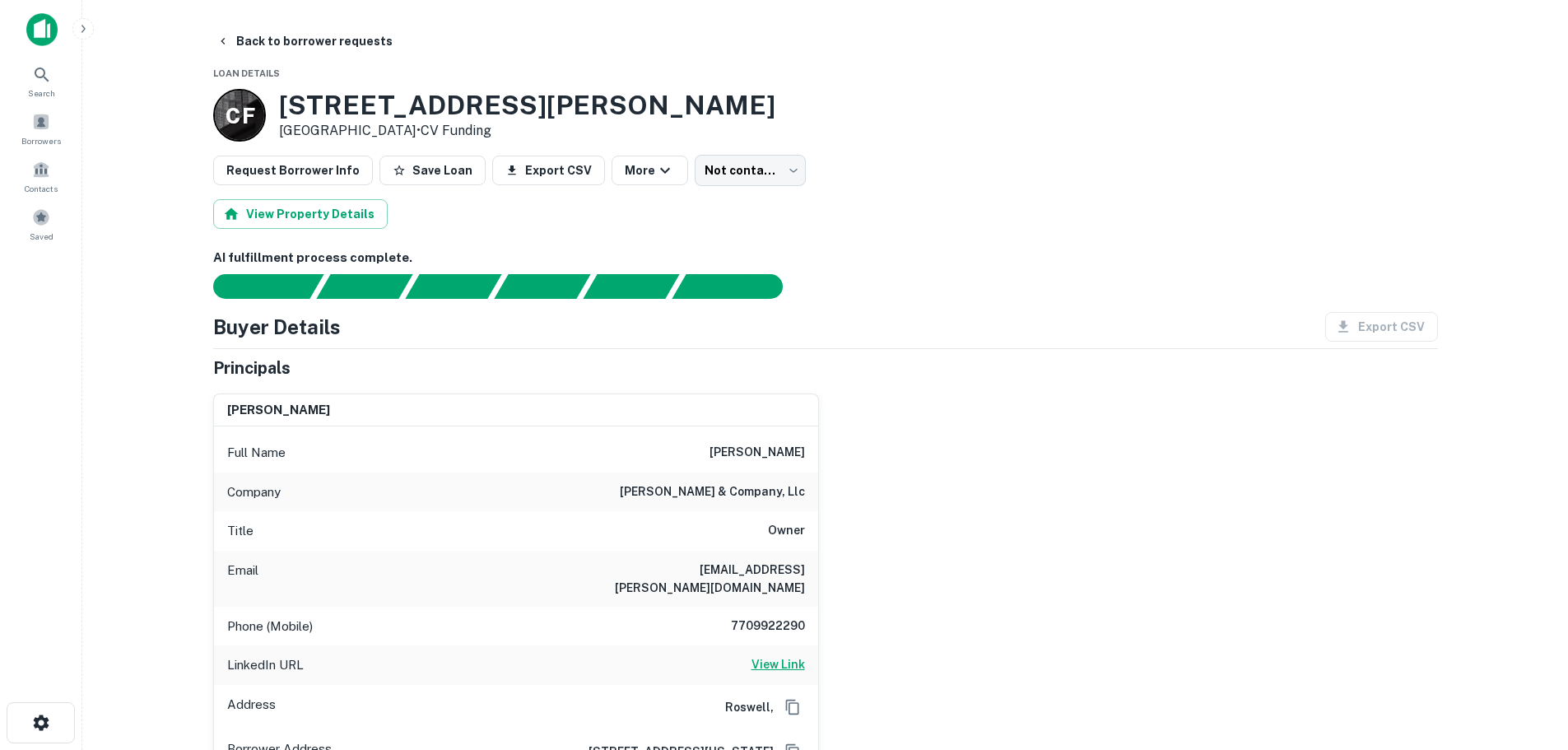
click at [796, 657] on link "View Link" at bounding box center [778, 665] width 53 height 20
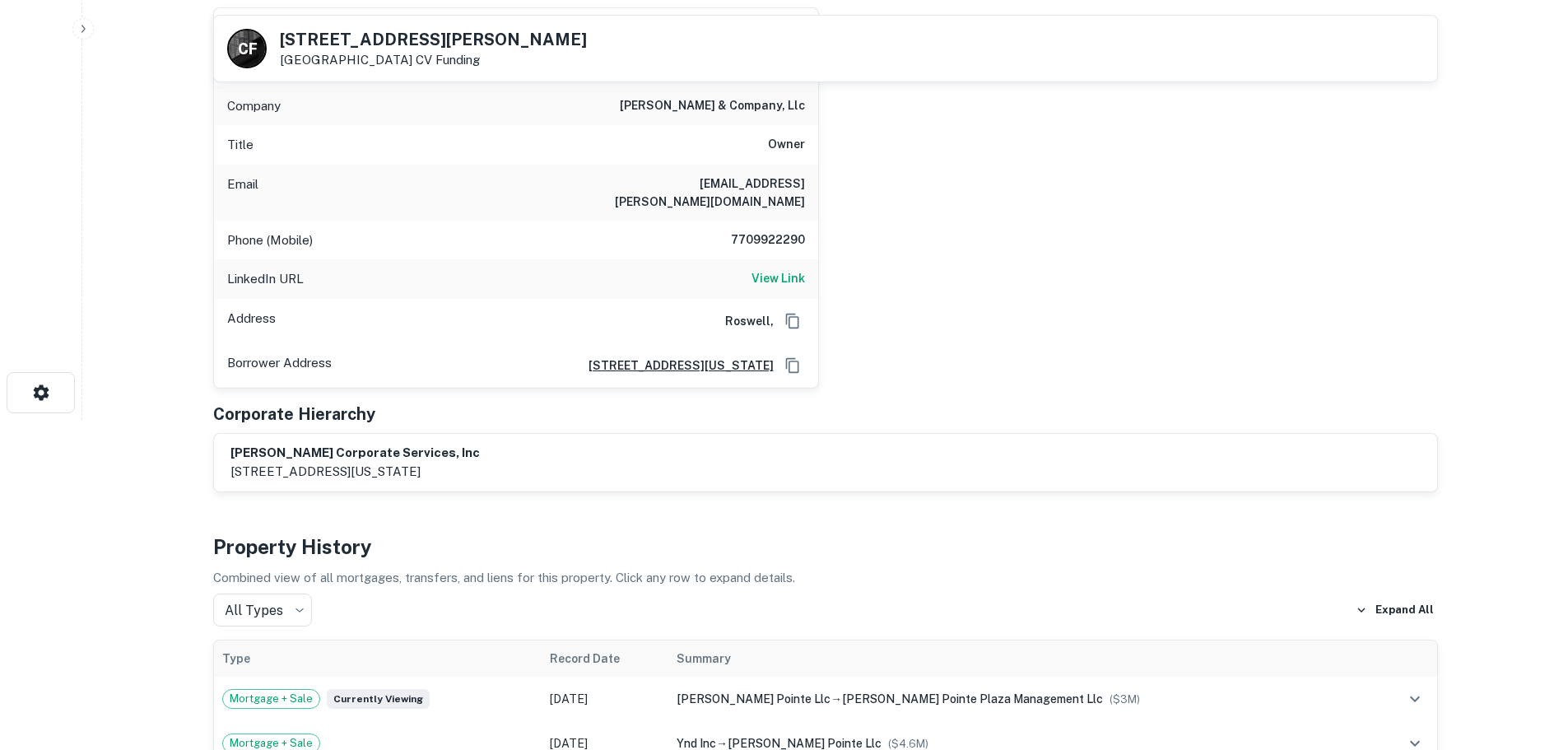
scroll to position [329, 0]
click at [754, 232] on h6 "7709922290" at bounding box center [756, 241] width 99 height 20
copy h6 "7709922290"
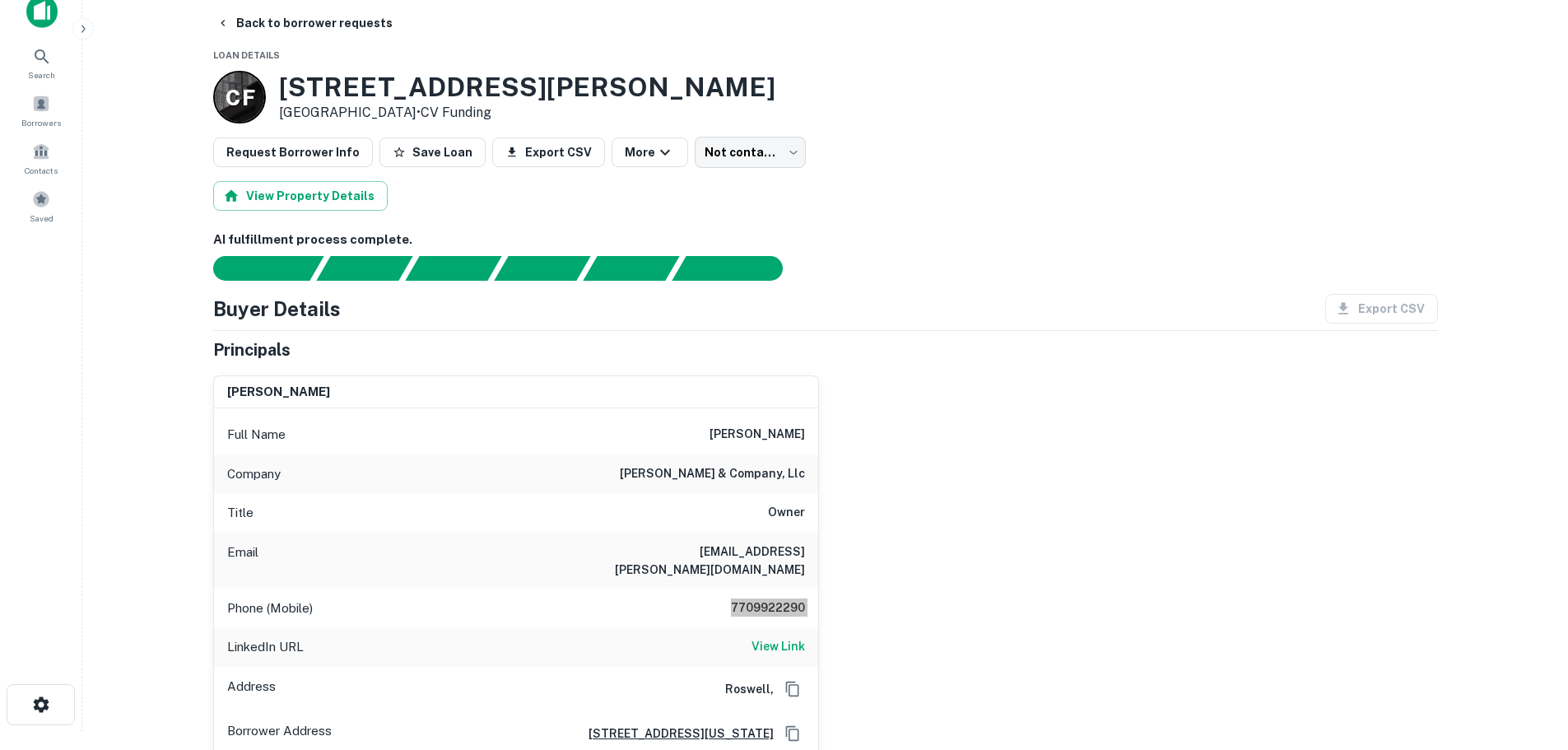
scroll to position [0, 0]
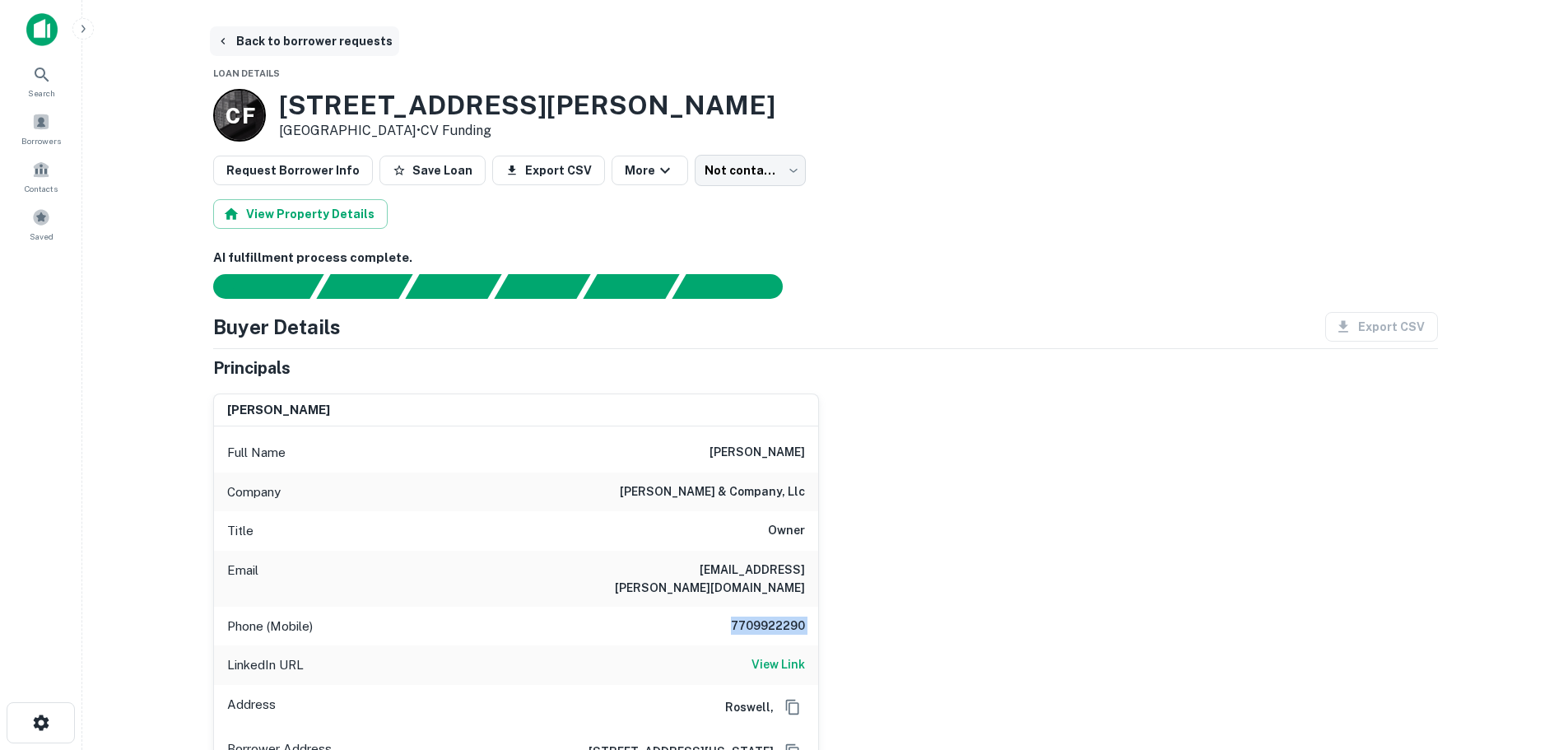
drag, startPoint x: 340, startPoint y: 34, endPoint x: 368, endPoint y: 31, distance: 28.2
click at [340, 34] on button "Back to borrower requests" at bounding box center [304, 41] width 189 height 29
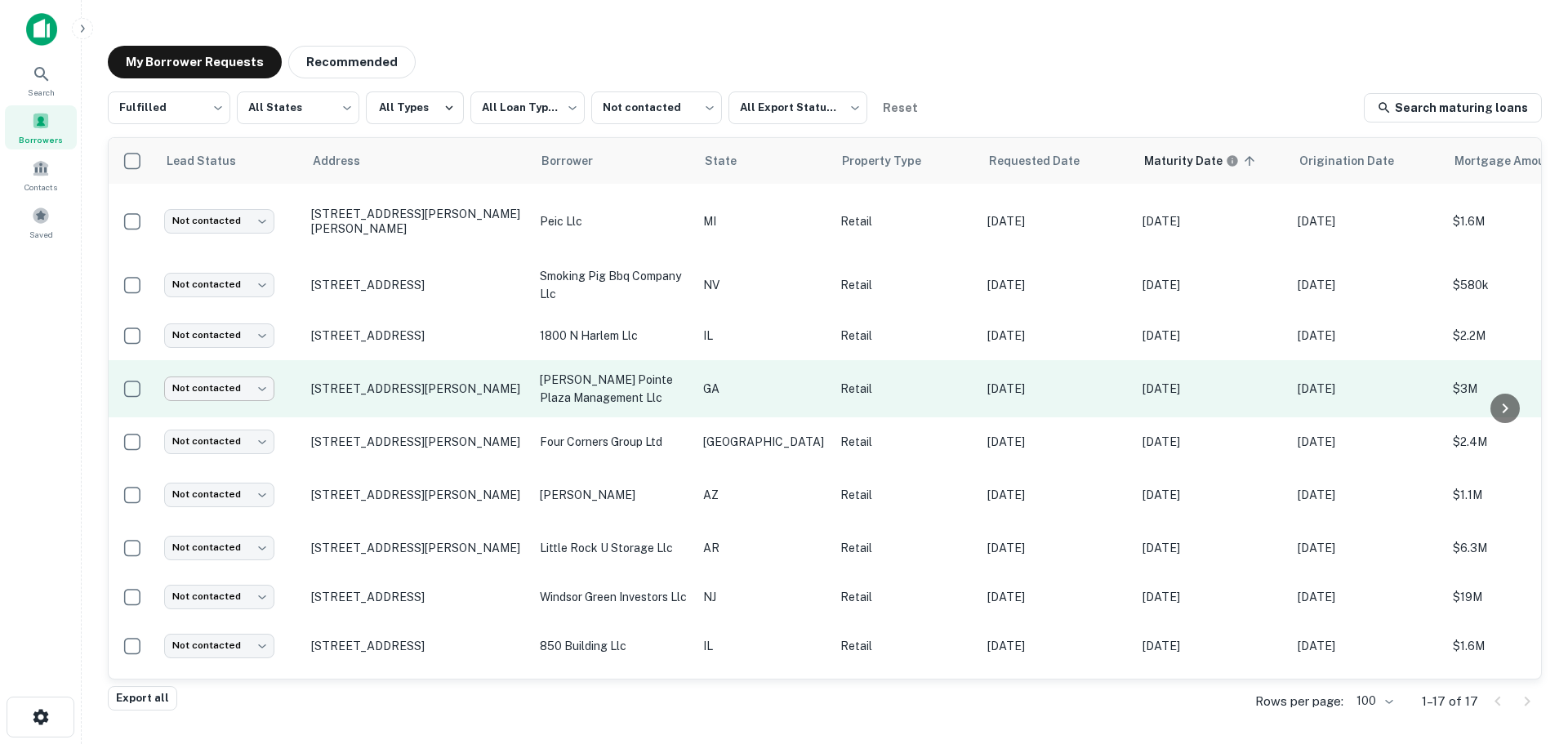
click at [208, 394] on body "**********" at bounding box center [784, 372] width 1568 height 744
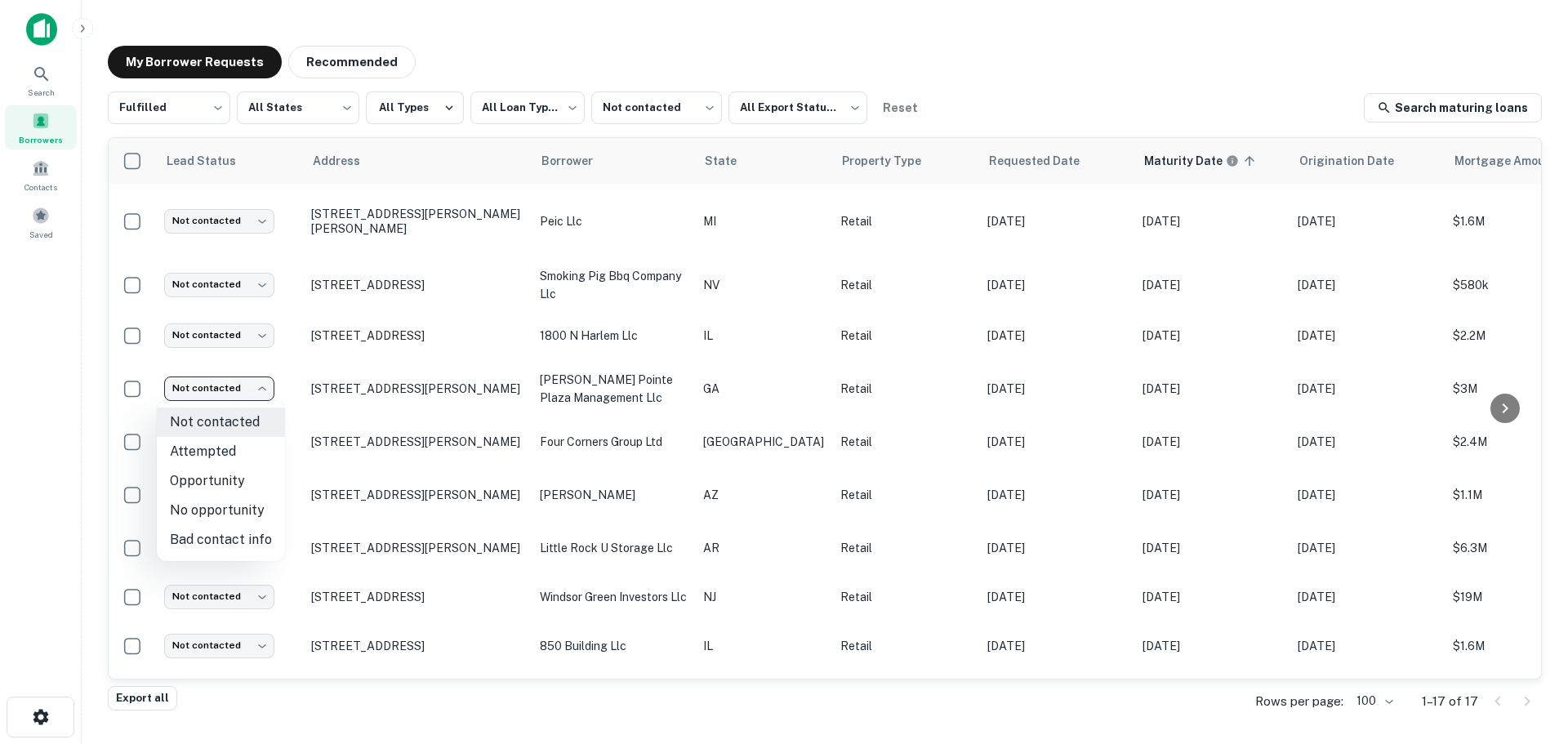
click at [208, 445] on li "Attempted" at bounding box center [220, 451] width 128 height 29
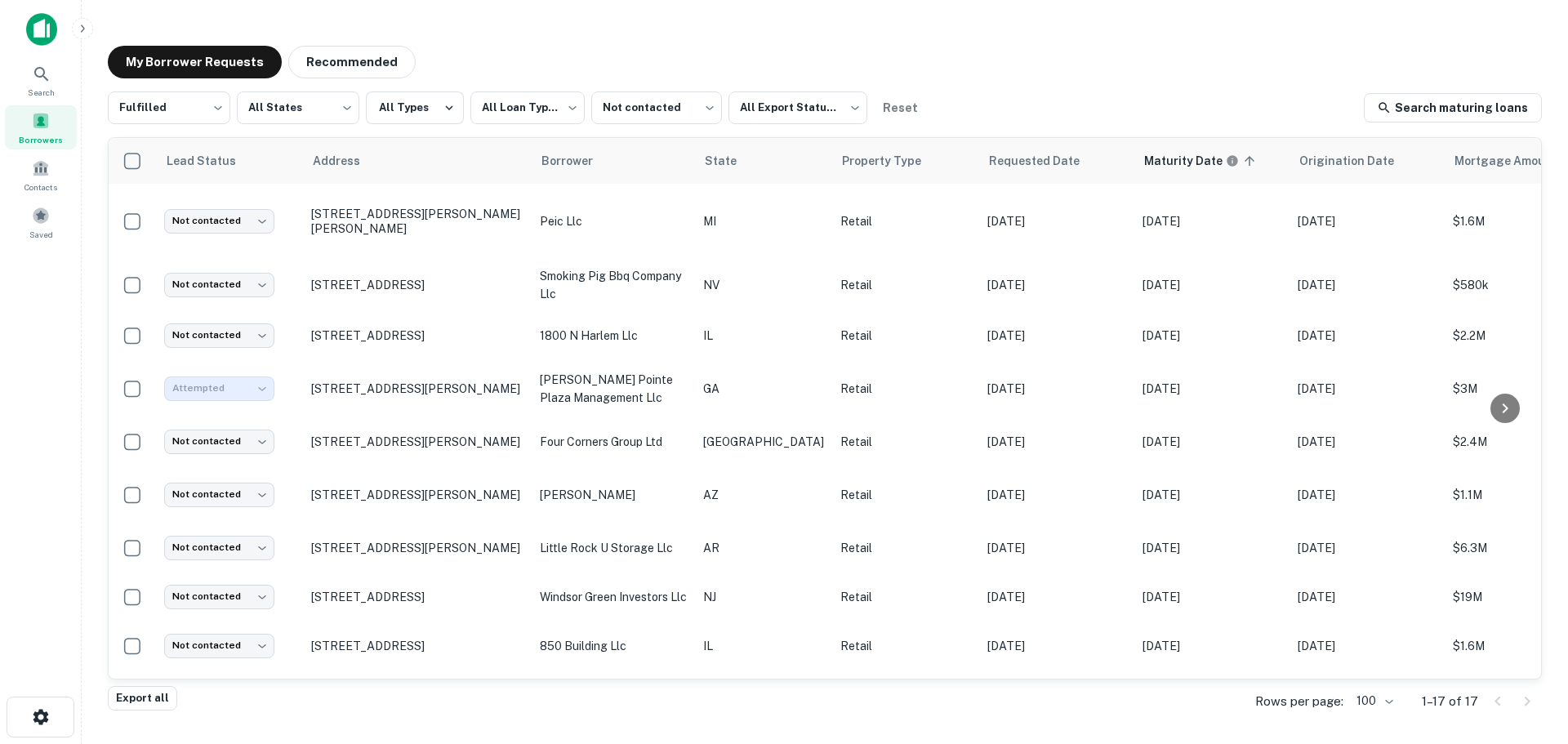
type input "*********"
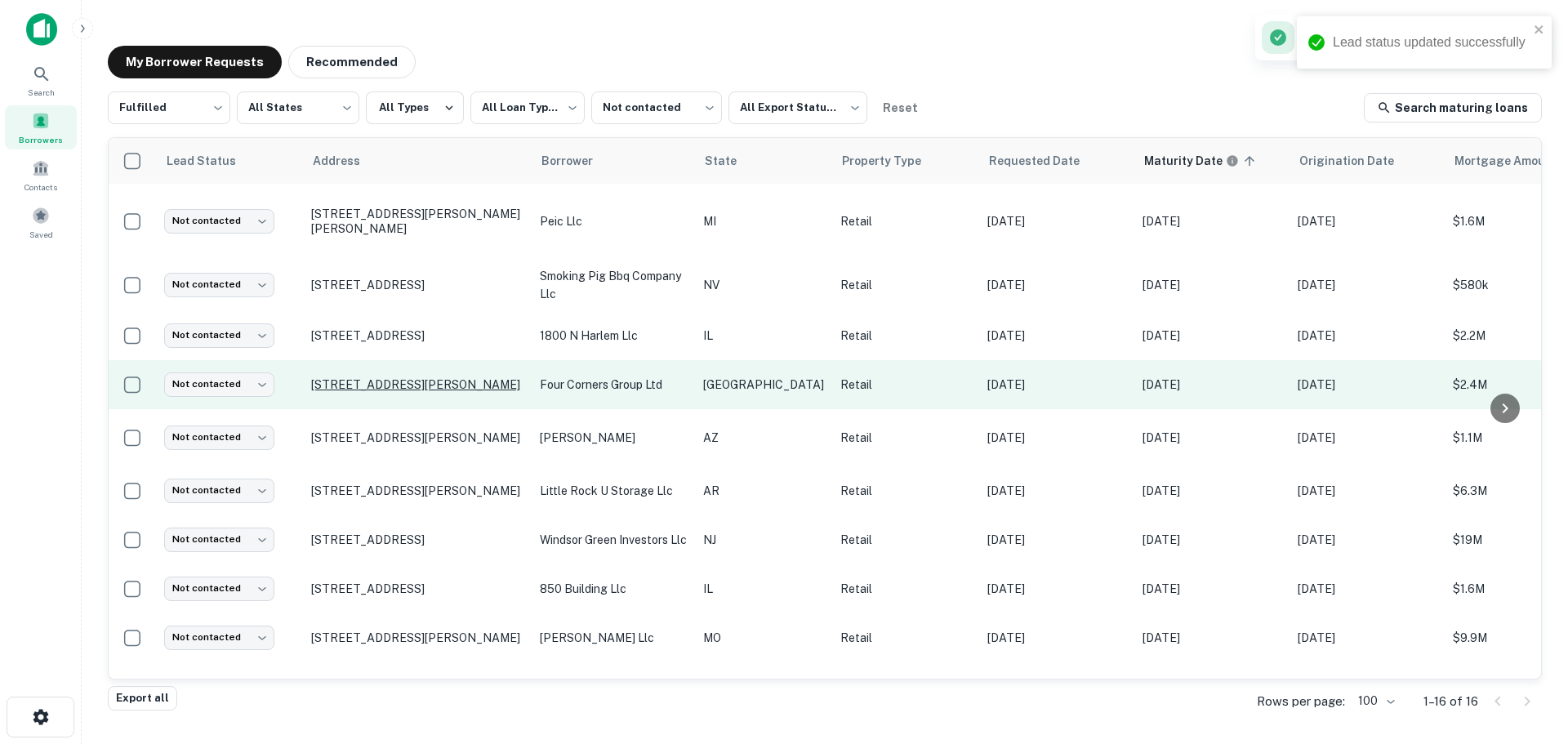
click at [419, 379] on p "[STREET_ADDRESS][PERSON_NAME]" at bounding box center [416, 384] width 212 height 15
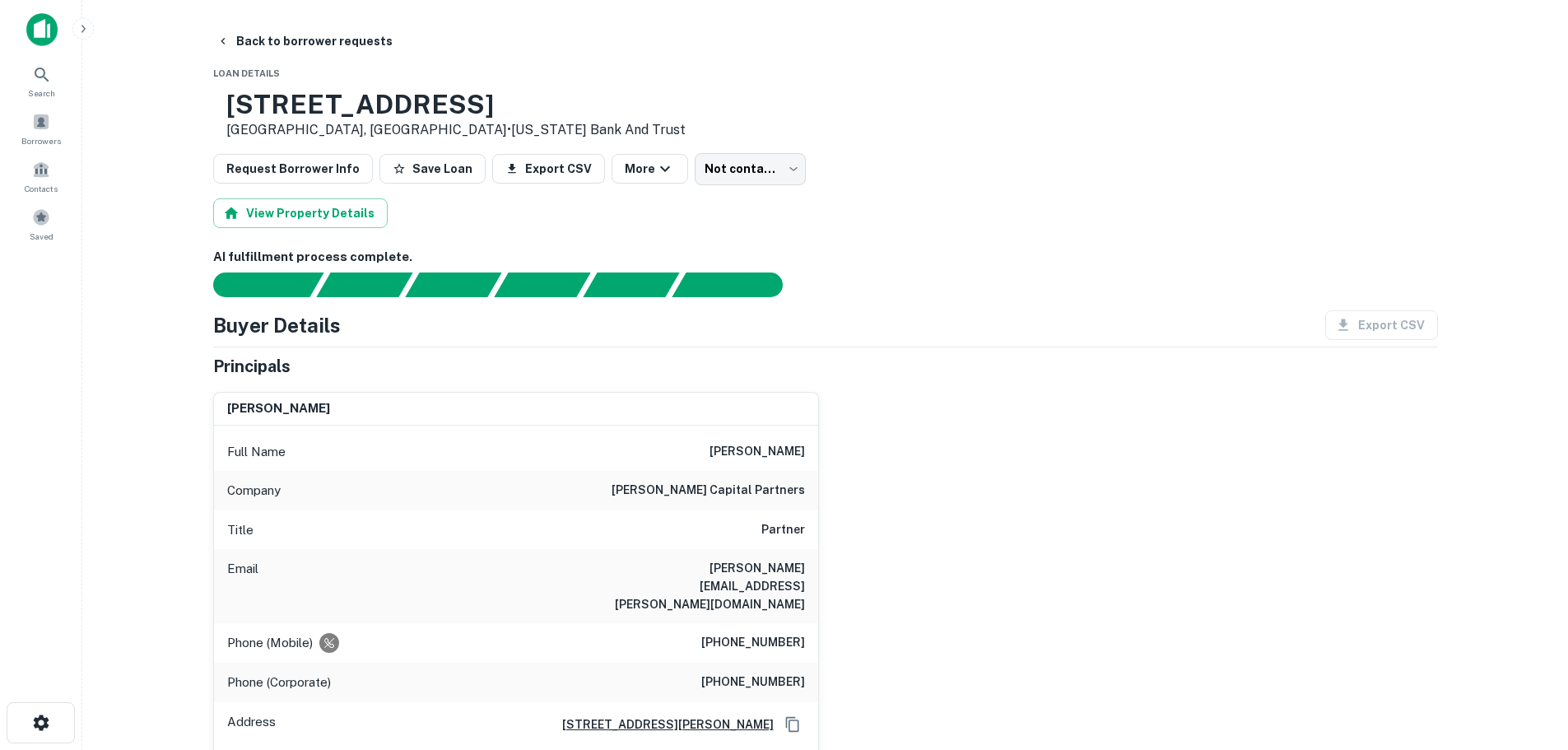
click at [765, 485] on h6 "merritt capital partners" at bounding box center [708, 490] width 194 height 20
click at [772, 485] on h6 "merritt capital partners" at bounding box center [708, 490] width 194 height 20
click at [784, 632] on h6 "(214) 507-4697" at bounding box center [752, 642] width 104 height 20
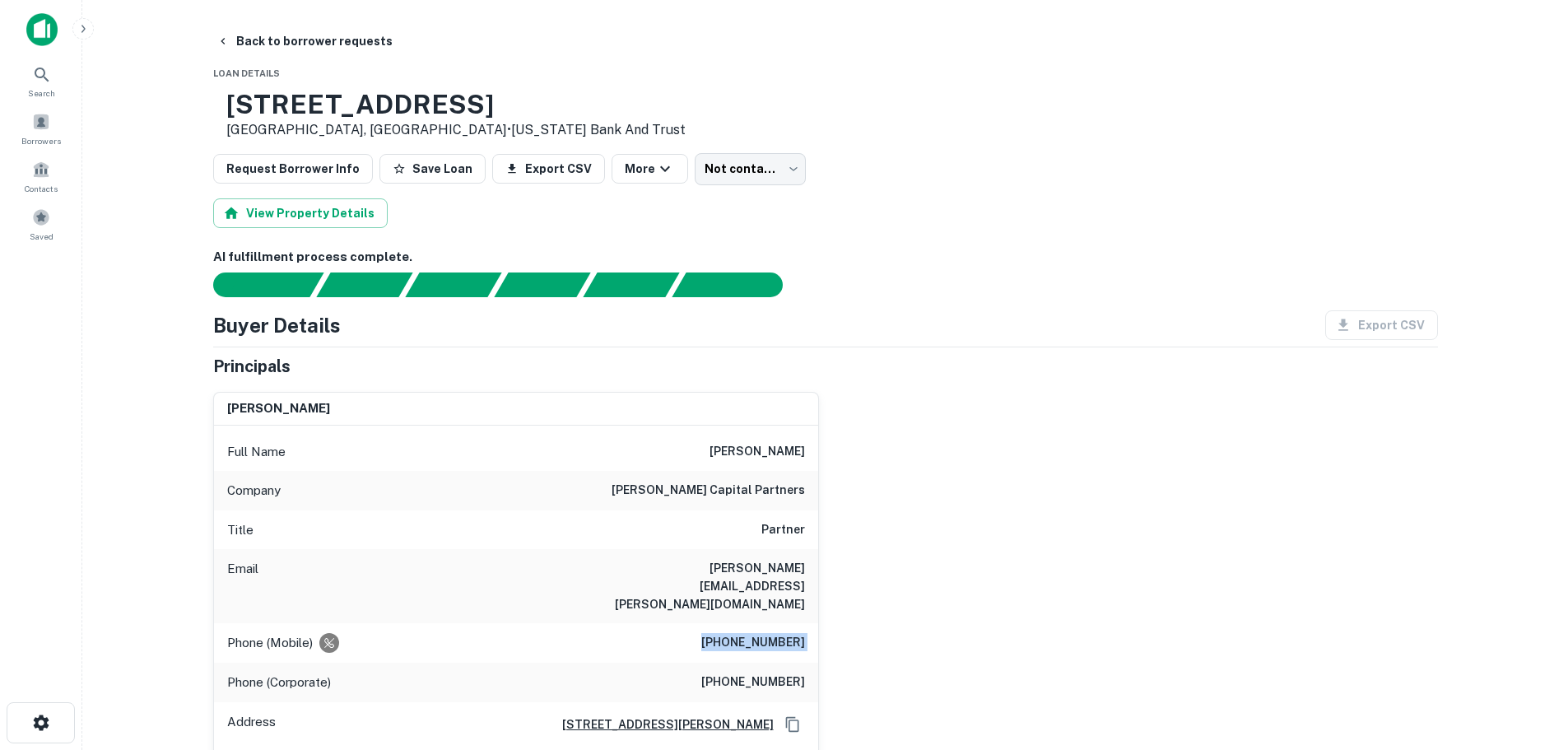
click at [784, 632] on h6 "(214) 507-4697" at bounding box center [752, 642] width 104 height 20
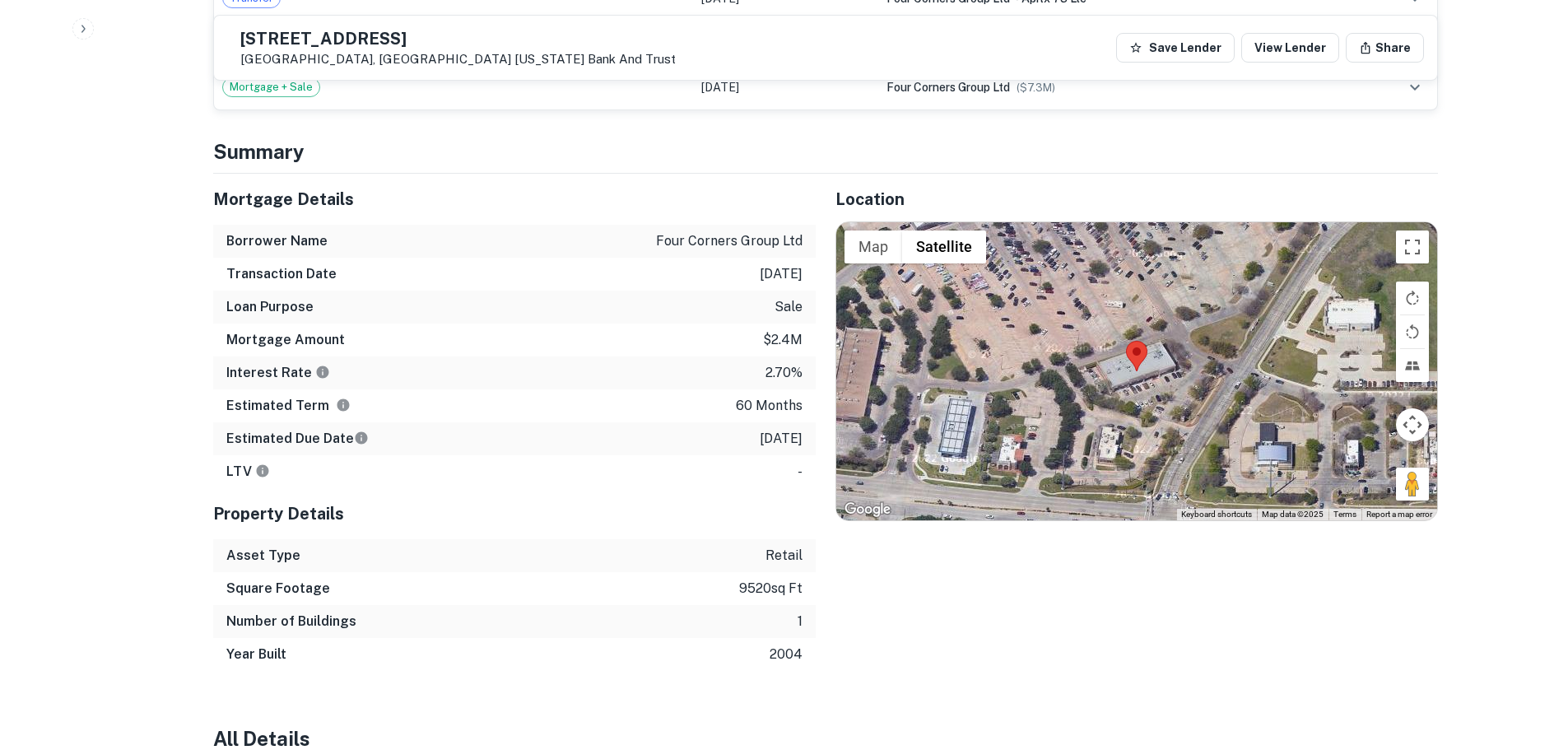
scroll to position [1398, 0]
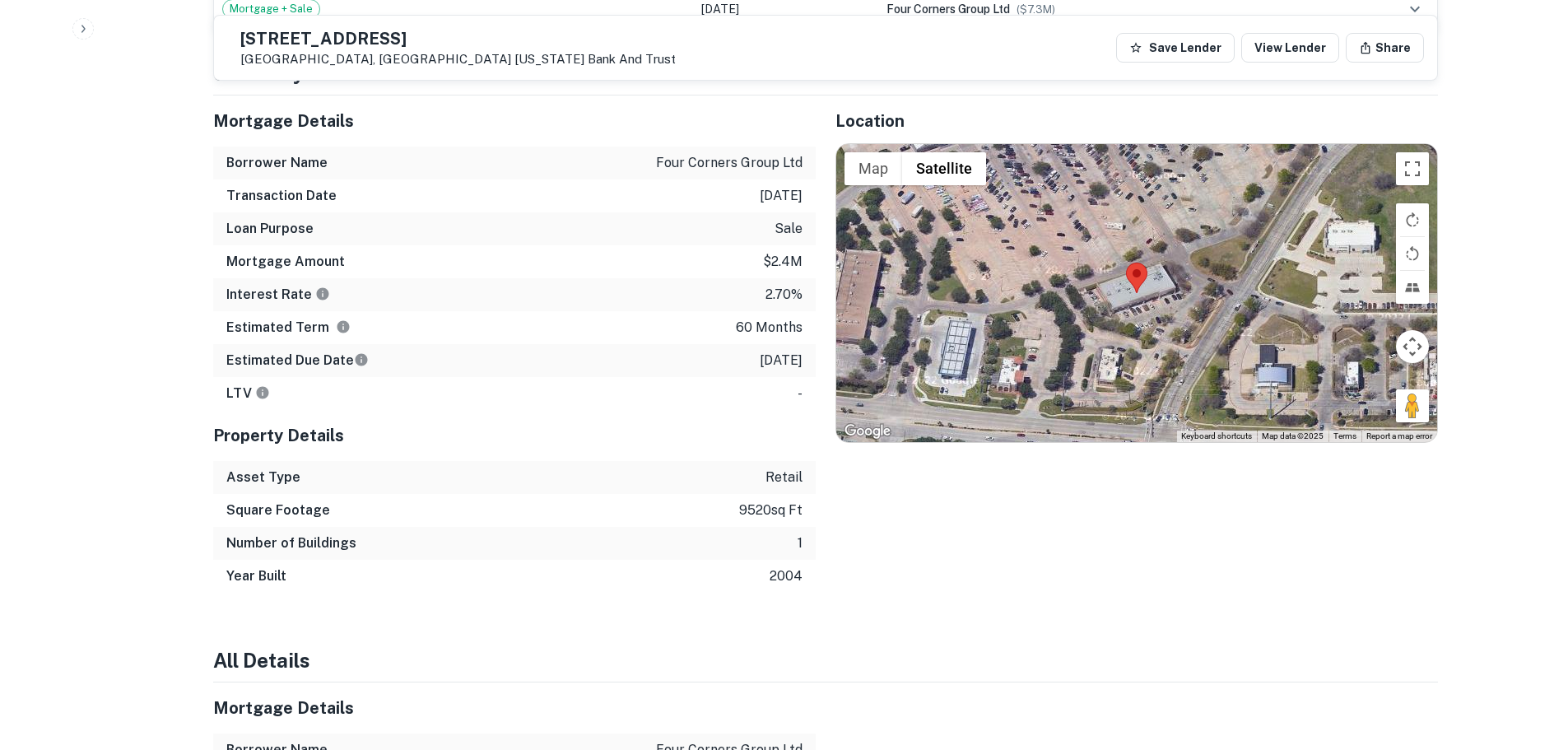
drag, startPoint x: 1417, startPoint y: 381, endPoint x: 1416, endPoint y: 360, distance: 21.0
click at [1193, 275] on div "Map Terrain Satellite Labels Keyboard shortcuts Map Data Map data ©2025 Map dat…" at bounding box center [1137, 293] width 601 height 298
drag, startPoint x: 1369, startPoint y: 333, endPoint x: 1268, endPoint y: 308, distance: 104.0
click at [1259, 293] on div "Map Terrain Satellite Labels Keyboard shortcuts Map Data Map data ©2025 Map dat…" at bounding box center [1137, 293] width 601 height 298
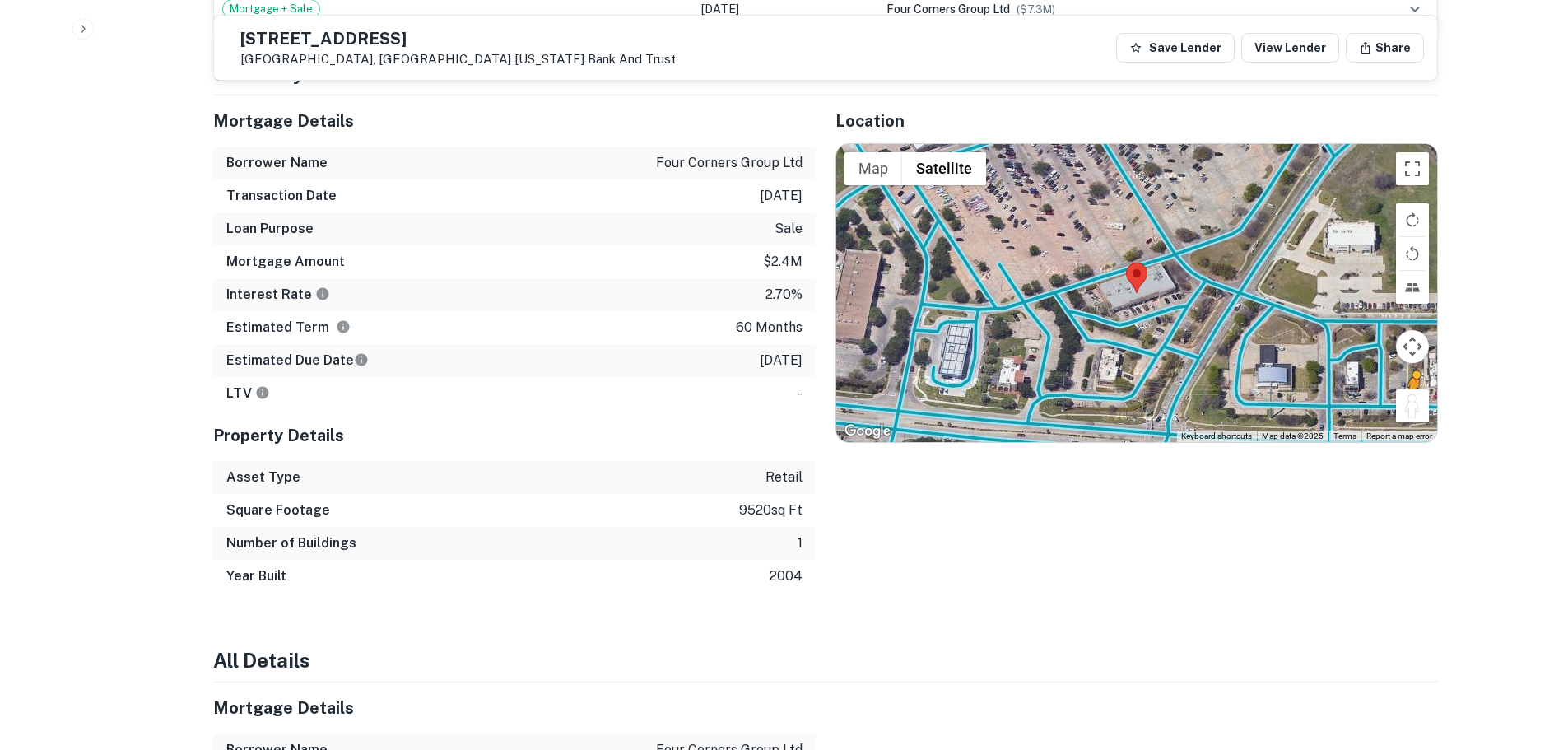
drag, startPoint x: 1413, startPoint y: 376, endPoint x: 1286, endPoint y: 311, distance: 142.7
click at [1287, 311] on div "To activate drag with keyboard, press Alt + Enter. Once in keyboard drag state,…" at bounding box center [1137, 293] width 601 height 298
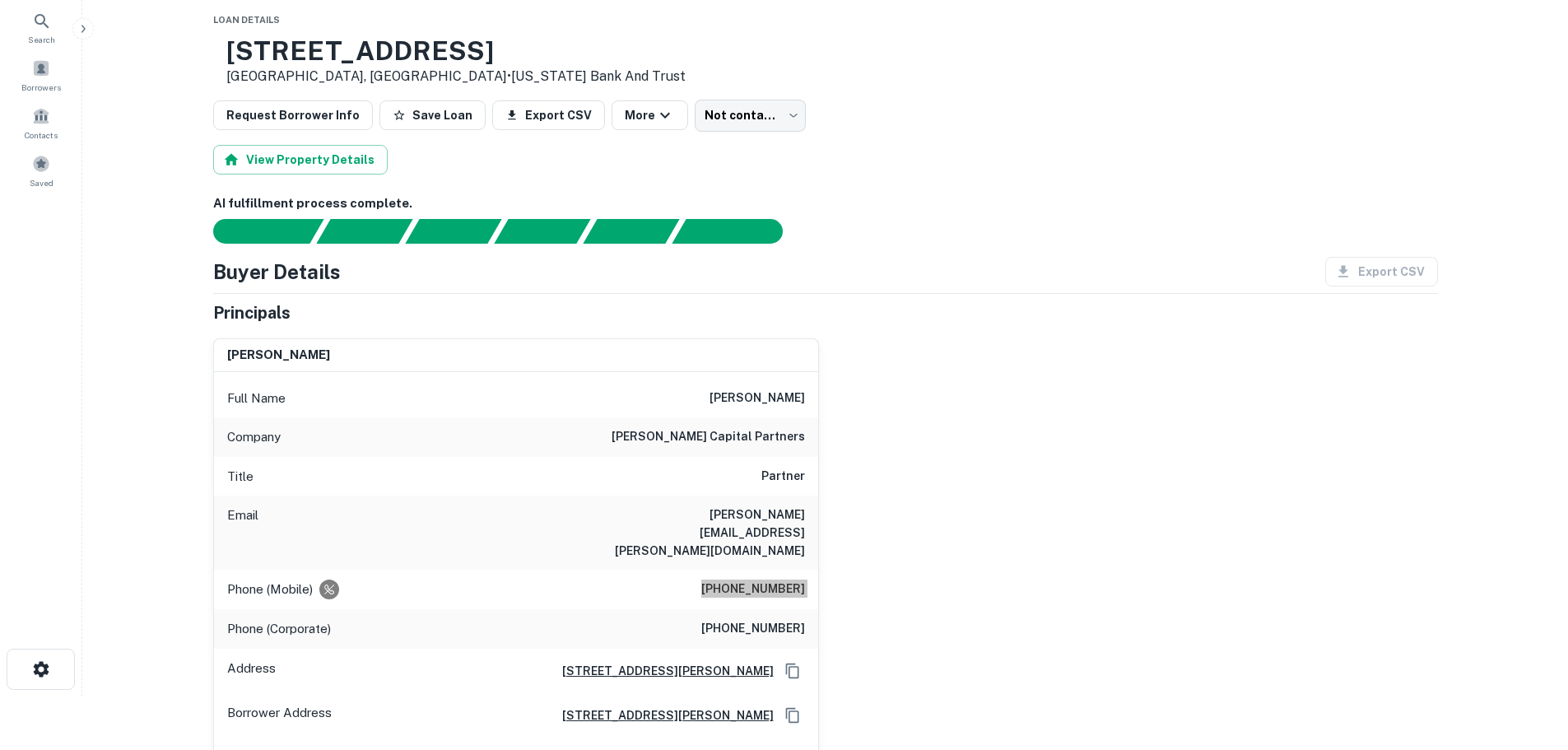
scroll to position [83, 0]
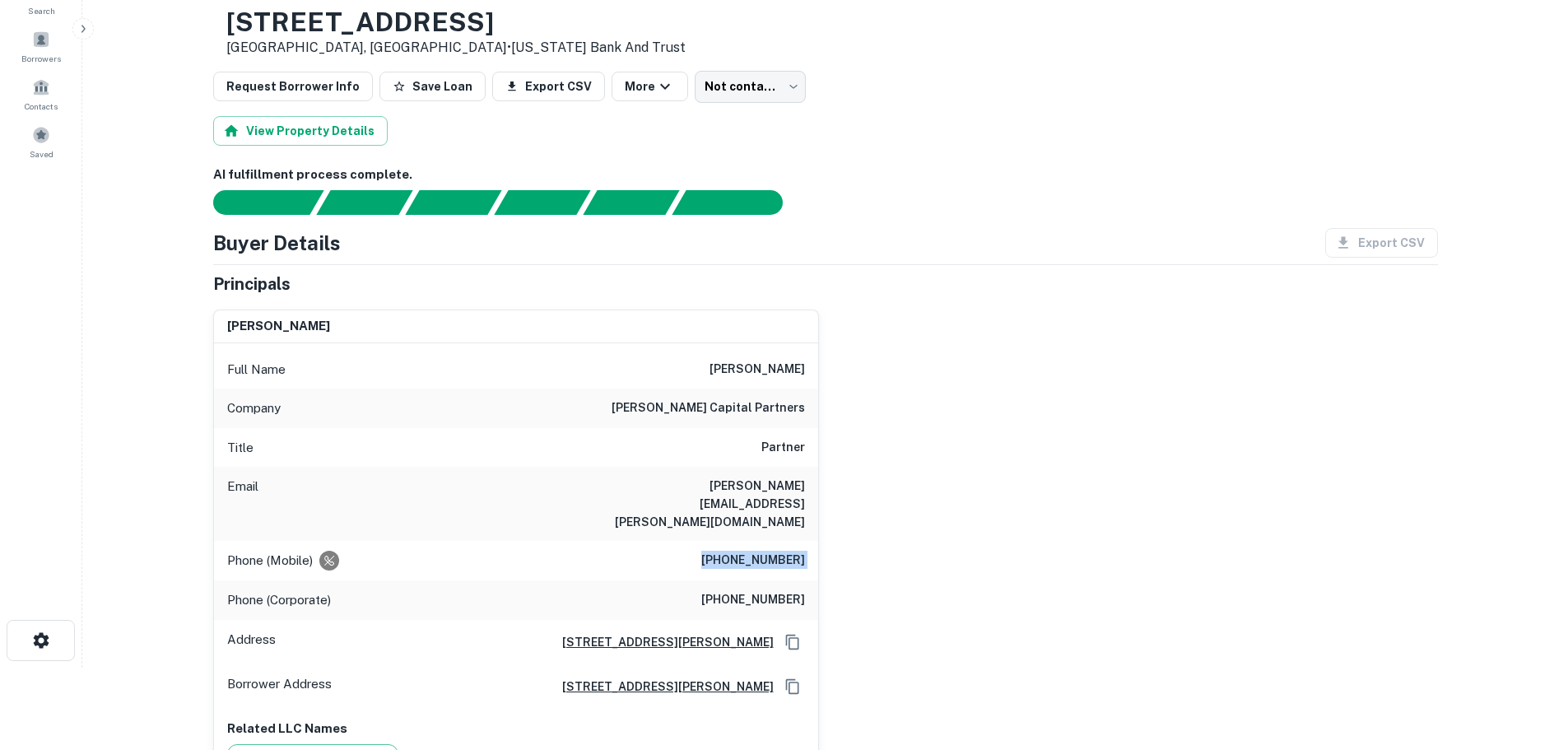
click at [750, 542] on div "Phone (Mobile) (214) 507-4697" at bounding box center [516, 560] width 604 height 40
click at [764, 590] on h6 "(214) 987-9808" at bounding box center [752, 599] width 104 height 20
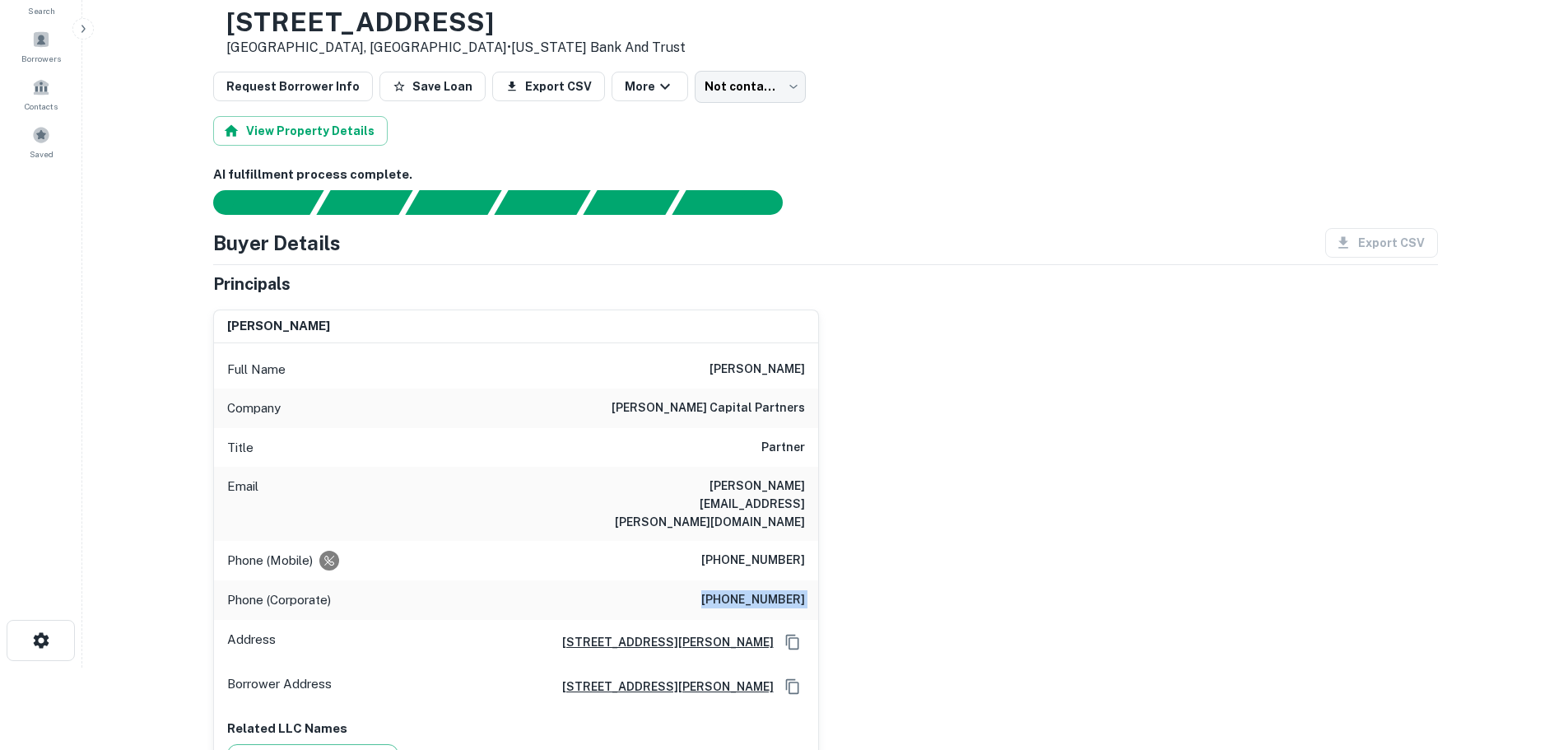
click at [789, 551] on h6 "(214) 507-4697" at bounding box center [752, 560] width 104 height 20
click at [768, 580] on div "Phone (Corporate) (214) 987-9808" at bounding box center [516, 600] width 604 height 40
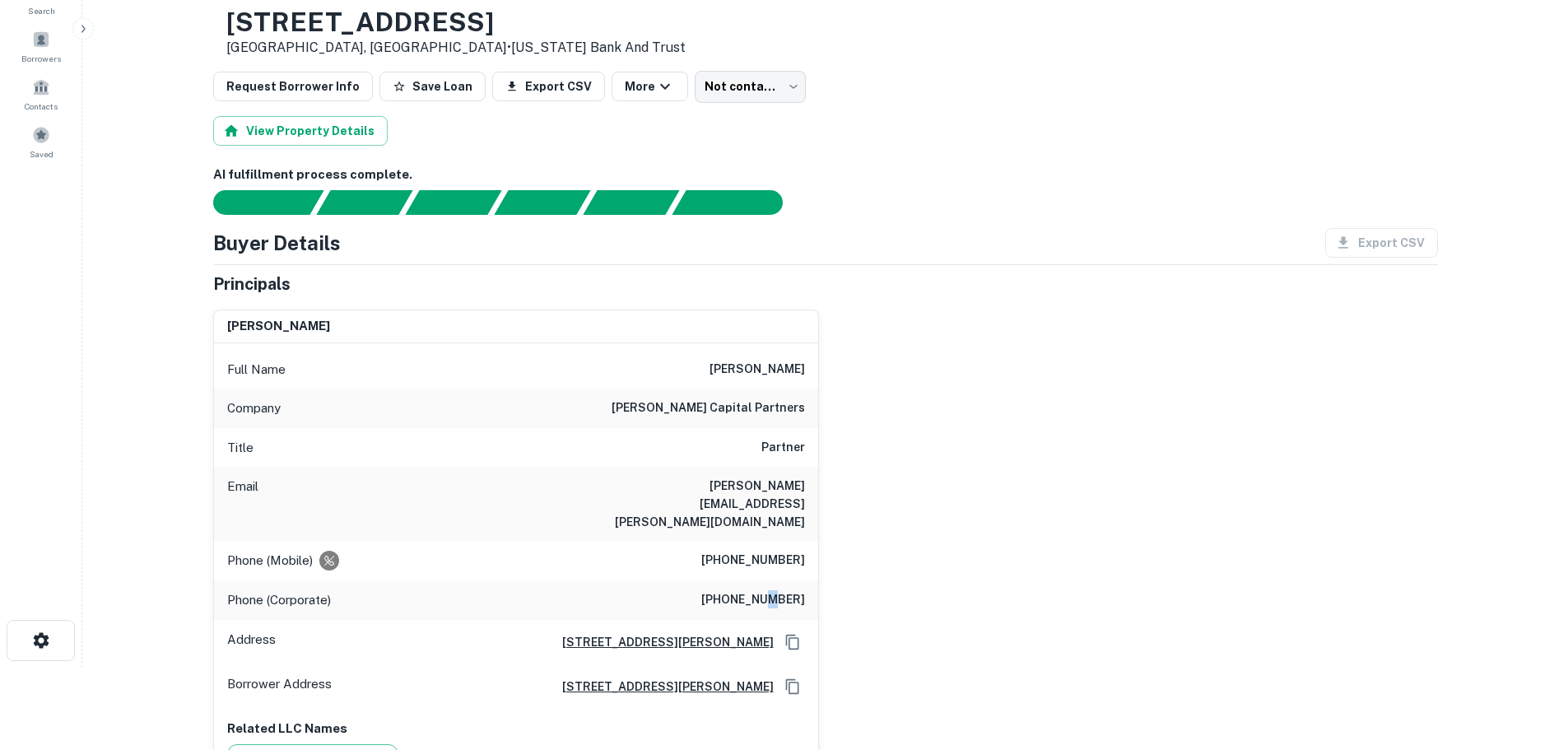
click at [768, 580] on div "Phone (Corporate) (214) 987-9808" at bounding box center [516, 600] width 604 height 40
click at [766, 580] on div "Phone (Corporate) (214) 987-9808" at bounding box center [516, 600] width 604 height 40
click at [766, 541] on div "Phone (Mobile) (214) 507-4697" at bounding box center [516, 560] width 604 height 40
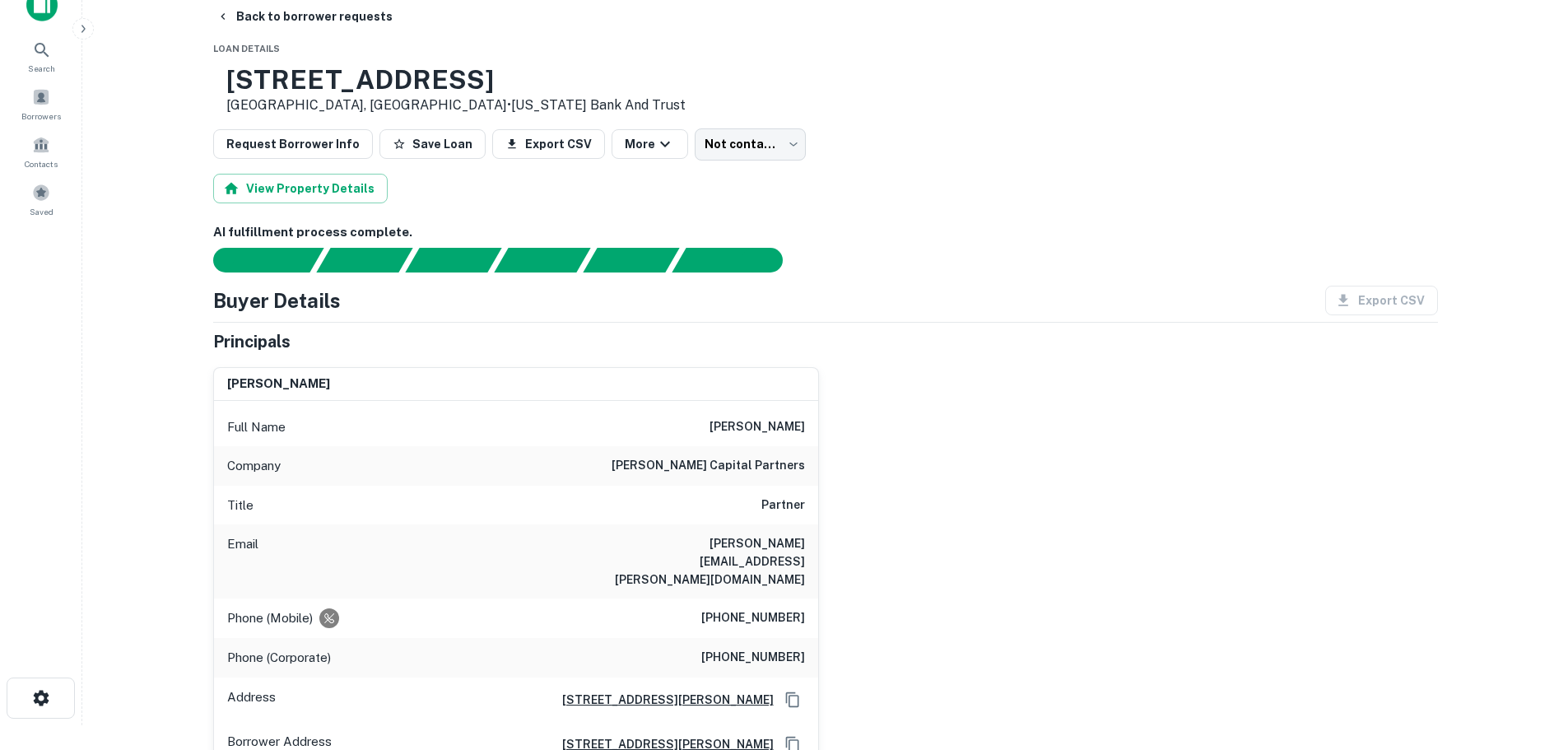
scroll to position [0, 0]
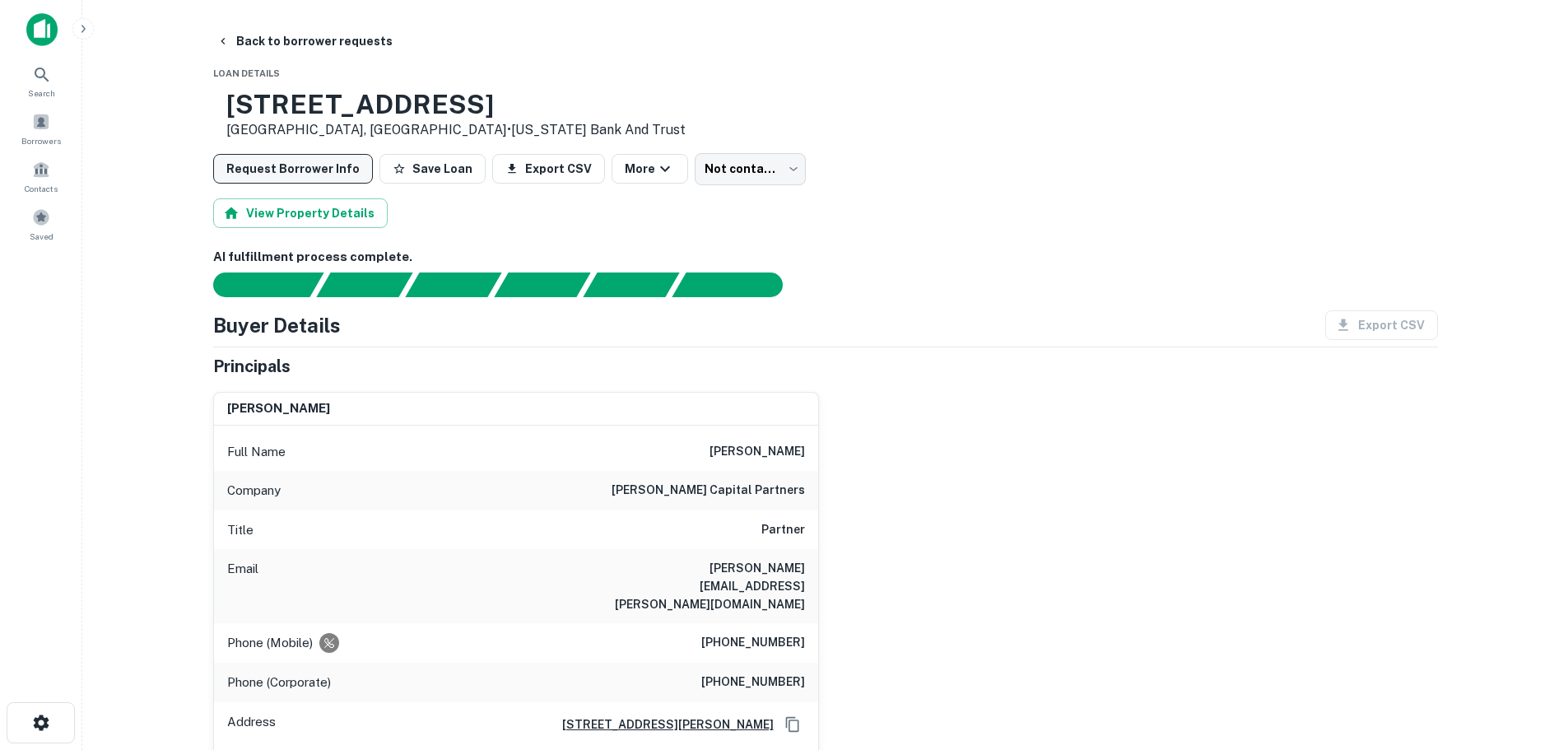
drag, startPoint x: 328, startPoint y: 44, endPoint x: 361, endPoint y: 170, distance: 130.2
click at [328, 44] on button "Back to borrower requests" at bounding box center [304, 41] width 189 height 29
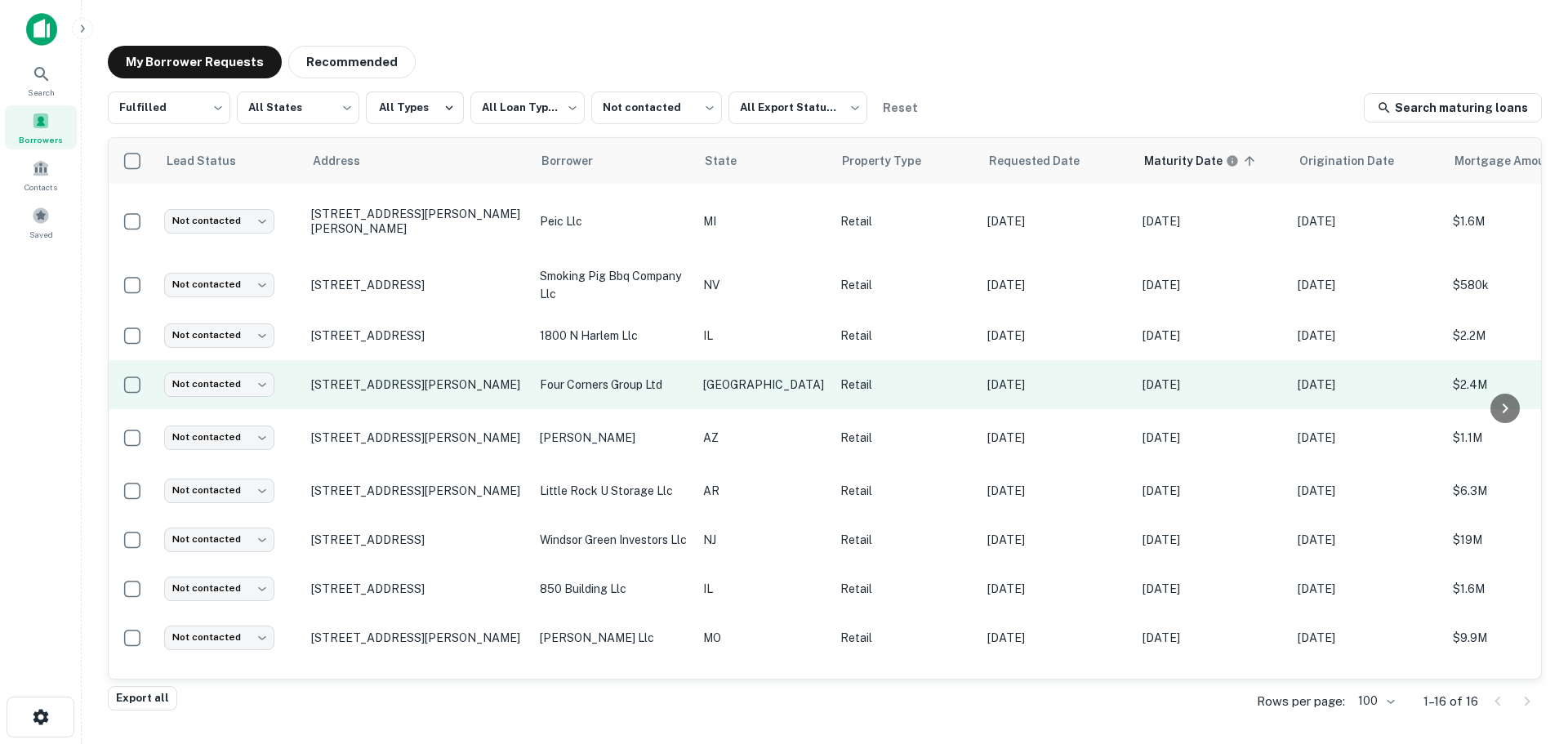
click at [231, 370] on td "Not contacted **** ​" at bounding box center [230, 384] width 147 height 49
click at [231, 389] on body "**********" at bounding box center [784, 372] width 1568 height 744
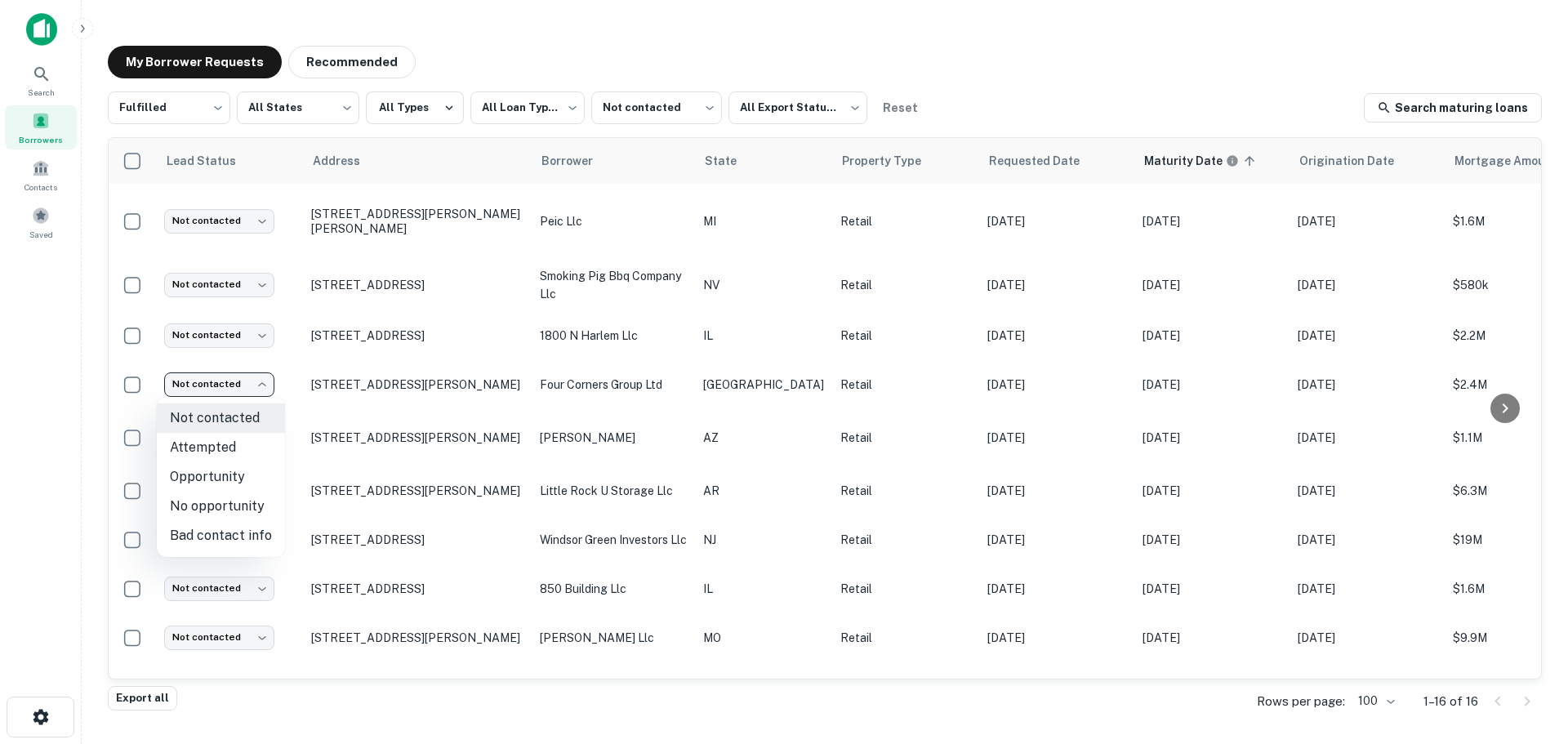
click at [237, 447] on li "Attempted" at bounding box center [220, 446] width 128 height 29
type input "*********"
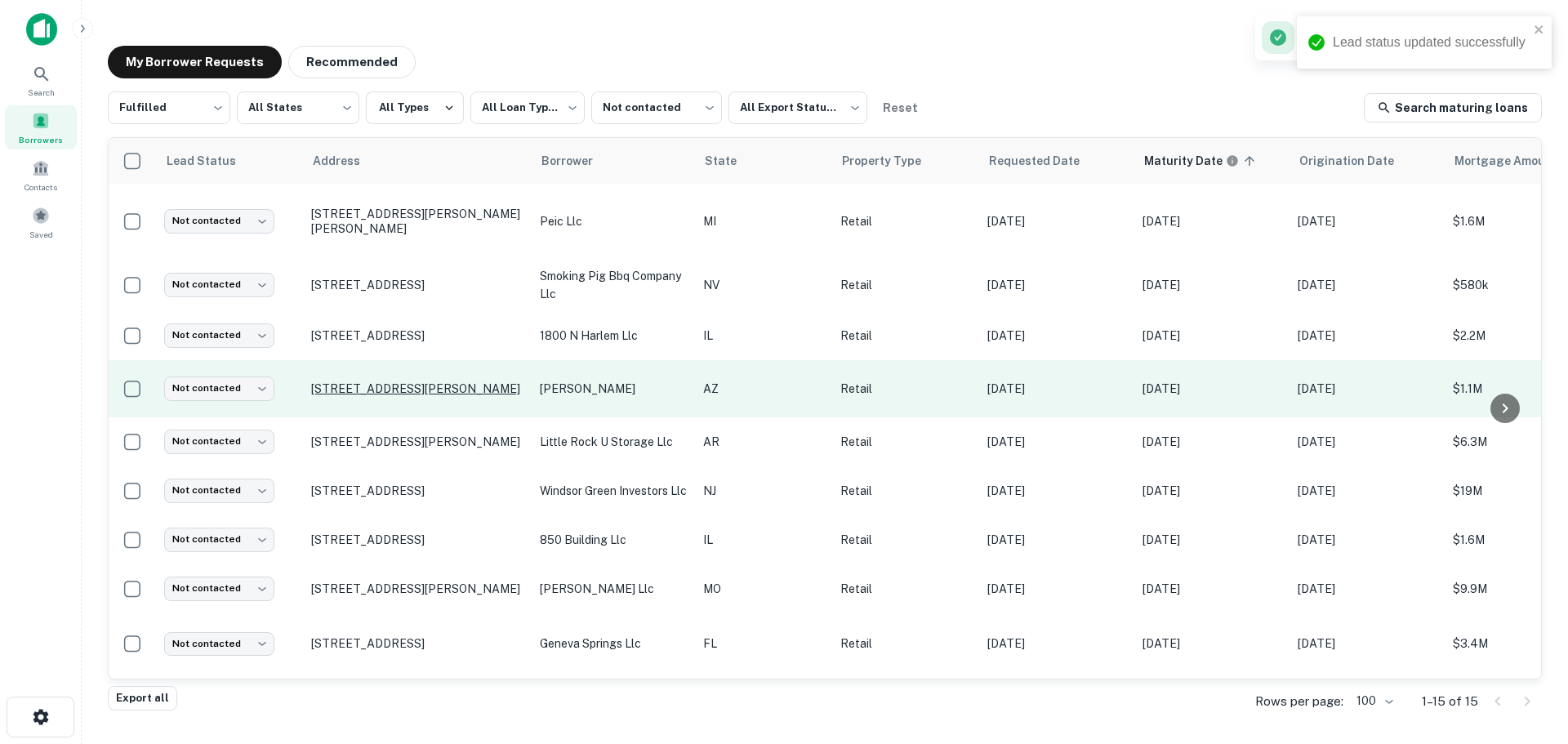
click at [400, 381] on p "[STREET_ADDRESS][PERSON_NAME]" at bounding box center [416, 389] width 212 height 15
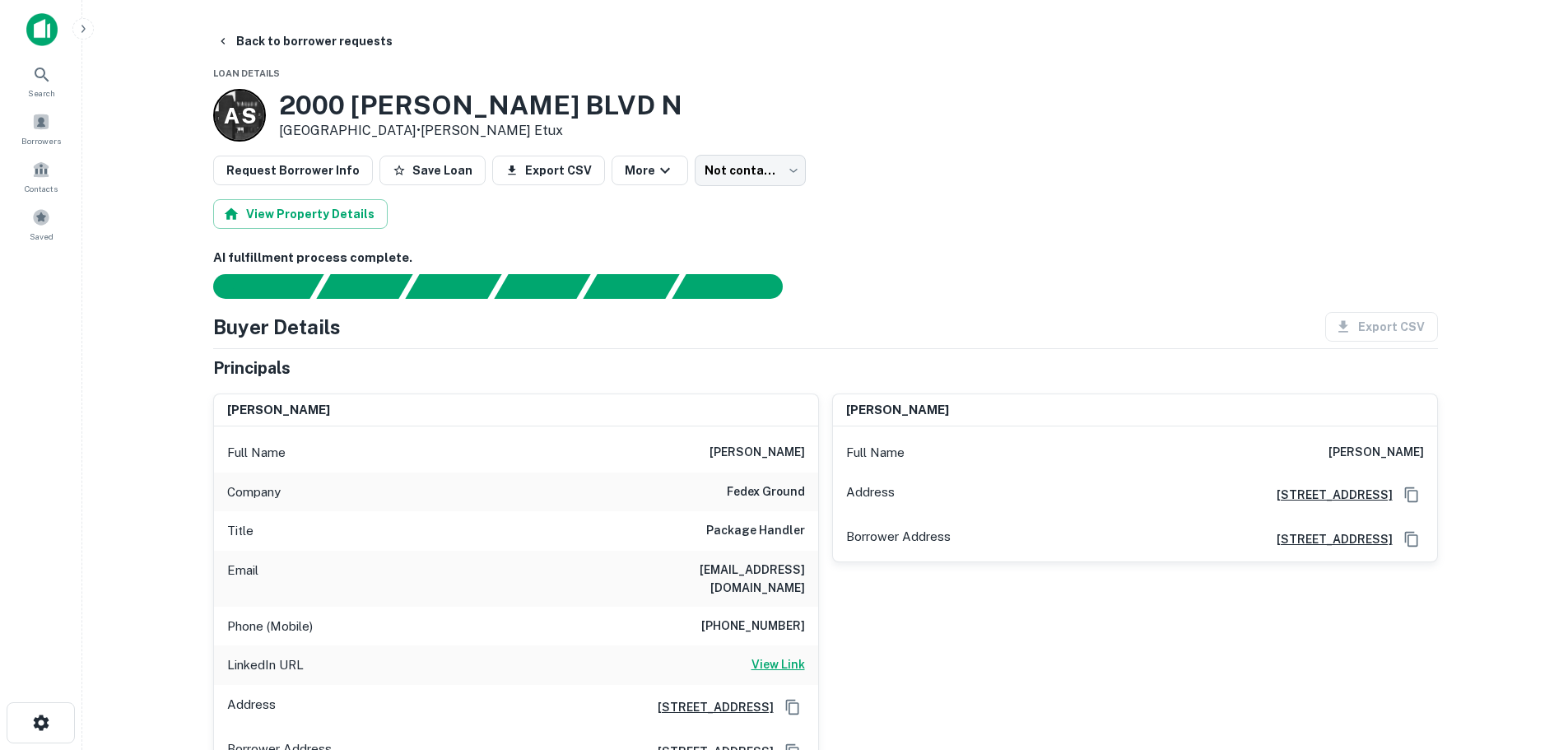
click at [756, 655] on h6 "View Link" at bounding box center [778, 664] width 53 height 18
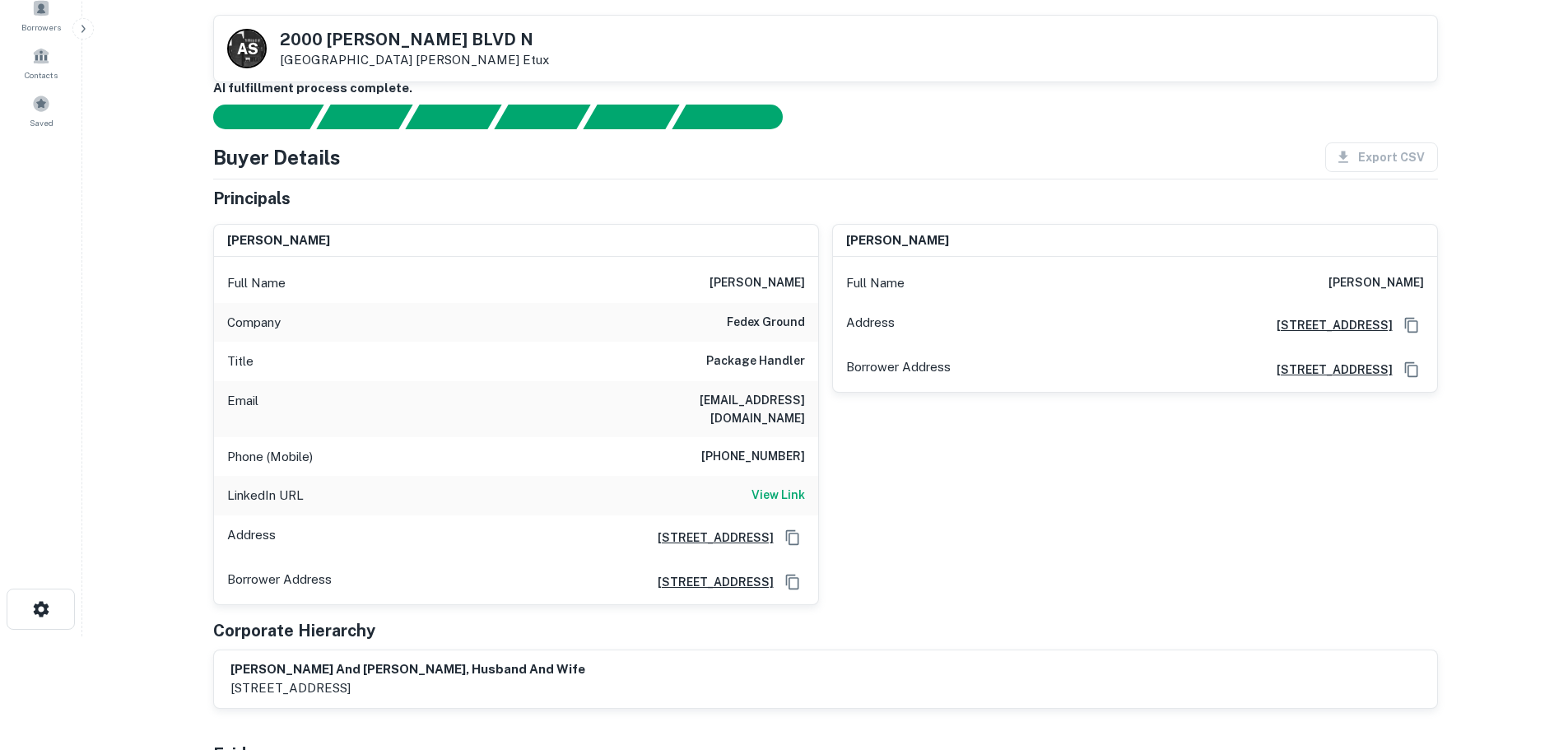
scroll to position [247, 0]
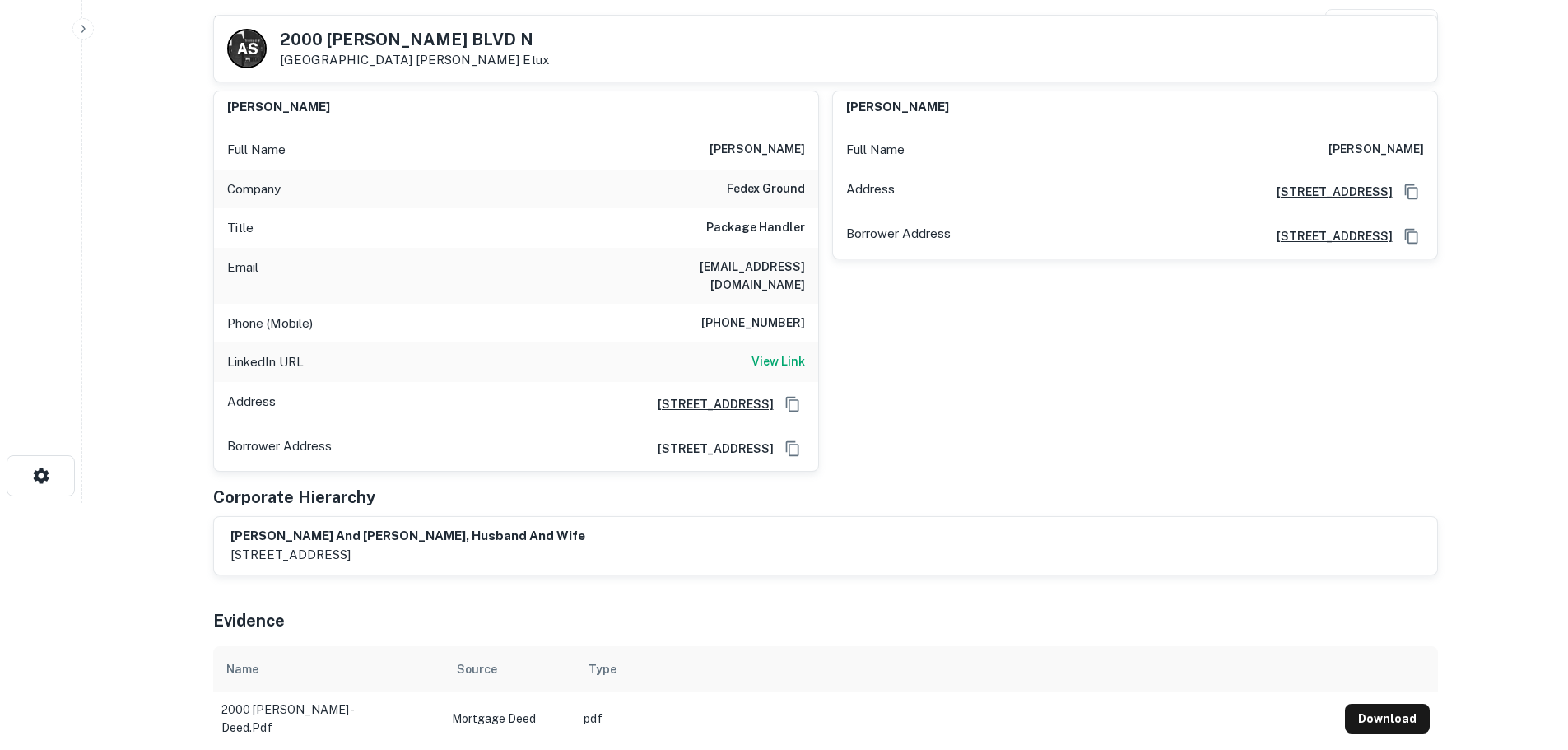
click at [746, 313] on h6 "(928) 208-3085" at bounding box center [752, 323] width 104 height 20
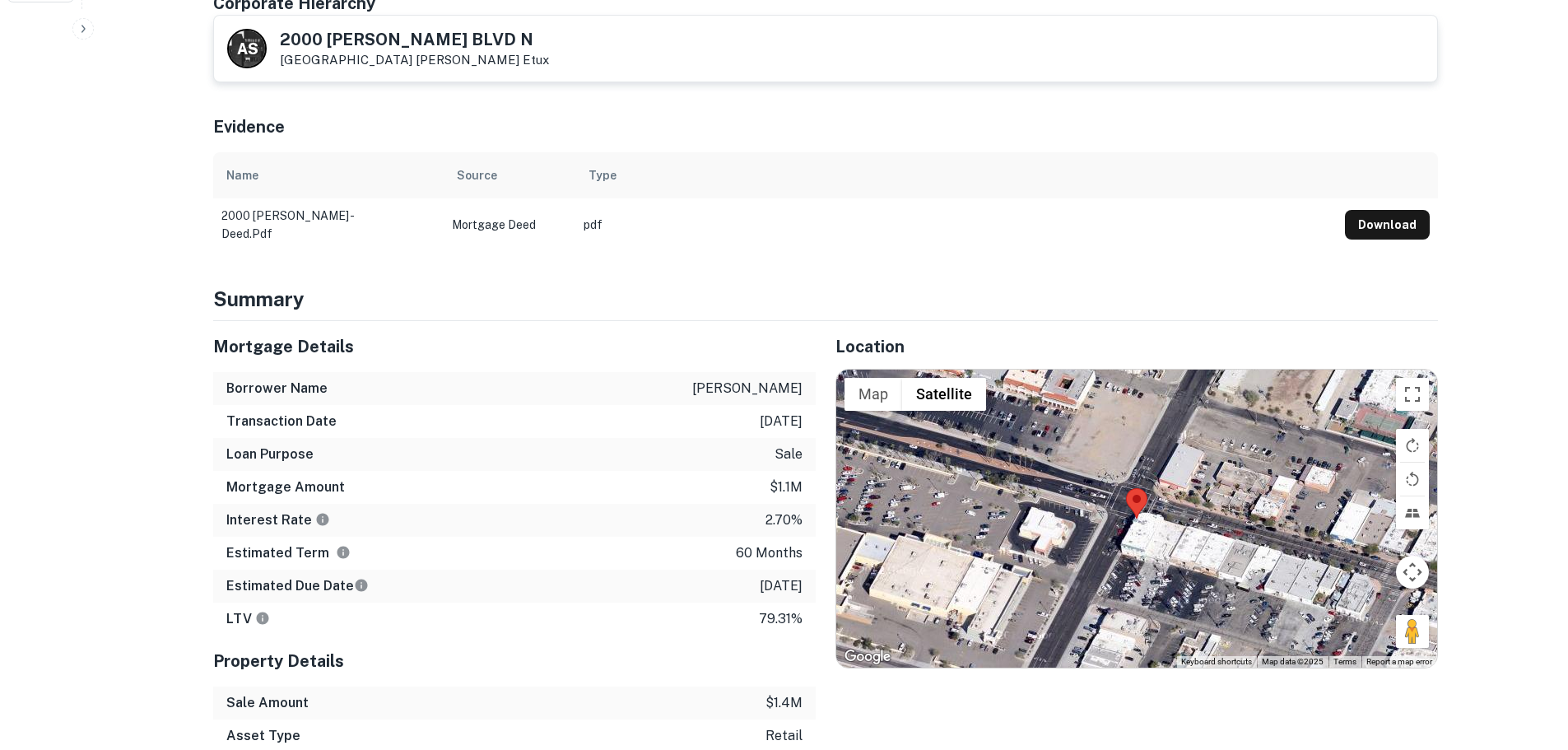
scroll to position [823, 0]
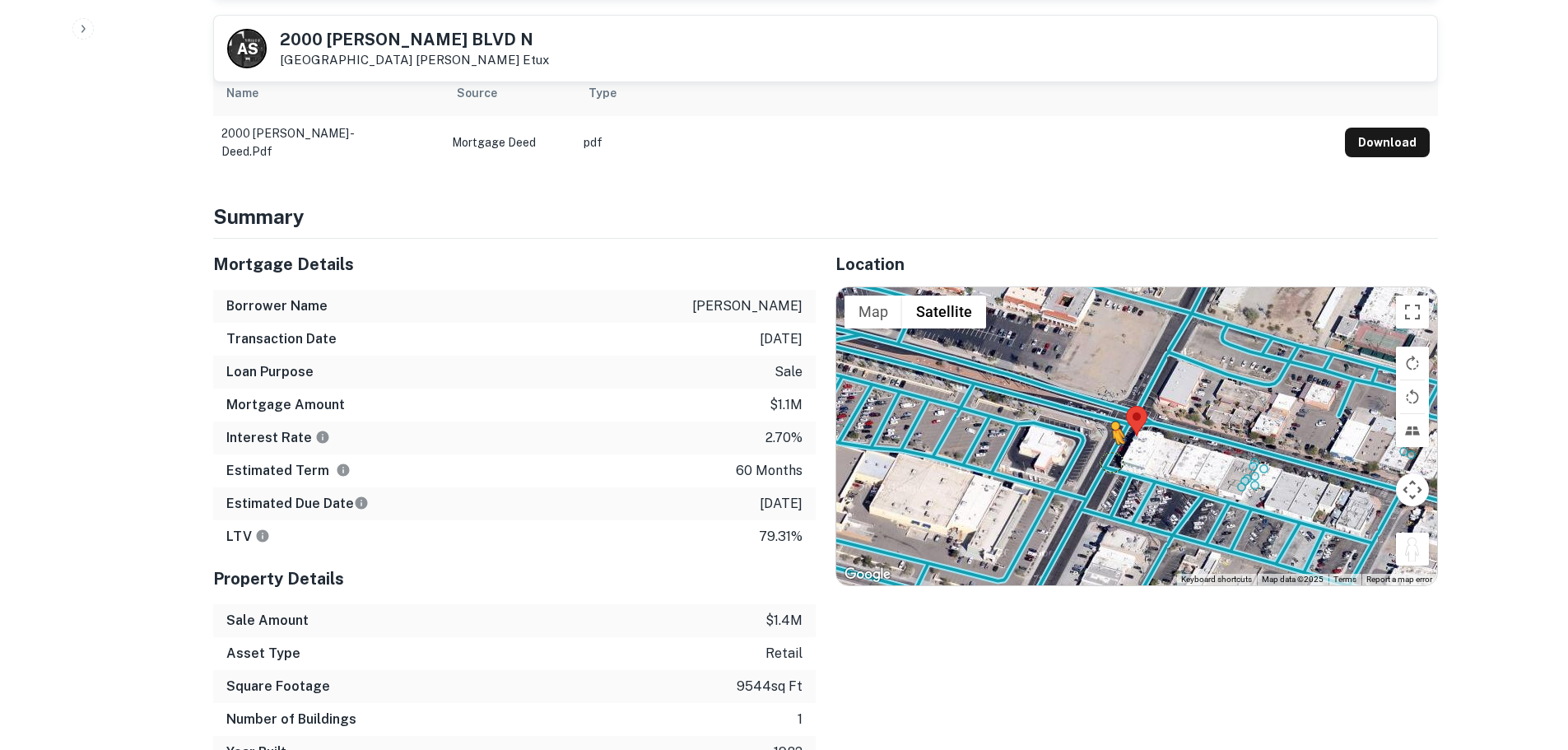
drag, startPoint x: 1415, startPoint y: 541, endPoint x: 1102, endPoint y: 435, distance: 330.5
click at [1102, 435] on div "To activate drag with keyboard, press Alt + Enter. Once in keyboard drag state,…" at bounding box center [1137, 436] width 601 height 298
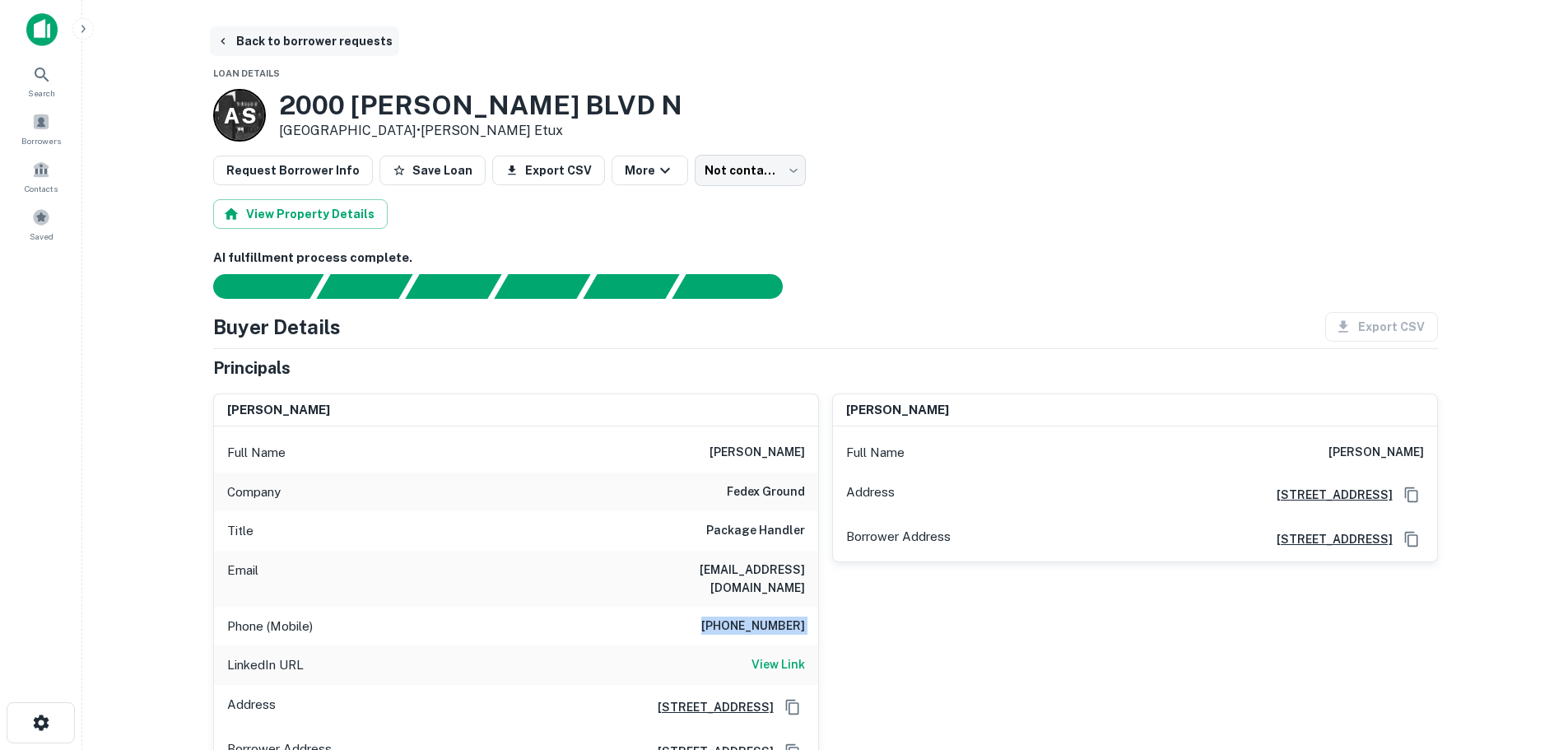
click at [246, 51] on button "Back to borrower requests" at bounding box center [304, 41] width 189 height 29
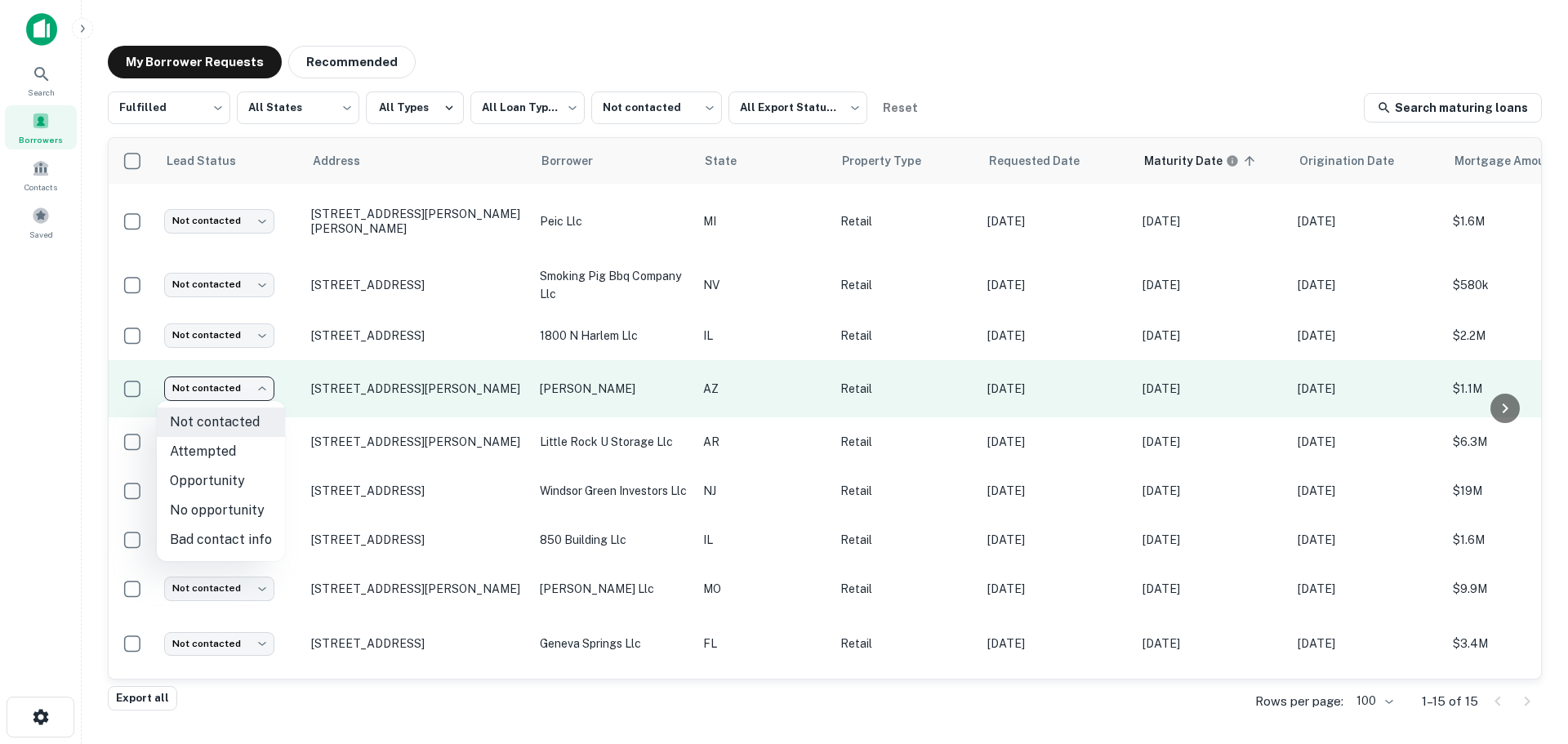
click at [234, 395] on body "**********" at bounding box center [784, 372] width 1568 height 744
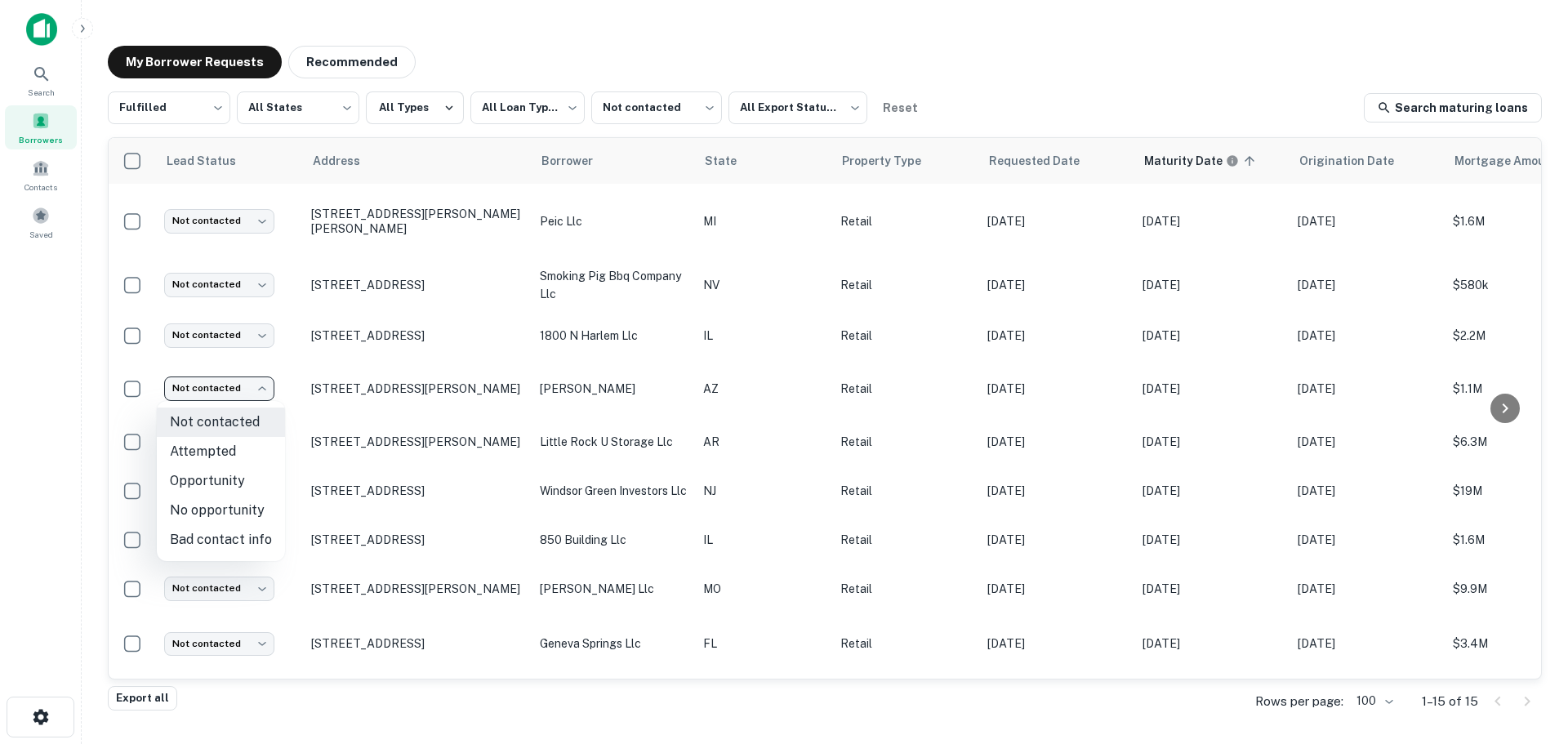
click at [241, 453] on li "Attempted" at bounding box center [220, 451] width 128 height 29
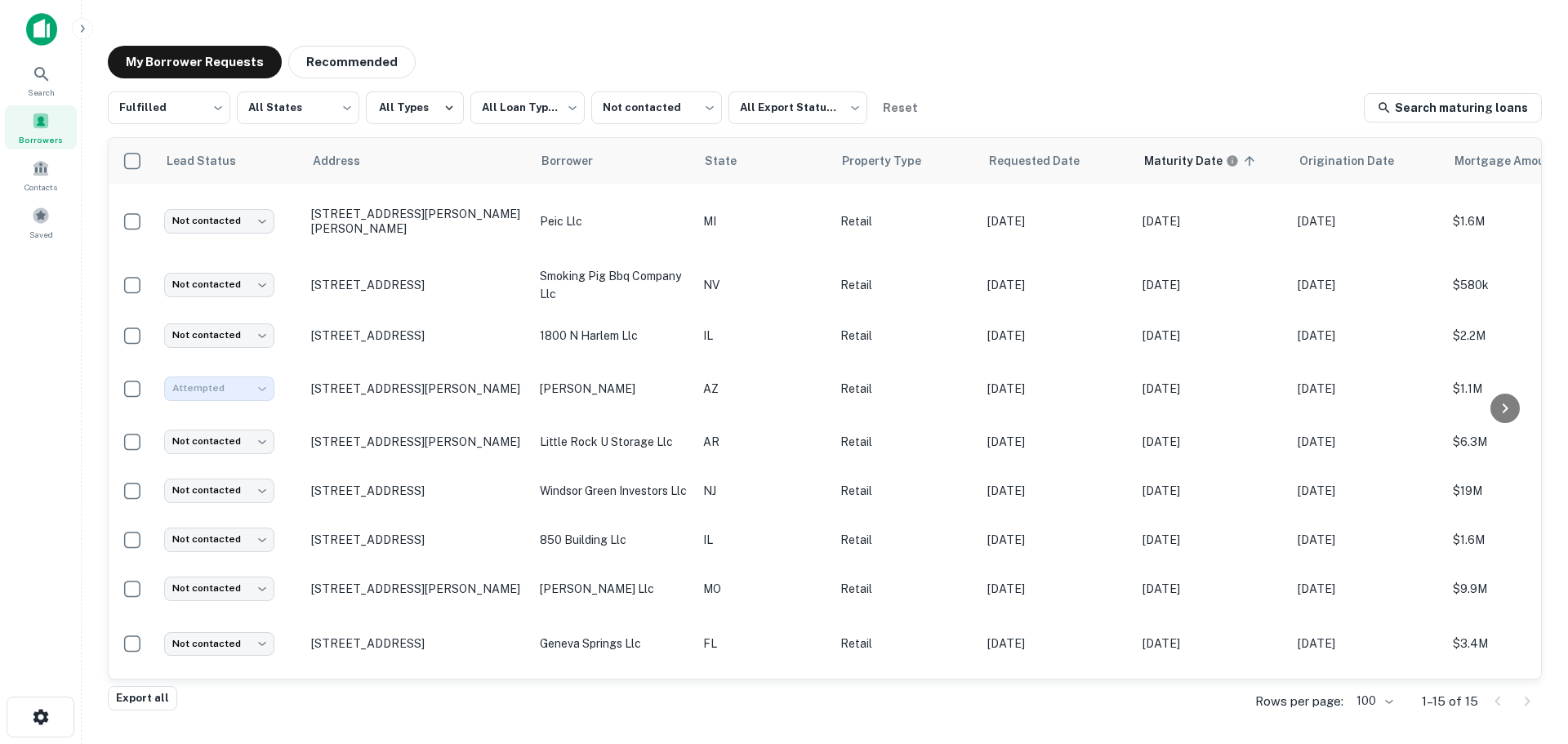
type input "*********"
